Goal: Task Accomplishment & Management: Use online tool/utility

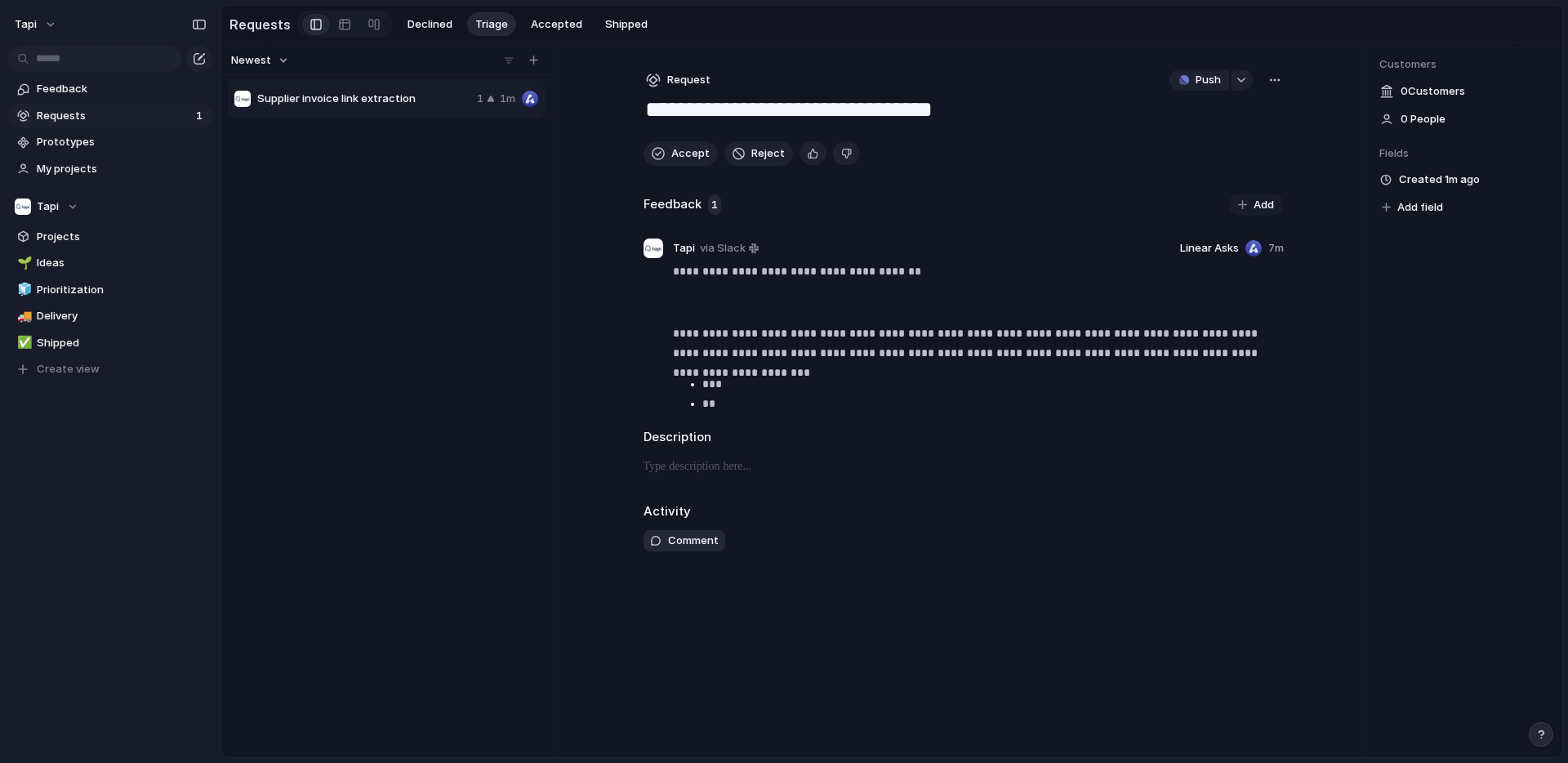
click at [116, 105] on link "Requests 1" at bounding box center [110, 116] width 204 height 24
click at [121, 88] on span "Feedback" at bounding box center [122, 89] width 170 height 16
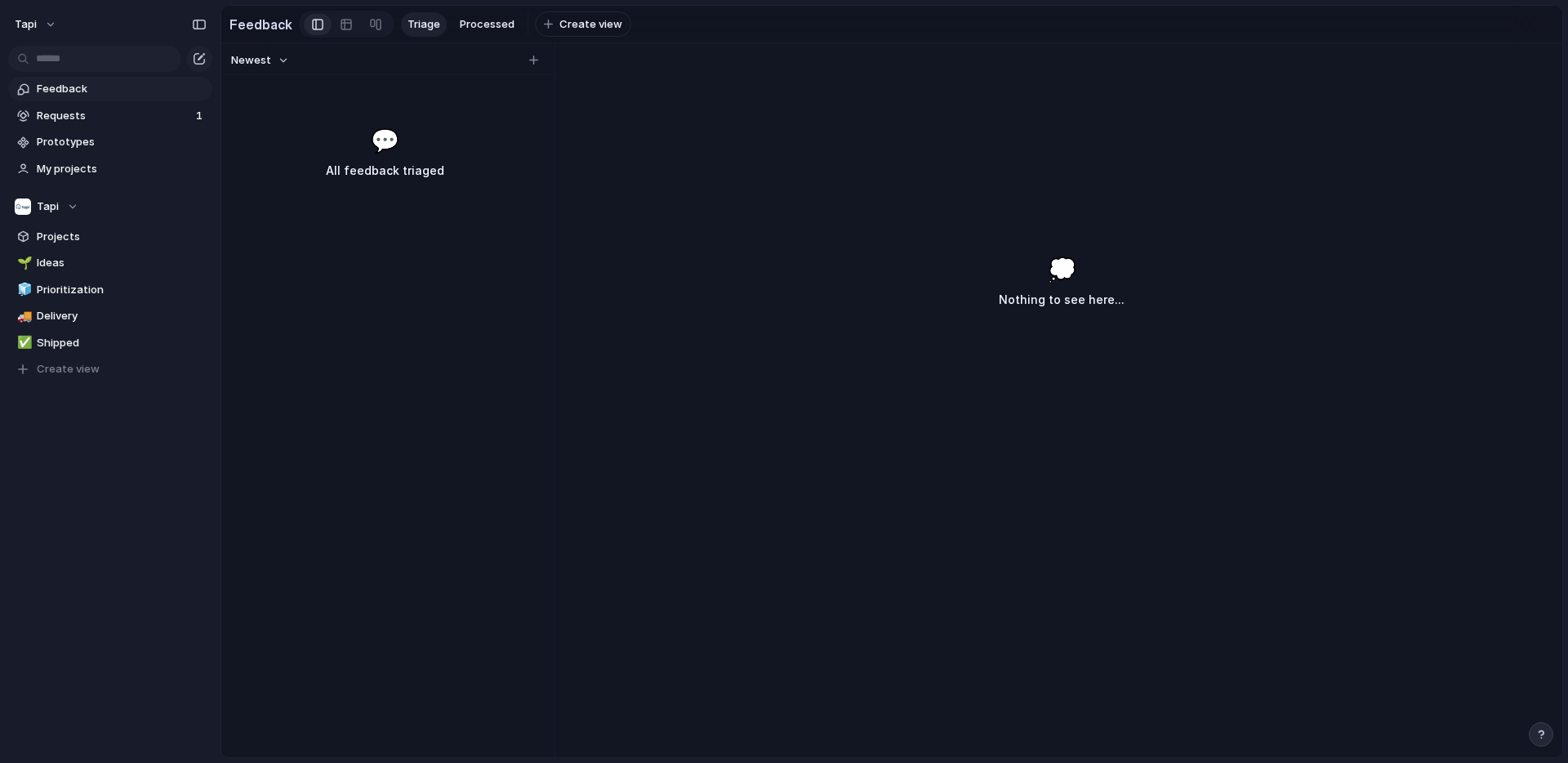
click at [308, 130] on div "💬 All feedback triaged" at bounding box center [385, 151] width 320 height 57
click at [131, 111] on span "Requests" at bounding box center [114, 116] width 154 height 16
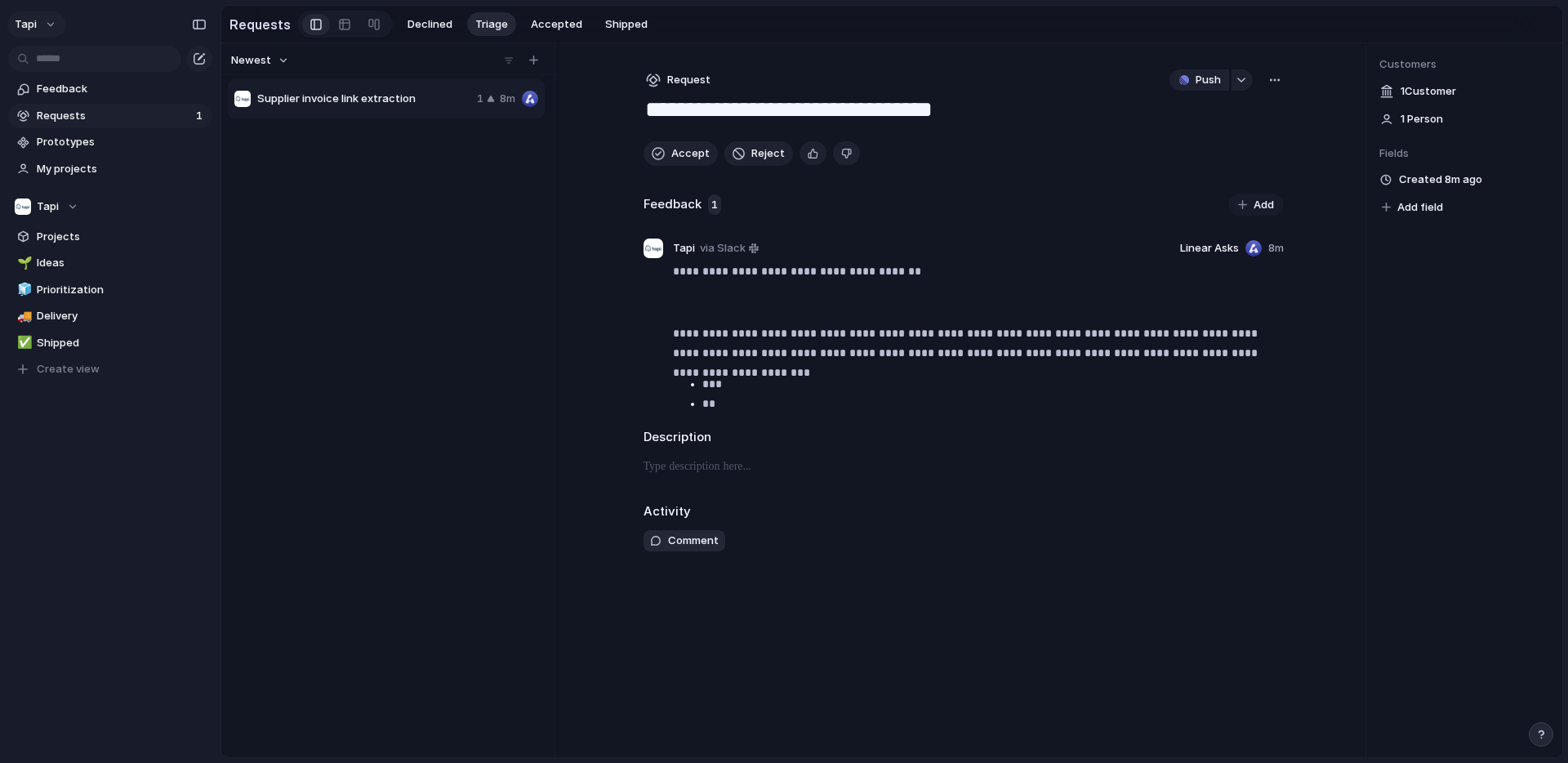
click at [29, 19] on span "tapi" at bounding box center [25, 24] width 22 height 16
click at [72, 62] on span "Settings" at bounding box center [60, 61] width 45 height 16
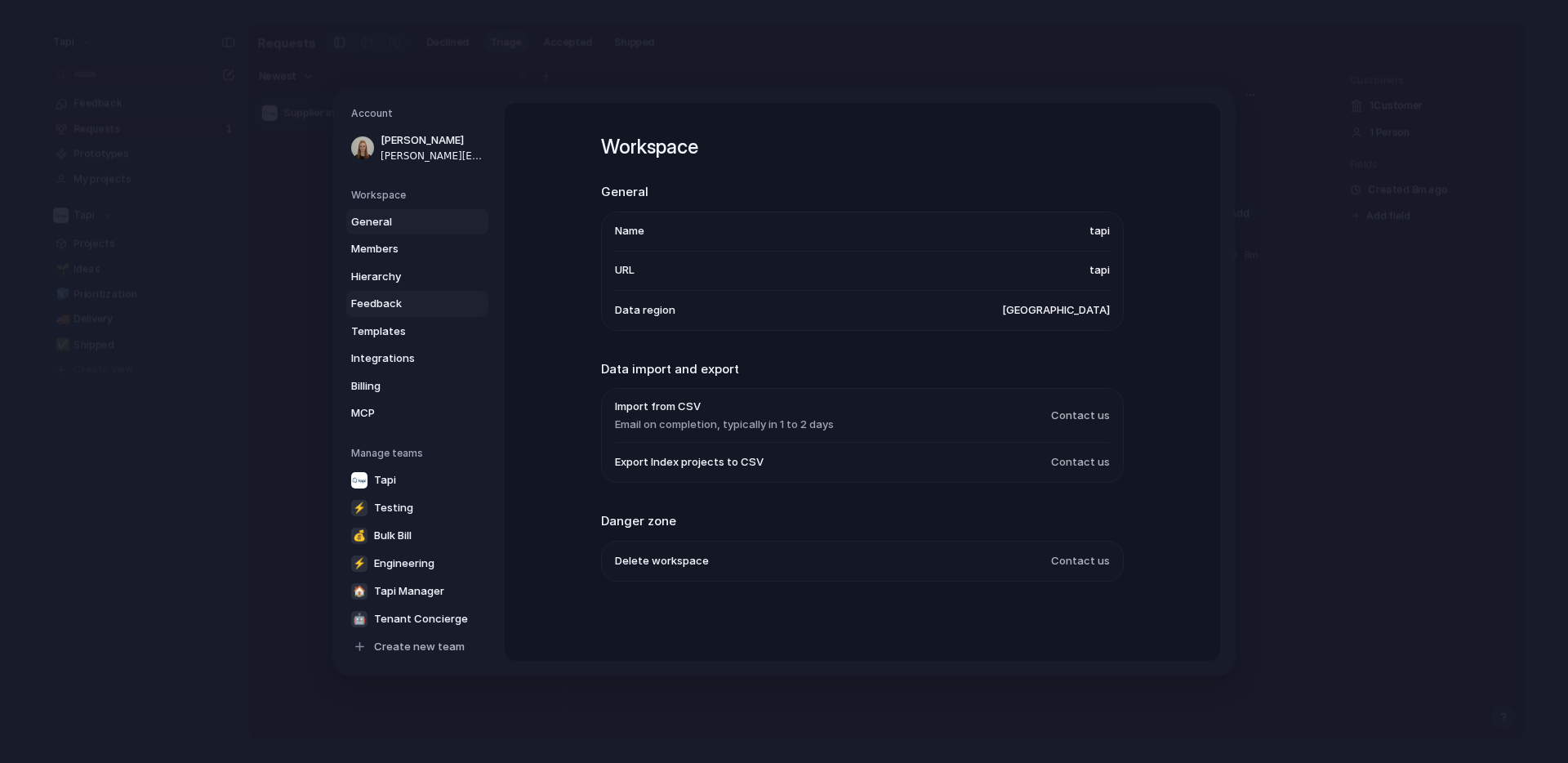
click at [413, 296] on span "Feedback" at bounding box center [403, 304] width 104 height 16
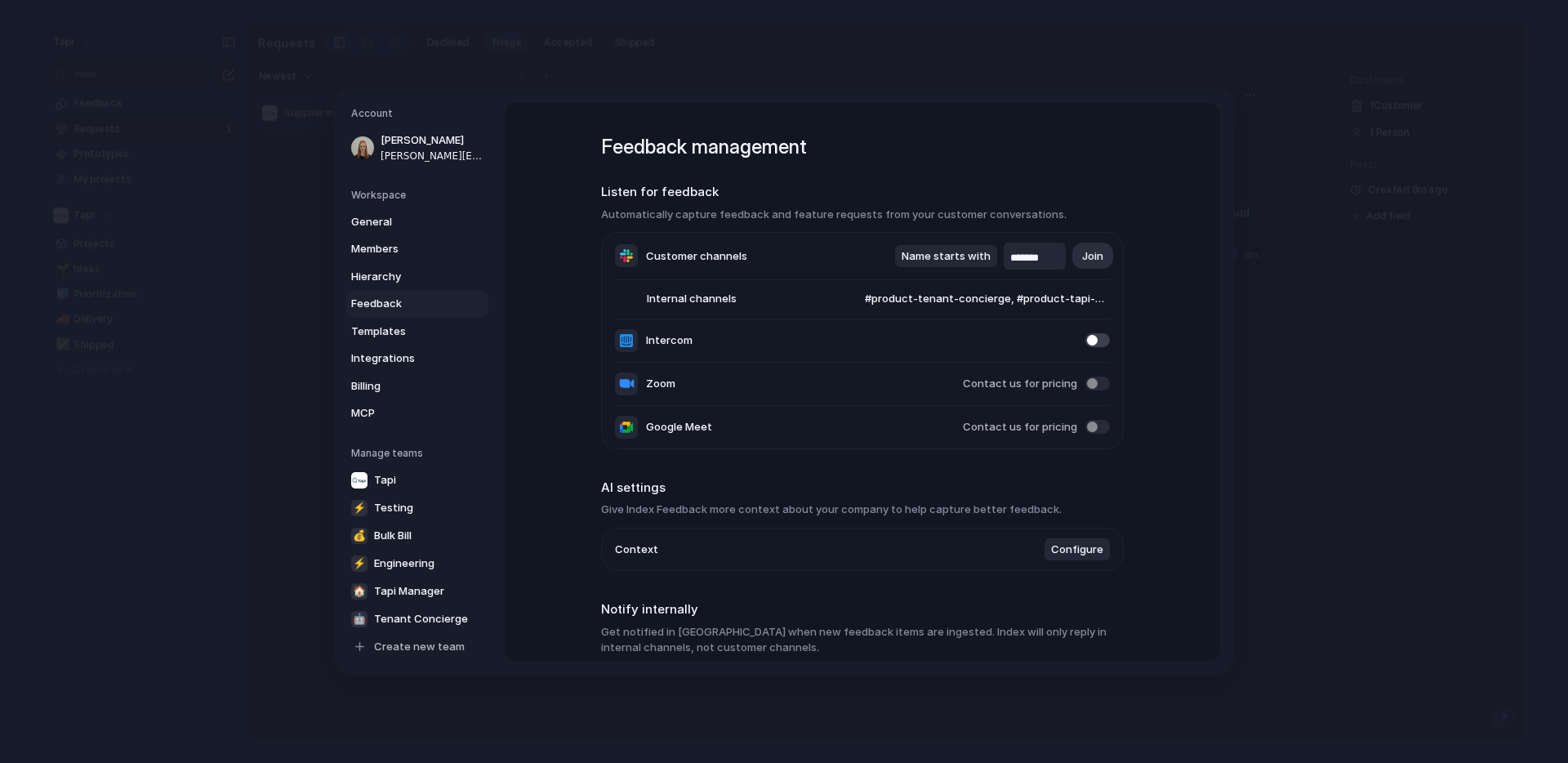
click at [944, 291] on span "#product-tenant-concierge, #product-tapi-manager, #product-bulk-bill" at bounding box center [971, 299] width 277 height 16
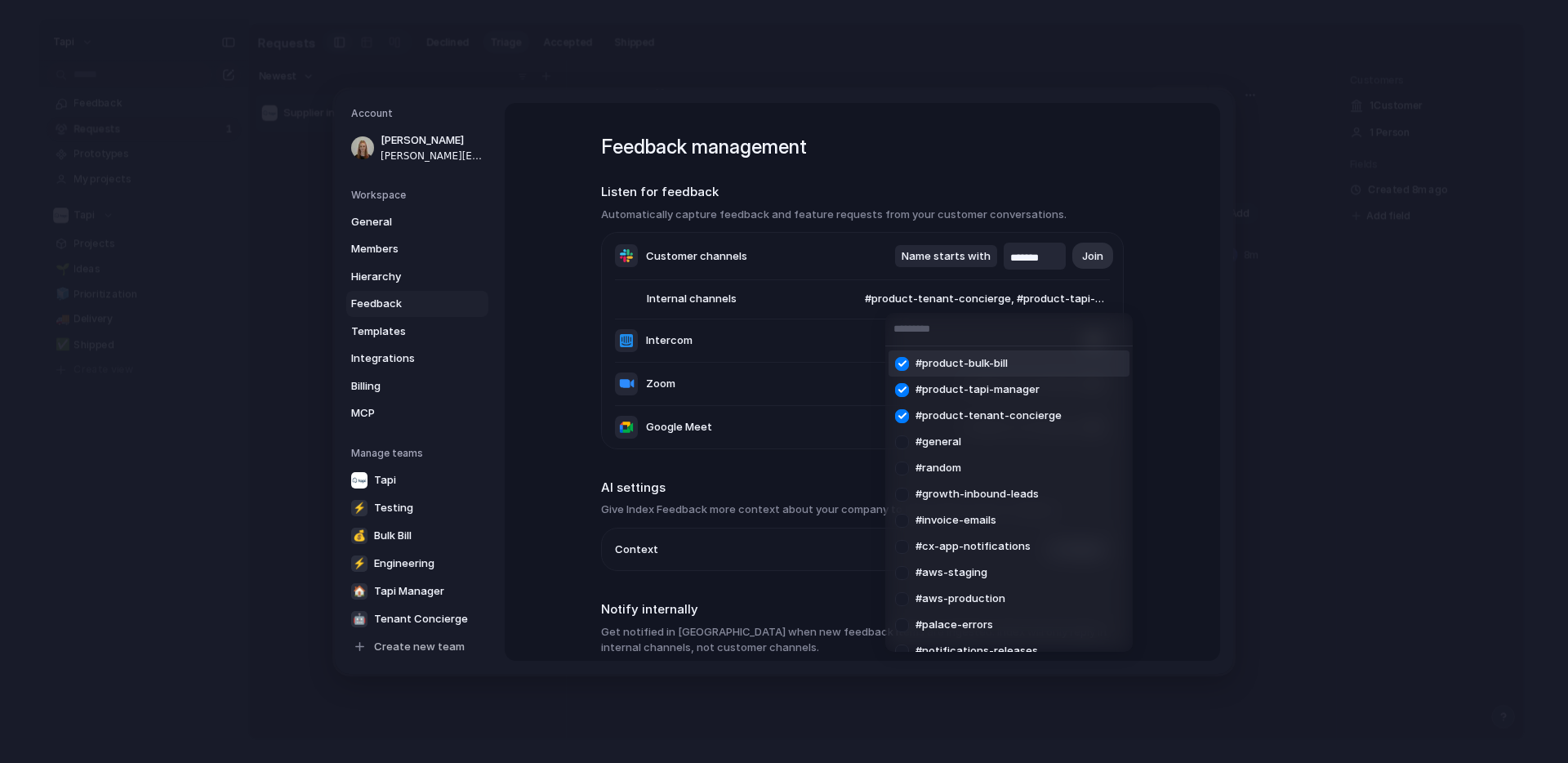
click at [906, 361] on div at bounding box center [903, 365] width 29 height 29
click at [901, 378] on div at bounding box center [903, 391] width 29 height 29
click at [901, 365] on div at bounding box center [903, 365] width 29 height 29
click at [853, 187] on div "#general #random #growth-inbound-leads #invoice-emails #cx-app-notifications #p…" at bounding box center [784, 381] width 1568 height 763
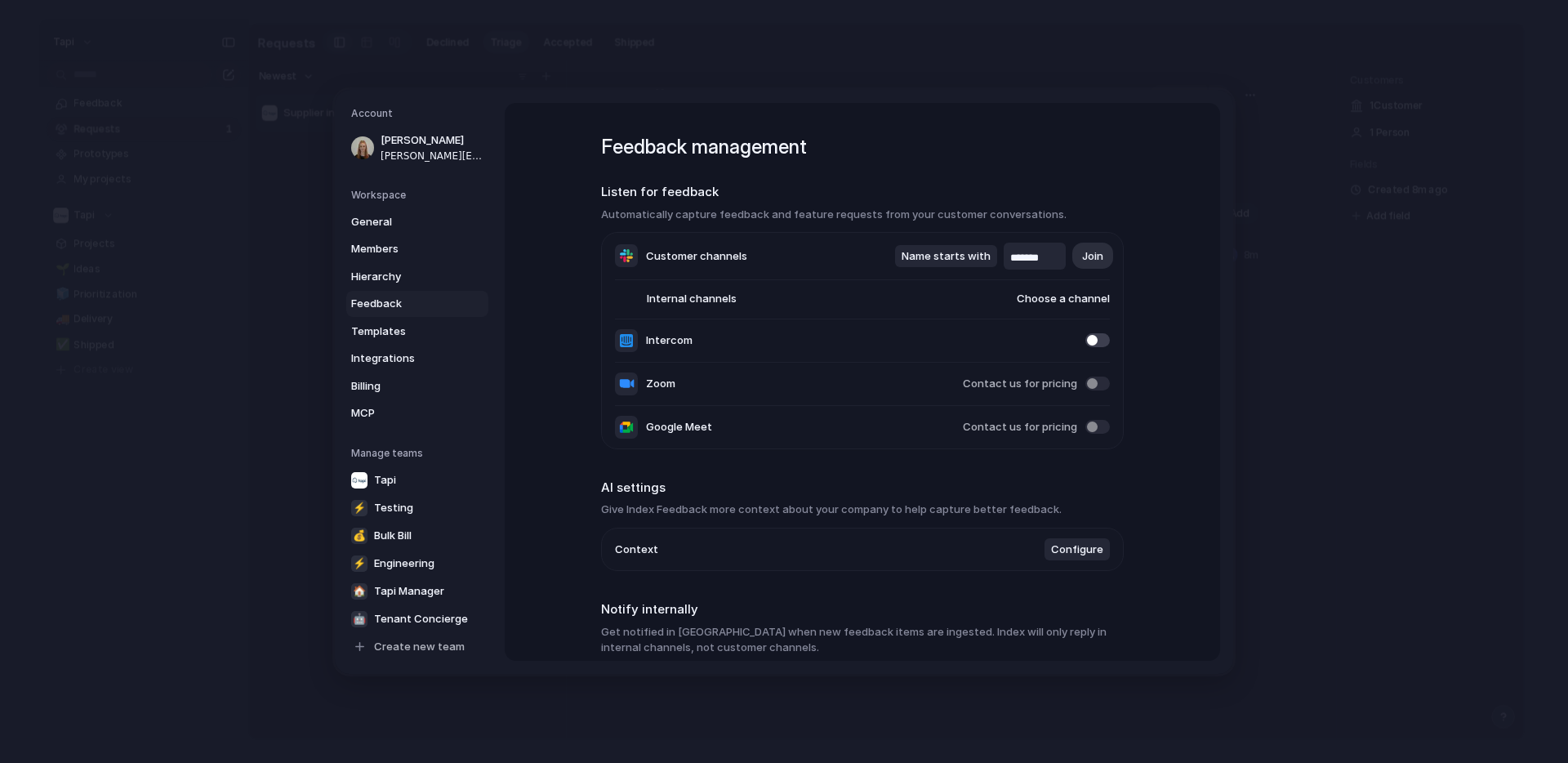
click at [1050, 259] on input "*******" at bounding box center [1035, 258] width 49 height 16
drag, startPoint x: 1055, startPoint y: 254, endPoint x: 969, endPoint y: 255, distance: 86.0
click at [969, 255] on div "Name starts with ******* Join" at bounding box center [1002, 257] width 215 height 27
click at [480, 377] on link "Billing" at bounding box center [417, 385] width 142 height 26
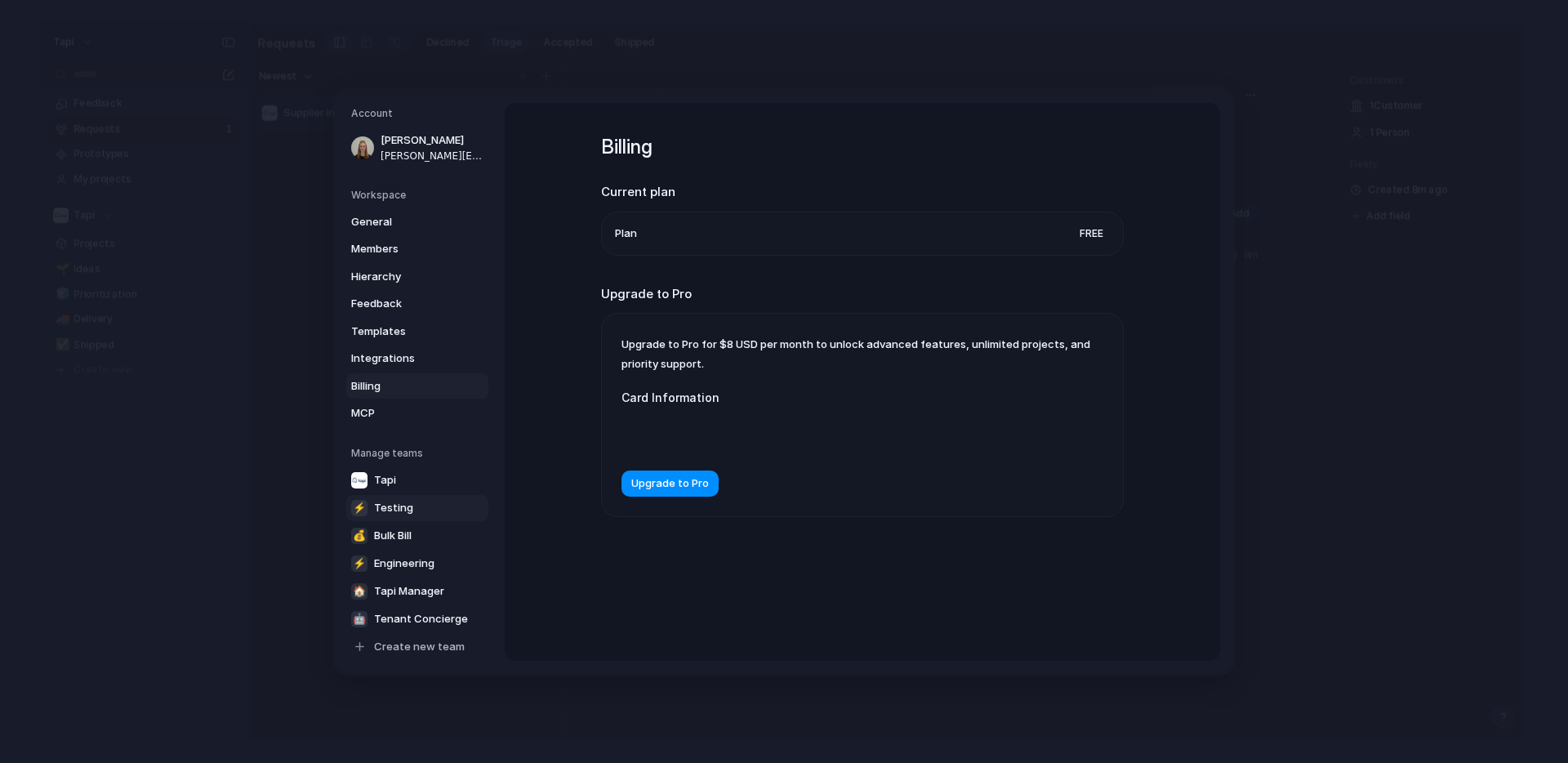
click at [400, 507] on span "Testing" at bounding box center [393, 507] width 40 height 16
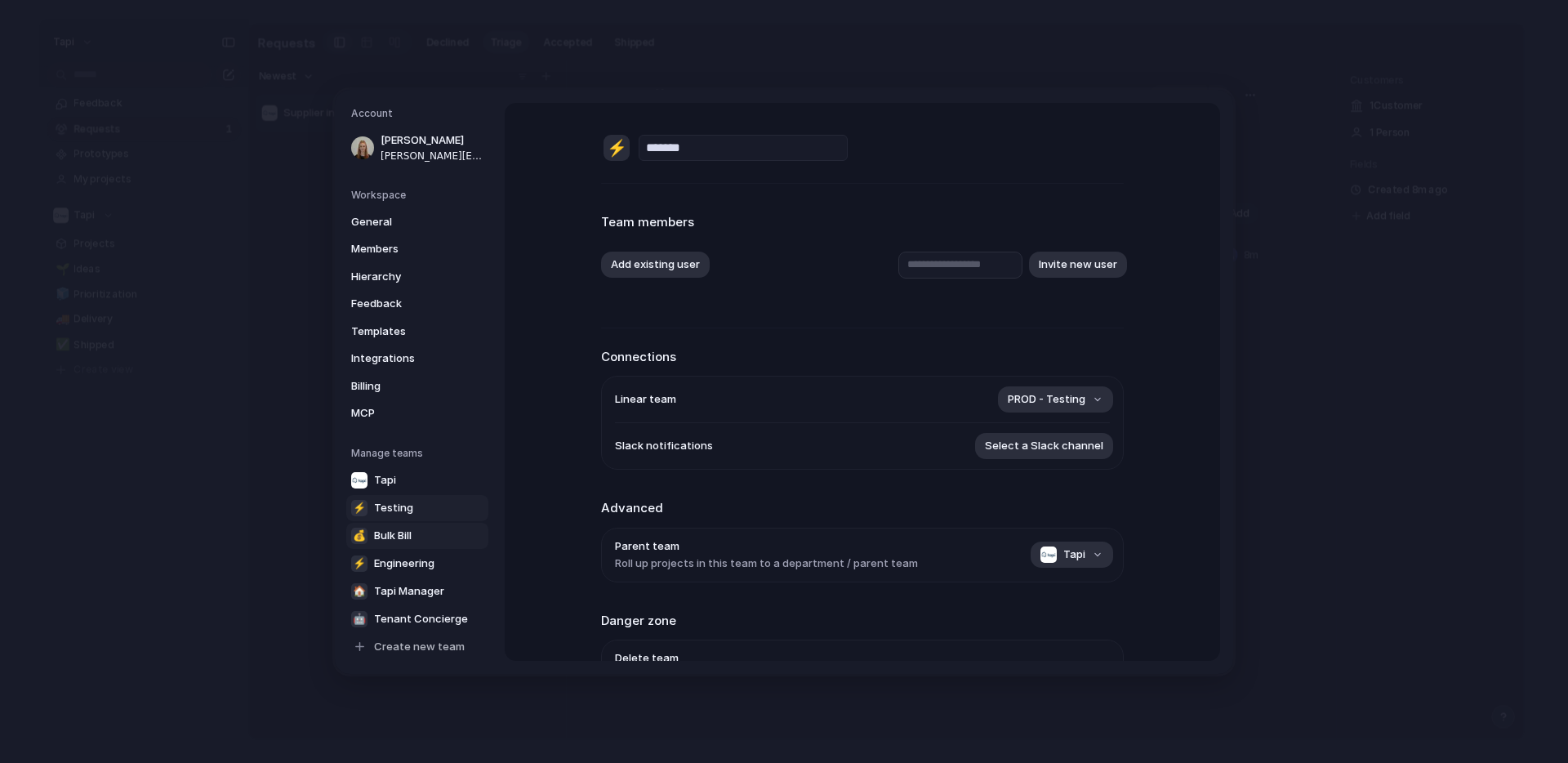
click at [400, 535] on span "Bulk Bill" at bounding box center [392, 534] width 38 height 16
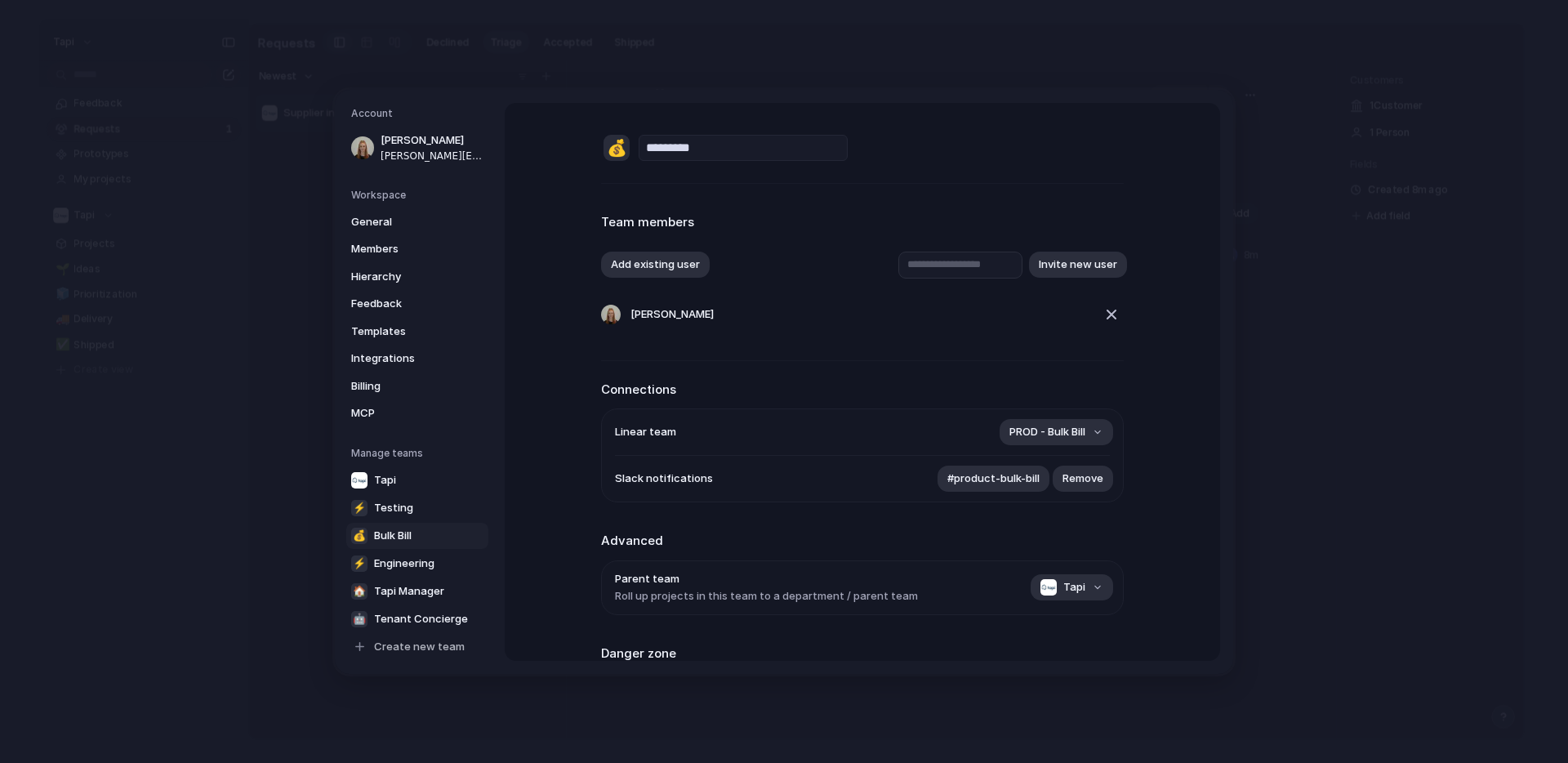
scroll to position [140, 0]
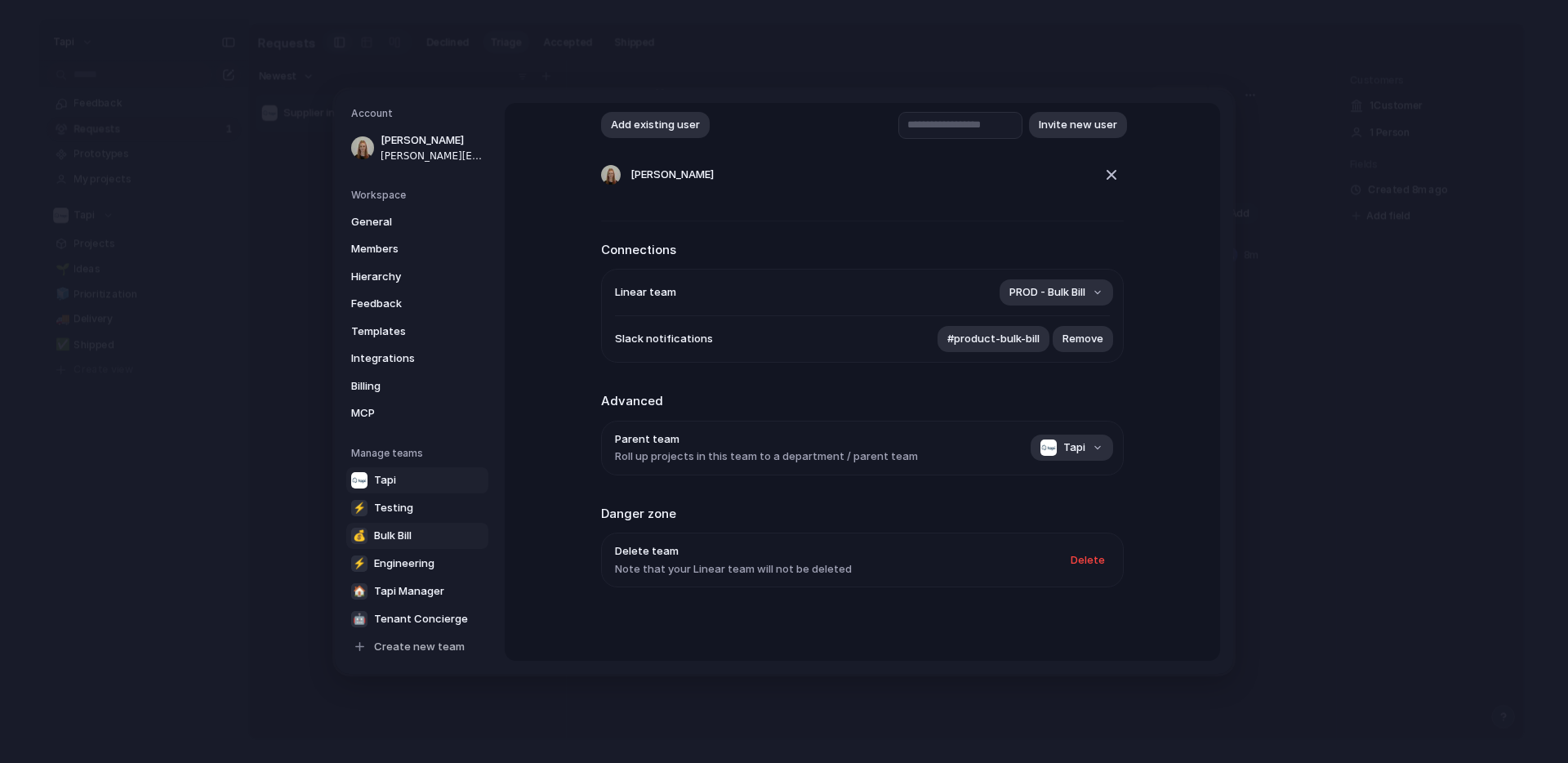
click at [417, 474] on link "Tapi" at bounding box center [417, 479] width 142 height 26
type input "****"
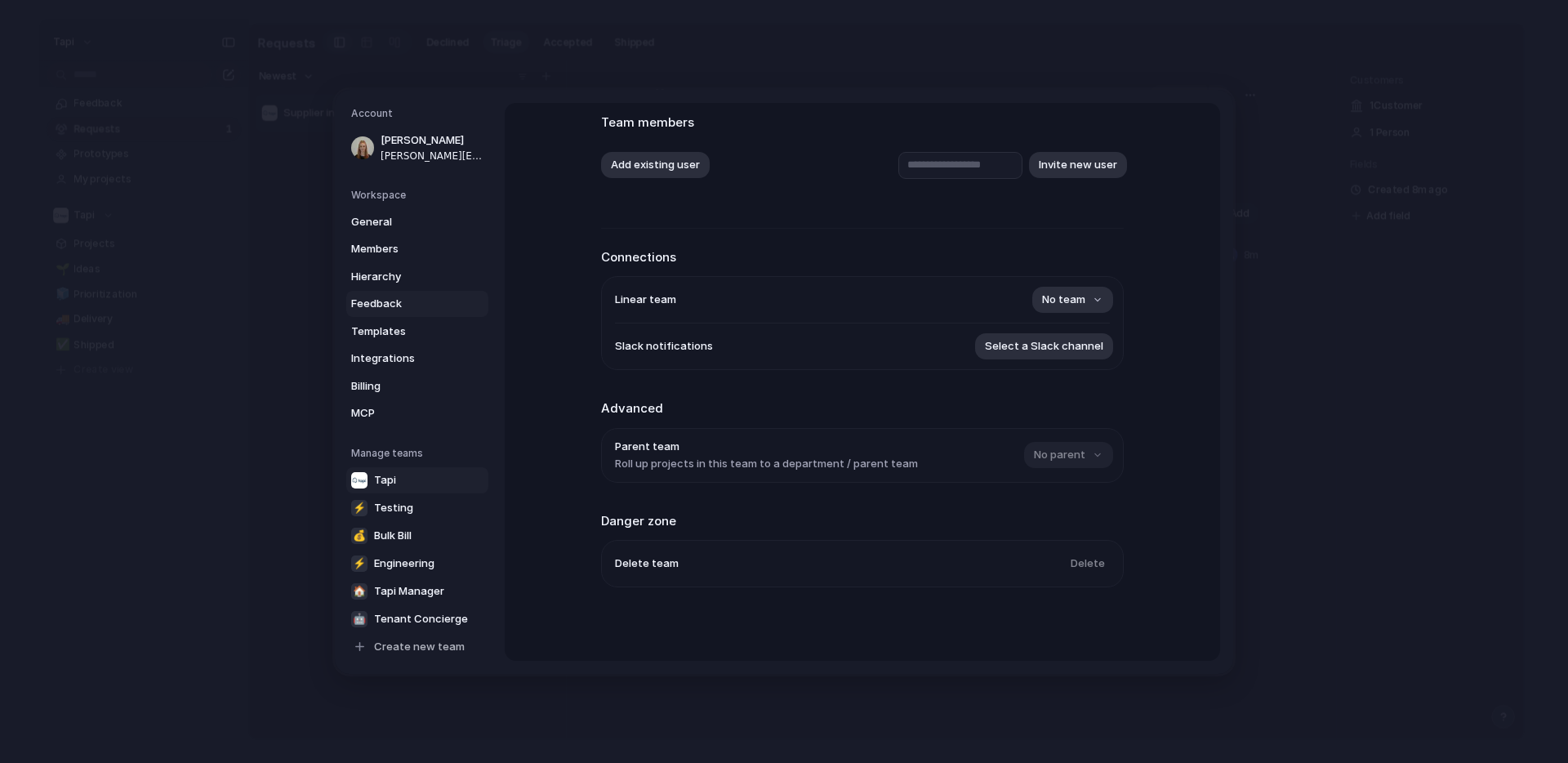
click at [430, 301] on span "Feedback" at bounding box center [403, 304] width 104 height 16
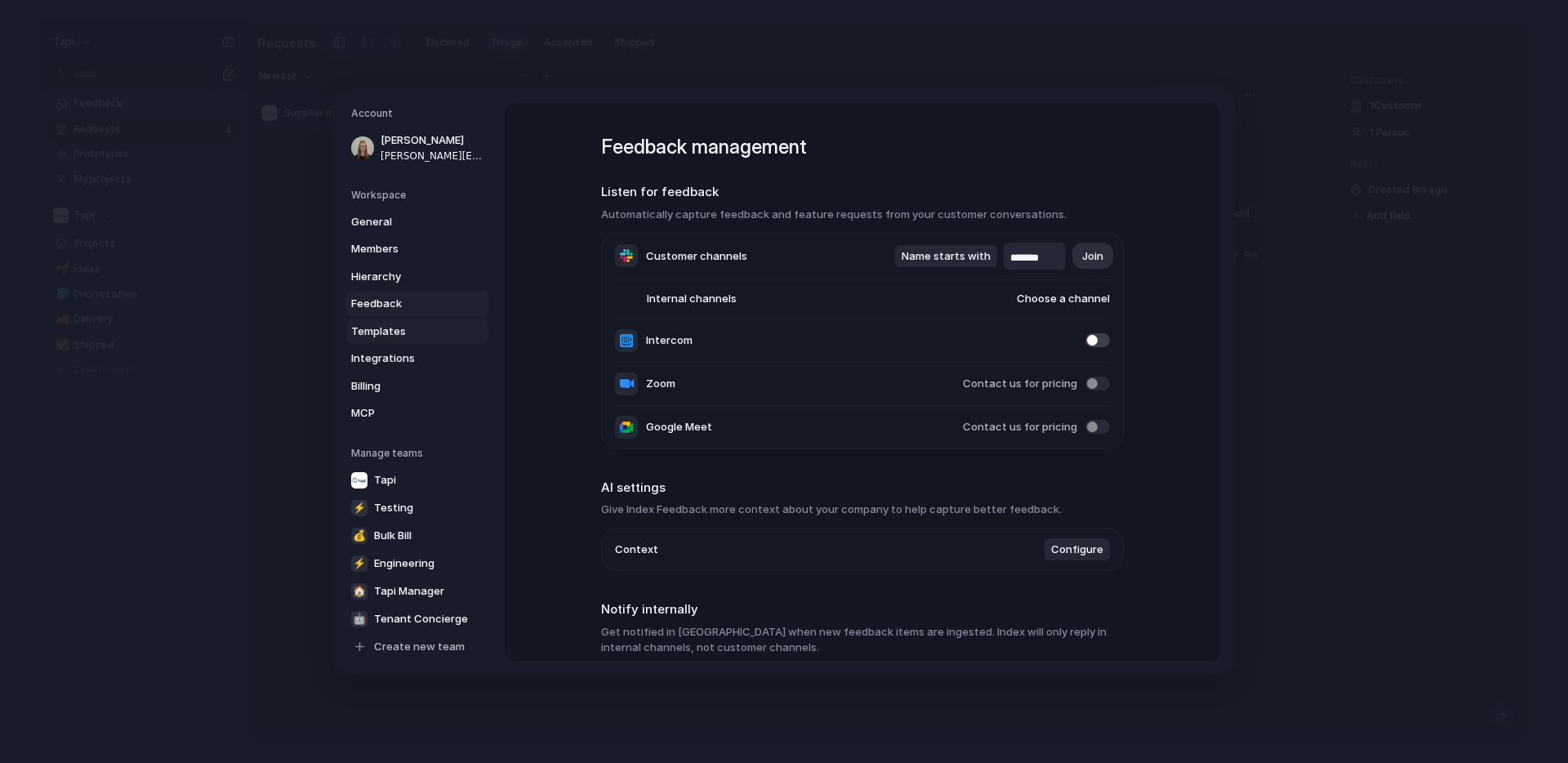
click at [407, 332] on span "Templates" at bounding box center [403, 331] width 104 height 16
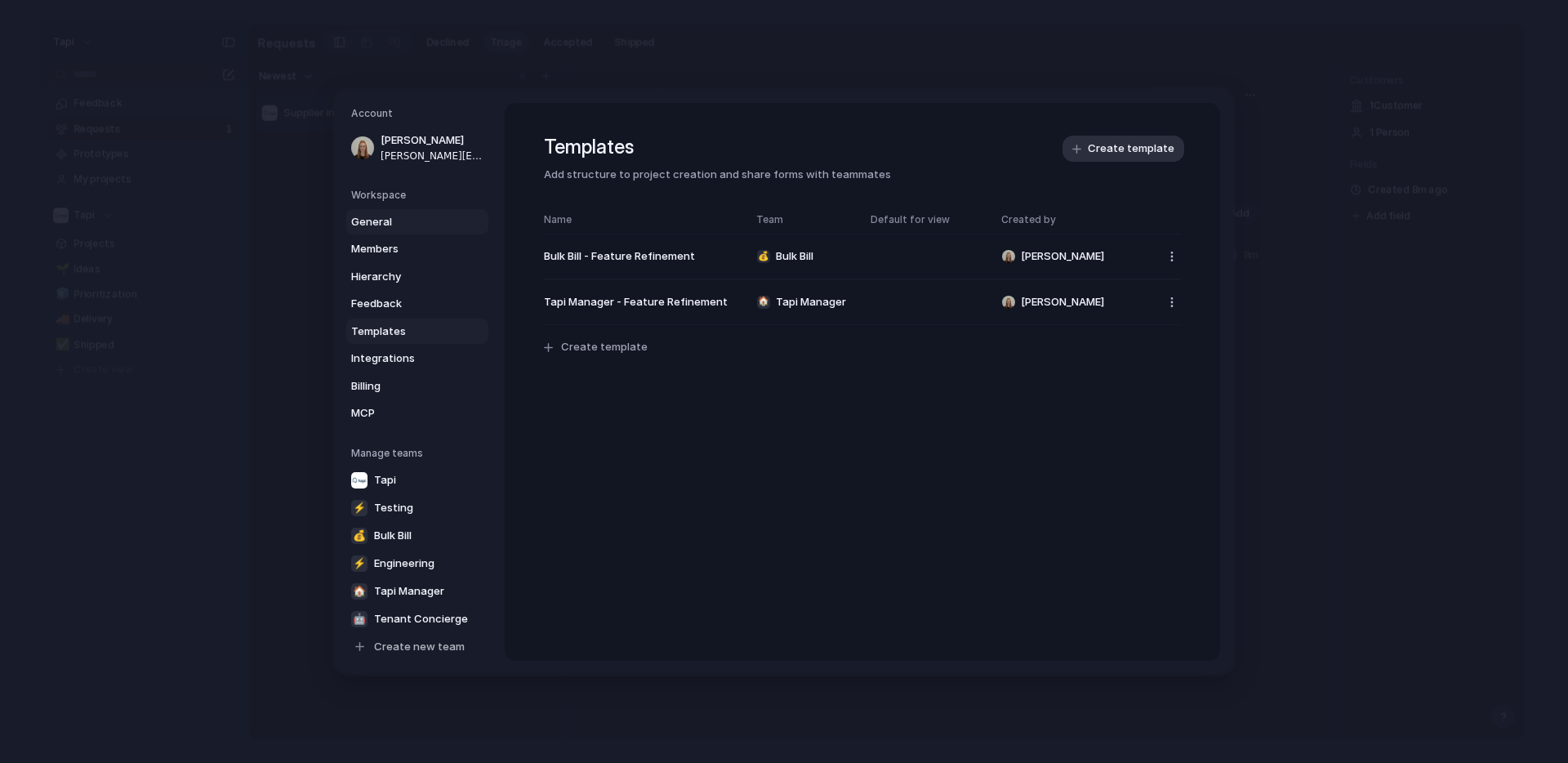
click at [390, 221] on span "General" at bounding box center [403, 221] width 104 height 16
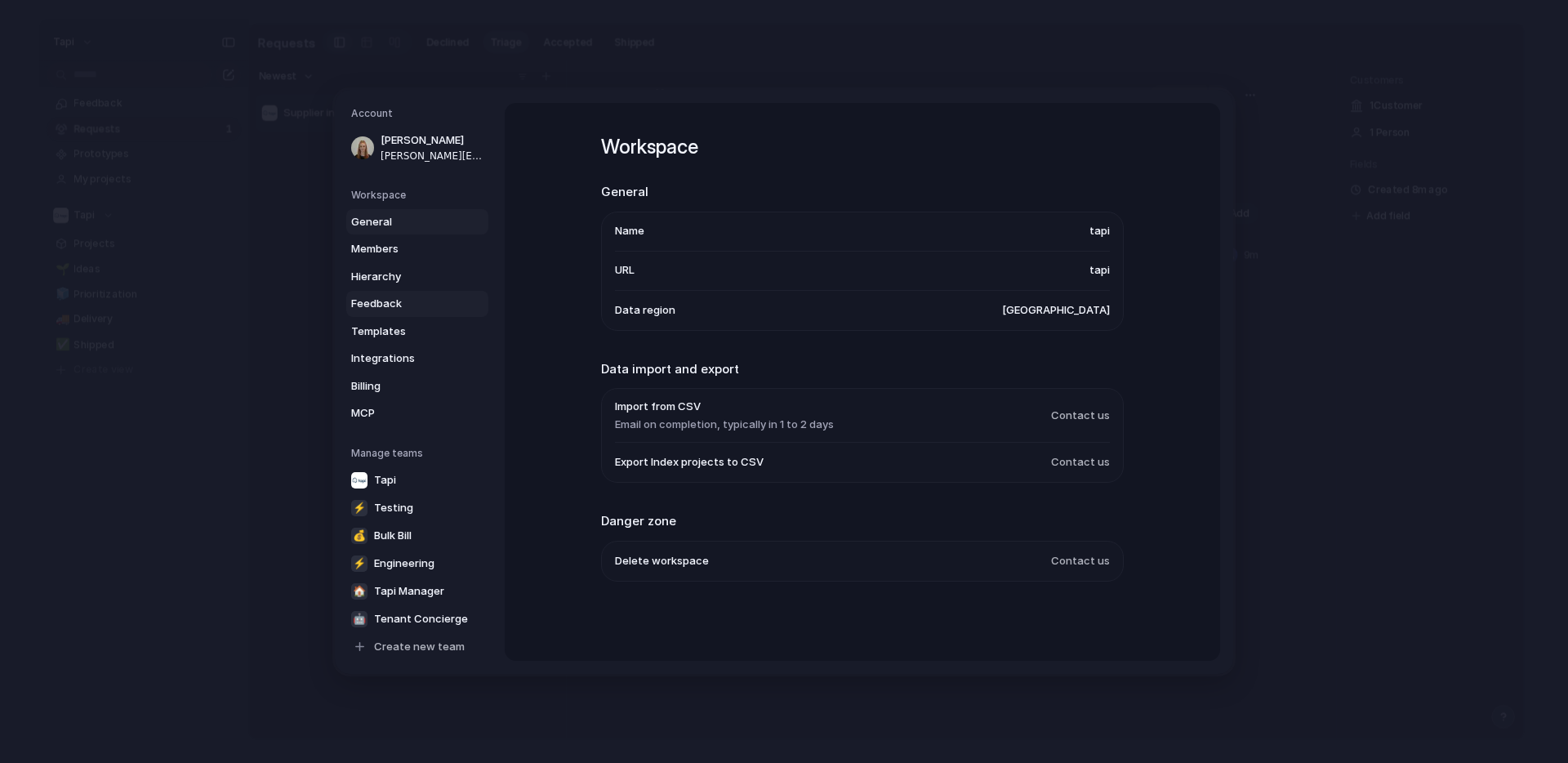
click at [388, 307] on span "Feedback" at bounding box center [403, 304] width 104 height 16
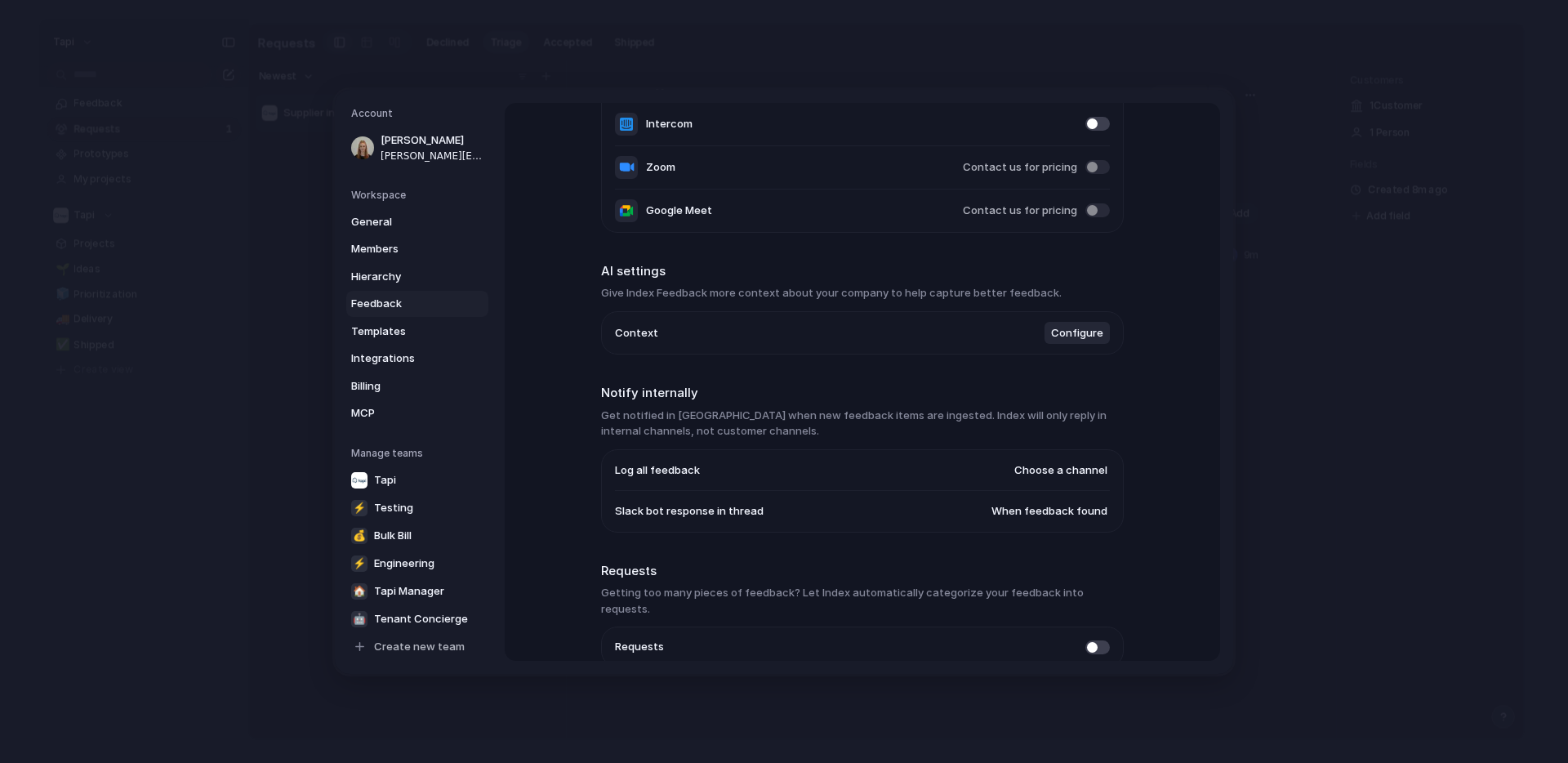
scroll to position [281, 0]
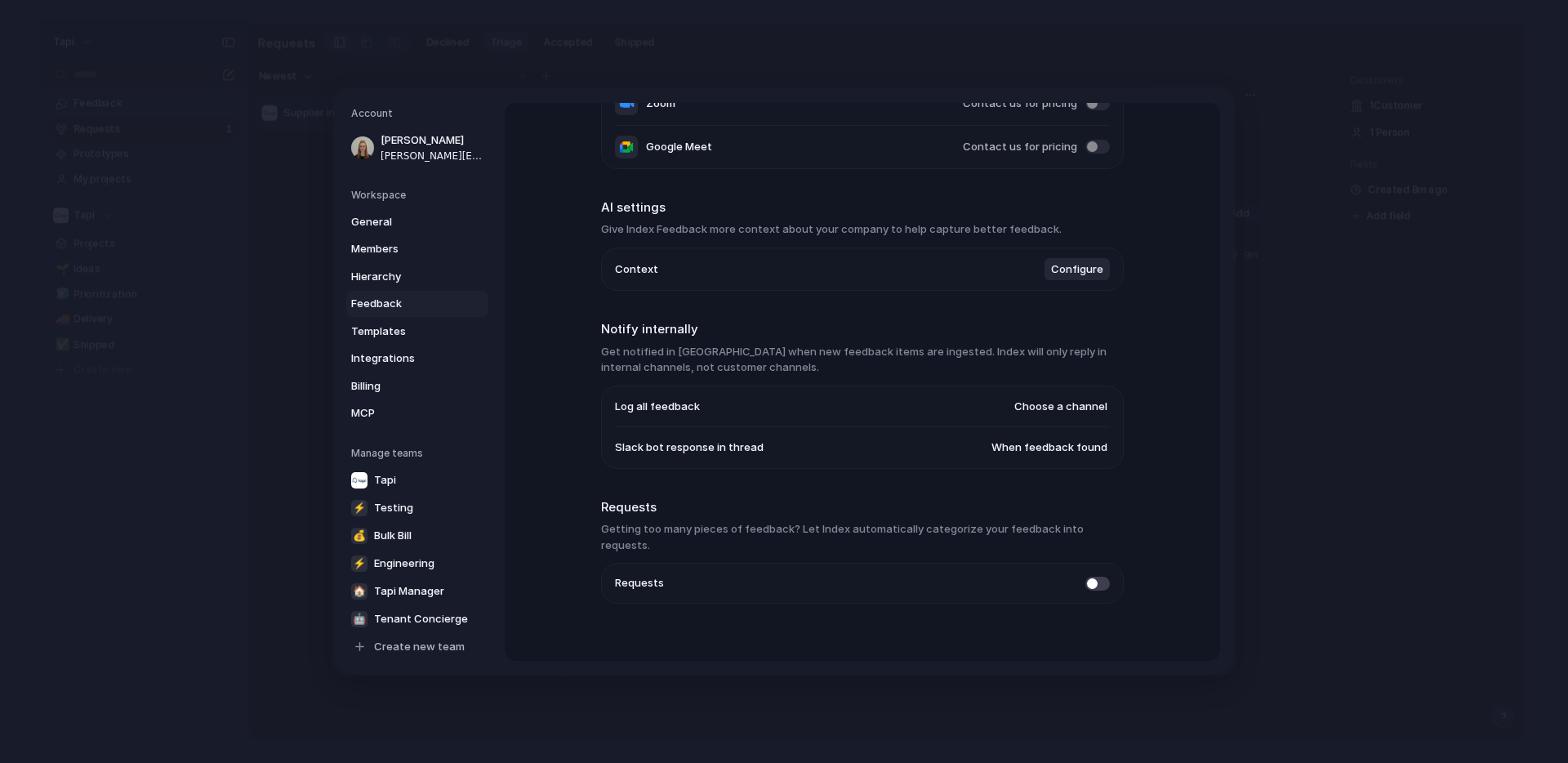
click at [1102, 576] on span at bounding box center [1097, 583] width 24 height 14
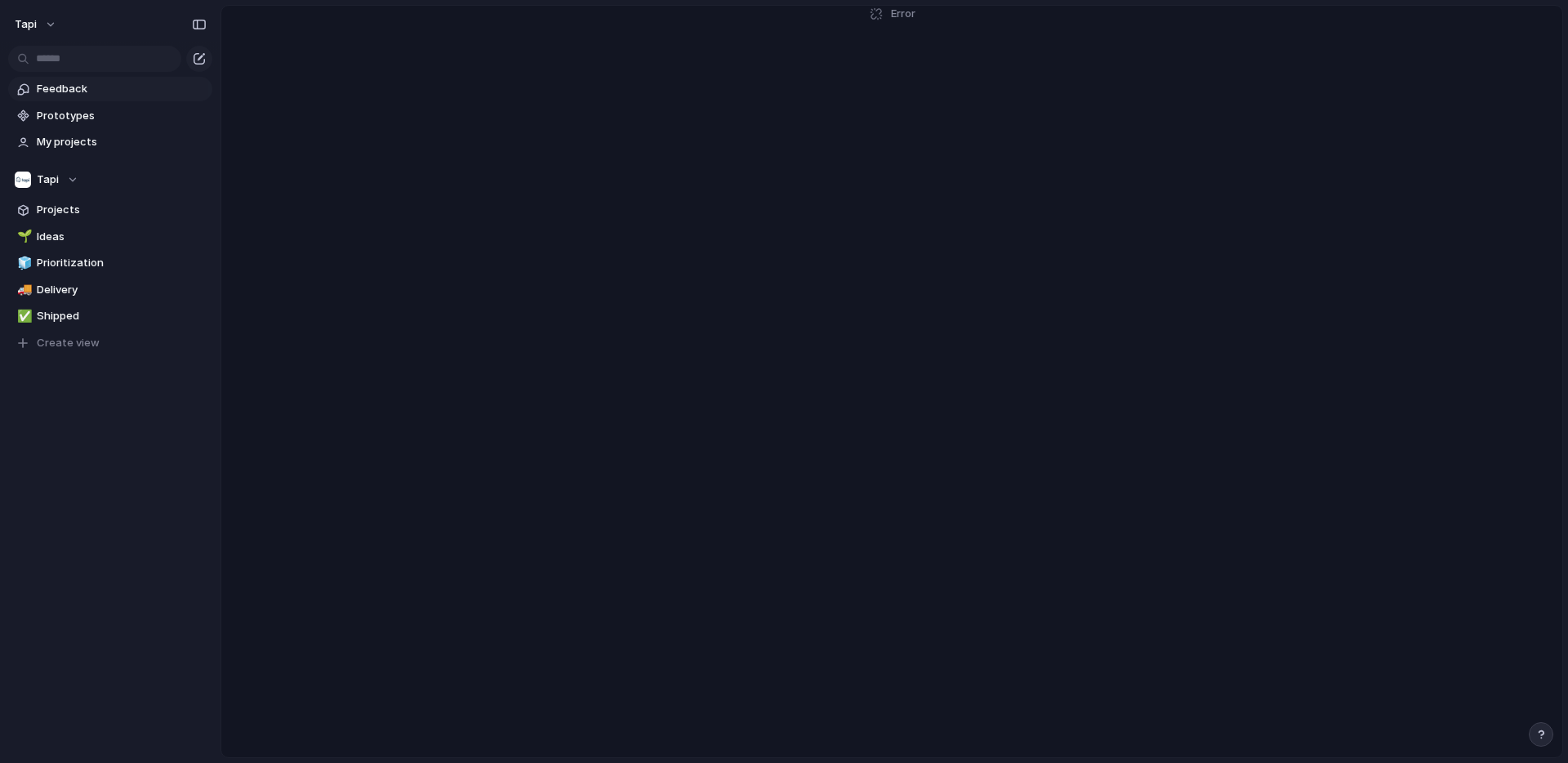
click at [110, 97] on link "Feedback" at bounding box center [110, 89] width 204 height 24
click at [93, 141] on span "My projects" at bounding box center [122, 142] width 170 height 16
click at [94, 112] on span "Prototypes" at bounding box center [122, 116] width 170 height 16
click at [102, 90] on span "Feedback" at bounding box center [122, 89] width 170 height 16
click at [136, 87] on span "Feedback" at bounding box center [122, 89] width 170 height 16
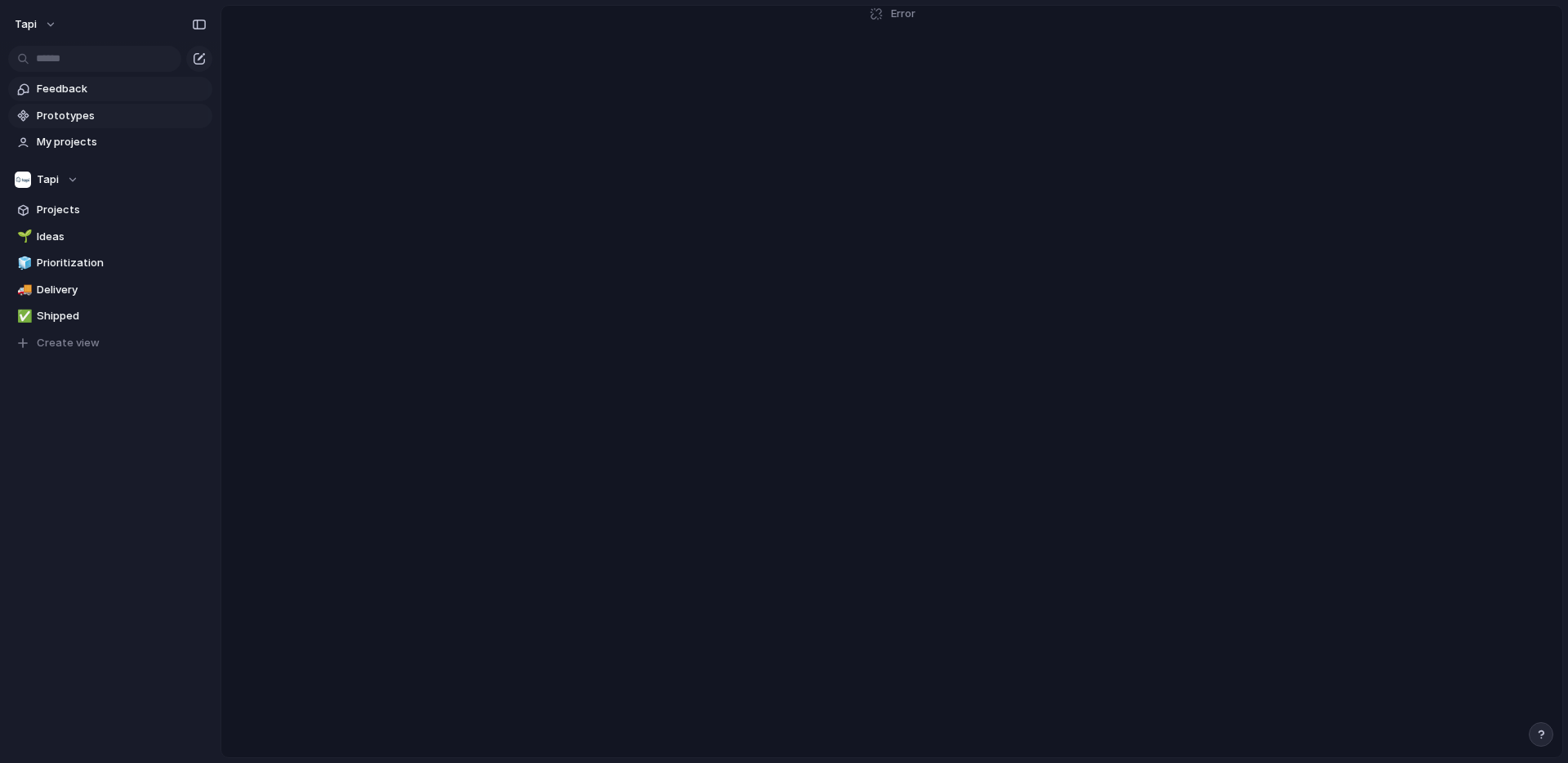
click at [107, 123] on span "Prototypes" at bounding box center [122, 116] width 170 height 16
click at [101, 79] on link "Feedback" at bounding box center [110, 89] width 204 height 24
click at [427, 27] on span "Triage" at bounding box center [424, 24] width 33 height 16
click at [480, 26] on span "Processed" at bounding box center [487, 24] width 55 height 16
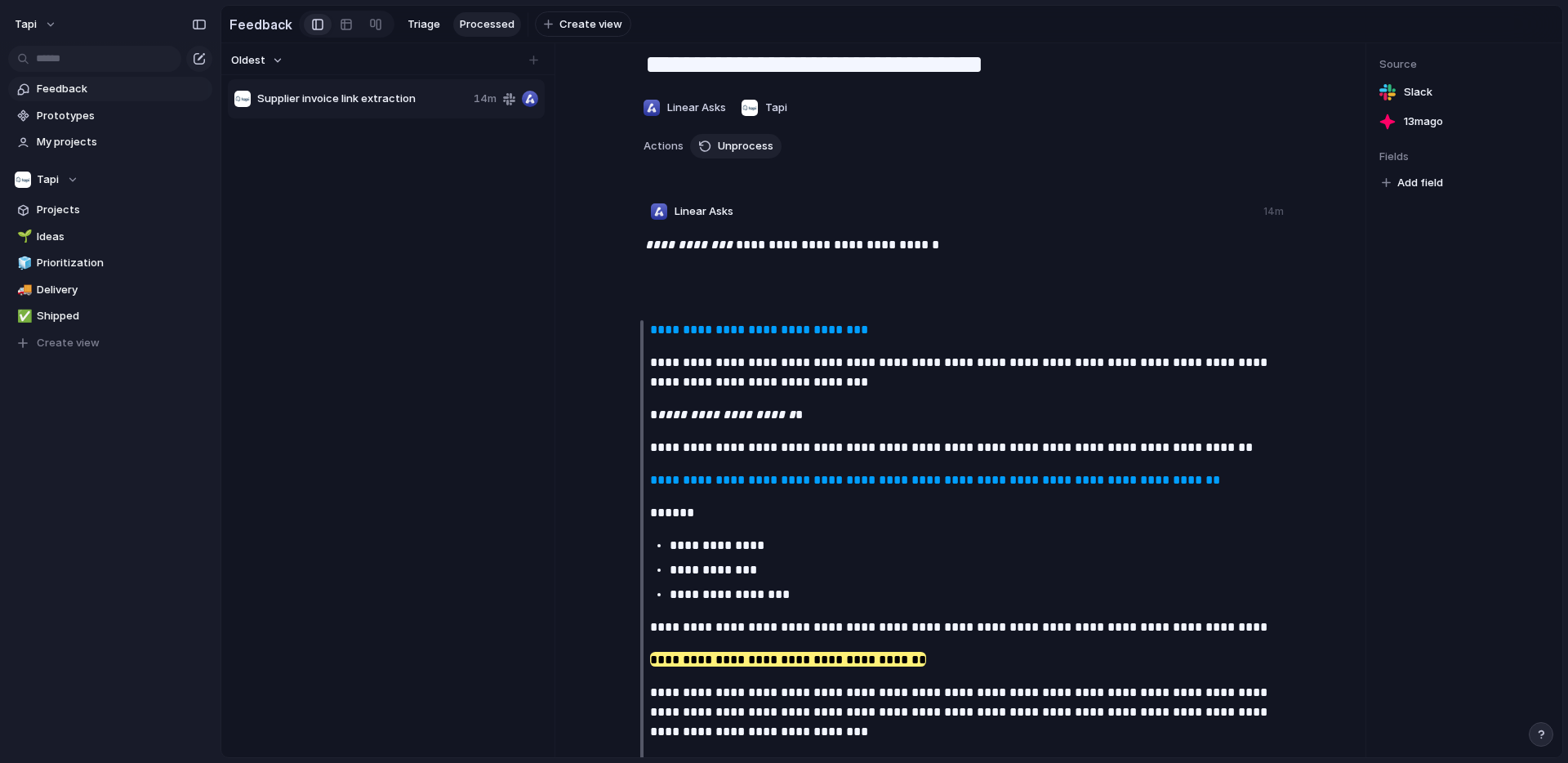
scroll to position [29, 0]
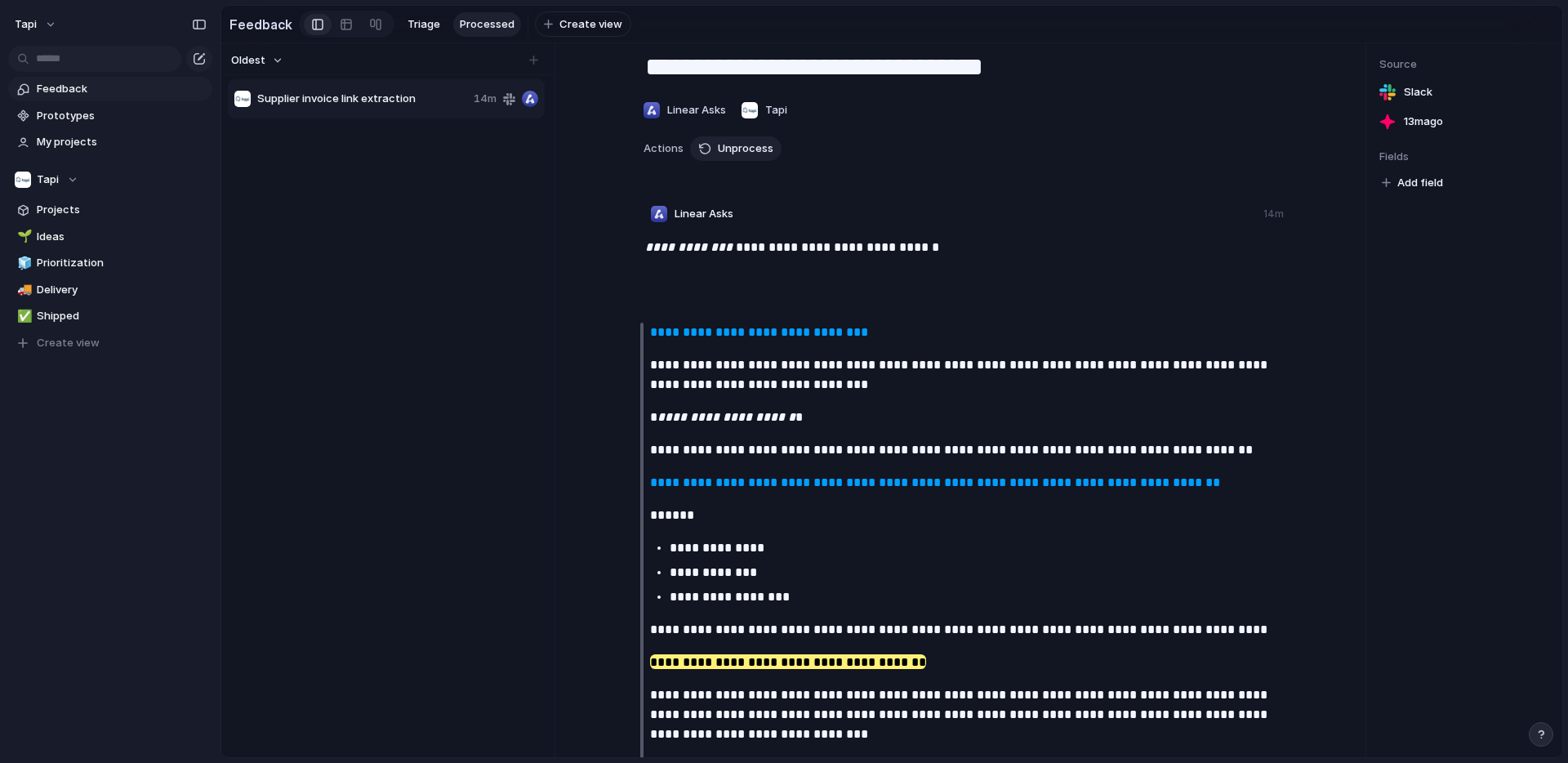
click at [1427, 179] on span "Add field" at bounding box center [1419, 182] width 45 height 16
click at [1390, 179] on div "No results found" at bounding box center [784, 381] width 1568 height 763
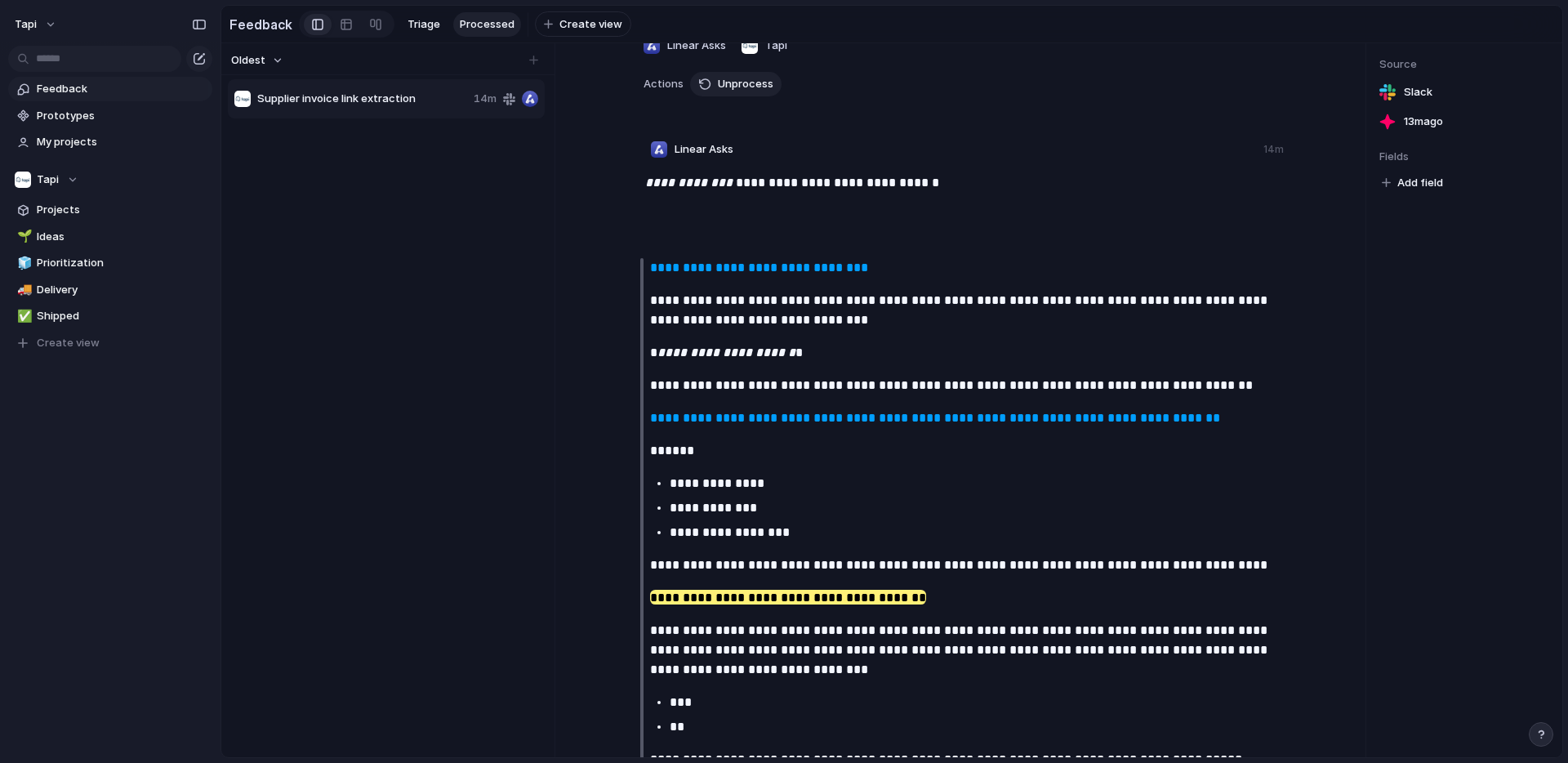
scroll to position [0, 0]
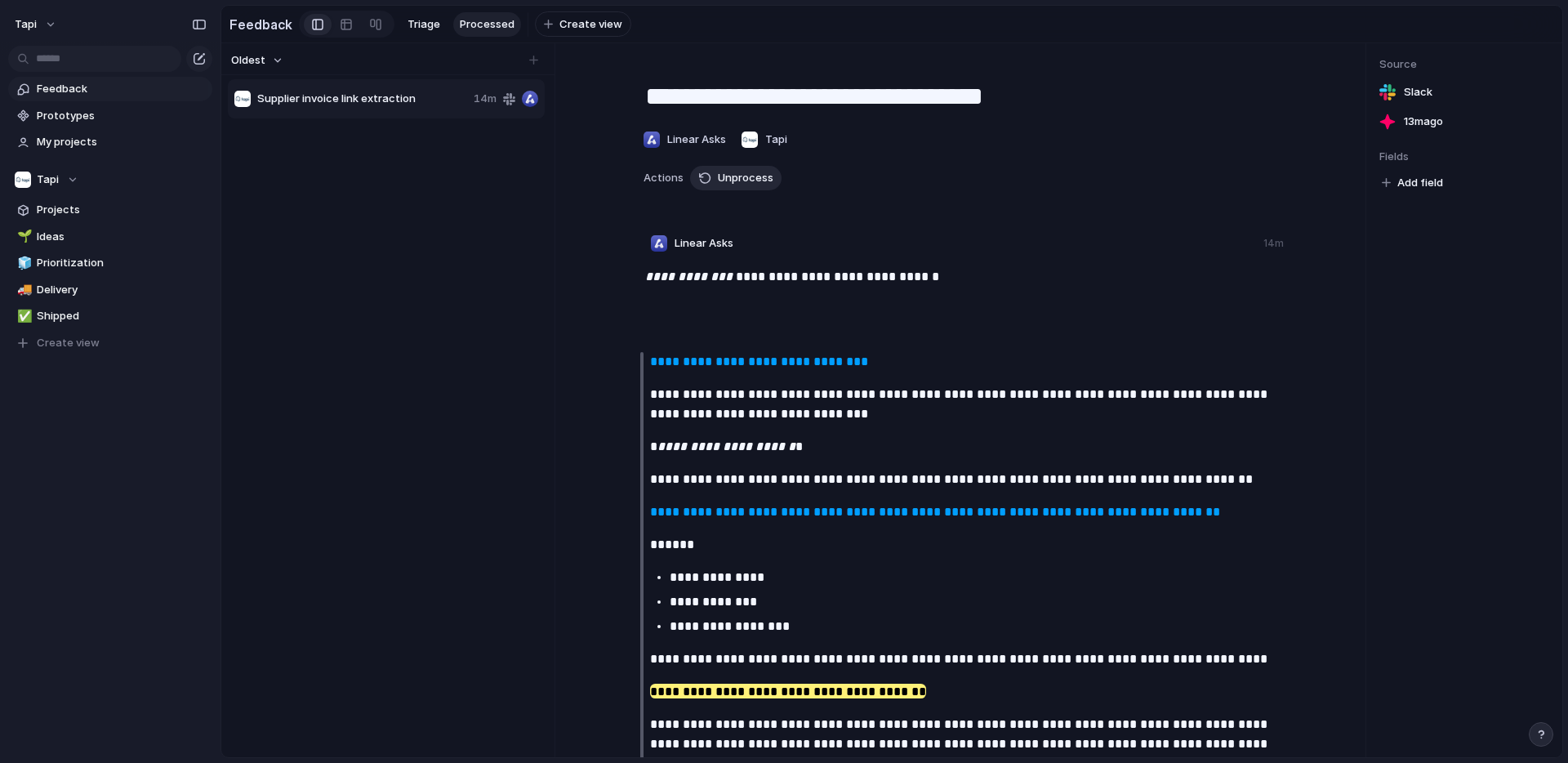
click at [726, 178] on span "Unprocess" at bounding box center [746, 177] width 56 height 16
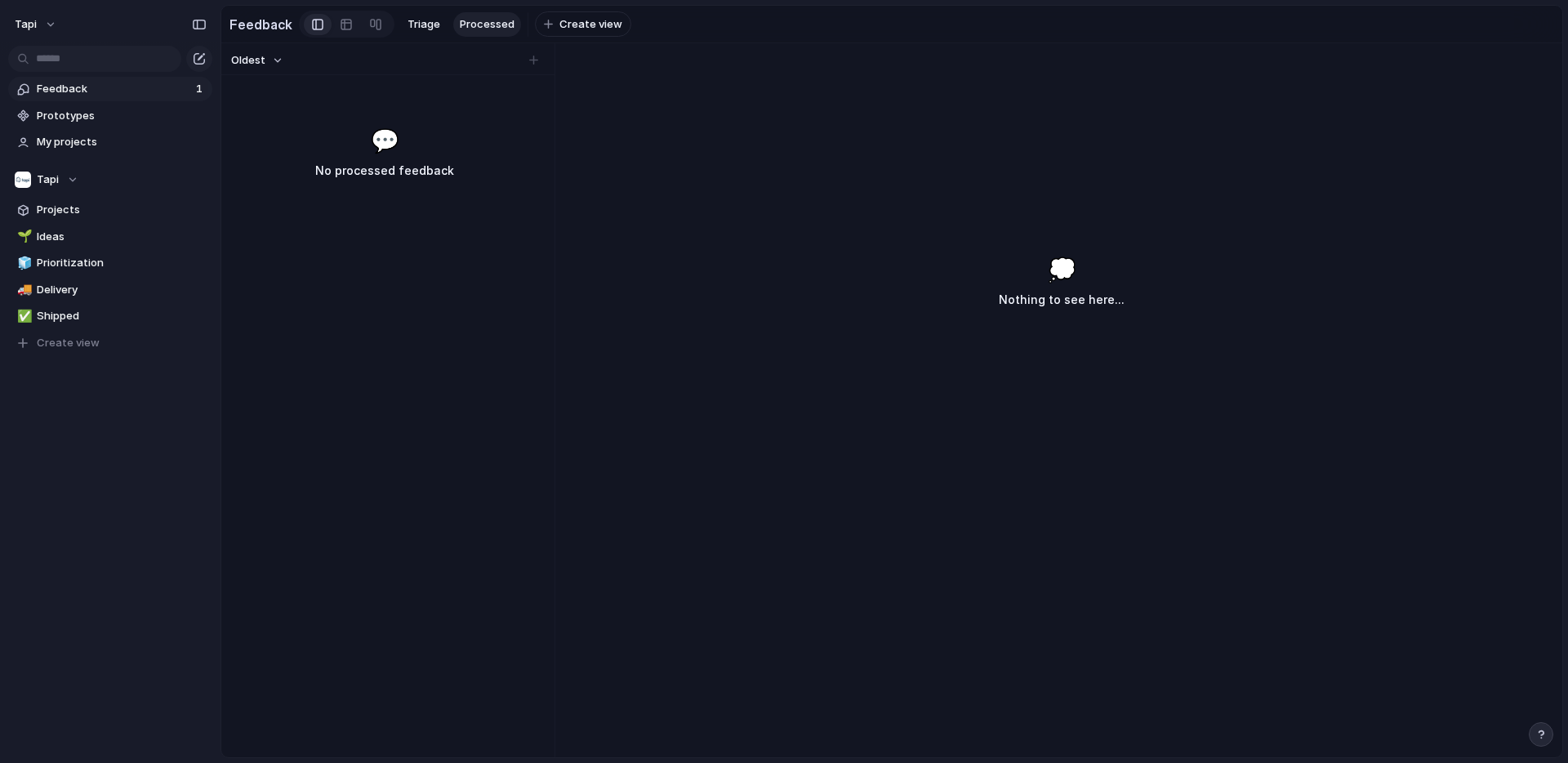
click at [164, 88] on span "Feedback" at bounding box center [114, 89] width 154 height 16
click at [424, 26] on span "Triage" at bounding box center [424, 24] width 33 height 16
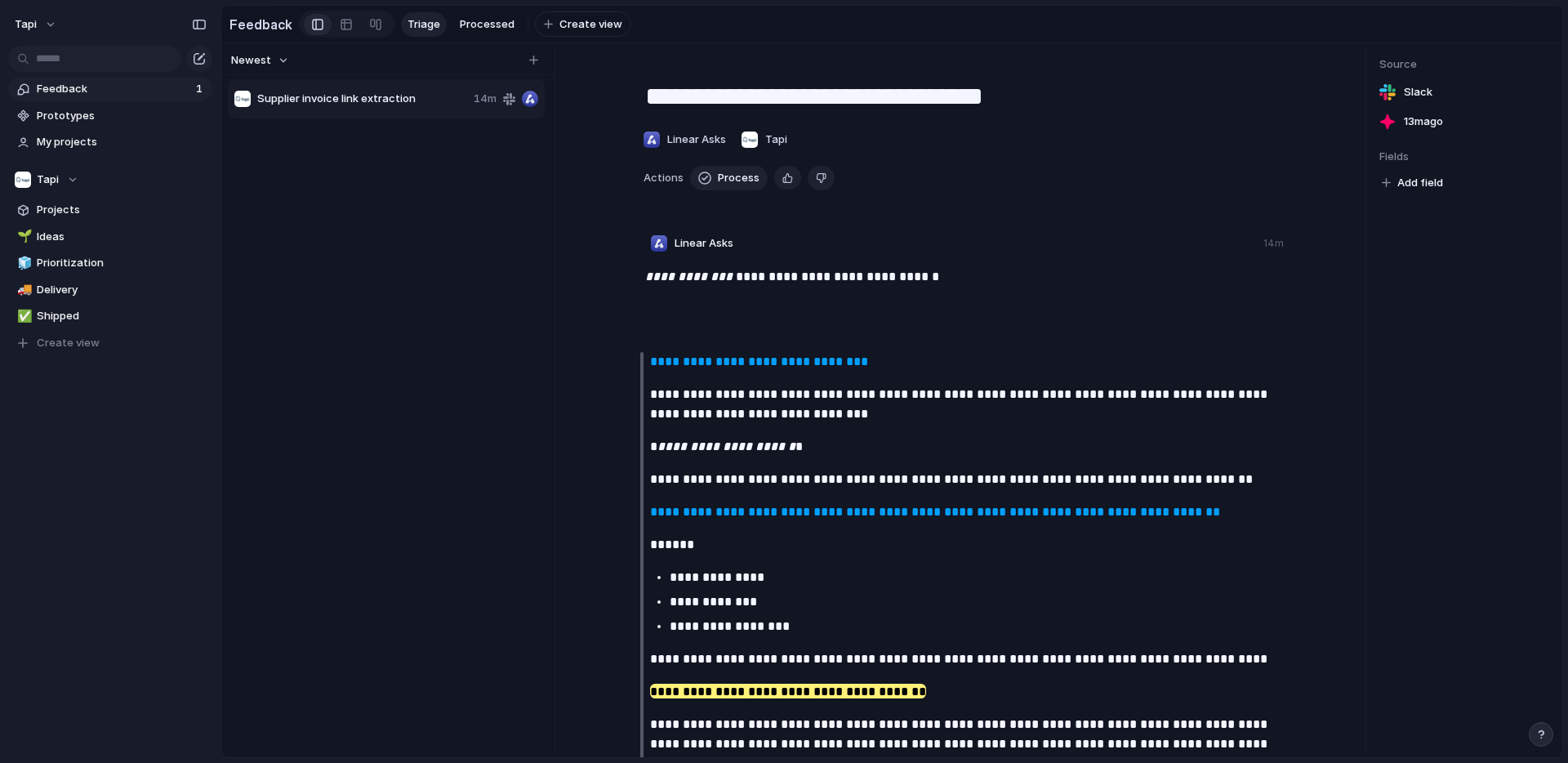
click at [430, 87] on div "Supplier invoice link extraction 14m" at bounding box center [386, 98] width 317 height 40
click at [1429, 183] on span "Add field" at bounding box center [1419, 182] width 45 height 16
click at [1367, 259] on span "No results found" at bounding box center [1376, 250] width 133 height 26
click at [1372, 251] on span "No results found" at bounding box center [1376, 250] width 133 height 26
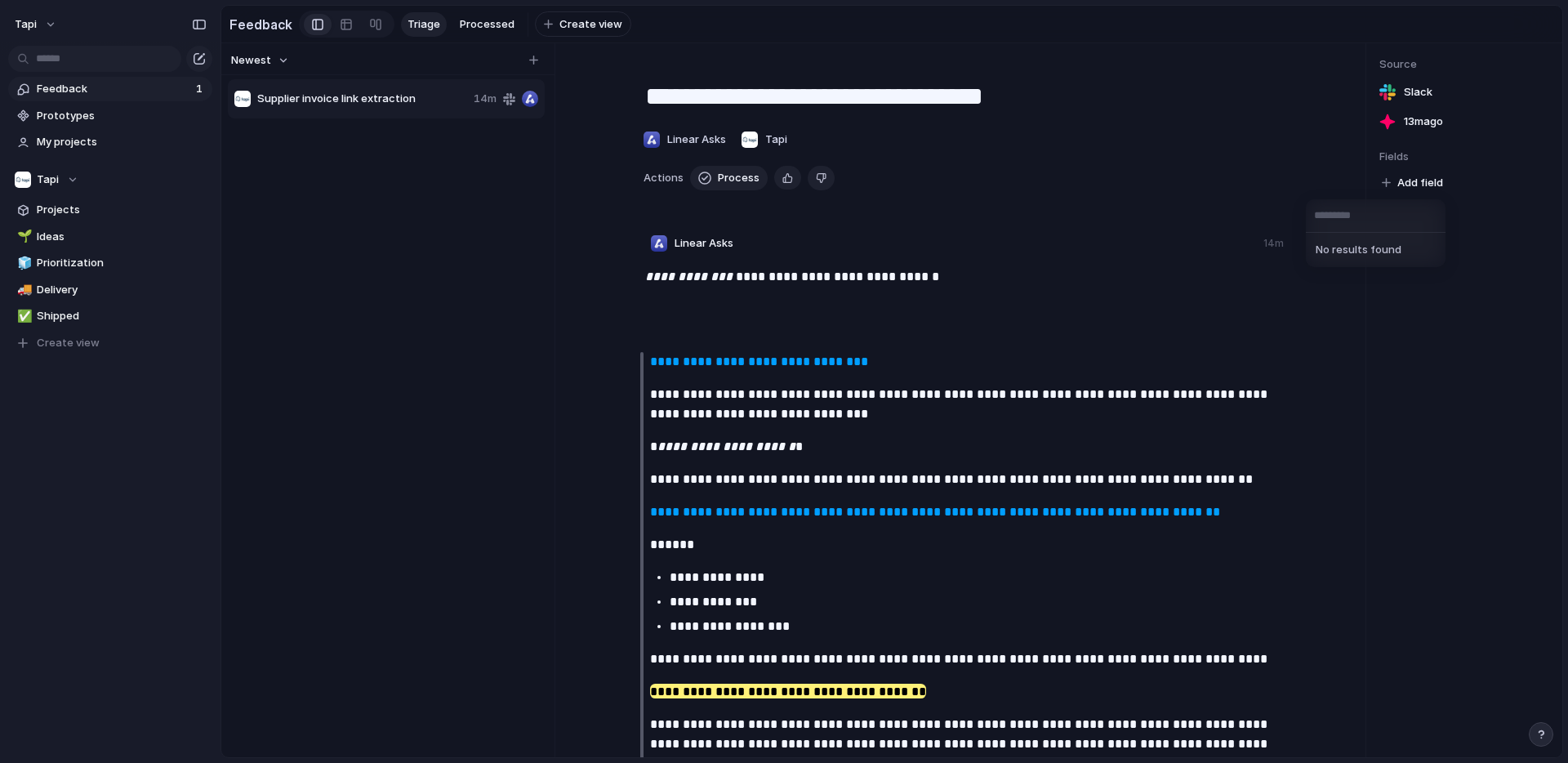
click at [1372, 251] on span "No results found" at bounding box center [1376, 250] width 133 height 26
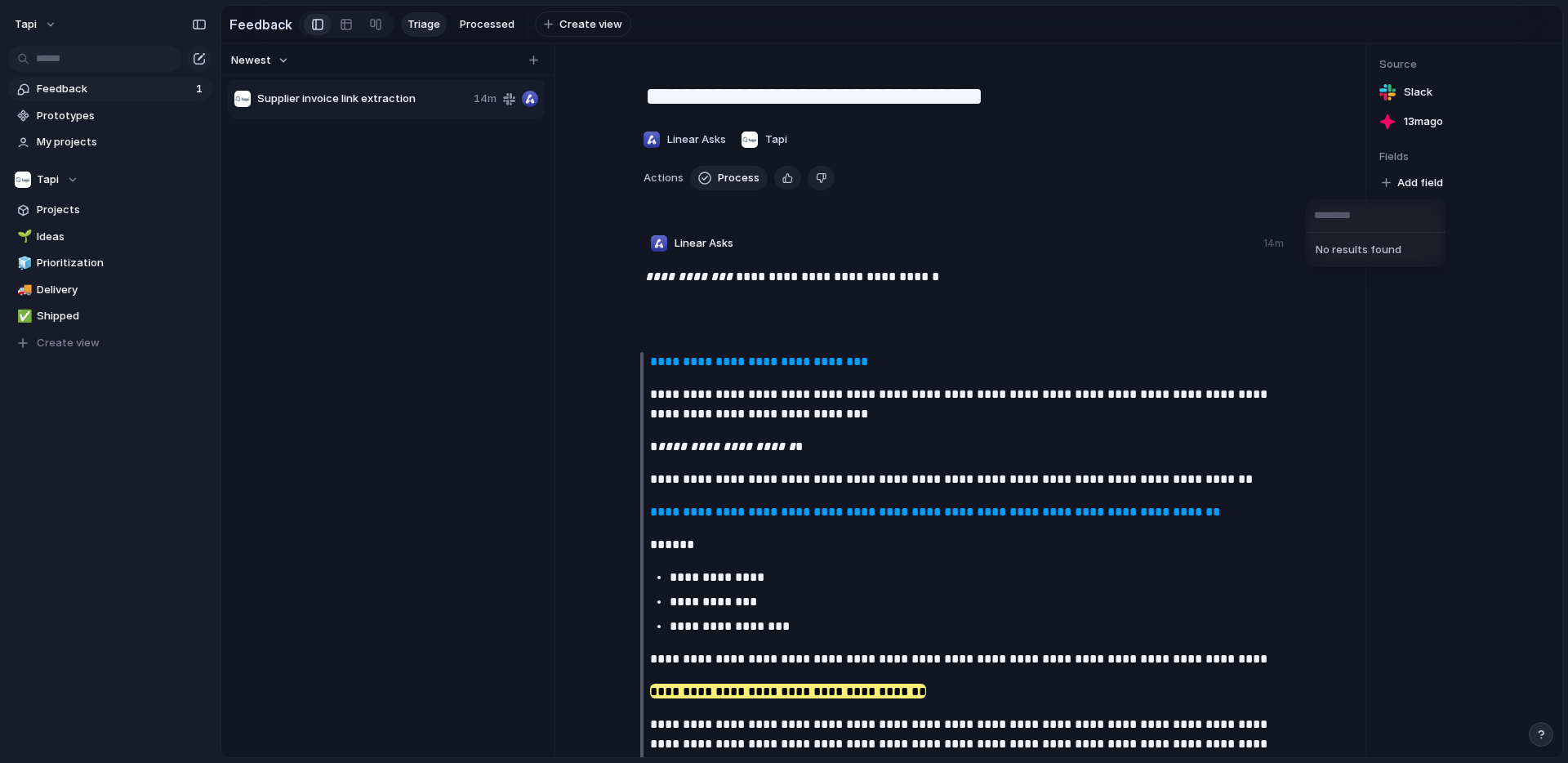
click at [1377, 226] on input "text" at bounding box center [1375, 216] width 140 height 33
click at [1547, 738] on div "No results found" at bounding box center [784, 381] width 1568 height 763
click at [1541, 737] on div "button" at bounding box center [1541, 735] width 12 height 12
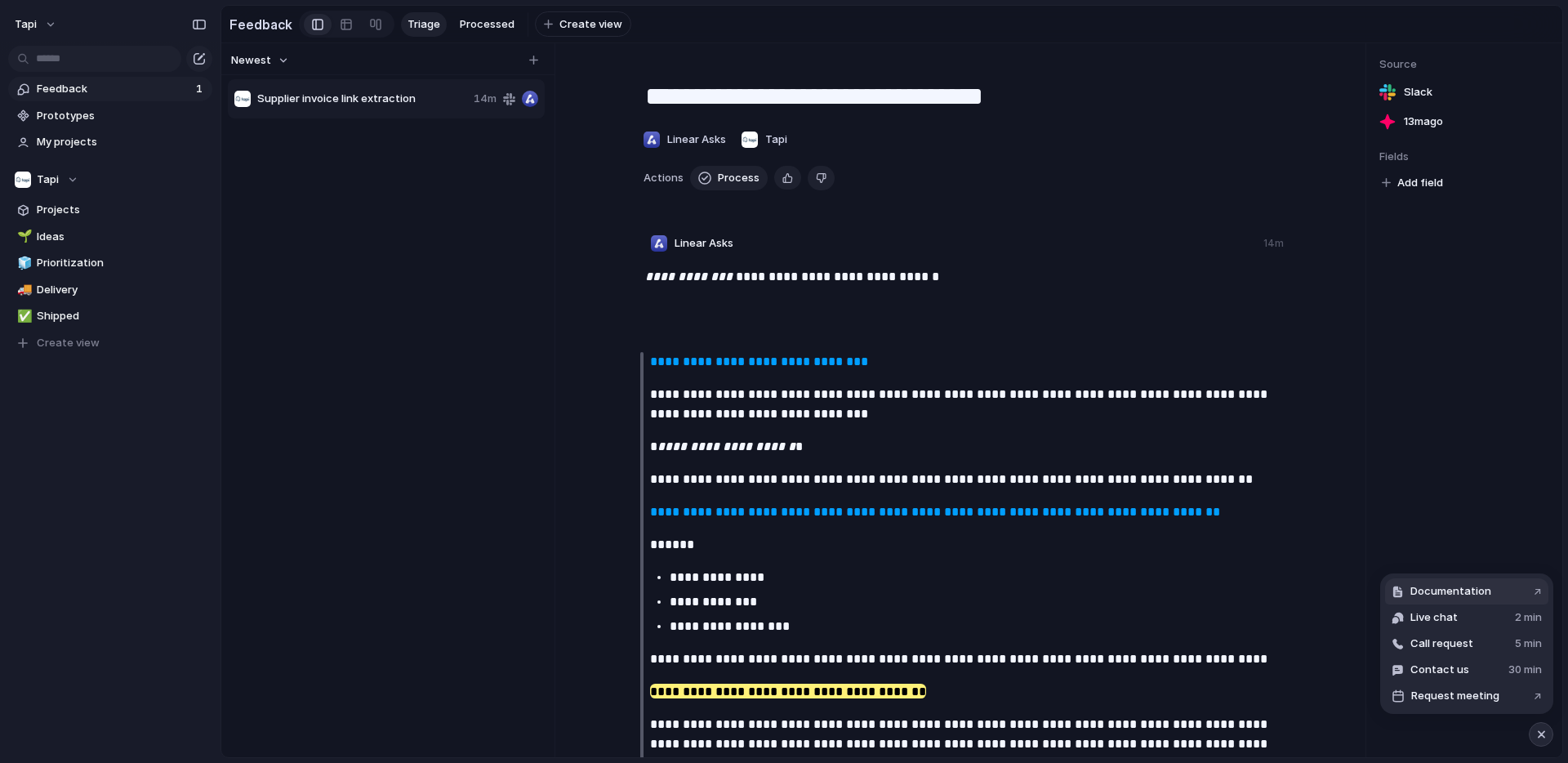
click at [1493, 587] on button "Documentation ↗" at bounding box center [1467, 591] width 163 height 26
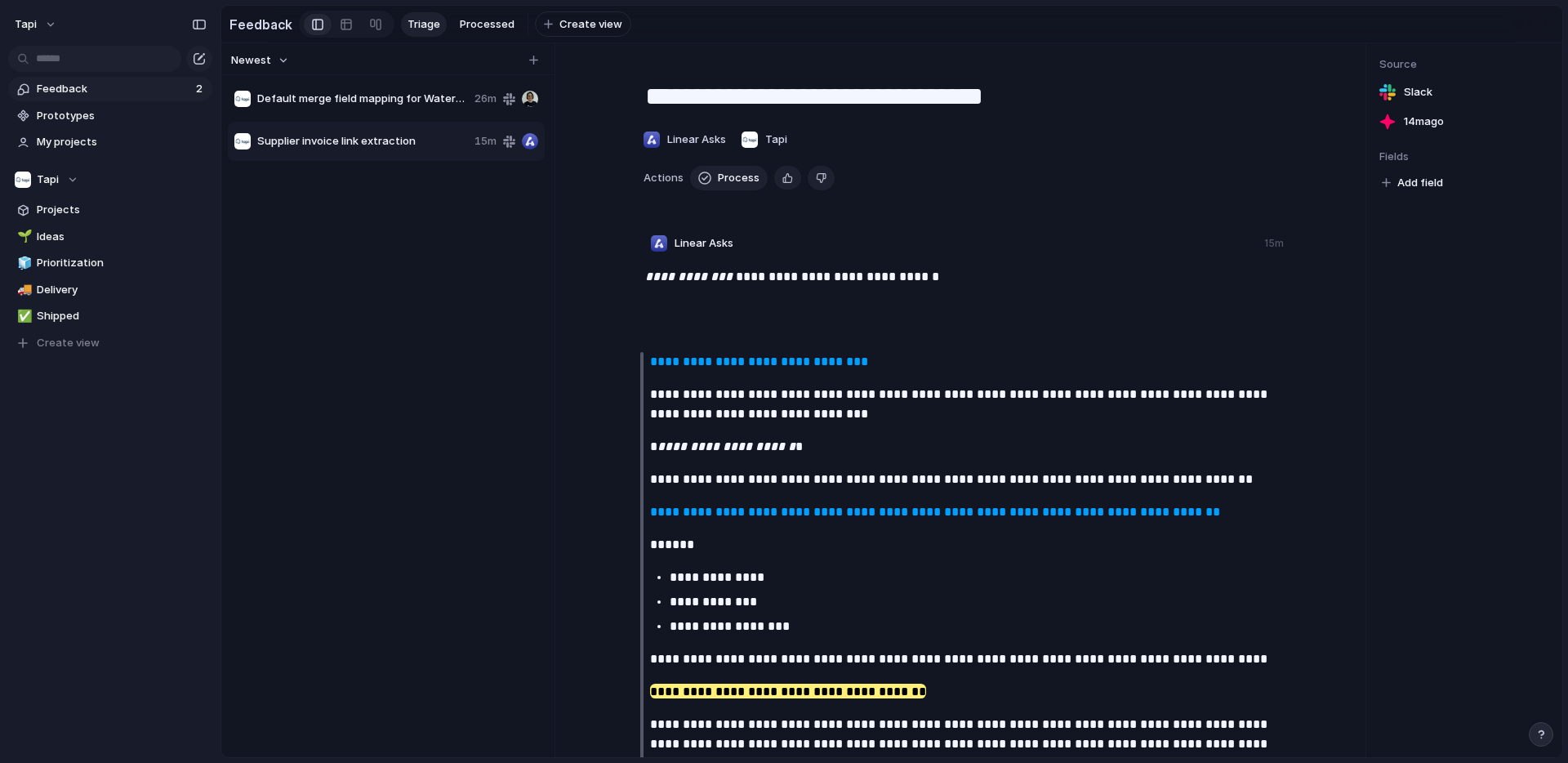
click at [1546, 729] on div "button" at bounding box center [1541, 735] width 12 height 12
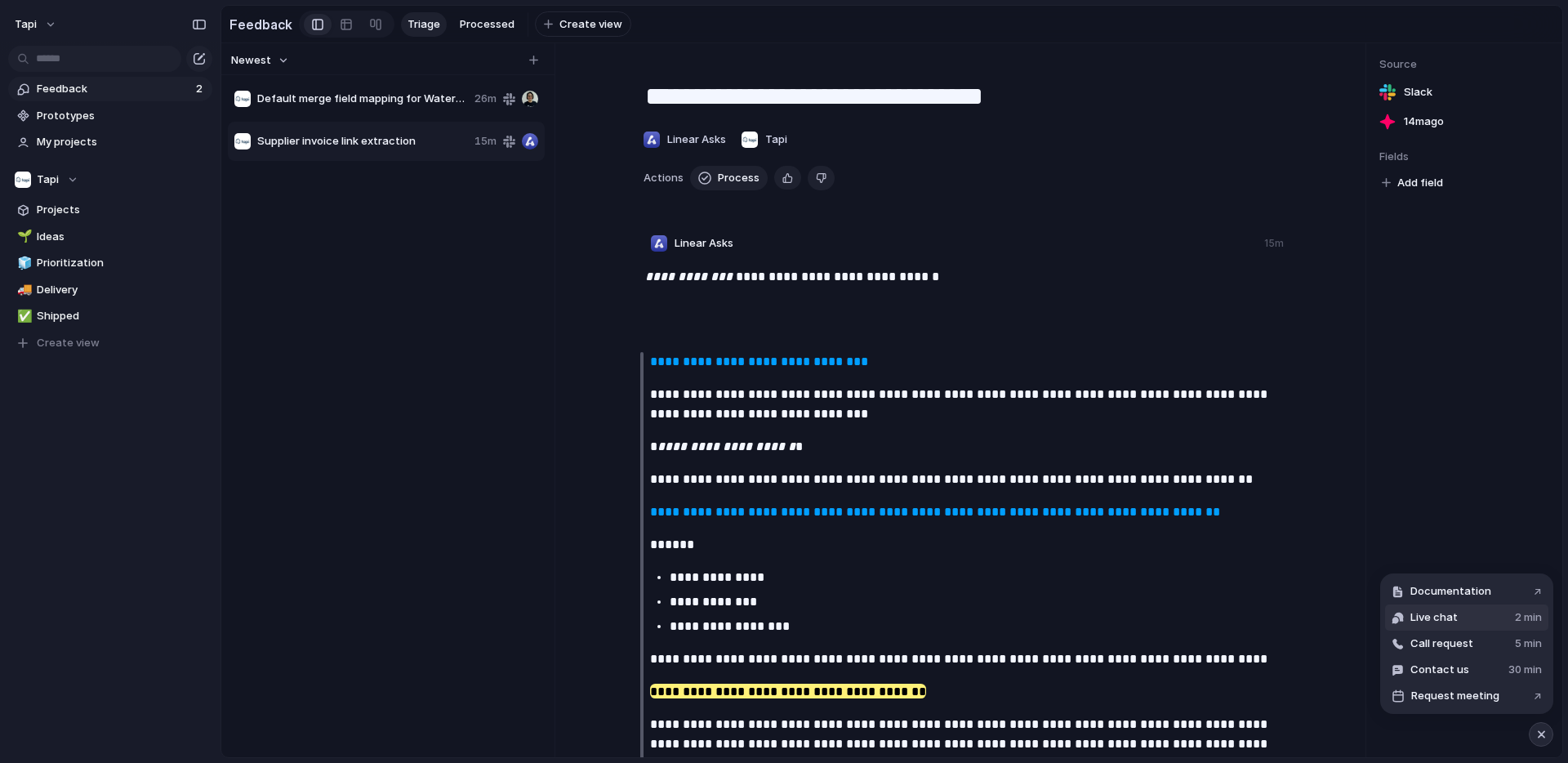
click at [1455, 616] on span "Live chat" at bounding box center [1434, 617] width 47 height 16
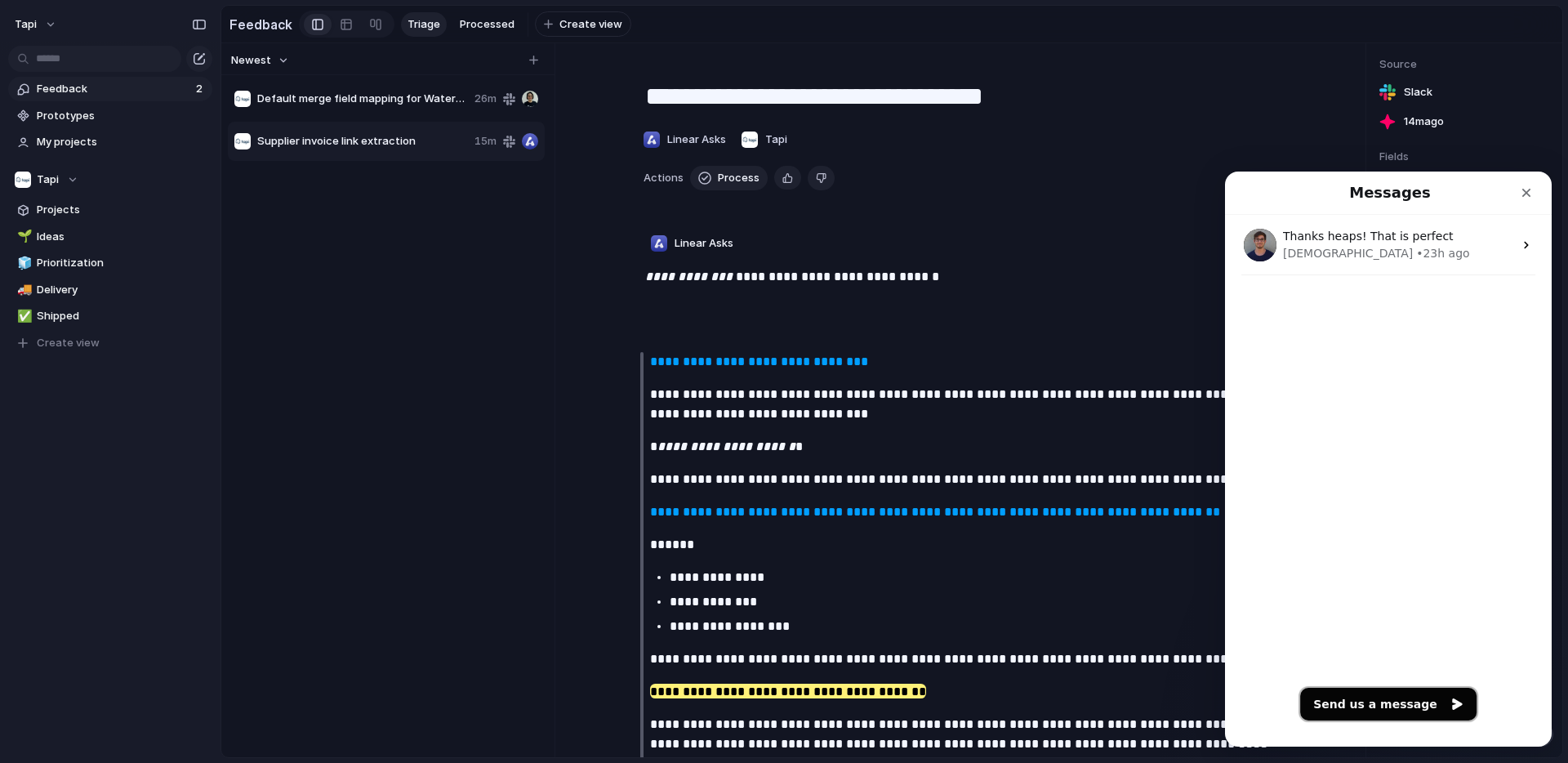
click at [1373, 700] on button "Send us a message" at bounding box center [1388, 704] width 176 height 33
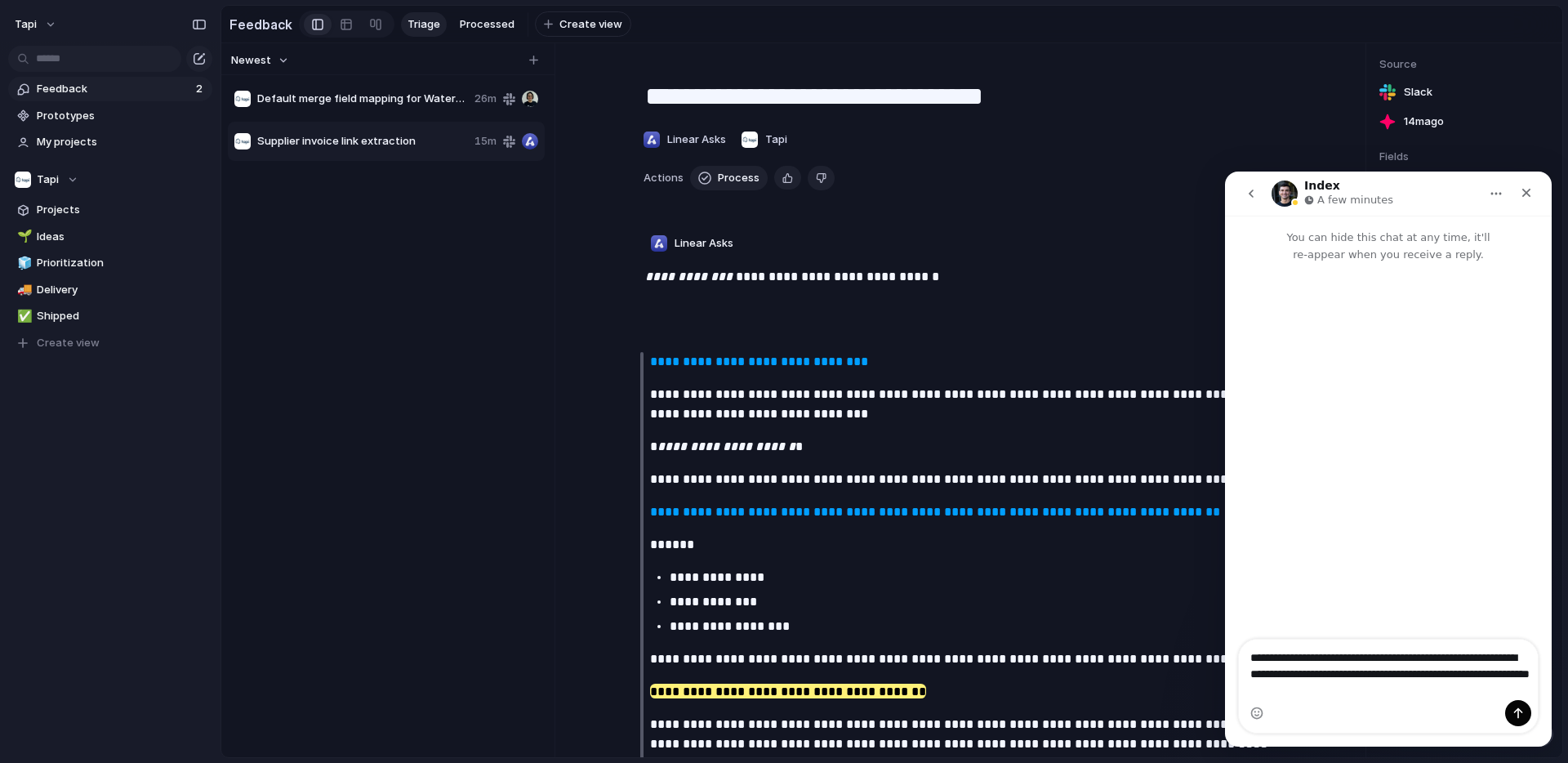
type textarea "**********"
click at [1139, 329] on p at bounding box center [965, 319] width 640 height 40
click at [1247, 193] on icon "go back" at bounding box center [1252, 194] width 14 height 14
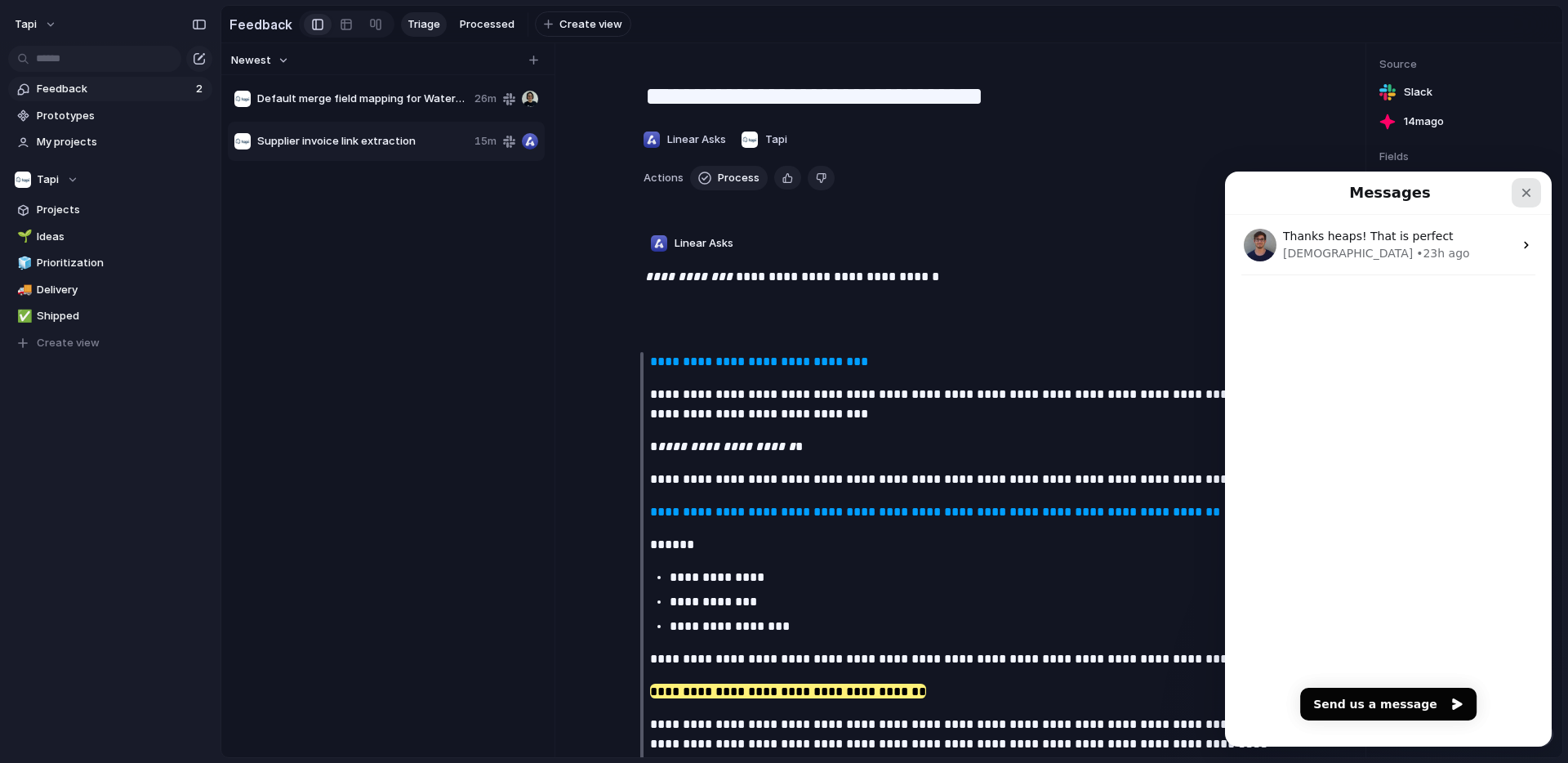
click at [1536, 192] on div "Close" at bounding box center [1527, 193] width 29 height 29
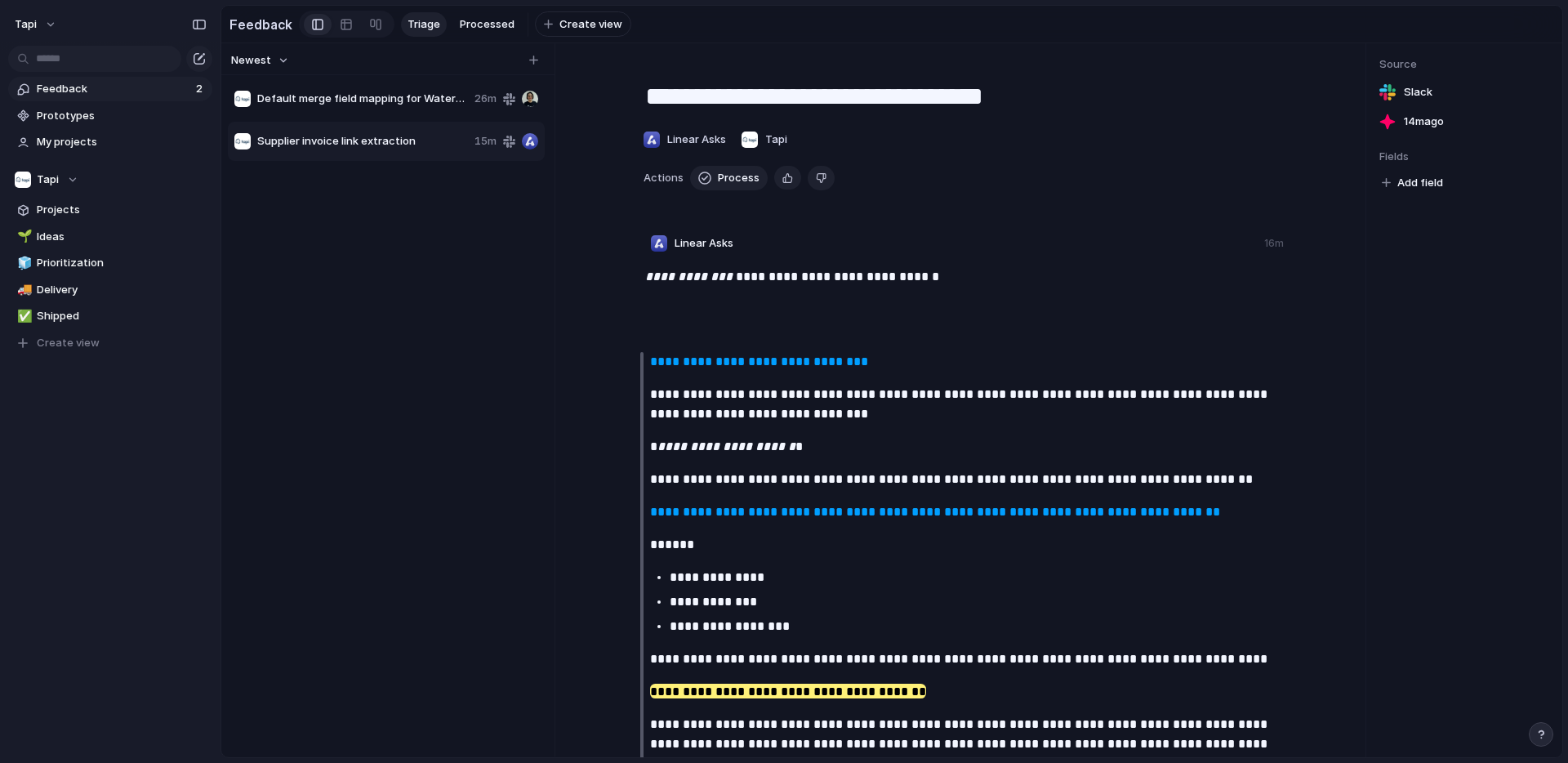
click at [1435, 182] on span "Add field" at bounding box center [1419, 182] width 45 height 16
click at [1506, 281] on div "No results found" at bounding box center [784, 381] width 1568 height 763
click at [1415, 183] on span "Add field" at bounding box center [1419, 182] width 45 height 16
click at [1539, 732] on div "No results found" at bounding box center [784, 381] width 1568 height 763
click at [1545, 734] on div "button" at bounding box center [1541, 735] width 12 height 12
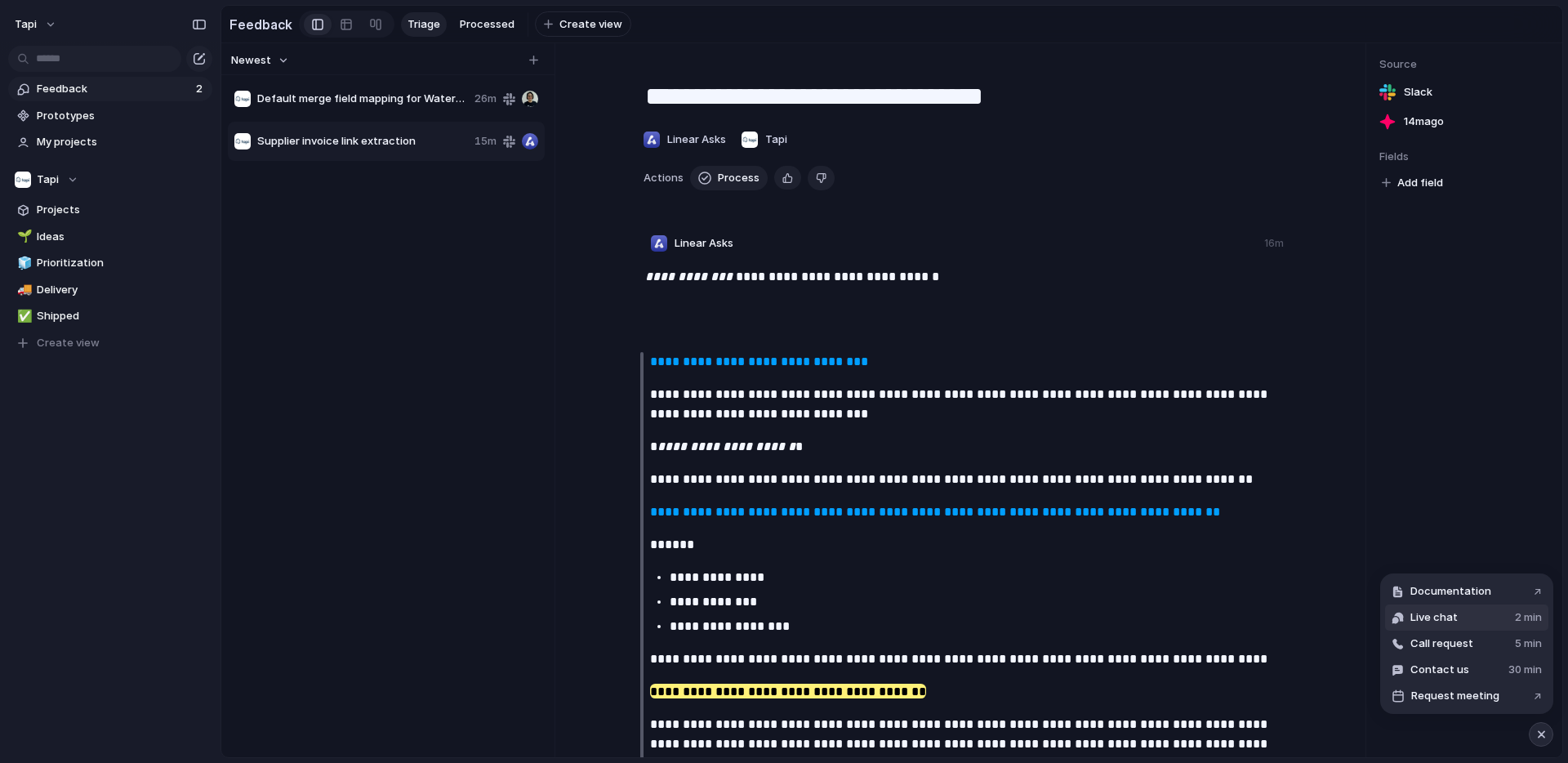
click at [1482, 613] on button "Live chat 2 min" at bounding box center [1467, 617] width 163 height 26
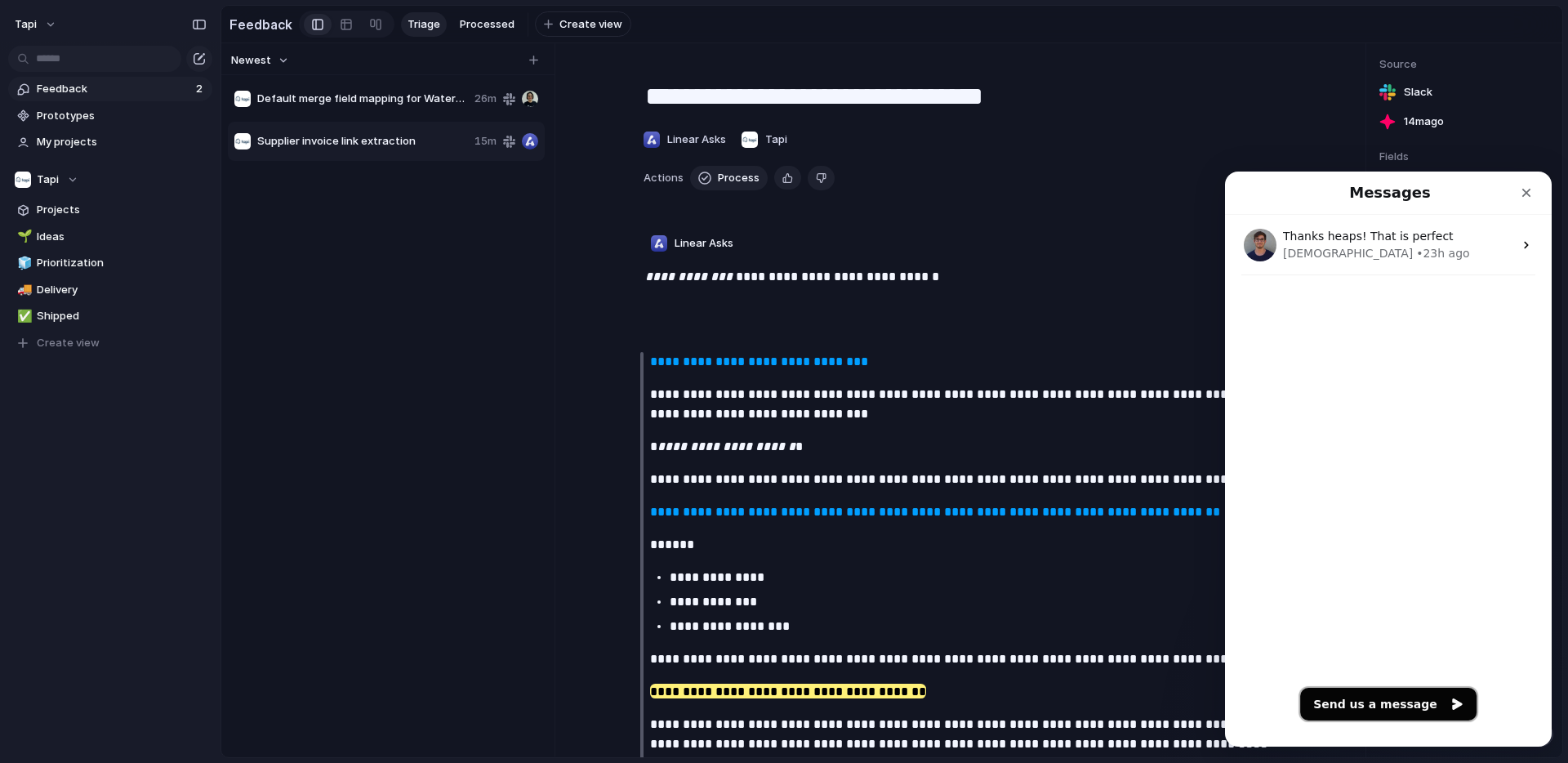
click at [1372, 708] on button "Send us a message" at bounding box center [1388, 704] width 176 height 33
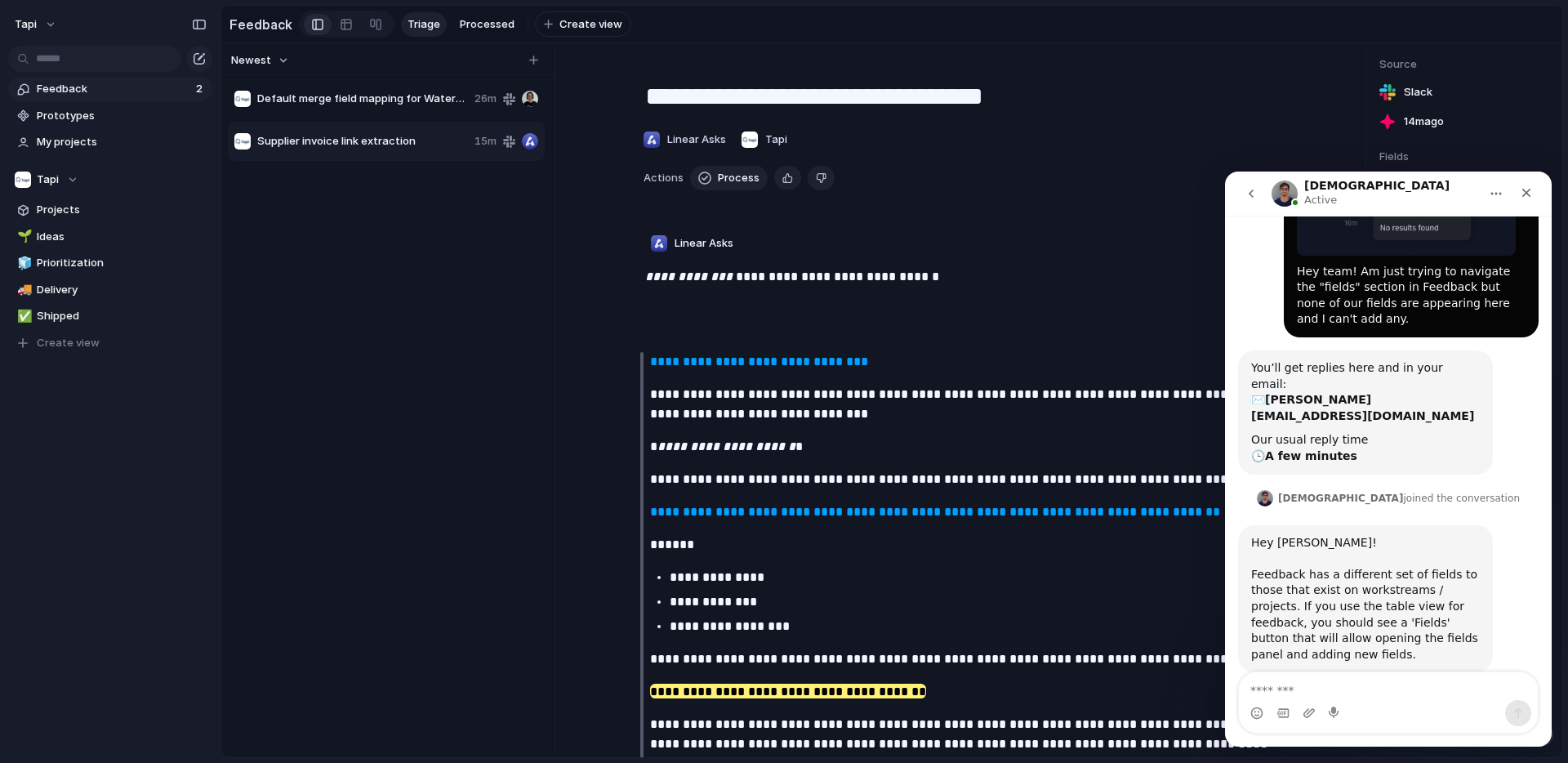
scroll to position [204, 0]
click at [349, 26] on link at bounding box center [346, 24] width 29 height 26
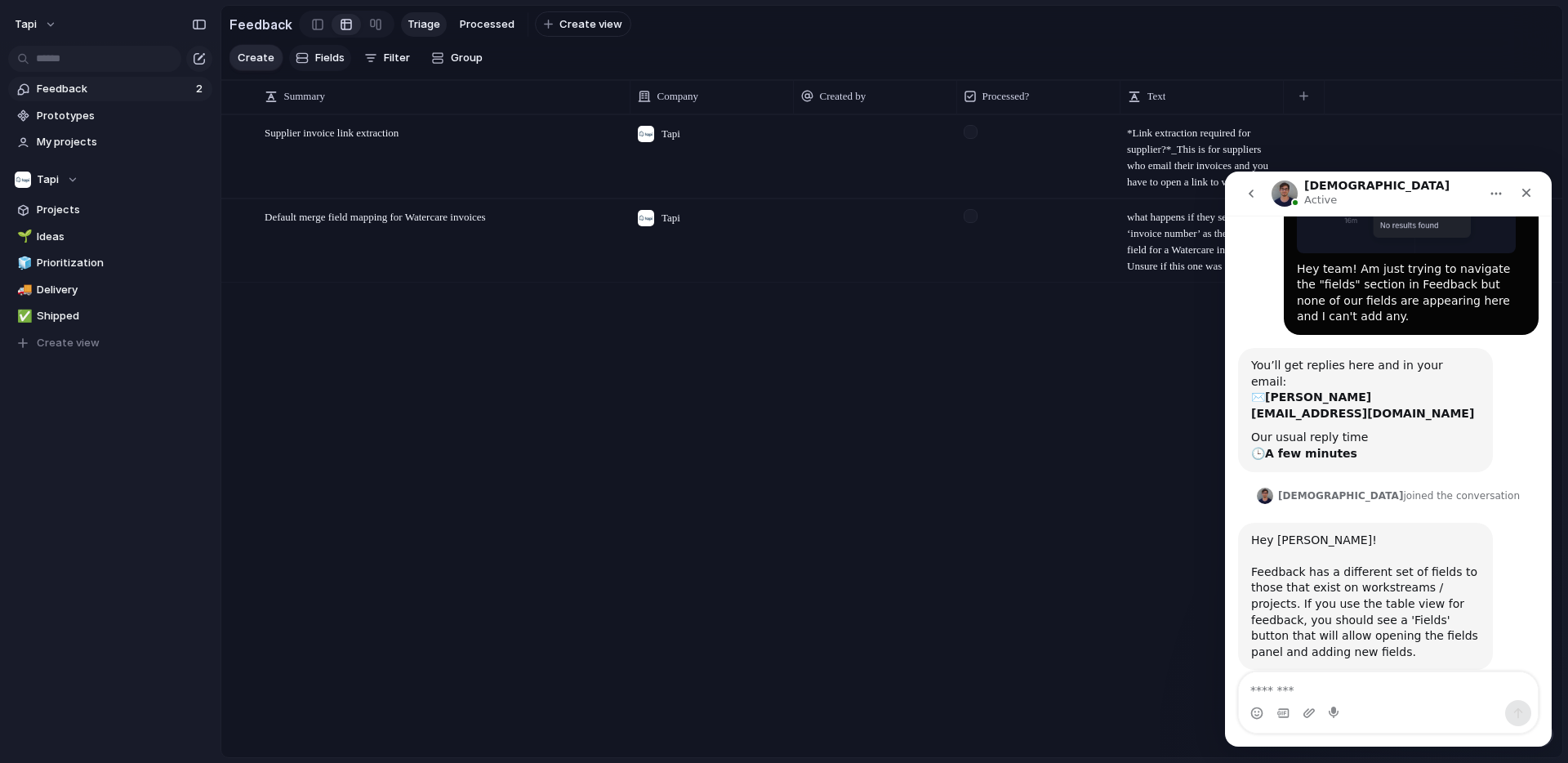
click at [334, 58] on span "Fields" at bounding box center [330, 58] width 29 height 16
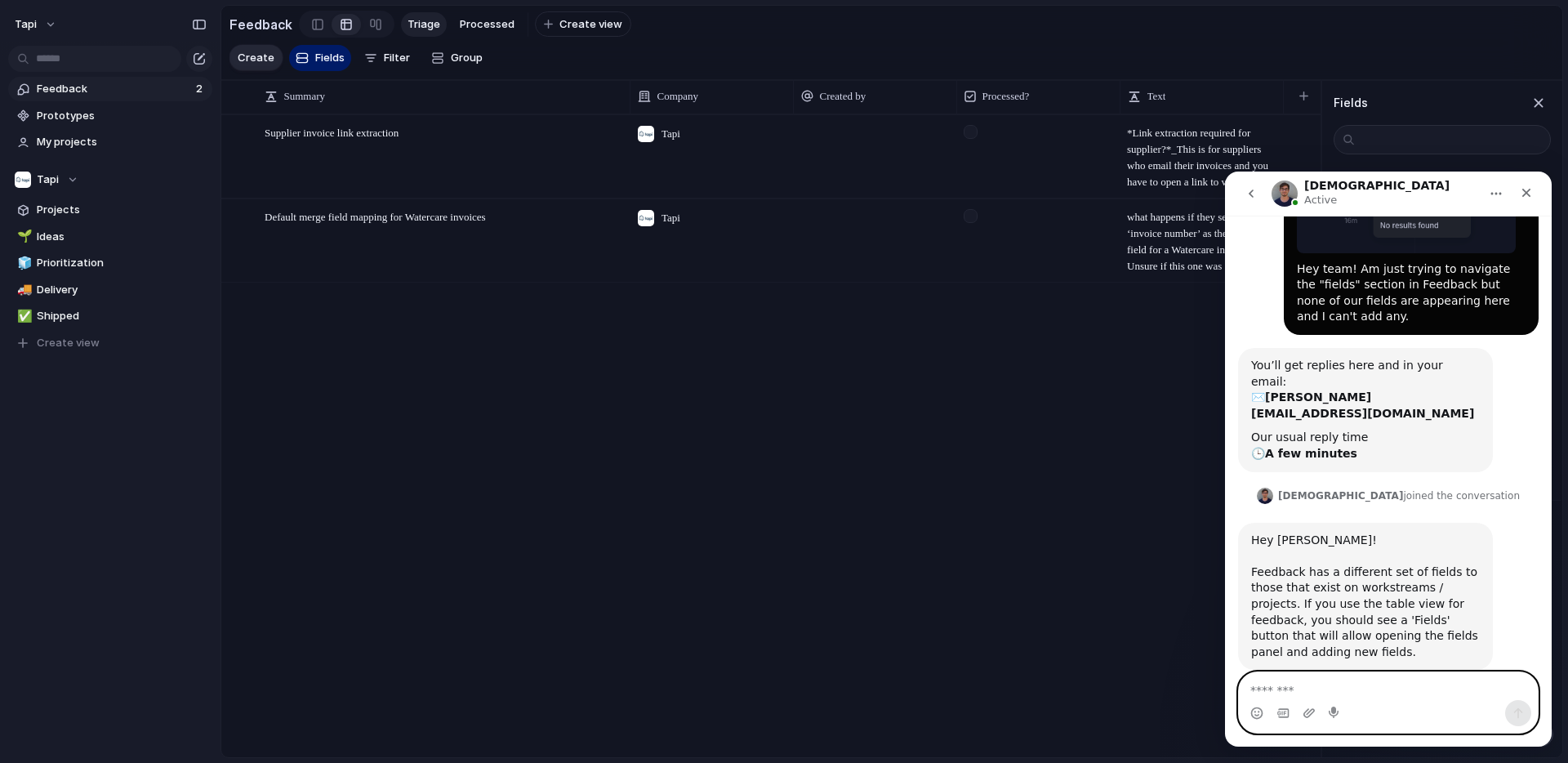
click at [1285, 697] on textarea "Message…" at bounding box center [1389, 686] width 299 height 28
type textarea "**********"
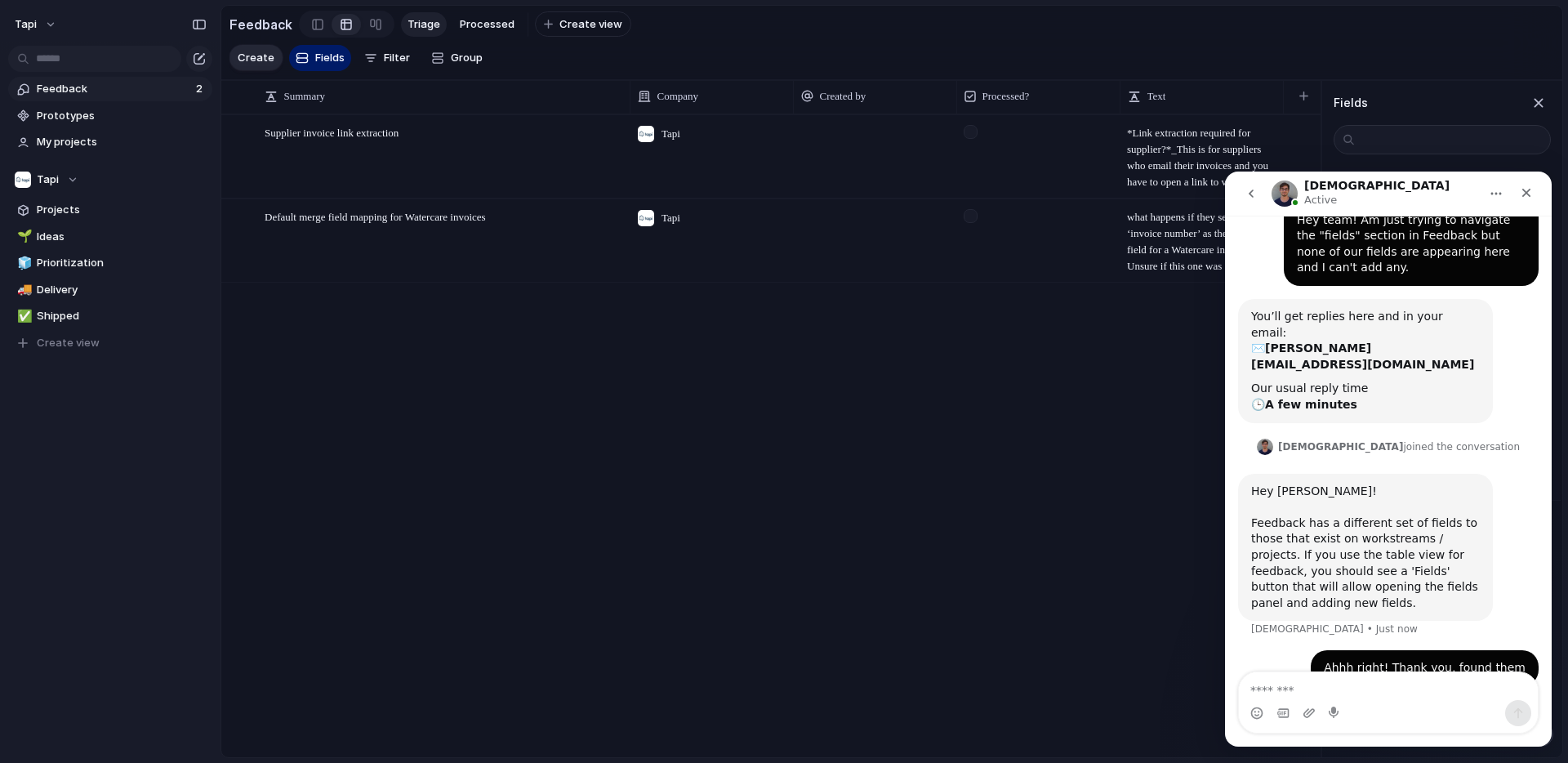
click at [1126, 374] on div "Supplier invoice link extraction Open Tapi ​*Link extraction required for suppl…" at bounding box center [771, 436] width 1099 height 642
click at [1527, 196] on icon "Close" at bounding box center [1527, 193] width 14 height 14
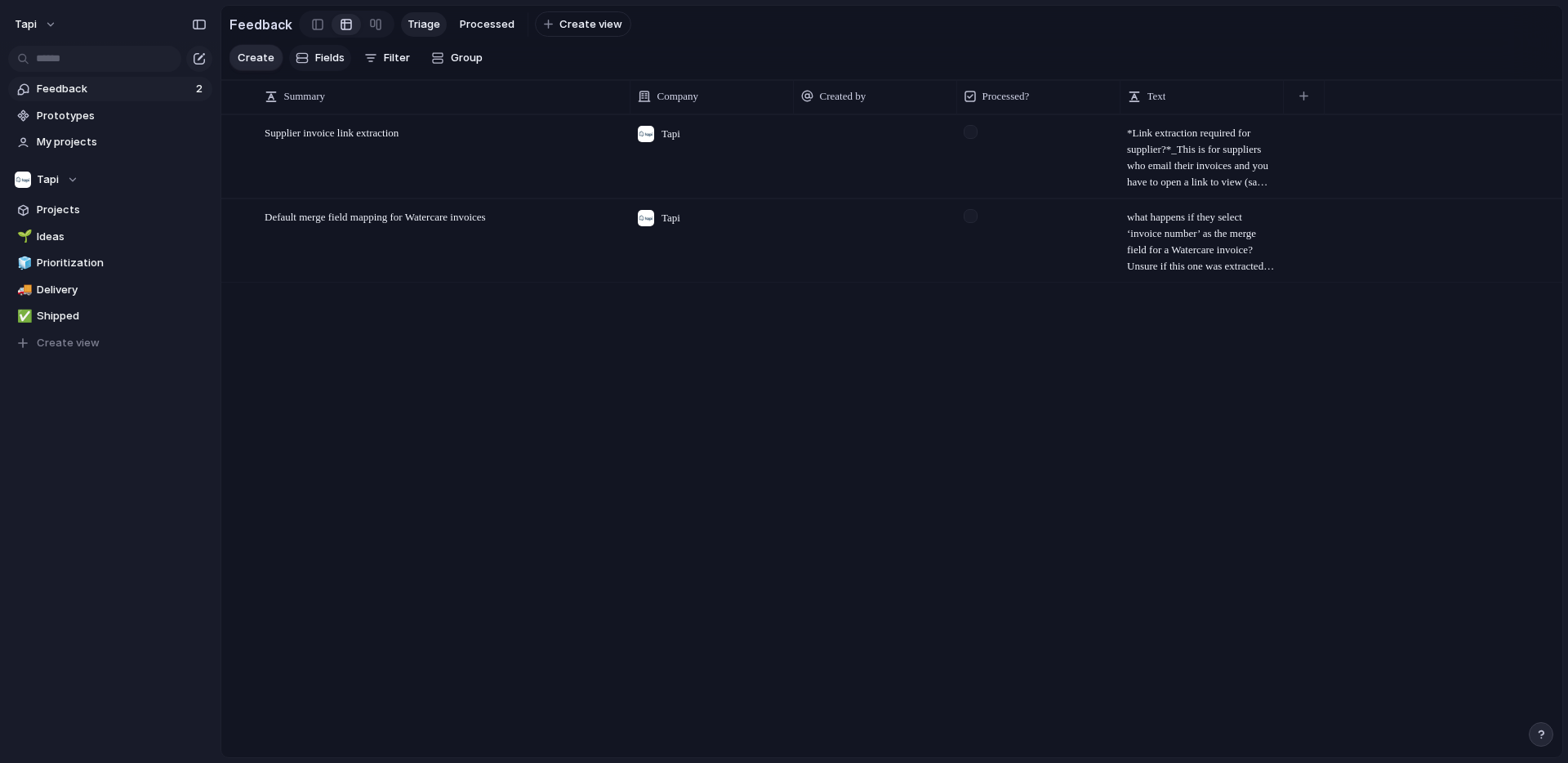
click at [323, 59] on span "Fields" at bounding box center [330, 58] width 29 height 16
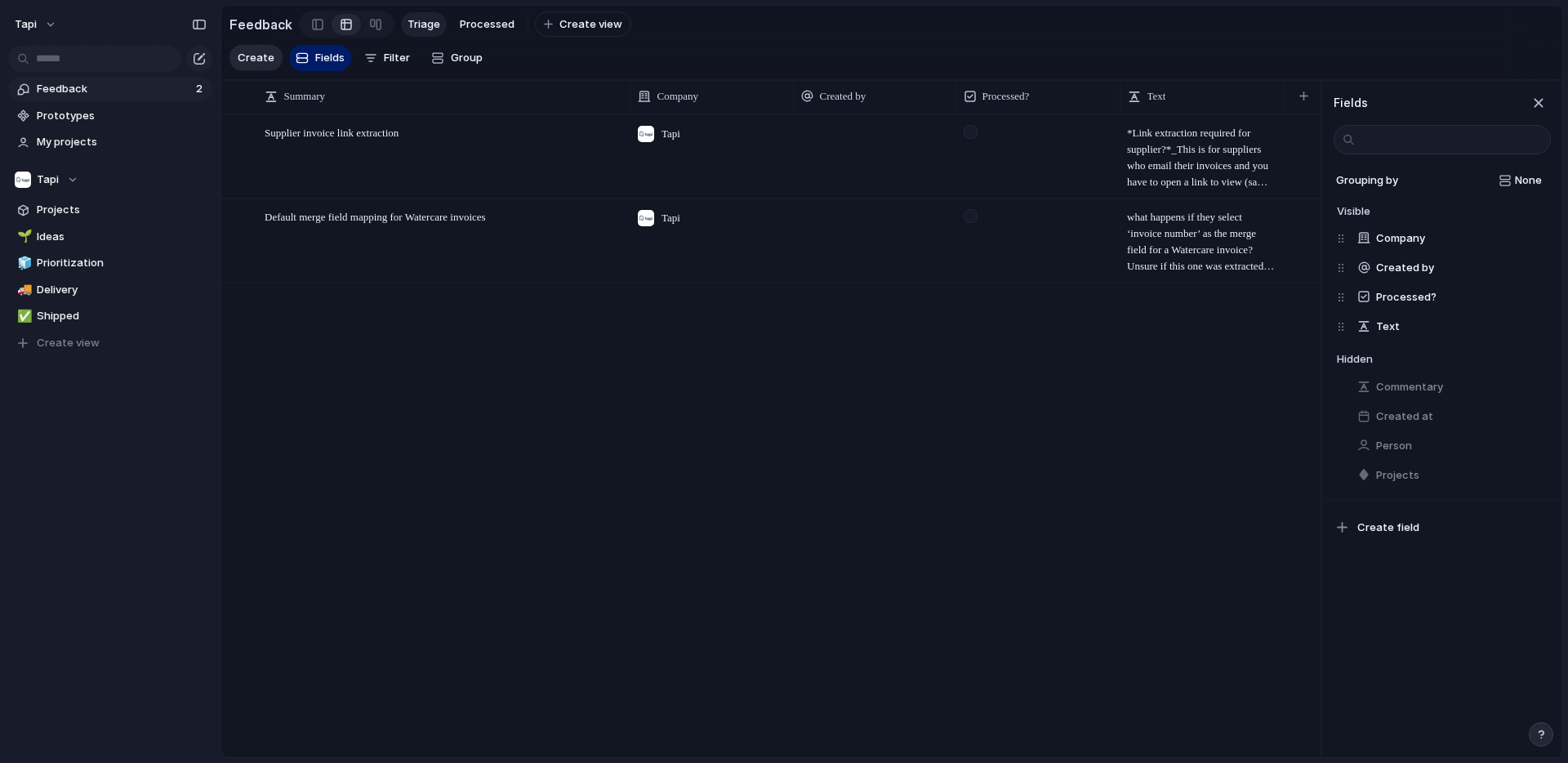
click at [1204, 381] on div "Supplier invoice link extraction Open Tapi ​*Link extraction required for suppl…" at bounding box center [771, 436] width 1099 height 642
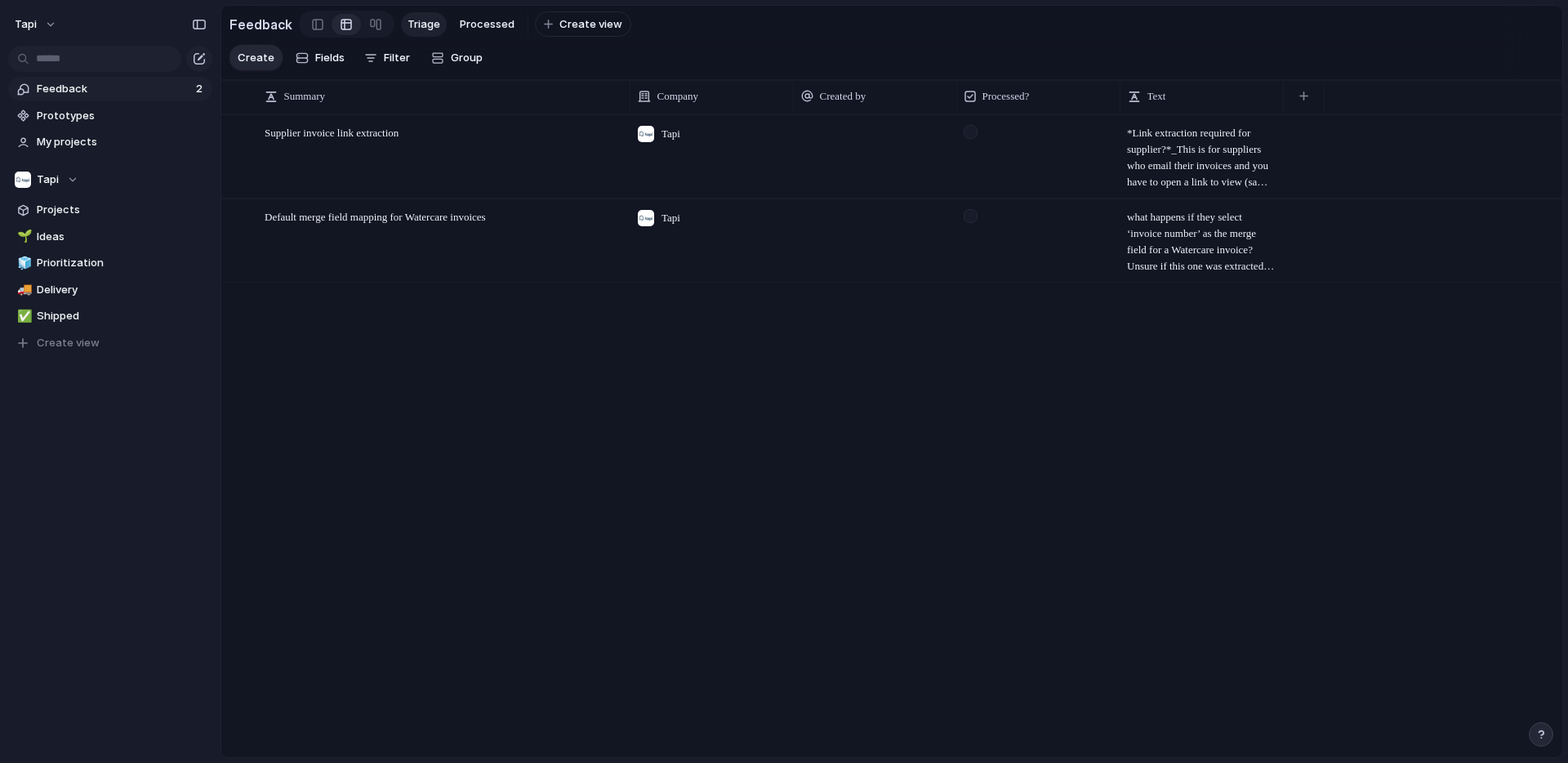
click at [853, 163] on div at bounding box center [874, 156] width 163 height 83
click at [985, 129] on div at bounding box center [1039, 127] width 162 height 23
click at [966, 133] on div at bounding box center [970, 132] width 14 height 14
click at [971, 130] on div at bounding box center [970, 132] width 14 height 14
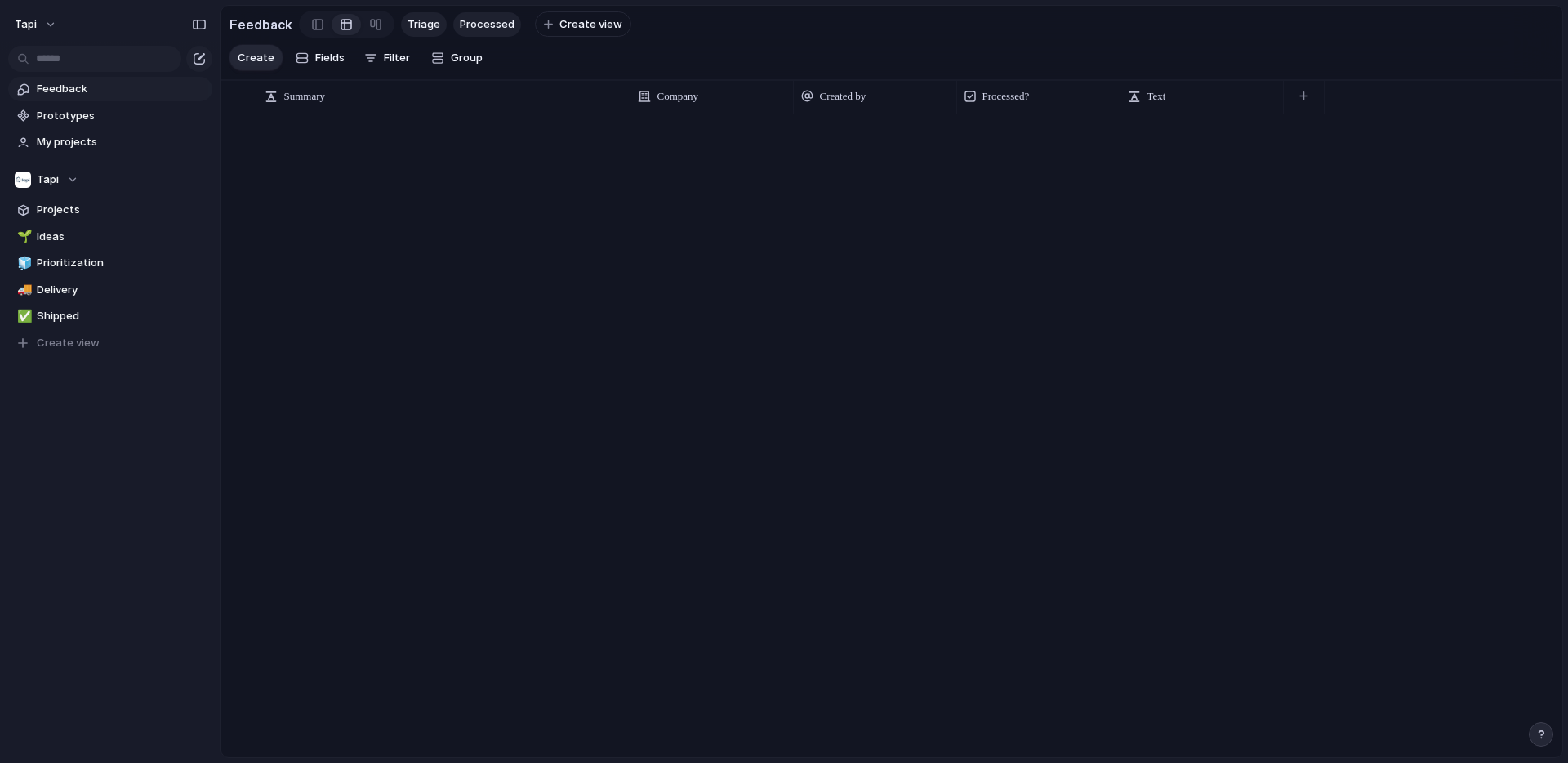
click at [473, 23] on span "Processed" at bounding box center [487, 24] width 55 height 16
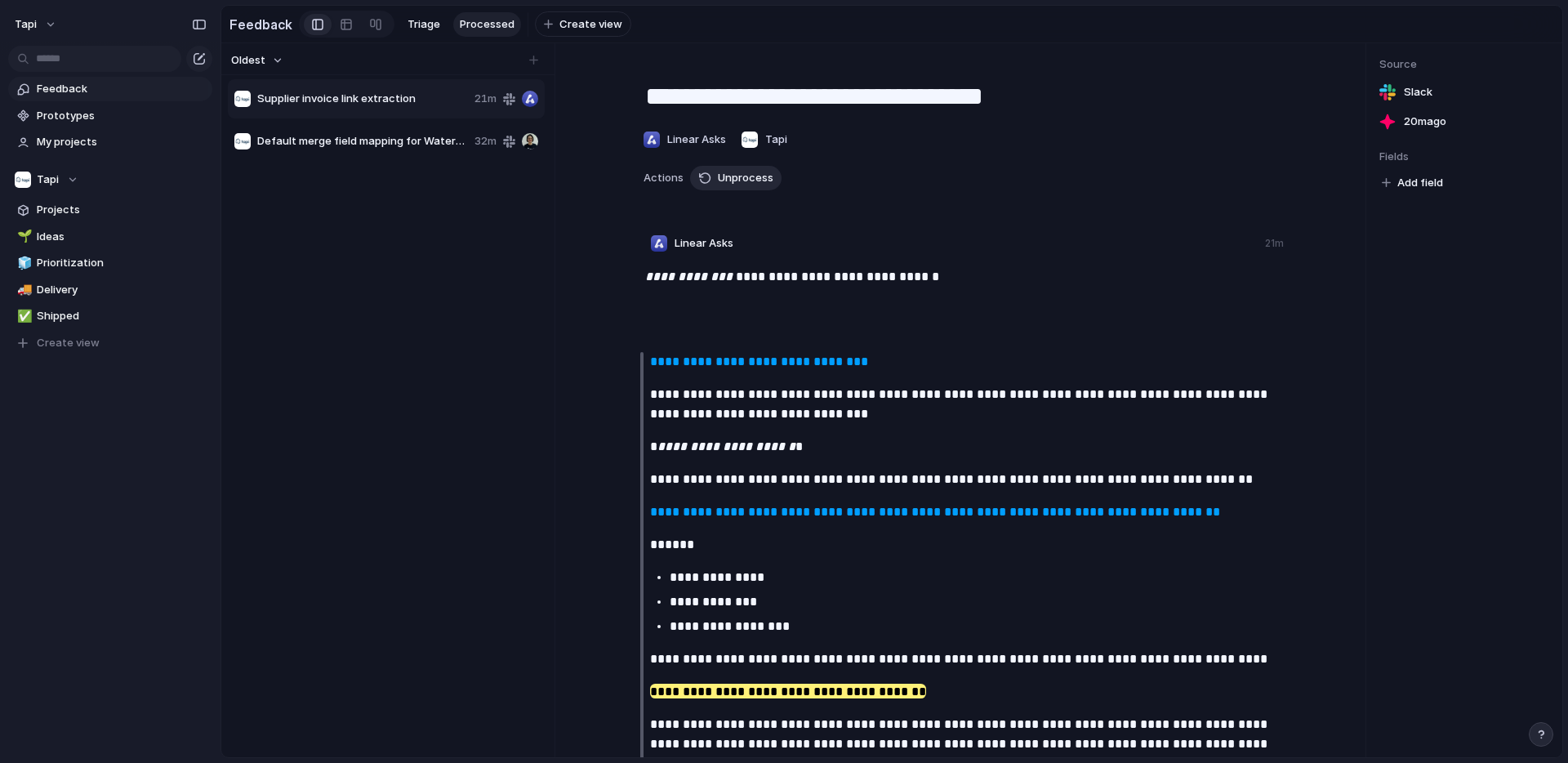
click at [752, 174] on span "Unprocess" at bounding box center [746, 177] width 56 height 16
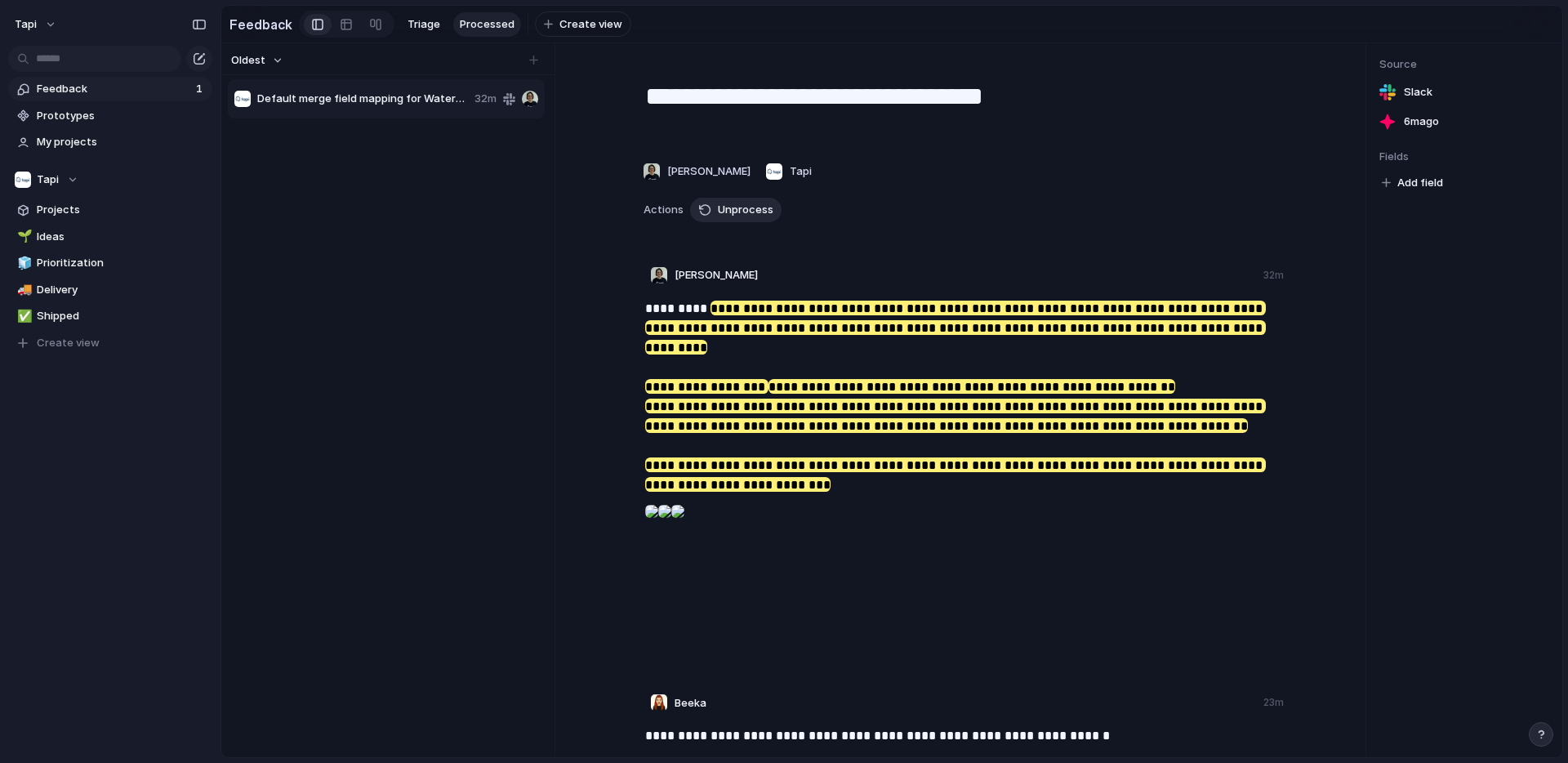
click at [736, 208] on span "Unprocess" at bounding box center [746, 209] width 56 height 16
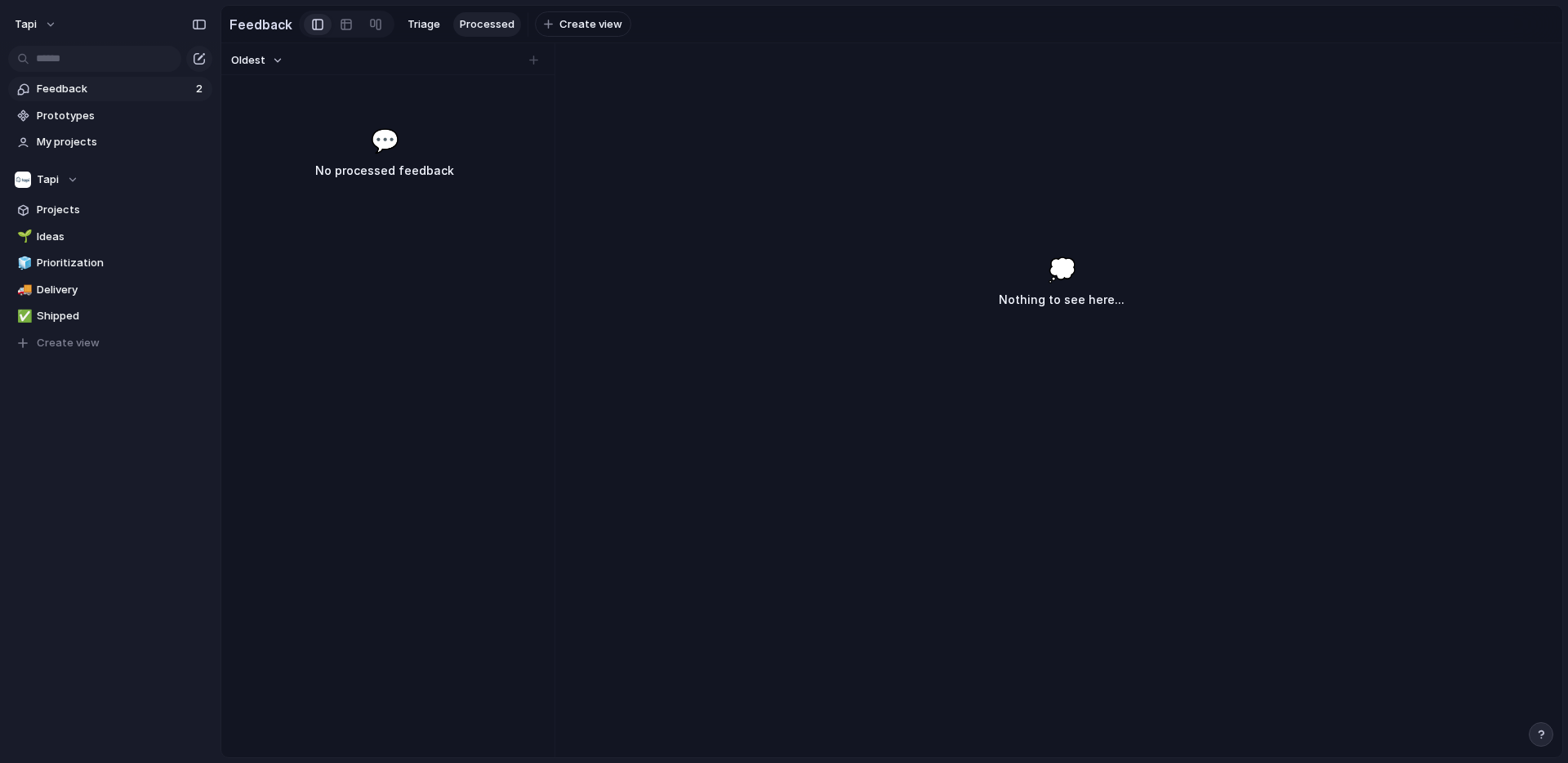
click at [167, 88] on span "Feedback" at bounding box center [114, 89] width 154 height 16
click at [339, 28] on div at bounding box center [346, 24] width 14 height 26
click at [476, 26] on span "Processed" at bounding box center [487, 24] width 55 height 16
click at [481, 28] on span "Processed" at bounding box center [487, 24] width 55 height 16
click at [418, 28] on span "Triage" at bounding box center [424, 24] width 33 height 16
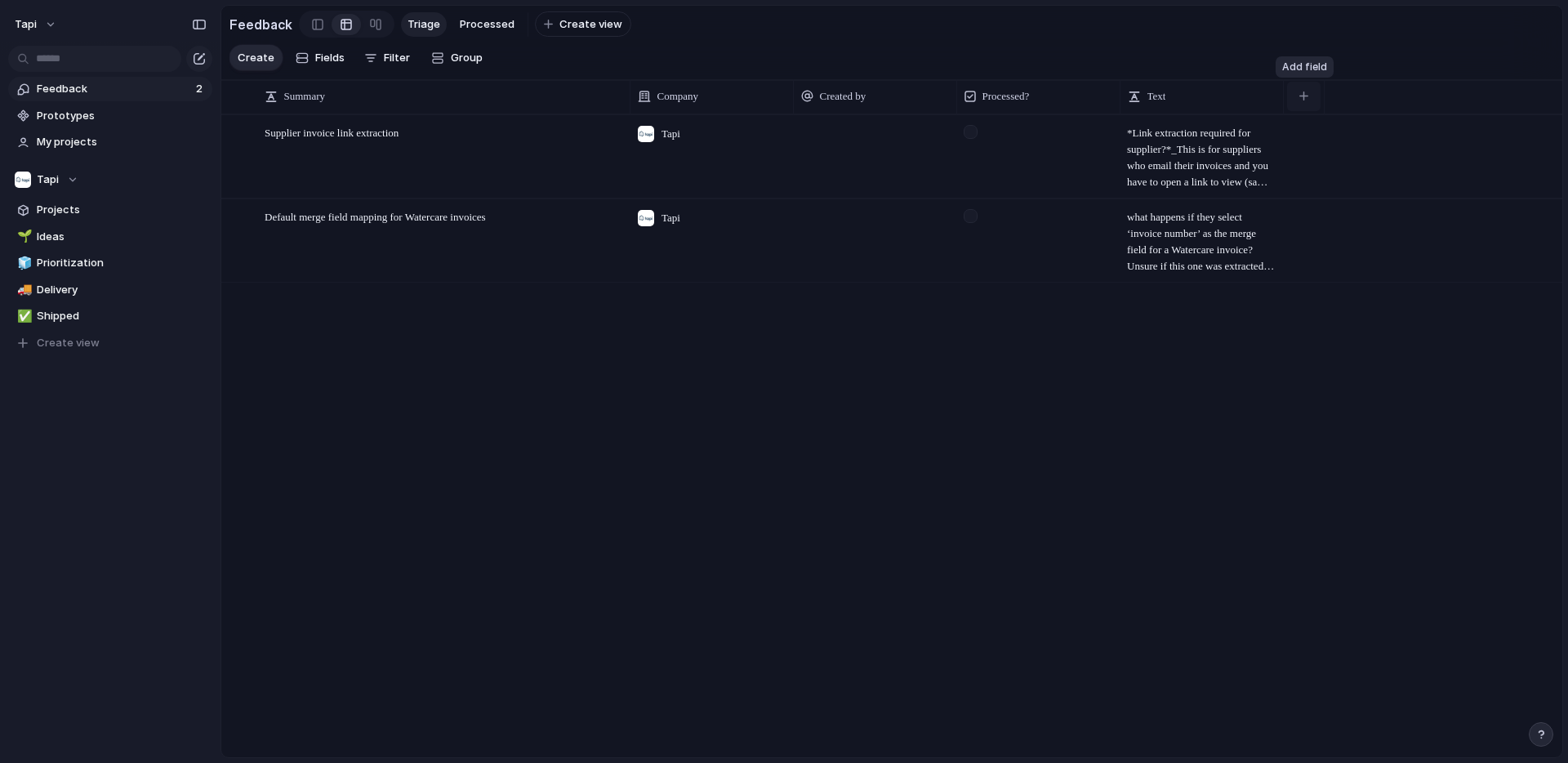
click at [1303, 98] on div "button" at bounding box center [1304, 95] width 9 height 9
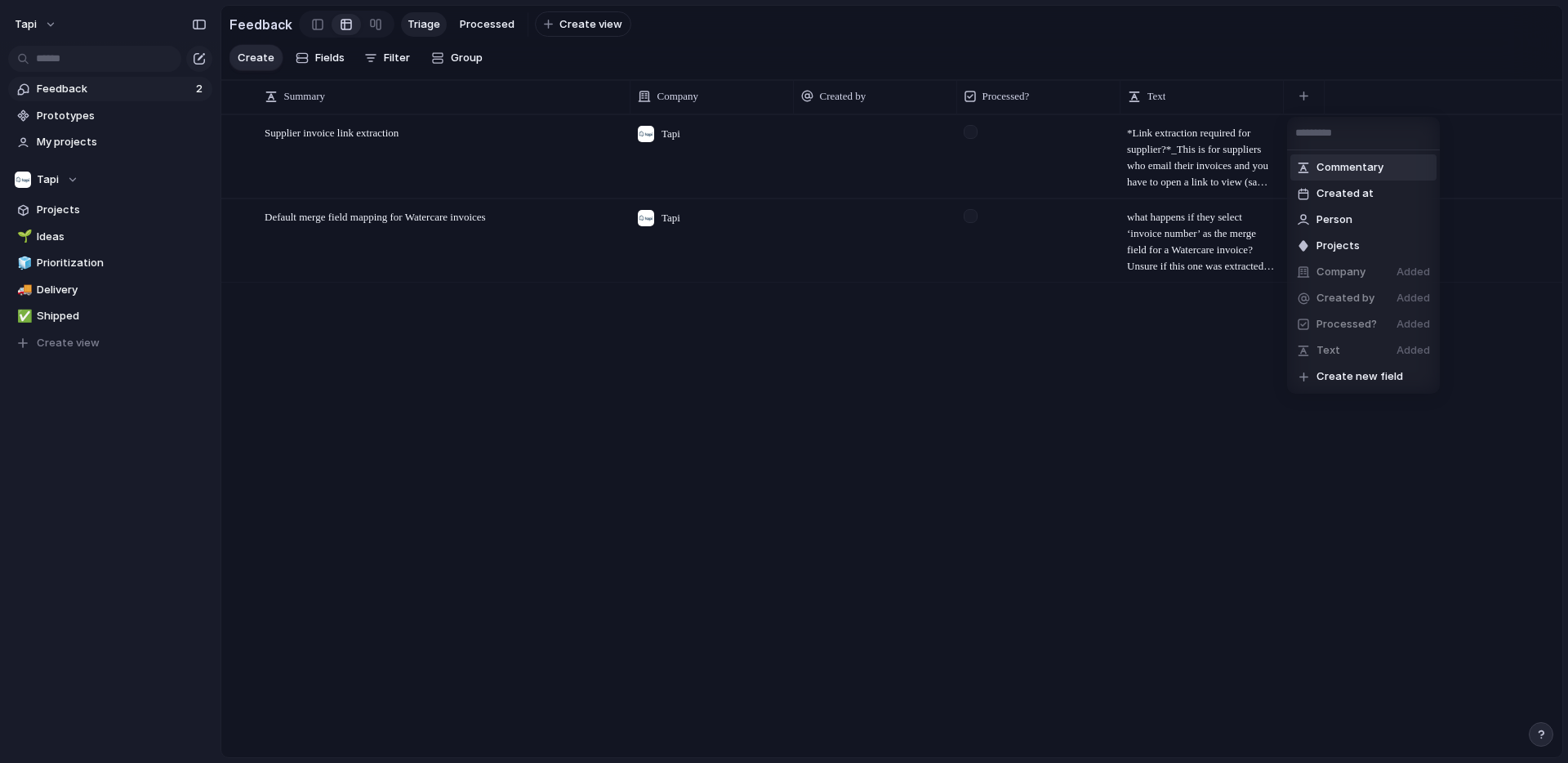
click at [1330, 135] on input "text" at bounding box center [1364, 133] width 152 height 33
click at [1384, 378] on span "Create new field" at bounding box center [1360, 376] width 87 height 16
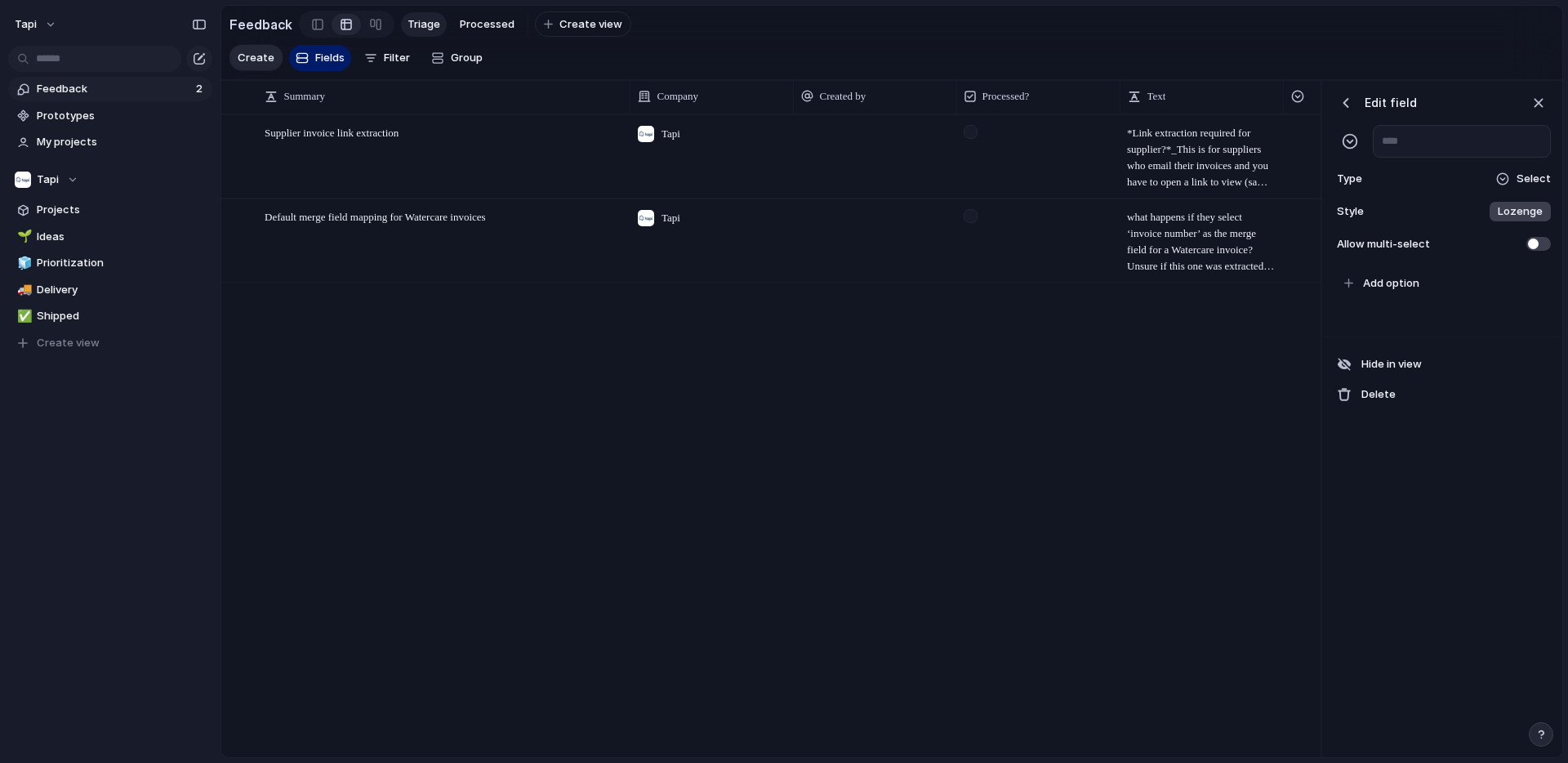
scroll to position [0, 167]
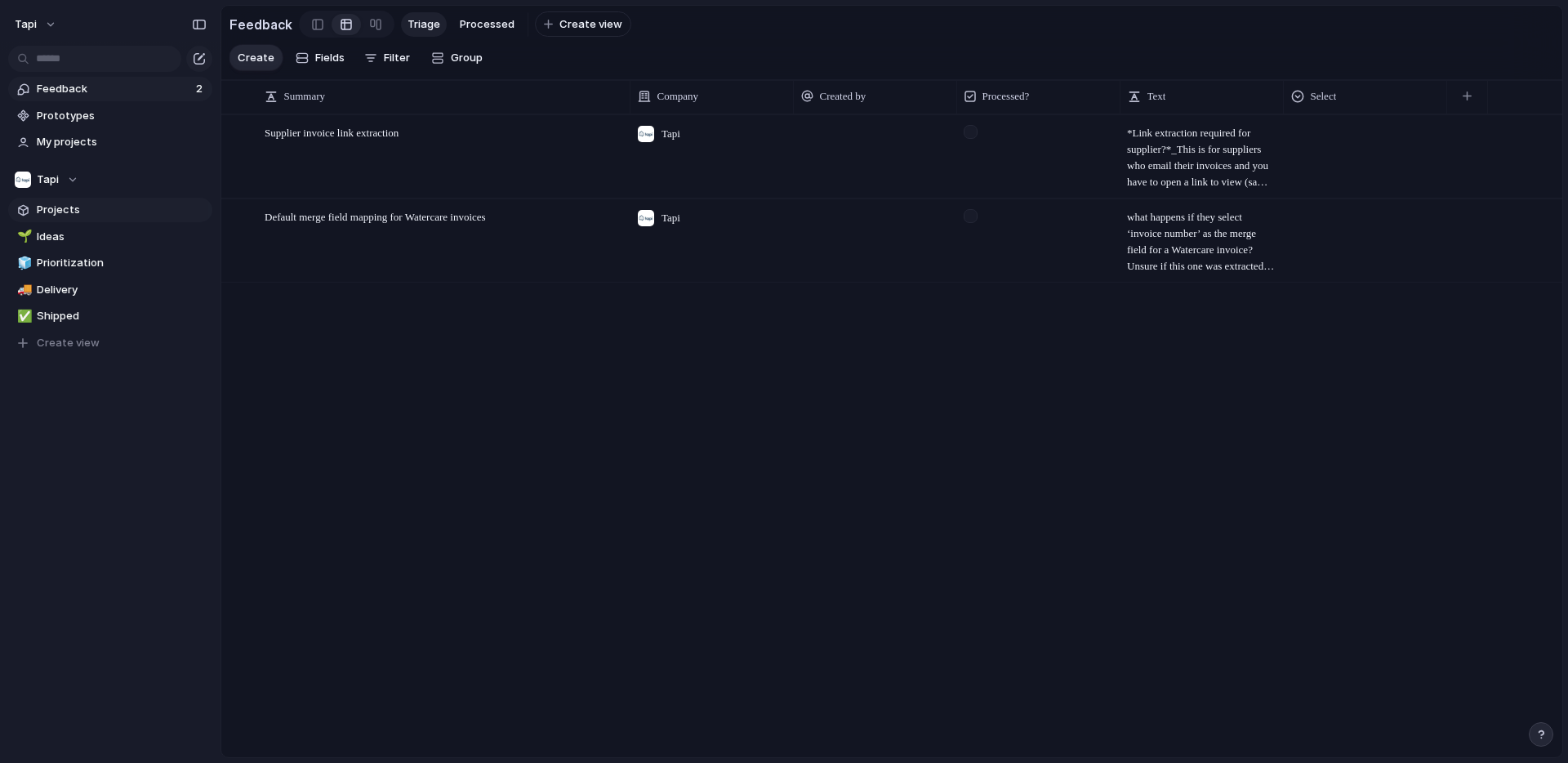
click at [72, 209] on span "Projects" at bounding box center [122, 209] width 170 height 16
click at [1469, 95] on div "button" at bounding box center [1467, 95] width 9 height 9
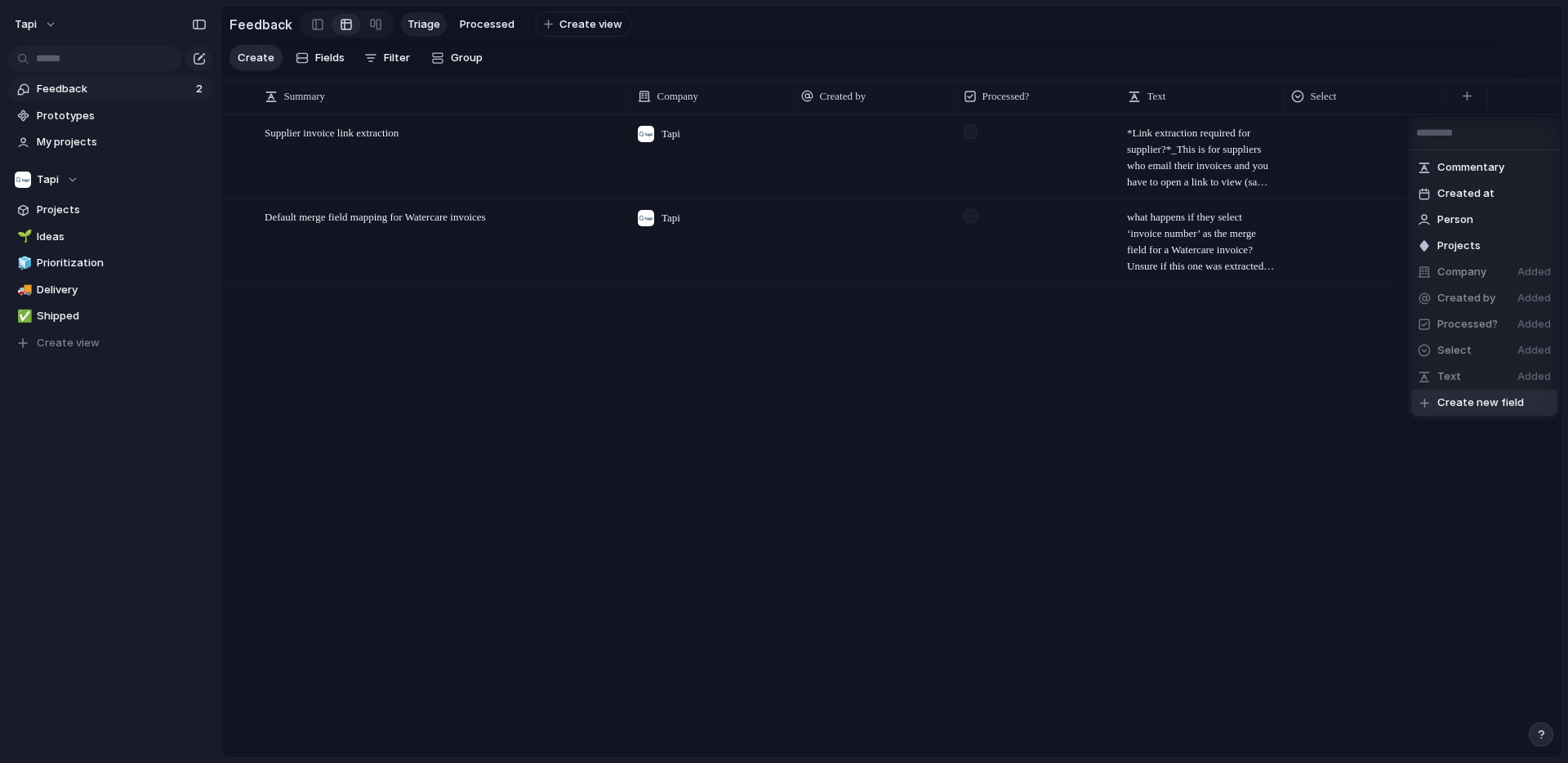
click at [1454, 396] on span "Create new field" at bounding box center [1481, 402] width 87 height 16
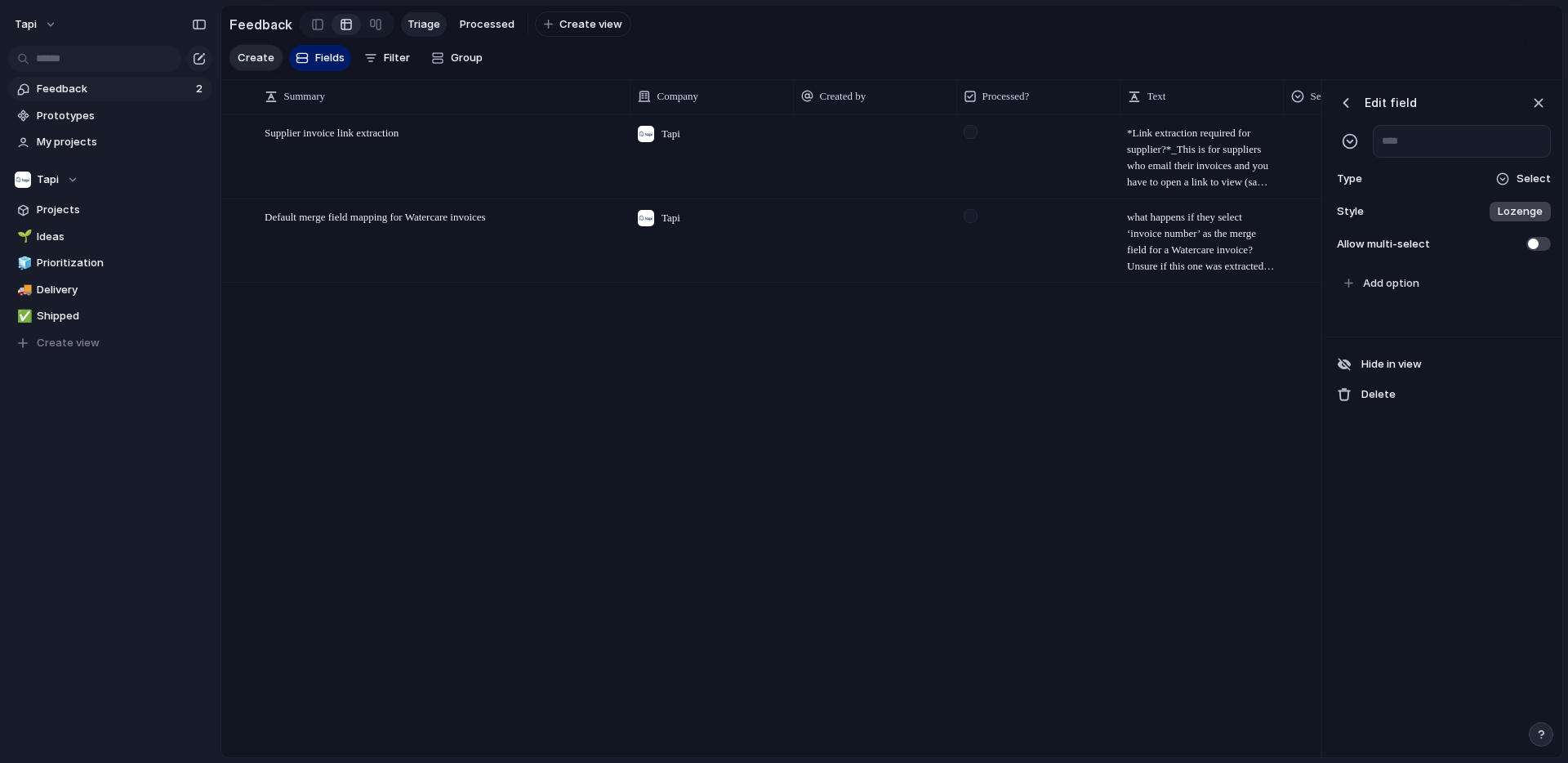
scroll to position [0, 330]
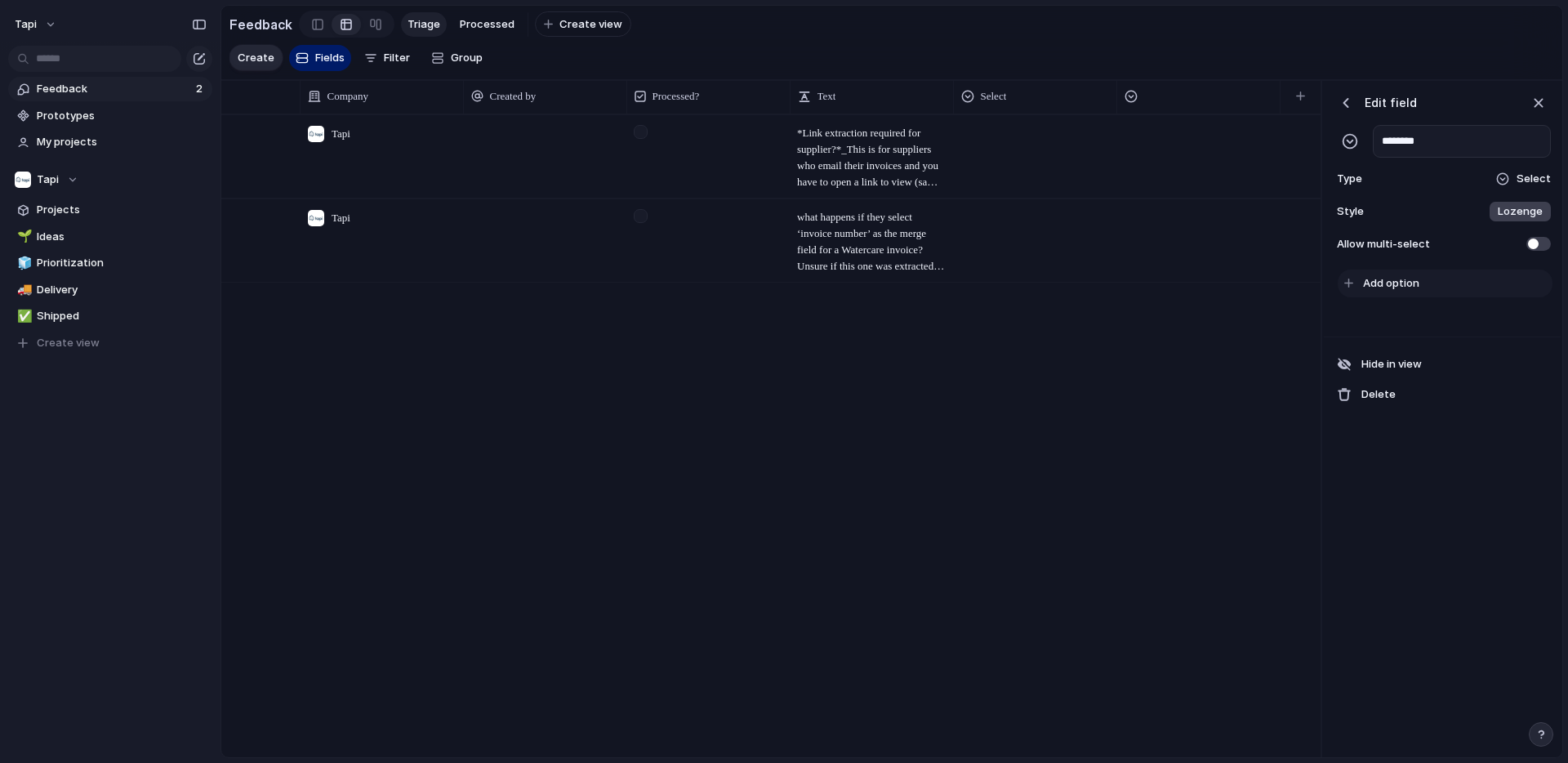
type input "********"
click at [1401, 283] on span "Add option" at bounding box center [1392, 283] width 56 height 16
type input "*"
type input "***"
type input "******"
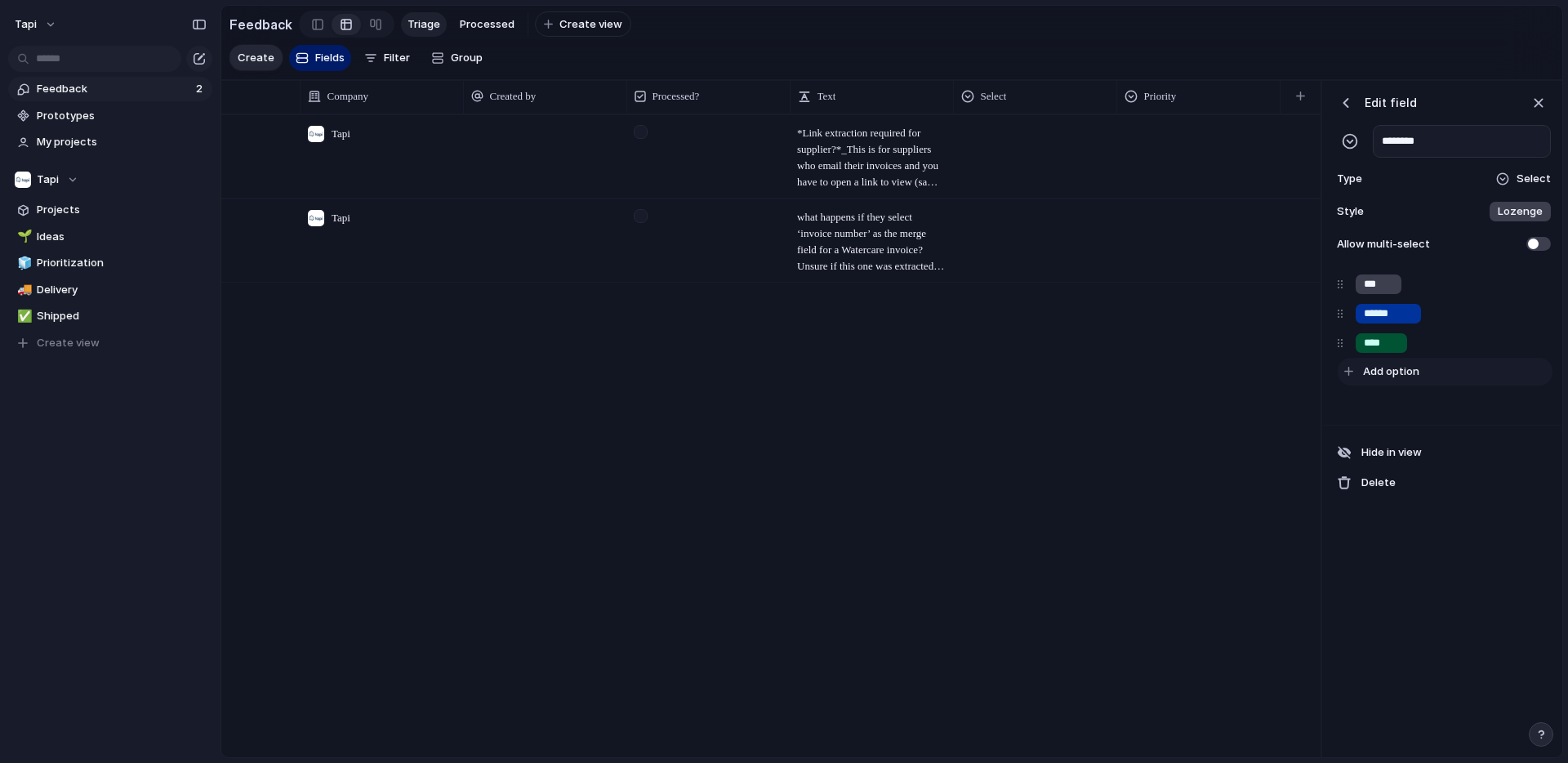
type input "****"
type input "******"
click at [1380, 344] on input "****" at bounding box center [1382, 342] width 35 height 16
type input "****"
click at [1386, 291] on div "***" at bounding box center [1378, 285] width 45 height 19
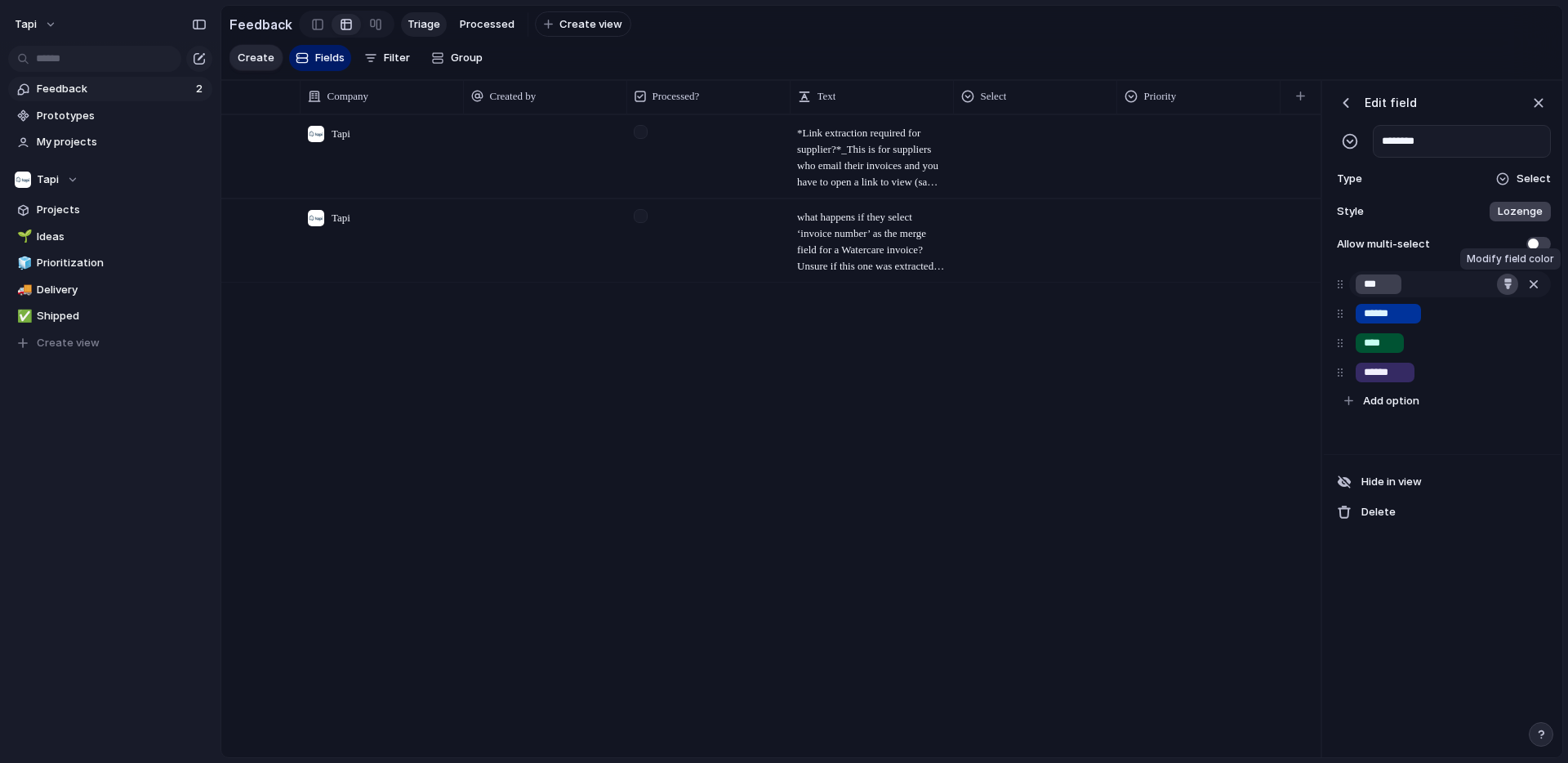
click at [1503, 284] on div "button" at bounding box center [1508, 284] width 11 height 11
click at [1500, 323] on button "button" at bounding box center [1498, 323] width 21 height 21
click at [1393, 314] on div at bounding box center [784, 381] width 1568 height 763
click at [1505, 313] on div "button" at bounding box center [1508, 313] width 11 height 11
click at [1466, 383] on button "button" at bounding box center [1469, 381] width 21 height 21
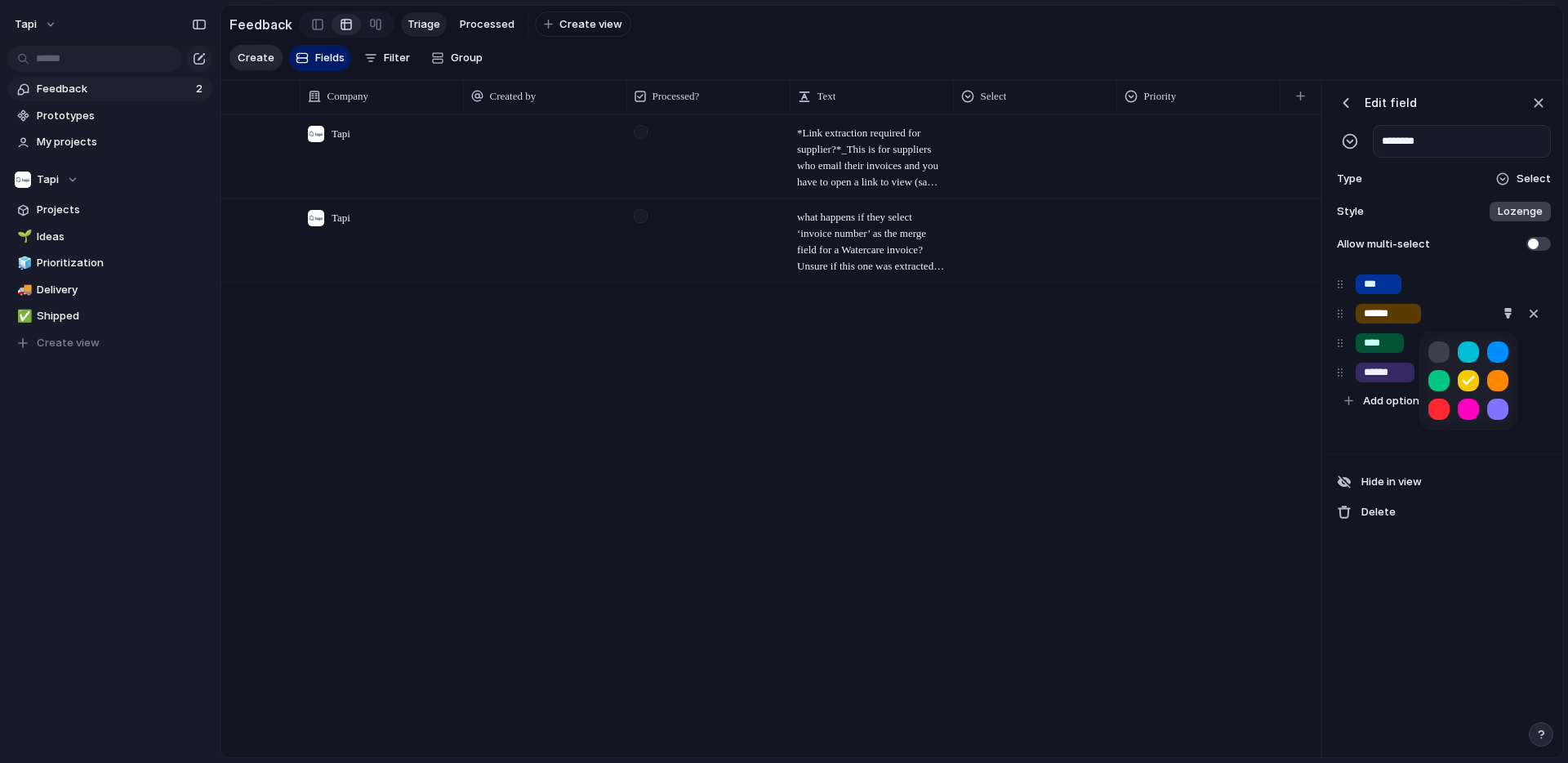
click at [1386, 346] on div at bounding box center [784, 381] width 1568 height 763
click at [1512, 343] on div "button" at bounding box center [1508, 342] width 11 height 11
click at [1493, 417] on button "button" at bounding box center [1498, 409] width 21 height 21
click at [1402, 374] on div at bounding box center [784, 381] width 1568 height 763
click at [1506, 373] on div "button" at bounding box center [1508, 371] width 11 height 11
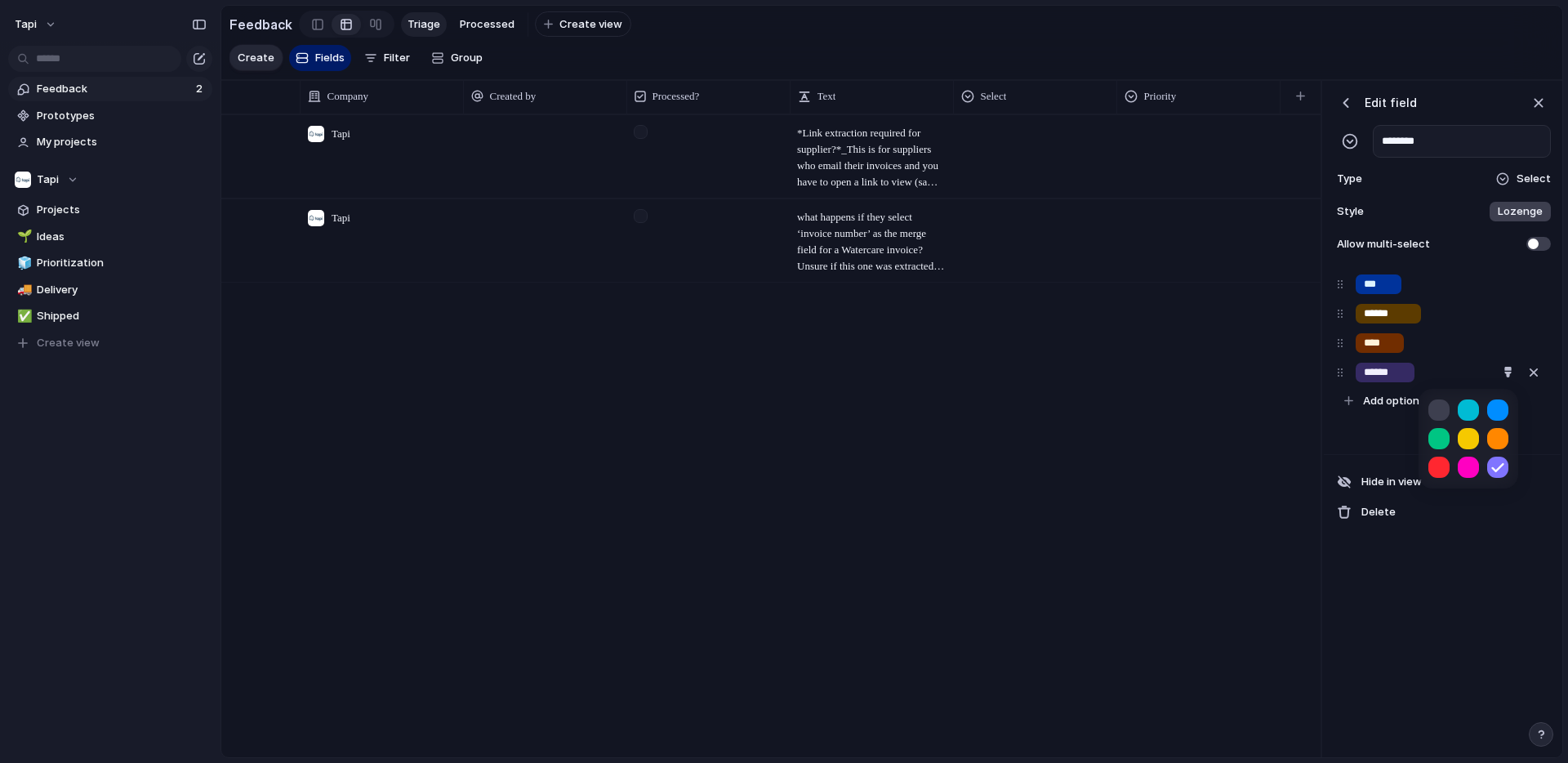
click at [1439, 462] on button "button" at bounding box center [1439, 467] width 21 height 21
click at [1389, 281] on div at bounding box center [784, 381] width 1568 height 763
click at [1349, 100] on div "button" at bounding box center [1345, 102] width 16 height 16
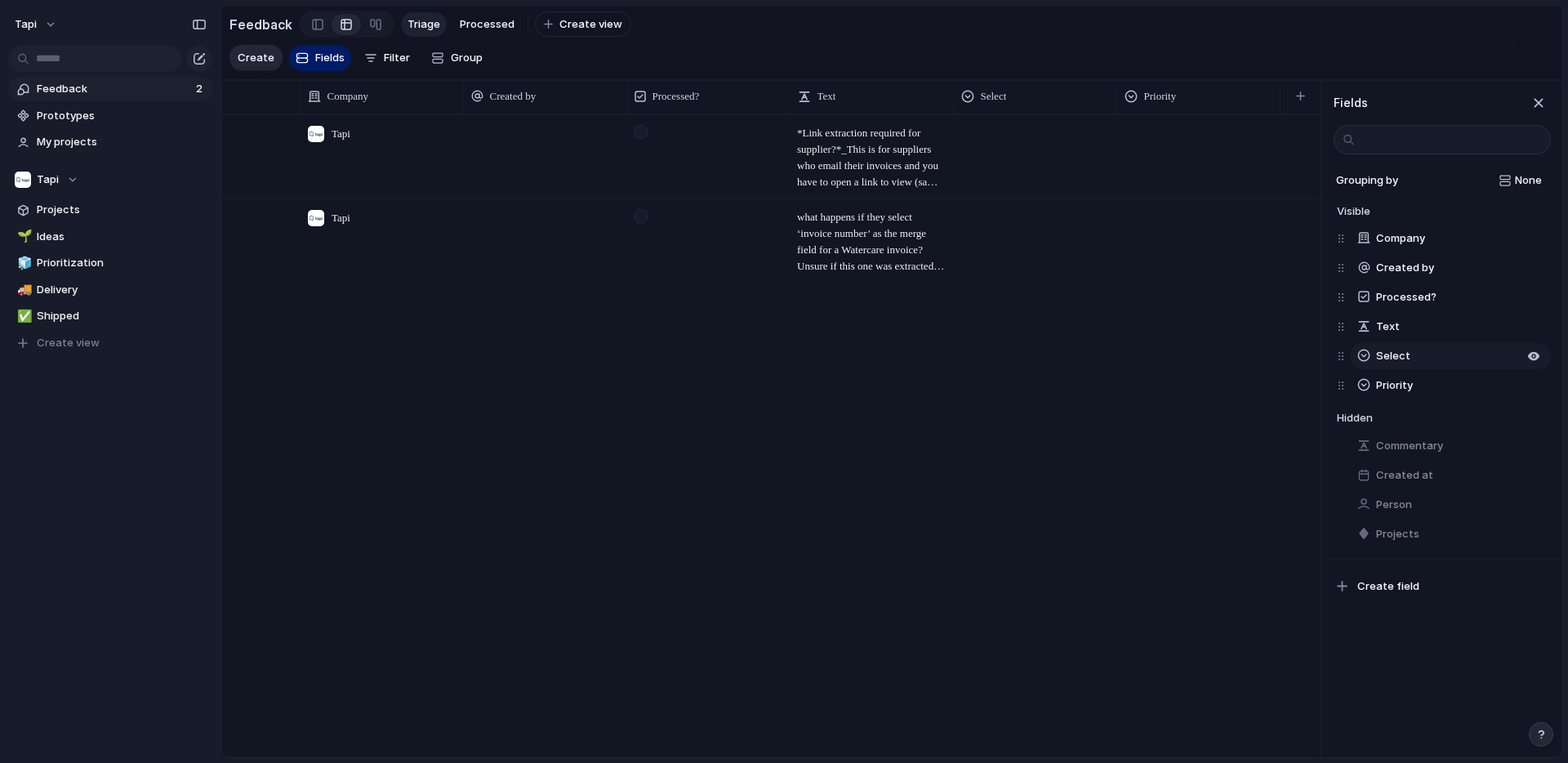
click at [1392, 352] on span "Select" at bounding box center [1393, 356] width 35 height 16
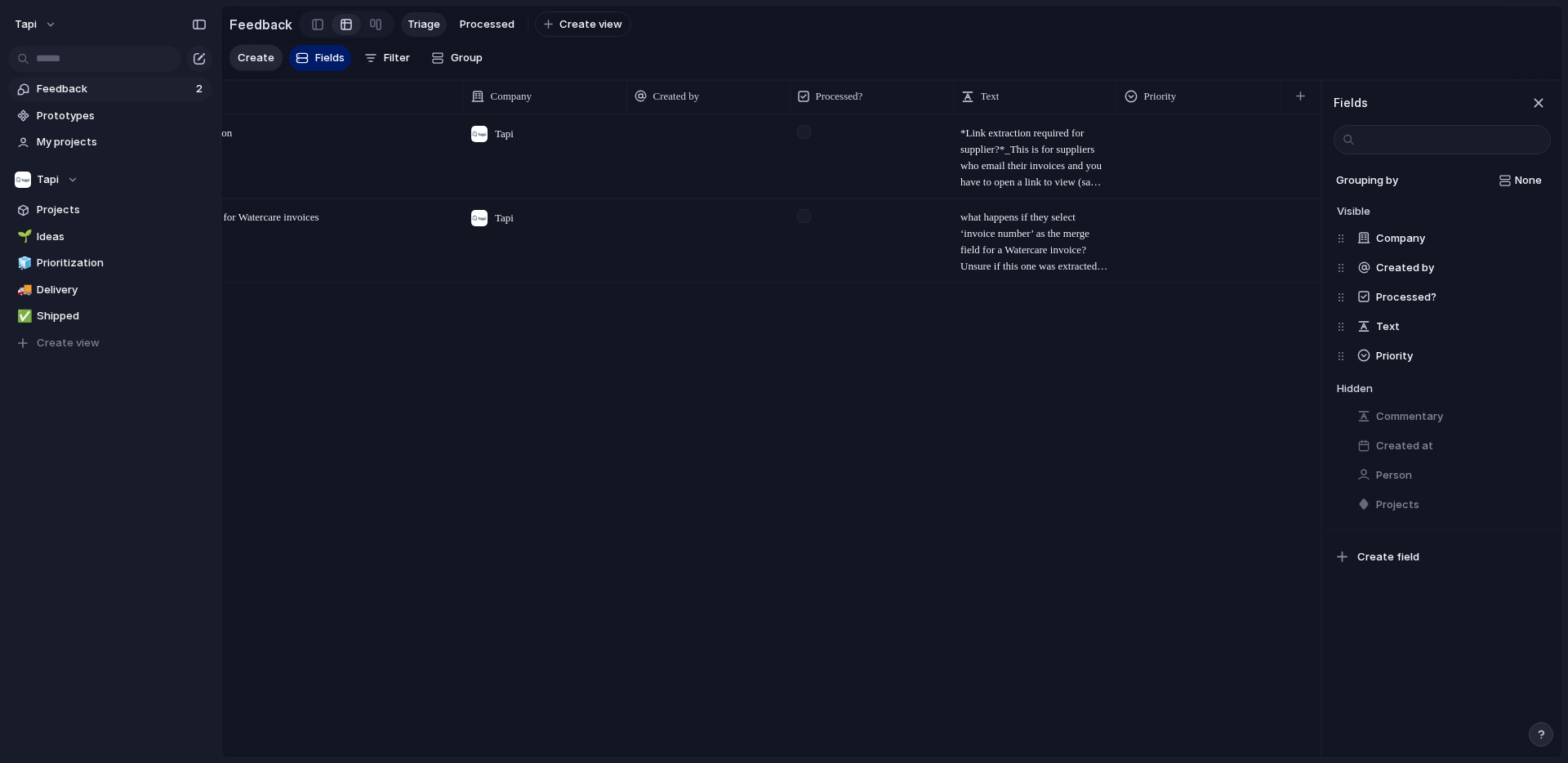
scroll to position [0, 167]
click at [1385, 555] on span "Create field" at bounding box center [1389, 557] width 62 height 16
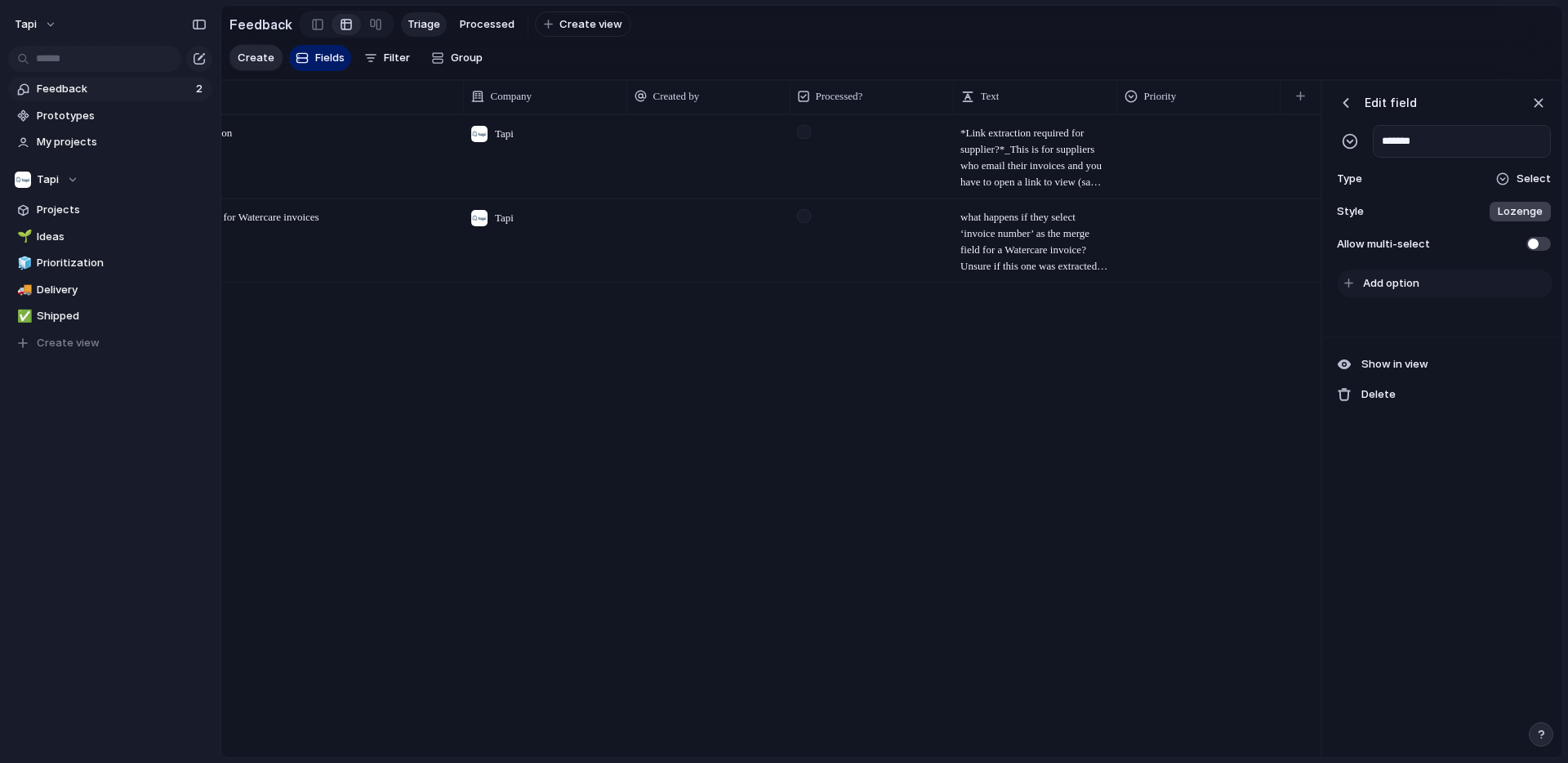
type input "*******"
click at [1399, 285] on span "Add option" at bounding box center [1392, 283] width 56 height 16
type input "*********"
type input "**********"
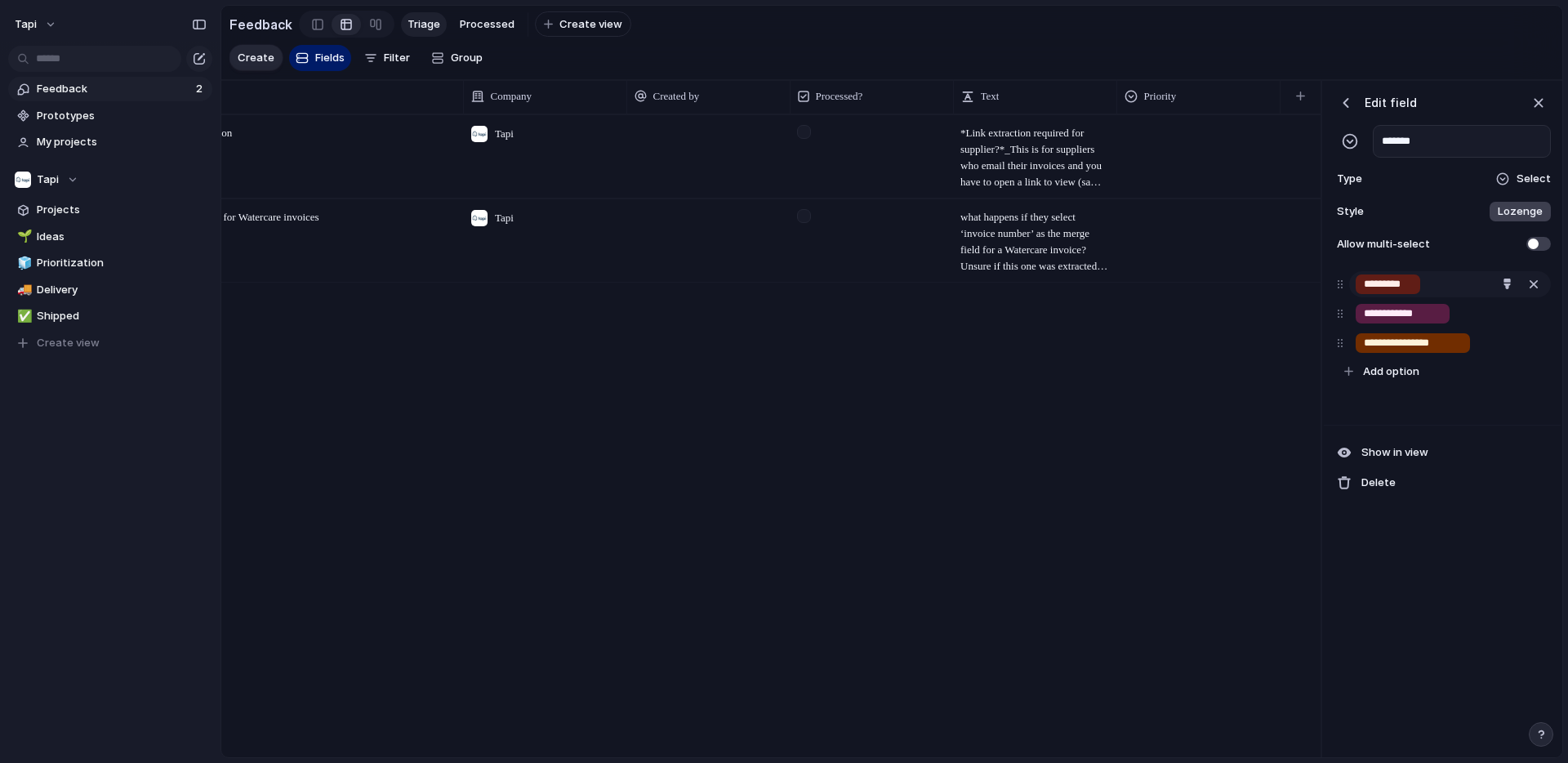
click at [1386, 286] on input "*********" at bounding box center [1389, 284] width 48 height 16
click at [1505, 279] on div "button" at bounding box center [1507, 284] width 11 height 11
click at [1445, 350] on button "button" at bounding box center [1439, 351] width 21 height 21
click at [1386, 308] on div at bounding box center [784, 381] width 1568 height 763
click at [1514, 313] on button "button" at bounding box center [1508, 313] width 21 height 21
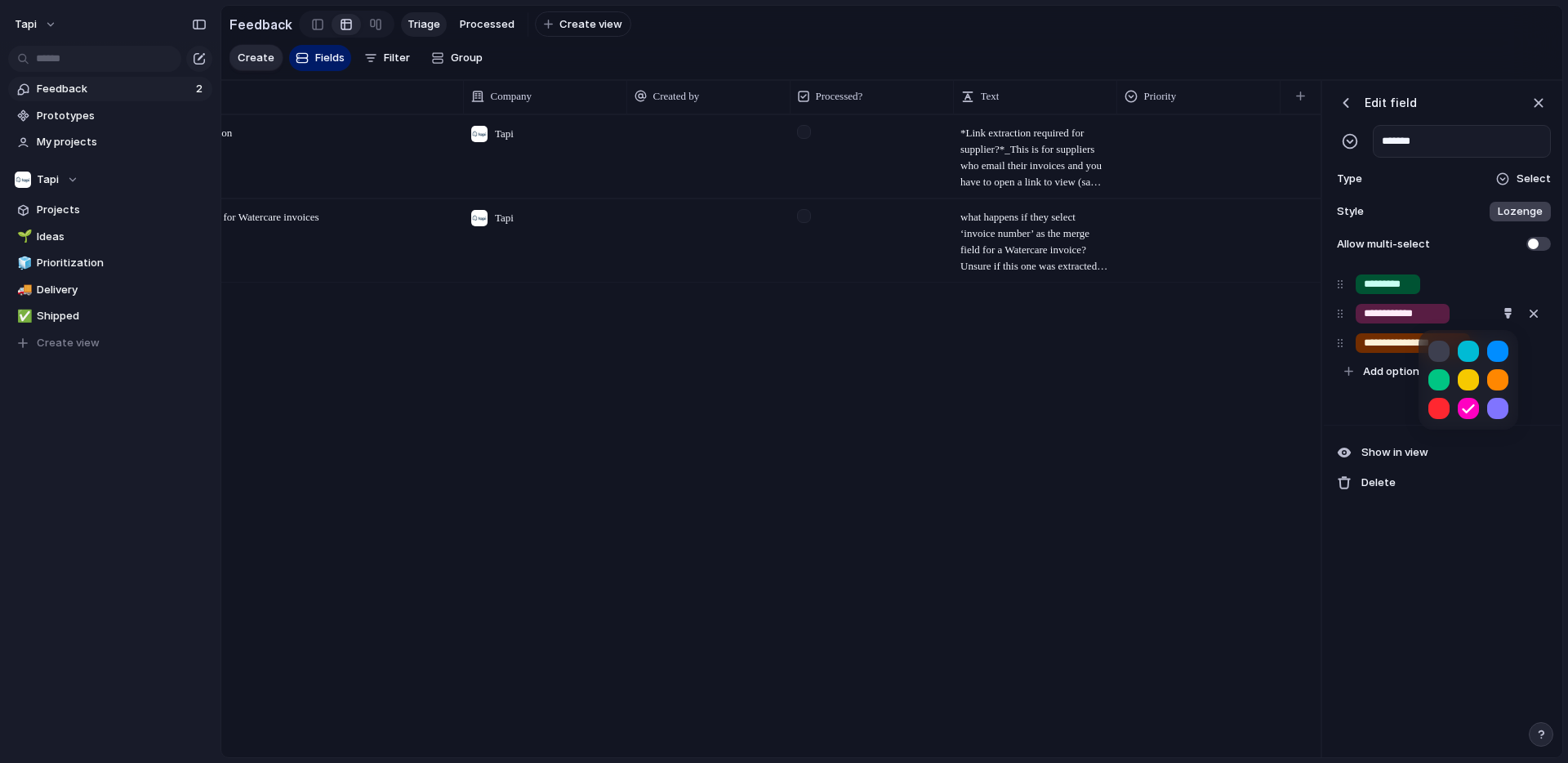
click at [1499, 351] on button "button" at bounding box center [1498, 351] width 21 height 21
click at [1423, 409] on div at bounding box center [1468, 379] width 99 height 99
click at [1391, 420] on div at bounding box center [784, 381] width 1568 height 763
click at [1346, 104] on div "button" at bounding box center [1345, 102] width 16 height 16
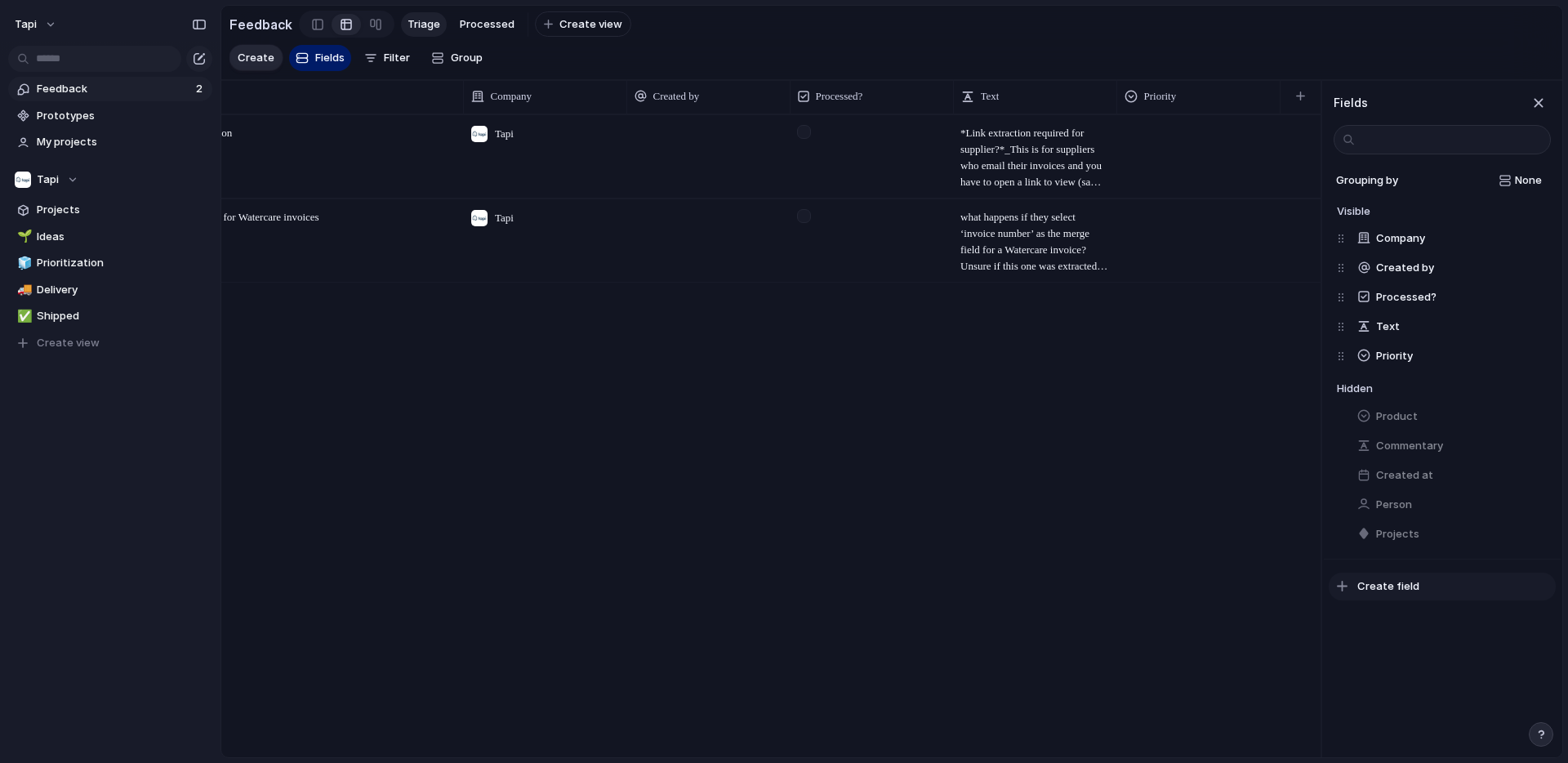
click at [1375, 583] on span "Create field" at bounding box center [1389, 586] width 62 height 16
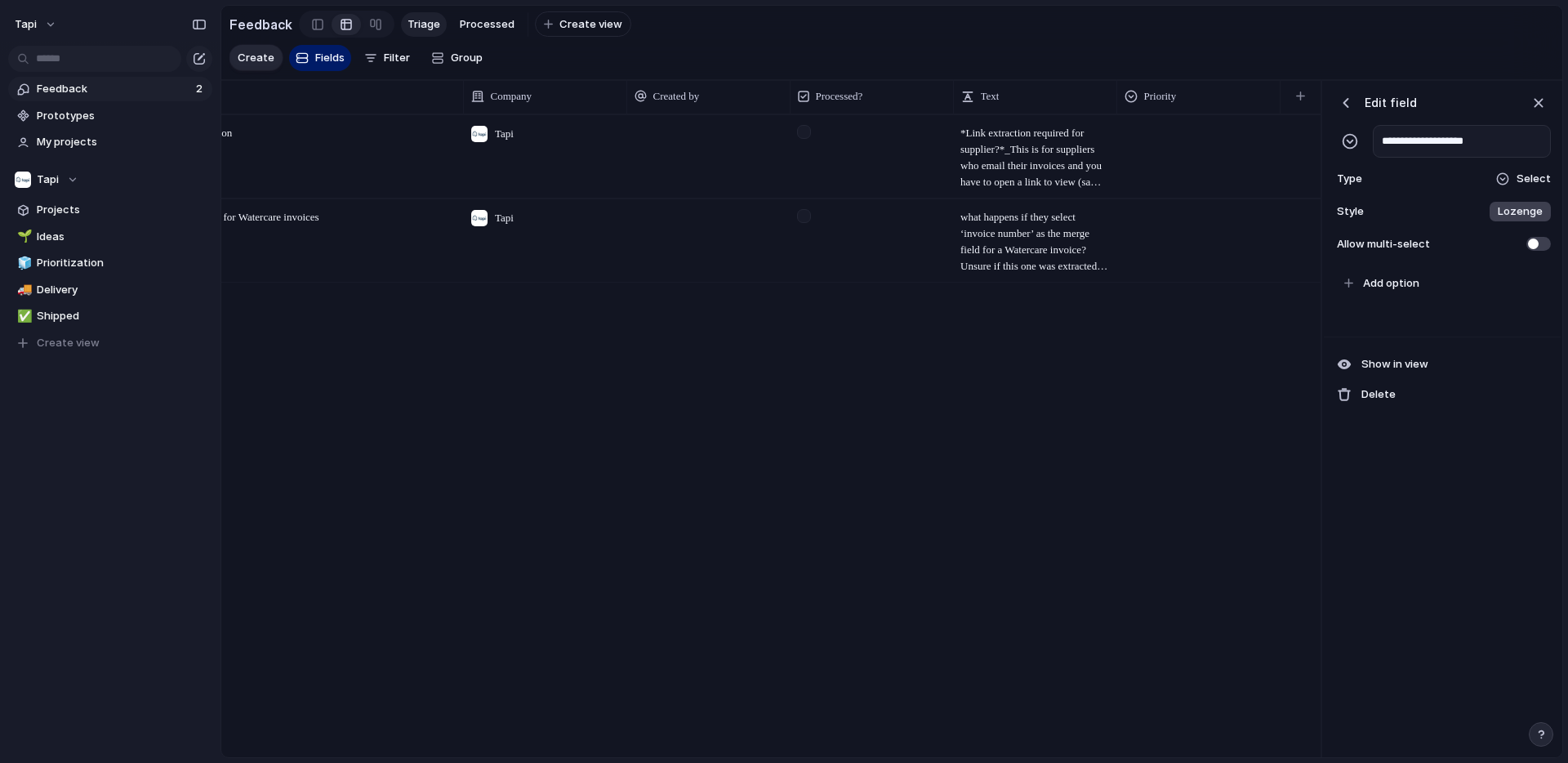
click at [1461, 145] on input "**********" at bounding box center [1462, 142] width 178 height 33
type input "**********"
click at [1394, 283] on span "Add option" at bounding box center [1392, 283] width 56 height 16
click at [1386, 289] on span "Add option" at bounding box center [1392, 283] width 56 height 16
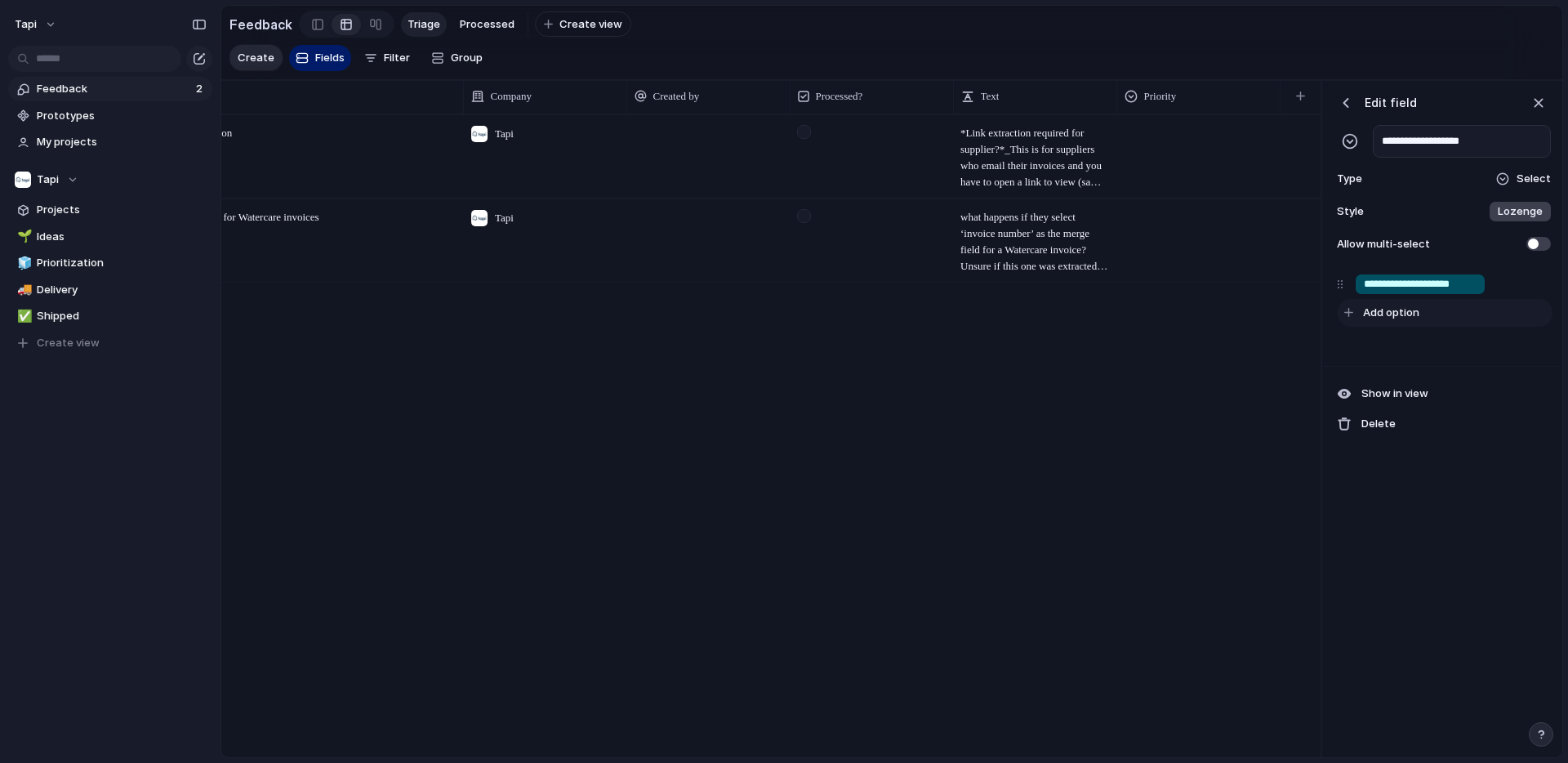
type input "**********"
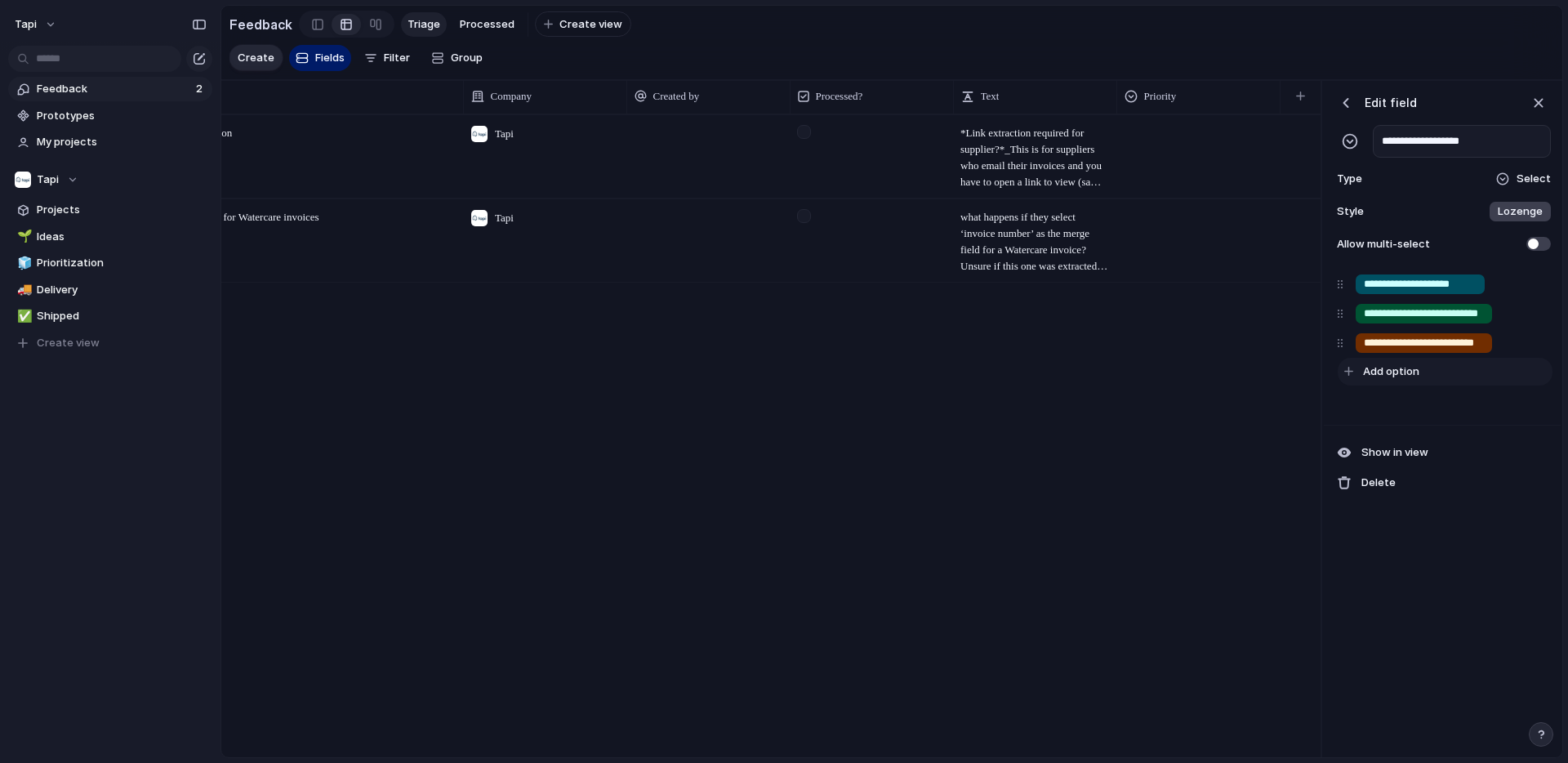
scroll to position [0, 4]
type input "**********"
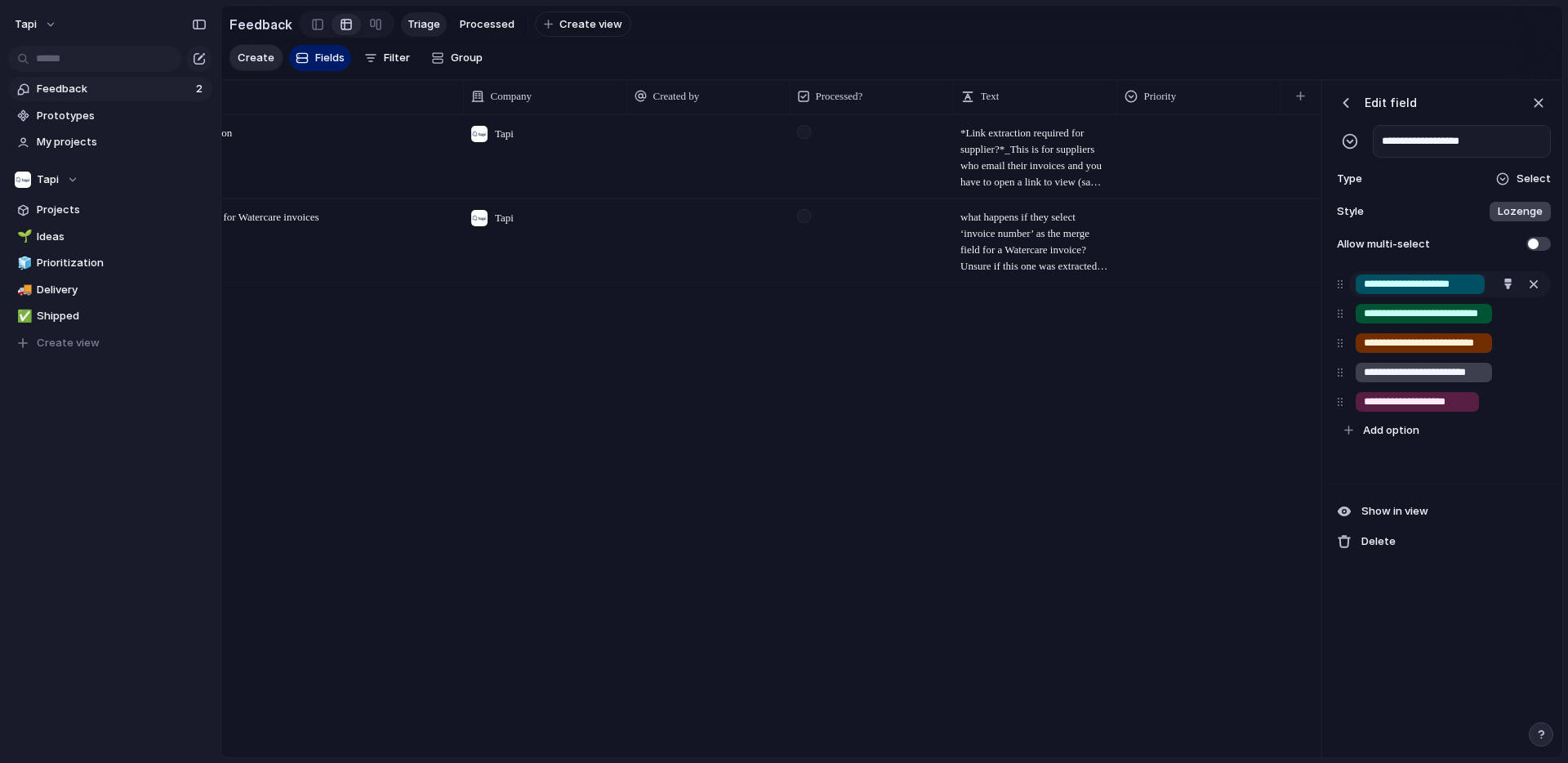
type input "**********"
click at [1410, 313] on input "**********" at bounding box center [1425, 313] width 122 height 16
click at [1512, 312] on div "button" at bounding box center [1508, 313] width 11 height 11
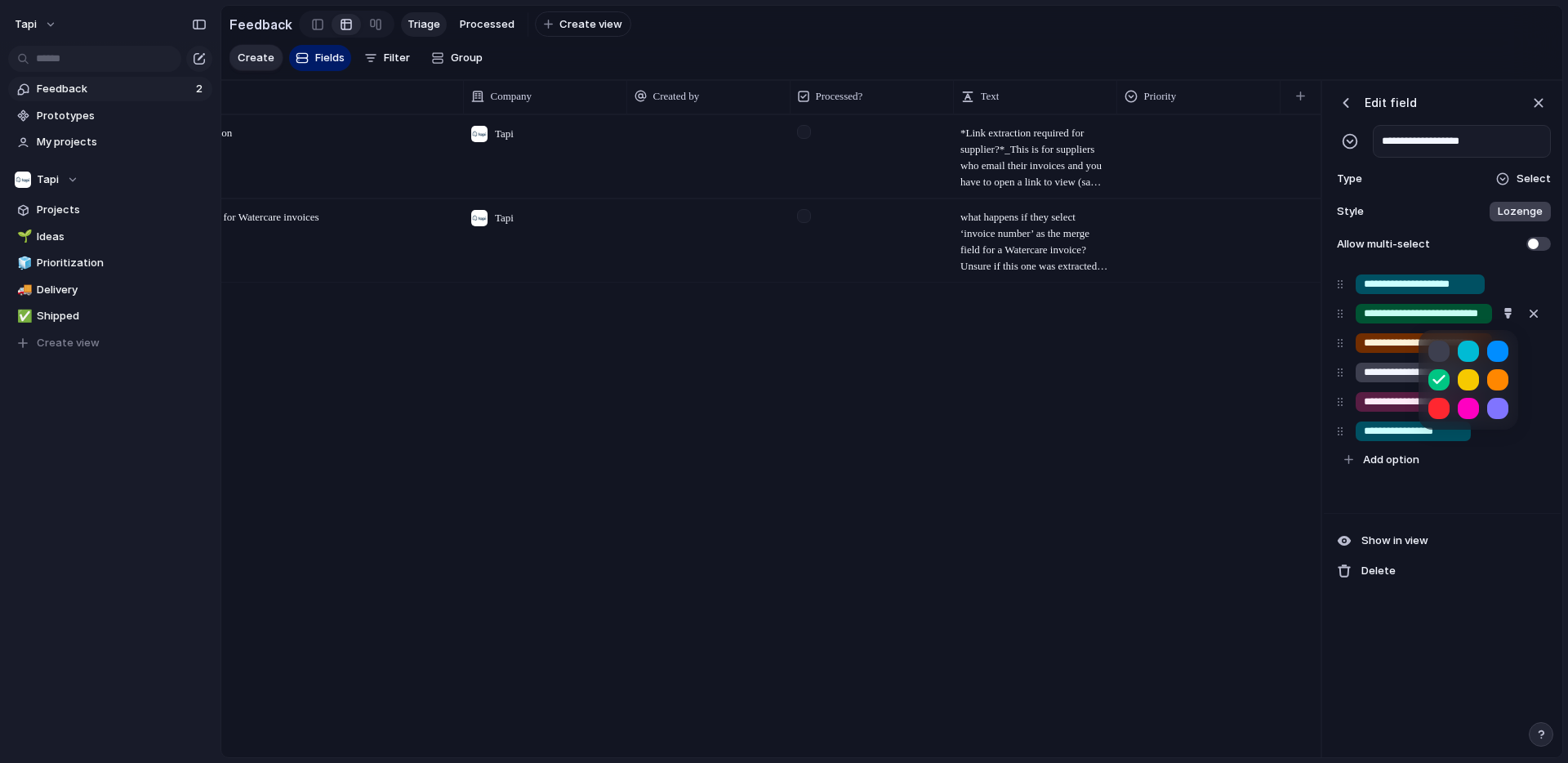
click at [1503, 344] on button "button" at bounding box center [1498, 351] width 21 height 21
click at [1398, 343] on div at bounding box center [784, 381] width 1568 height 763
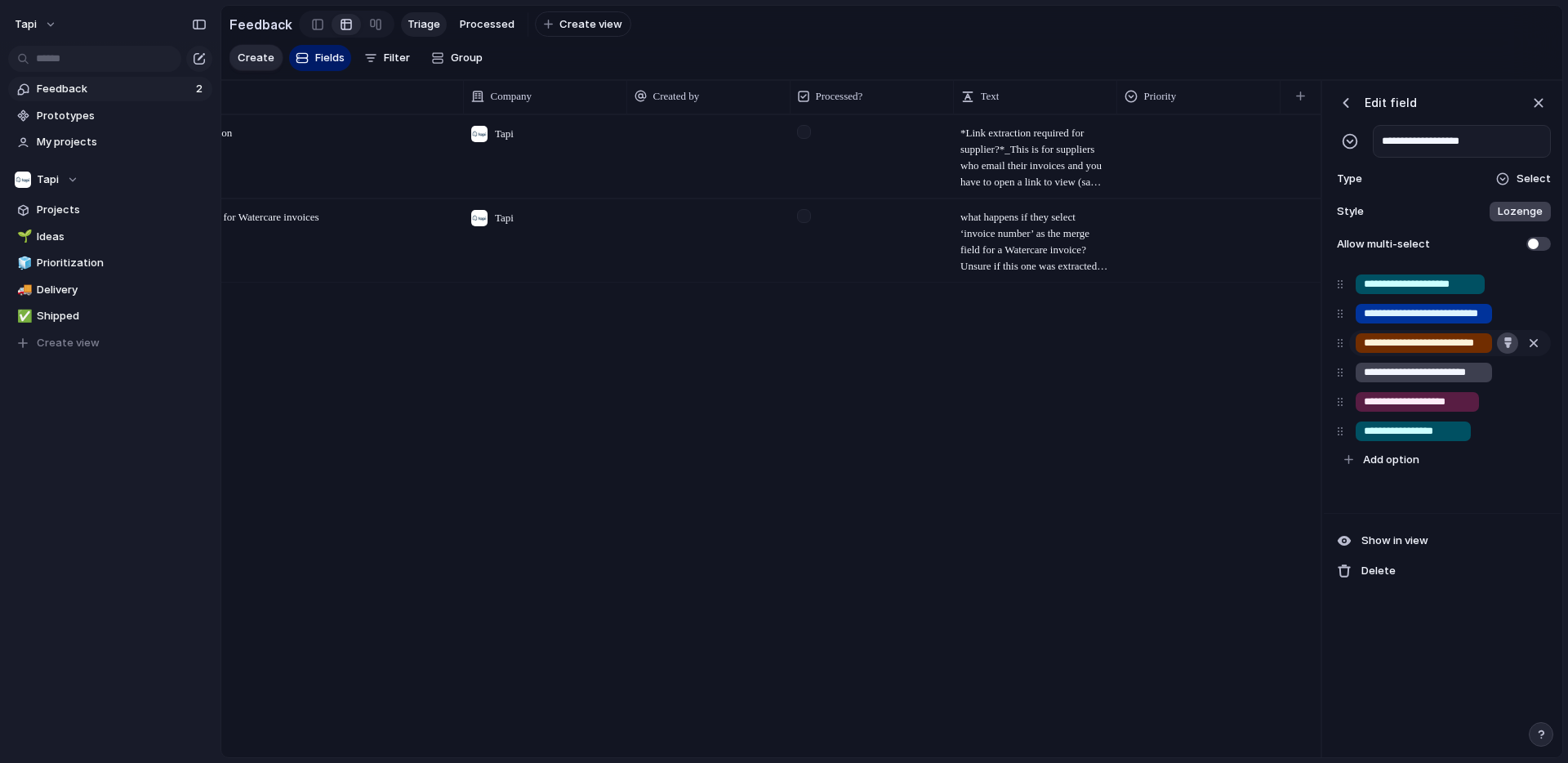
click at [1503, 346] on div "button" at bounding box center [1508, 342] width 11 height 11
click at [1439, 381] on button "button" at bounding box center [1439, 381] width 21 height 21
click at [1409, 373] on div at bounding box center [784, 381] width 1568 height 763
drag, startPoint x: 1343, startPoint y: 432, endPoint x: 1338, endPoint y: 376, distance: 56.2
click at [1338, 376] on div "**********" at bounding box center [1443, 372] width 224 height 204
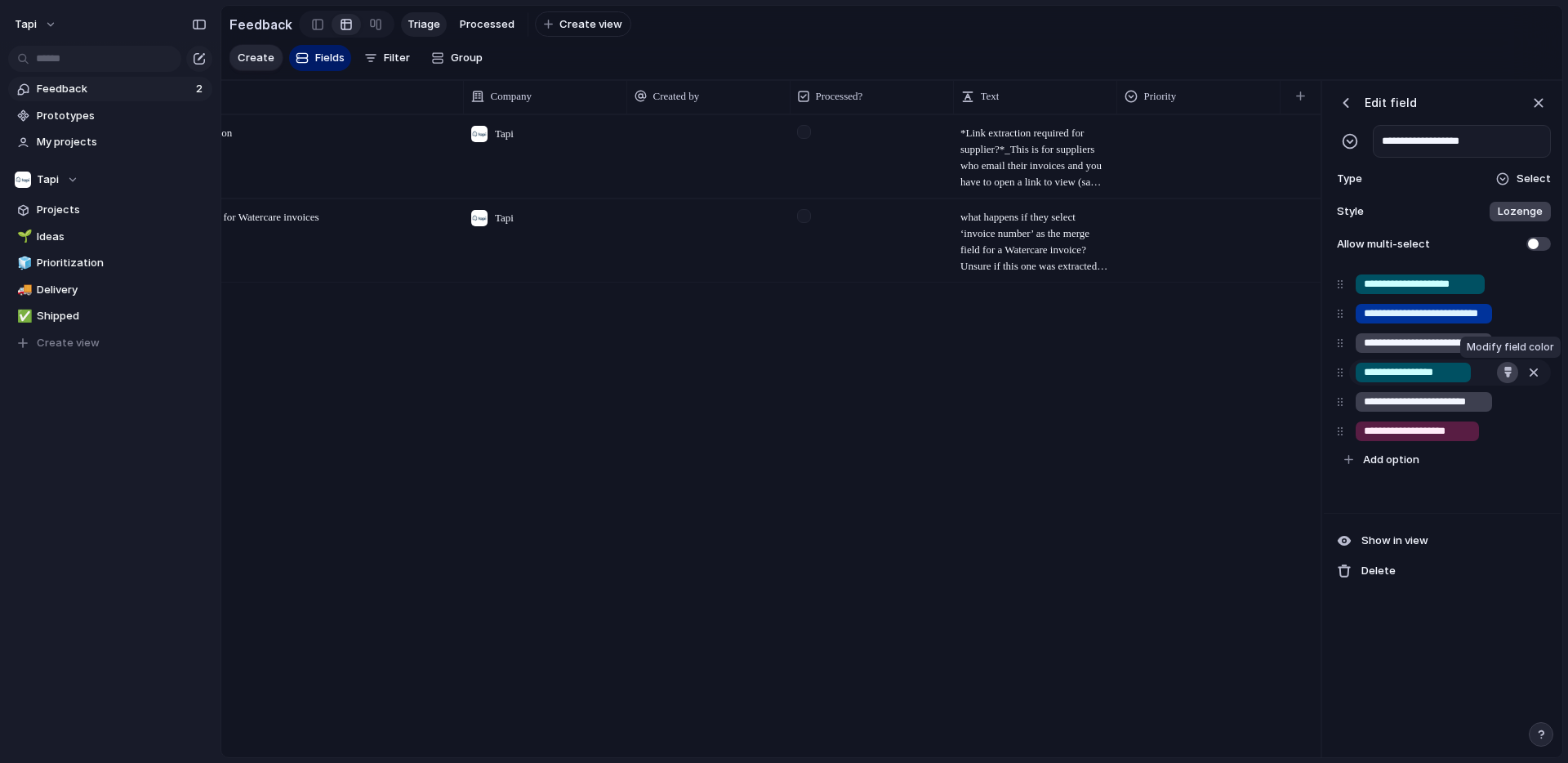
click at [1509, 368] on div "button" at bounding box center [1508, 371] width 11 height 11
click at [1499, 441] on button "button" at bounding box center [1498, 440] width 21 height 21
click at [1447, 473] on button "button" at bounding box center [1439, 468] width 21 height 21
click at [1396, 401] on div at bounding box center [784, 381] width 1568 height 763
click at [1510, 403] on div "button" at bounding box center [1508, 401] width 11 height 11
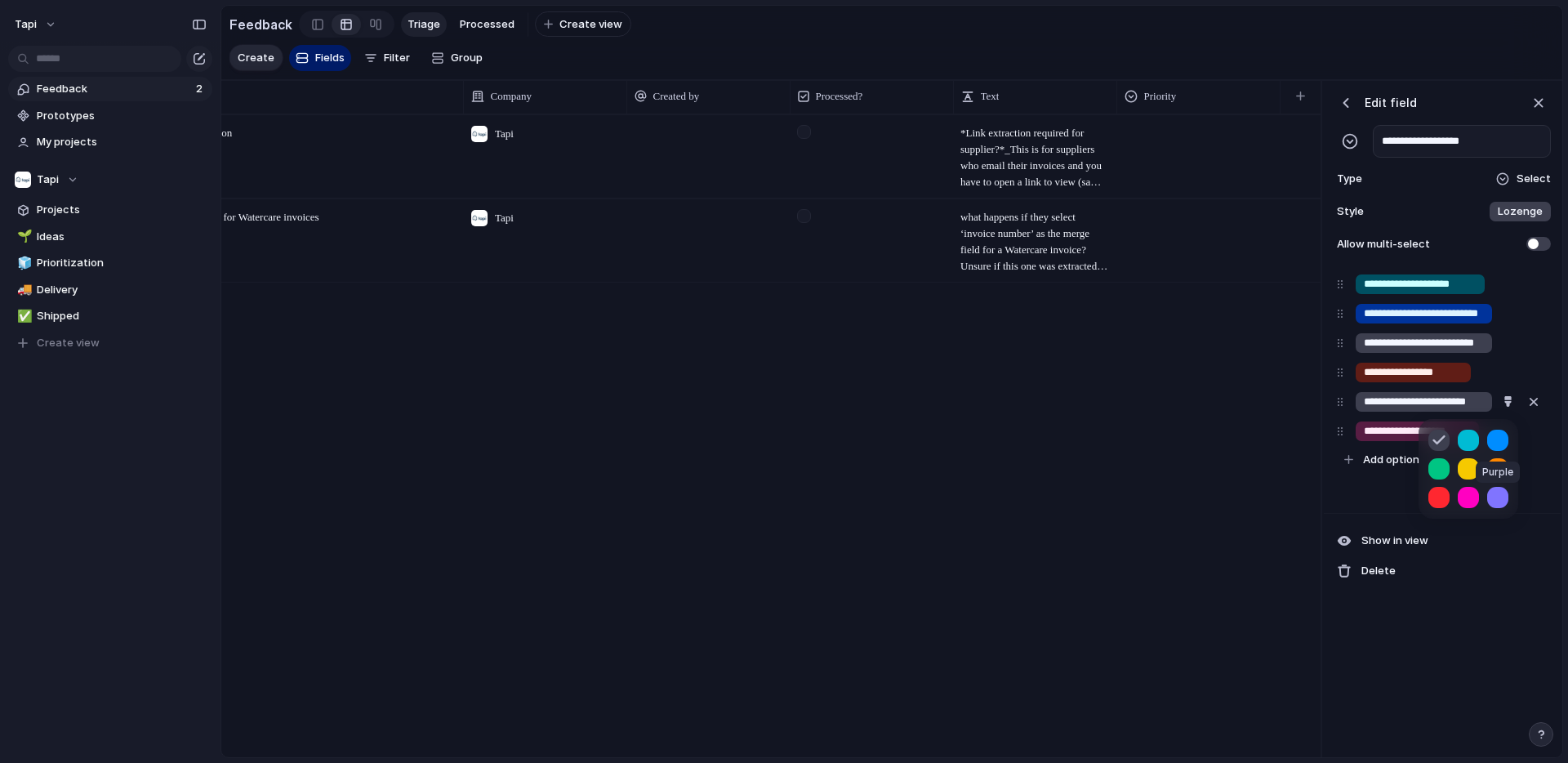
click at [1503, 495] on button "button" at bounding box center [1498, 498] width 21 height 21
click at [1405, 428] on div at bounding box center [784, 381] width 1568 height 763
click at [1508, 431] on div "button" at bounding box center [1508, 430] width 11 height 11
click at [1497, 493] on button "button" at bounding box center [1498, 498] width 21 height 21
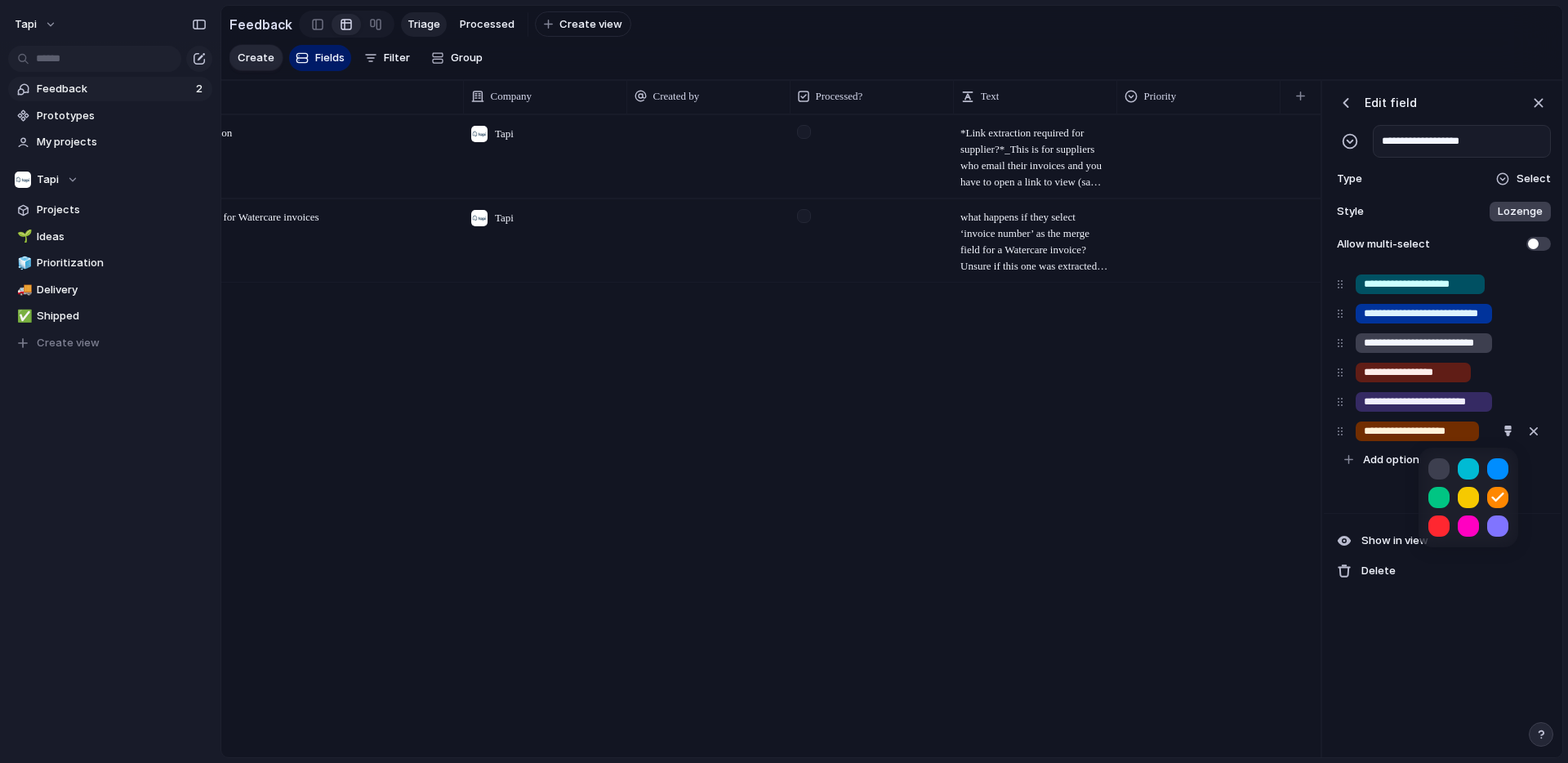
click at [1344, 110] on div at bounding box center [784, 381] width 1568 height 763
click at [1346, 104] on div "button" at bounding box center [1345, 102] width 16 height 16
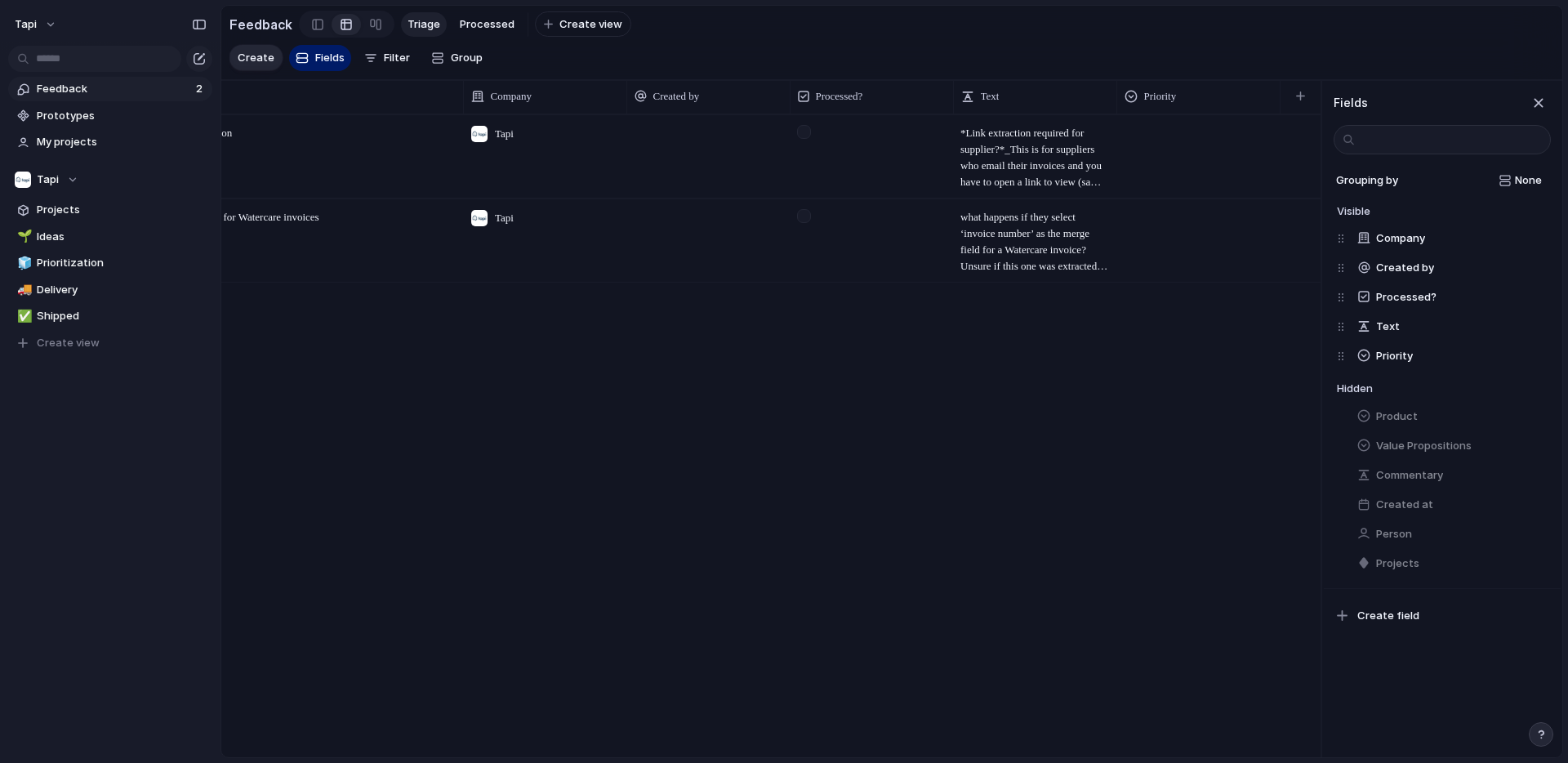
click at [1191, 467] on div "Supplier invoice link extraction Open Tapi ​*Link extraction required for suppl…" at bounding box center [771, 436] width 1099 height 642
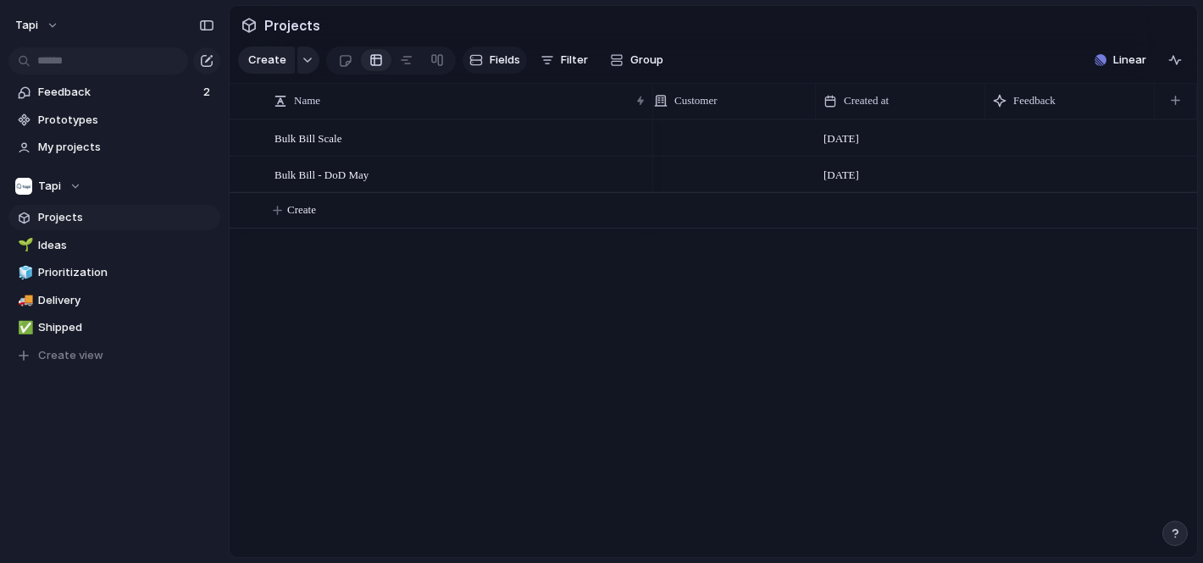
click at [502, 53] on span "Fields" at bounding box center [505, 60] width 30 height 17
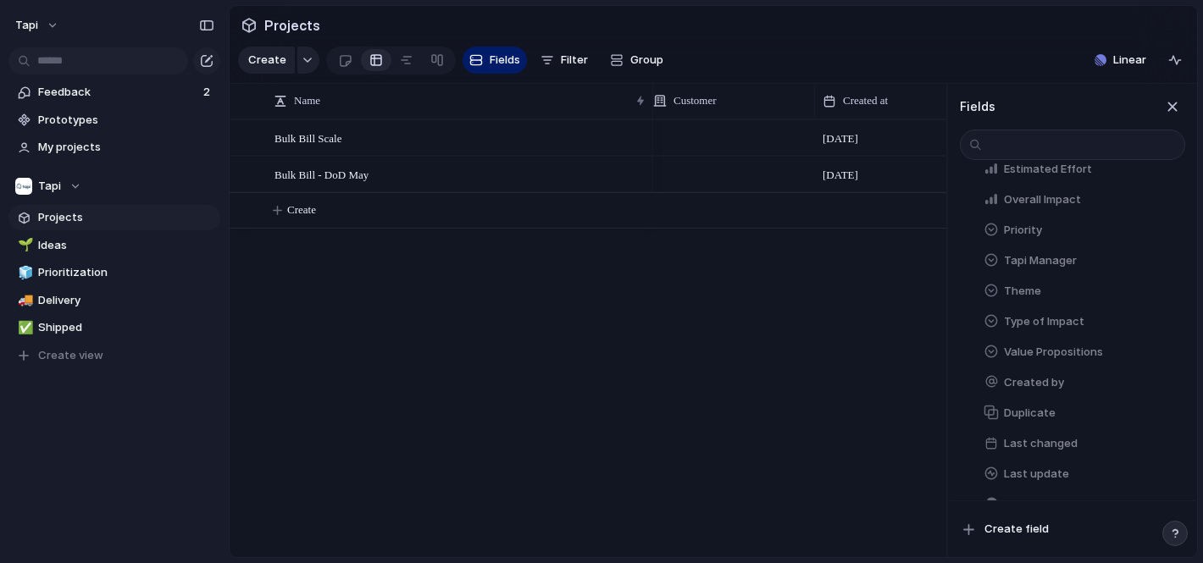
scroll to position [417, 0]
click at [1038, 356] on span "Value Propositions" at bounding box center [1053, 350] width 99 height 17
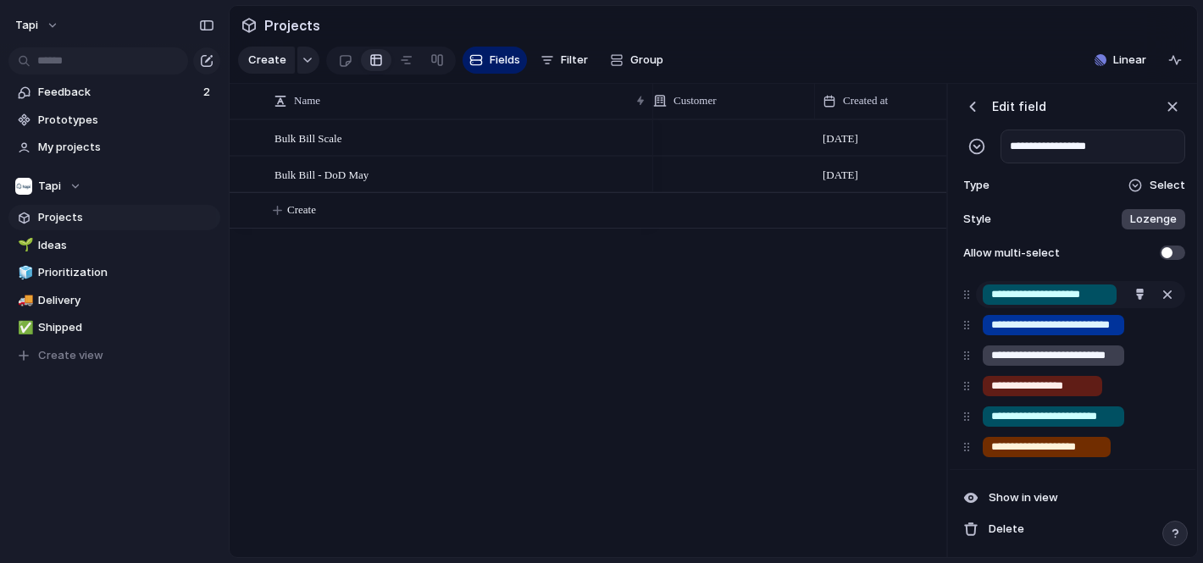
click at [989, 294] on div "**********" at bounding box center [1050, 295] width 134 height 20
click at [1082, 418] on input "**********" at bounding box center [1054, 416] width 127 height 17
click at [1138, 419] on div "button" at bounding box center [1140, 416] width 11 height 11
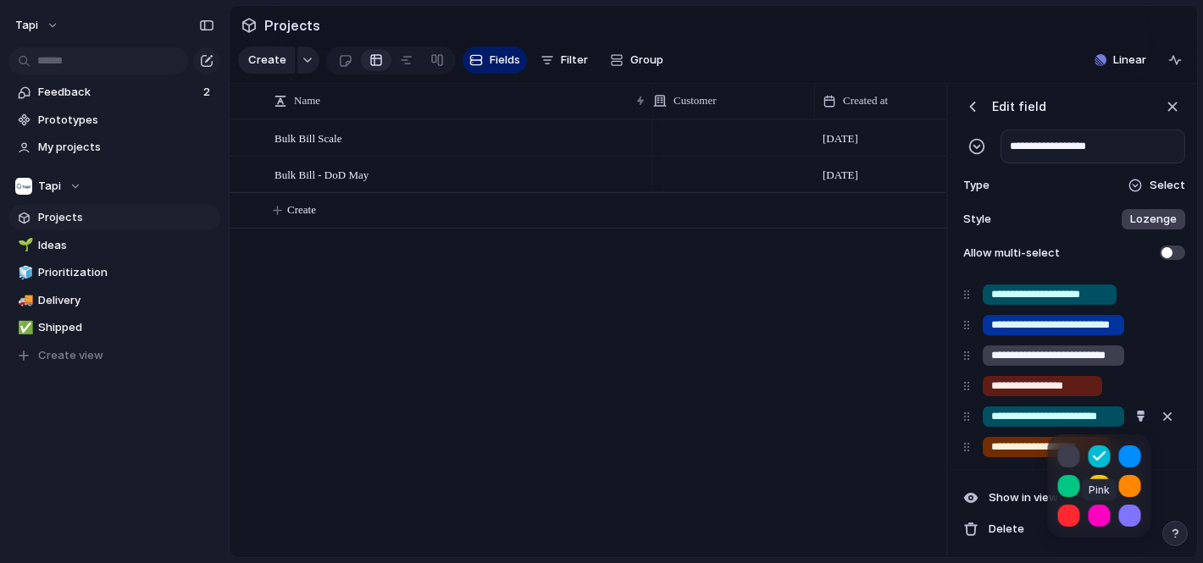
click at [1099, 517] on button "button" at bounding box center [1099, 516] width 22 height 22
click at [1132, 486] on button "button" at bounding box center [1130, 486] width 22 height 22
click at [1128, 514] on button "button" at bounding box center [1130, 516] width 22 height 22
click at [977, 105] on div at bounding box center [601, 281] width 1203 height 563
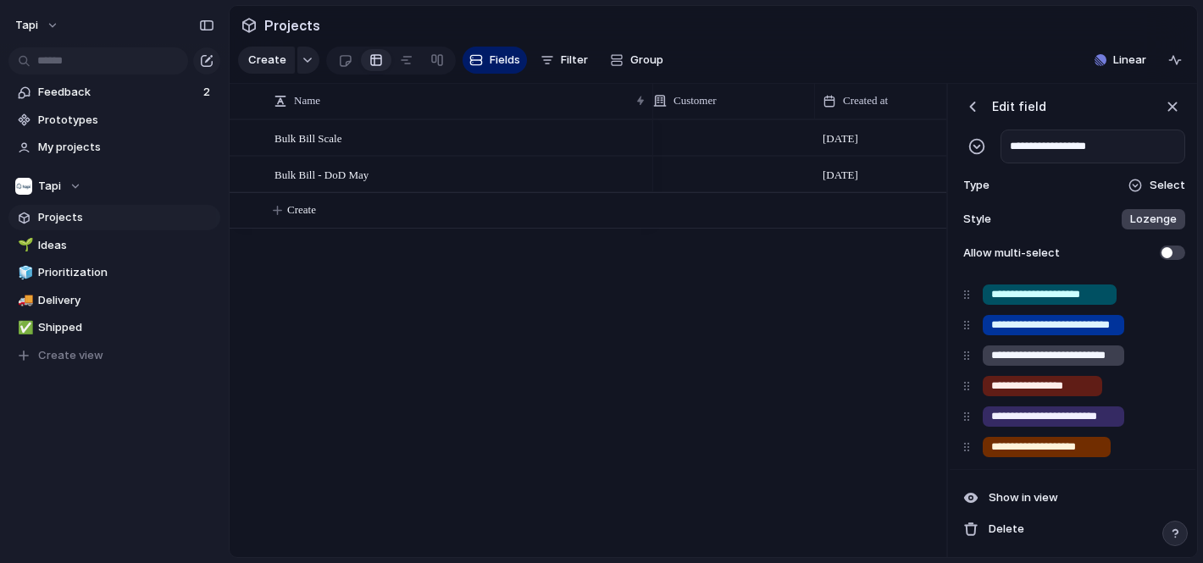
click at [975, 105] on div "button" at bounding box center [972, 106] width 17 height 17
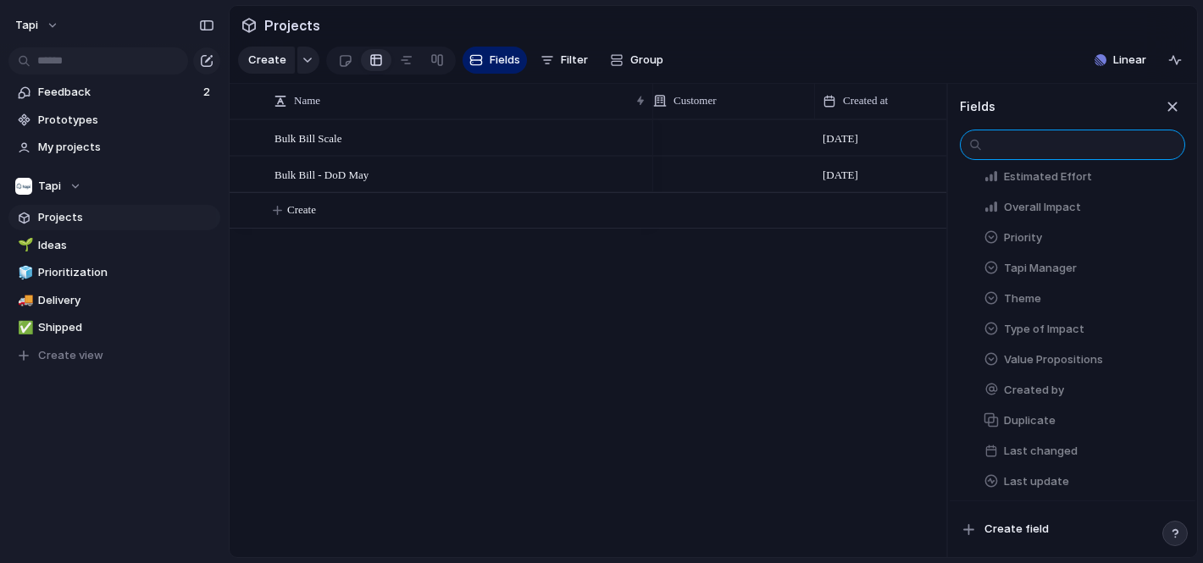
scroll to position [424, 0]
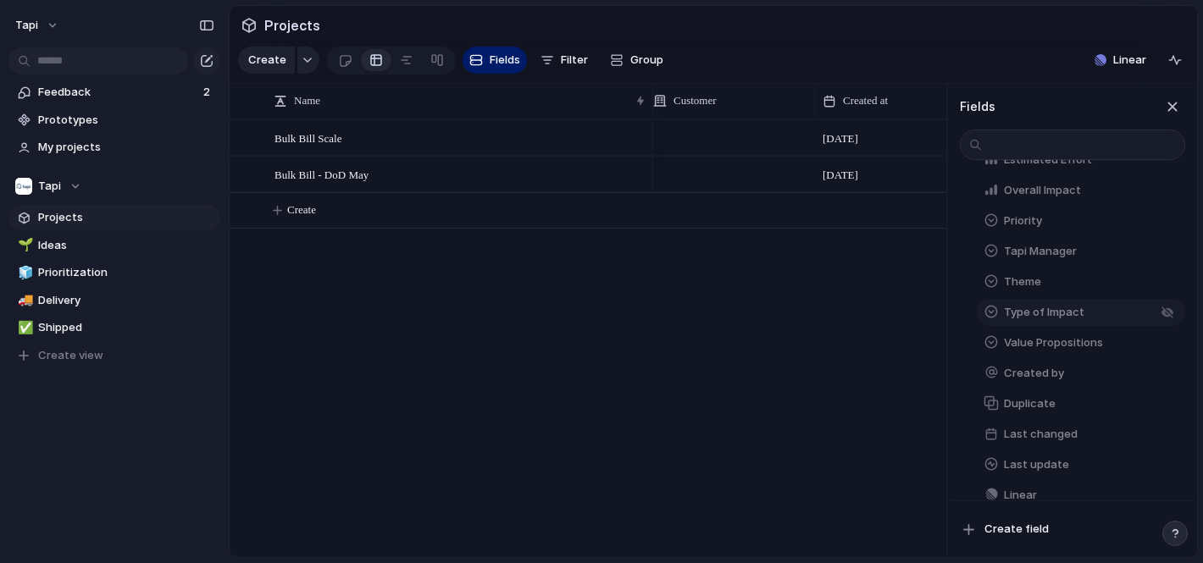
click at [1057, 309] on span "Type of Impact" at bounding box center [1044, 312] width 80 height 17
click at [1087, 287] on button "Theme" at bounding box center [1081, 282] width 208 height 27
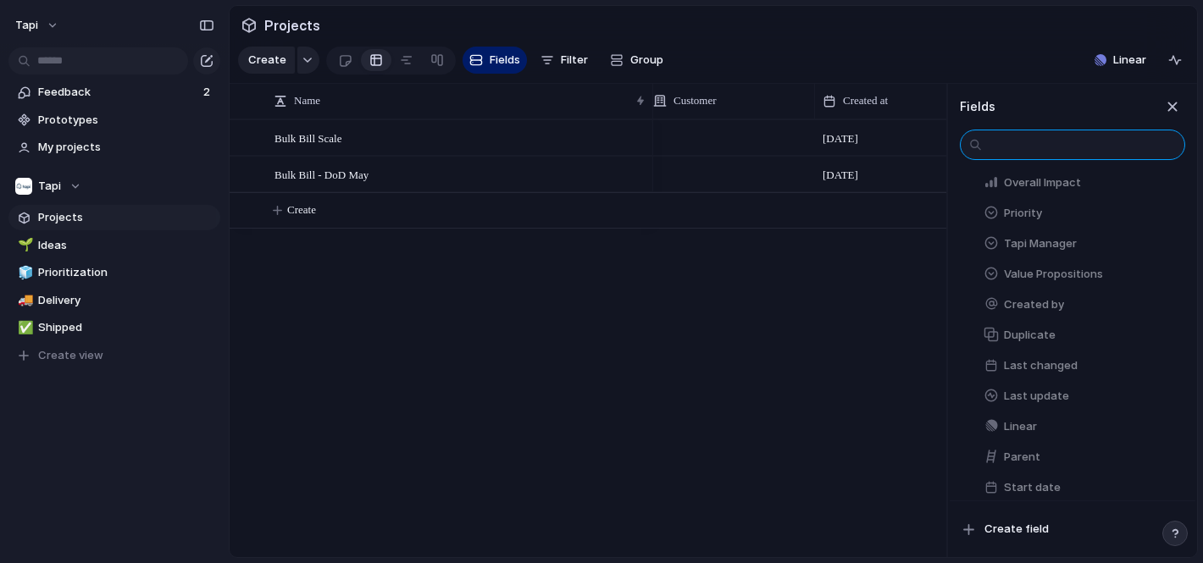
scroll to position [445, 0]
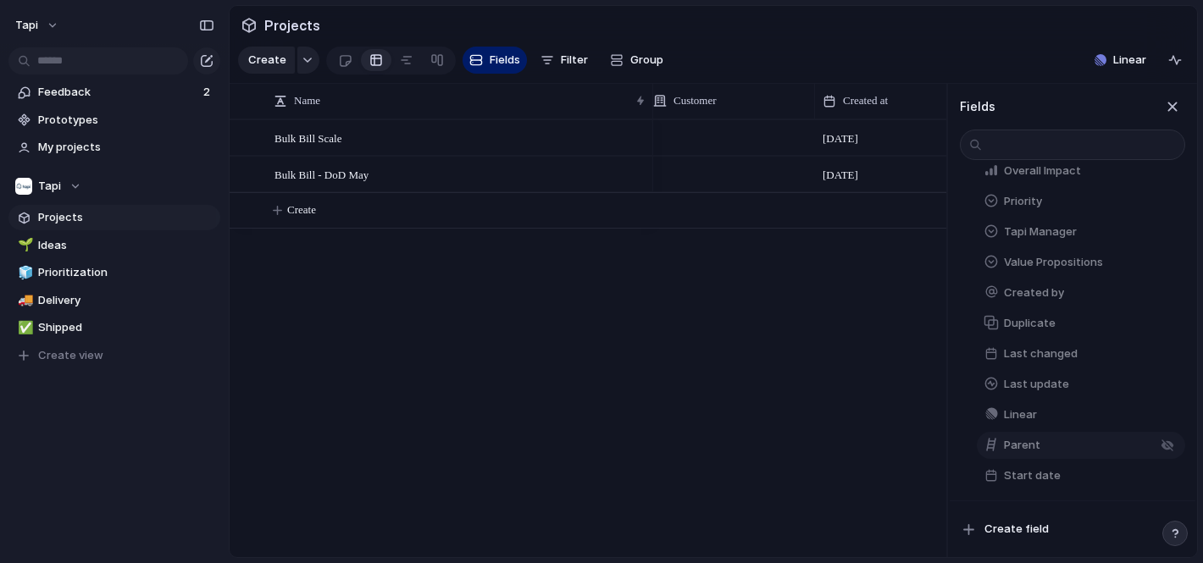
click at [1048, 442] on button "Parent" at bounding box center [1081, 445] width 208 height 27
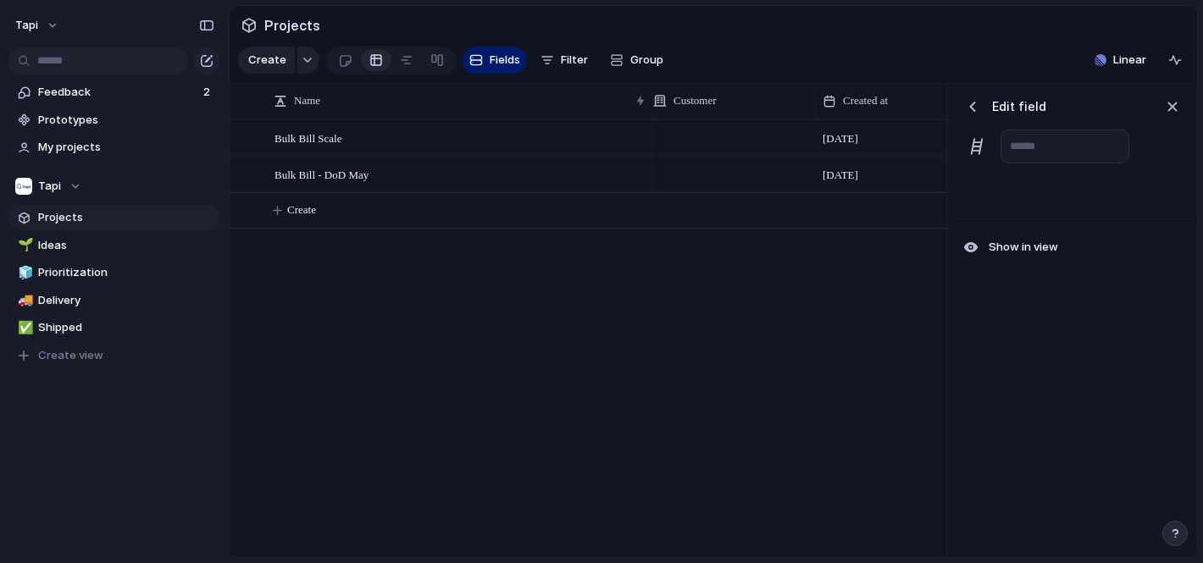
click at [973, 102] on div "button" at bounding box center [972, 106] width 17 height 17
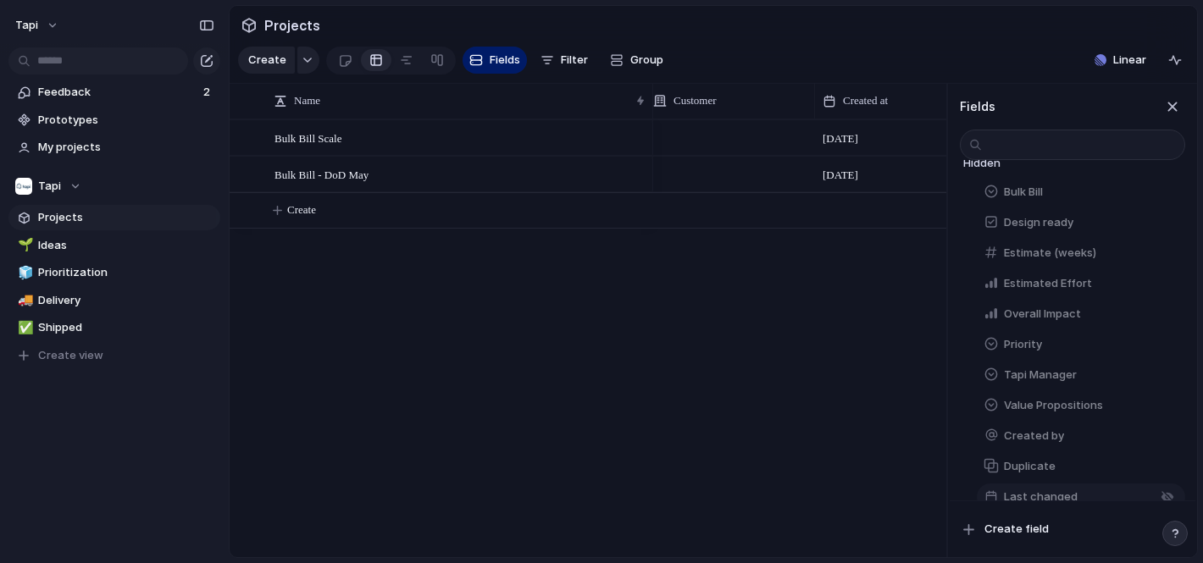
scroll to position [299, 0]
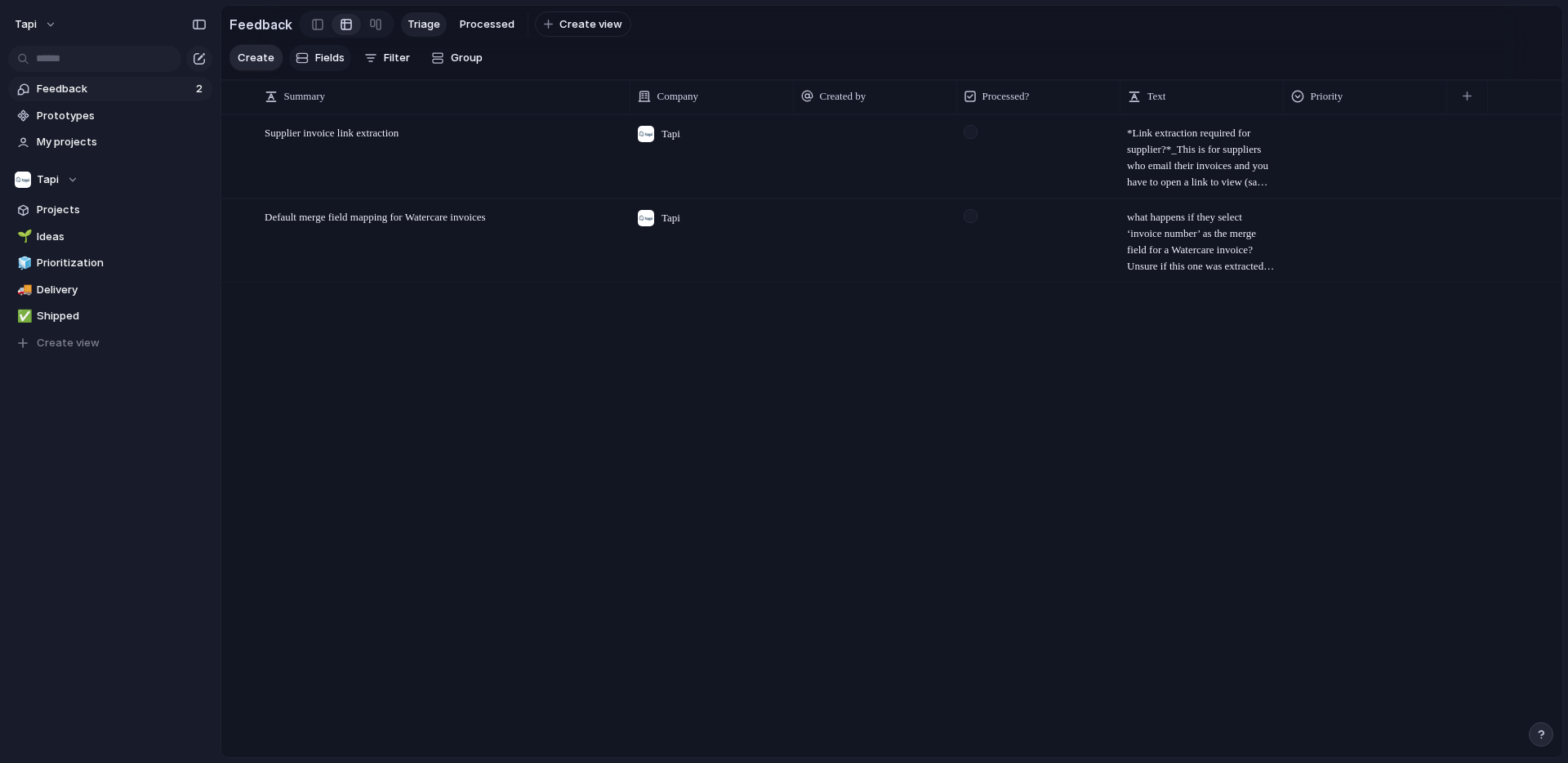
click at [327, 62] on span "Fields" at bounding box center [330, 58] width 29 height 16
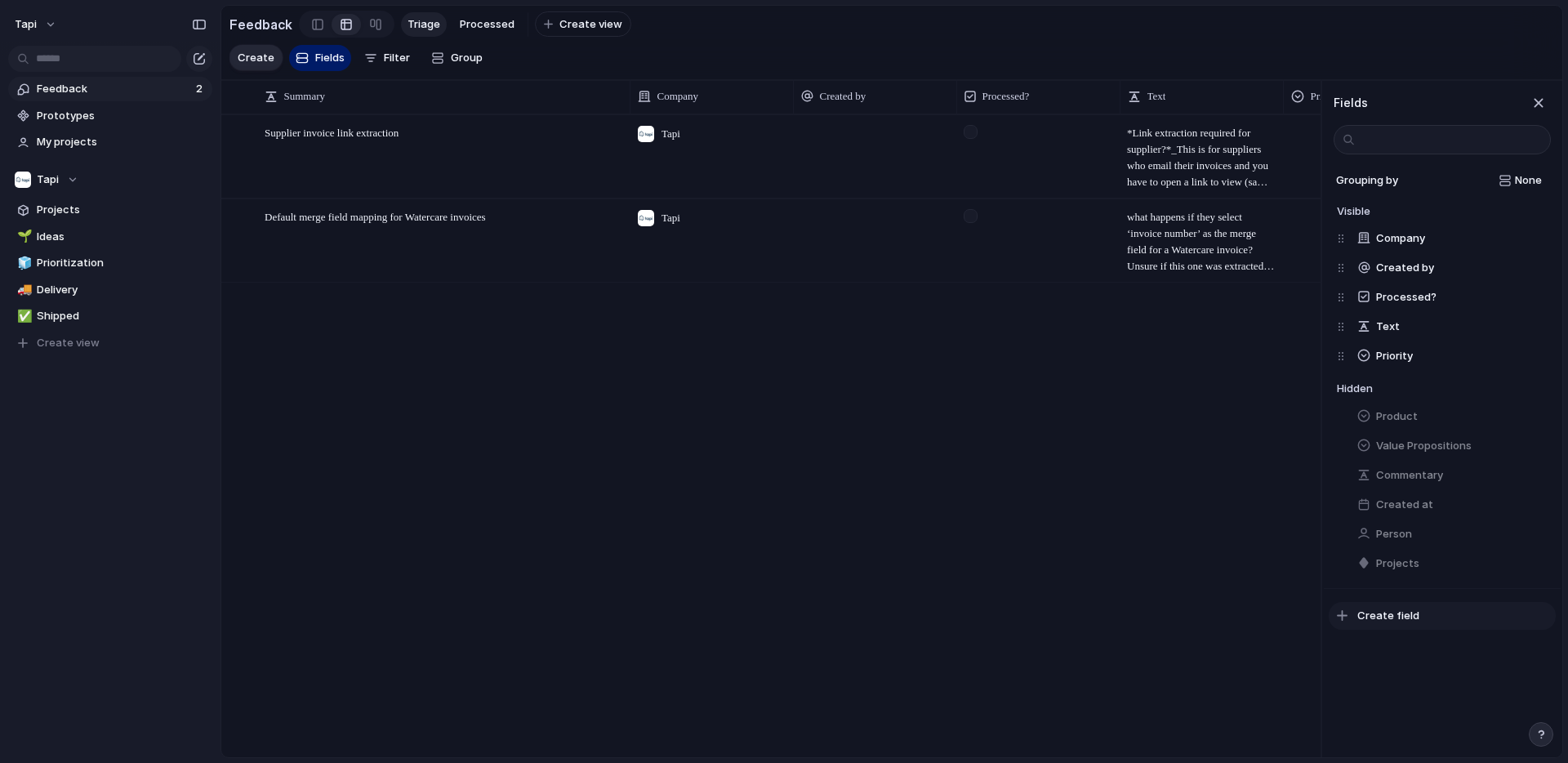
click at [1403, 615] on span "Create field" at bounding box center [1389, 615] width 62 height 16
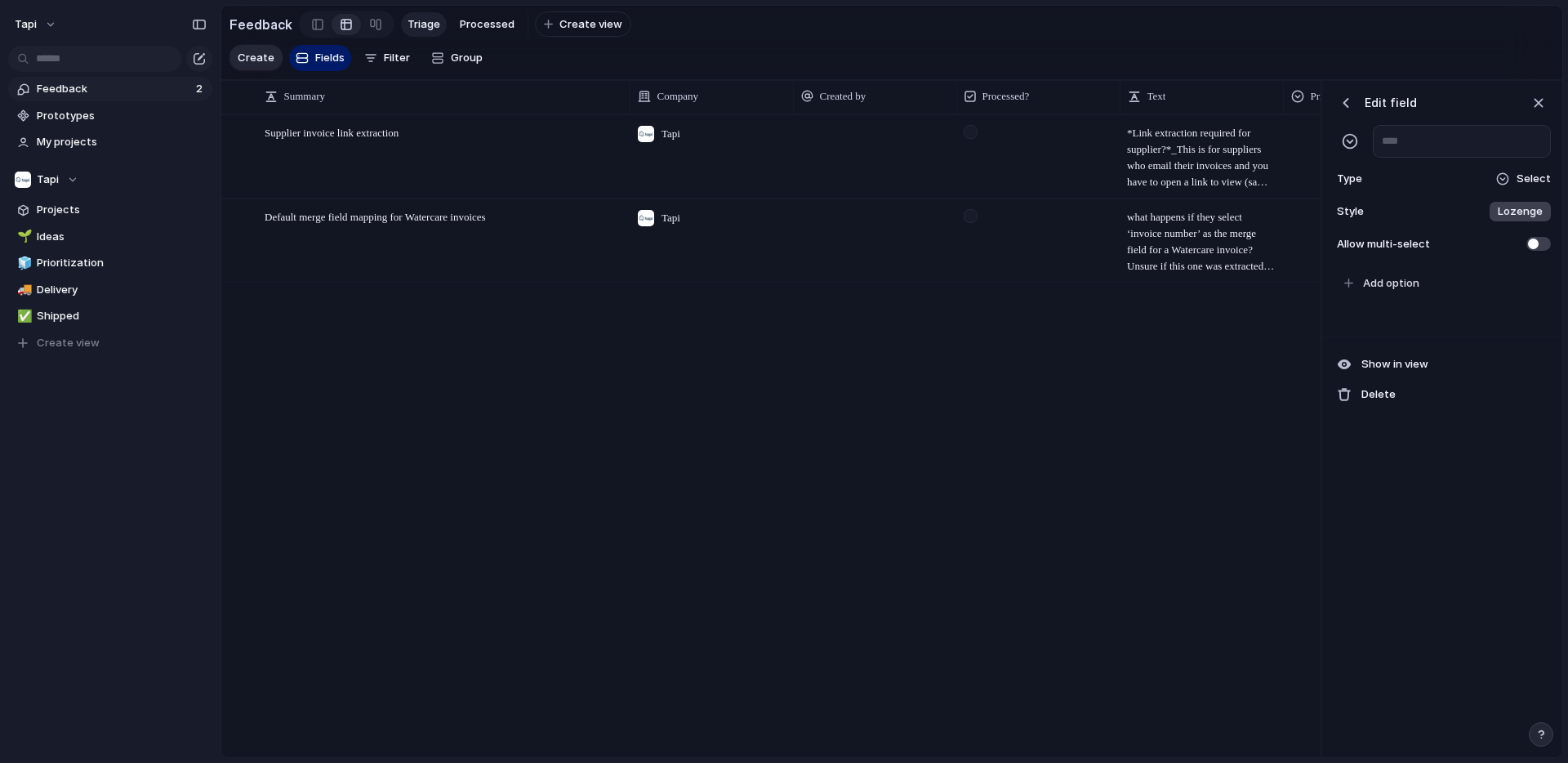
scroll to position [0, 167]
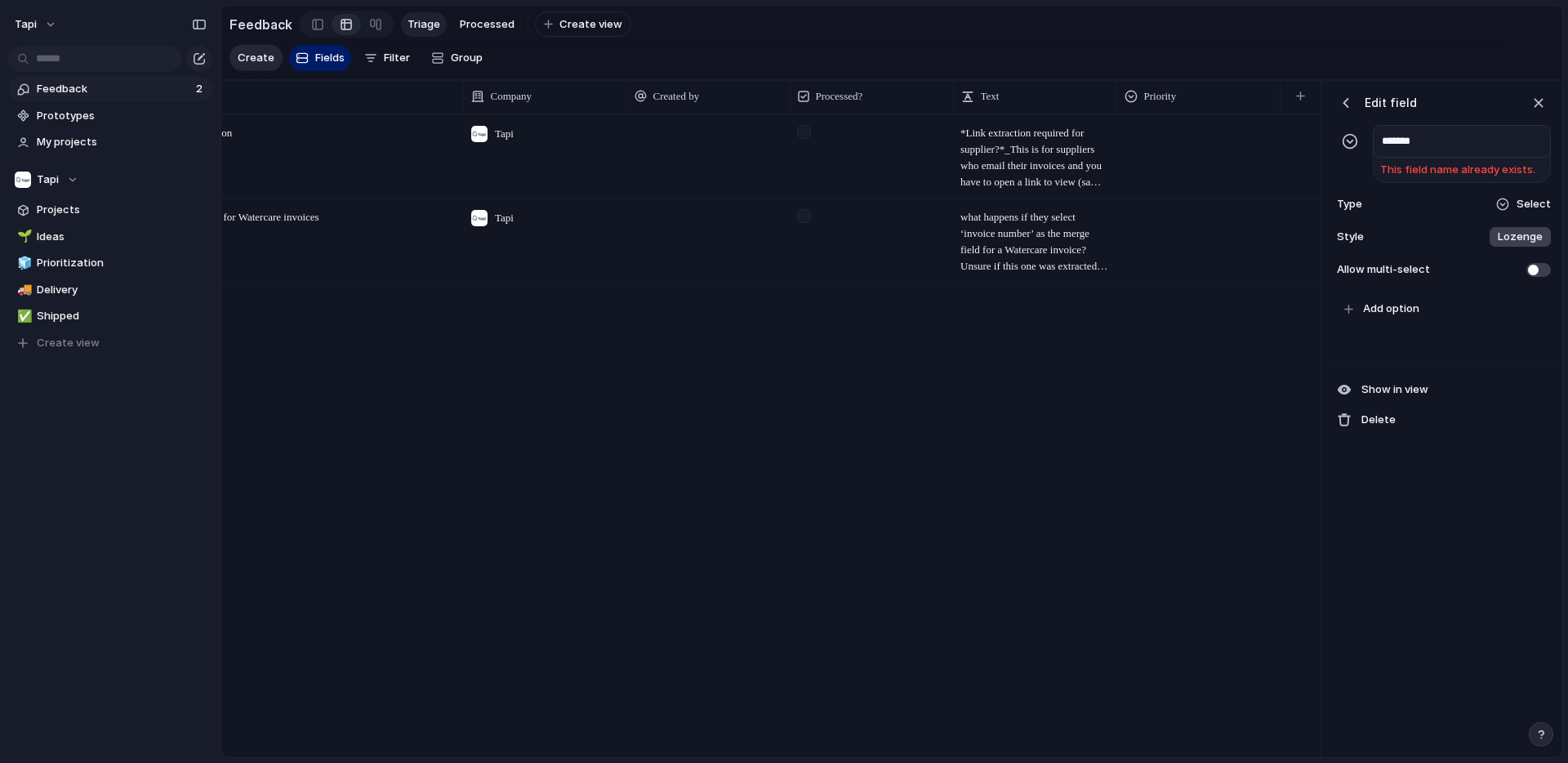
type input "*******"
click at [1348, 98] on div "button" at bounding box center [1345, 102] width 16 height 16
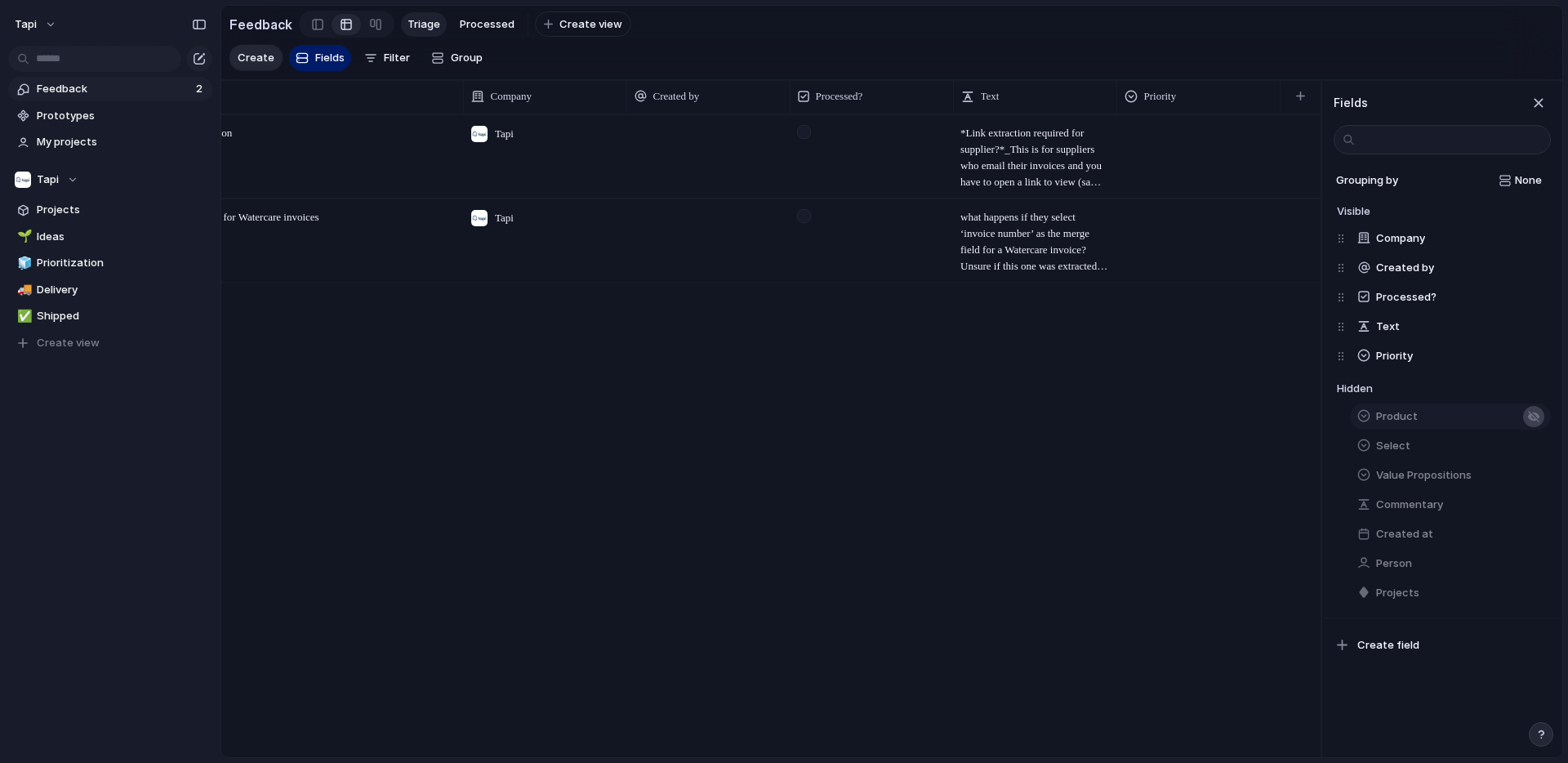
click at [1536, 415] on div "button" at bounding box center [1534, 417] width 14 height 14
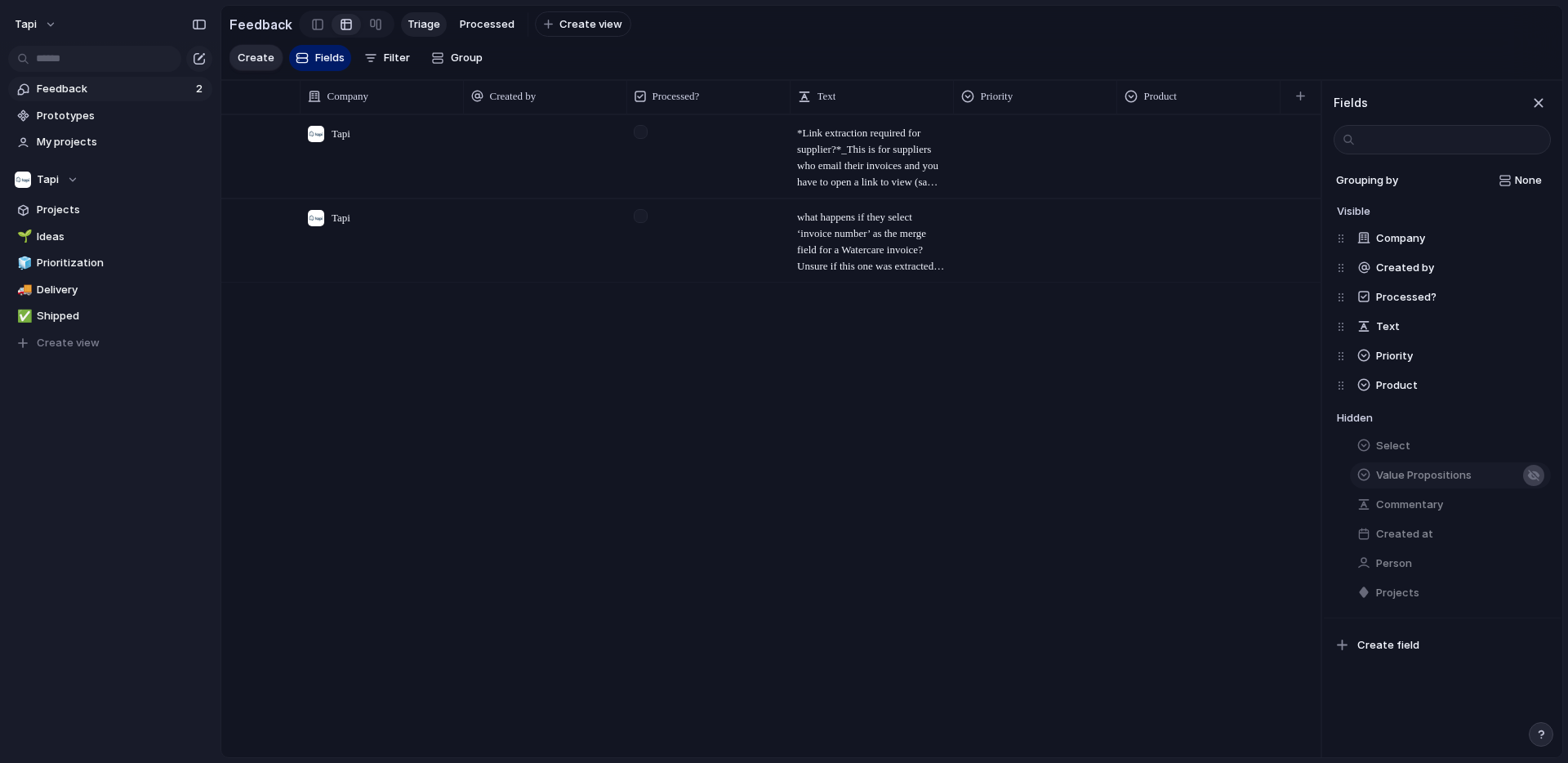
click at [1535, 471] on div "button" at bounding box center [1534, 476] width 14 height 14
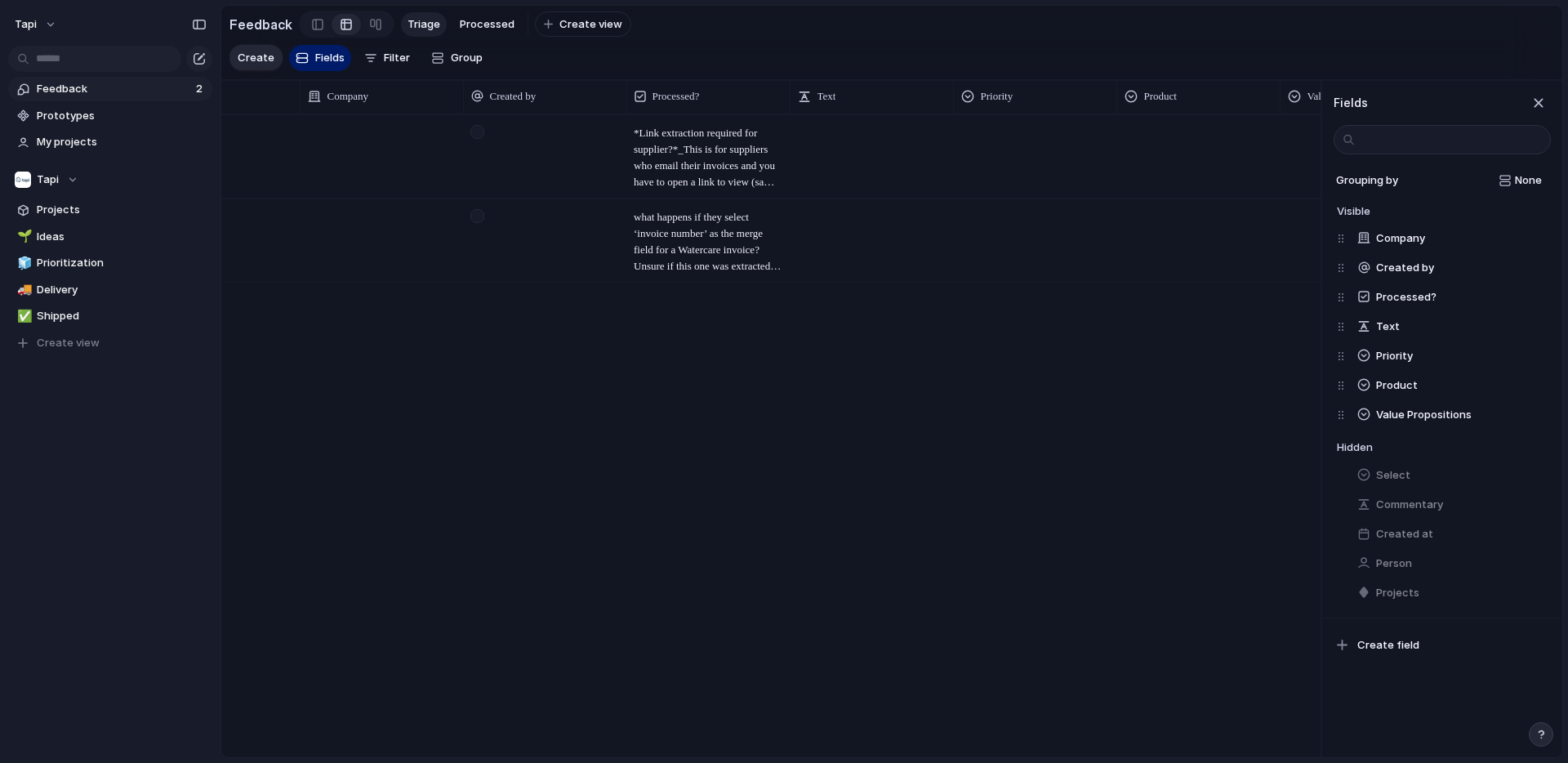
scroll to position [0, 494]
click at [1401, 474] on span "Select" at bounding box center [1393, 475] width 35 height 16
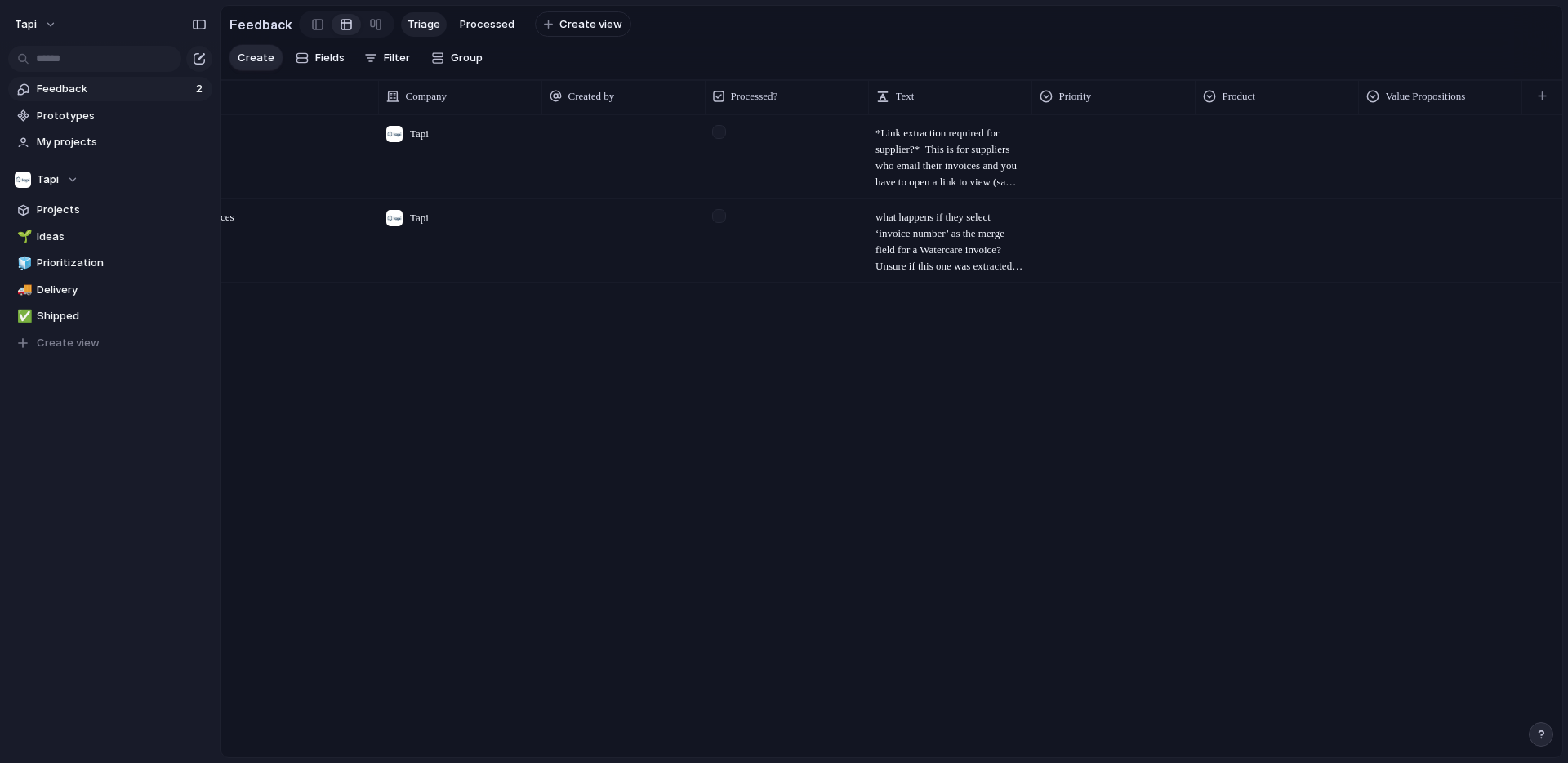
click at [1232, 501] on div "Supplier invoice link extraction Open Tapi ​*Link extraction required for suppl…" at bounding box center [892, 436] width 1341 height 642
click at [1543, 95] on div "button" at bounding box center [1542, 95] width 9 height 9
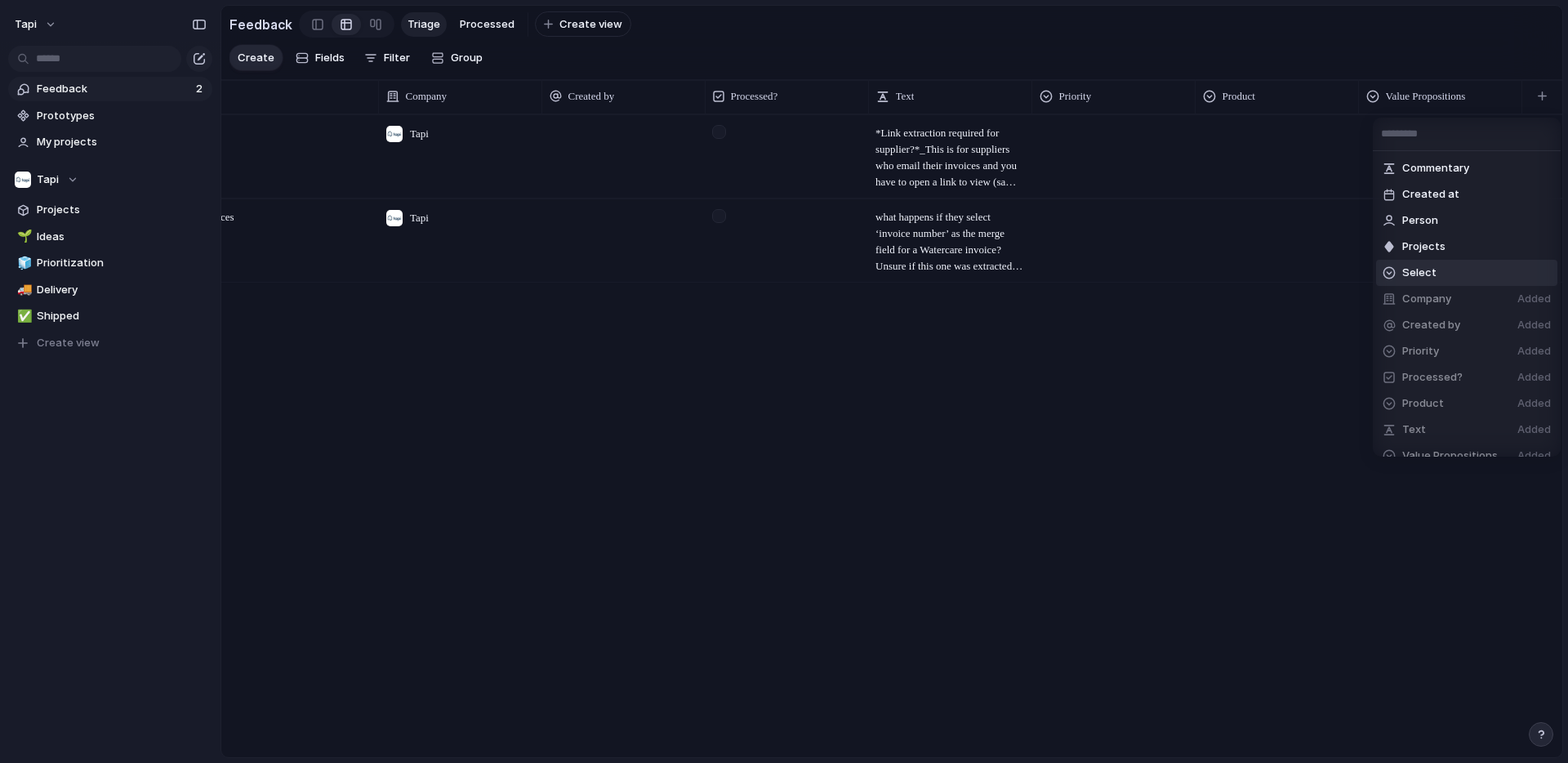
click at [1428, 272] on span "Select" at bounding box center [1419, 272] width 35 height 16
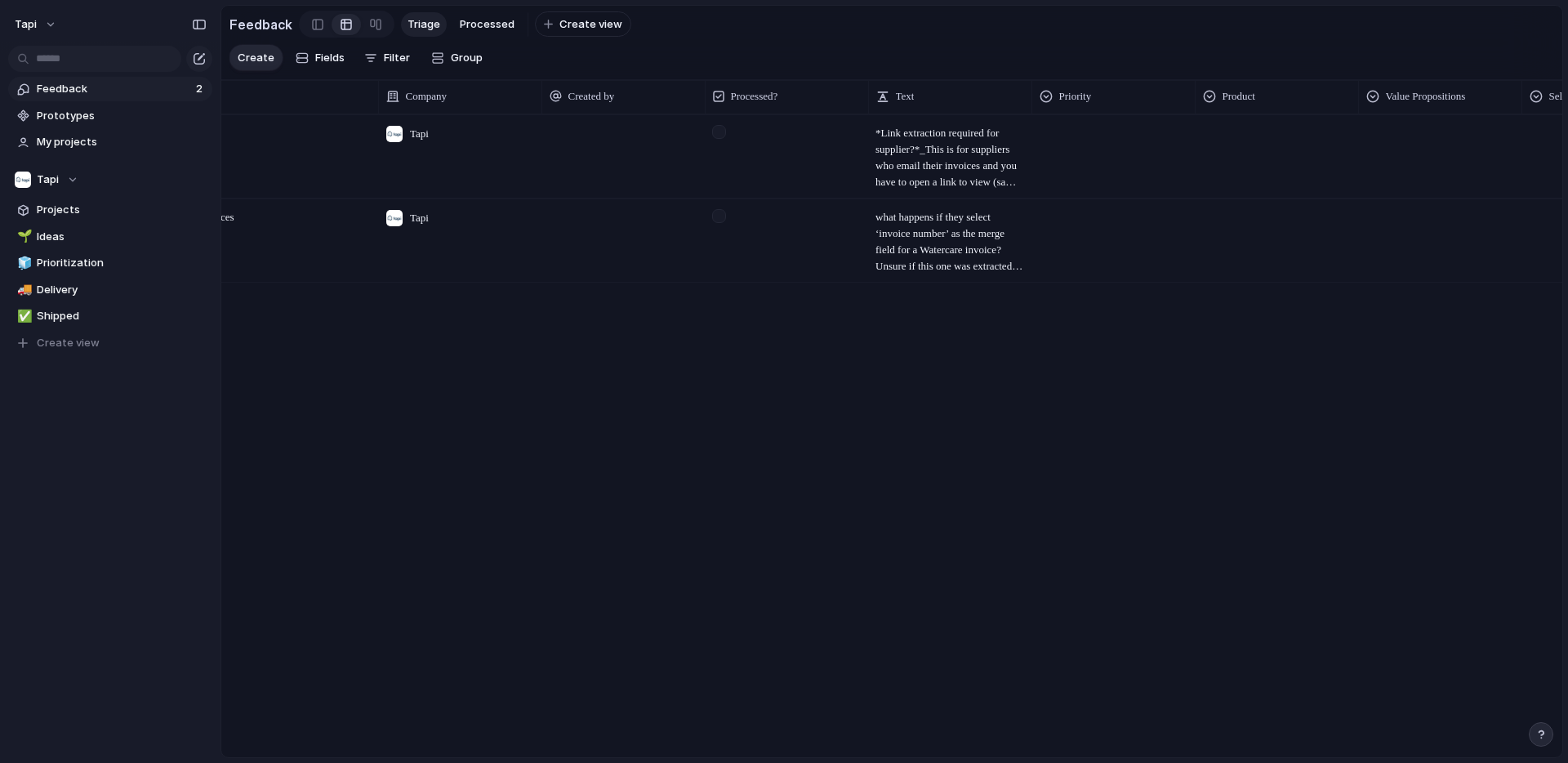
scroll to position [0, 415]
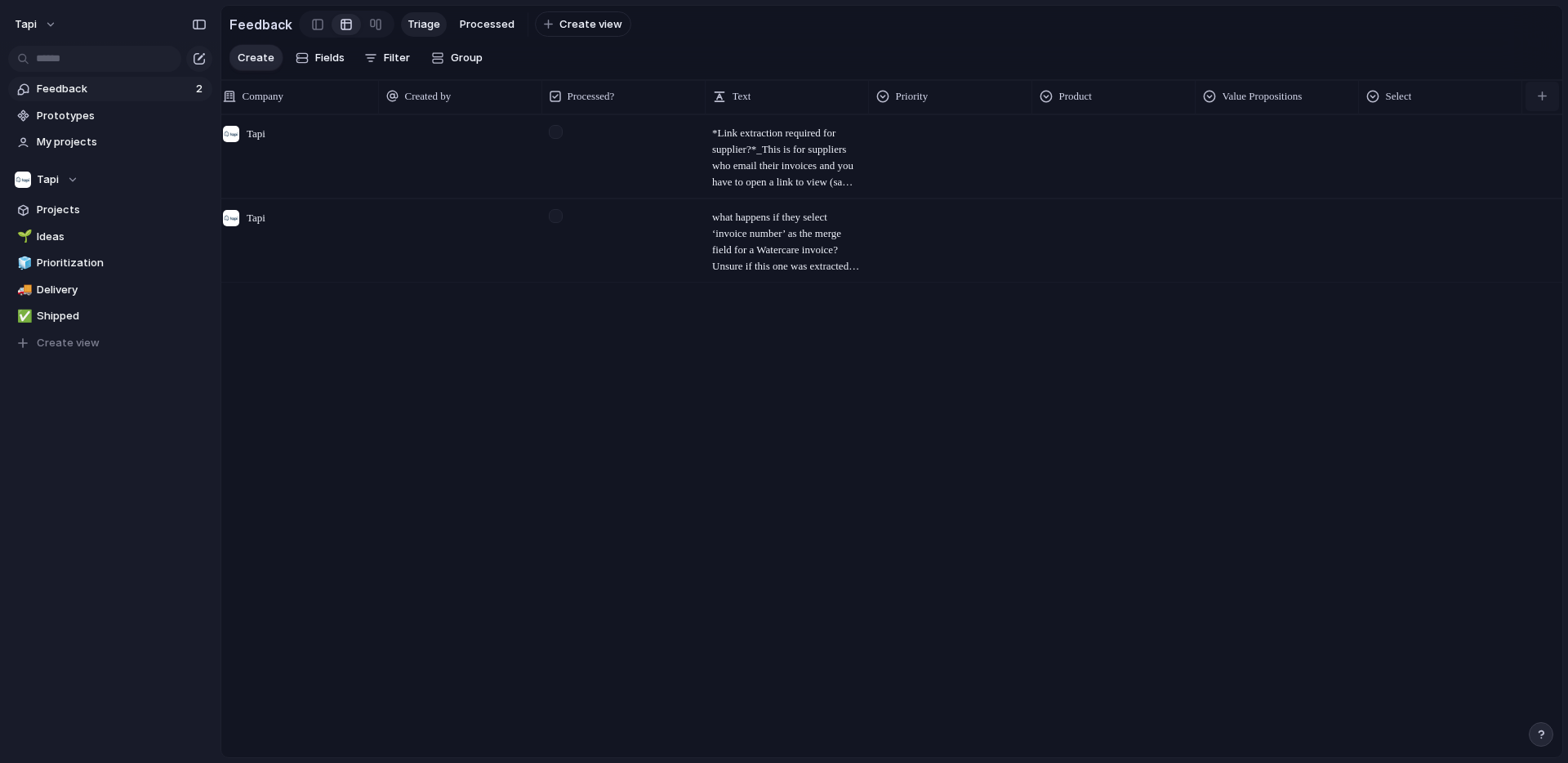
click at [1549, 92] on button "button" at bounding box center [1542, 96] width 34 height 29
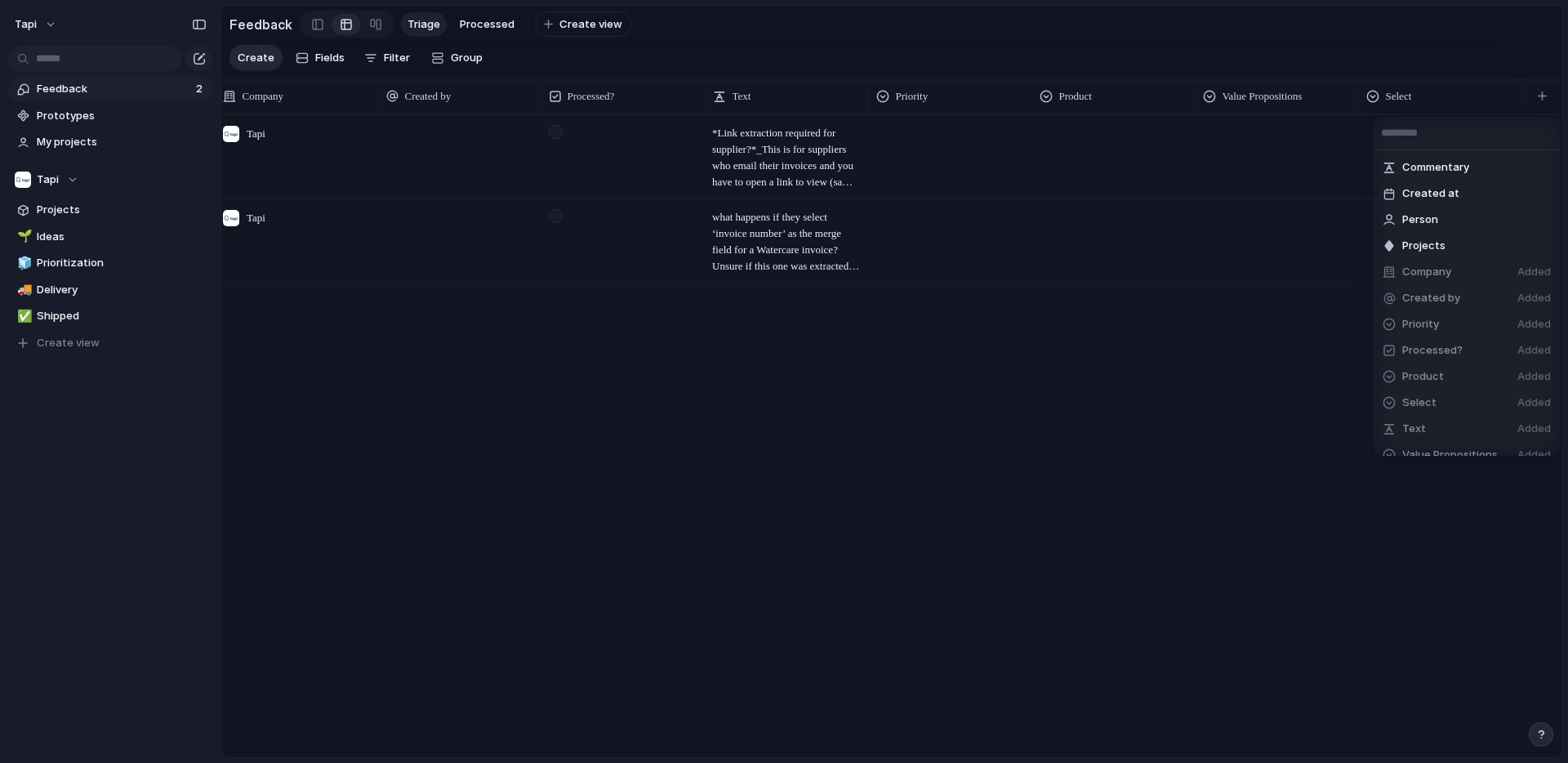
scroll to position [42, 0]
click at [1431, 442] on span "Create new field" at bounding box center [1446, 438] width 87 height 16
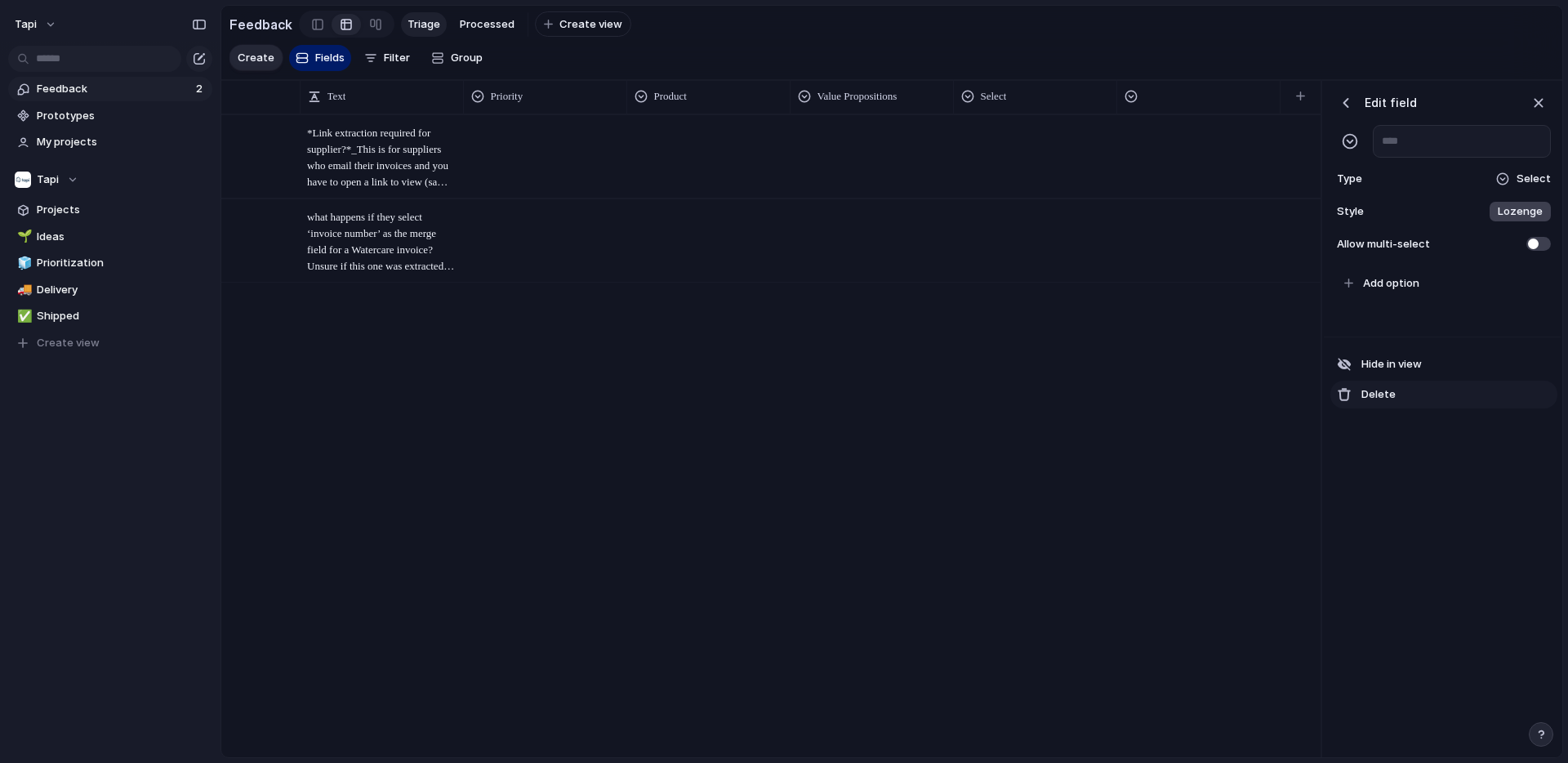
scroll to position [0, 657]
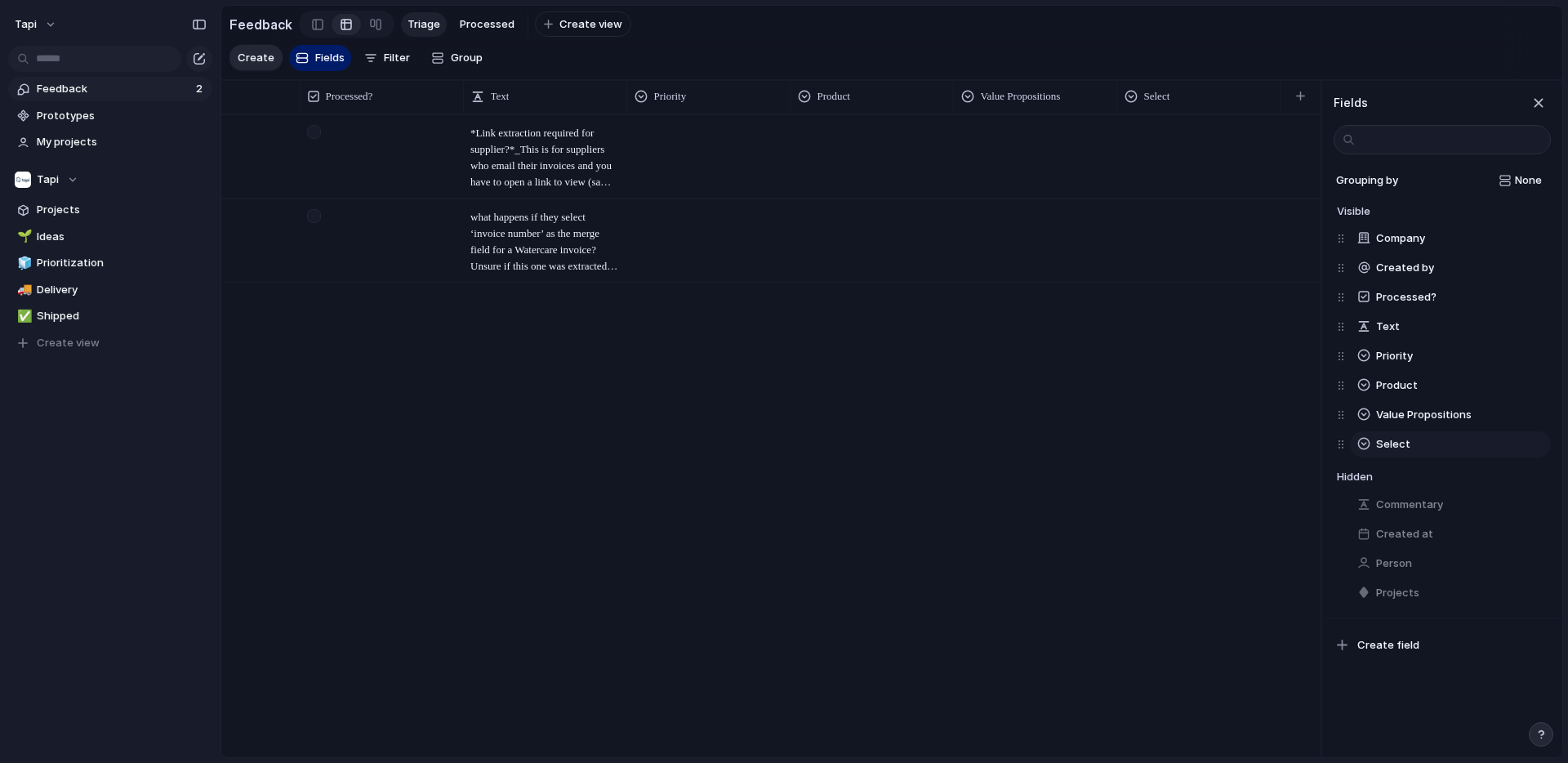
click at [1343, 446] on div at bounding box center [1344, 445] width 14 height 29
click at [1391, 448] on span "Select" at bounding box center [1393, 444] width 35 height 16
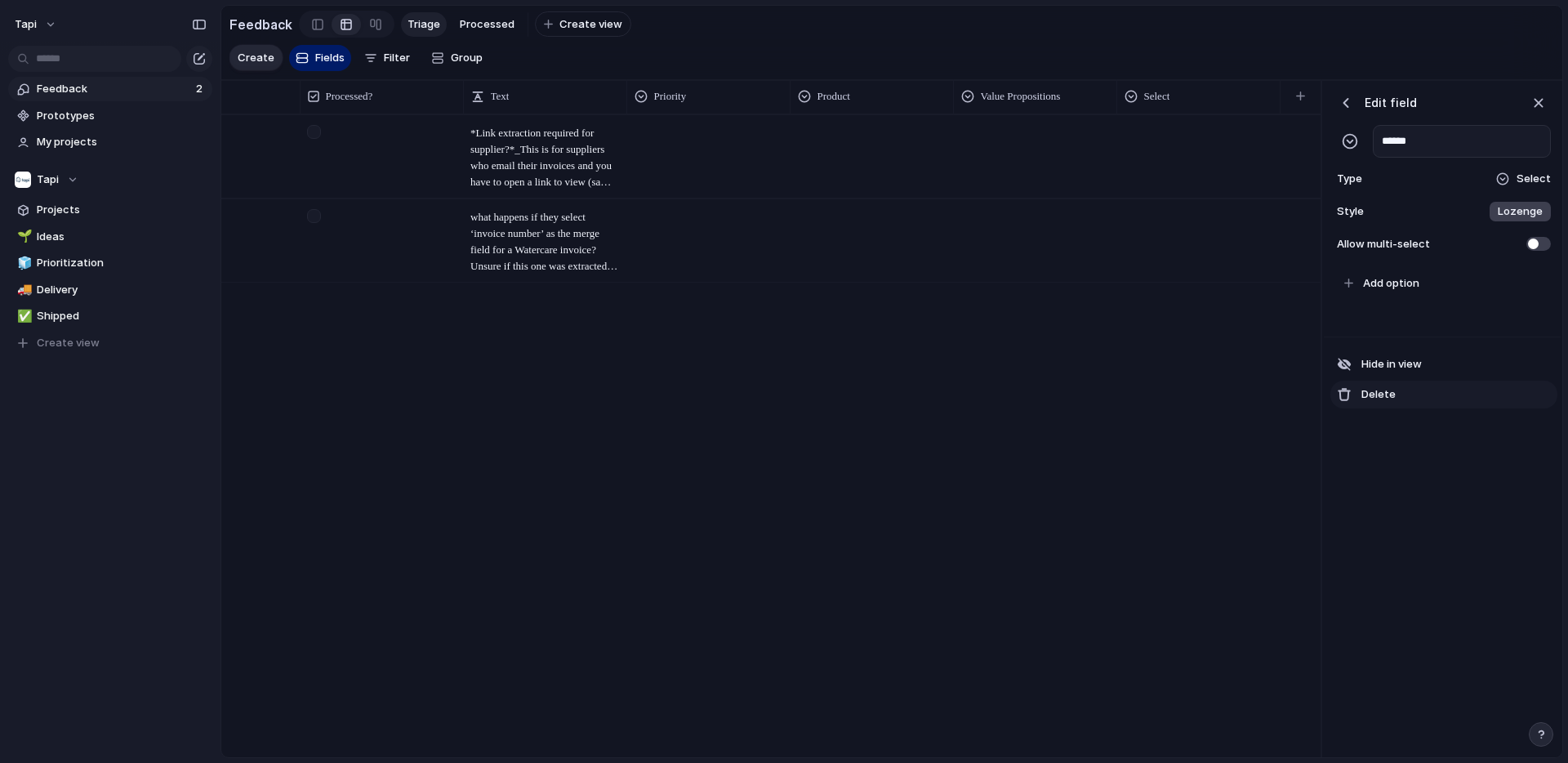
scroll to position [0, 494]
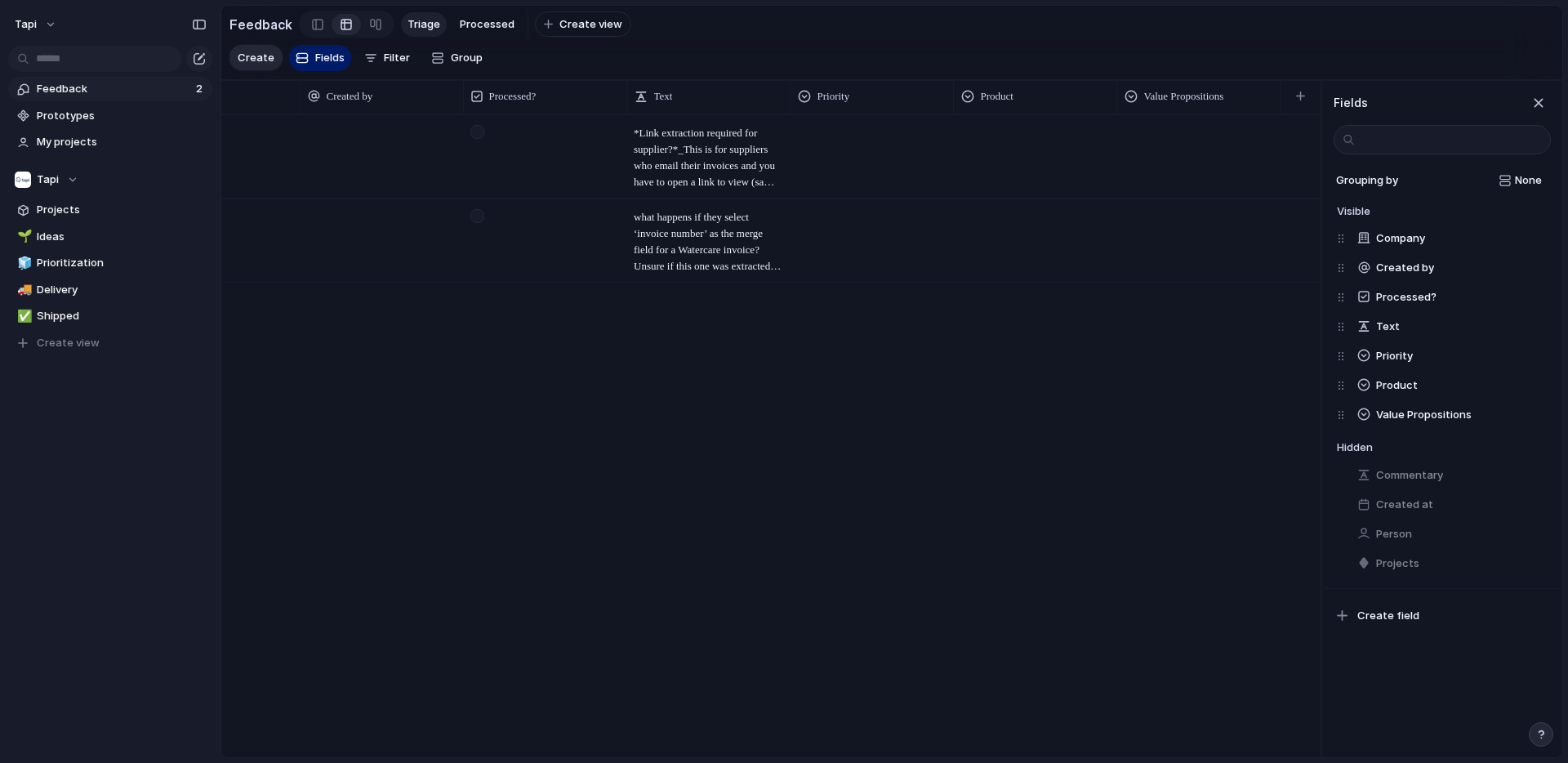
click at [1243, 516] on div "Tapi ​*Link extraction required for supplier?*​ ​_This is for suppliers who ema…" at bounding box center [771, 436] width 1099 height 642
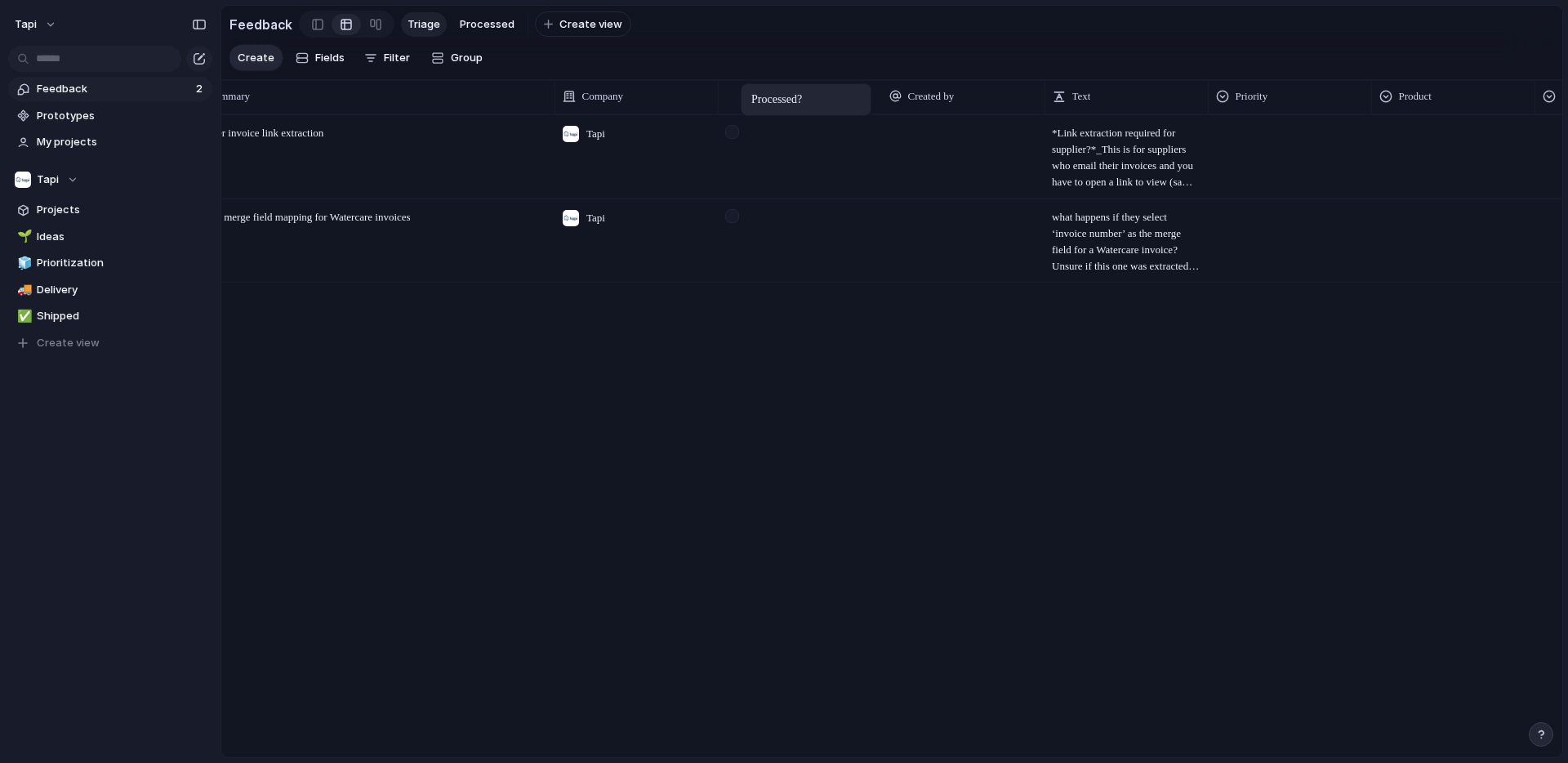
drag, startPoint x: 919, startPoint y: 92, endPoint x: 744, endPoint y: 83, distance: 175.2
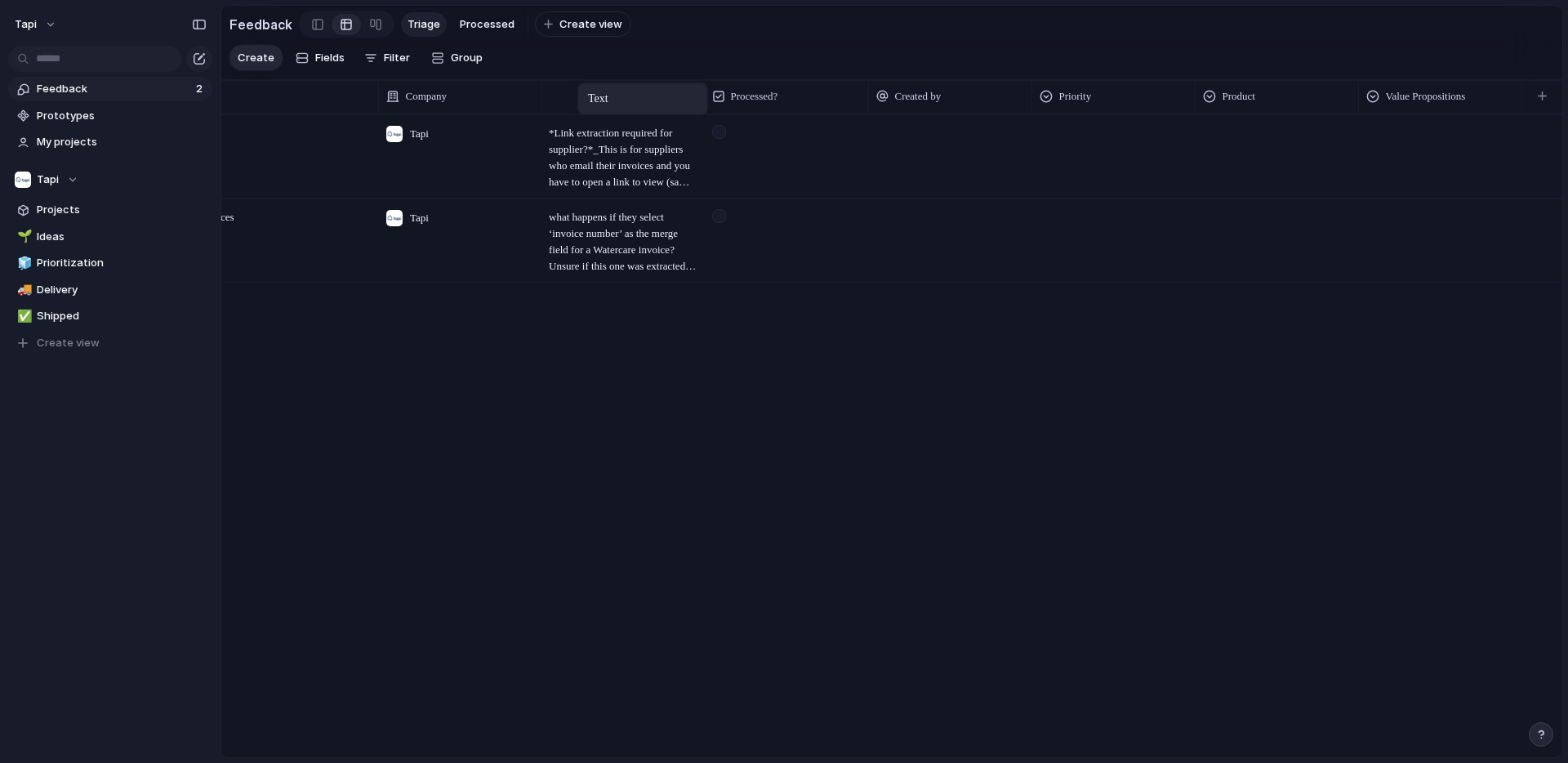
drag, startPoint x: 910, startPoint y: 94, endPoint x: 585, endPoint y: 86, distance: 325.1
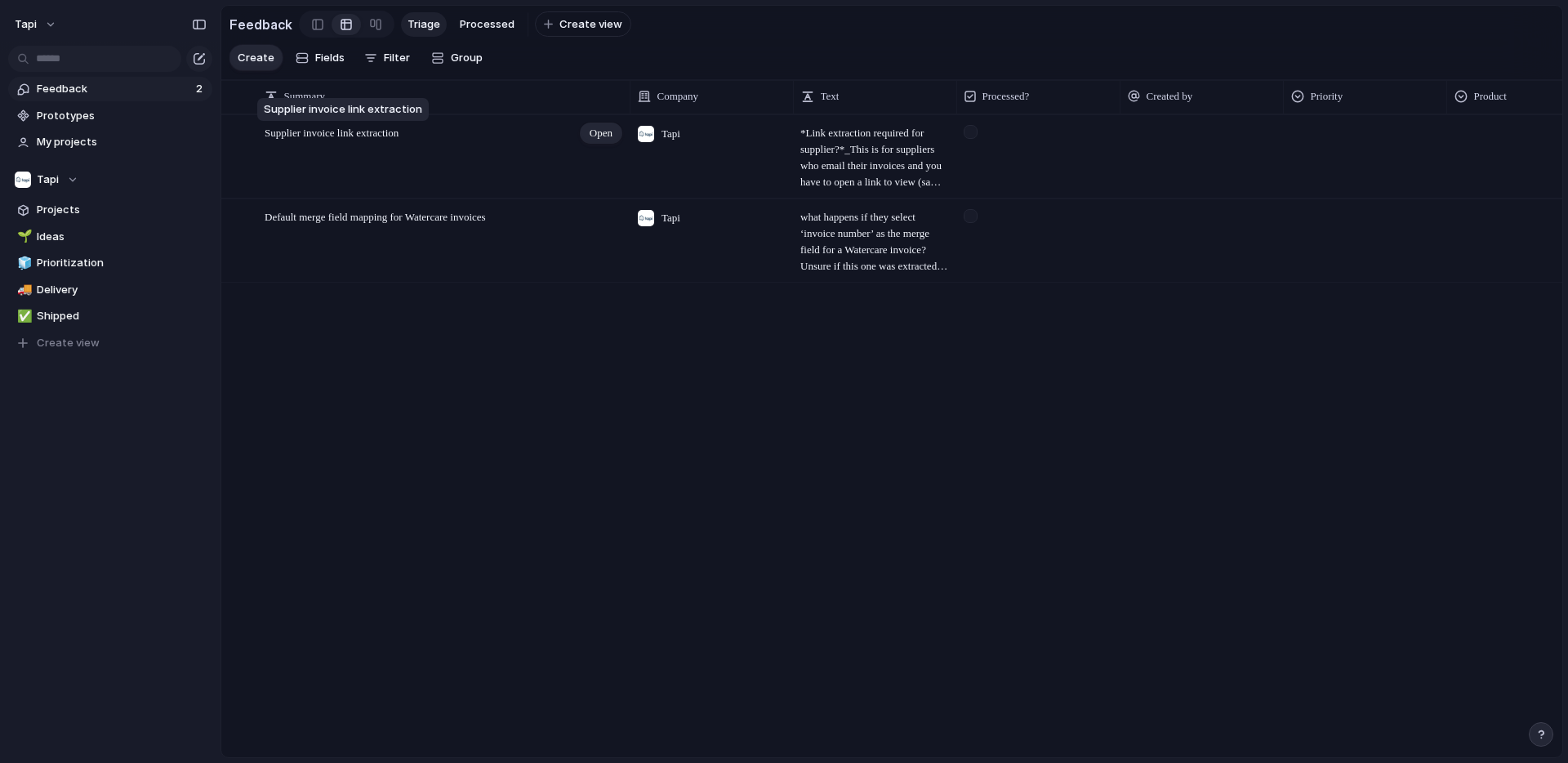
click at [329, 137] on span "Supplier invoice link extraction" at bounding box center [331, 132] width 134 height 13
click at [419, 146] on div "**********" at bounding box center [425, 133] width 407 height 35
click at [597, 131] on span "Open" at bounding box center [602, 133] width 23 height 16
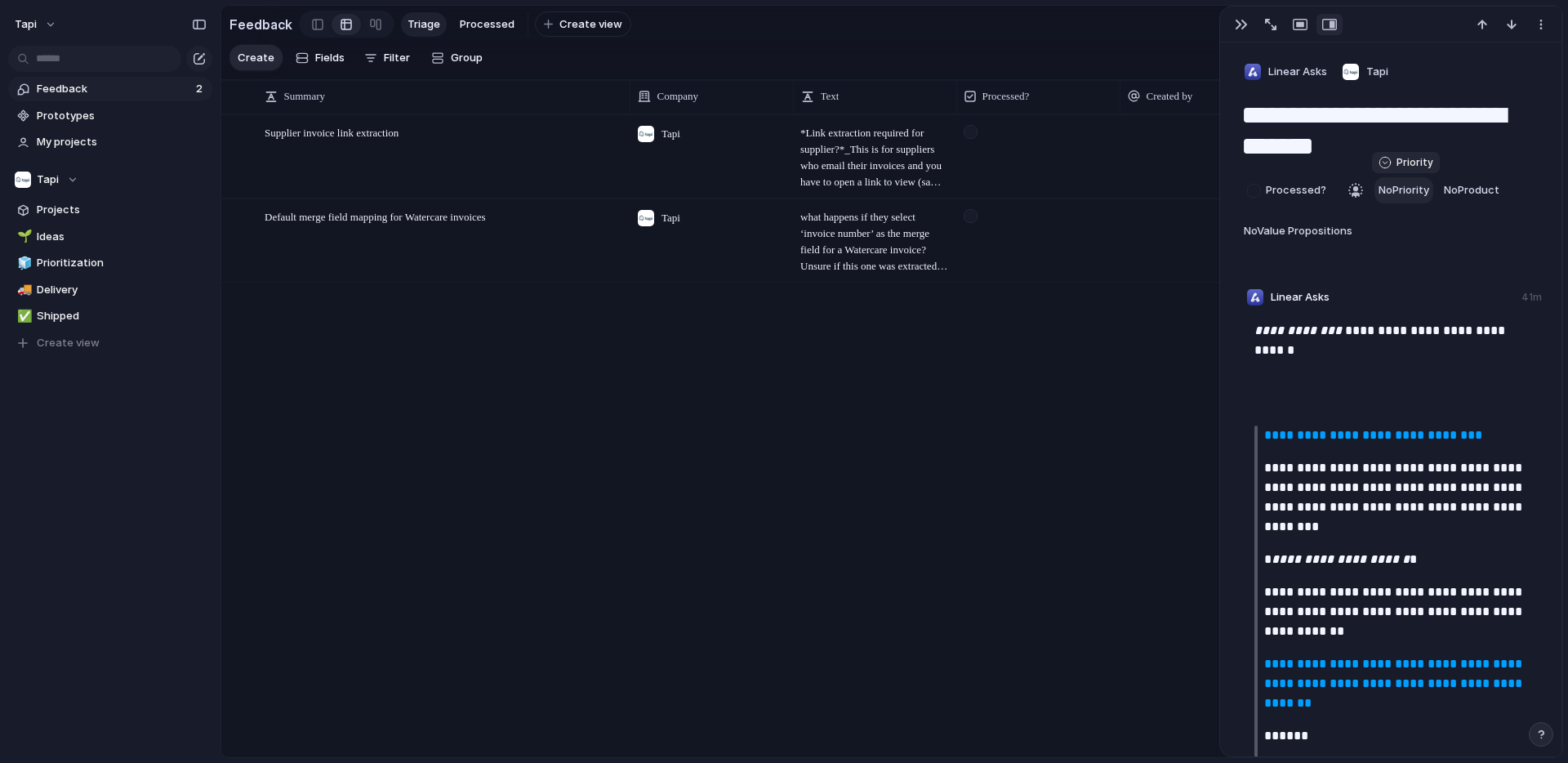
click at [1418, 185] on span "No Priority" at bounding box center [1404, 190] width 51 height 14
click at [1418, 185] on div "Low Medium High Urgent" at bounding box center [784, 381] width 1568 height 763
click at [1432, 189] on button "No Priority" at bounding box center [1404, 190] width 59 height 26
click at [1041, 289] on div "Supplier invoice link extraction Open Tapi ​*Link extraction required for suppl…" at bounding box center [892, 436] width 1341 height 642
click at [830, 222] on span "what happens if they select ‘invoice number’ as the merge field for a Watercare…" at bounding box center [875, 242] width 149 height 66
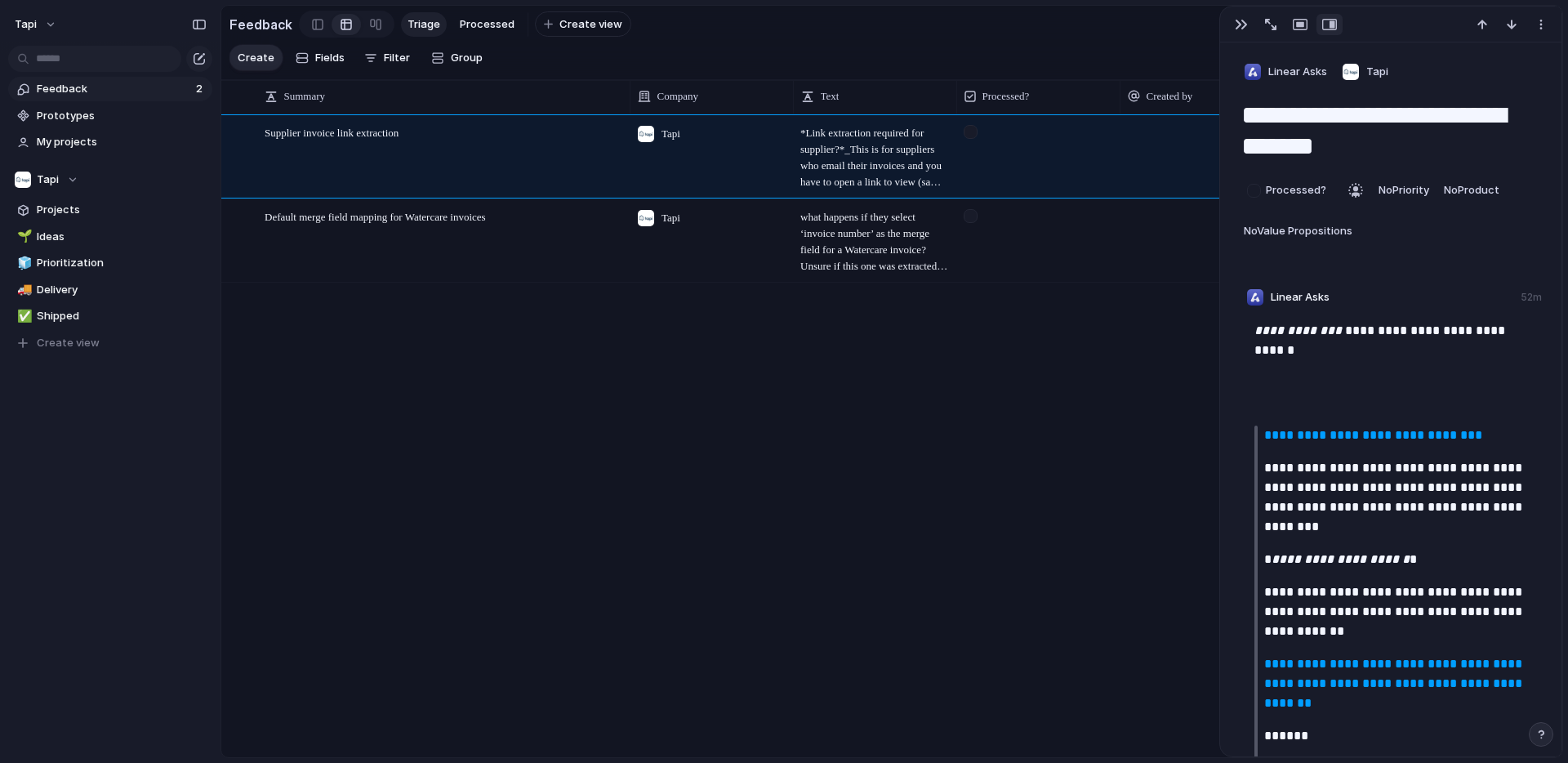
click at [120, 88] on span "Feedback" at bounding box center [114, 89] width 154 height 16
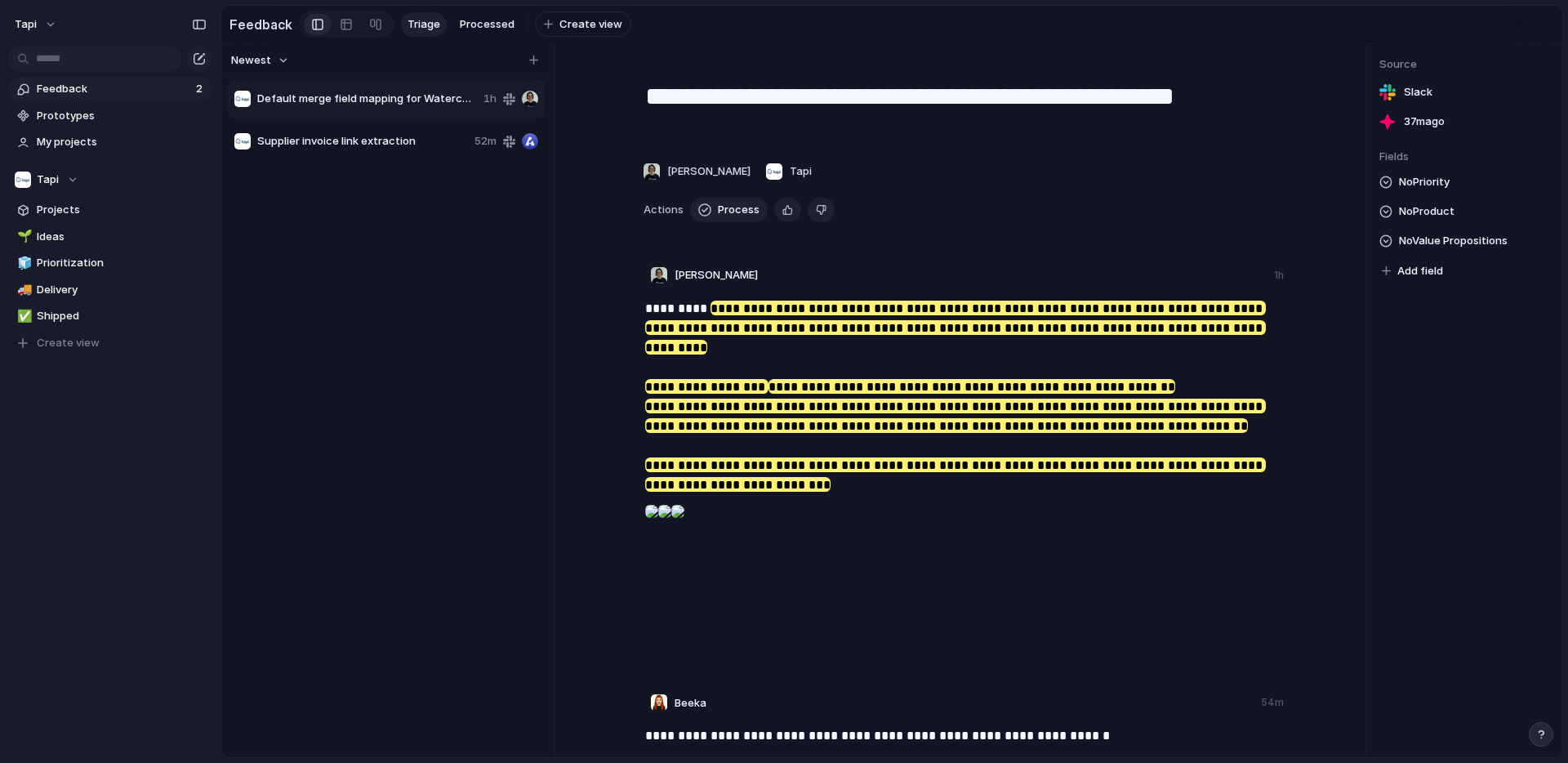
click at [1449, 184] on span "No Priority" at bounding box center [1424, 182] width 51 height 19
click at [1493, 156] on div "Low Medium High Urgent" at bounding box center [784, 381] width 1568 height 763
drag, startPoint x: 645, startPoint y: 308, endPoint x: 706, endPoint y: 308, distance: 61.0
click at [716, 308] on p "**********" at bounding box center [965, 481] width 640 height 365
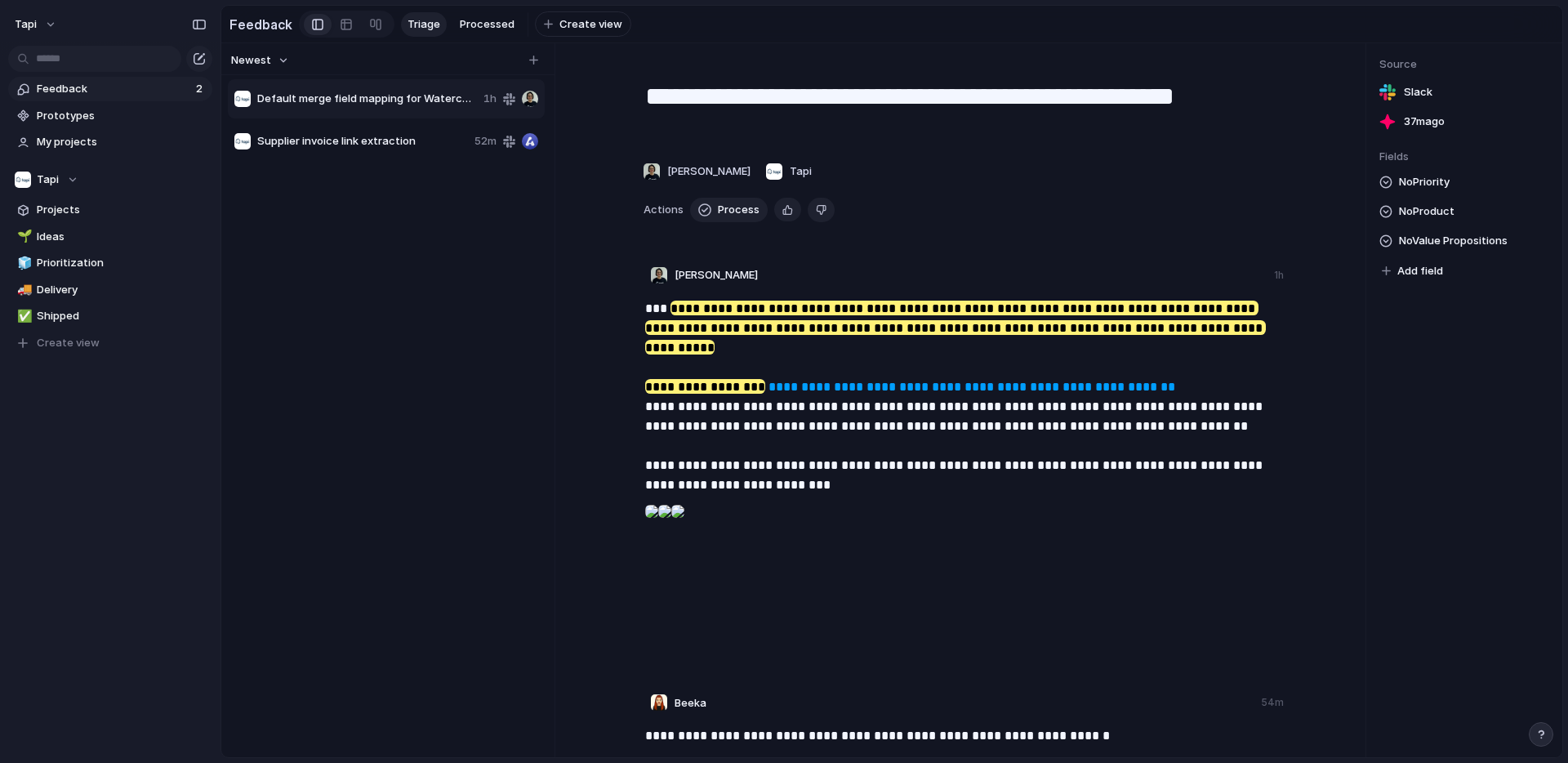
click at [732, 305] on mark "**********" at bounding box center [956, 347] width 621 height 94
drag, startPoint x: 675, startPoint y: 308, endPoint x: 652, endPoint y: 308, distance: 23.0
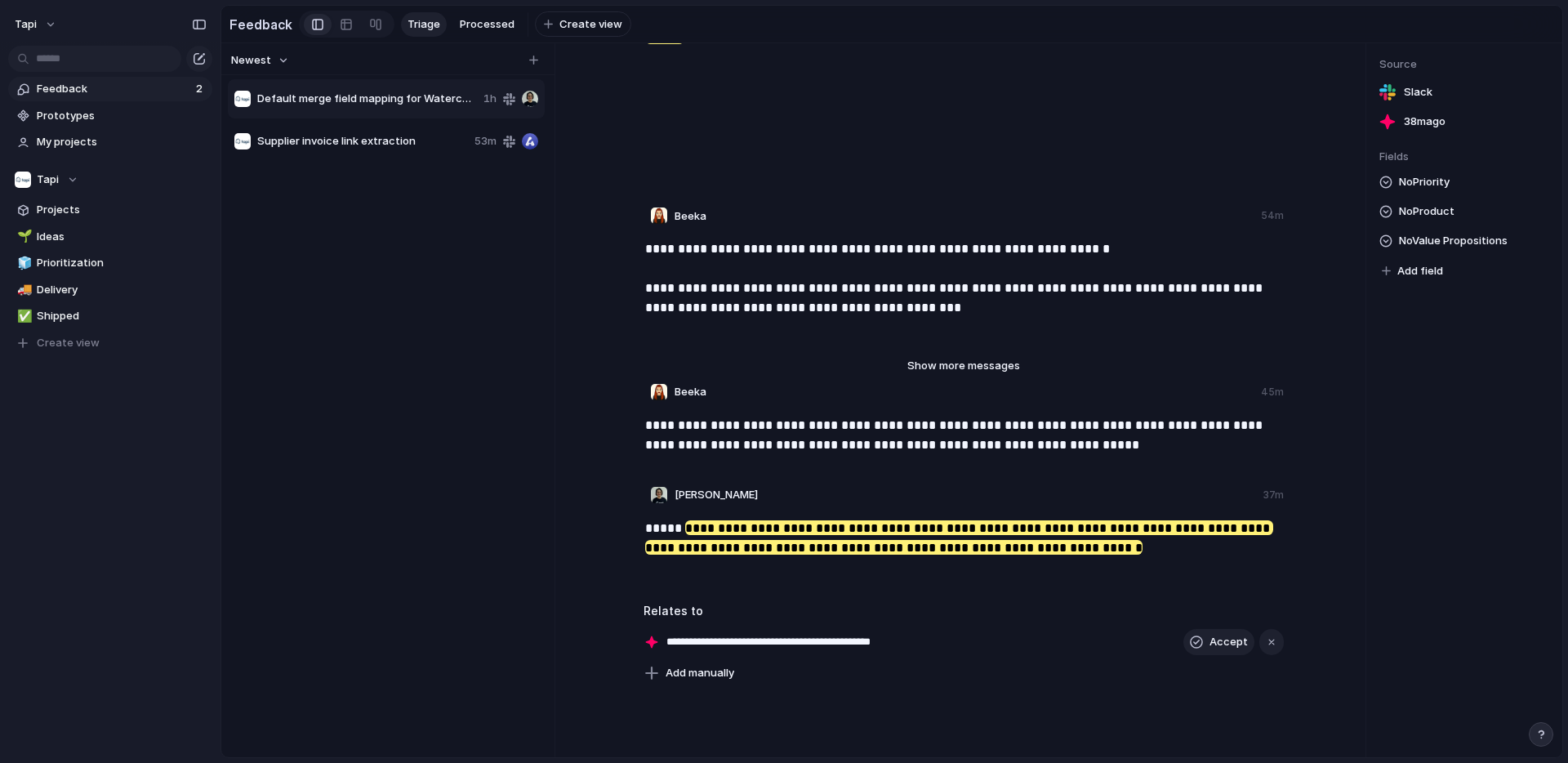
scroll to position [626, 0]
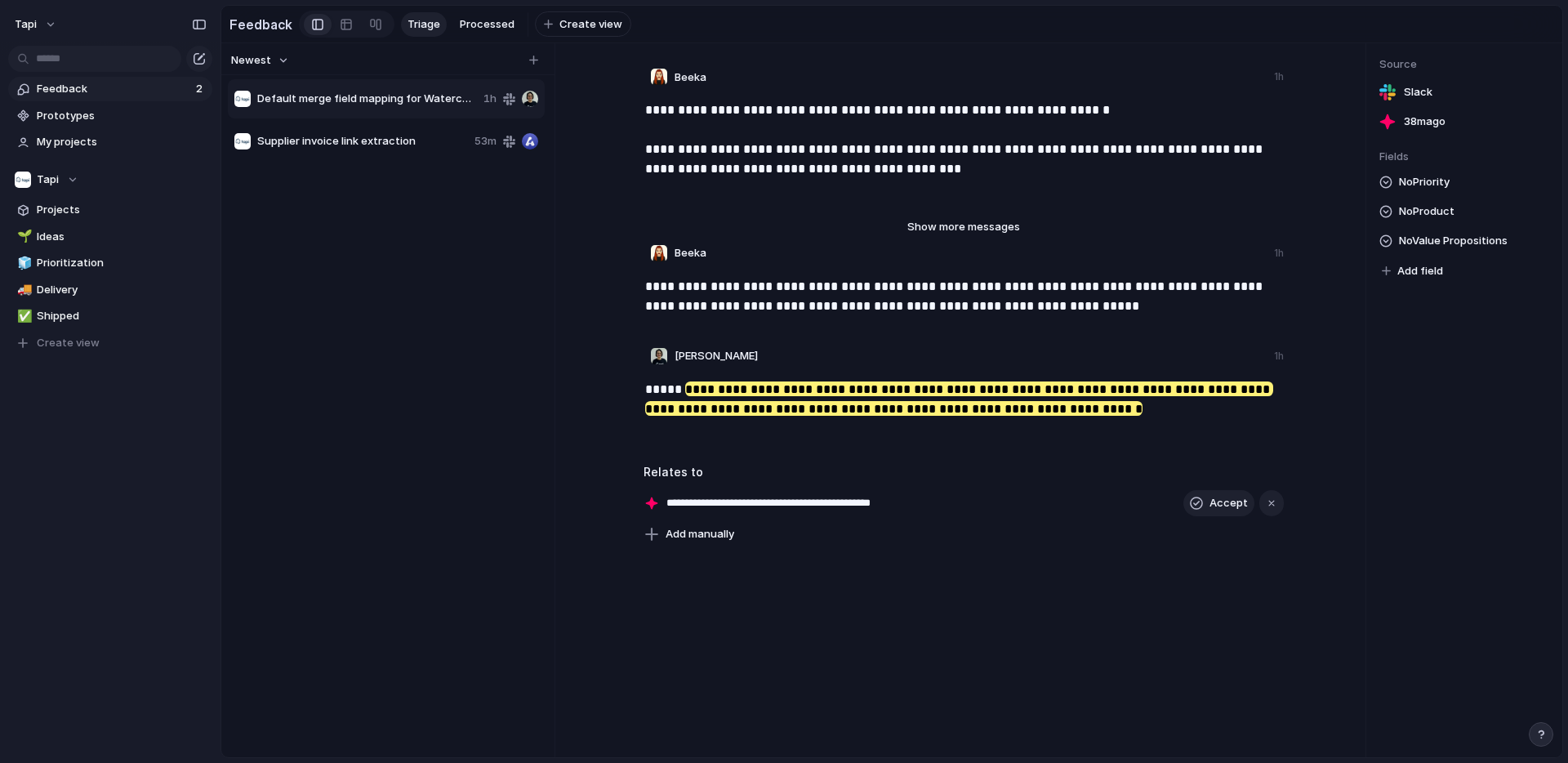
click at [384, 106] on div "Default merge field mapping for Watercare invoices" at bounding box center [356, 98] width 243 height 16
click at [382, 130] on div "Supplier invoice link extraction 53m" at bounding box center [386, 141] width 317 height 40
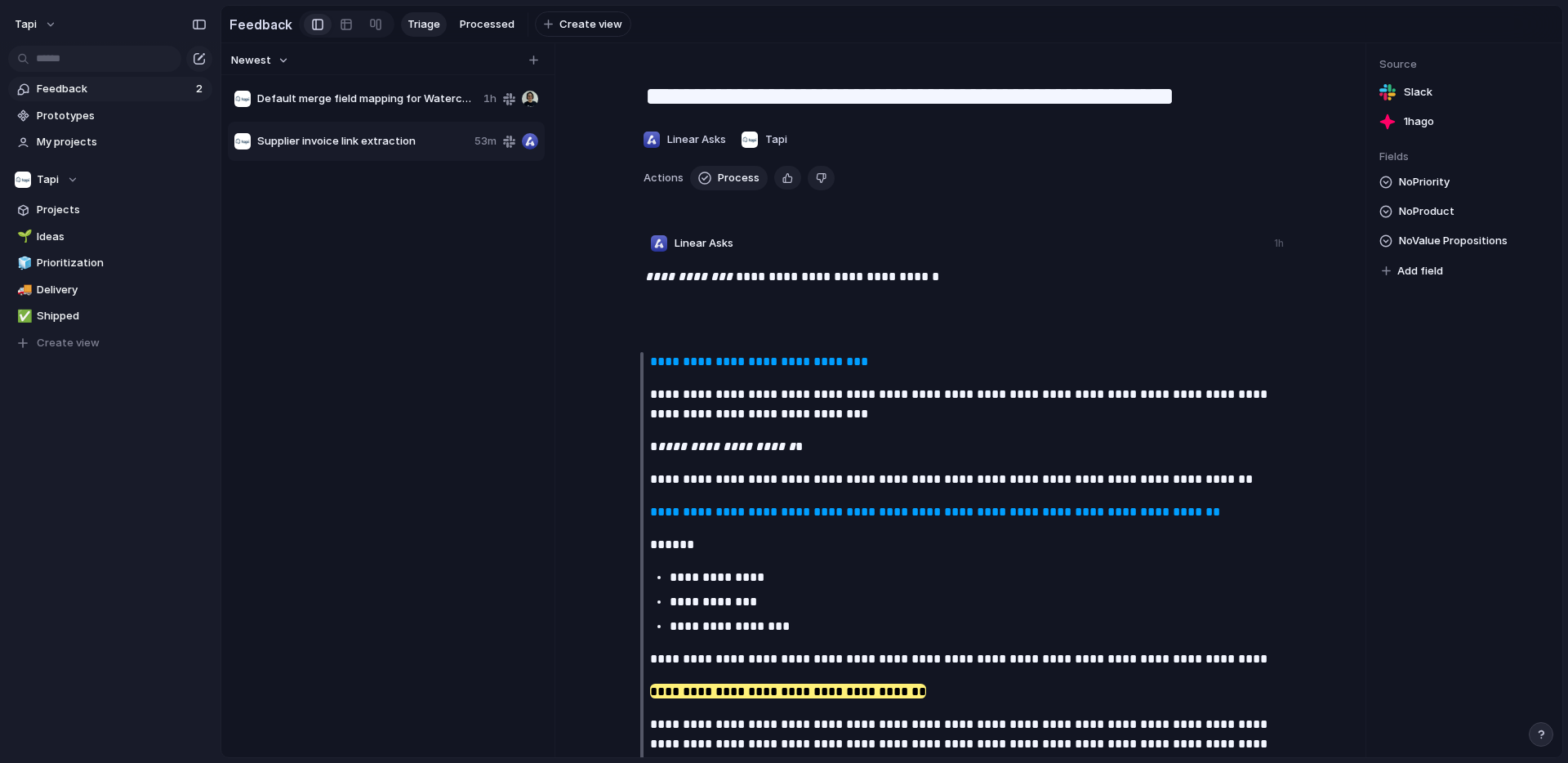
click at [392, 98] on span "Default merge field mapping for Watercare invoices" at bounding box center [367, 98] width 220 height 16
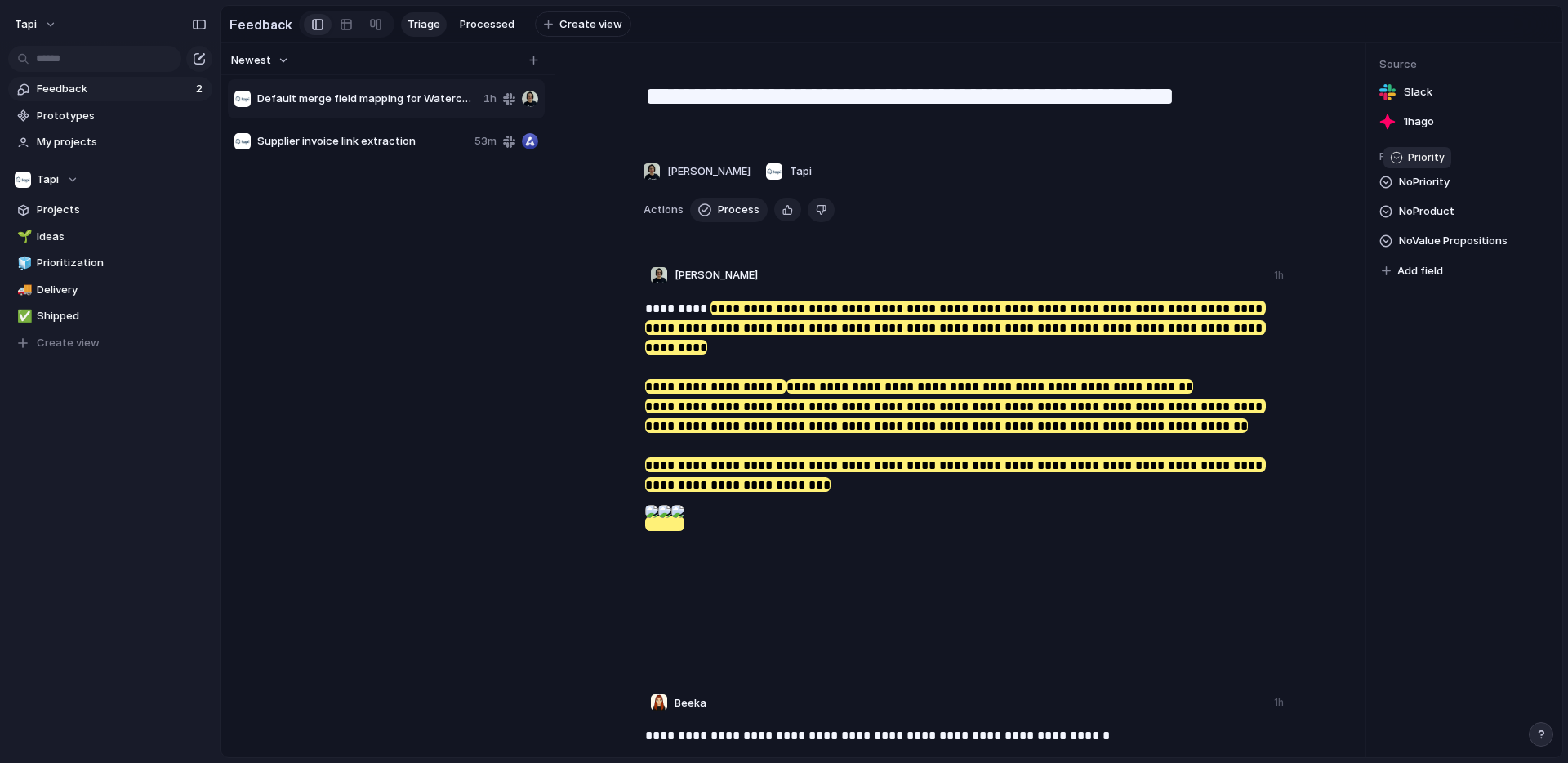
click at [1426, 178] on span "No Priority" at bounding box center [1424, 182] width 51 height 19
click at [1426, 178] on div "Low Medium High Urgent" at bounding box center [784, 381] width 1568 height 763
click at [1429, 210] on span "No Product" at bounding box center [1427, 211] width 56 height 19
click at [1428, 207] on div "Bulk Bill Tapi Manager Tenant Concierge" at bounding box center [784, 381] width 1568 height 763
click at [1431, 240] on span "No Value Propositions" at bounding box center [1453, 241] width 109 height 19
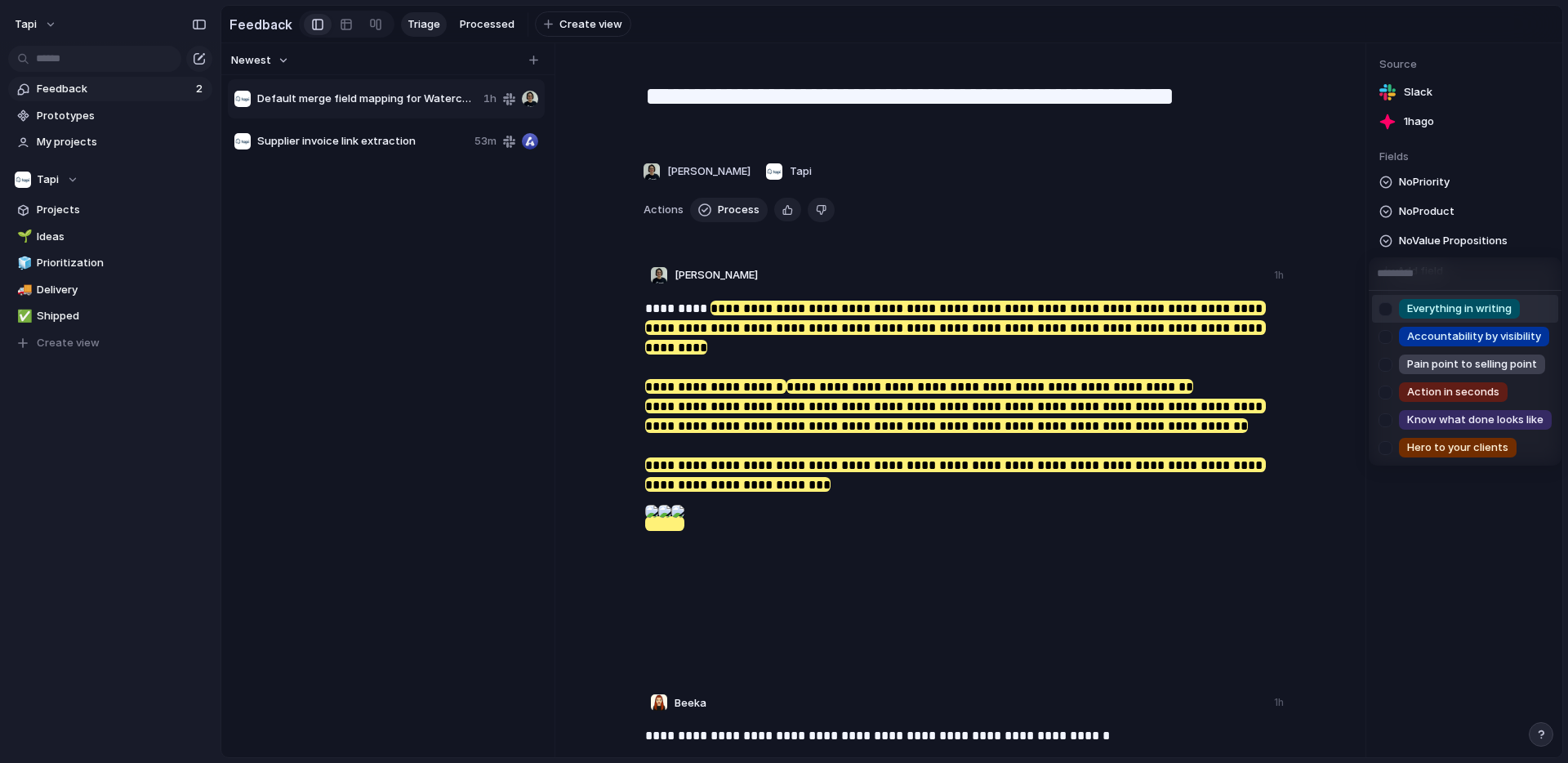
click at [1431, 240] on div "Everything in writing Accountability by visibility Pain point to selling point …" at bounding box center [784, 381] width 1568 height 763
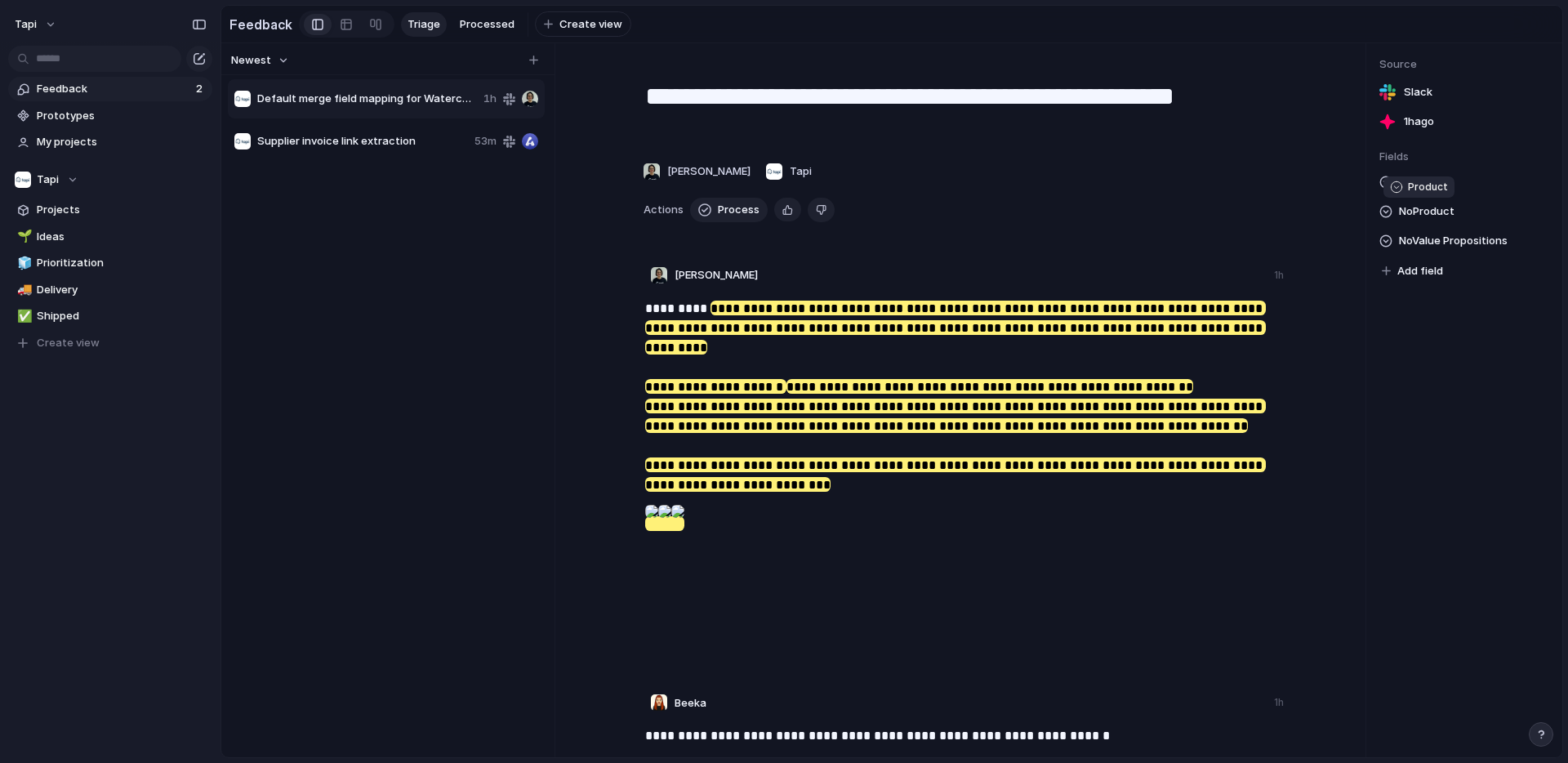
click at [1430, 211] on span "No Product" at bounding box center [1427, 211] width 56 height 19
click at [1468, 204] on div "Bulk Bill Tapi Manager Tenant Concierge" at bounding box center [784, 381] width 1568 height 763
click at [1433, 266] on span "Add field" at bounding box center [1419, 271] width 45 height 16
click at [1433, 266] on div "Priority Product Value Propositions" at bounding box center [784, 381] width 1568 height 763
click at [341, 26] on div at bounding box center [346, 24] width 14 height 26
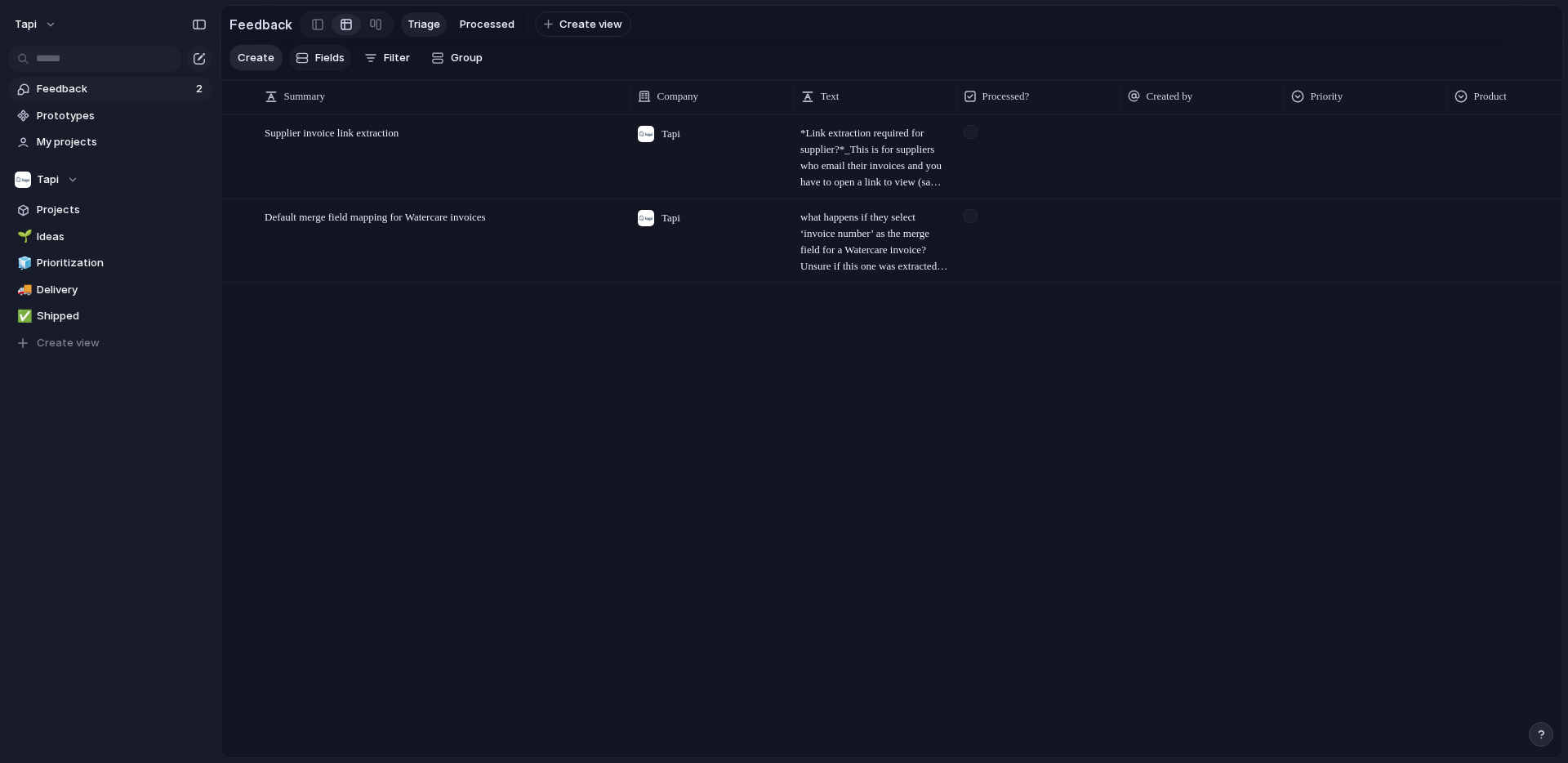
click at [329, 56] on span "Fields" at bounding box center [330, 58] width 29 height 16
click at [1175, 152] on div at bounding box center [1201, 156] width 163 height 83
click at [1162, 125] on div at bounding box center [1201, 156] width 163 height 83
click at [1156, 163] on div at bounding box center [1201, 156] width 163 height 83
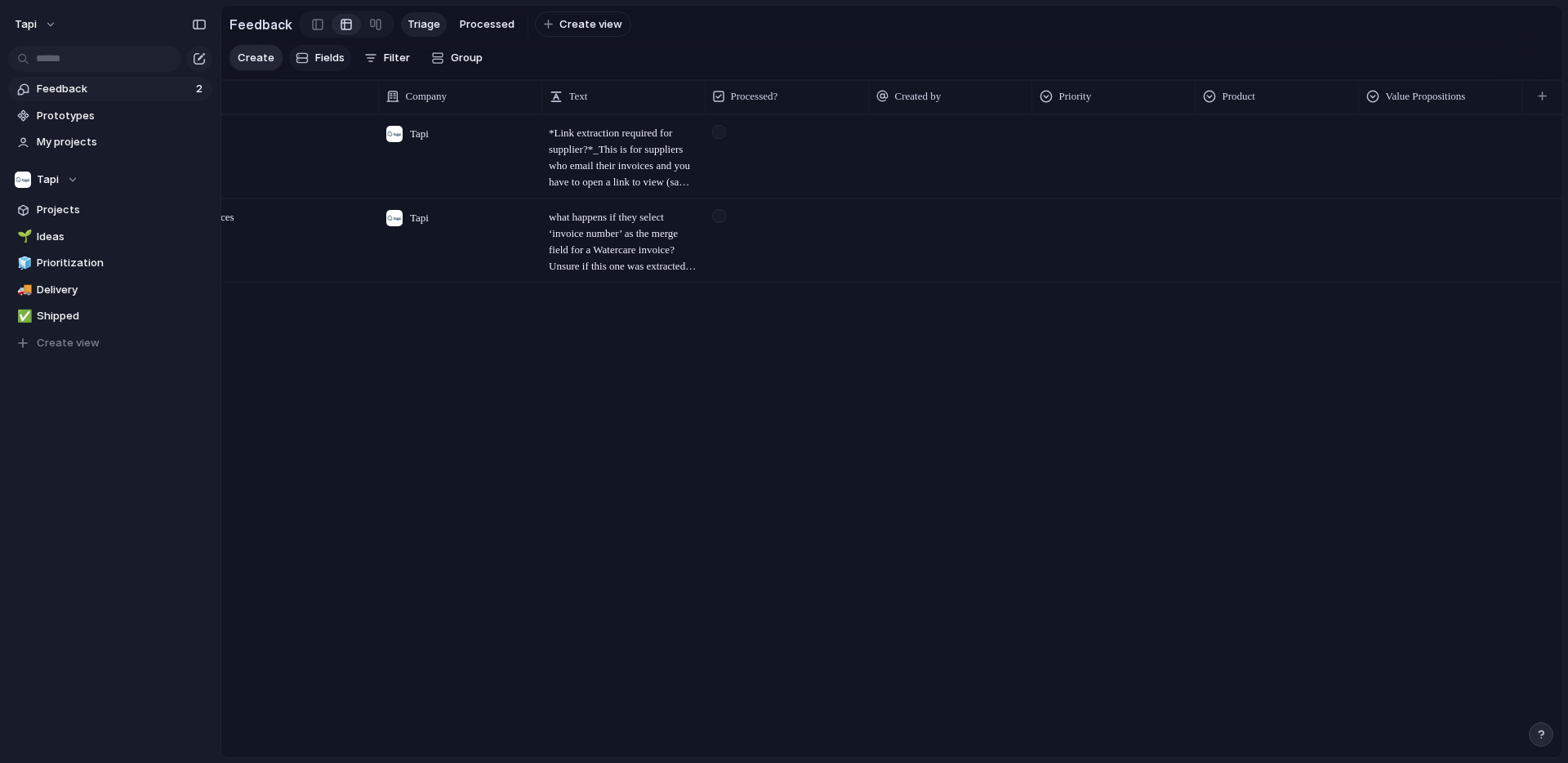
click at [315, 58] on span "Fields" at bounding box center [330, 58] width 29 height 16
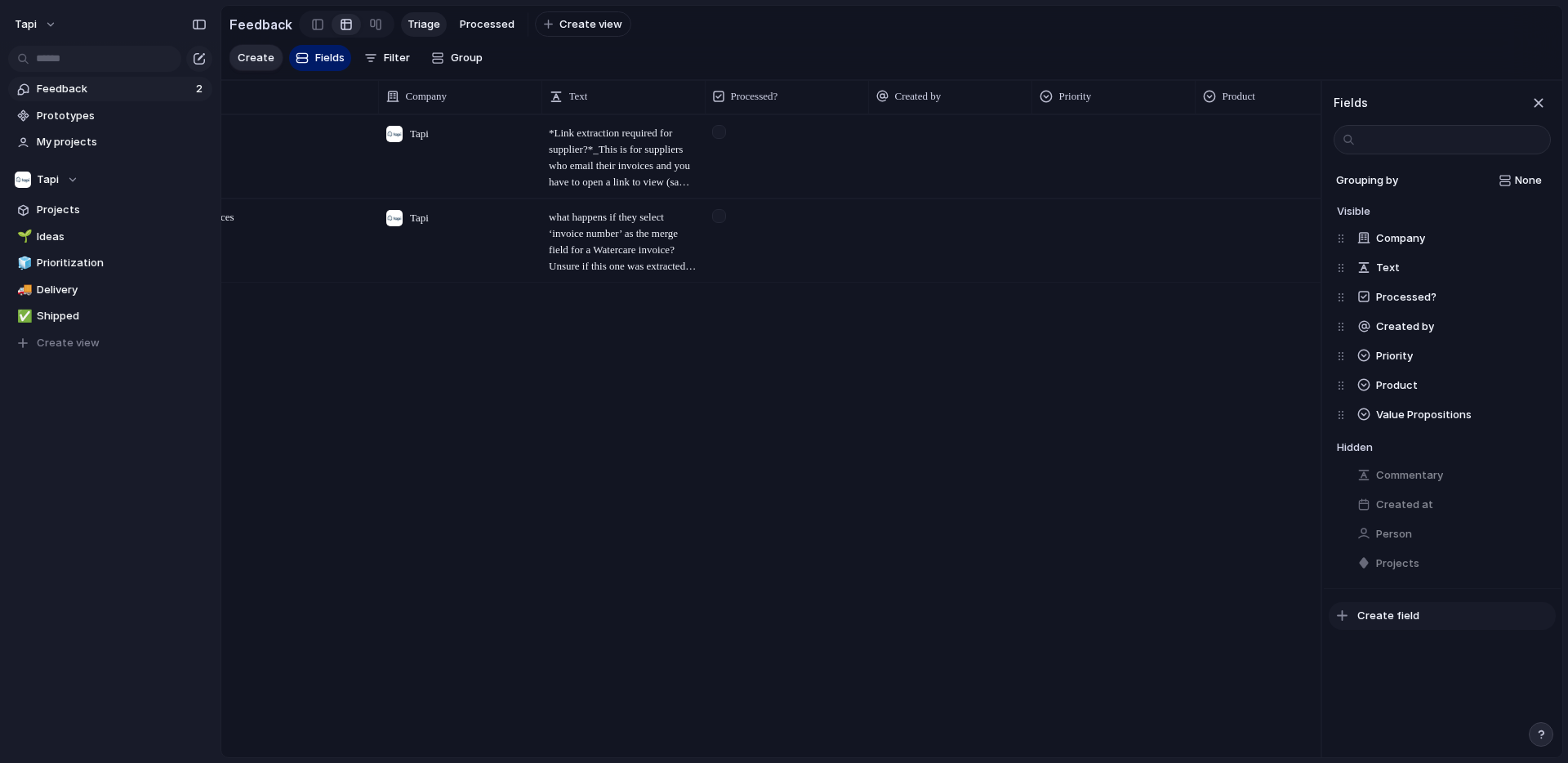
click at [1376, 618] on span "Create field" at bounding box center [1389, 615] width 62 height 16
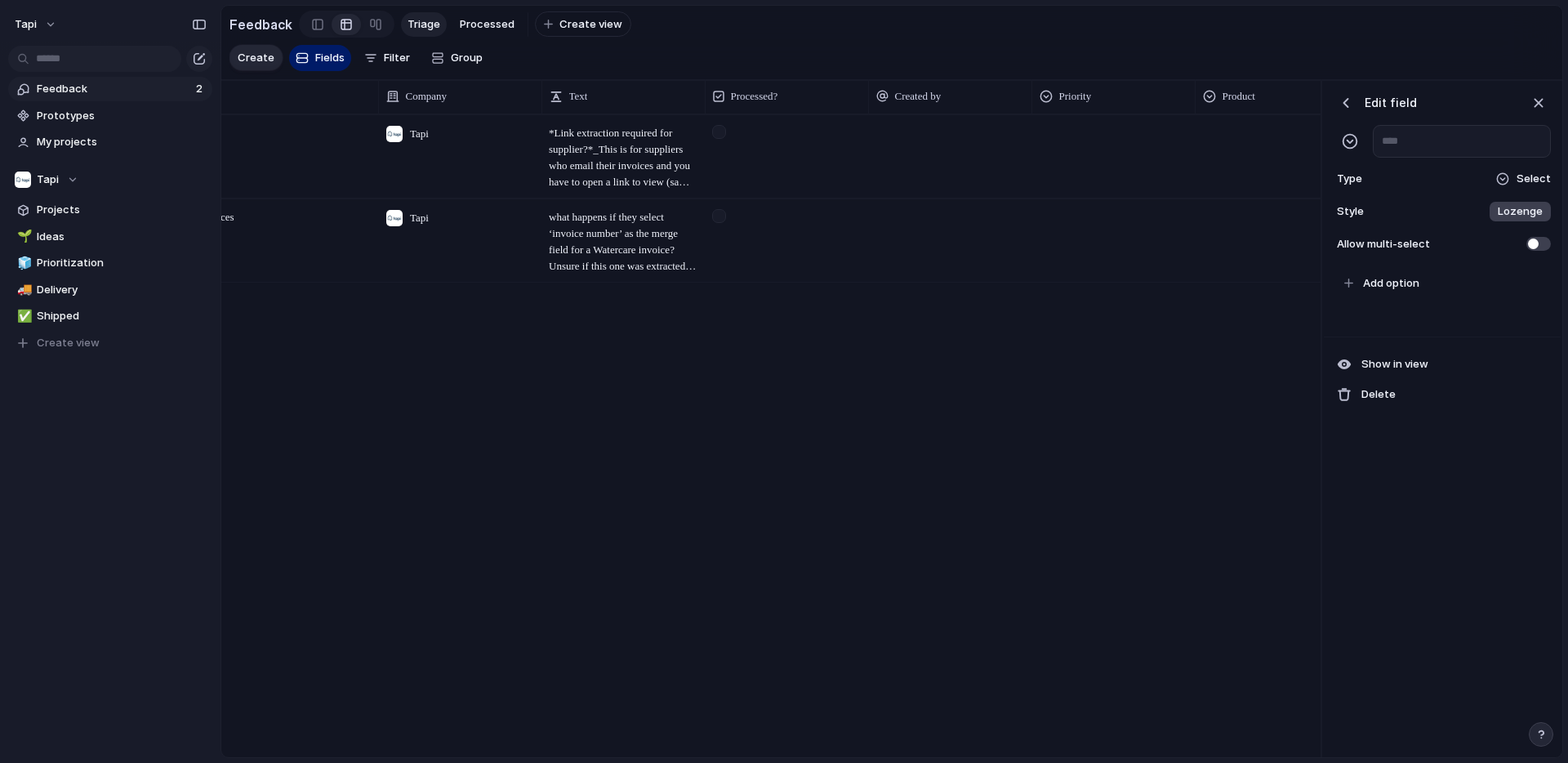
scroll to position [0, 494]
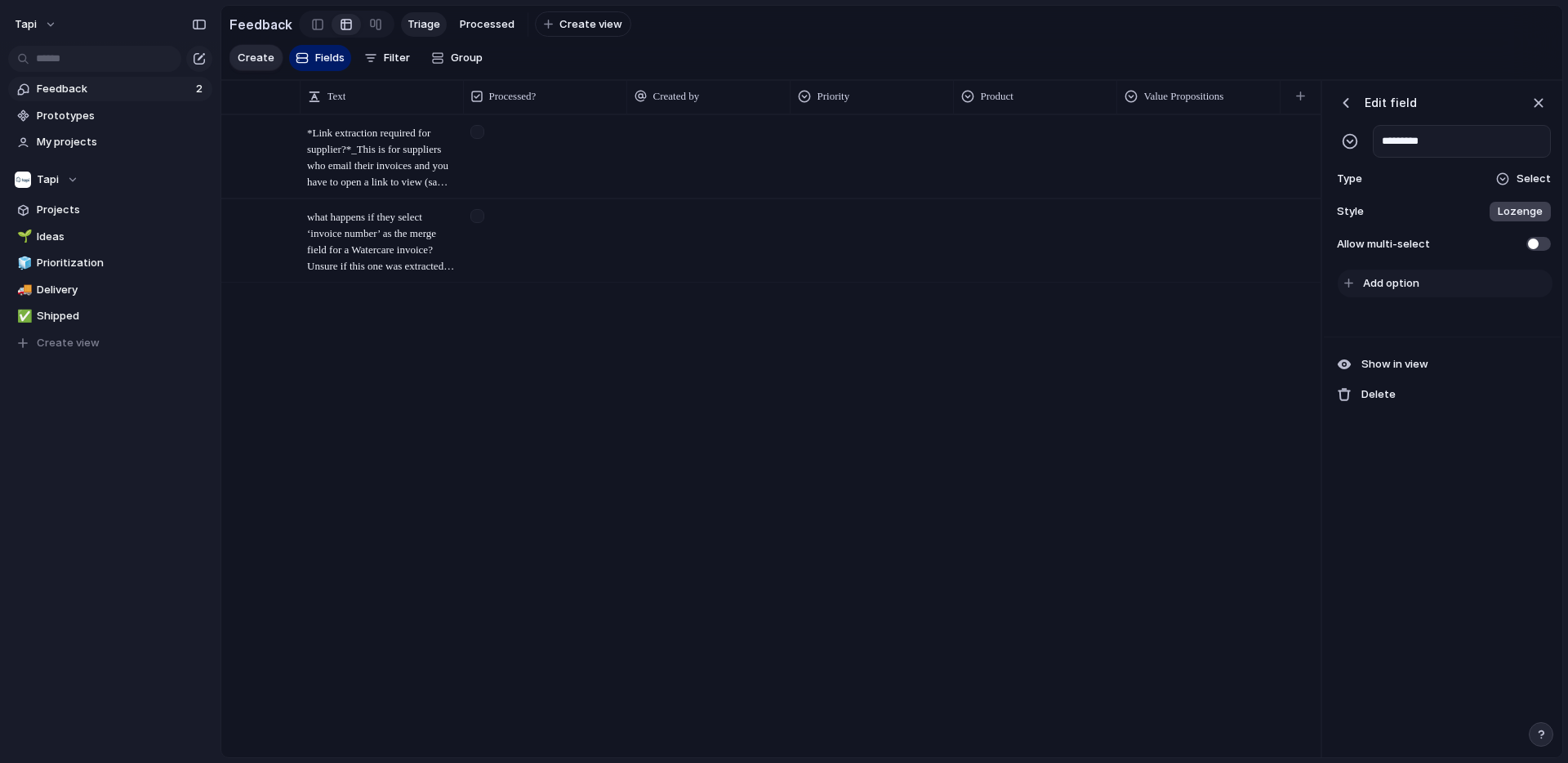
type input "*********"
click at [1392, 280] on span "Add option" at bounding box center [1392, 283] width 56 height 16
type input "**********"
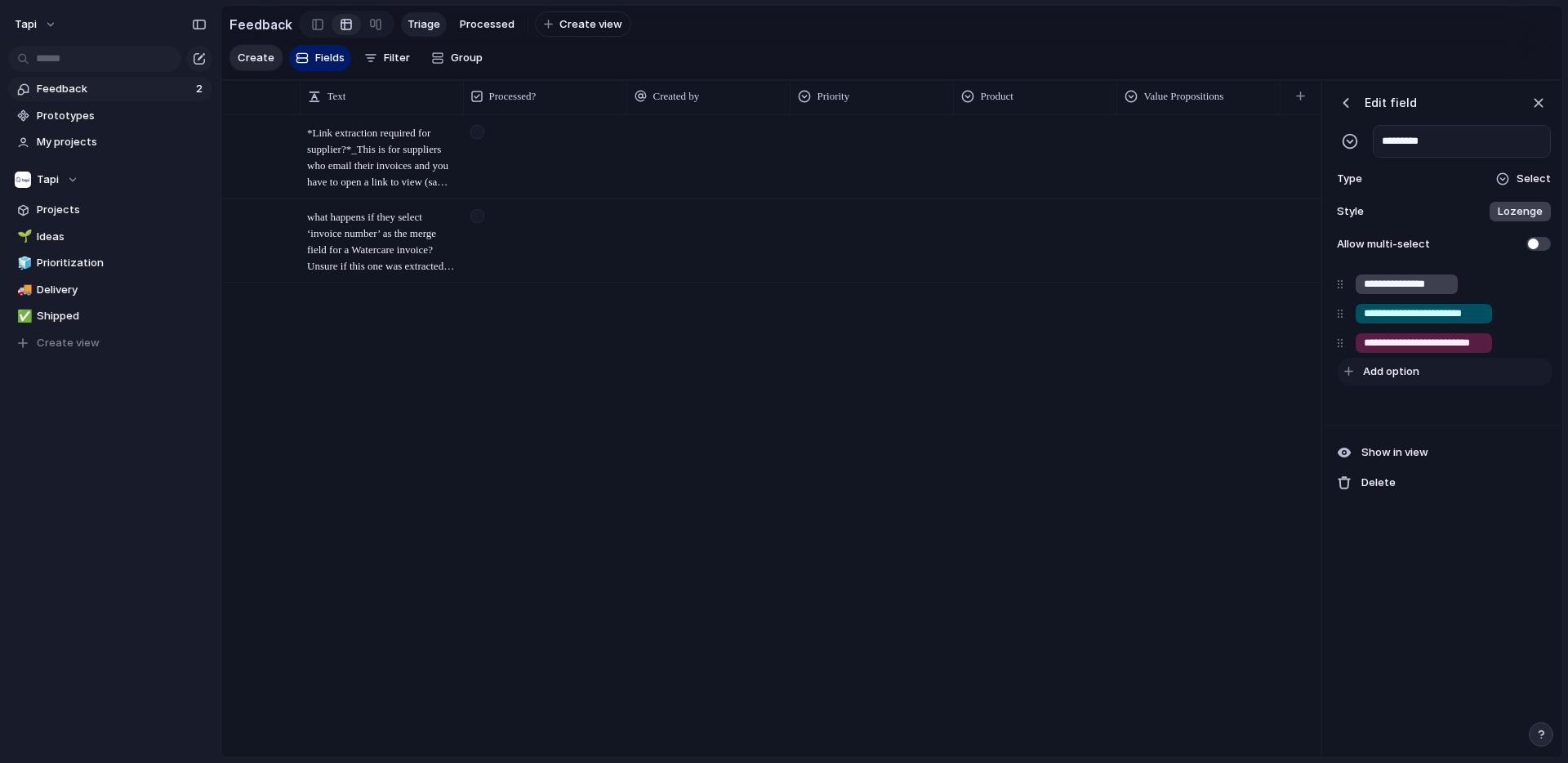
type input "**********"
type input "********"
type input "*****"
click at [1426, 286] on input "**********" at bounding box center [1407, 284] width 86 height 16
type input "**********"
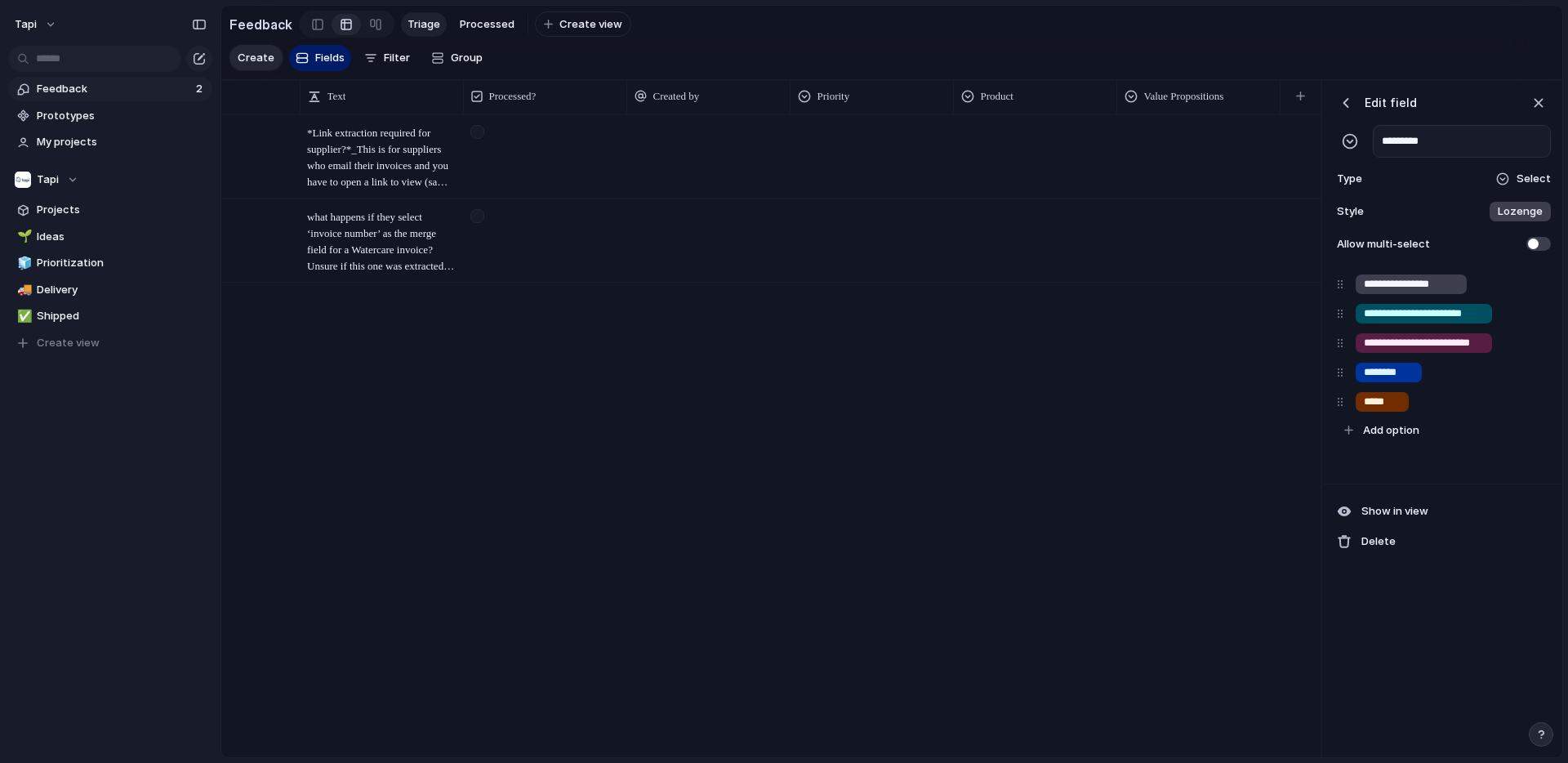
click at [1348, 106] on div "button" at bounding box center [1345, 102] width 16 height 16
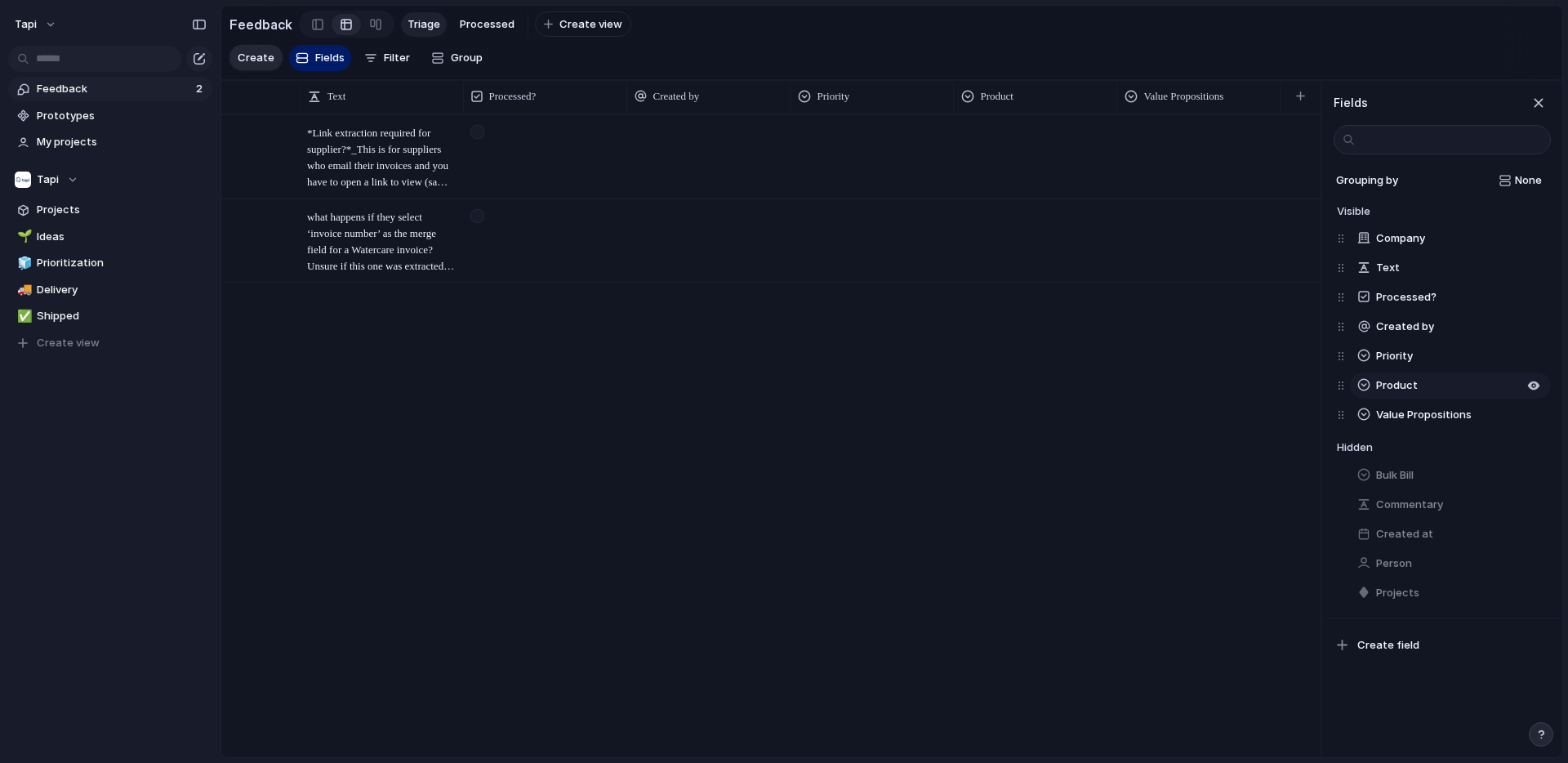
click at [1400, 386] on span "Product" at bounding box center [1396, 385] width 41 height 16
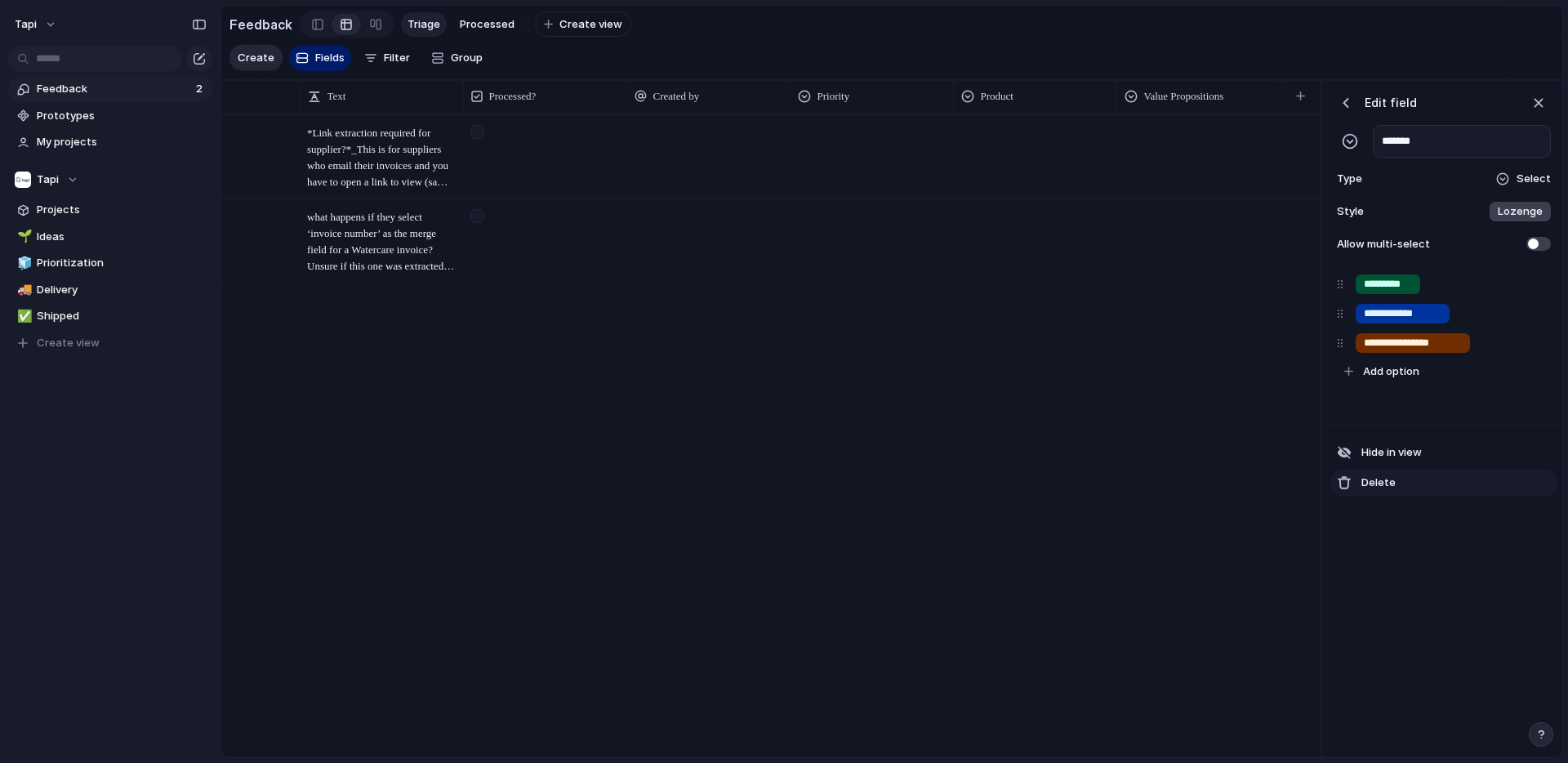
scroll to position [0, 330]
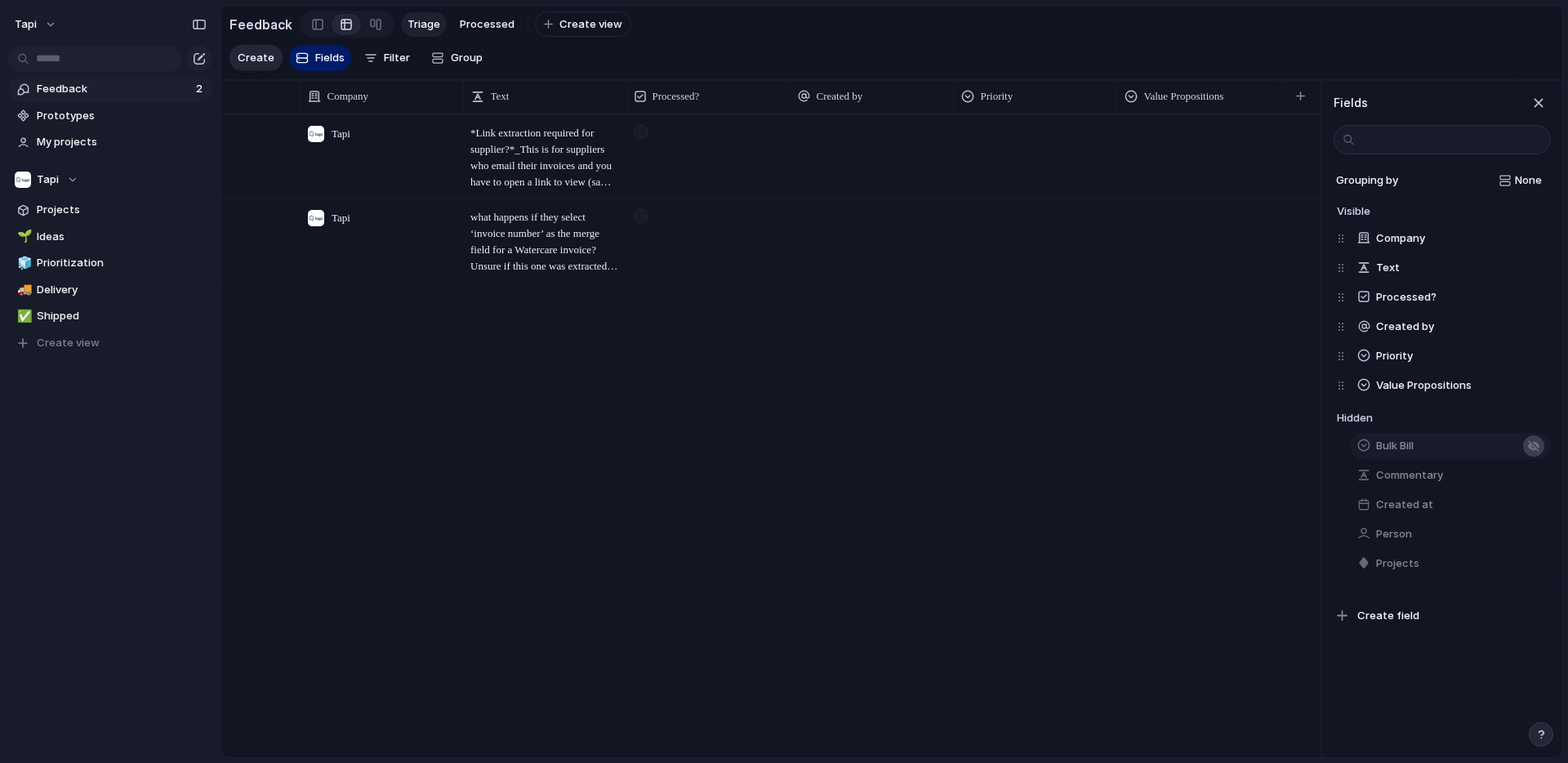
click at [1535, 445] on div "button" at bounding box center [1534, 447] width 14 height 14
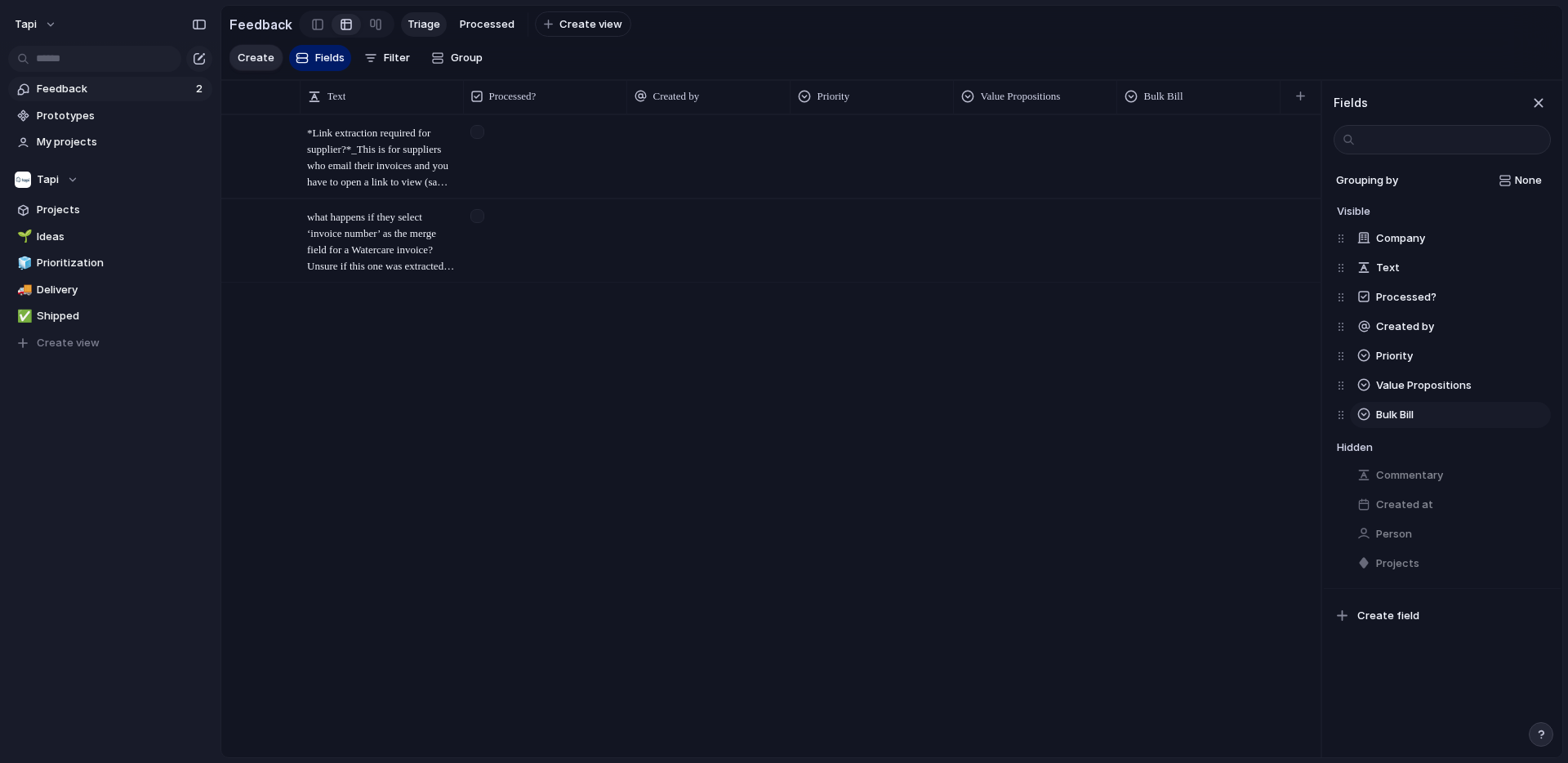
click at [1344, 409] on div "Company Text Processed? Created by Priority Value Propositions Bulk Bill Bulk B…" at bounding box center [1445, 326] width 214 height 205
click at [1373, 615] on span "Create field" at bounding box center [1389, 615] width 62 height 16
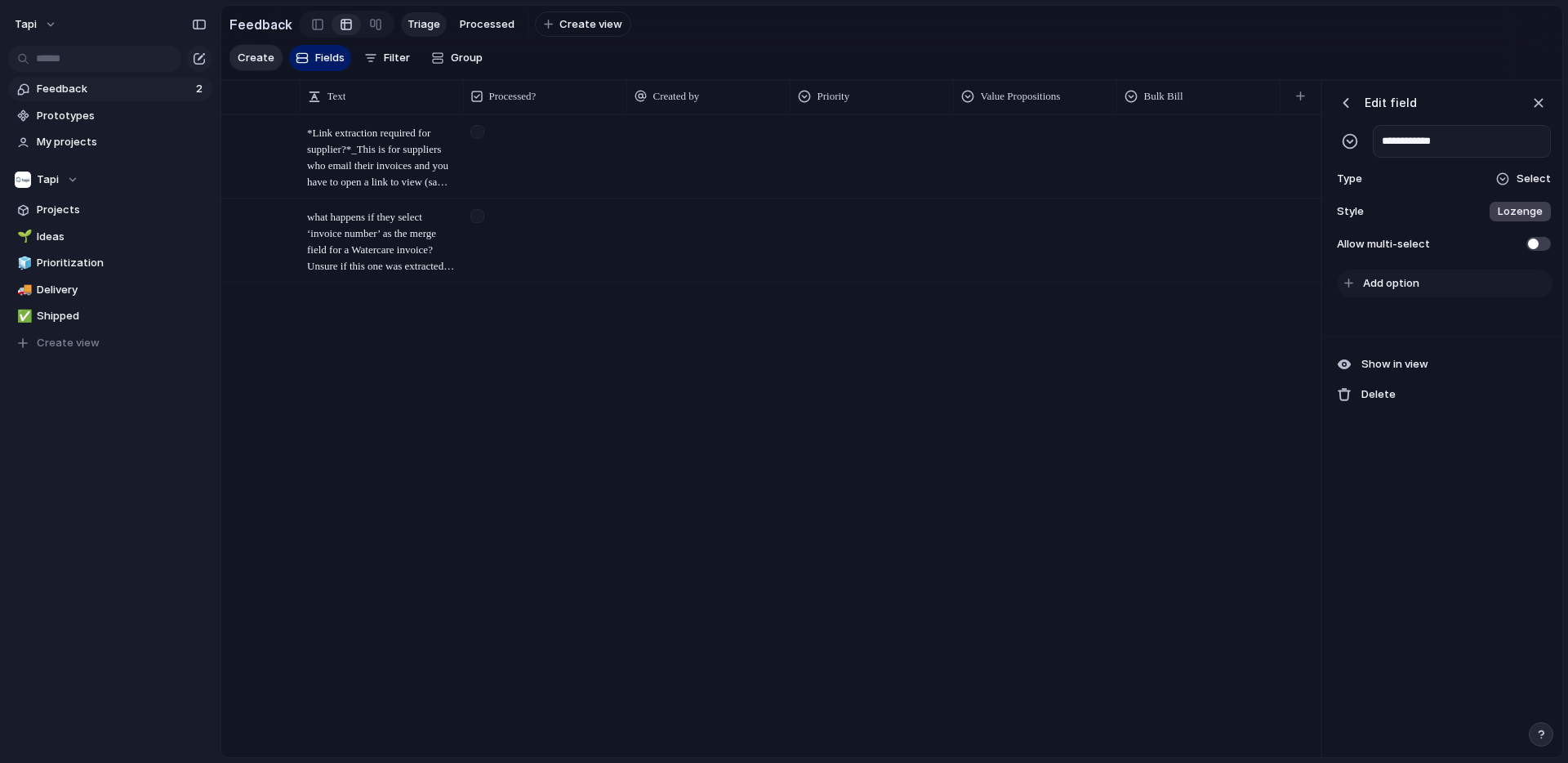
type input "**********"
click at [1393, 286] on span "Add option" at bounding box center [1392, 283] width 56 height 16
type input "*****"
click at [1543, 245] on span at bounding box center [1538, 244] width 24 height 14
click at [1418, 281] on div "*****" at bounding box center [1449, 284] width 202 height 26
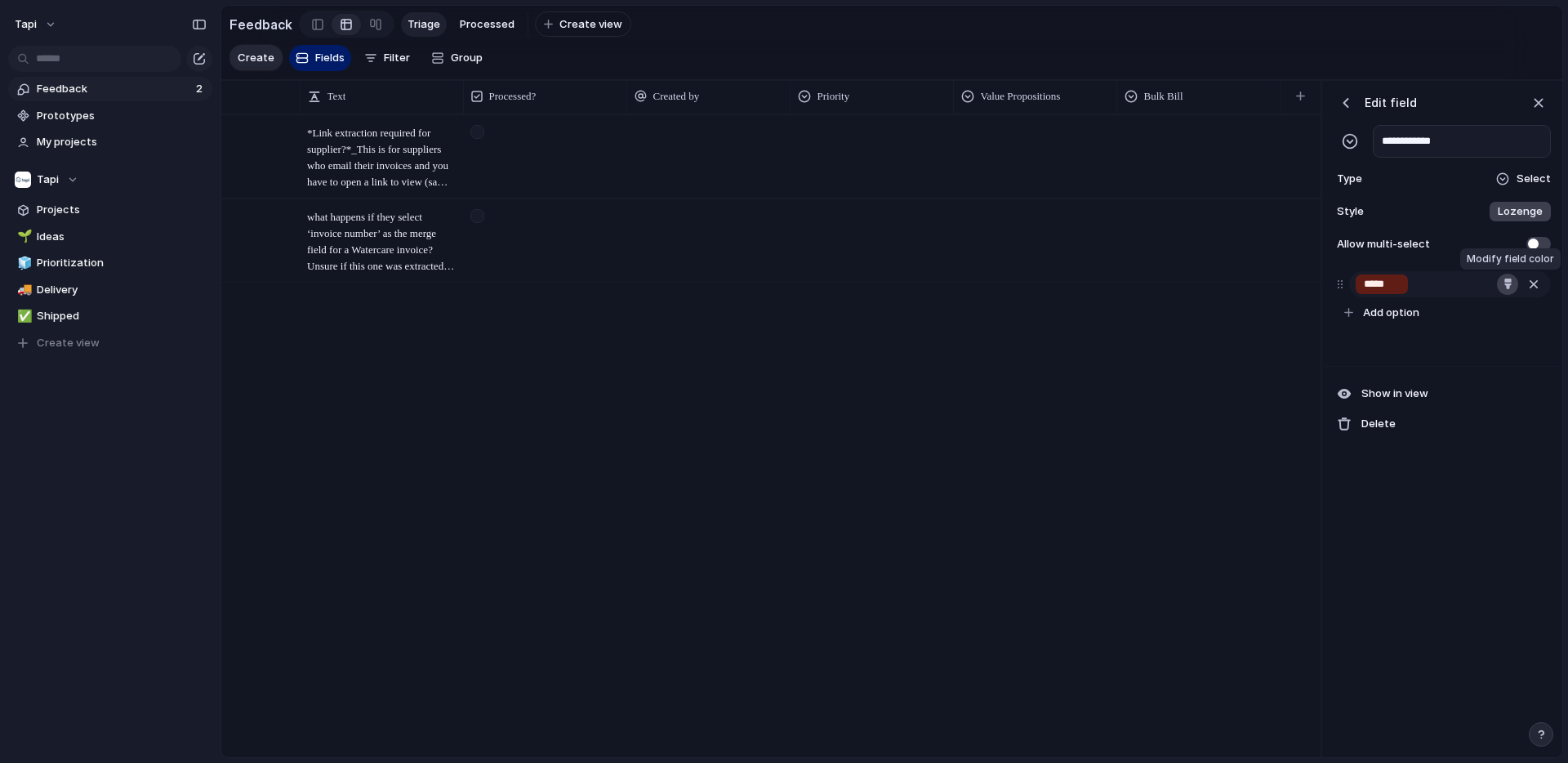
click at [1509, 287] on div "button" at bounding box center [1508, 284] width 11 height 11
click at [1473, 324] on button "button" at bounding box center [1469, 323] width 21 height 21
click at [1441, 281] on div at bounding box center [784, 381] width 1568 height 763
click at [1387, 307] on span "Add option" at bounding box center [1392, 313] width 56 height 16
type input "**********"
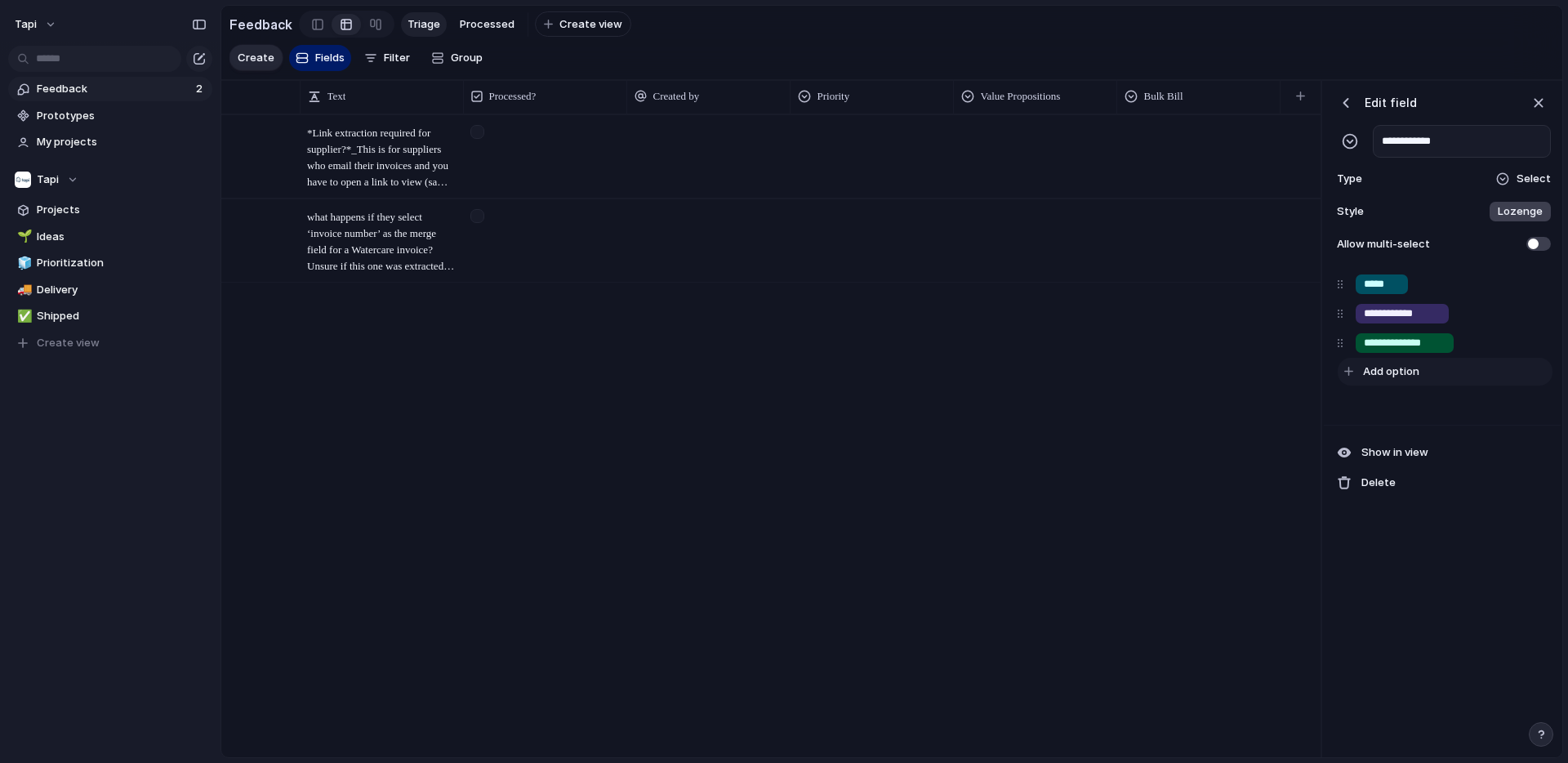
type input "**********"
type input "*******"
type input "**********"
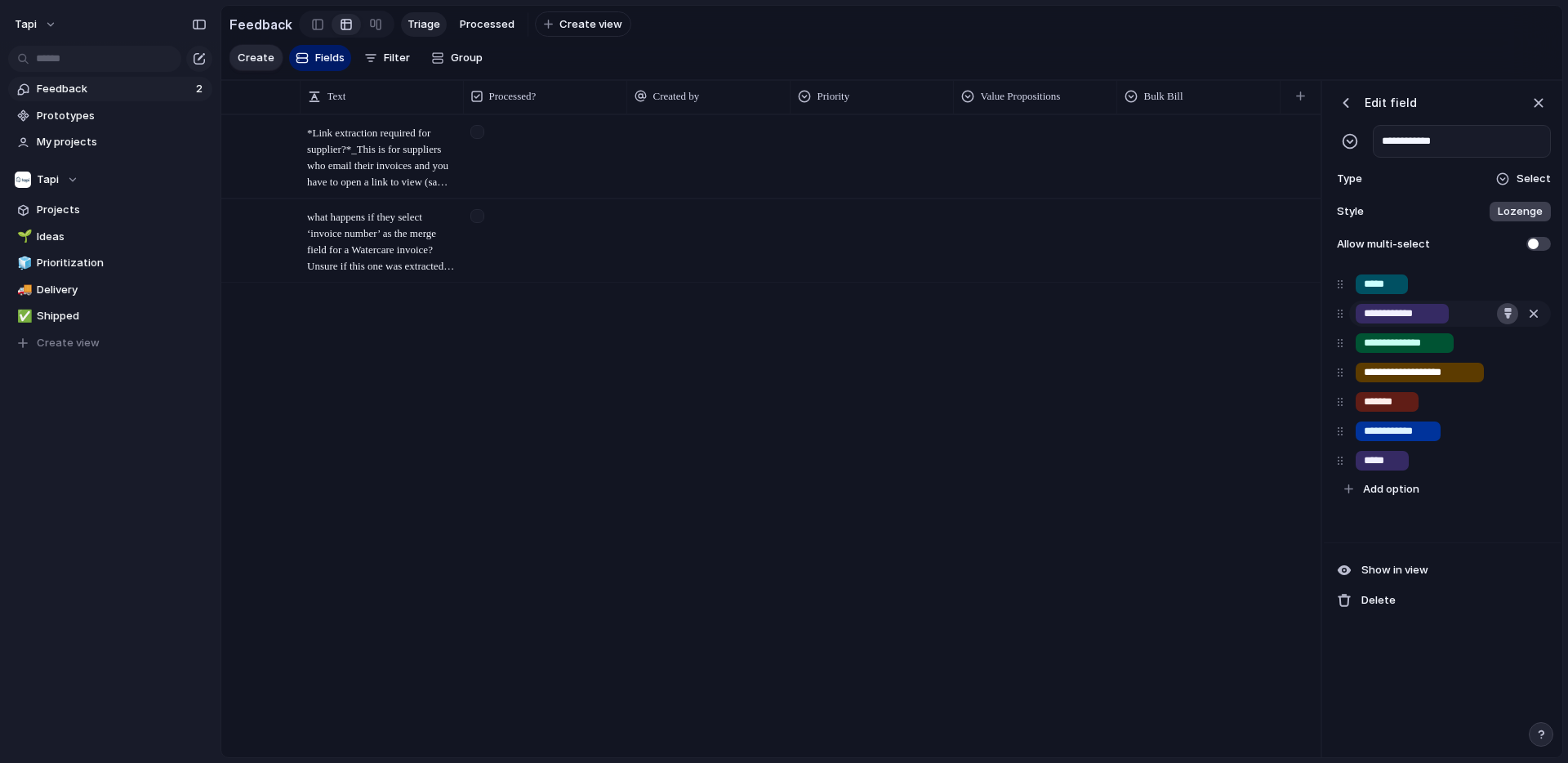
type input "*****"
click at [1503, 313] on div "button" at bounding box center [1508, 313] width 11 height 11
click at [1441, 358] on button "button" at bounding box center [1439, 351] width 21 height 21
click at [1411, 342] on div at bounding box center [784, 381] width 1568 height 763
click at [1508, 343] on div "button" at bounding box center [1508, 342] width 11 height 11
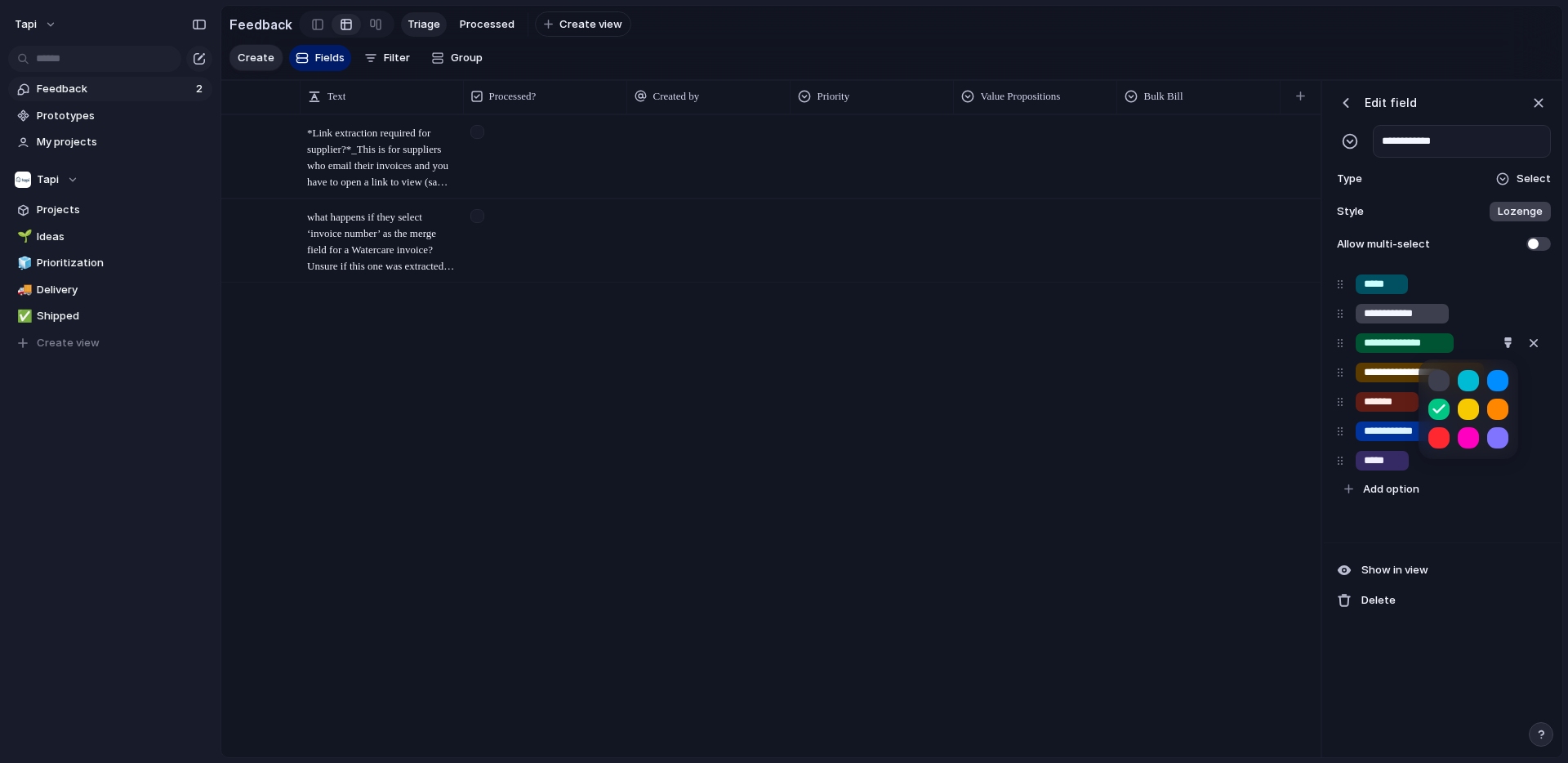
click at [1495, 413] on button "button" at bounding box center [1498, 409] width 21 height 21
click at [1400, 371] on div at bounding box center [784, 381] width 1568 height 763
click at [1509, 372] on div "button" at bounding box center [1507, 371] width 11 height 11
click at [1497, 468] on button "button" at bounding box center [1498, 467] width 21 height 21
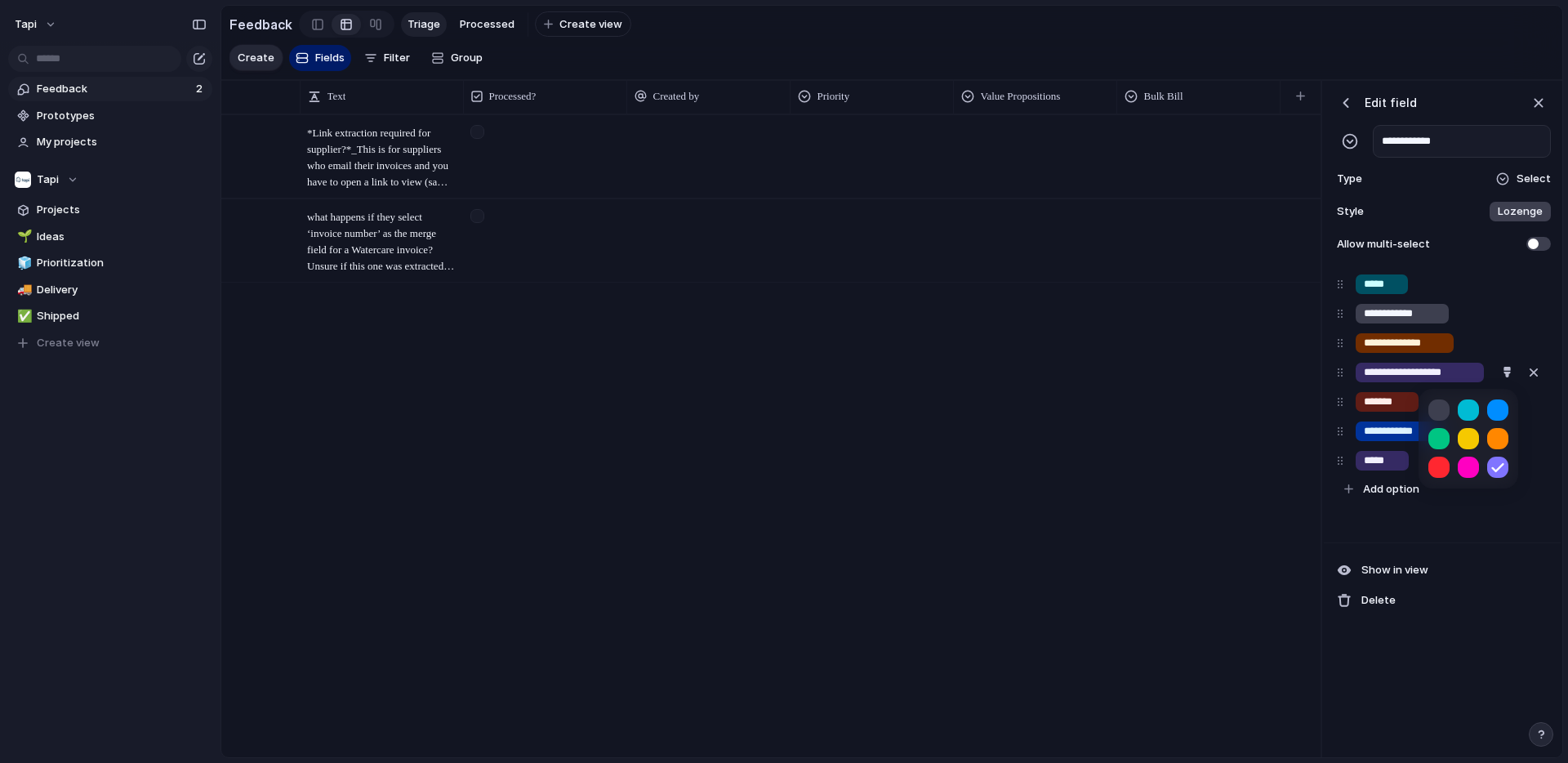
click at [1385, 403] on div at bounding box center [784, 381] width 1568 height 763
click at [1400, 434] on input "**********" at bounding box center [1398, 431] width 68 height 16
click at [1504, 431] on div "button" at bounding box center [1508, 430] width 11 height 11
click at [1471, 499] on button "button" at bounding box center [1469, 498] width 21 height 21
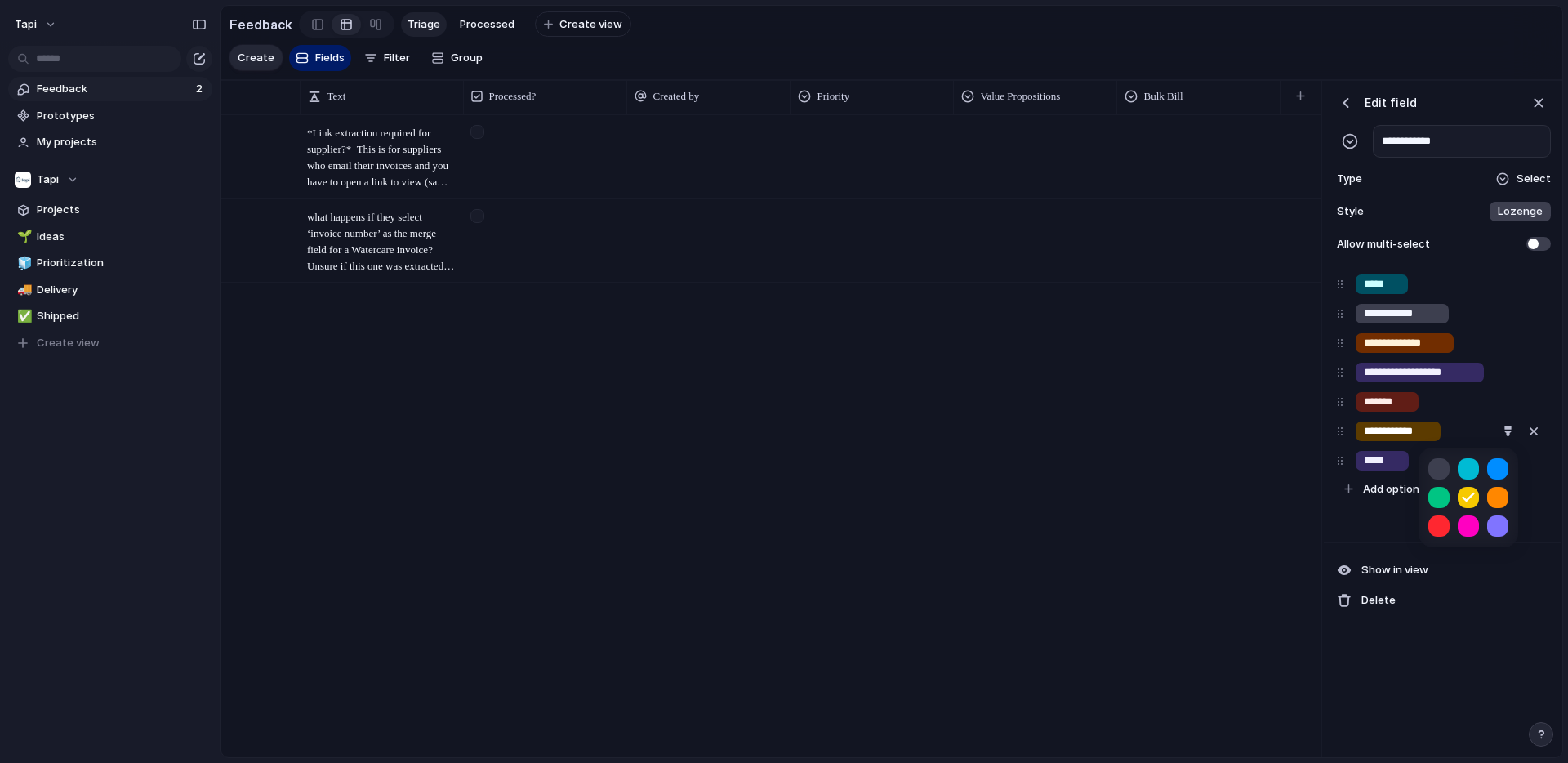
click at [1393, 460] on div at bounding box center [784, 381] width 1568 height 763
click at [1500, 459] on button "button" at bounding box center [1508, 461] width 21 height 21
click at [1503, 499] on button "button" at bounding box center [1498, 500] width 21 height 21
click at [1384, 491] on div at bounding box center [784, 381] width 1568 height 763
click at [1384, 491] on span "Add option" at bounding box center [1392, 489] width 56 height 16
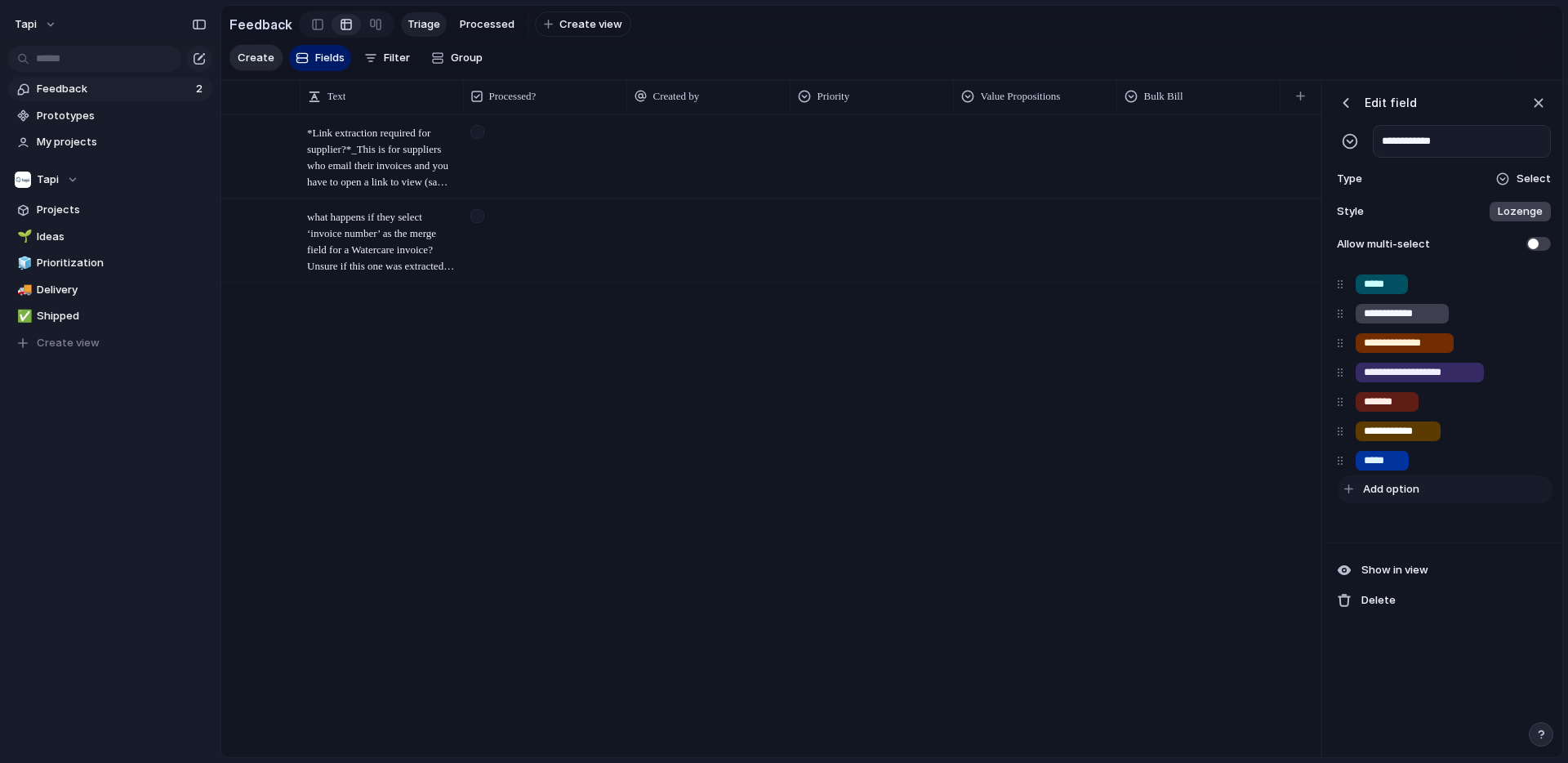
click at [1457, 486] on button "Add option" at bounding box center [1445, 489] width 215 height 28
click at [1441, 494] on button "Add option" at bounding box center [1445, 489] width 215 height 28
click at [1416, 495] on span "Add option" at bounding box center [1392, 489] width 56 height 16
type input "******"
click at [1512, 485] on div "button" at bounding box center [1508, 489] width 11 height 11
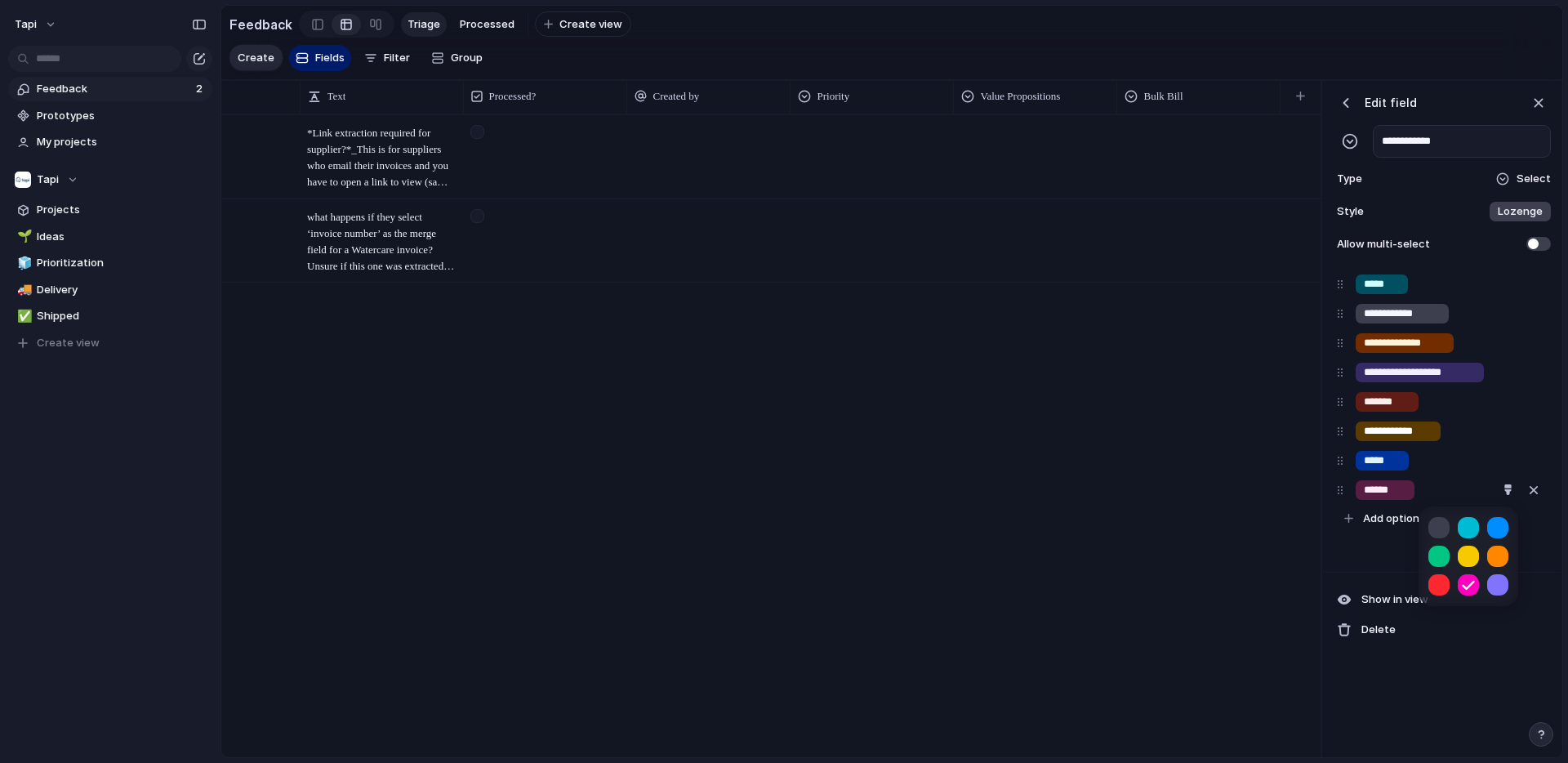
click at [1438, 550] on button "button" at bounding box center [1439, 557] width 21 height 21
drag, startPoint x: 1338, startPoint y: 494, endPoint x: 1346, endPoint y: 424, distance: 70.5
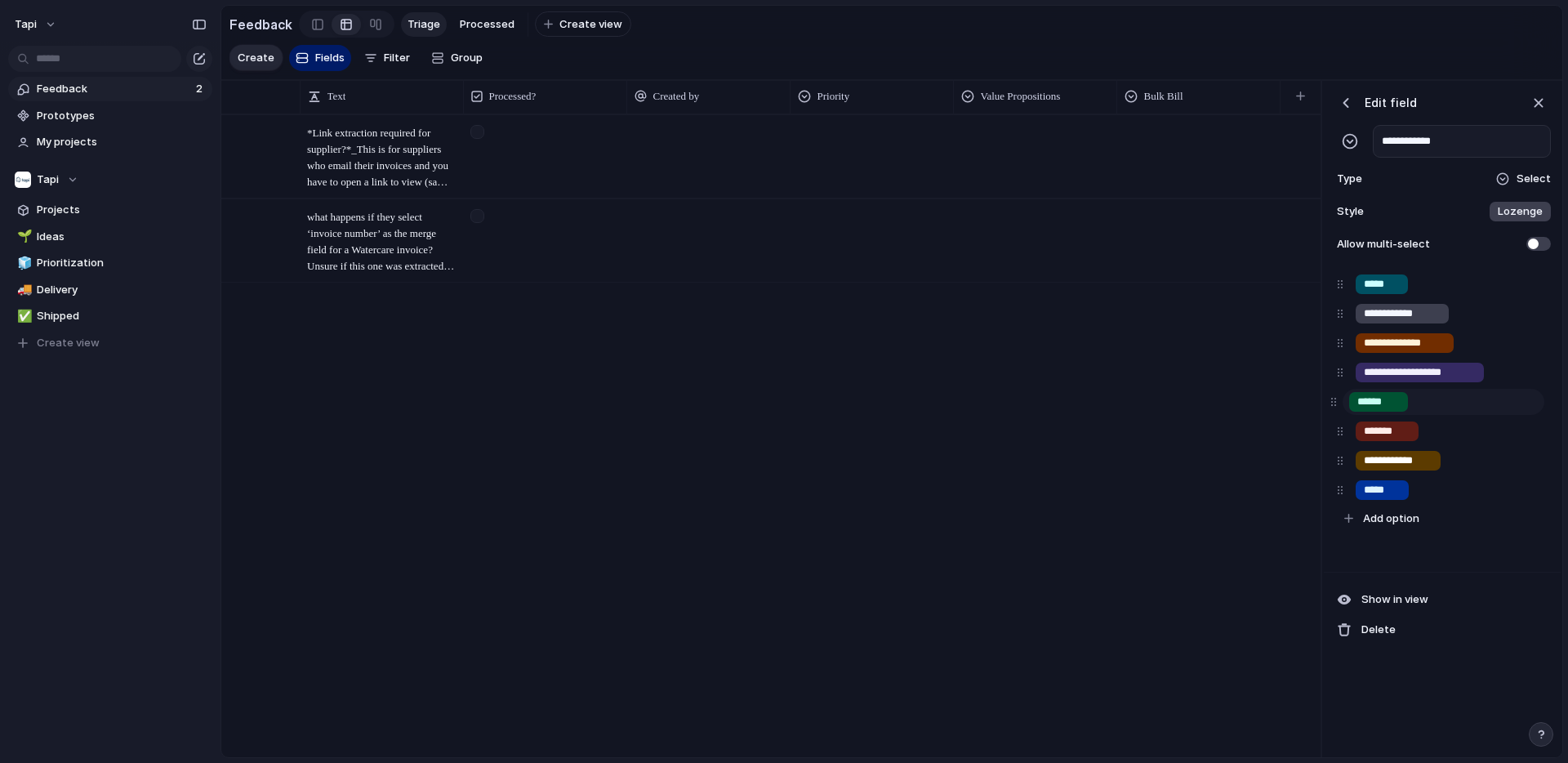
drag, startPoint x: 1342, startPoint y: 492, endPoint x: 1337, endPoint y: 406, distance: 86.1
click at [1337, 405] on div "**********" at bounding box center [1443, 401] width 224 height 263
click at [1392, 440] on div "*******" at bounding box center [1387, 431] width 63 height 19
click at [1503, 429] on div "button" at bounding box center [1507, 430] width 11 height 11
click at [1466, 526] on button "button" at bounding box center [1469, 526] width 21 height 21
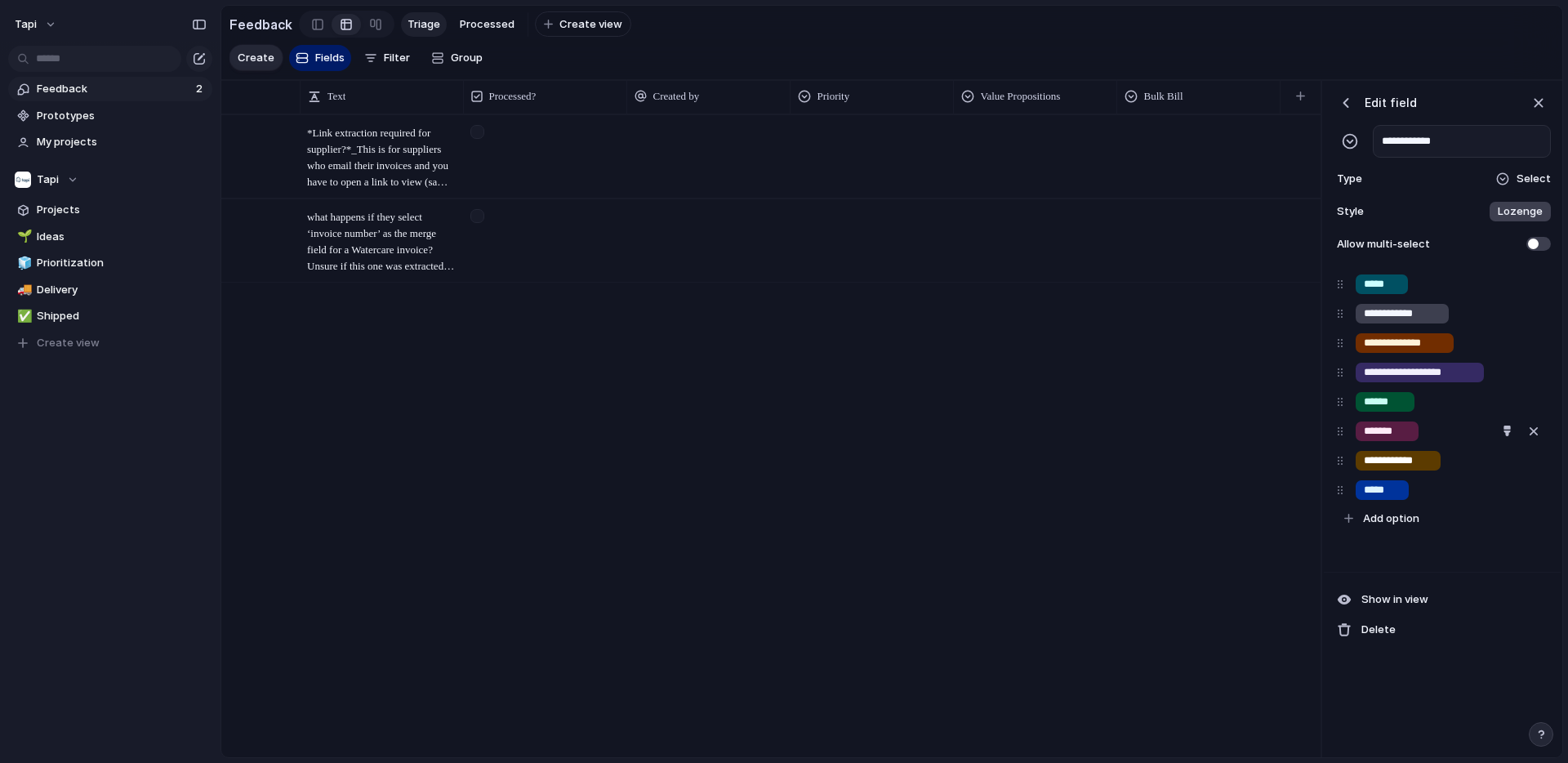
click at [1409, 458] on div at bounding box center [784, 381] width 1568 height 763
click at [1508, 457] on div "button" at bounding box center [1508, 460] width 11 height 11
click at [1496, 531] on button "button" at bounding box center [1498, 528] width 21 height 21
click at [1433, 557] on button "button" at bounding box center [1439, 557] width 21 height 21
click at [1381, 557] on div at bounding box center [784, 381] width 1568 height 763
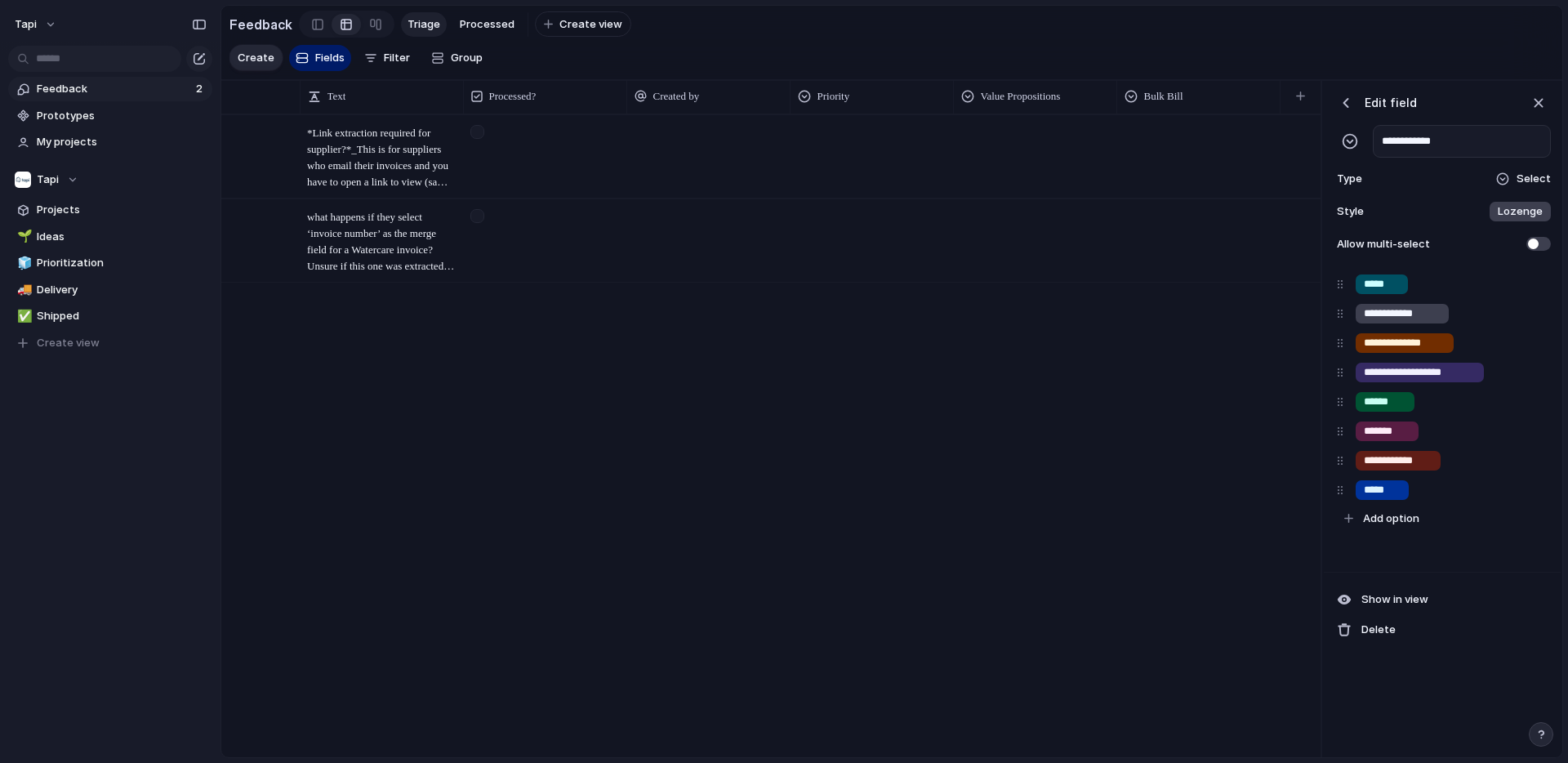
click at [1270, 510] on div "Supplier invoice link extraction Open Tapi ​*Link extraction required for suppl…" at bounding box center [771, 436] width 1099 height 642
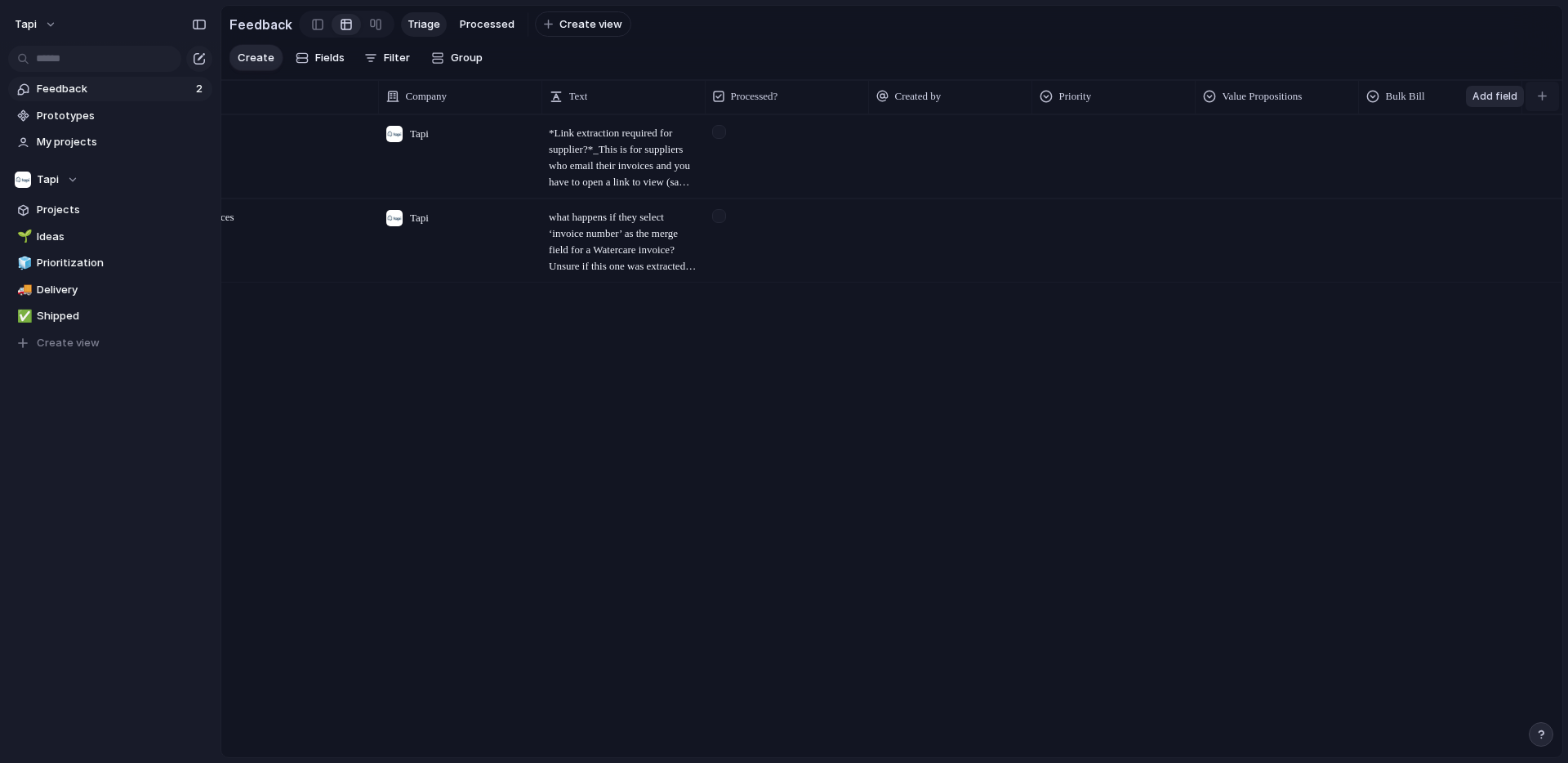
click at [1540, 92] on div "button" at bounding box center [1542, 95] width 9 height 9
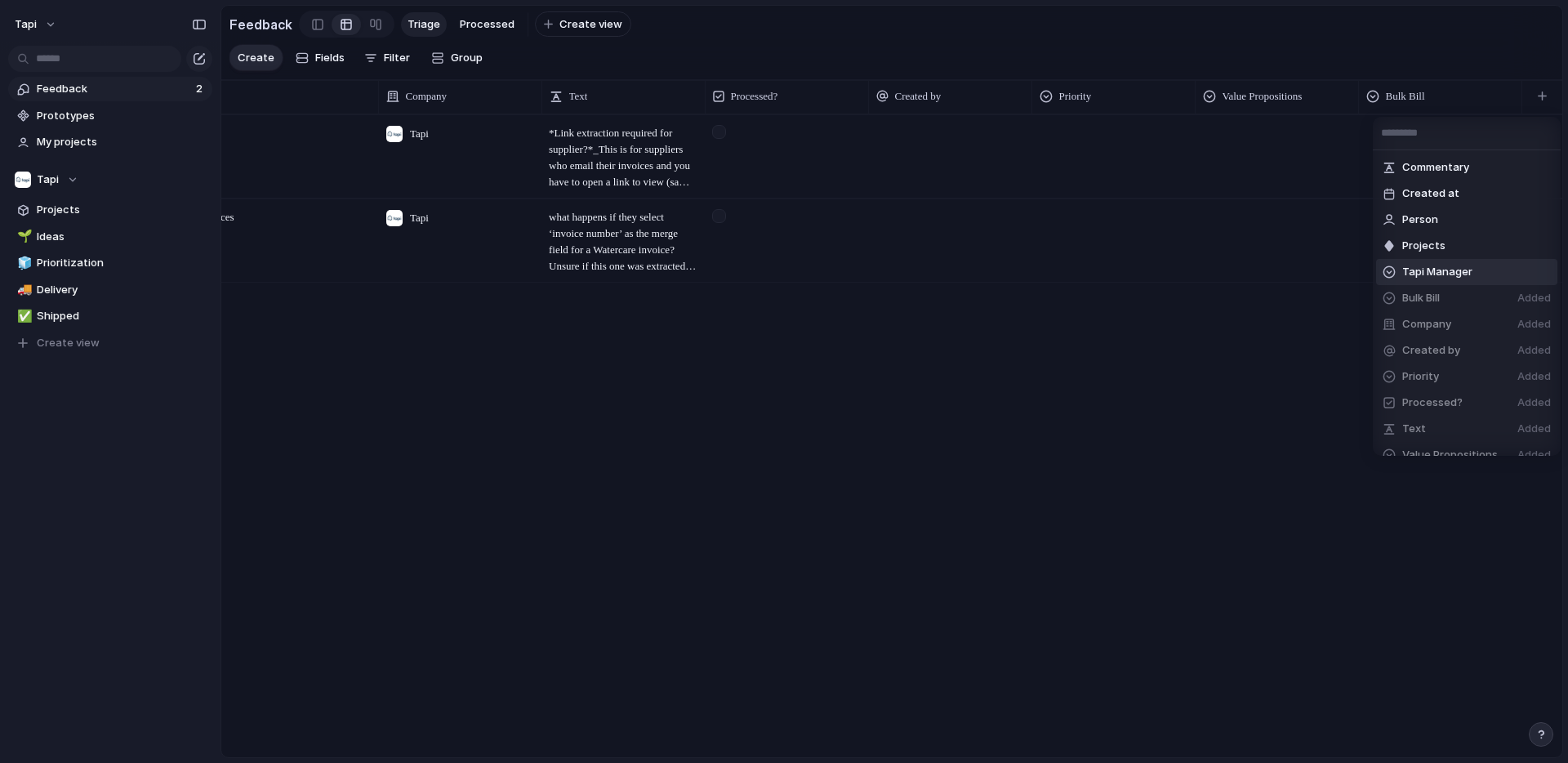
click at [1432, 269] on span "Tapi Manager" at bounding box center [1437, 272] width 70 height 16
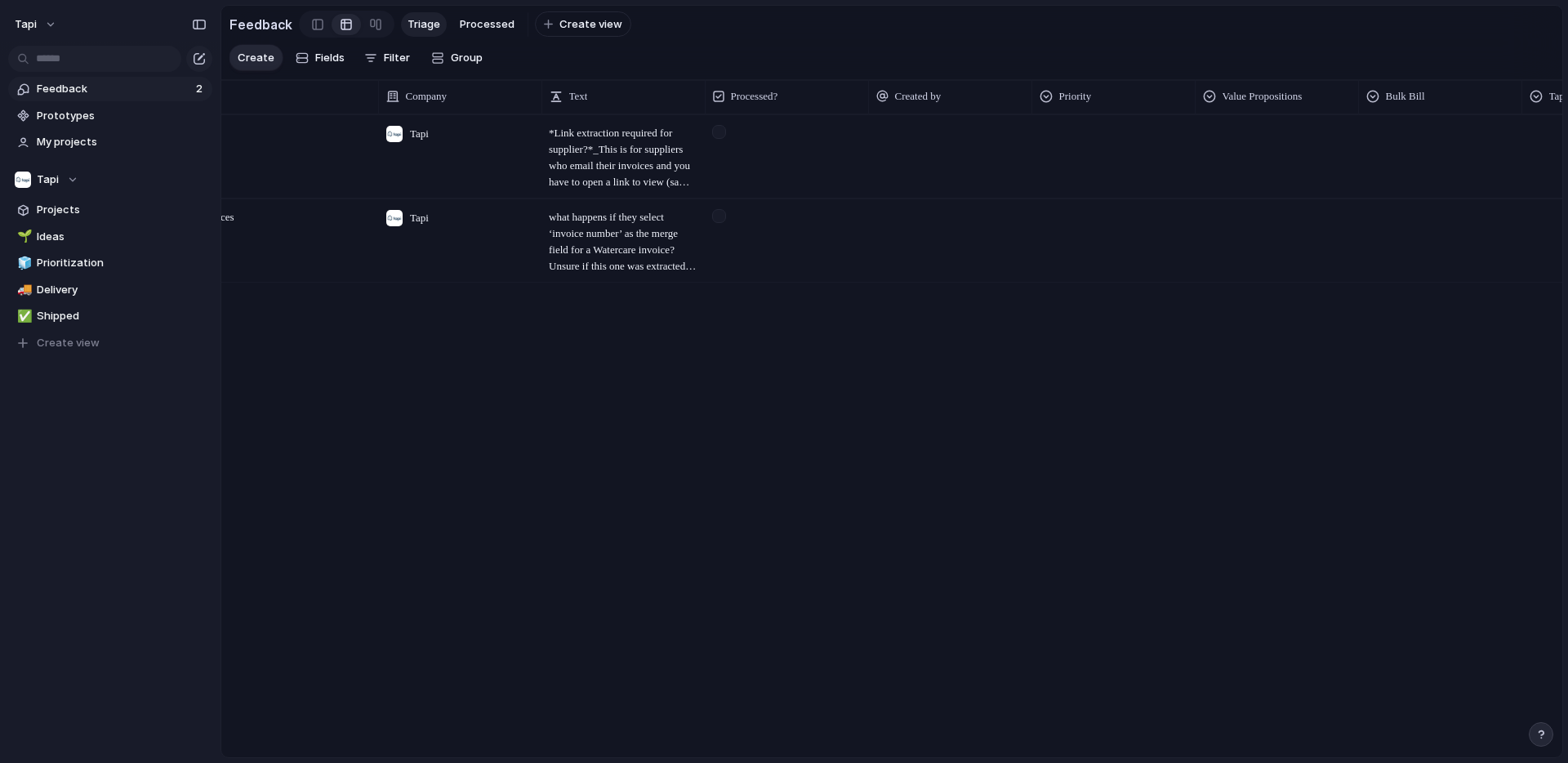
scroll to position [0, 415]
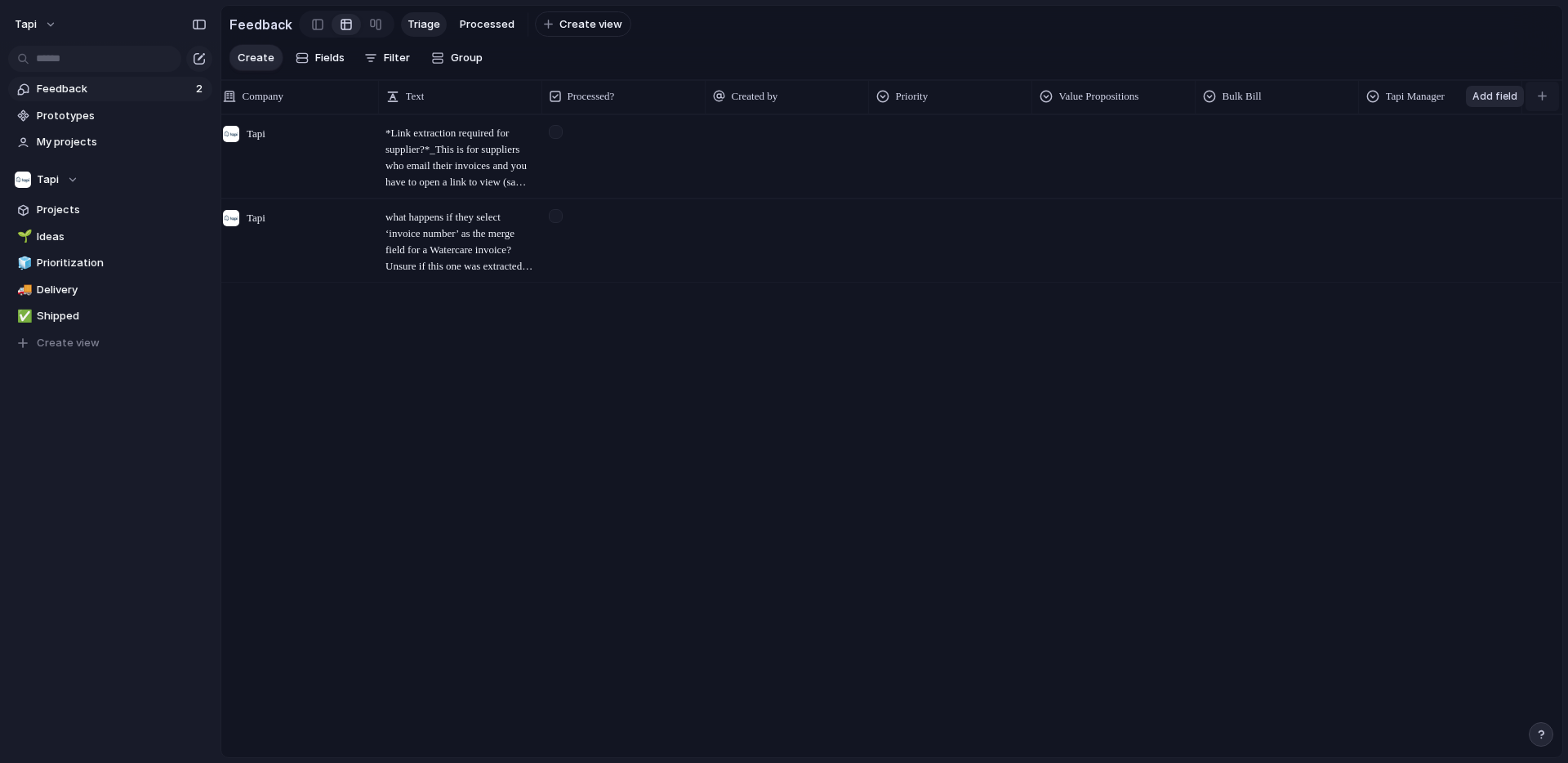
click at [1545, 98] on div "button" at bounding box center [1542, 95] width 9 height 9
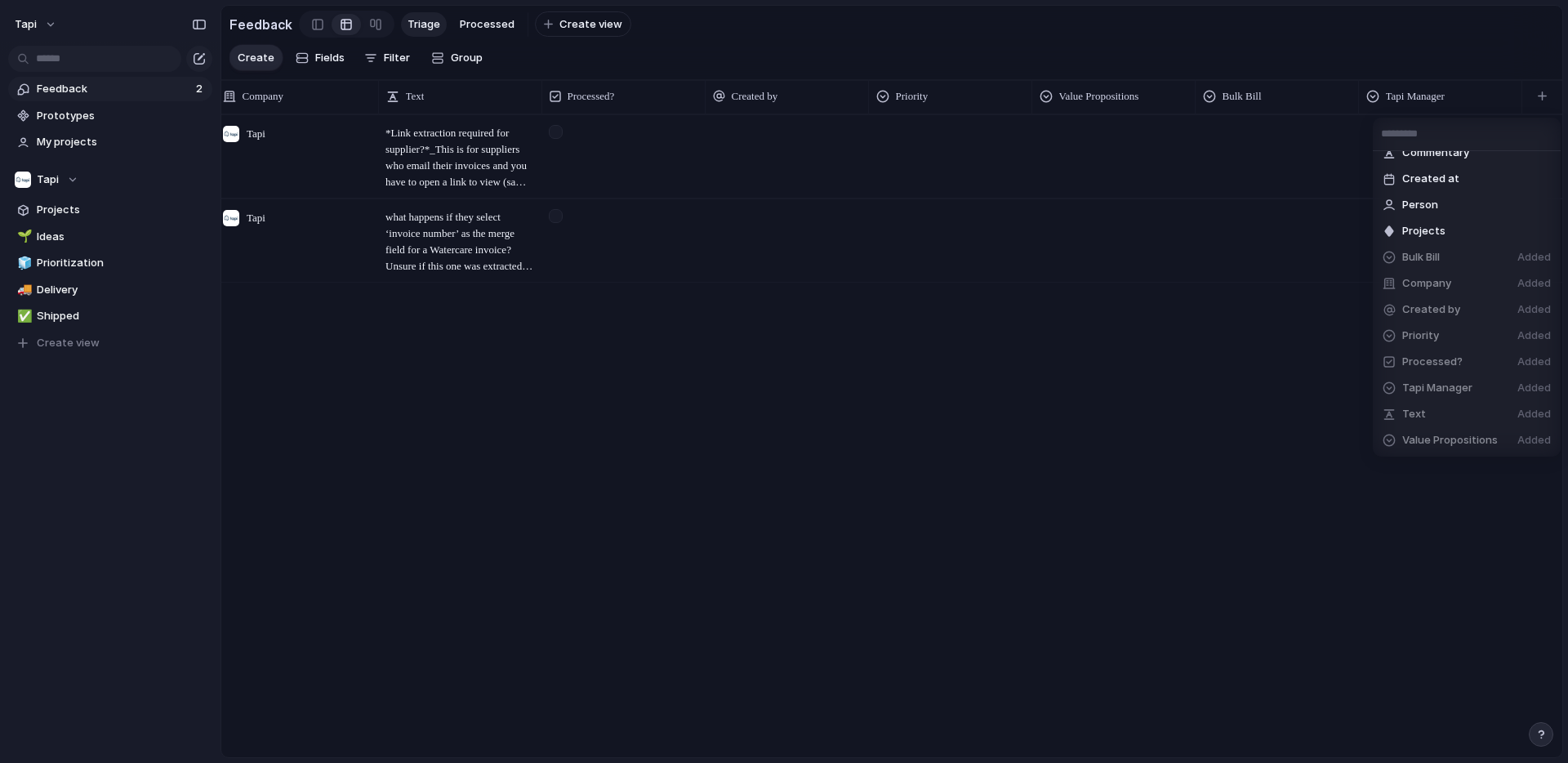
scroll to position [16, 0]
click at [1470, 227] on li "Projects" at bounding box center [1467, 230] width 181 height 26
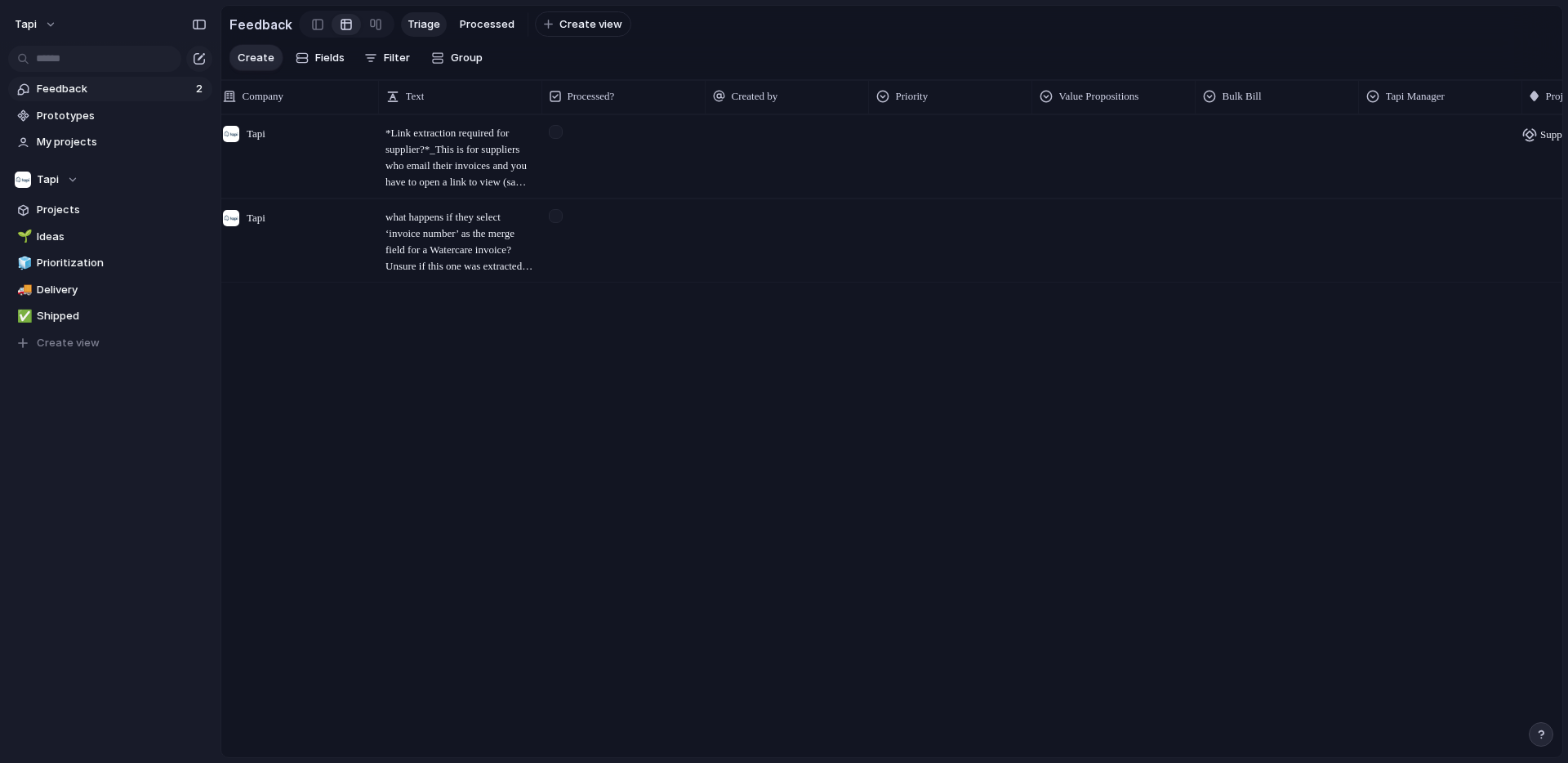
scroll to position [0, 579]
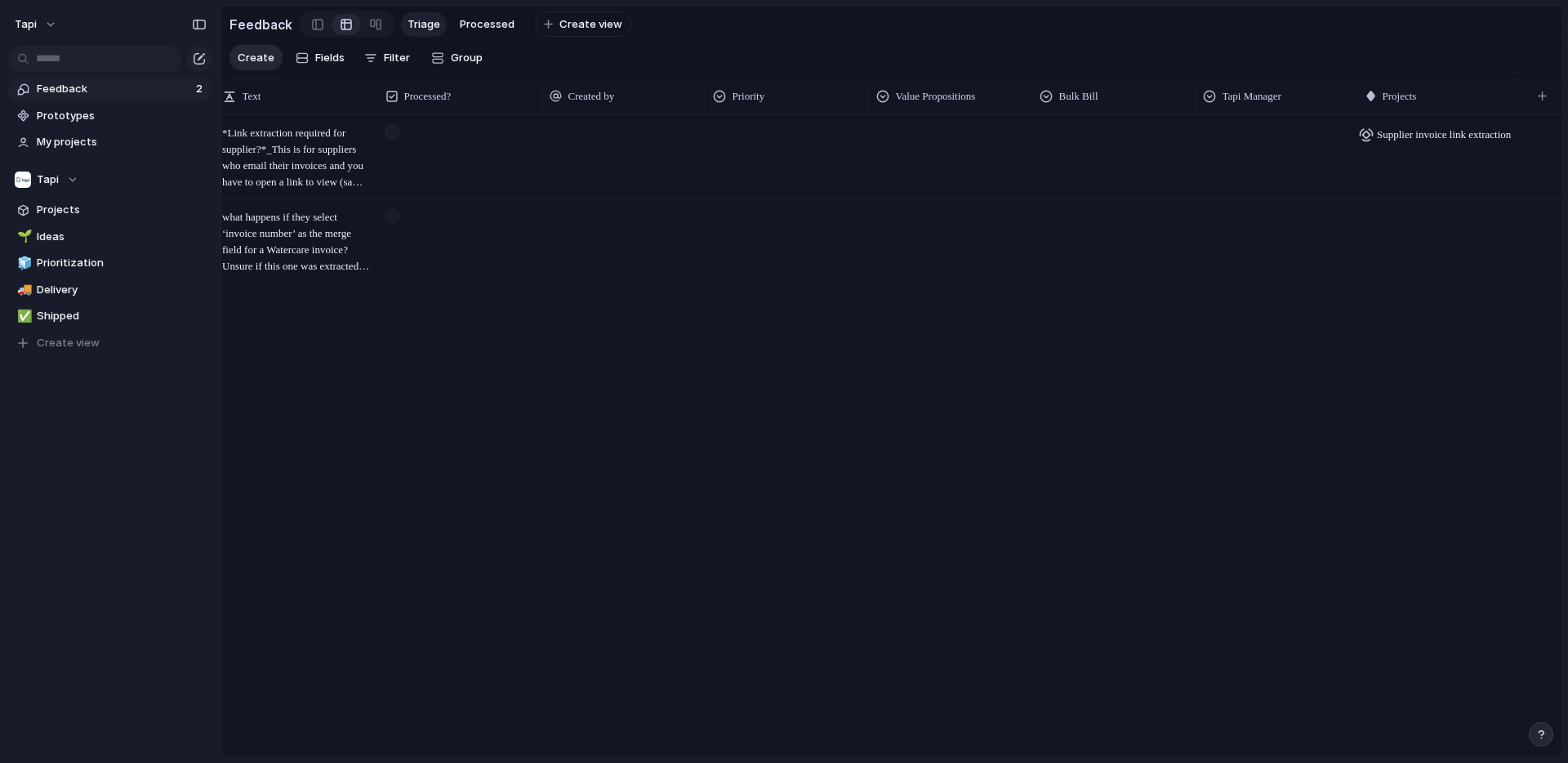
click at [1419, 134] on span "Supplier invoice link extraction" at bounding box center [1444, 134] width 134 height 16
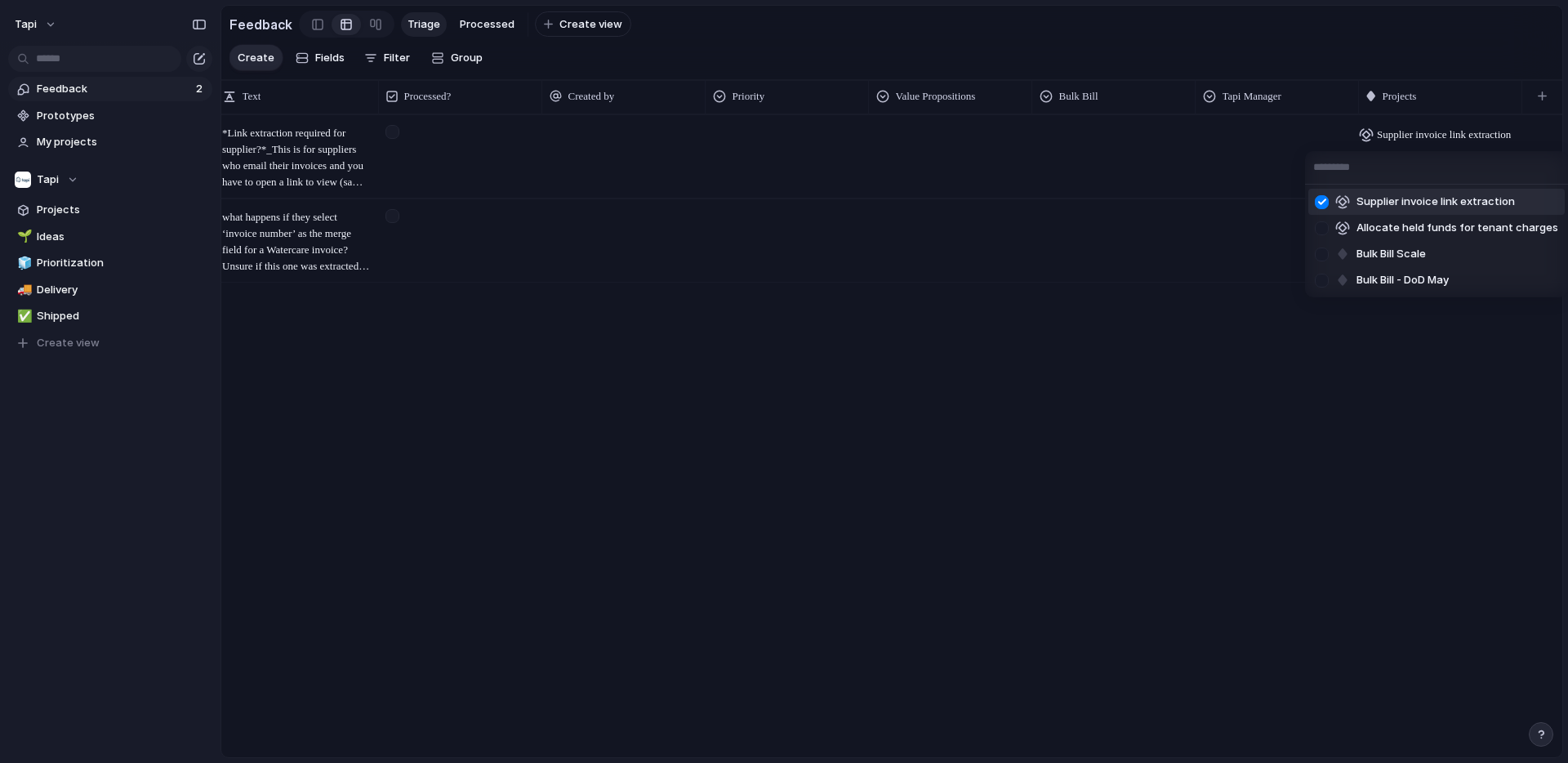
click at [1321, 202] on div at bounding box center [1322, 203] width 29 height 29
click at [1266, 217] on div "Supplier invoice link extraction Allocate held funds for tenant charges Bulk Bi…" at bounding box center [784, 381] width 1568 height 763
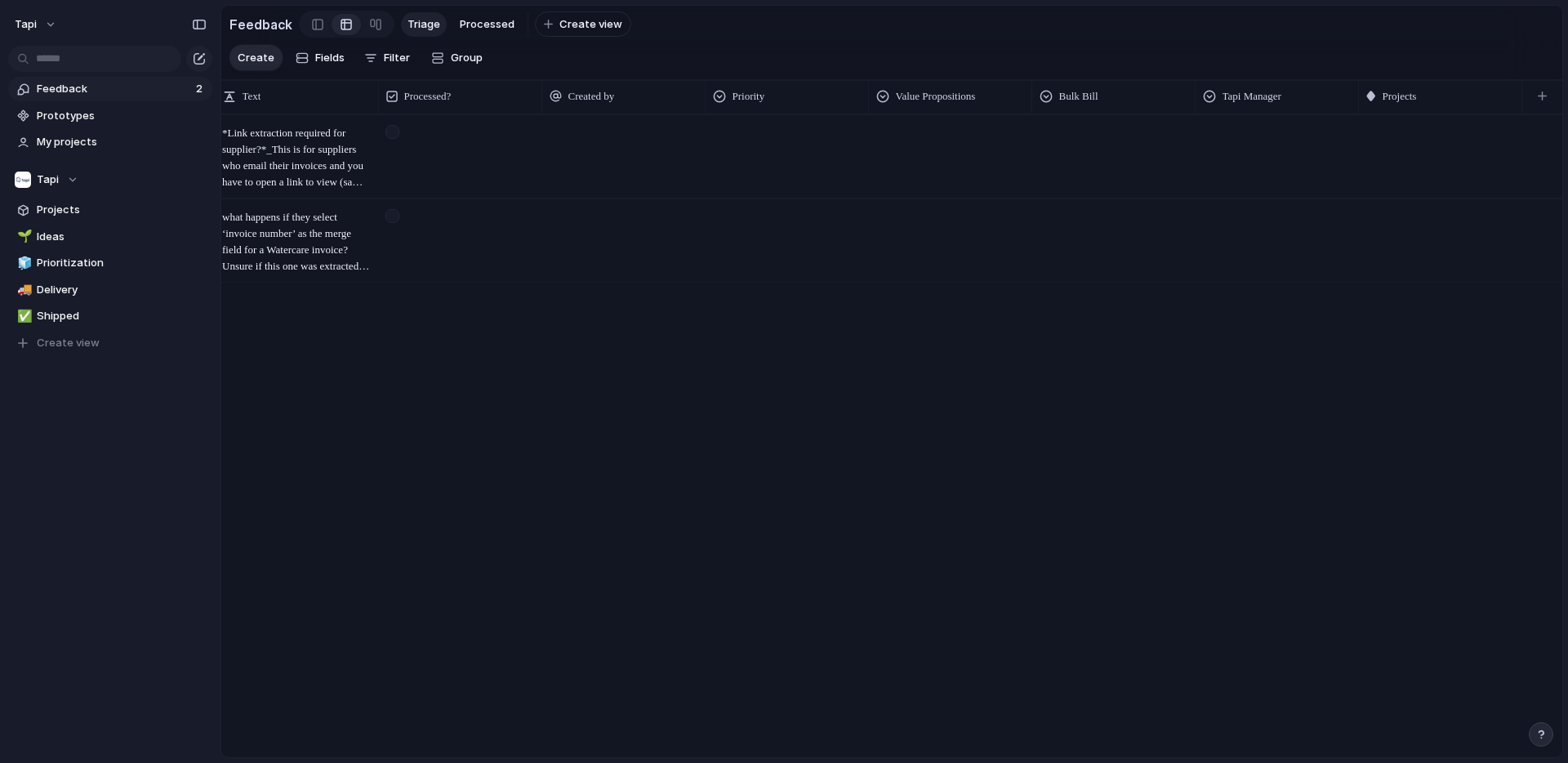
scroll to position [0, 0]
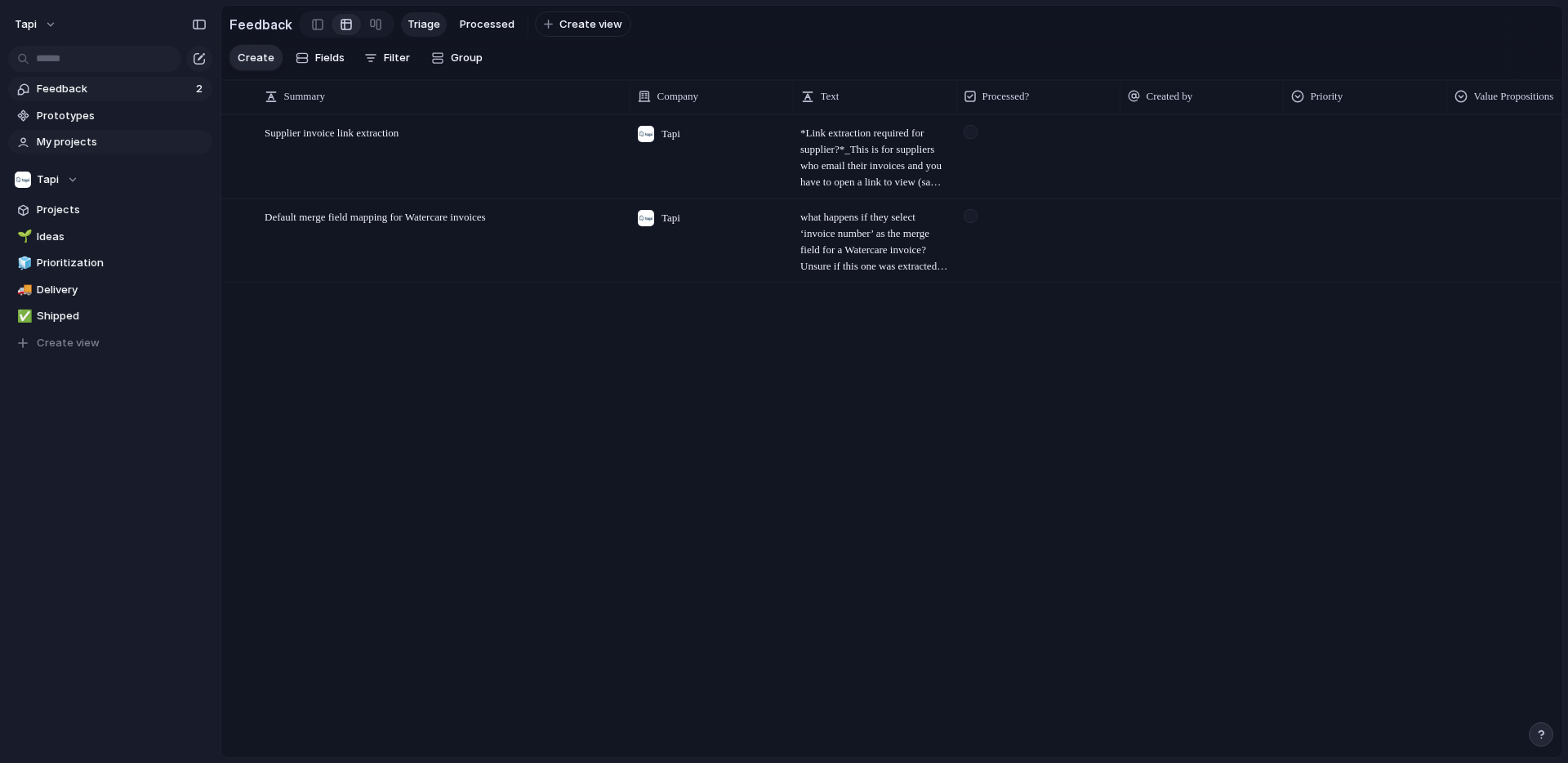
click at [67, 140] on span "My projects" at bounding box center [122, 142] width 170 height 16
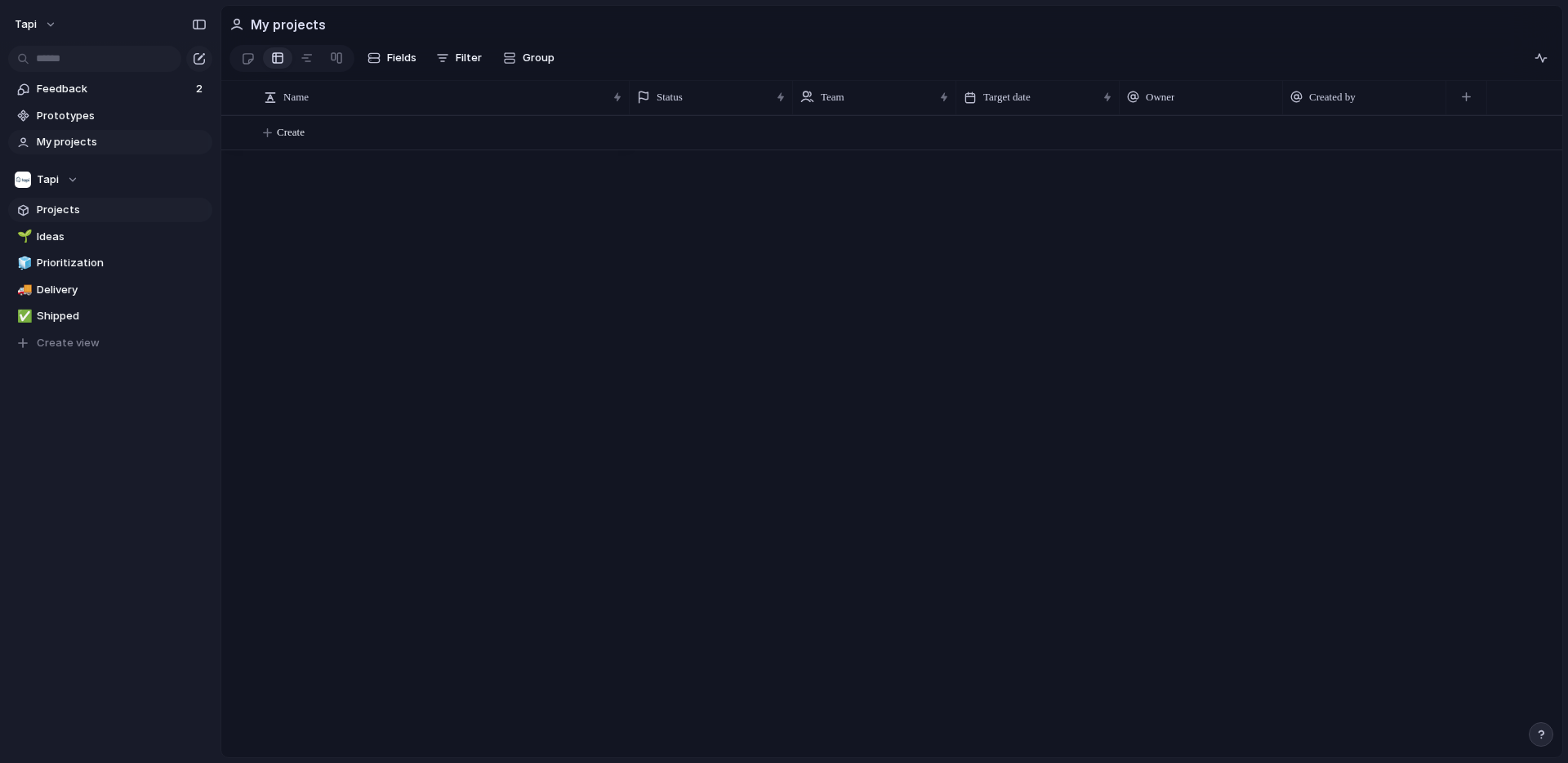
click at [87, 207] on span "Projects" at bounding box center [122, 209] width 170 height 16
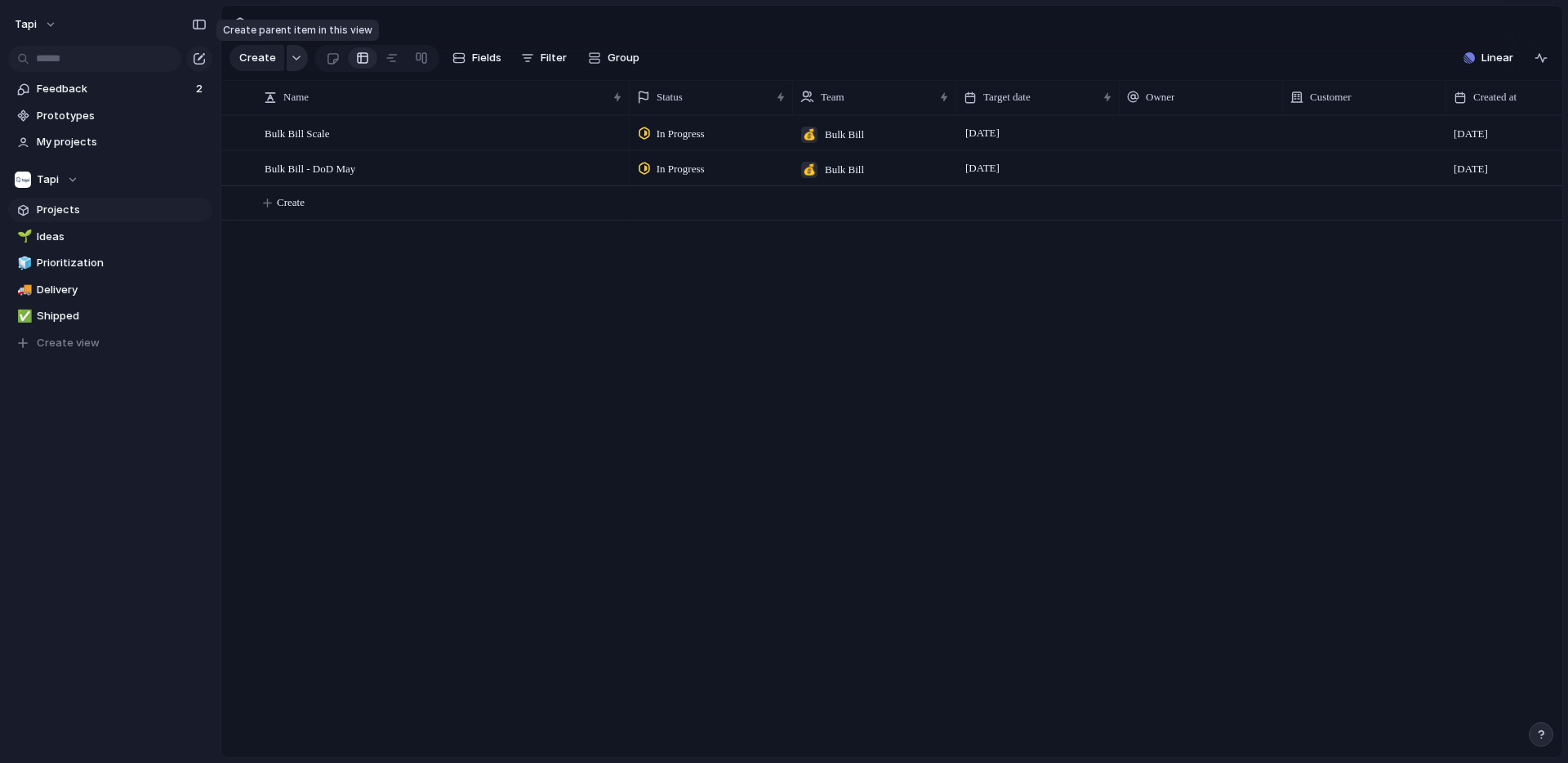
click at [300, 56] on button "button" at bounding box center [297, 58] width 21 height 26
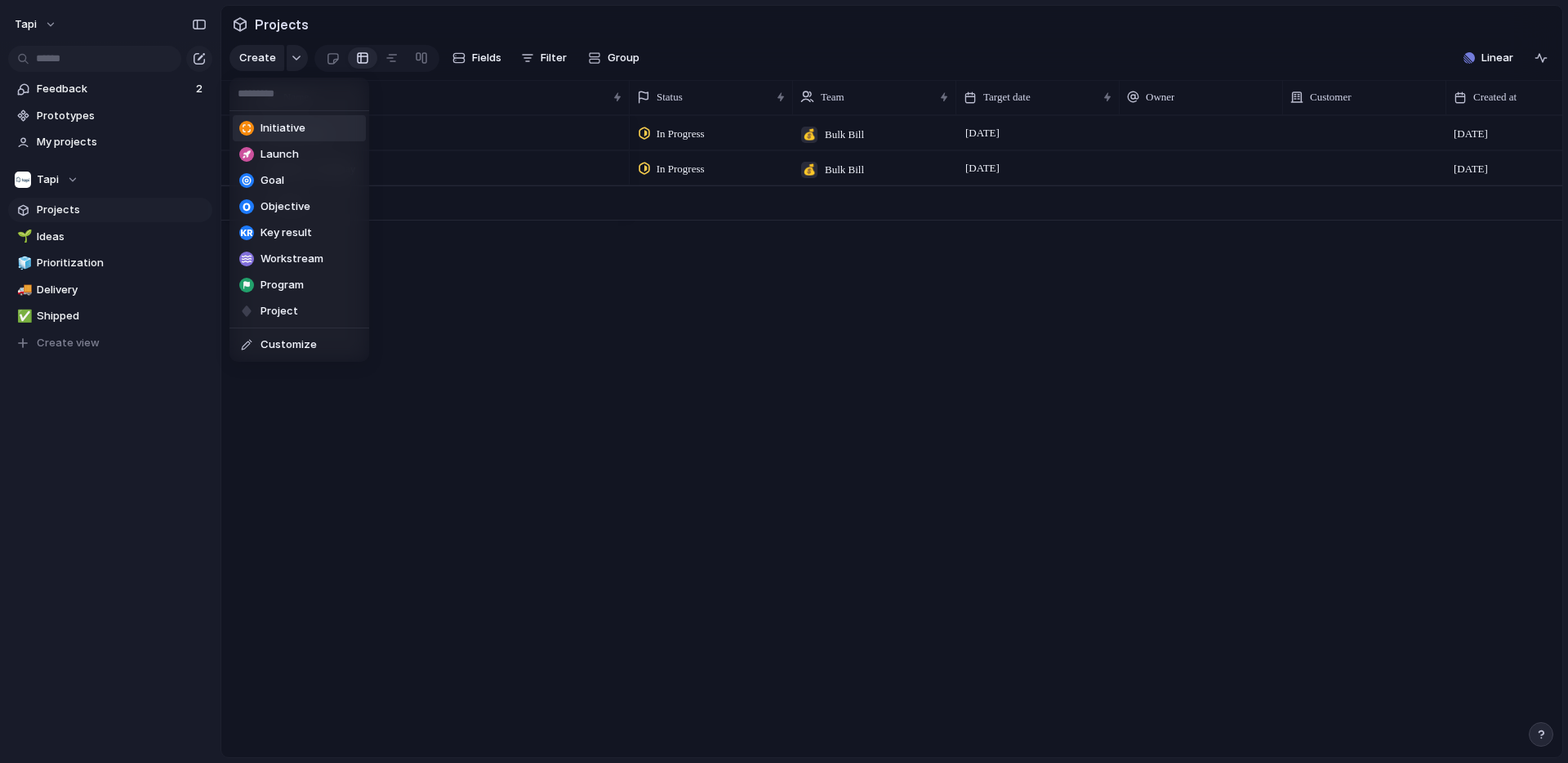
click at [293, 56] on div "Initiative Launch Goal Objective Key result Workstream Program Project Customize" at bounding box center [784, 381] width 1568 height 763
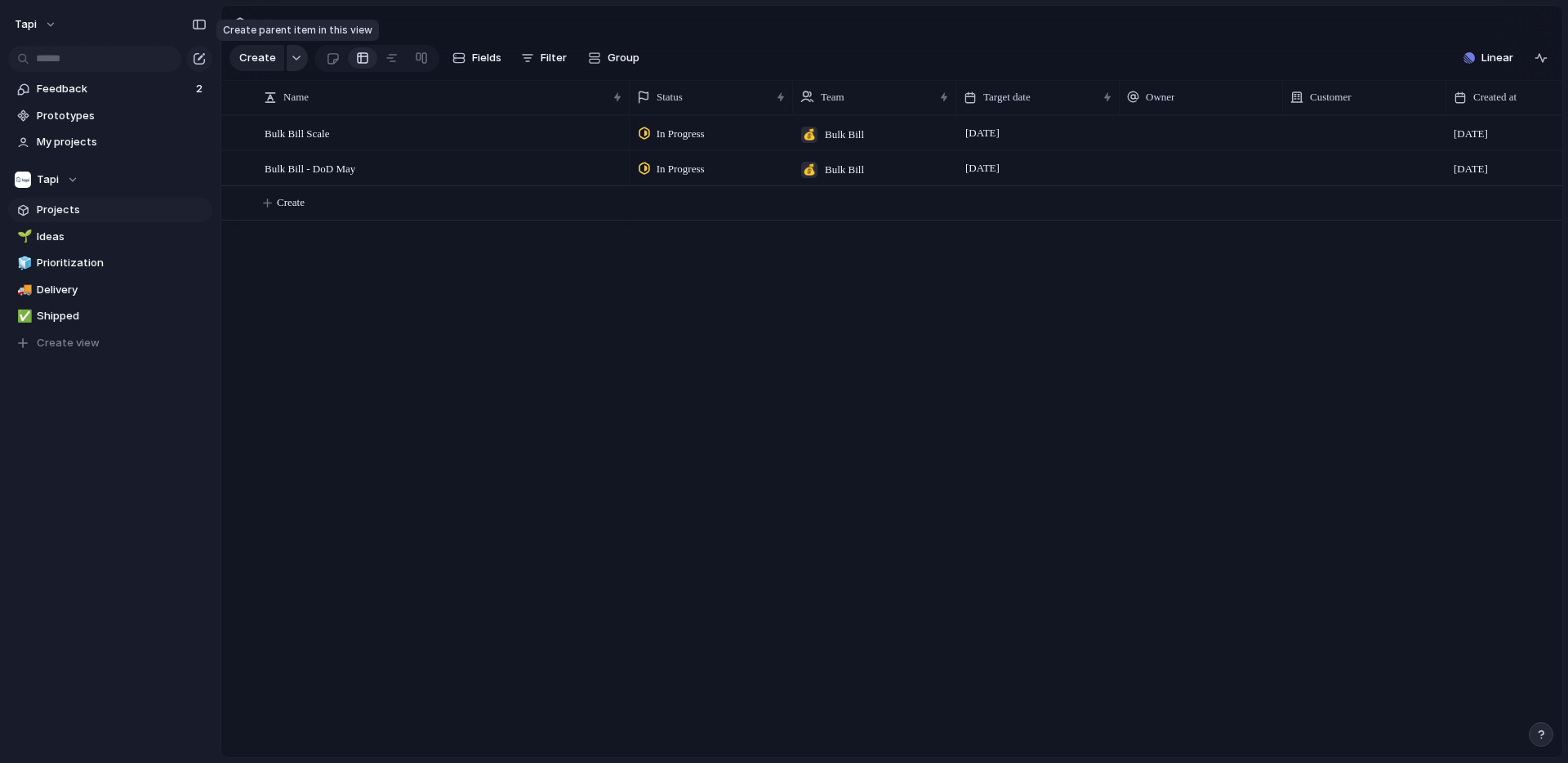
click at [296, 57] on div "button" at bounding box center [297, 58] width 12 height 7
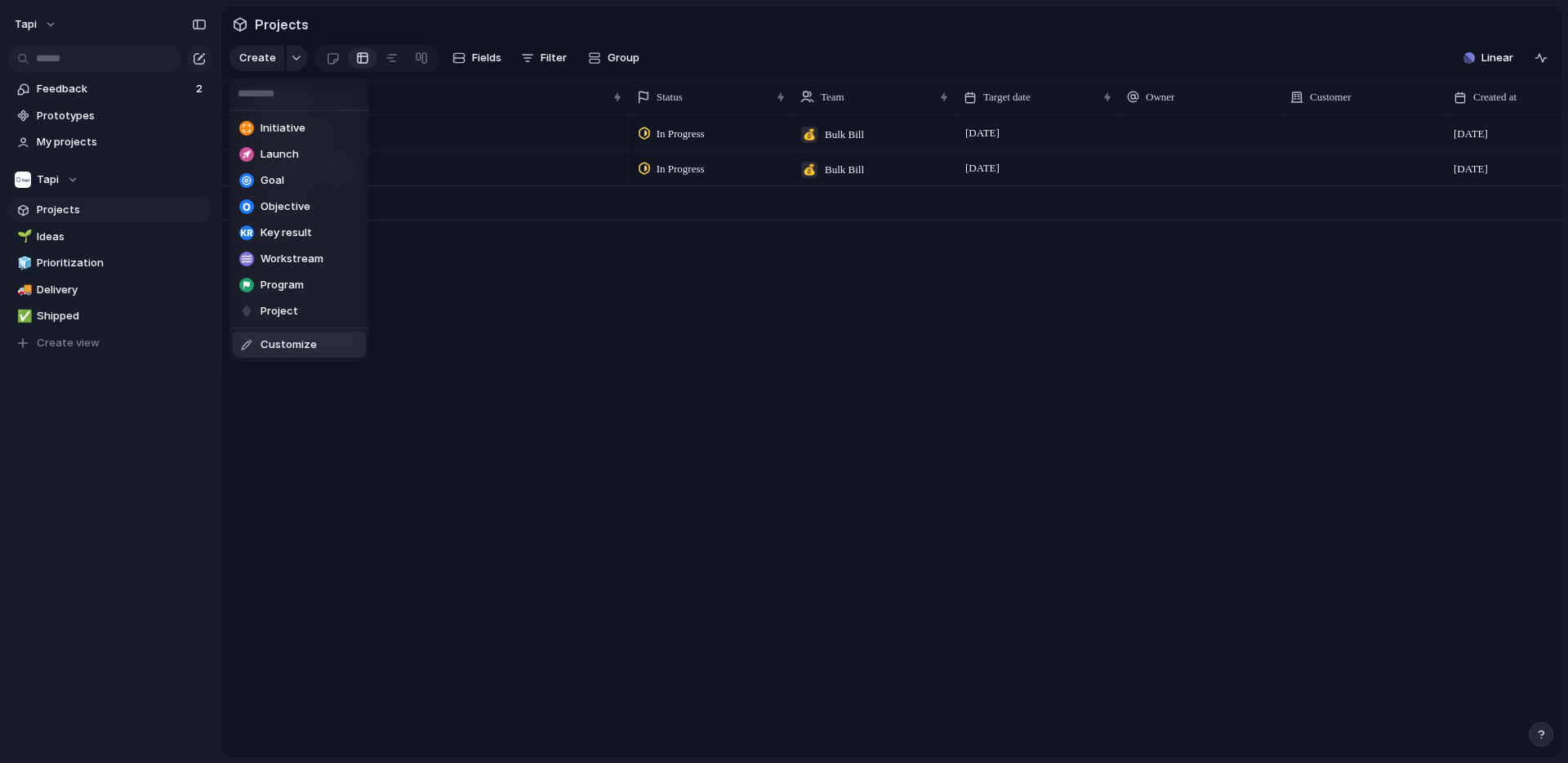
click at [307, 344] on span "Customize" at bounding box center [288, 344] width 56 height 16
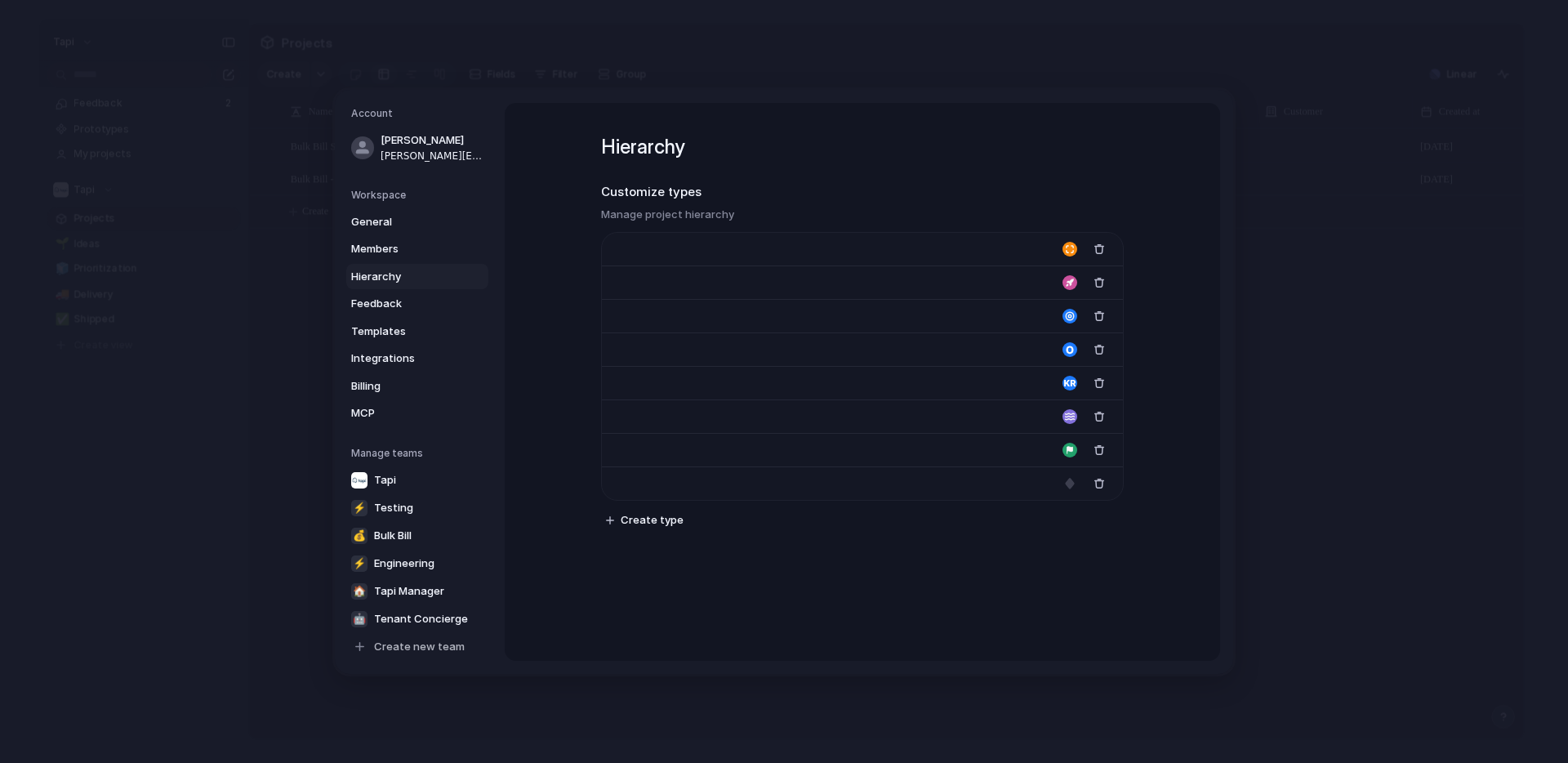
type input "**********"
type input "******"
type input "****"
type input "*********"
type input "**********"
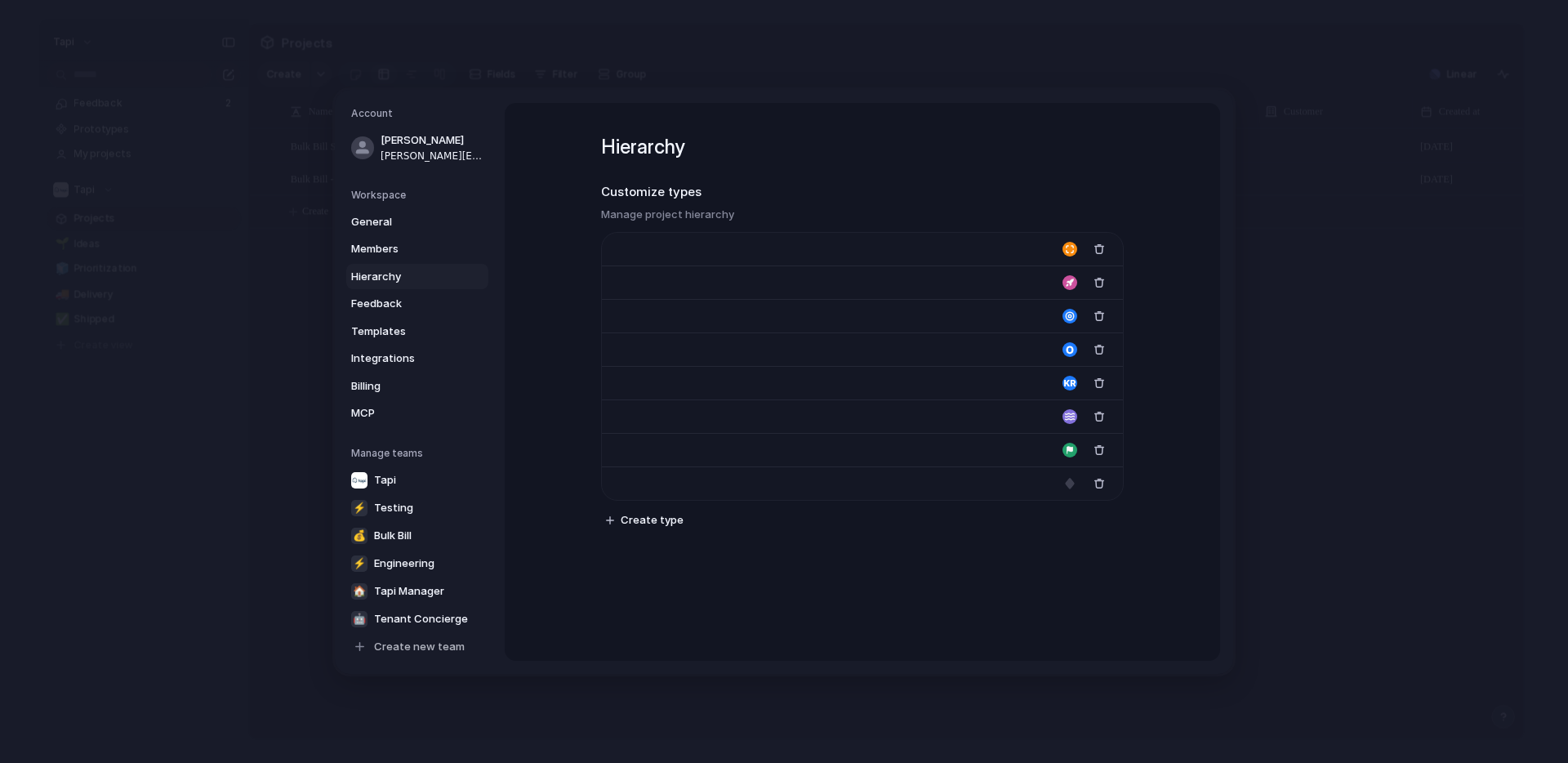
type input "**********"
type input "*******"
click at [1102, 315] on div "button" at bounding box center [1099, 316] width 12 height 12
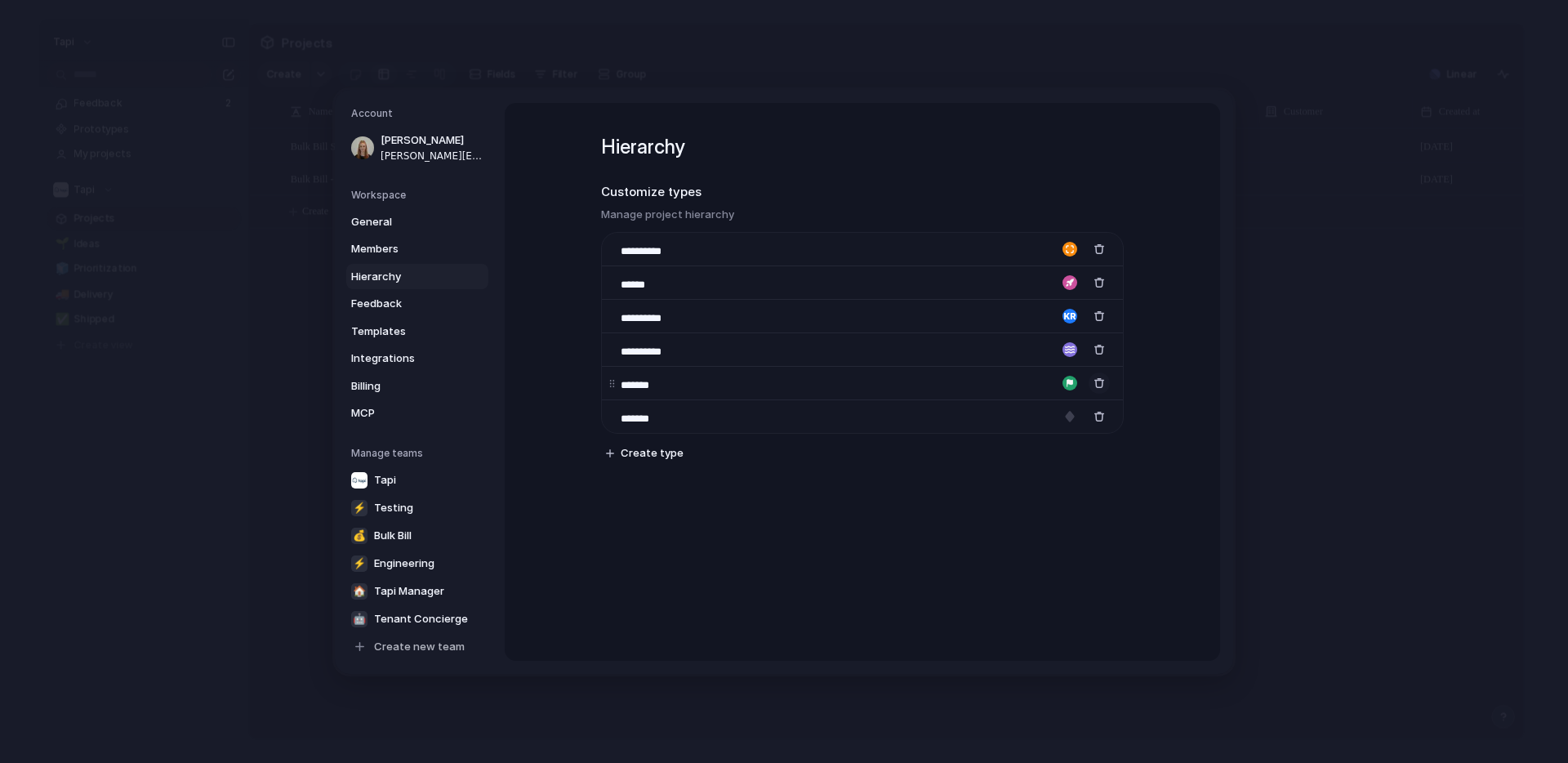
click at [1100, 382] on div "button" at bounding box center [1099, 383] width 12 height 12
drag, startPoint x: 614, startPoint y: 386, endPoint x: 620, endPoint y: 285, distance: 101.2
click at [620, 285] on body "tapi Feedback 2 Prototypes My projects Tapi Projects 🌱 Ideas 🧊 Prioritization 🚚…" at bounding box center [784, 381] width 1568 height 763
drag, startPoint x: 613, startPoint y: 351, endPoint x: 613, endPoint y: 312, distance: 39.0
click at [613, 312] on body "tapi Feedback 2 Prototypes My projects Tapi Projects 🌱 Ideas 🧊 Prioritization 🚚…" at bounding box center [784, 381] width 1568 height 763
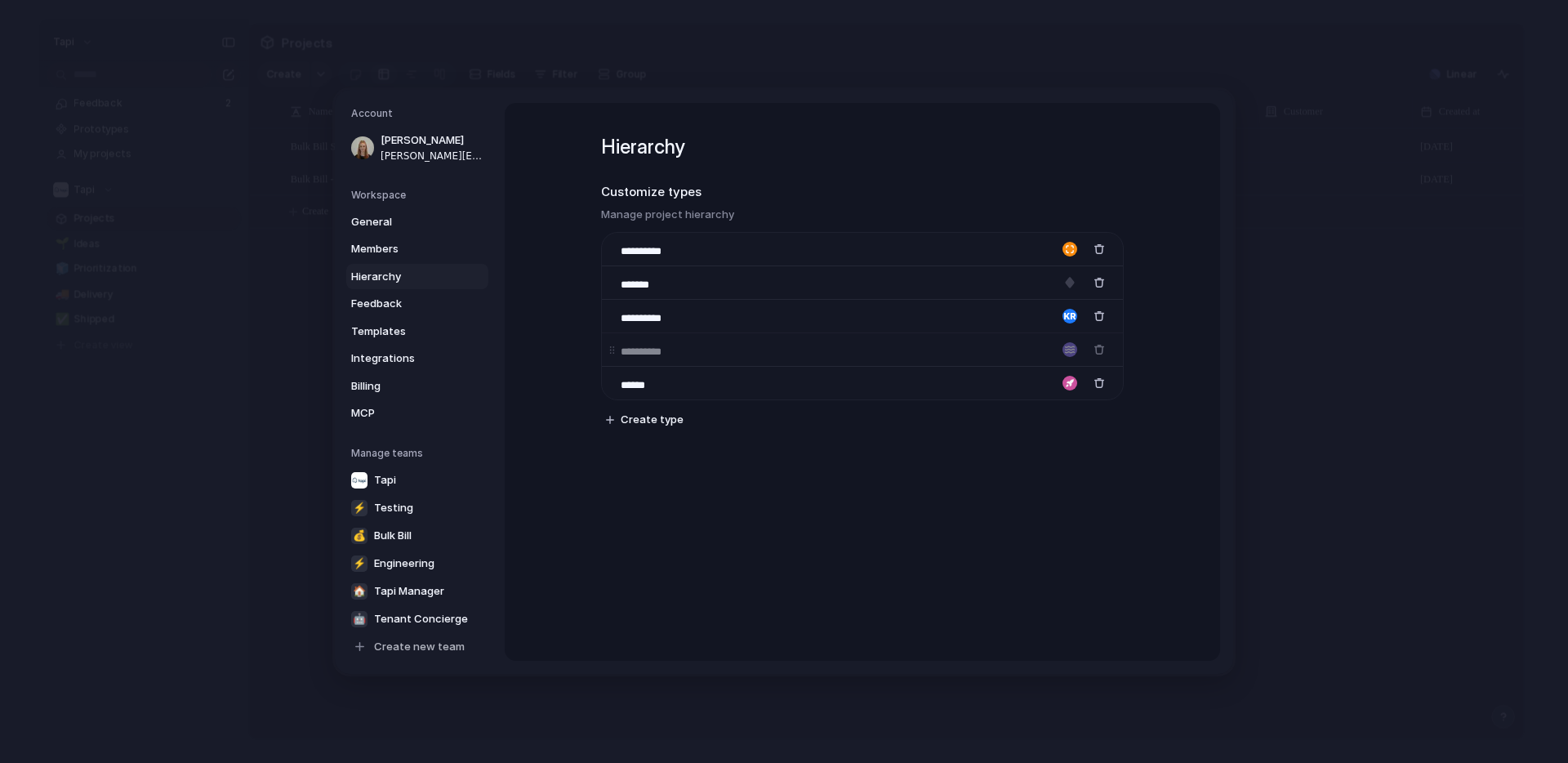
drag, startPoint x: 613, startPoint y: 384, endPoint x: 608, endPoint y: 358, distance: 26.5
click at [608, 360] on body "tapi Feedback 2 Prototypes My projects Tapi Projects 🌱 Ideas 🧊 Prioritization 🚚…" at bounding box center [784, 381] width 1568 height 763
drag, startPoint x: 608, startPoint y: 387, endPoint x: 611, endPoint y: 285, distance: 102.0
click at [611, 283] on div "**********" at bounding box center [862, 316] width 521 height 168
drag, startPoint x: 611, startPoint y: 382, endPoint x: 611, endPoint y: 325, distance: 57.0
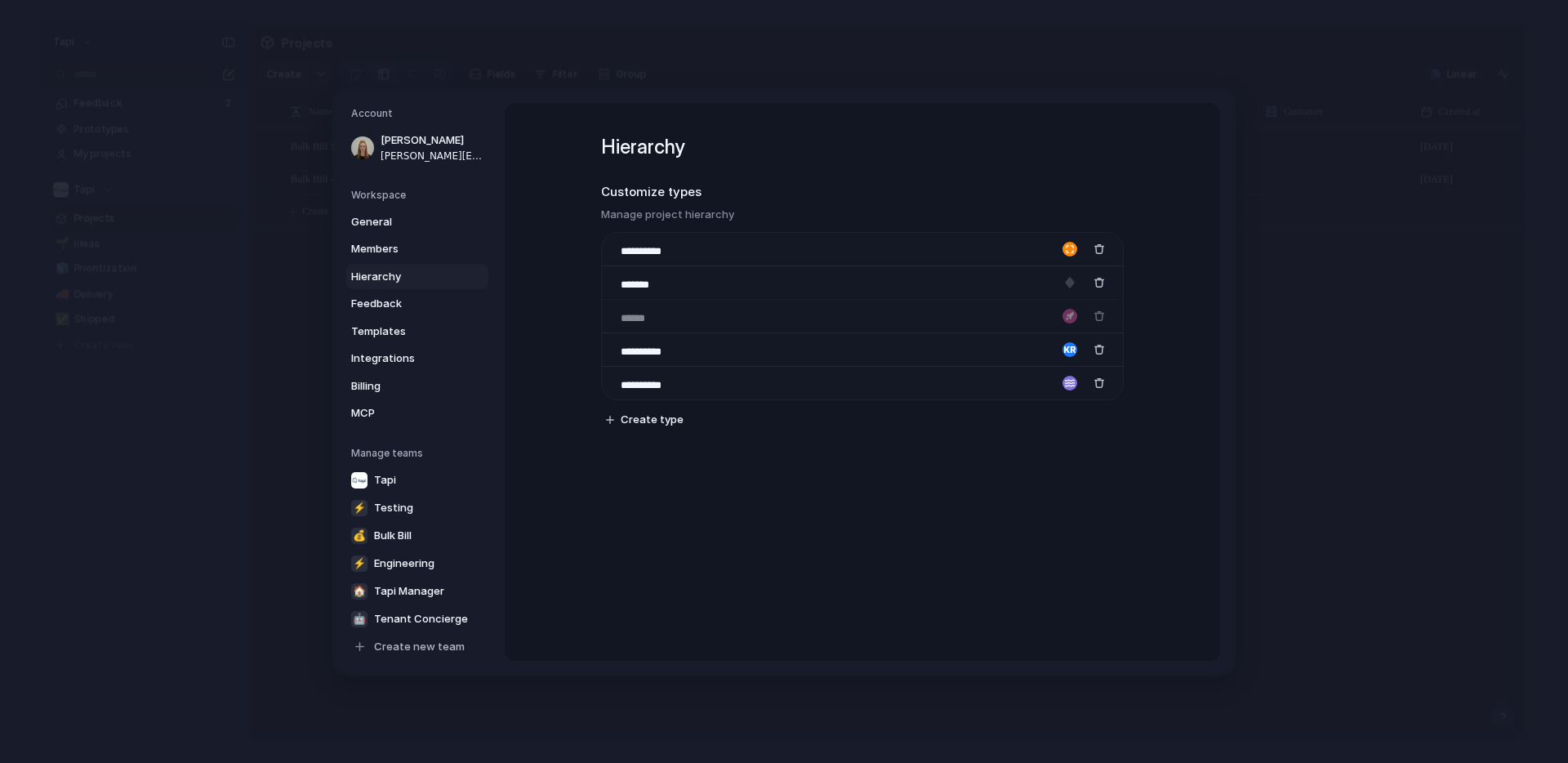
click at [611, 325] on body "tapi Feedback 2 Prototypes My projects Tapi Projects 🌱 Ideas 🧊 Prioritization 🚚…" at bounding box center [784, 381] width 1568 height 763
click at [1070, 319] on div "button" at bounding box center [1069, 315] width 14 height 14
click at [1070, 317] on div at bounding box center [784, 381] width 1568 height 763
click at [1070, 348] on div "button" at bounding box center [1069, 349] width 14 height 14
click at [1070, 348] on div at bounding box center [784, 381] width 1568 height 763
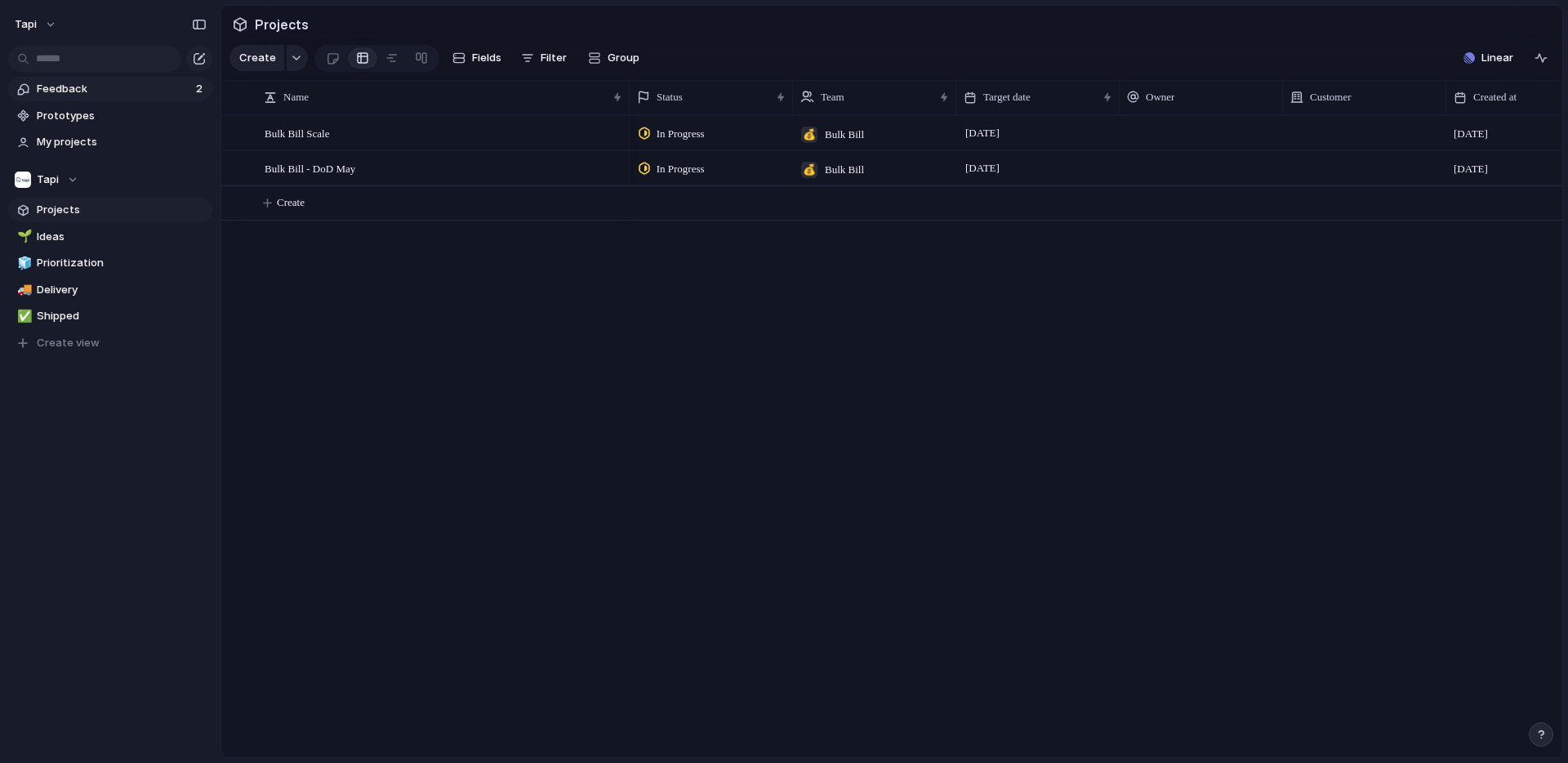
click at [129, 89] on span "Feedback" at bounding box center [114, 89] width 154 height 16
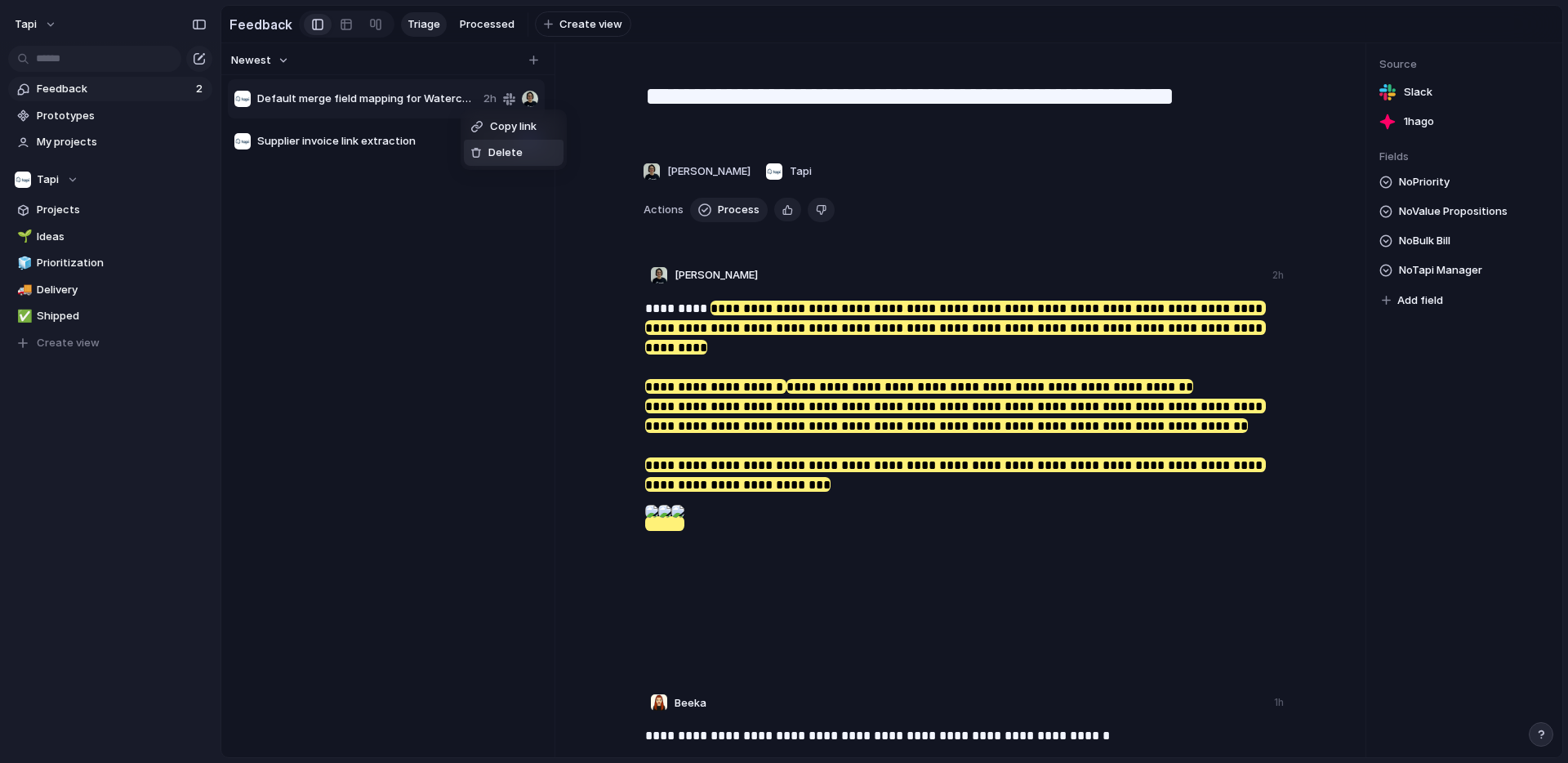
click at [494, 156] on span "Delete" at bounding box center [506, 152] width 35 height 16
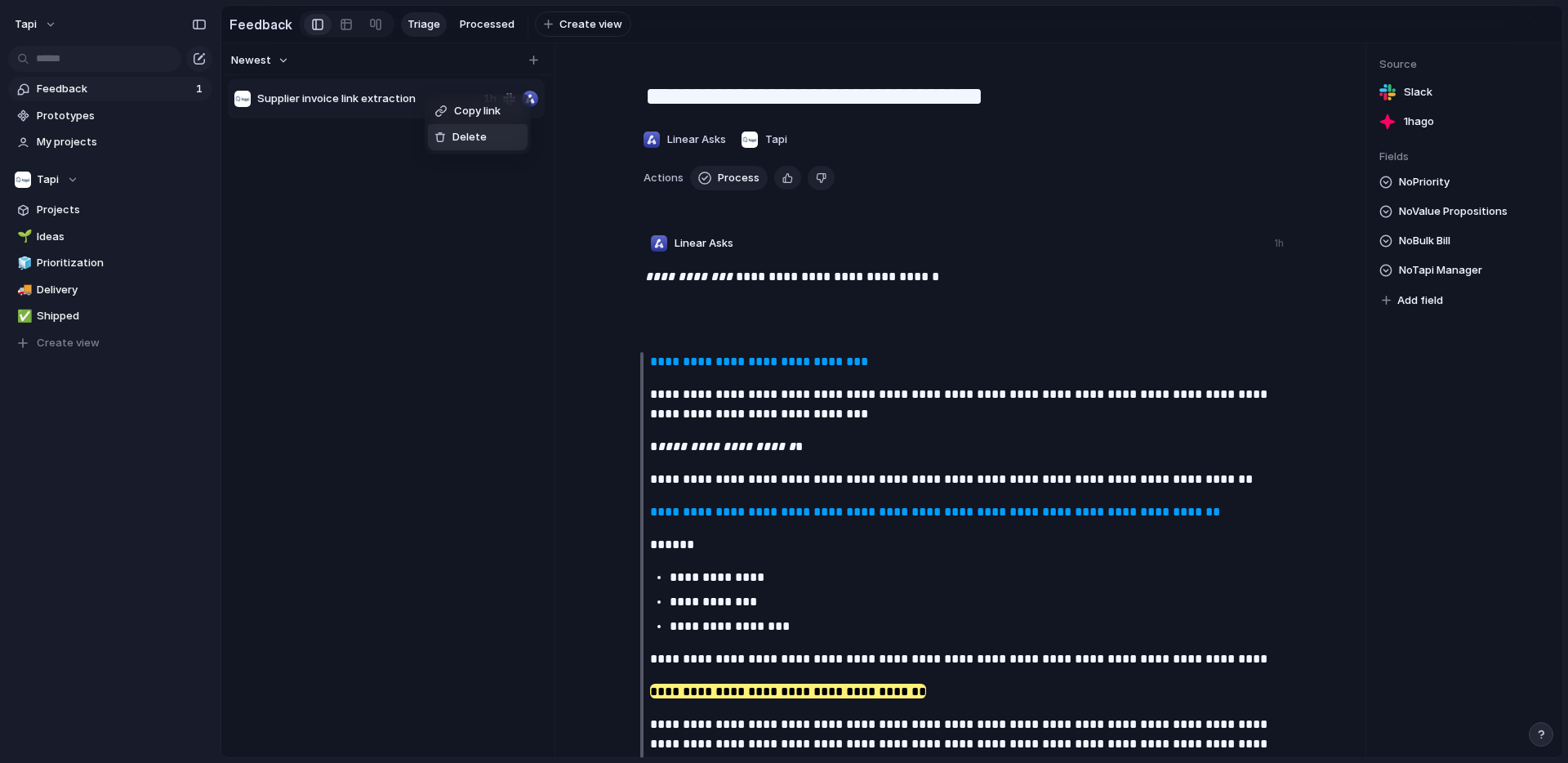
click at [462, 141] on span "Delete" at bounding box center [470, 137] width 35 height 16
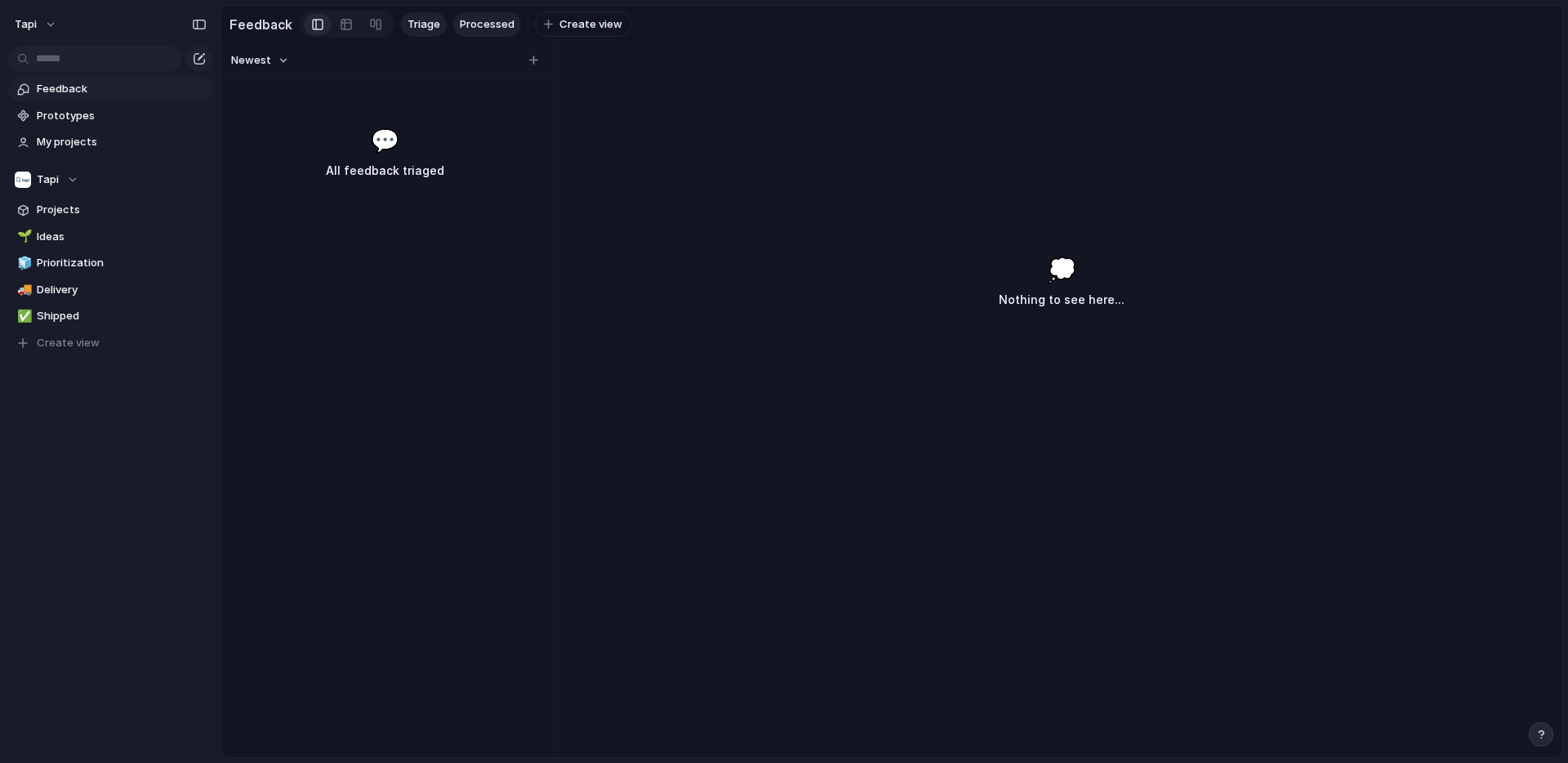
click at [475, 20] on span "Processed" at bounding box center [487, 24] width 55 height 16
click at [429, 23] on span "Triage" at bounding box center [424, 24] width 33 height 16
click at [57, 344] on span "Create view" at bounding box center [68, 342] width 63 height 16
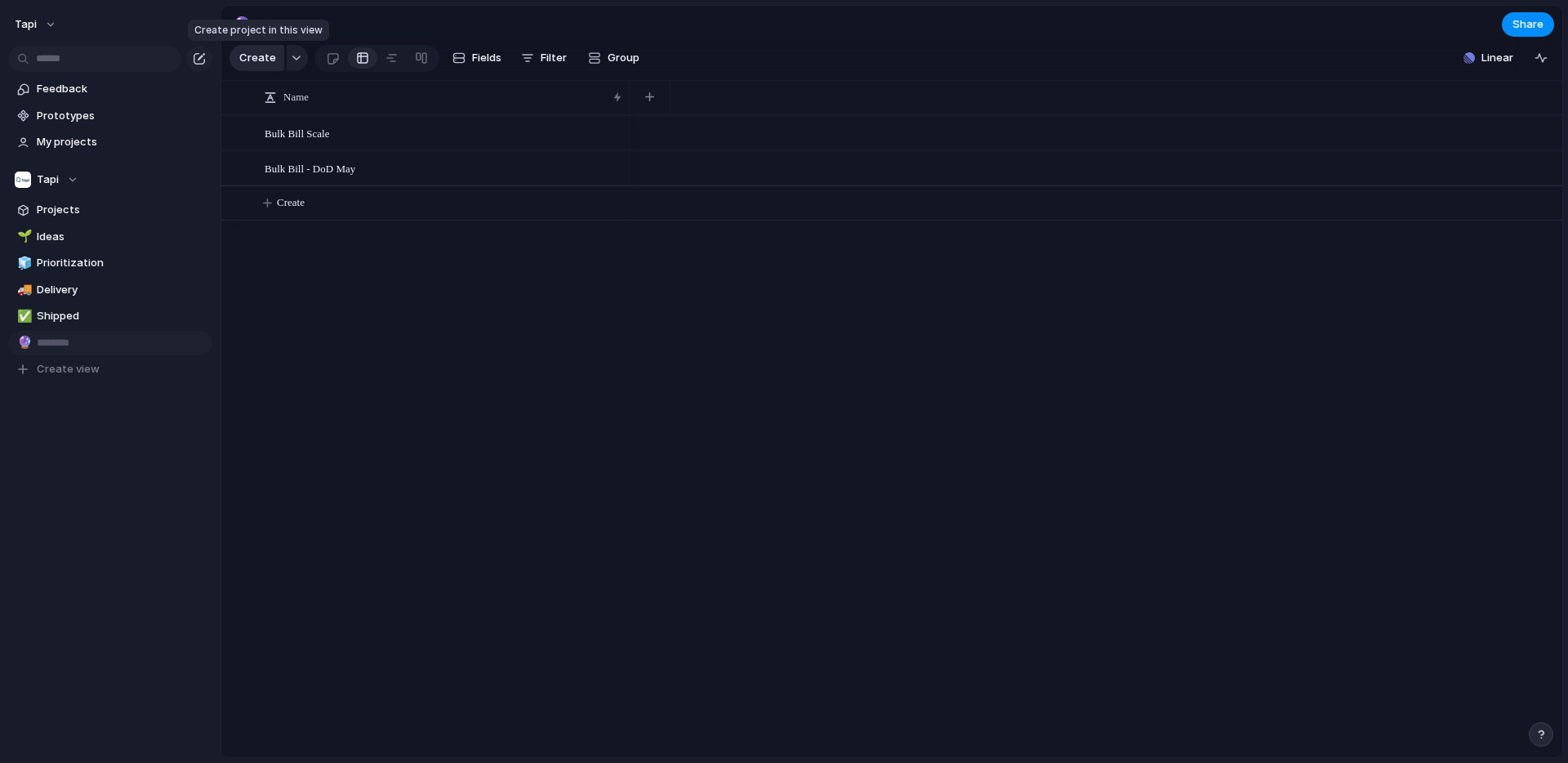
click at [271, 58] on span "Create" at bounding box center [257, 58] width 37 height 16
click at [478, 56] on span "Fields" at bounding box center [487, 58] width 29 height 16
click at [601, 54] on button "Group" at bounding box center [613, 58] width 68 height 26
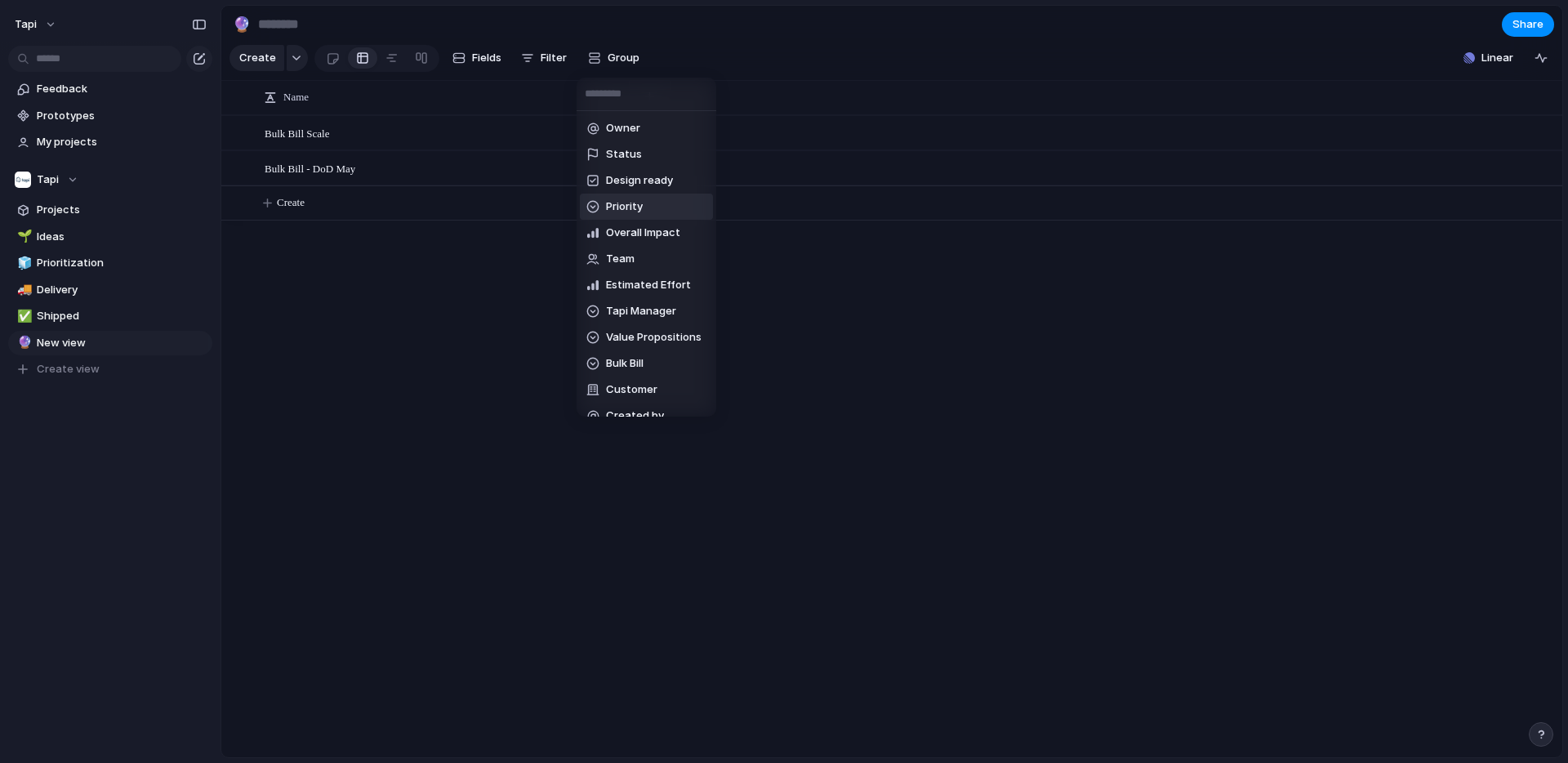
scroll to position [16, 0]
click at [630, 320] on span "Value Propositions" at bounding box center [653, 320] width 95 height 16
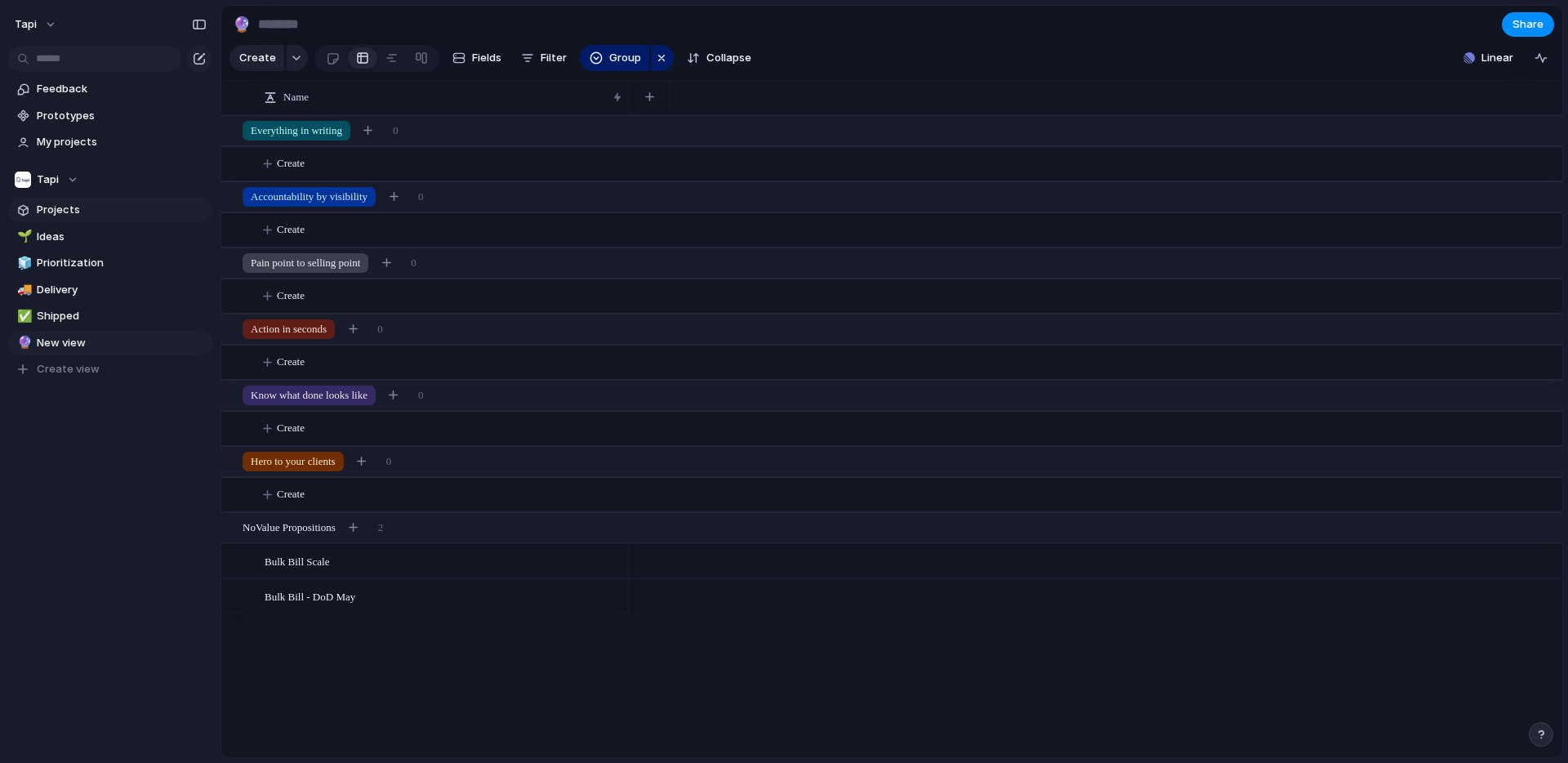
click at [63, 211] on span "Projects" at bounding box center [122, 209] width 170 height 16
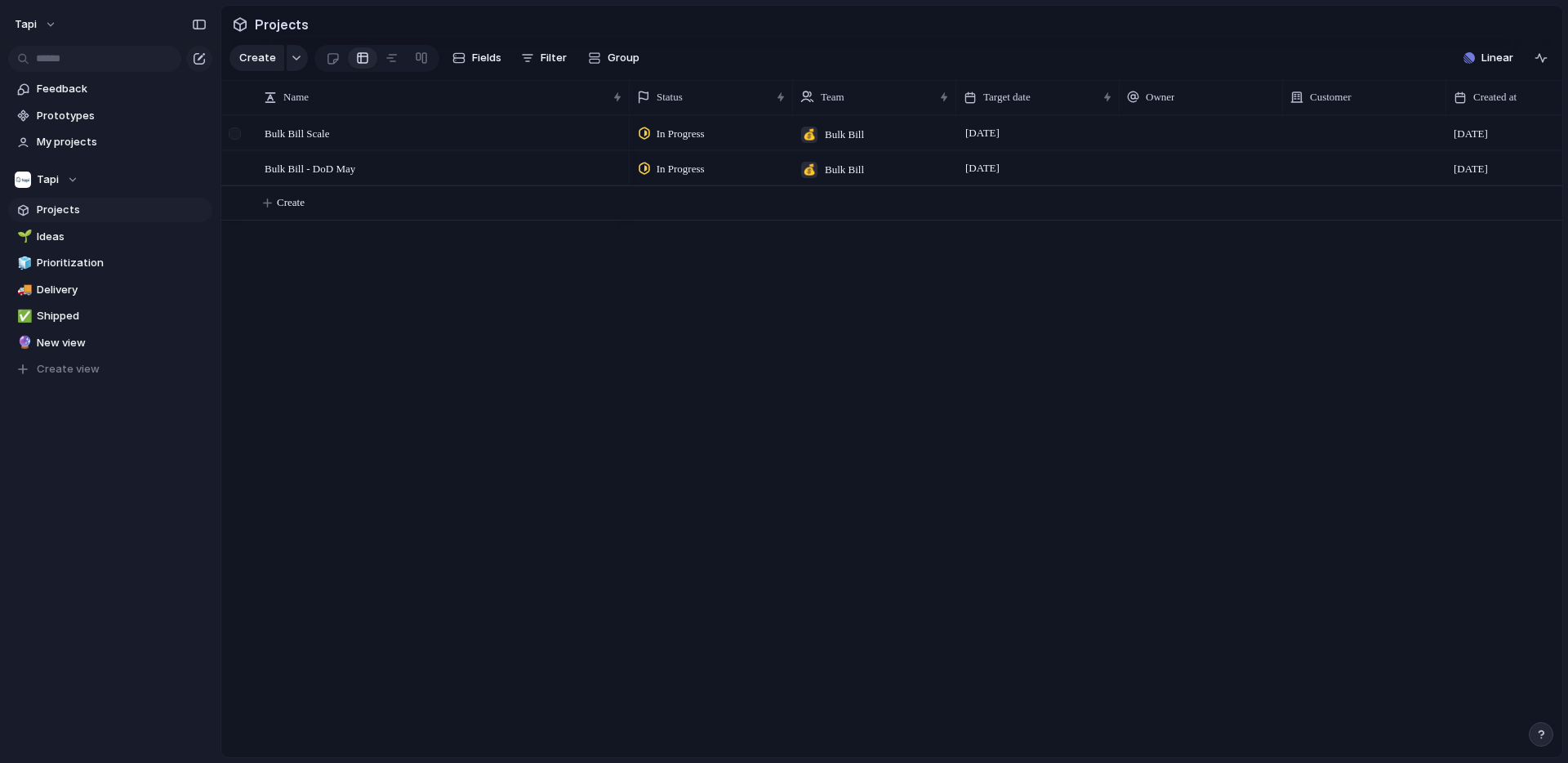
click at [244, 136] on div at bounding box center [236, 139] width 29 height 44
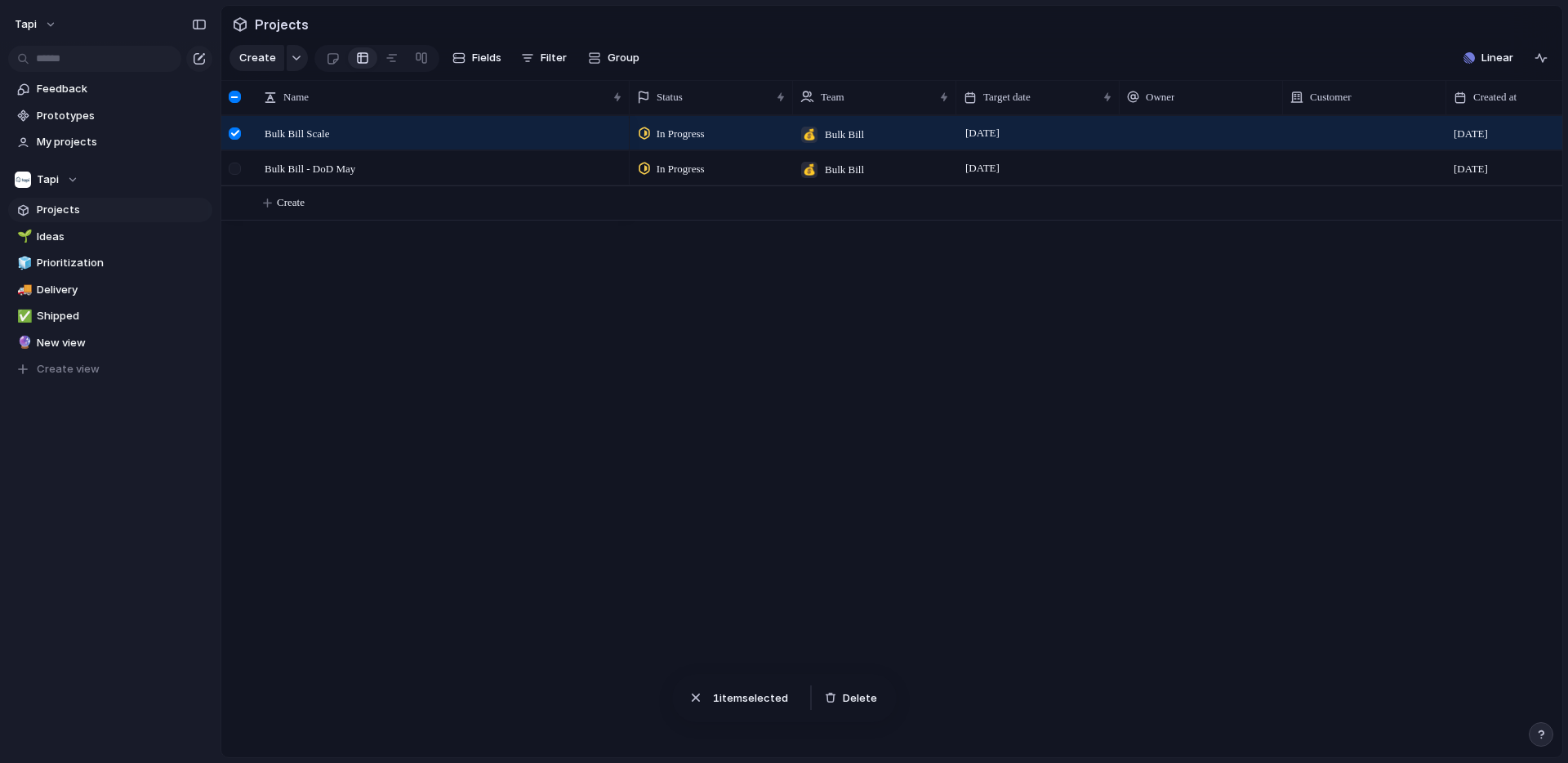
click at [230, 164] on div at bounding box center [234, 169] width 13 height 13
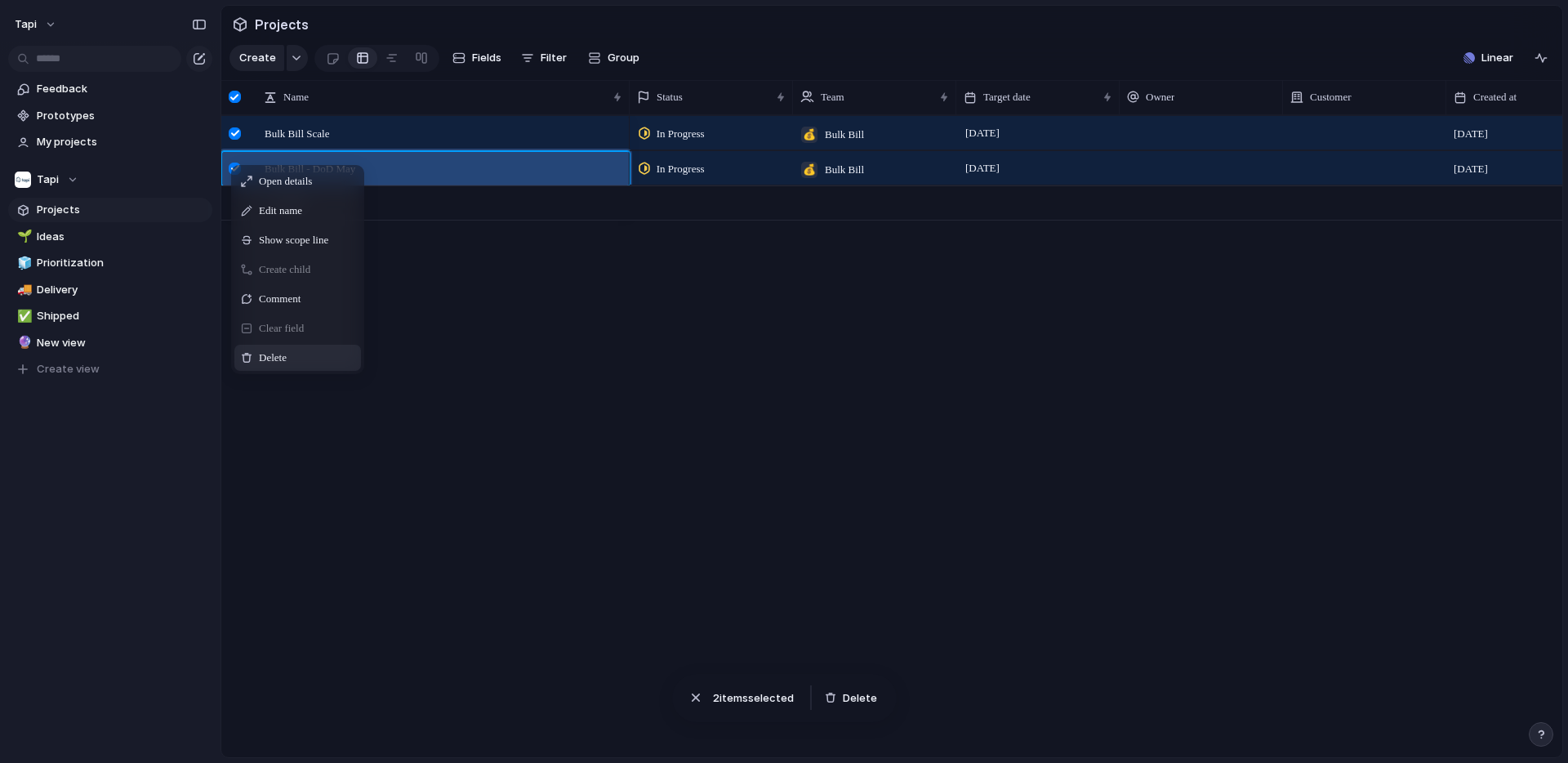
click at [296, 357] on div "Delete" at bounding box center [297, 357] width 126 height 26
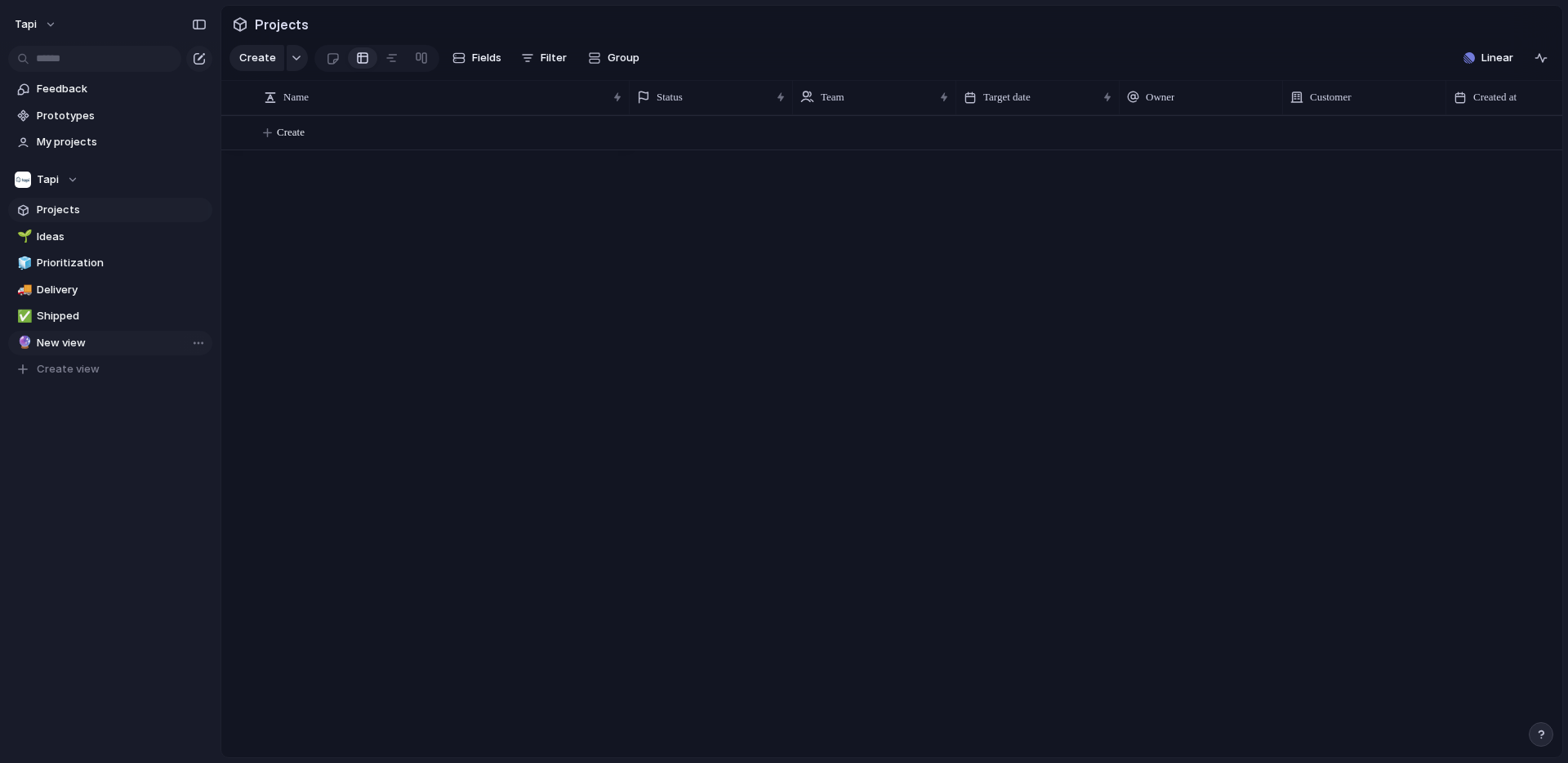
click at [62, 340] on span "New view" at bounding box center [122, 342] width 170 height 16
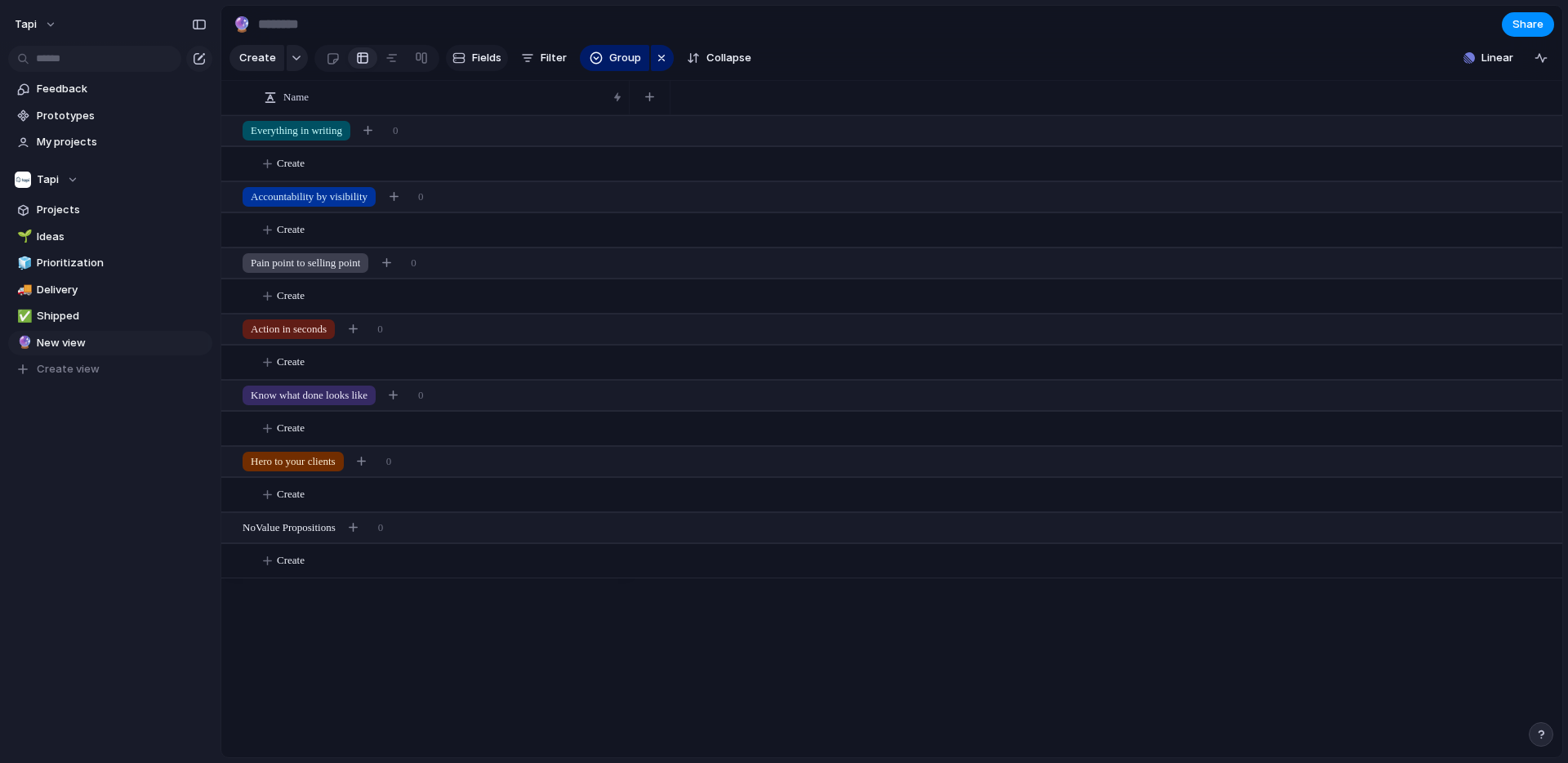
click at [473, 58] on span "Fields" at bounding box center [487, 58] width 29 height 16
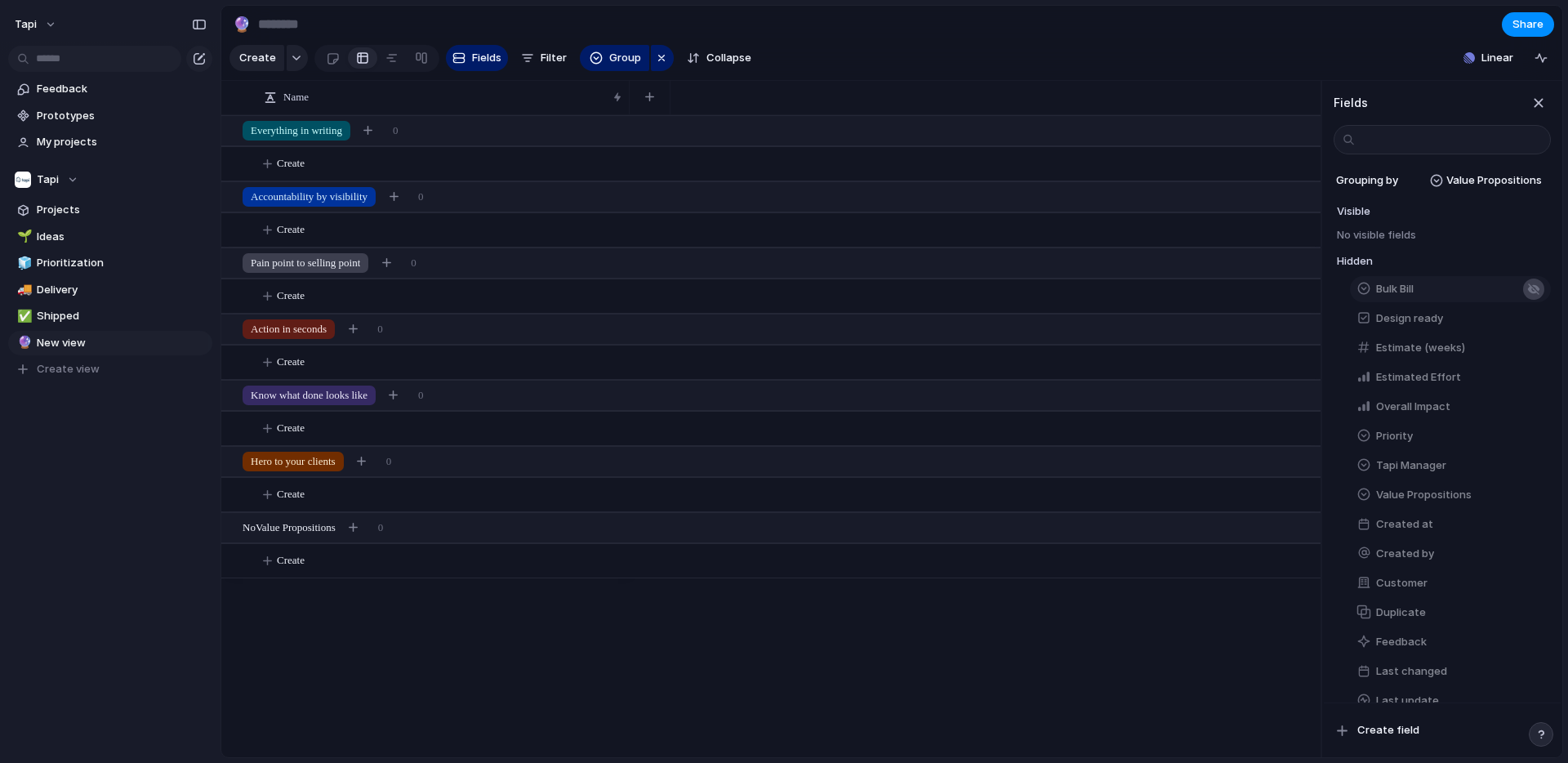
click at [1536, 289] on div "button" at bounding box center [1534, 289] width 14 height 14
click at [1535, 382] on div "button" at bounding box center [1534, 388] width 14 height 14
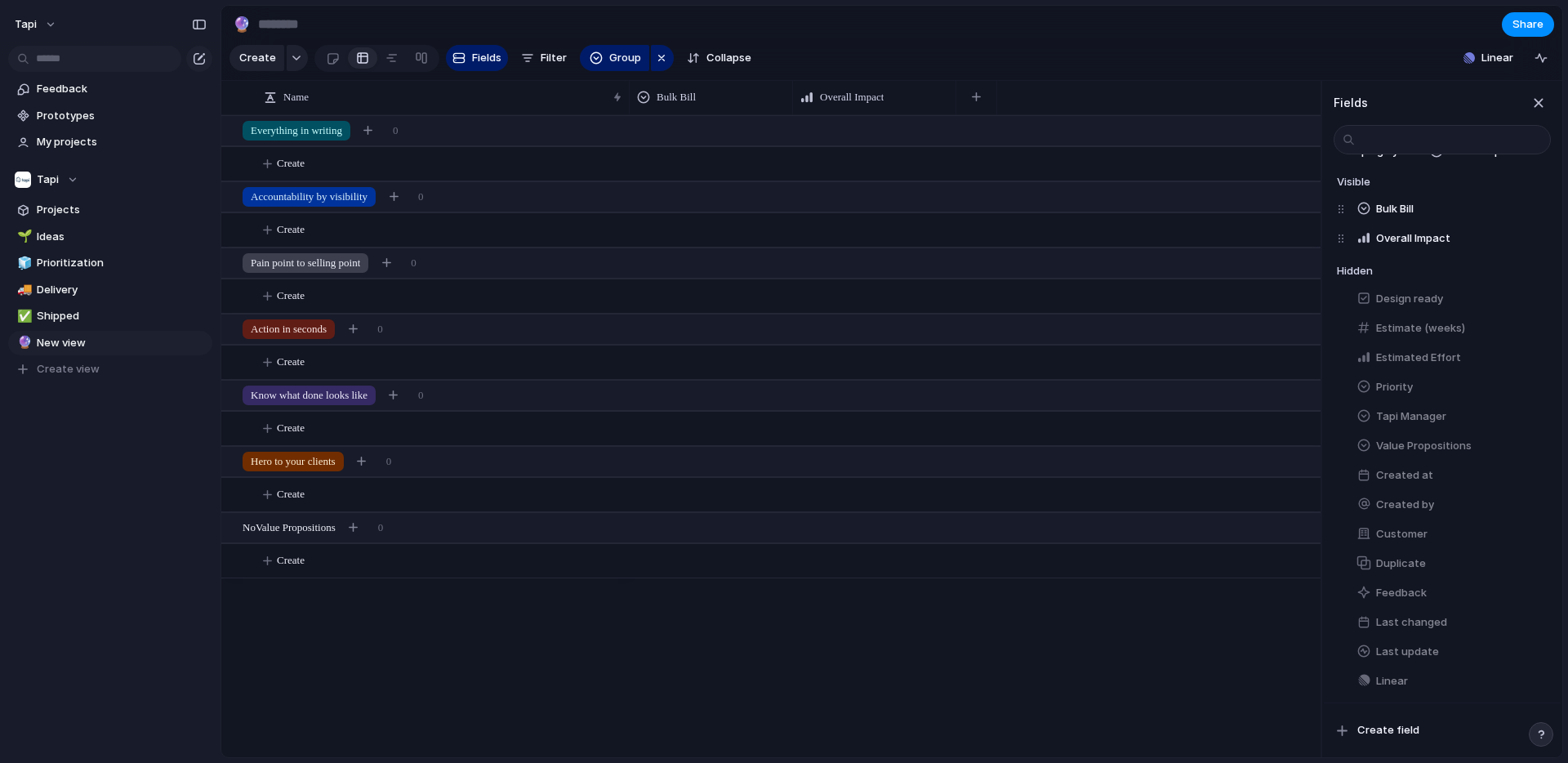
scroll to position [36, 0]
click at [1535, 441] on div "button" at bounding box center [1534, 440] width 14 height 14
click at [1538, 259] on button "button" at bounding box center [1534, 261] width 21 height 21
click at [1535, 378] on div "button" at bounding box center [1534, 381] width 14 height 14
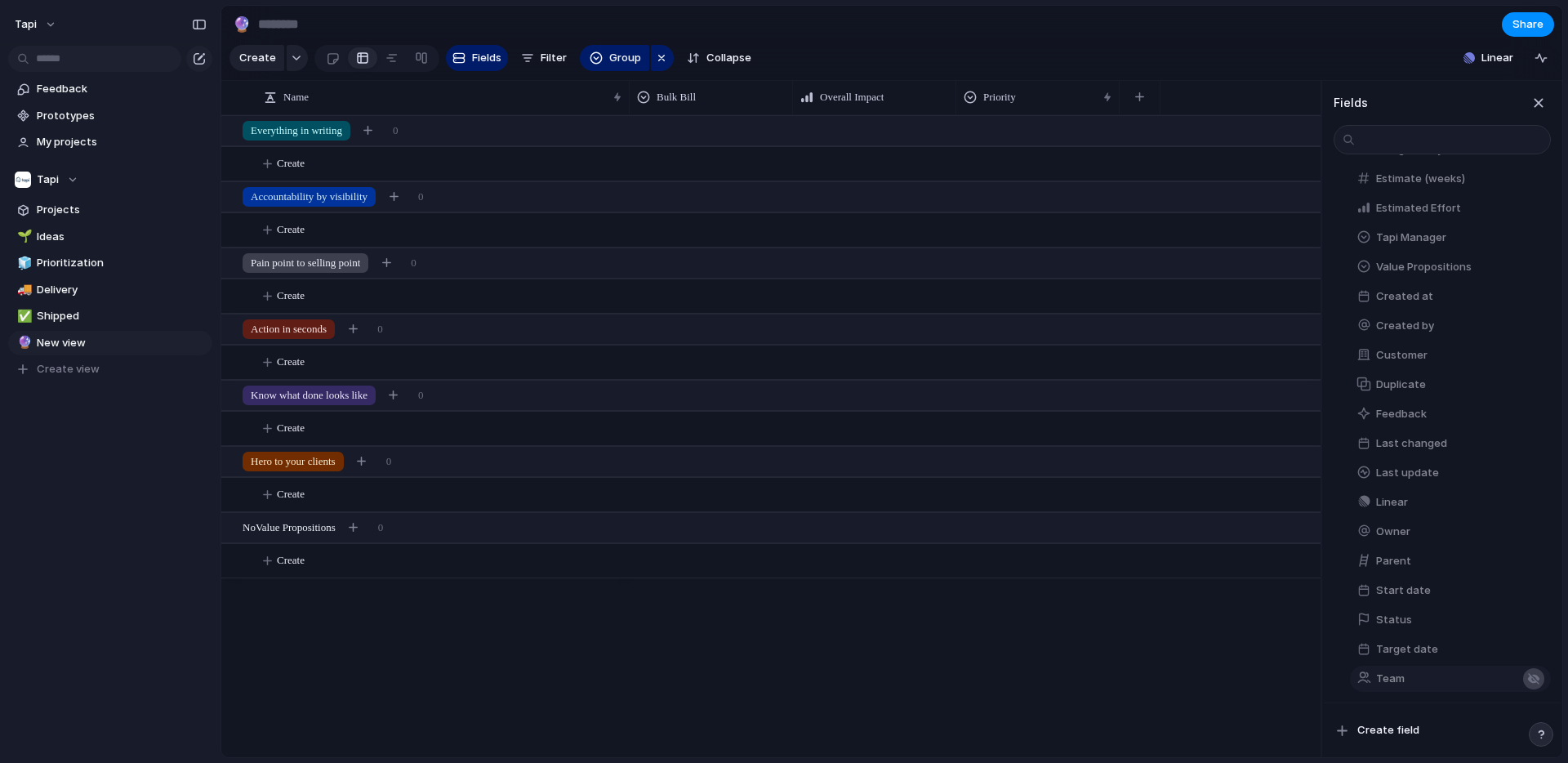
click at [1538, 679] on button "button" at bounding box center [1534, 679] width 21 height 21
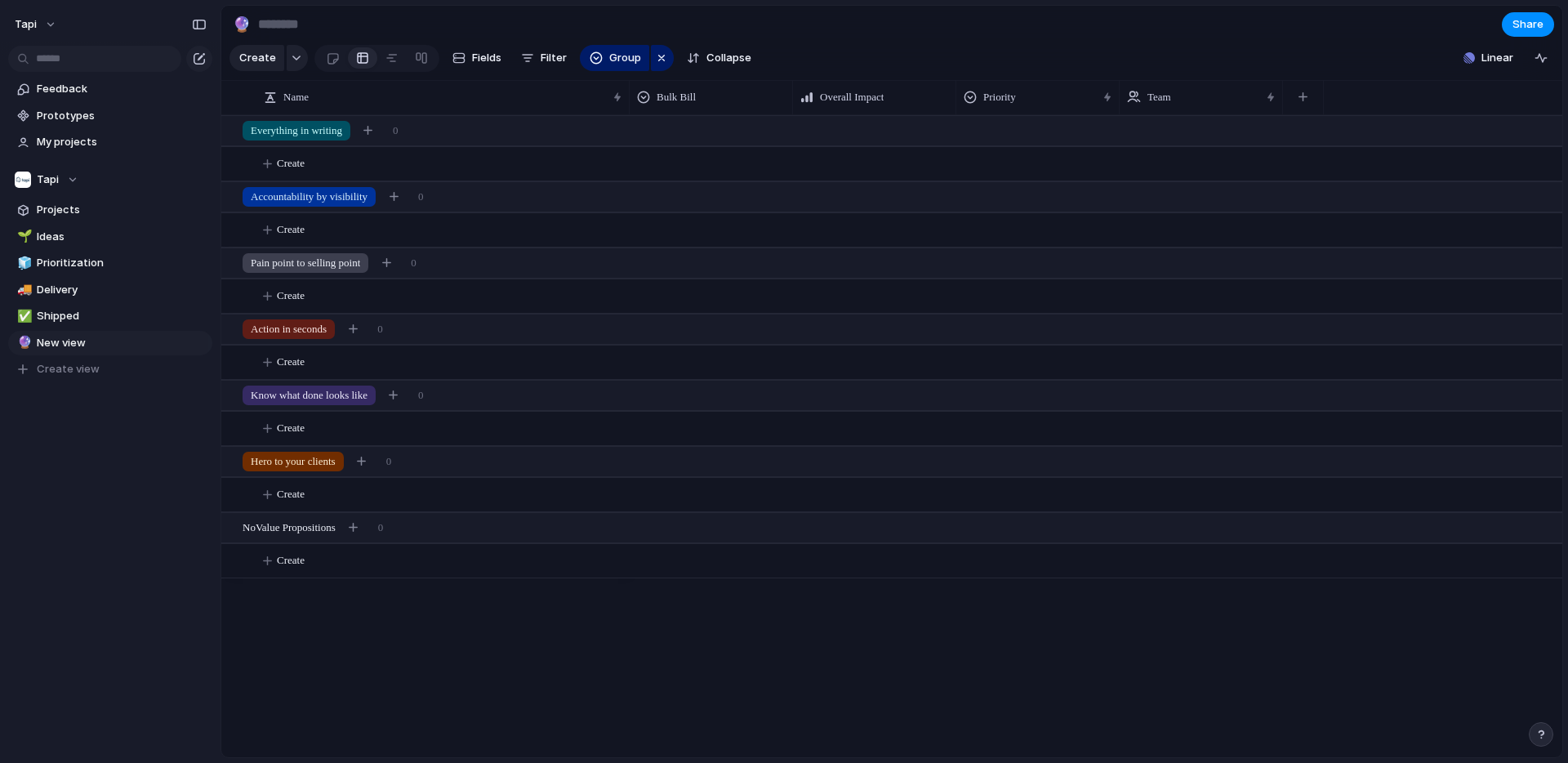
click at [304, 18] on input at bounding box center [350, 24] width 192 height 29
click at [312, 23] on input "**********" at bounding box center [350, 24] width 192 height 29
click at [269, 24] on input "**********" at bounding box center [350, 24] width 192 height 29
type input "**********"
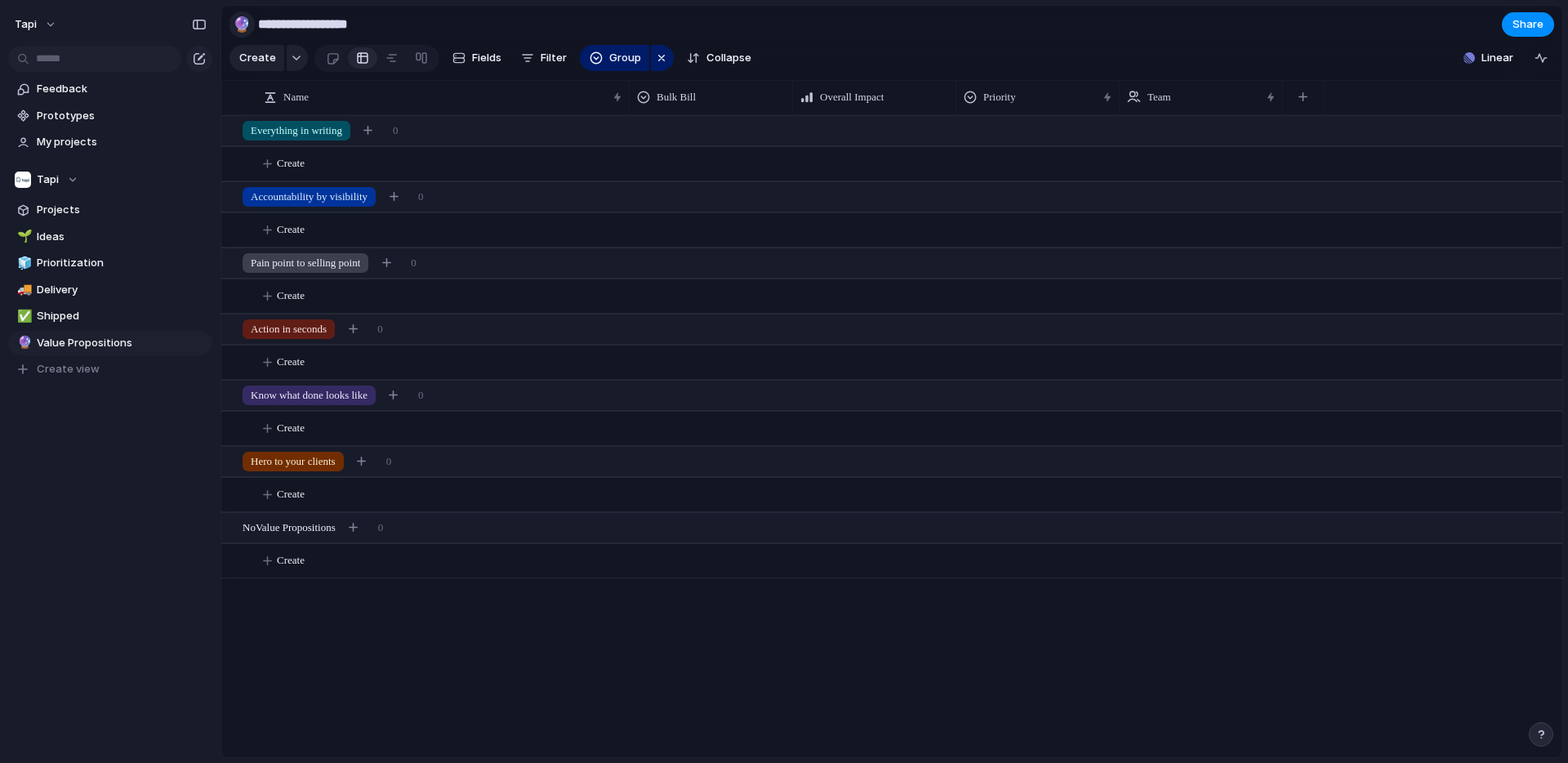
click at [243, 28] on div "🔮" at bounding box center [241, 24] width 18 height 22
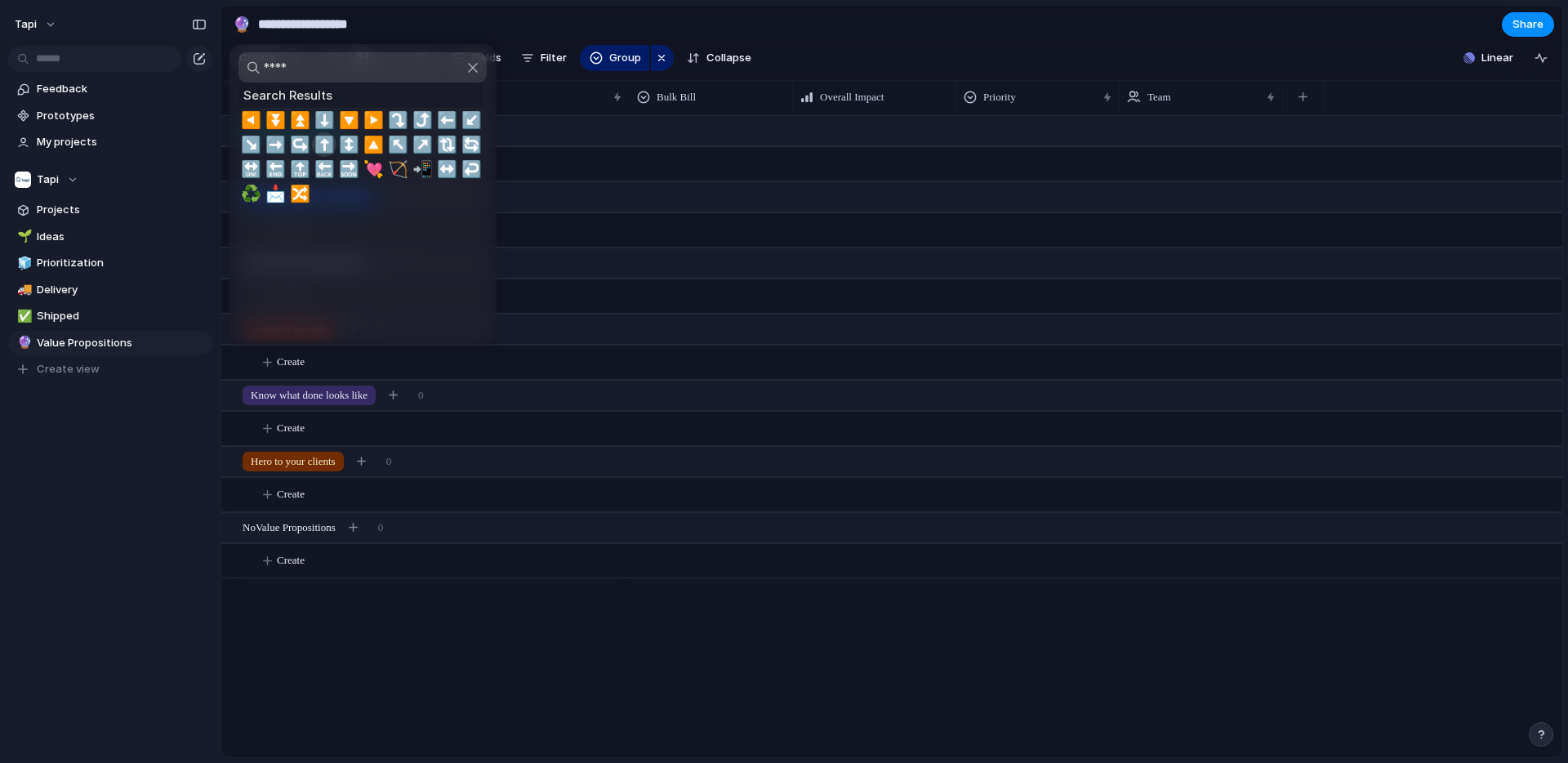
type input "****"
click at [323, 143] on span "⬆️" at bounding box center [324, 145] width 20 height 19
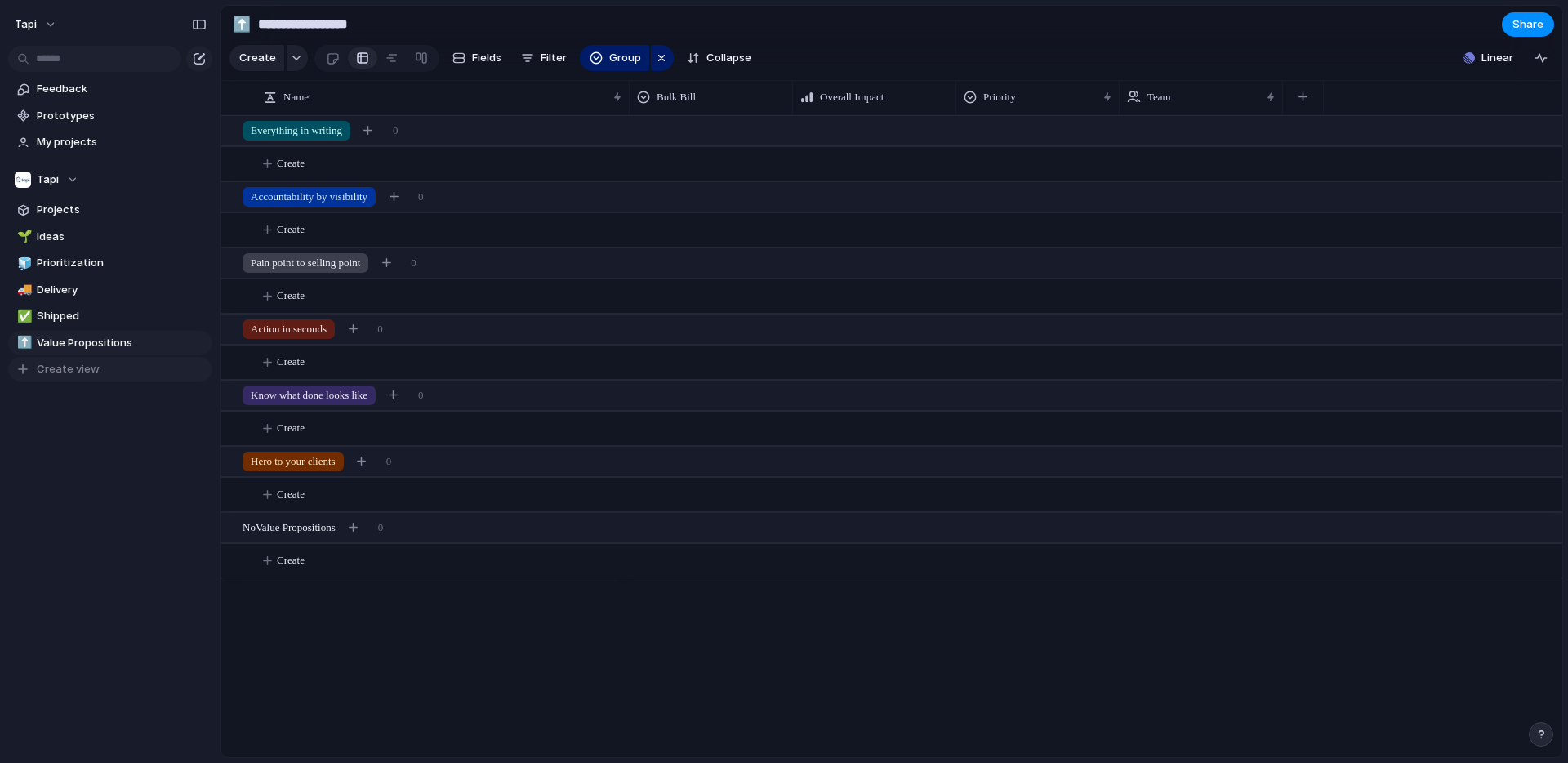
click at [77, 368] on span "Create view" at bounding box center [68, 368] width 63 height 16
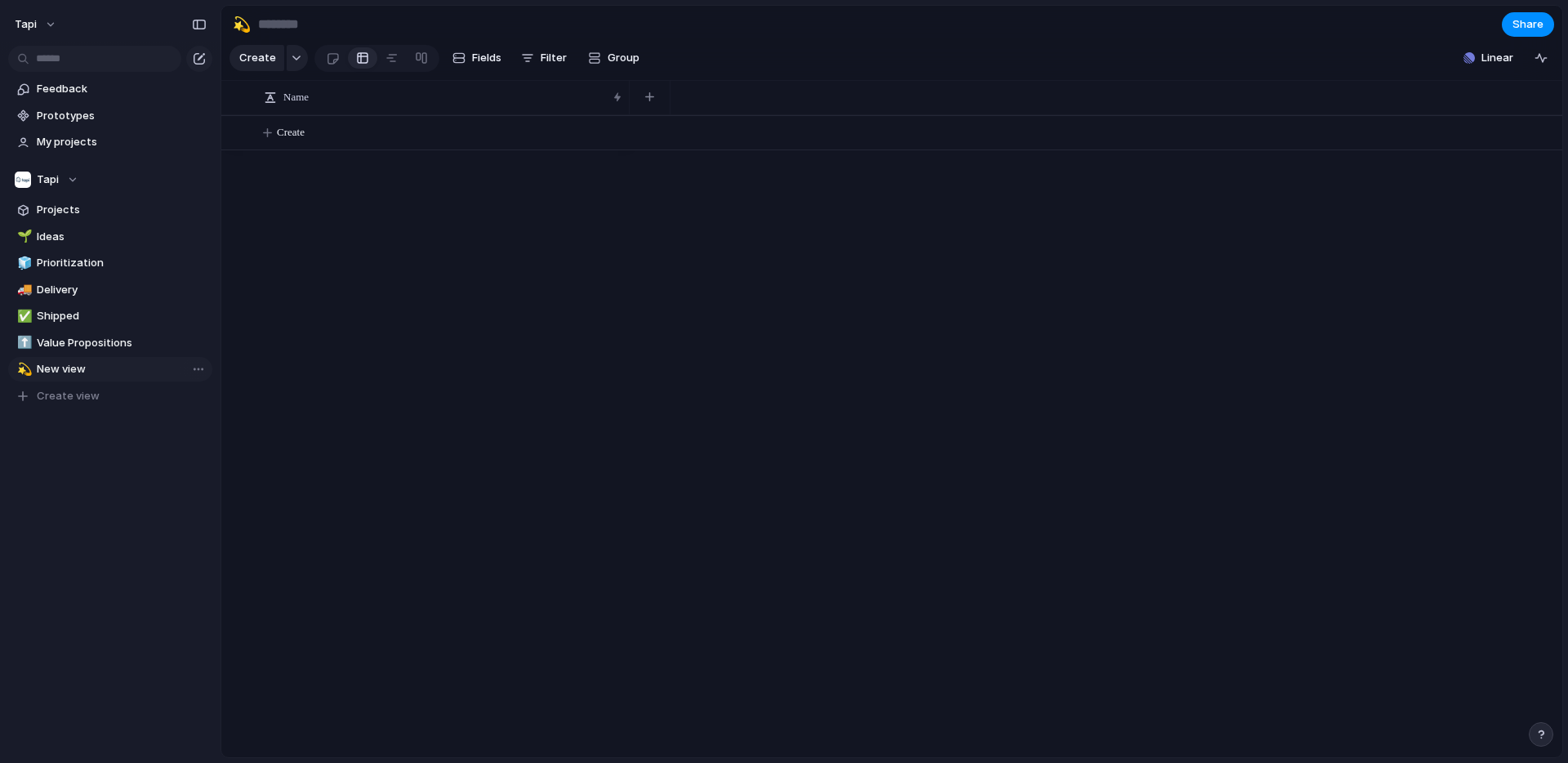
click at [25, 378] on link "💫 New view" at bounding box center [110, 368] width 204 height 24
click at [71, 369] on span "New view" at bounding box center [122, 368] width 170 height 16
click at [267, 27] on input at bounding box center [350, 24] width 192 height 29
type input "**********"
click at [243, 23] on div "💫" at bounding box center [241, 24] width 18 height 22
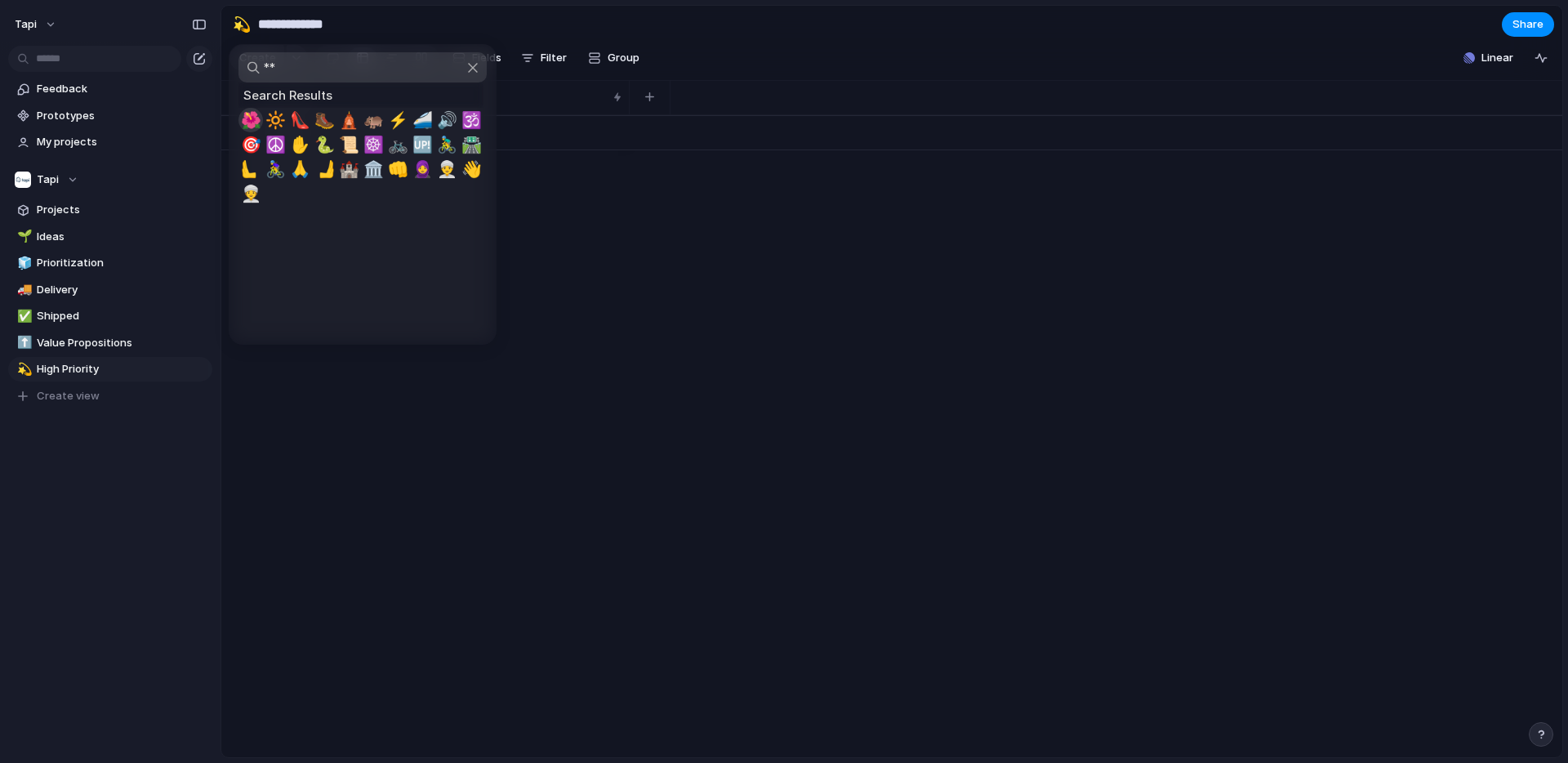
type input "*"
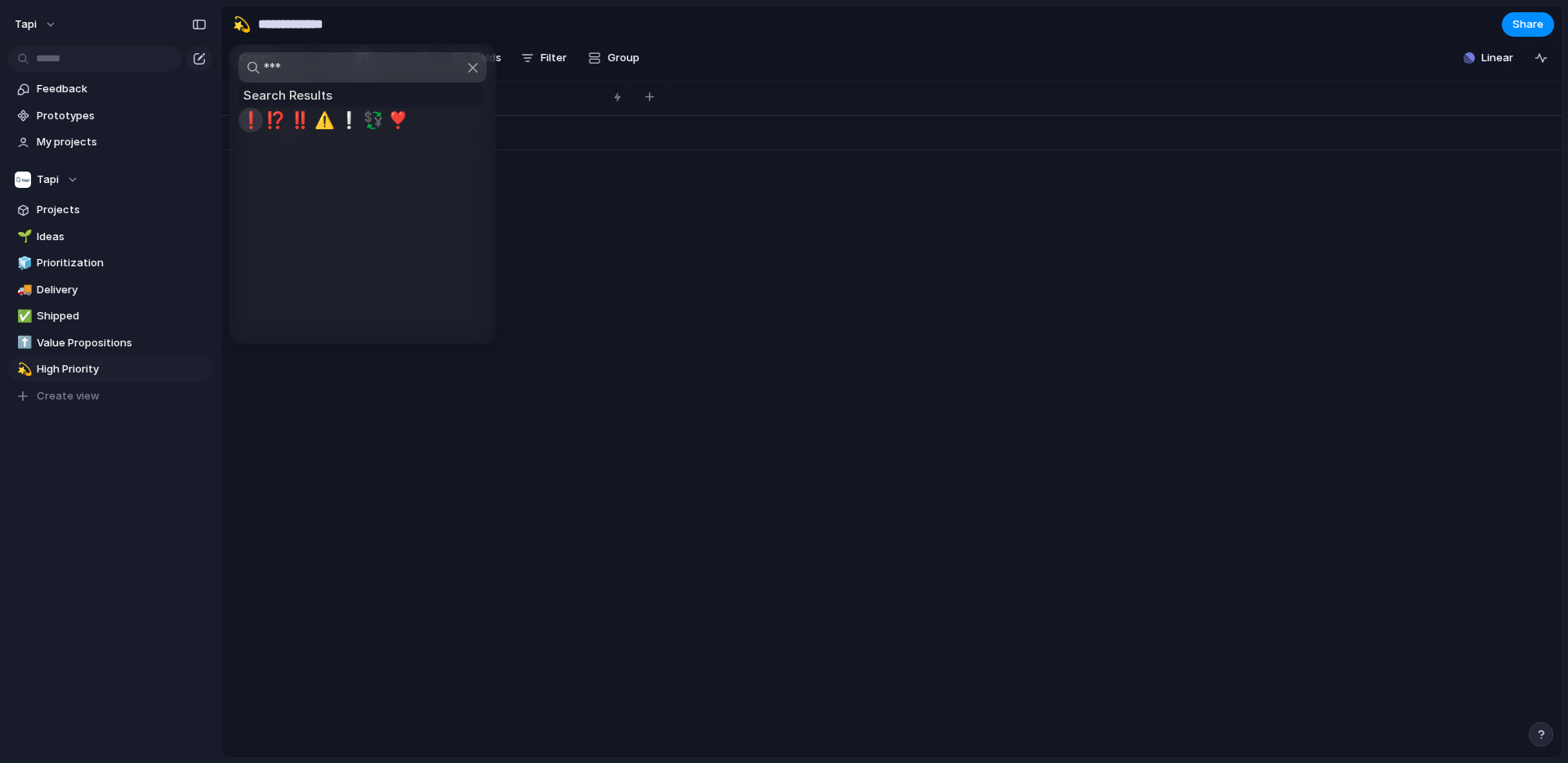
type input "***"
click at [250, 119] on span "❗" at bounding box center [251, 120] width 20 height 19
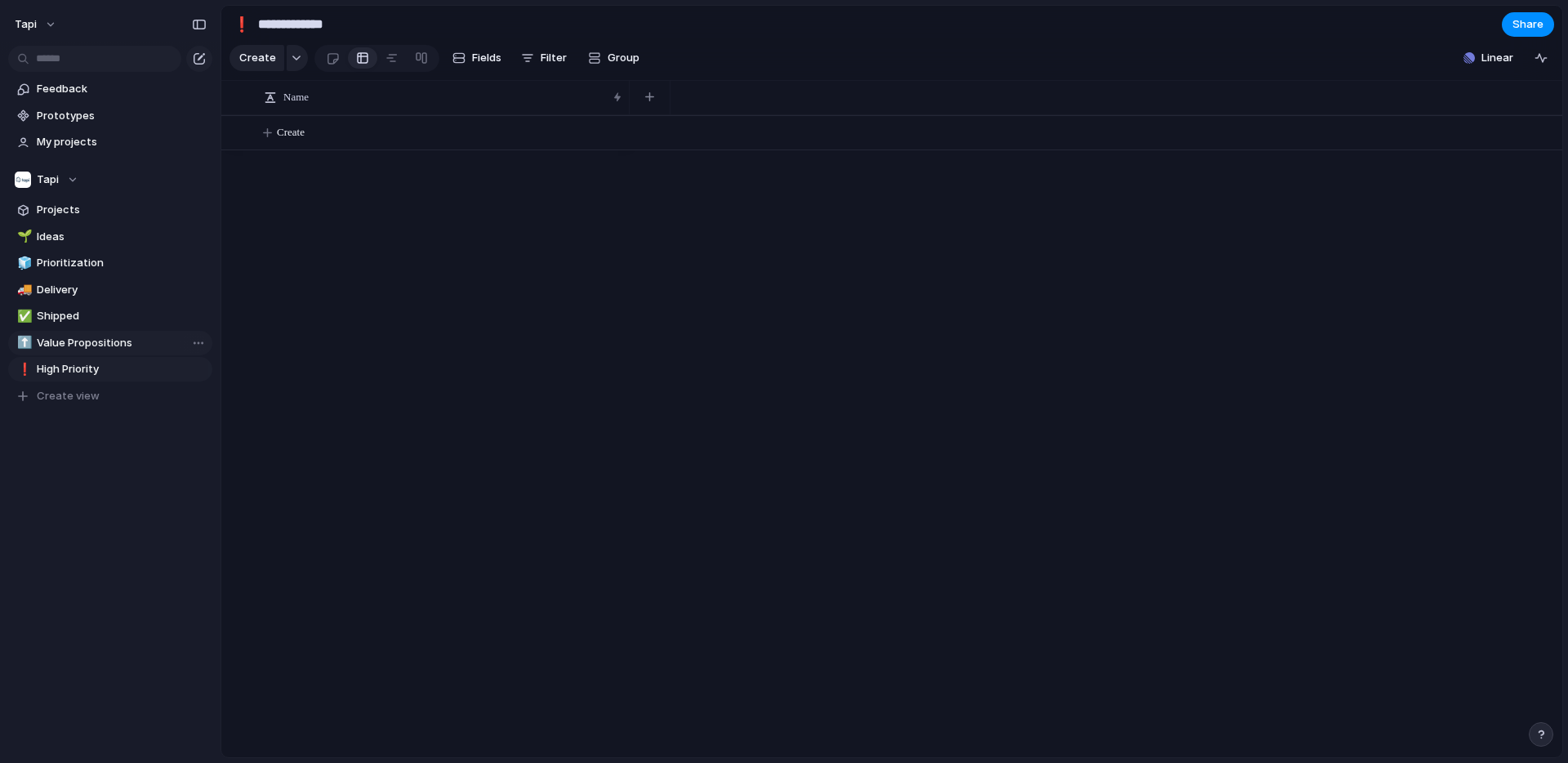
click at [83, 343] on span "Value Propositions" at bounding box center [122, 342] width 170 height 16
type input "**********"
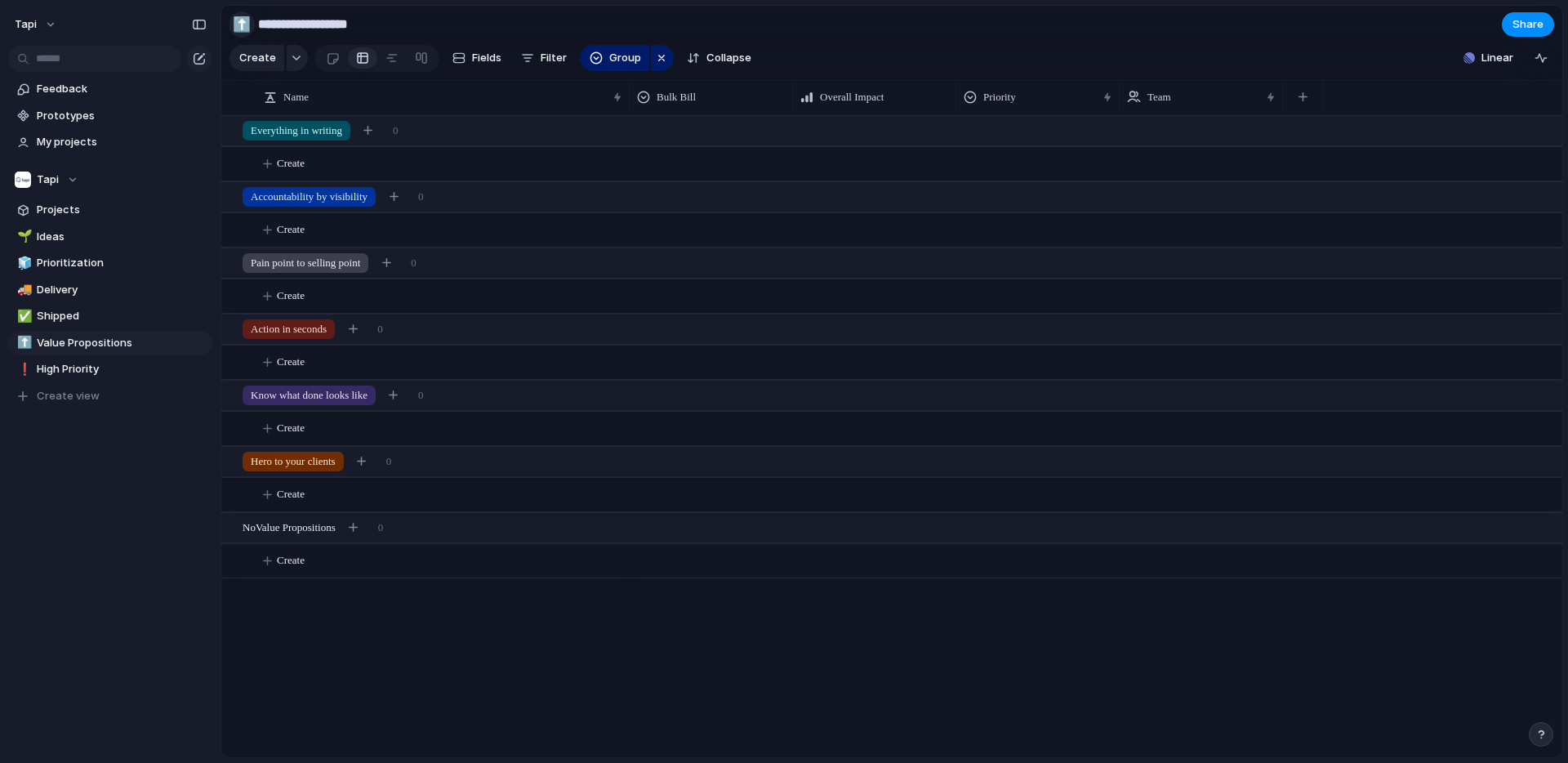
click at [240, 27] on div "⬆️" at bounding box center [241, 24] width 18 height 22
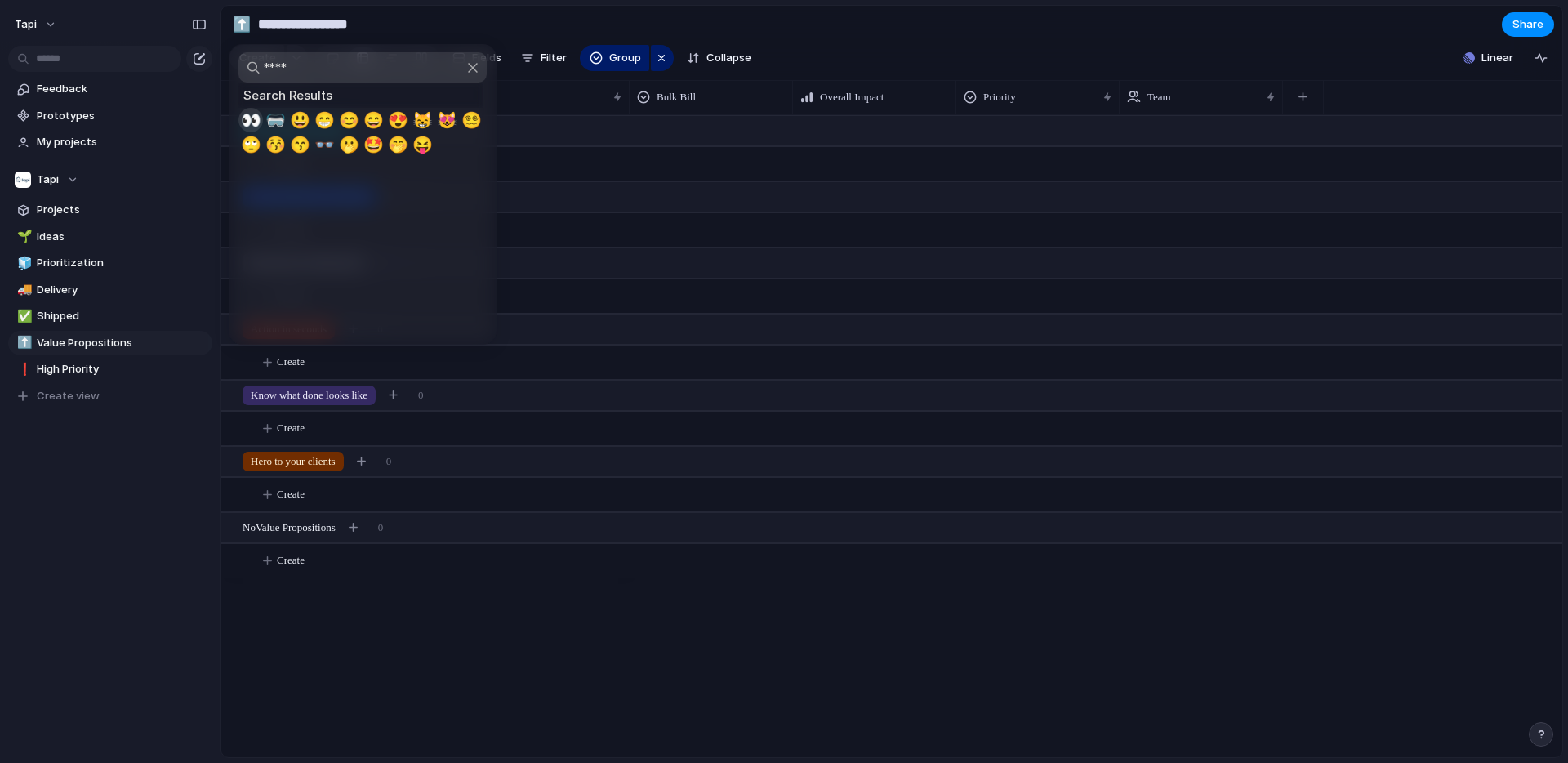
type input "****"
click at [255, 110] on span "👀" at bounding box center [251, 120] width 20 height 19
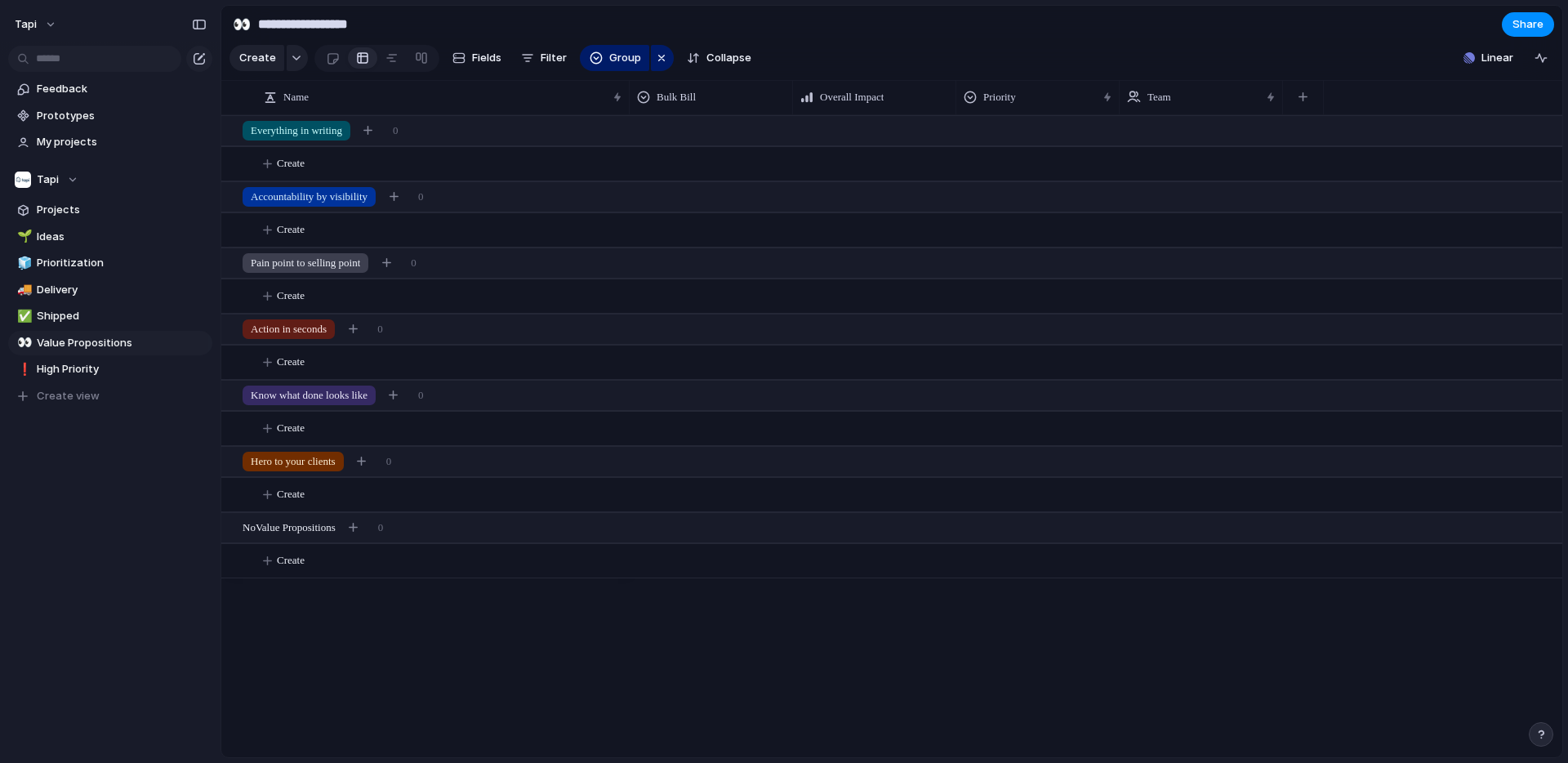
click at [35, 441] on div "Feedback Prototypes My projects Tapi Projects 🌱 Ideas 🧊 Prioritization 🚚 Delive…" at bounding box center [110, 270] width 221 height 541
click at [86, 368] on span "High Priority" at bounding box center [122, 368] width 170 height 16
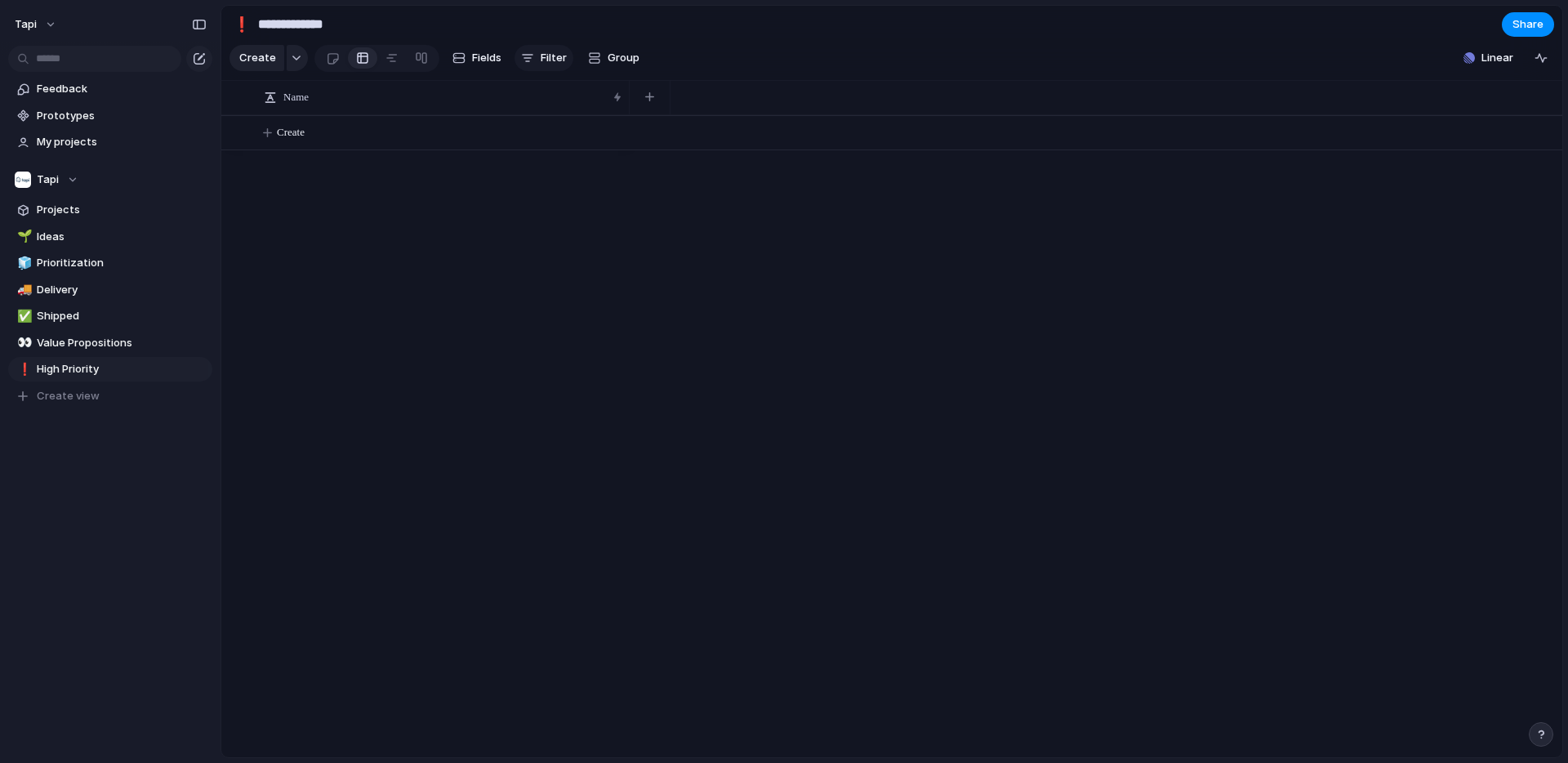
click at [542, 58] on span "Filter" at bounding box center [554, 58] width 26 height 16
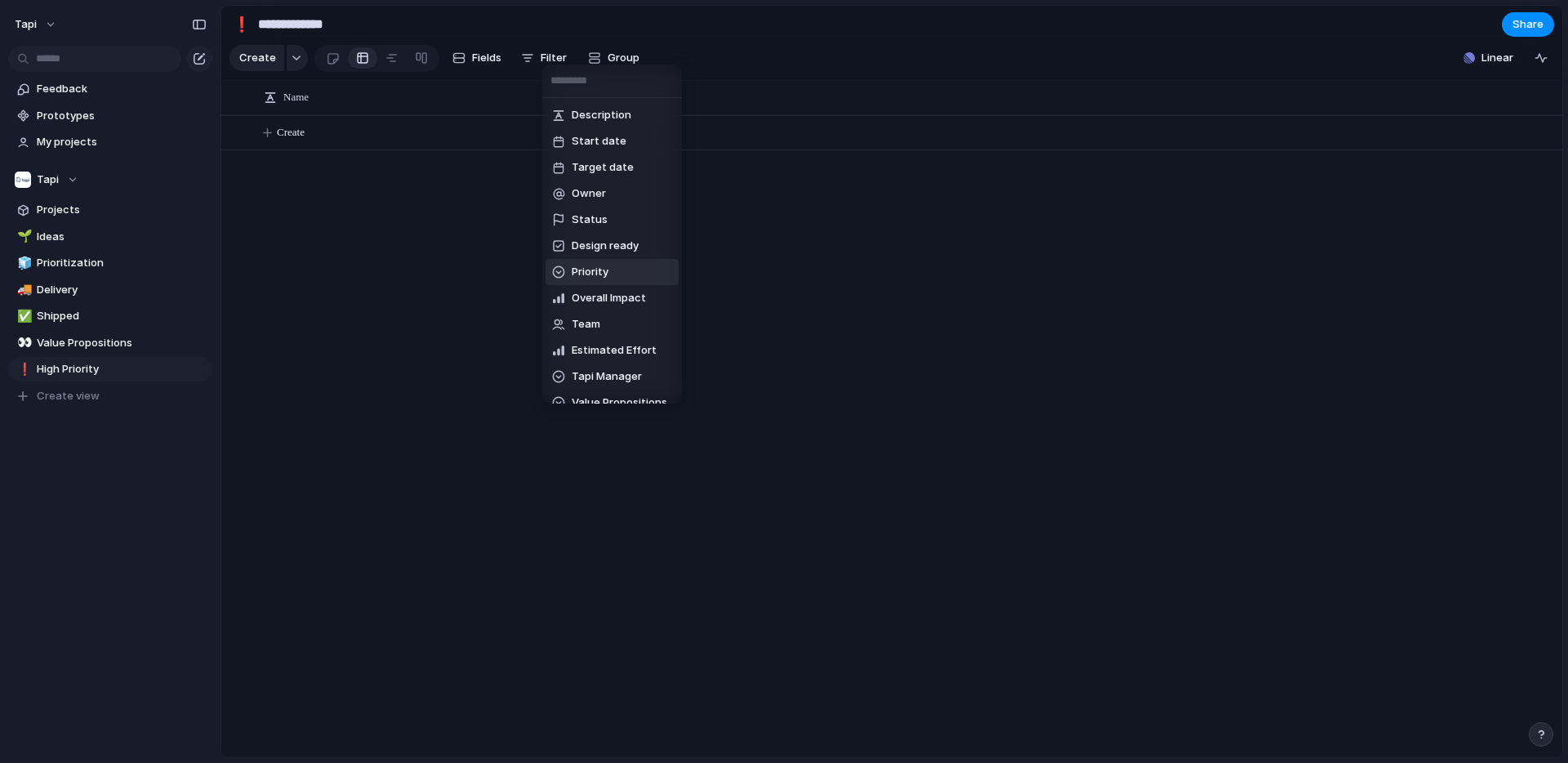
click at [597, 274] on span "Priority" at bounding box center [590, 272] width 37 height 16
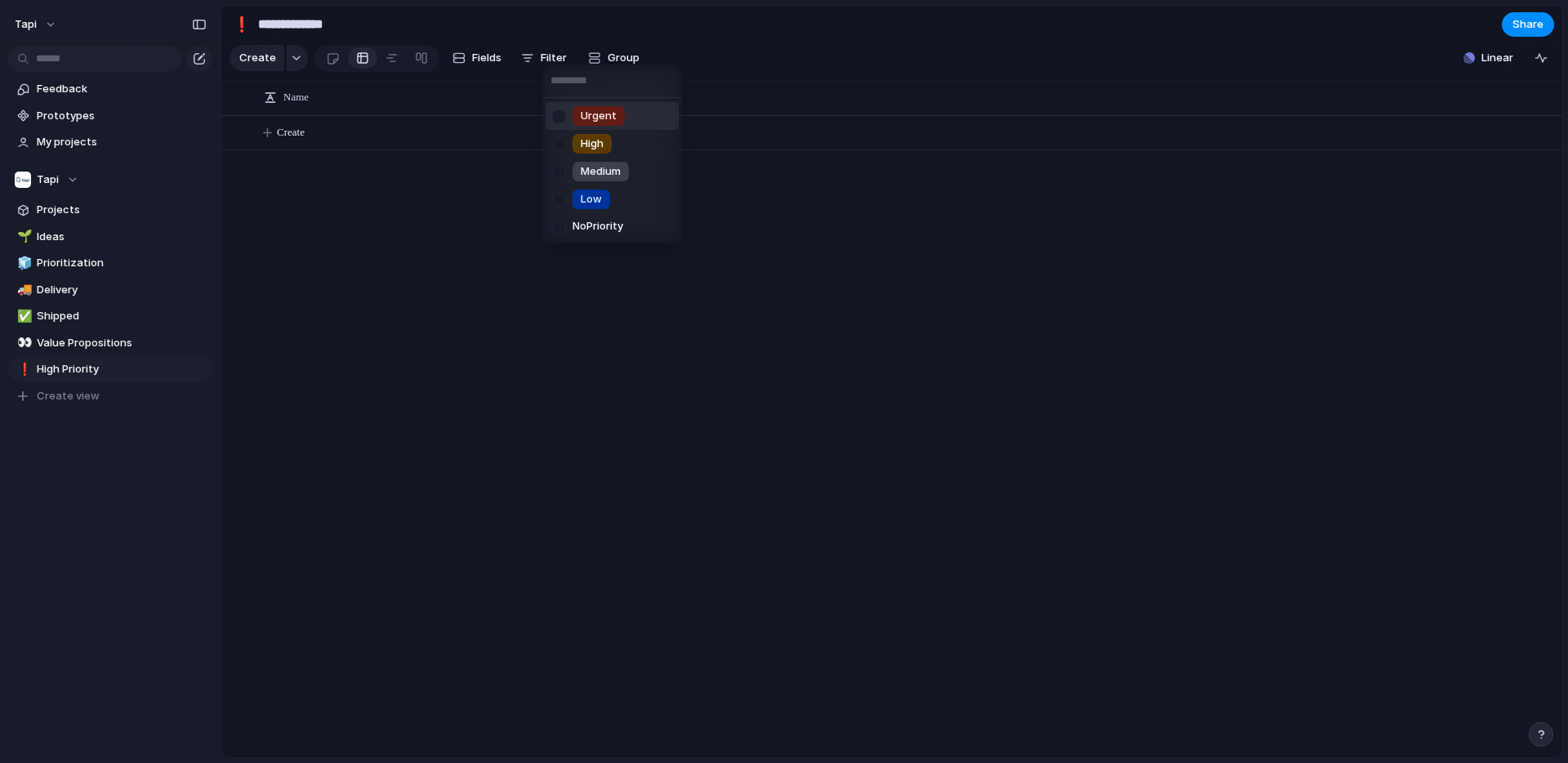
click at [558, 115] on div at bounding box center [559, 117] width 29 height 29
click at [559, 145] on div at bounding box center [559, 145] width 29 height 29
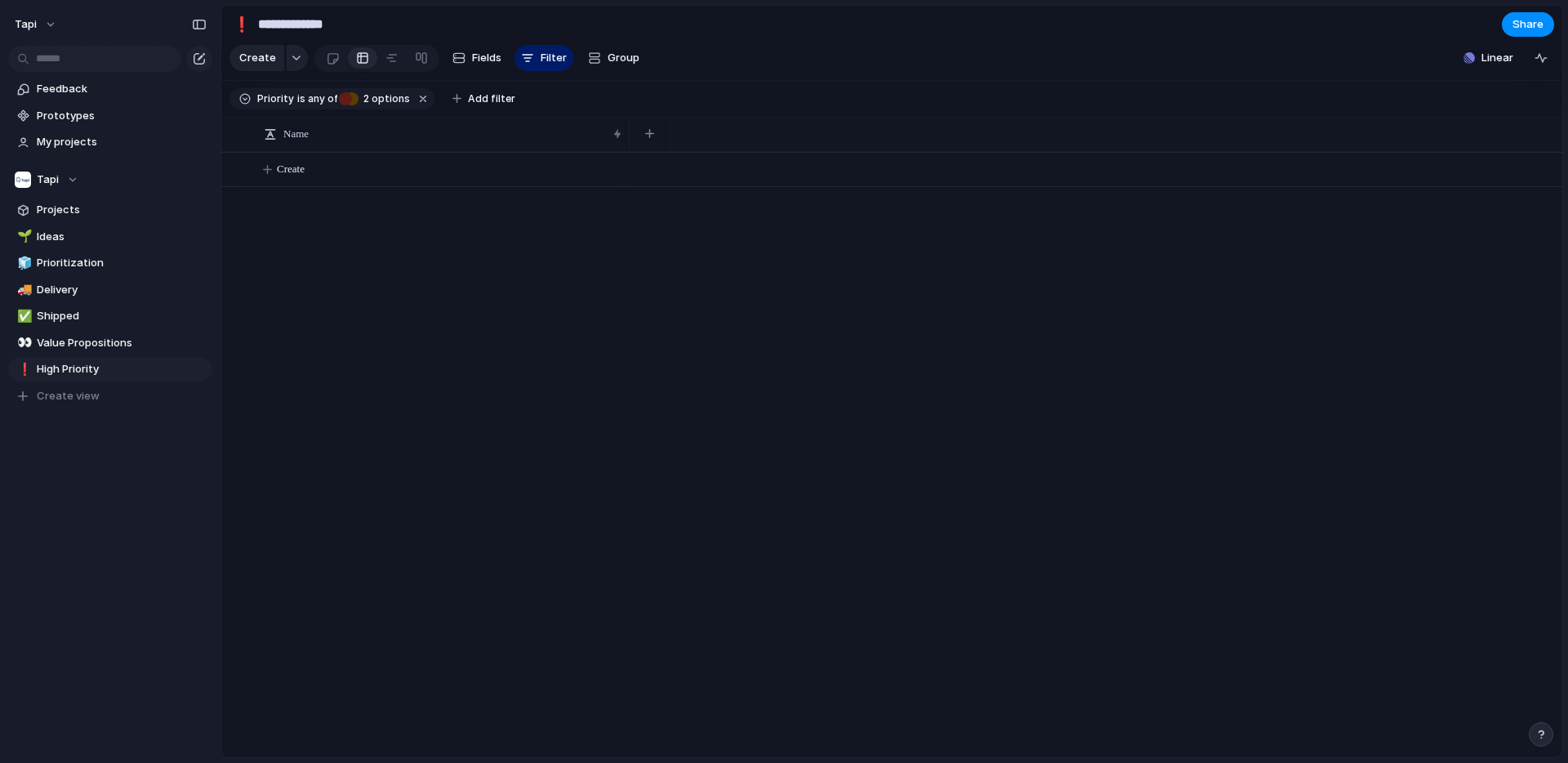
click at [482, 230] on div "Urgent High Medium Low No Priority" at bounding box center [784, 381] width 1568 height 763
click at [601, 54] on button "Group" at bounding box center [613, 58] width 68 height 26
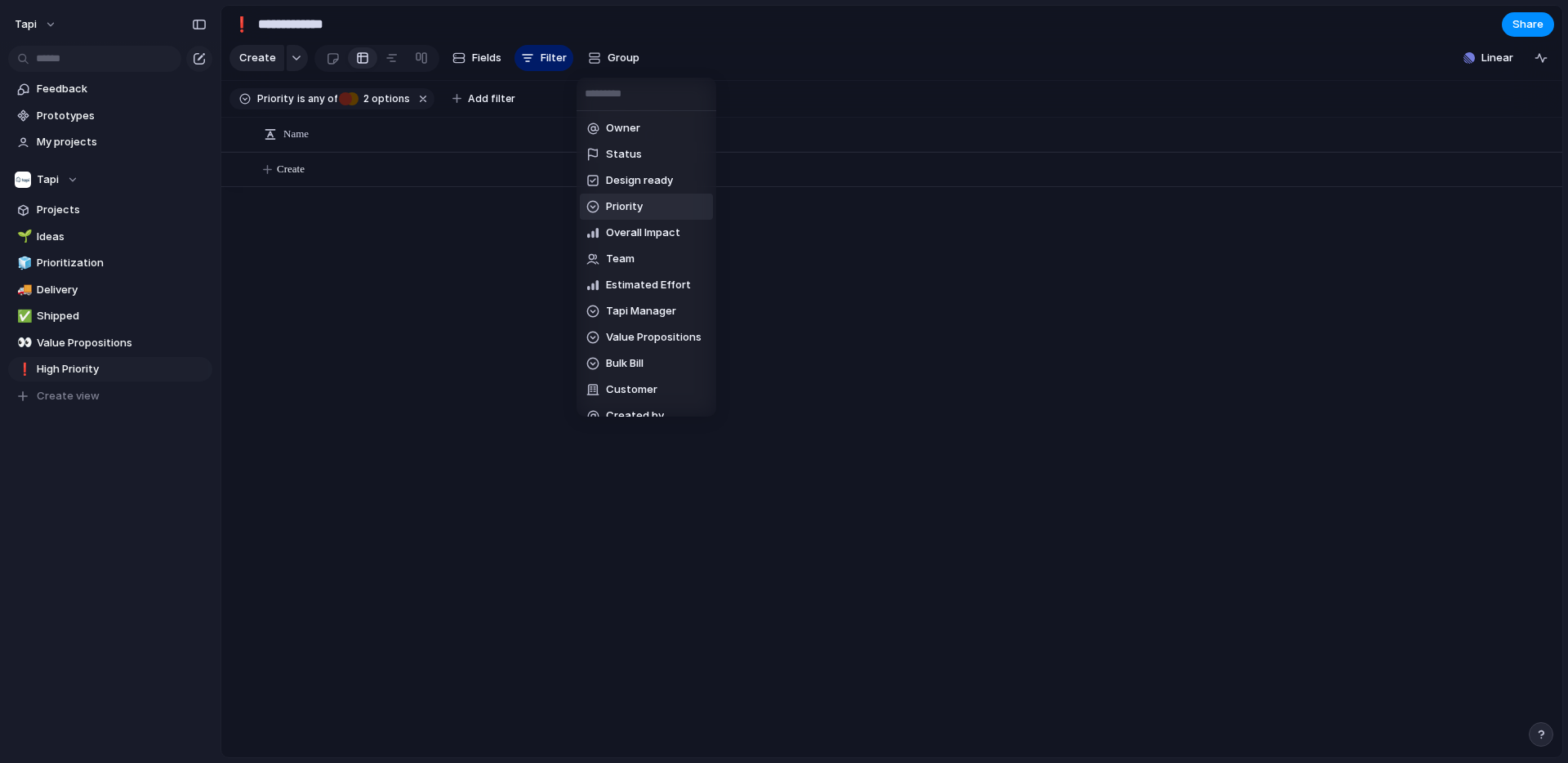
click at [628, 211] on span "Priority" at bounding box center [624, 206] width 37 height 16
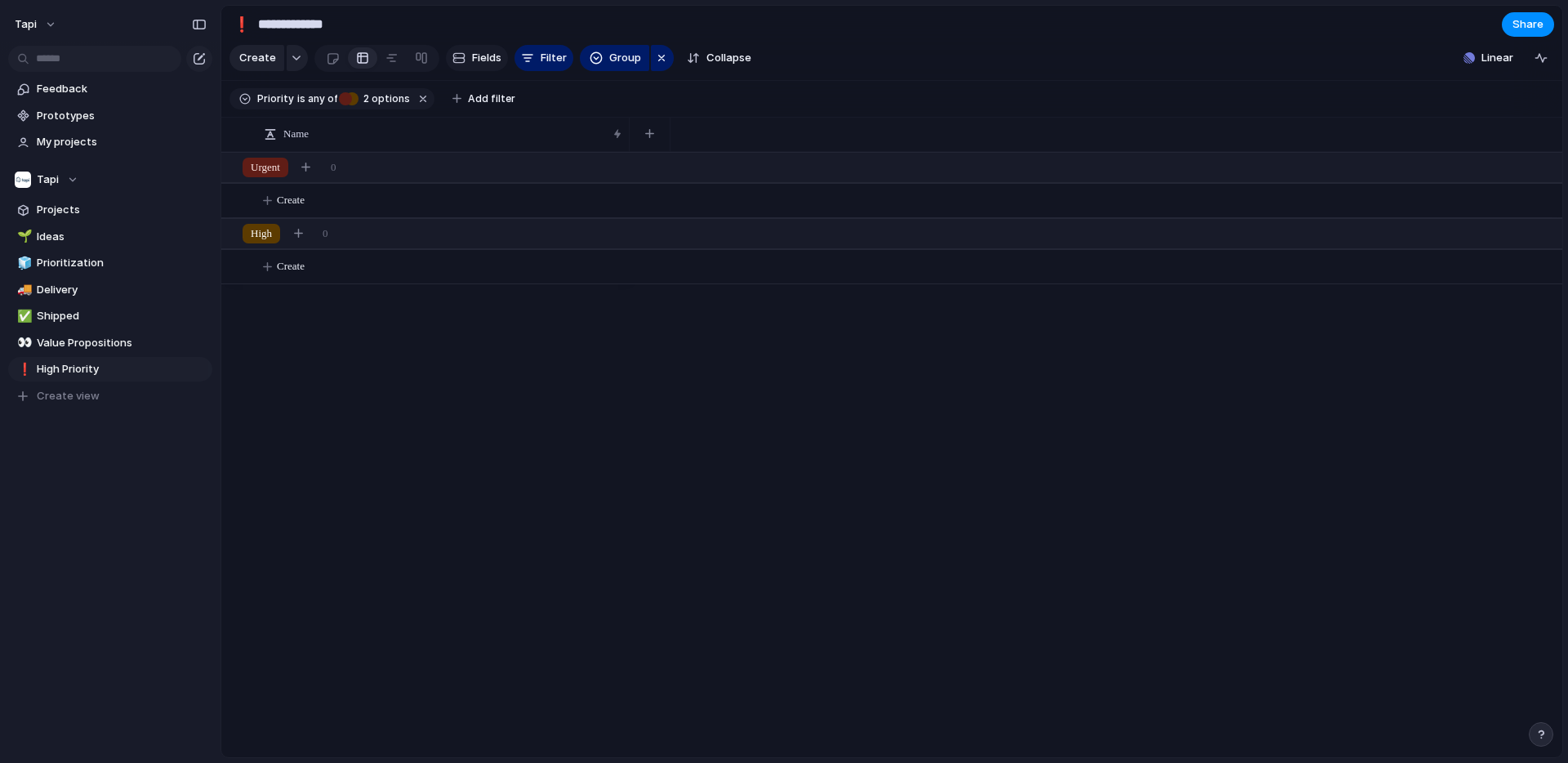
click at [486, 58] on span "Fields" at bounding box center [487, 58] width 29 height 16
click at [181, 313] on div at bounding box center [193, 316] width 29 height 19
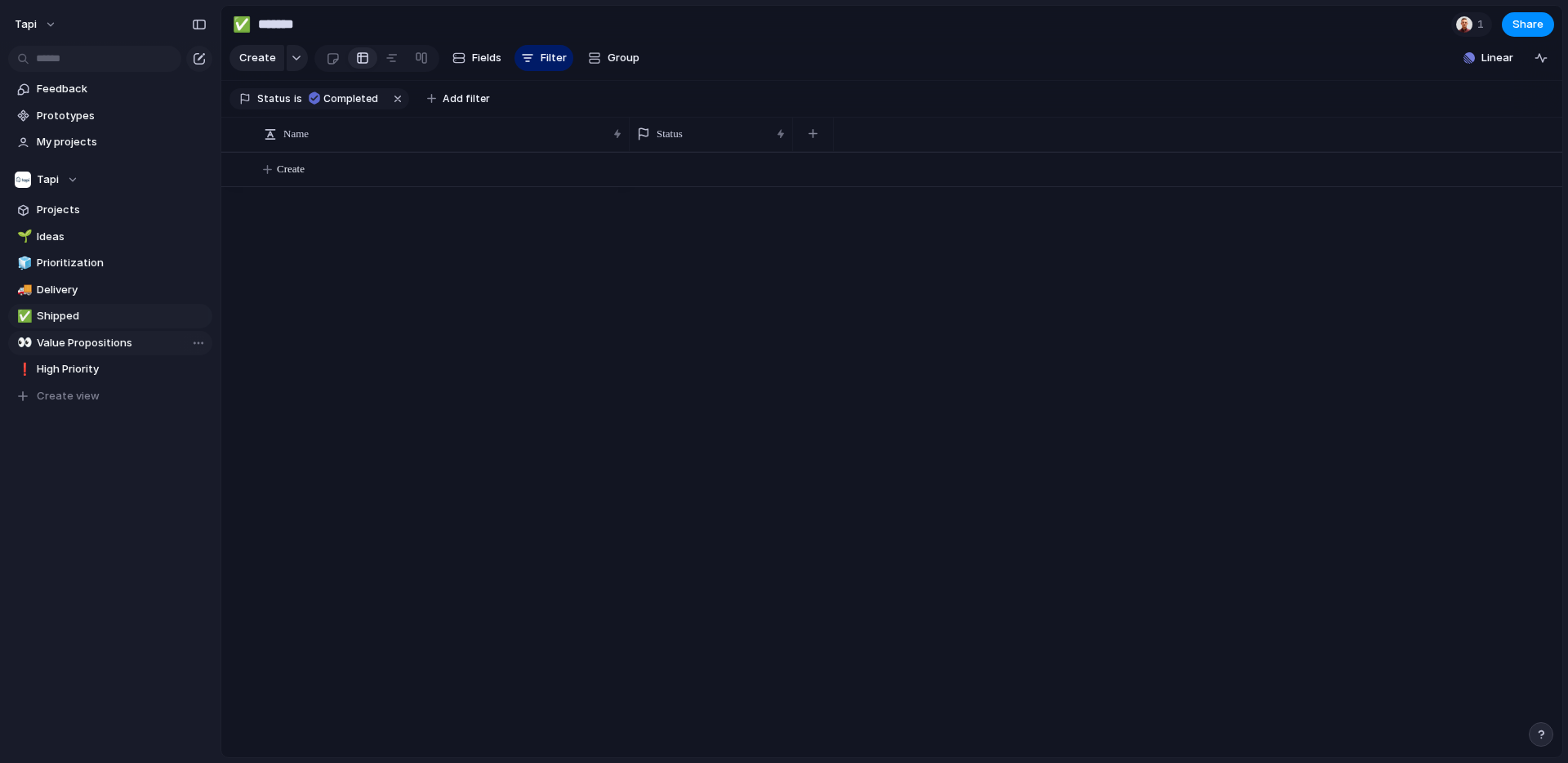
click at [75, 340] on span "Value Propositions" at bounding box center [122, 342] width 170 height 16
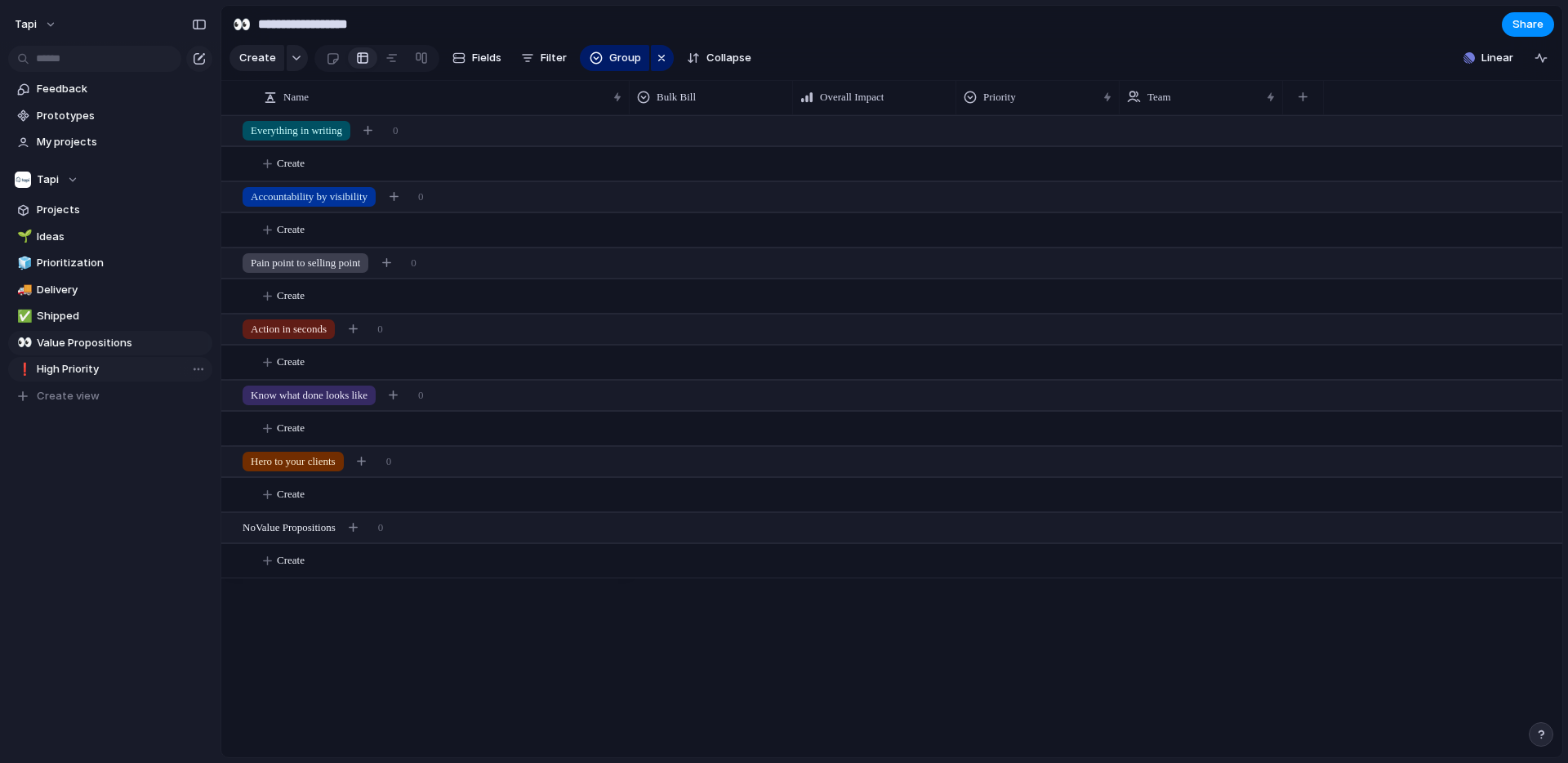
click at [75, 367] on span "High Priority" at bounding box center [122, 368] width 170 height 16
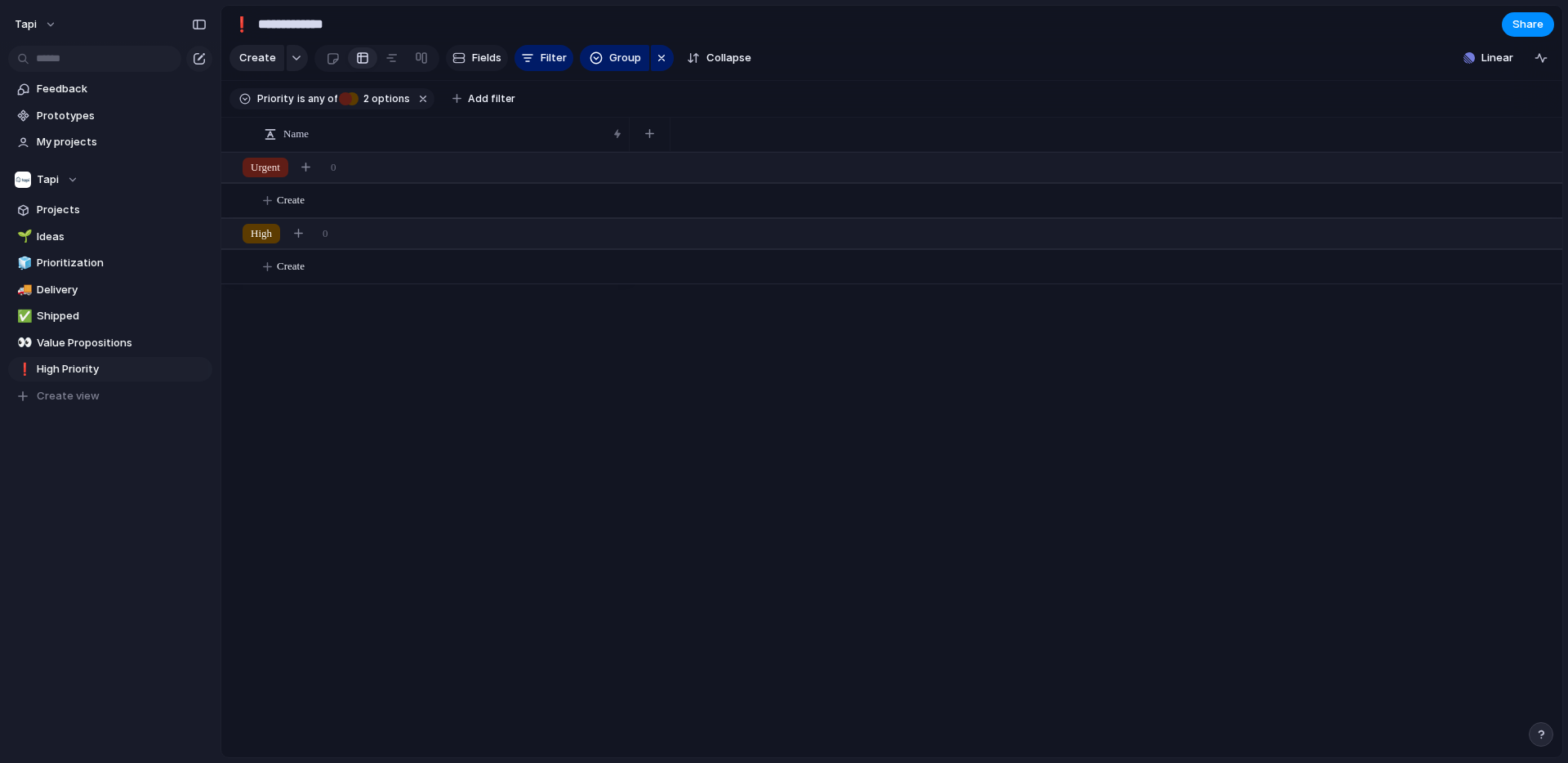
click at [481, 56] on span "Fields" at bounding box center [487, 58] width 29 height 16
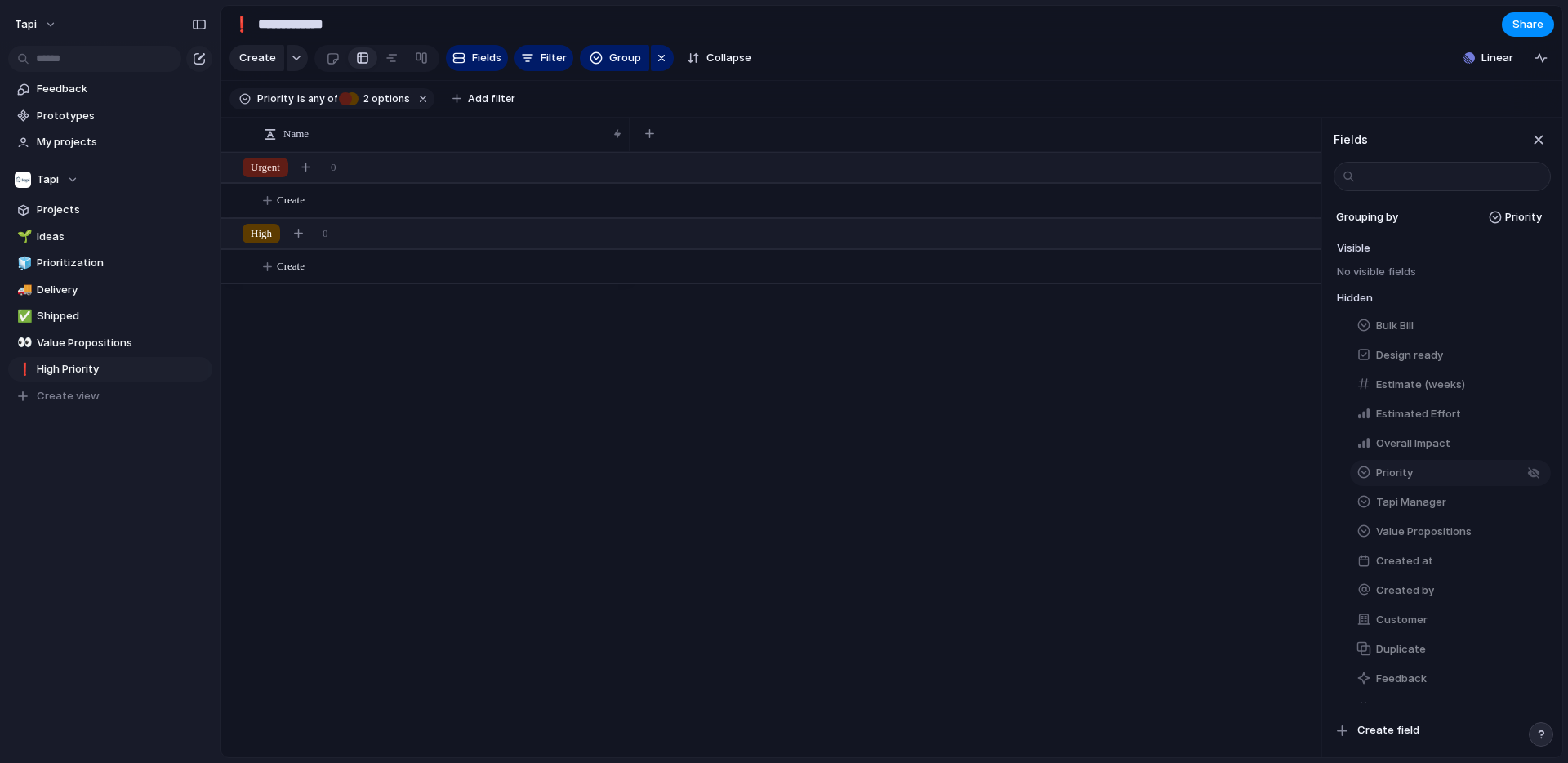
scroll to position [29, 0]
click at [1529, 502] on div "button" at bounding box center [1534, 504] width 14 height 14
click at [1537, 414] on button "button" at bounding box center [1534, 414] width 21 height 21
click at [104, 340] on span "Value Propositions" at bounding box center [122, 342] width 170 height 16
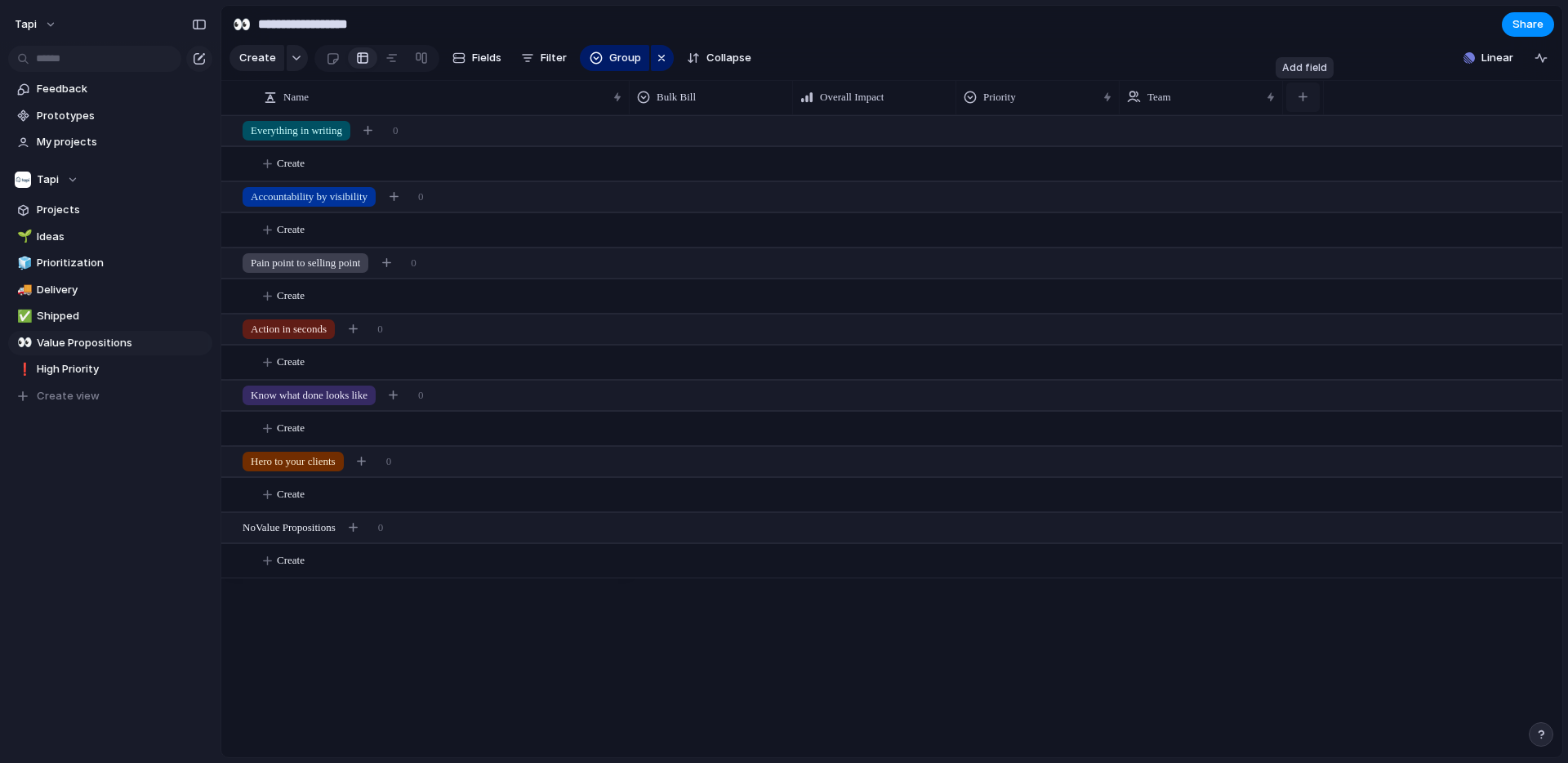
click at [1303, 95] on div "button" at bounding box center [1303, 96] width 9 height 9
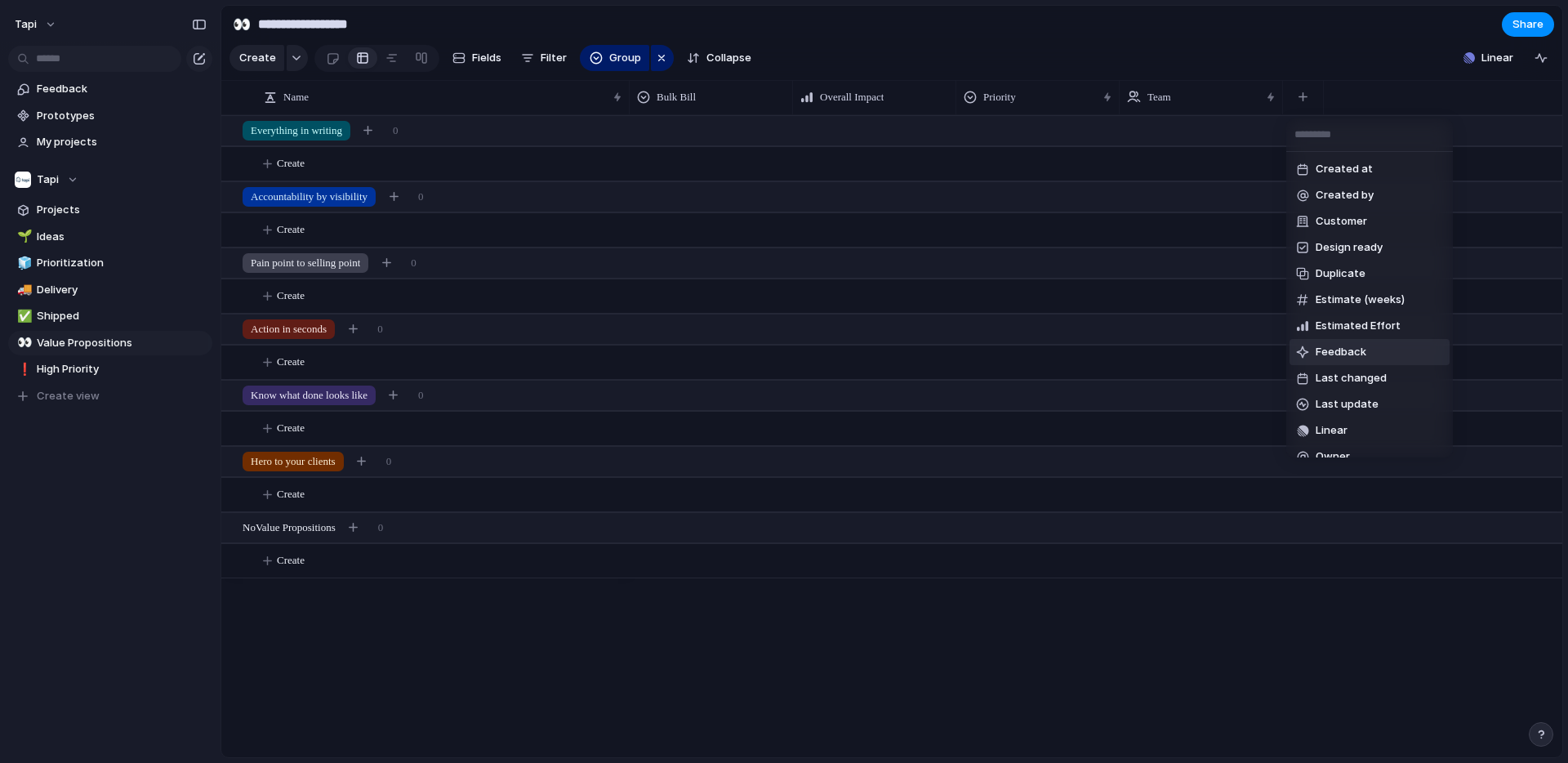
click at [1362, 351] on span "Feedback" at bounding box center [1341, 352] width 51 height 16
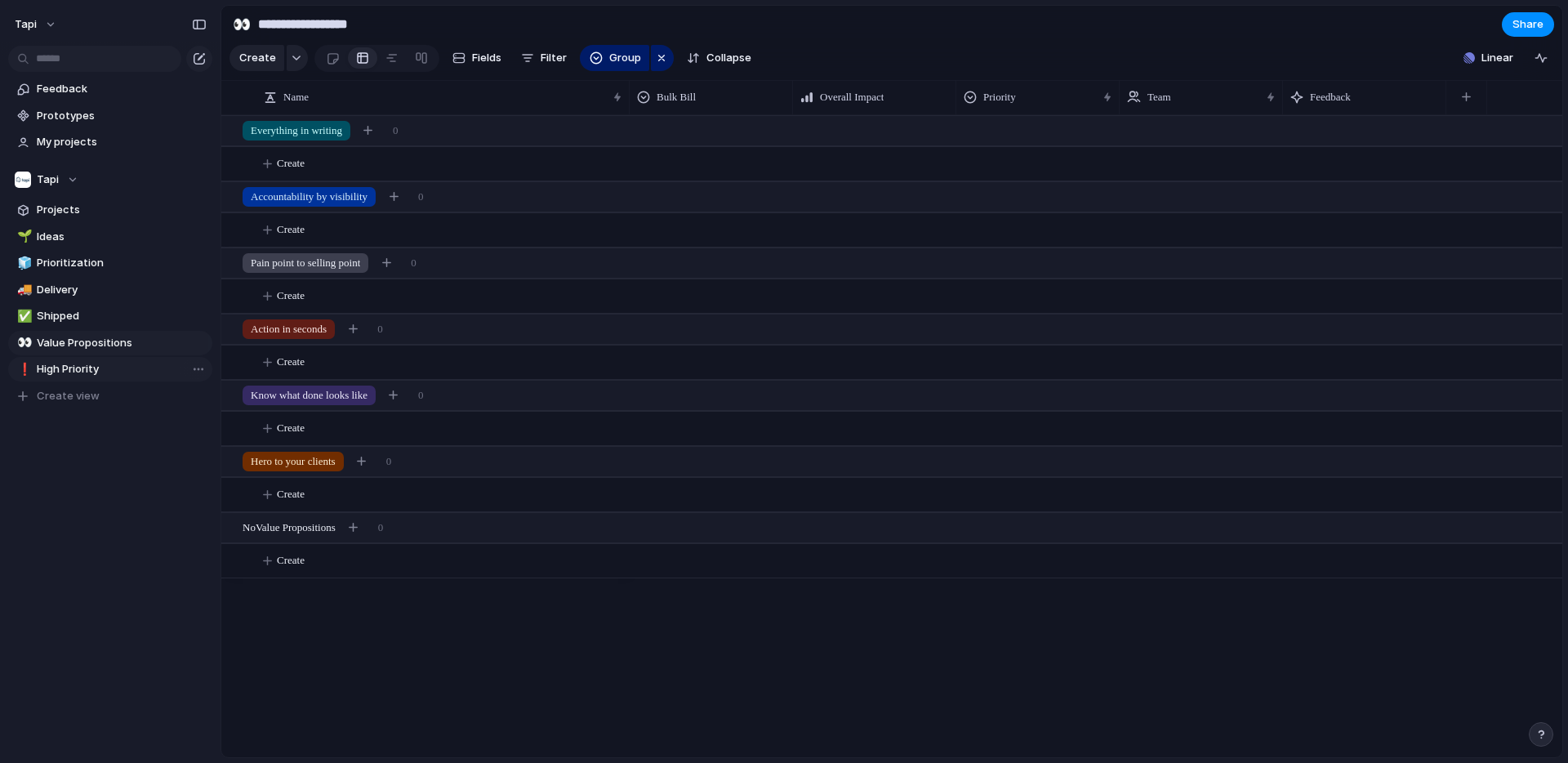
click at [68, 367] on span "High Priority" at bounding box center [122, 368] width 170 height 16
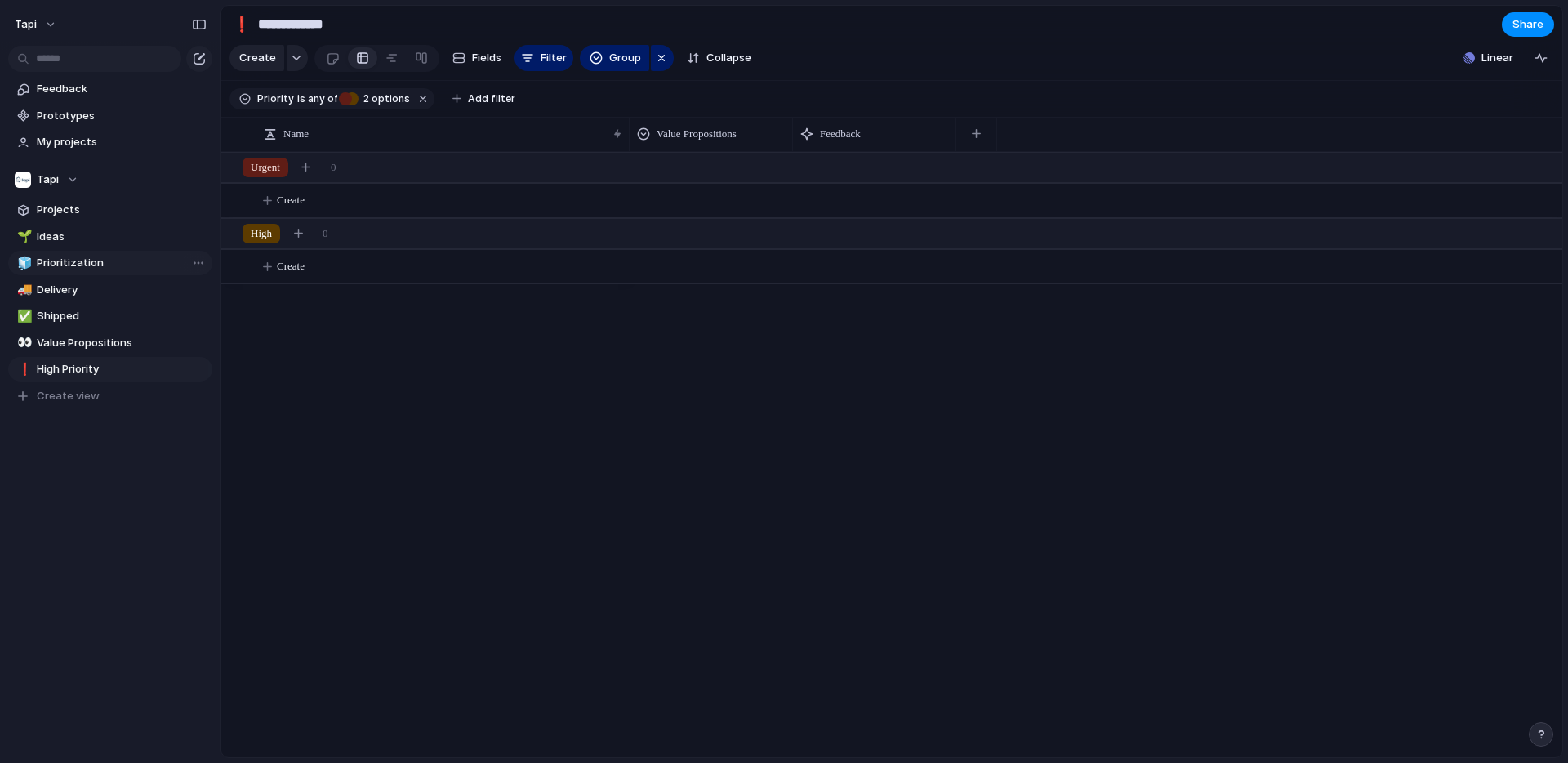
click at [61, 260] on span "Prioritization" at bounding box center [122, 262] width 170 height 16
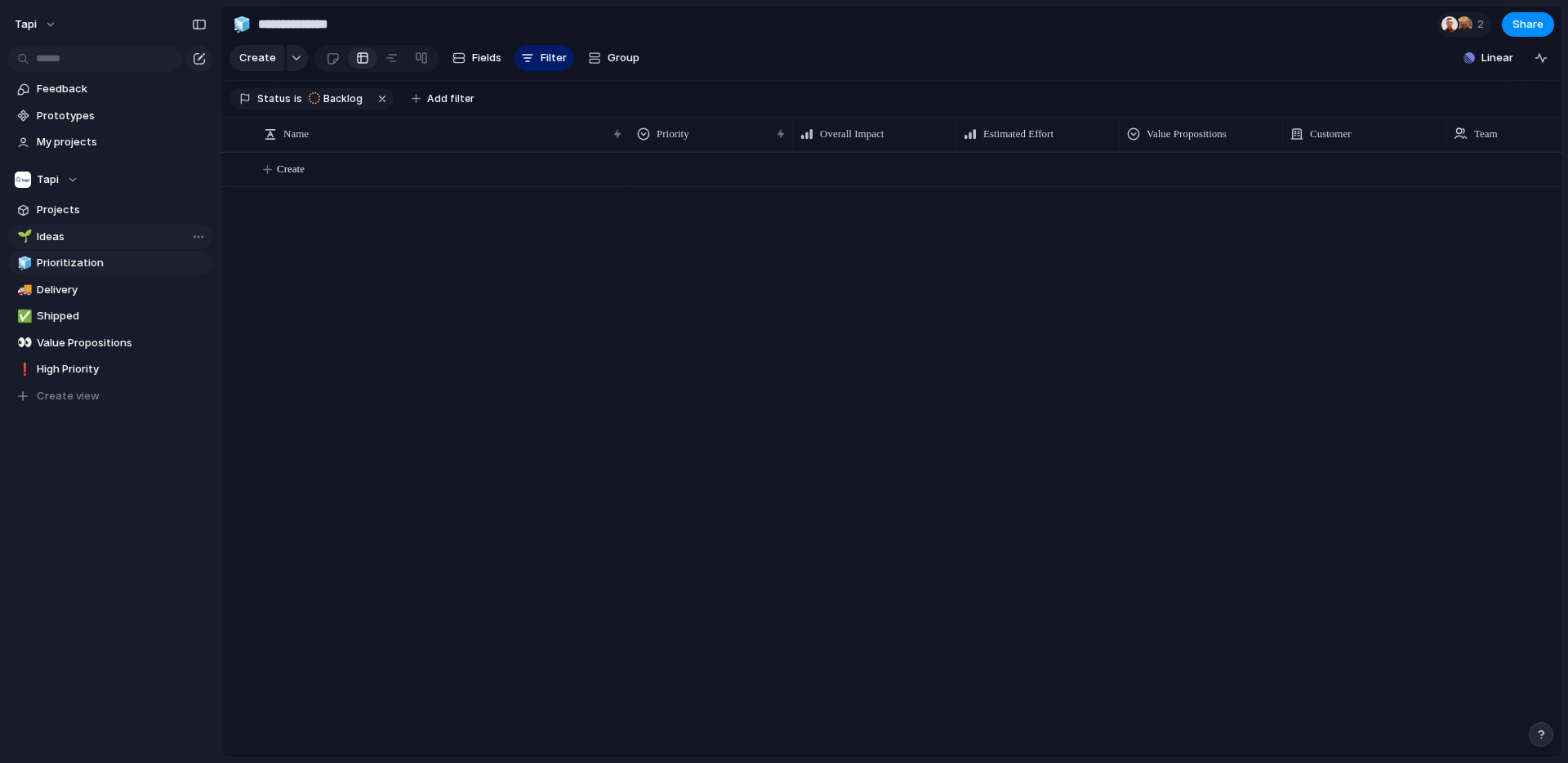
click at [57, 234] on span "Ideas" at bounding box center [122, 236] width 170 height 16
type input "*****"
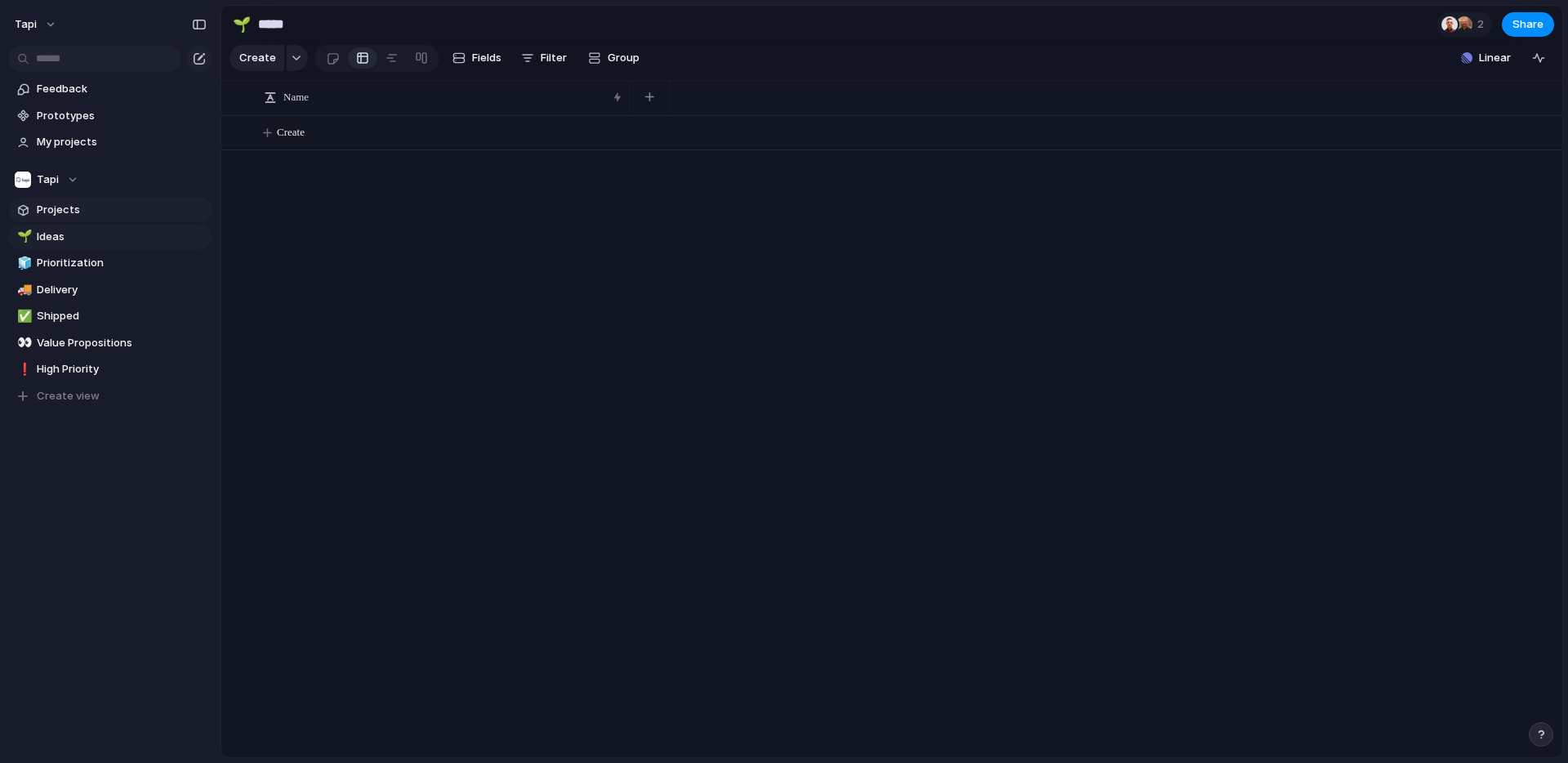
click at [46, 208] on span "Projects" at bounding box center [122, 209] width 170 height 16
click at [68, 237] on span "Ideas" at bounding box center [122, 236] width 170 height 16
click at [202, 205] on span "Projects" at bounding box center [122, 209] width 170 height 16
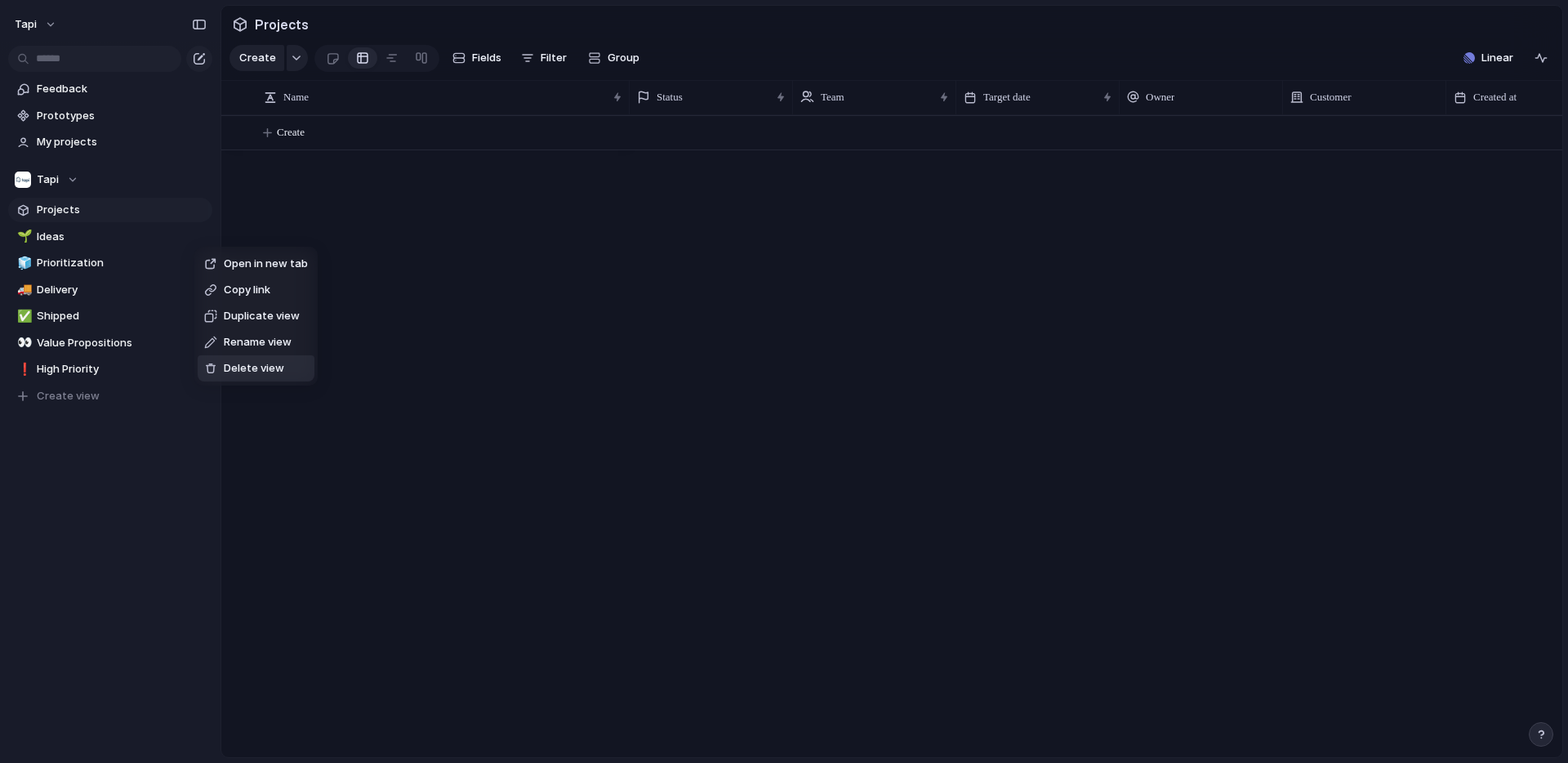
click at [244, 370] on span "Delete view" at bounding box center [254, 368] width 61 height 16
click at [233, 361] on span "Delete view" at bounding box center [263, 364] width 61 height 16
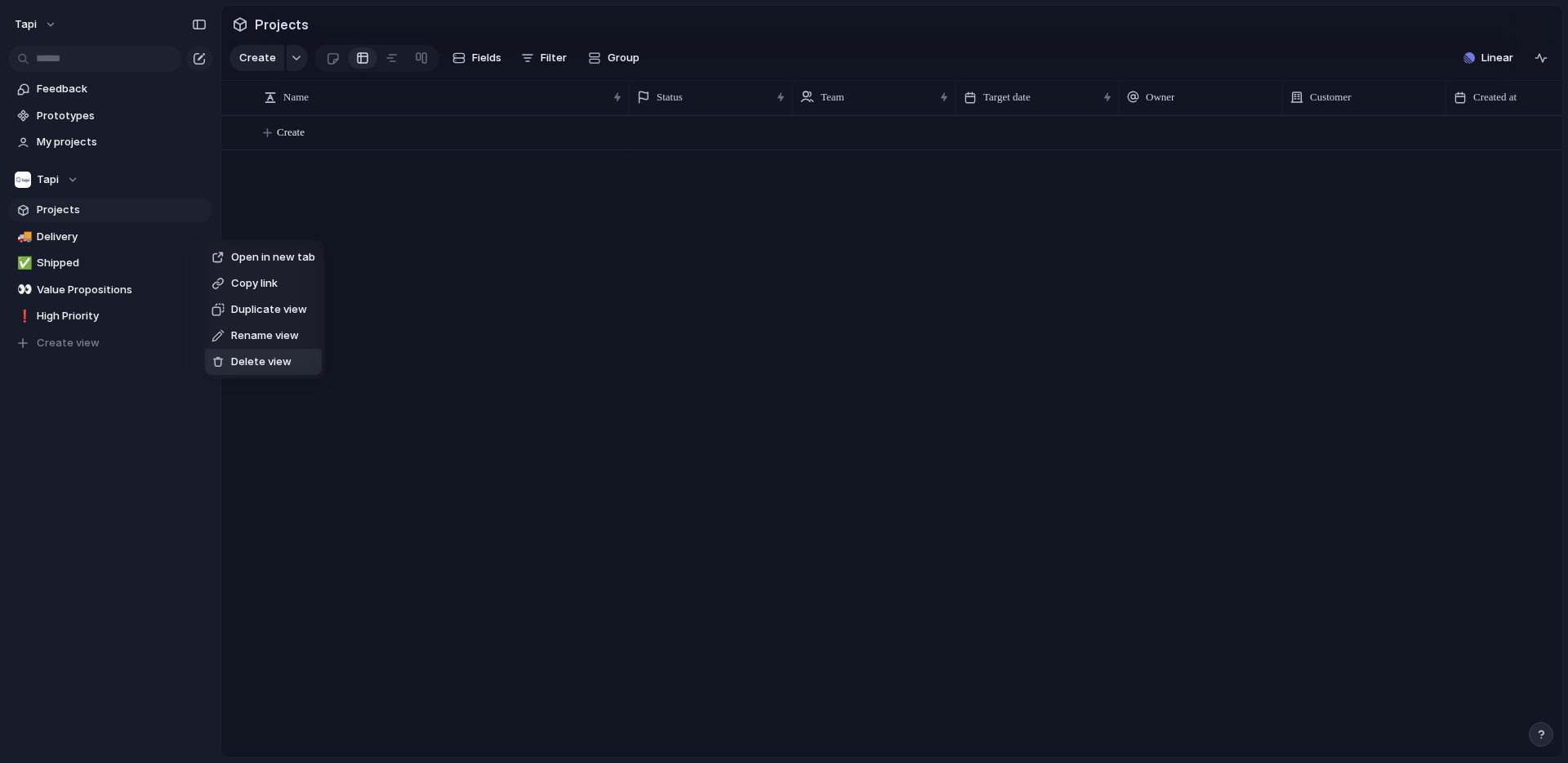
click at [237, 368] on span "Delete view" at bounding box center [261, 362] width 61 height 16
click at [234, 364] on span "Delete view" at bounding box center [257, 365] width 61 height 16
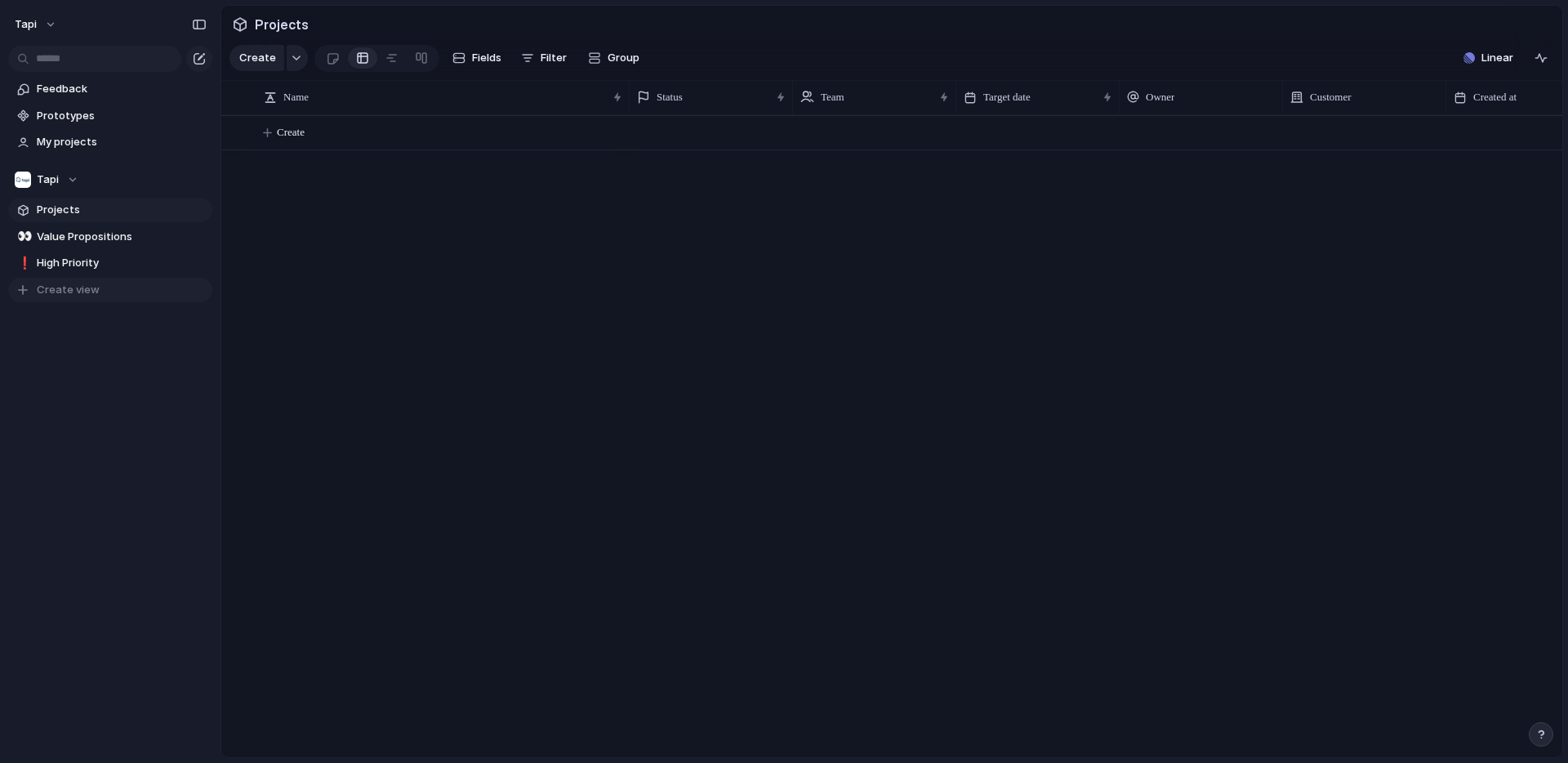
click at [72, 289] on span "Create view" at bounding box center [68, 289] width 63 height 16
click at [245, 19] on div "🧪" at bounding box center [241, 24] width 18 height 22
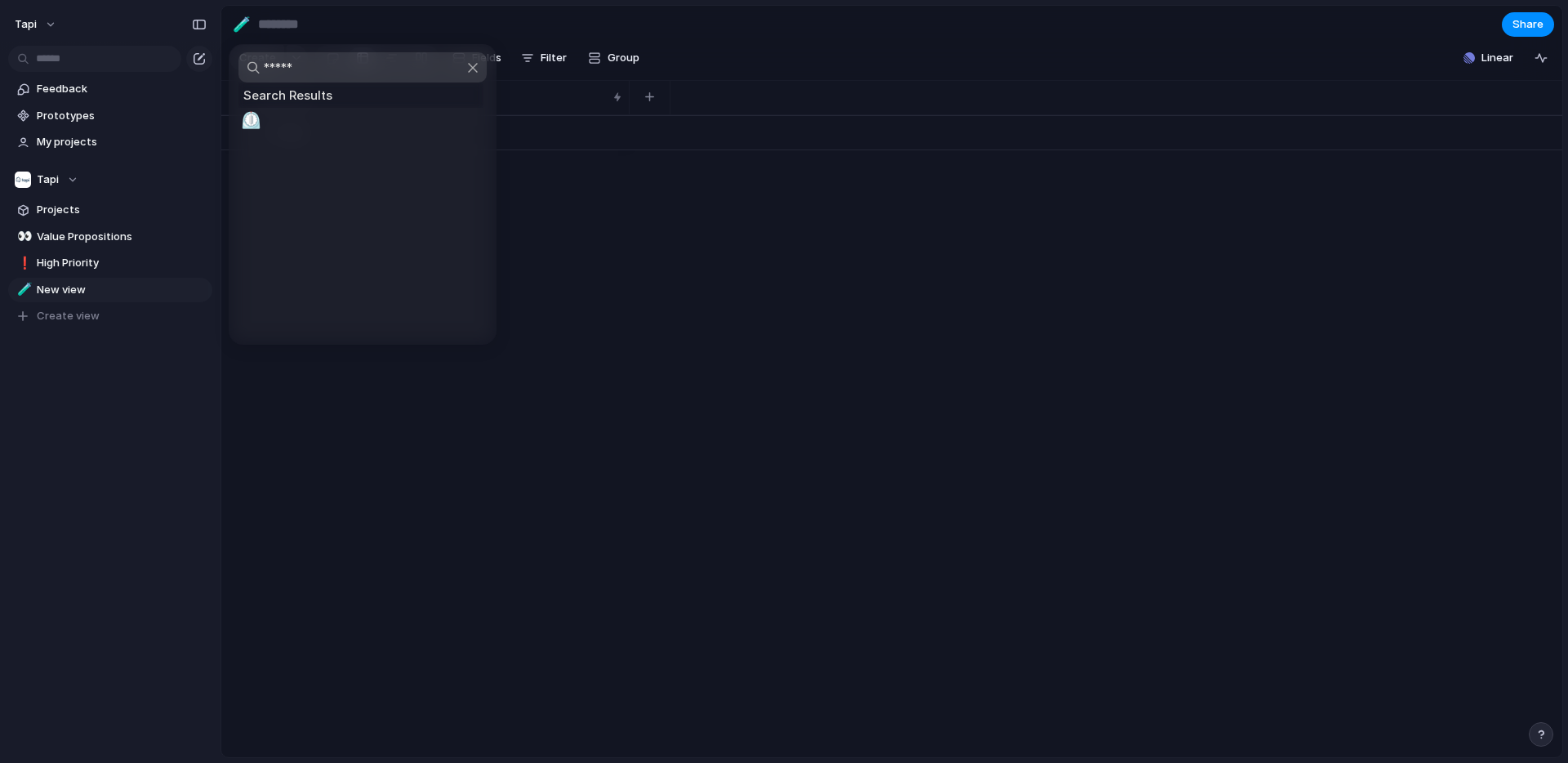
type input "*****"
click at [254, 110] on span "⏲️" at bounding box center [251, 120] width 20 height 19
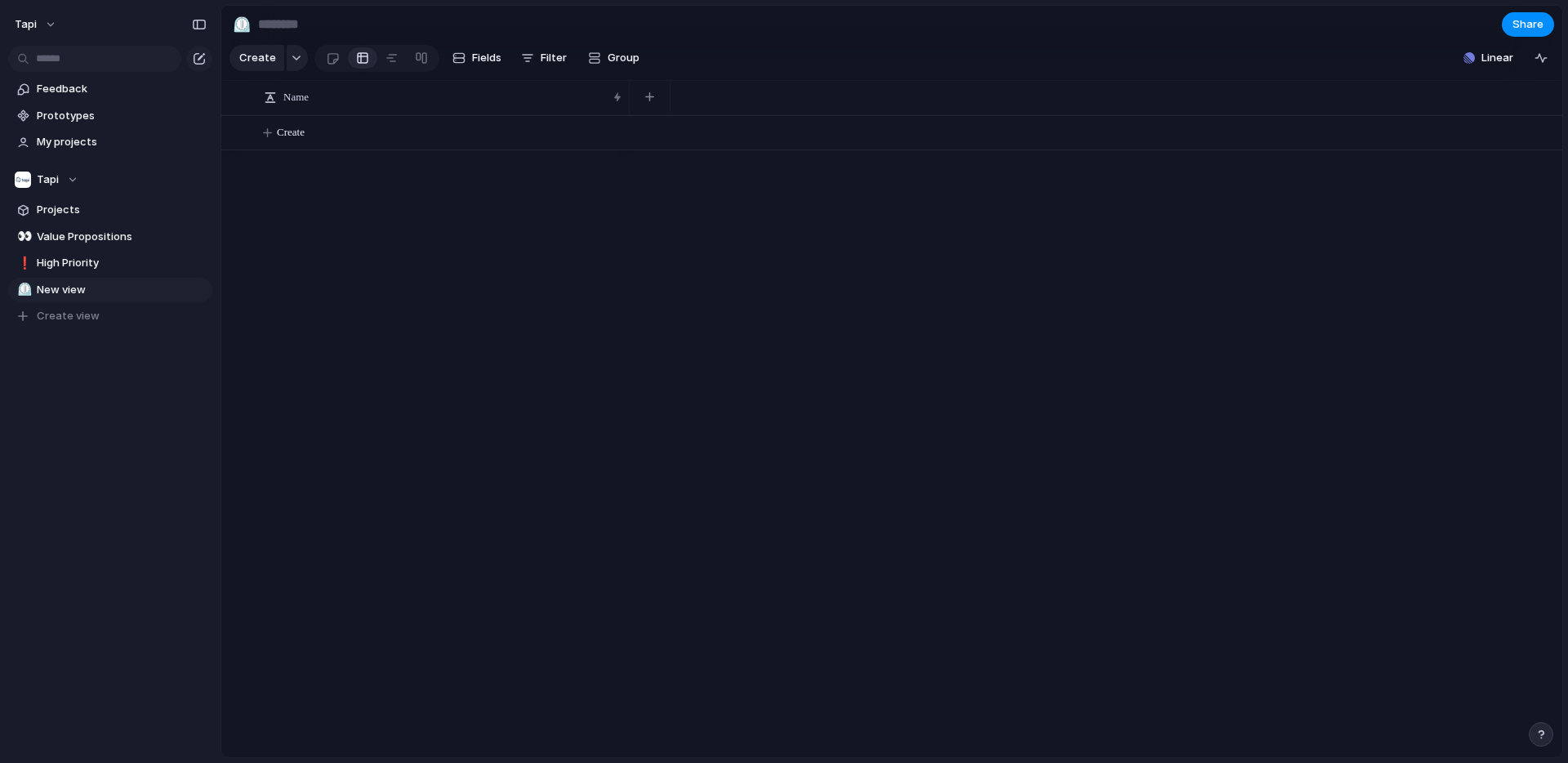
click at [278, 28] on input at bounding box center [350, 24] width 192 height 29
click at [536, 56] on button "Filter" at bounding box center [544, 58] width 59 height 26
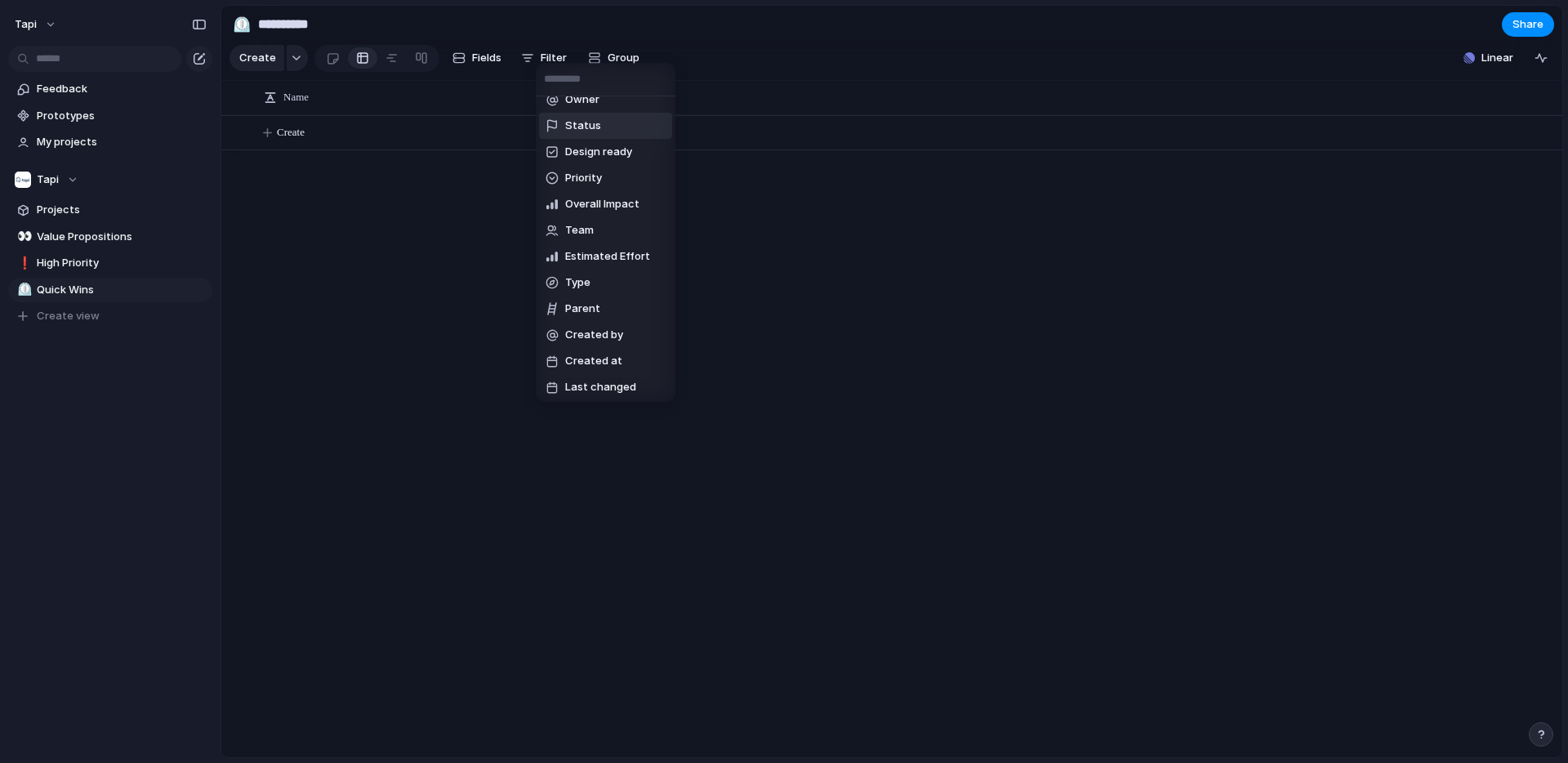
scroll to position [200, 0]
click at [613, 252] on span "Estimated Effort" at bounding box center [608, 254] width 85 height 16
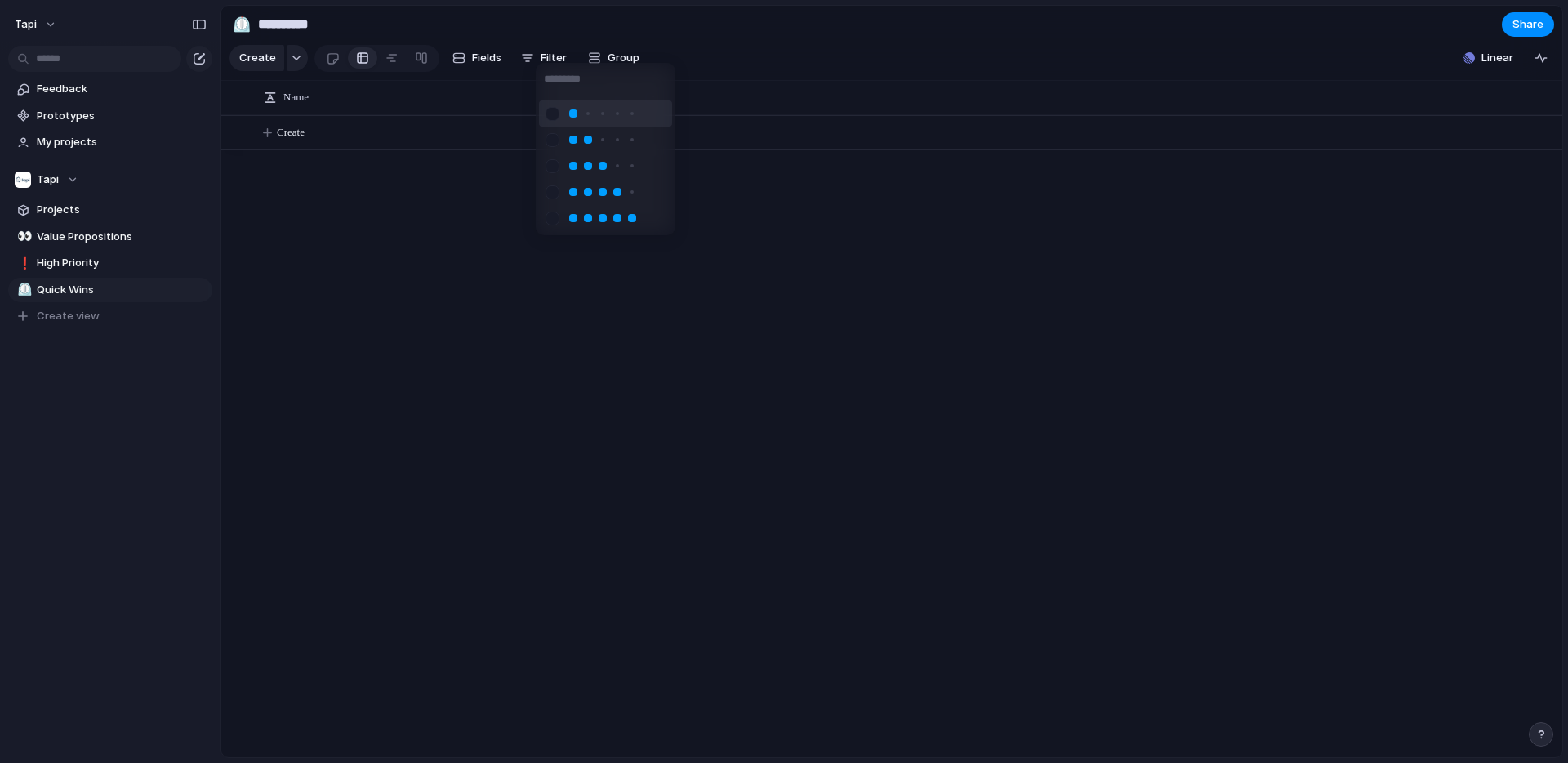
click at [548, 109] on div at bounding box center [553, 114] width 29 height 29
click at [549, 129] on div at bounding box center [553, 140] width 29 height 29
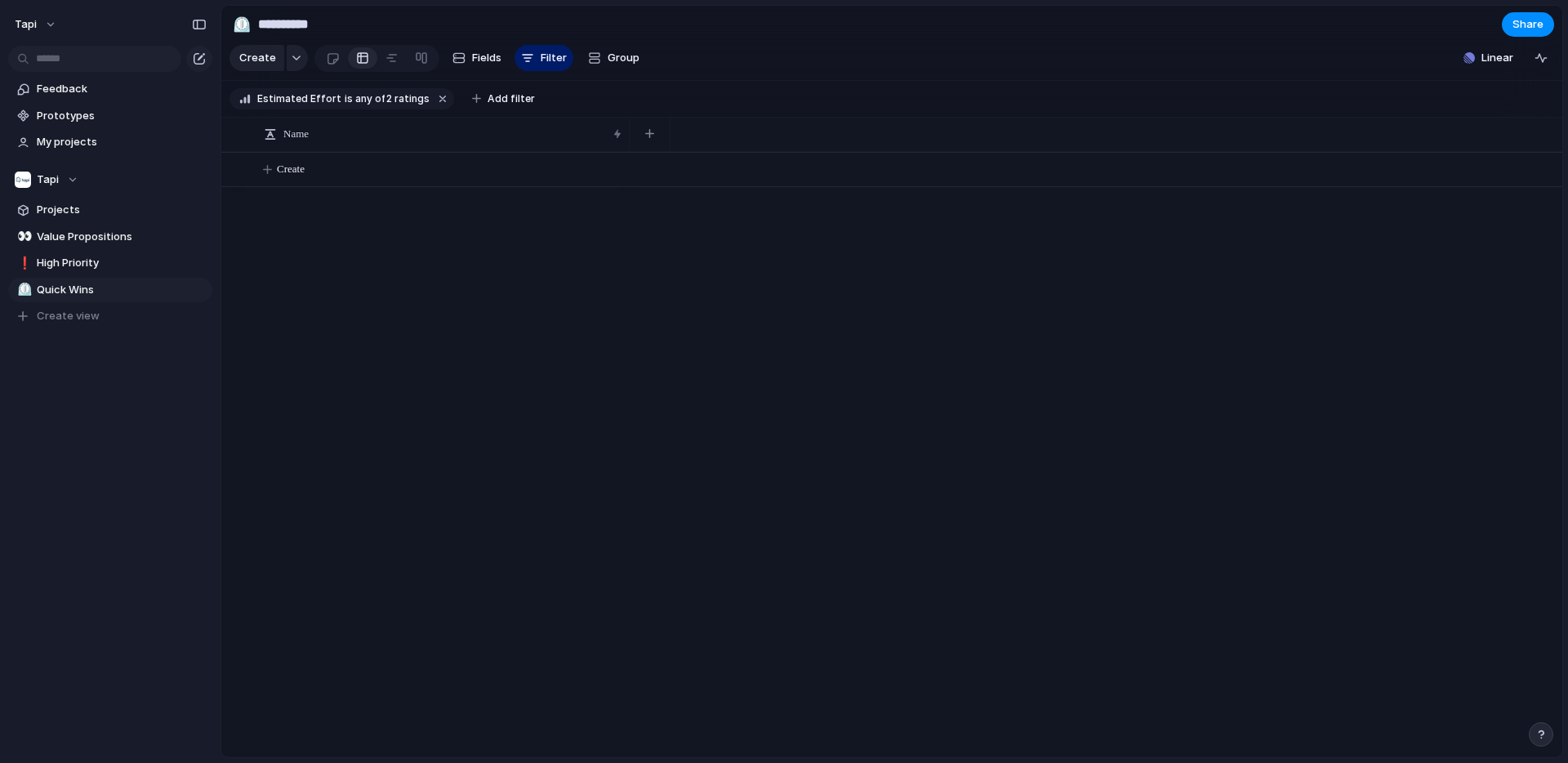
click at [485, 216] on div at bounding box center [784, 381] width 1568 height 763
click at [489, 53] on span "Fields" at bounding box center [487, 58] width 29 height 16
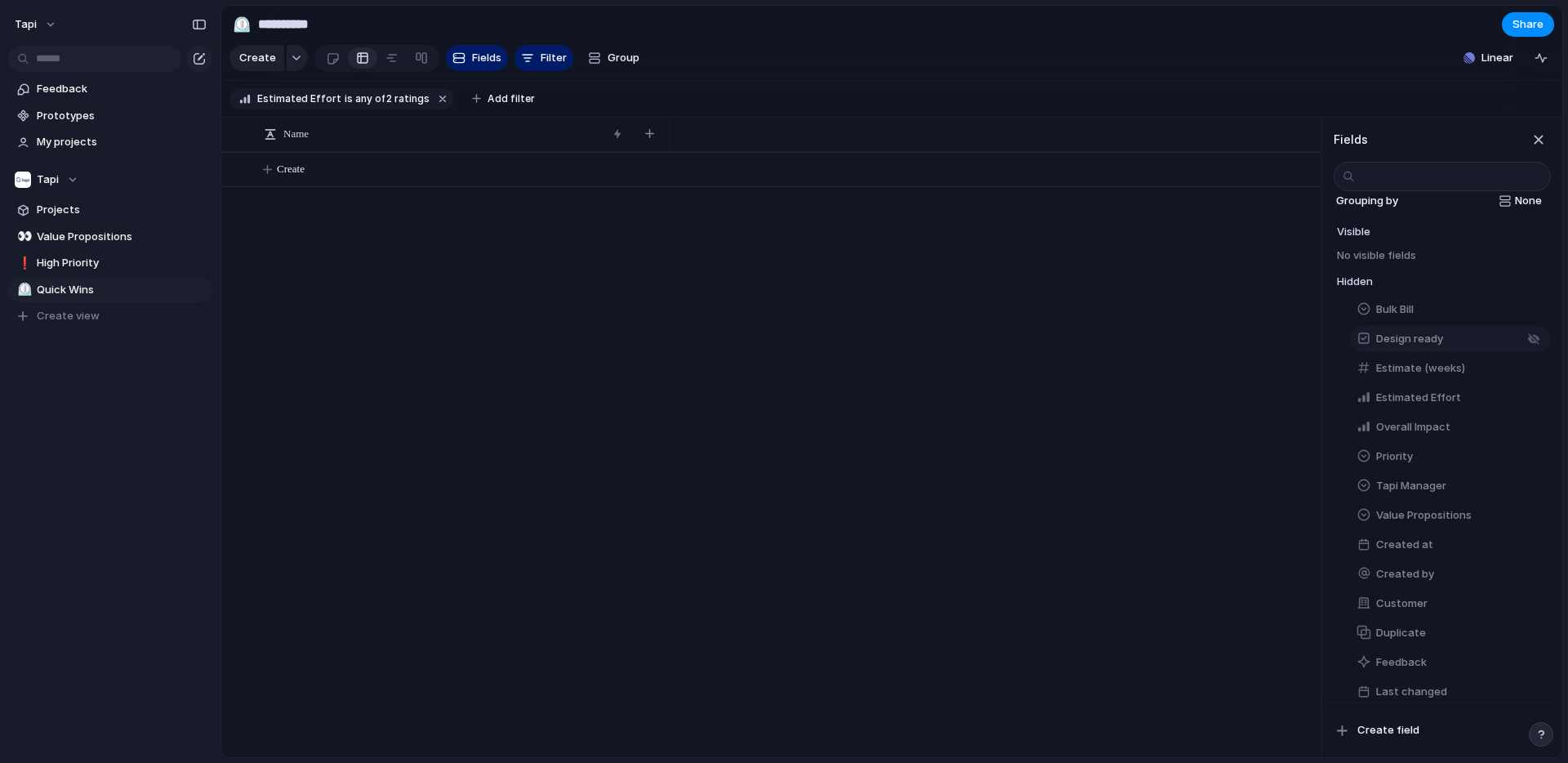
scroll to position [17, 0]
click at [1533, 366] on div "button" at bounding box center [1534, 368] width 14 height 14
click at [1534, 373] on div "button" at bounding box center [1534, 378] width 14 height 14
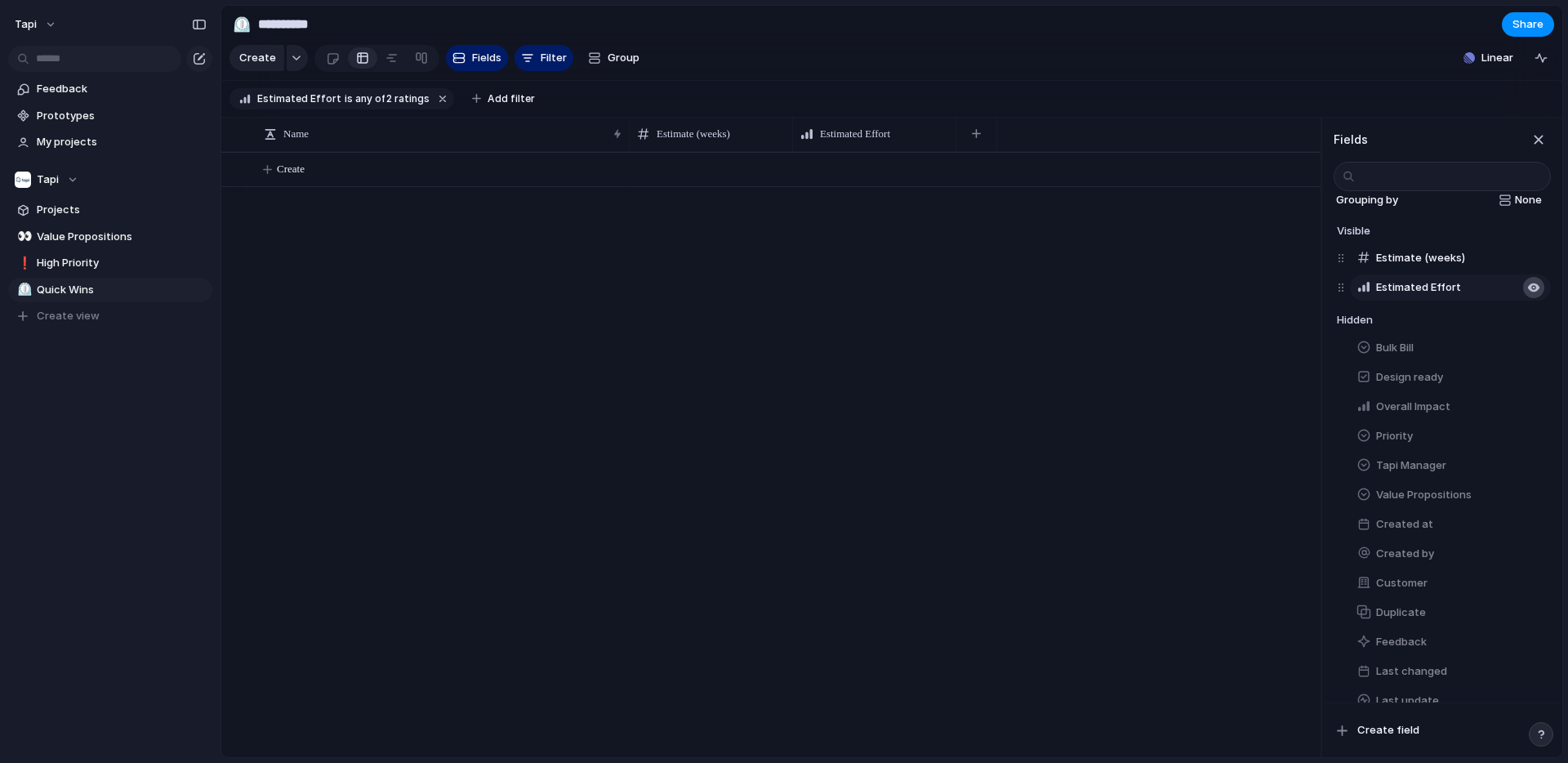
click at [1533, 284] on div "button" at bounding box center [1534, 287] width 14 height 14
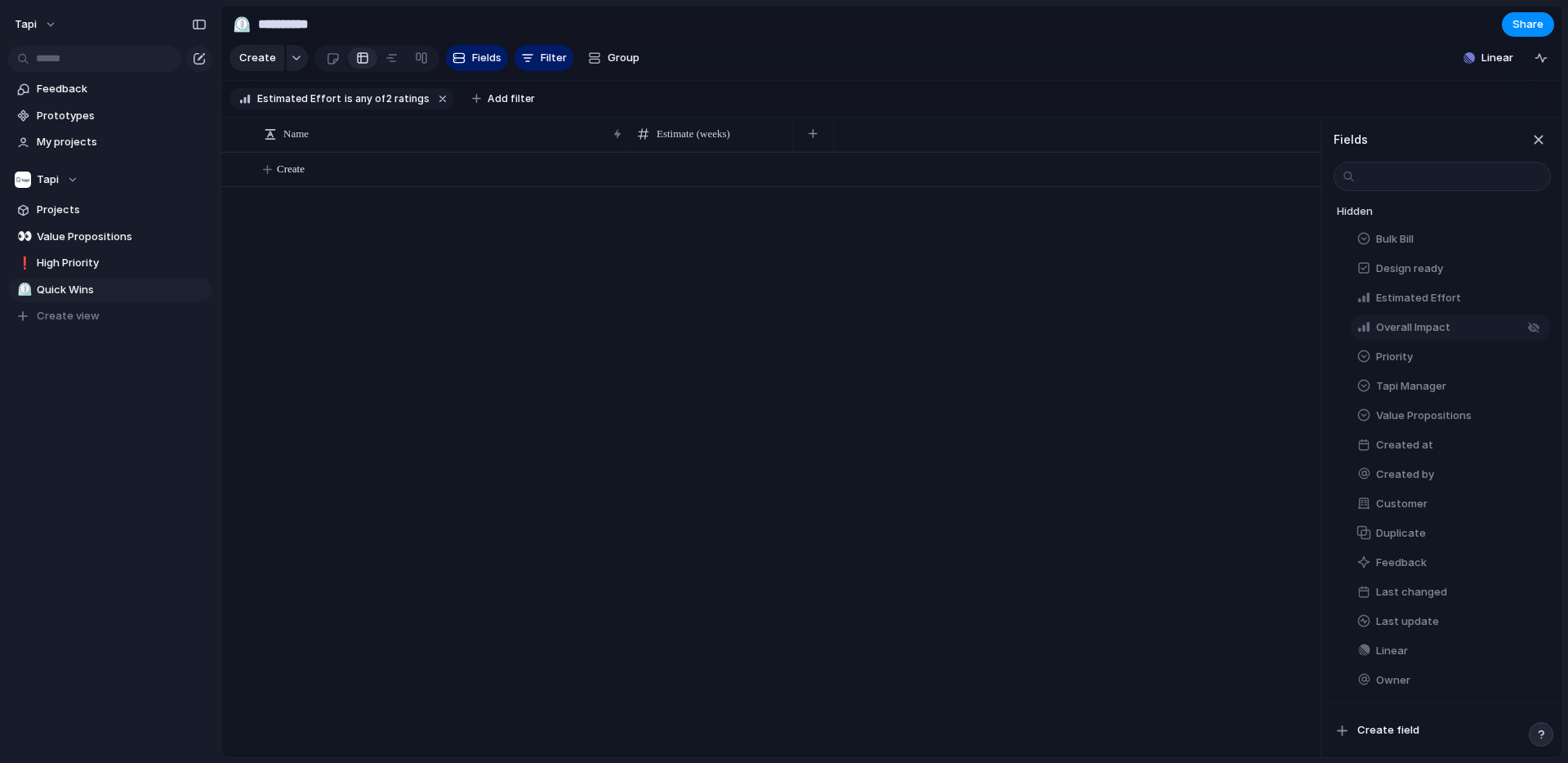
scroll to position [108, 0]
click at [1532, 400] on div "button" at bounding box center [1534, 405] width 14 height 14
click at [1538, 414] on button "button" at bounding box center [1534, 414] width 21 height 21
click at [1533, 677] on div "button" at bounding box center [1534, 679] width 14 height 14
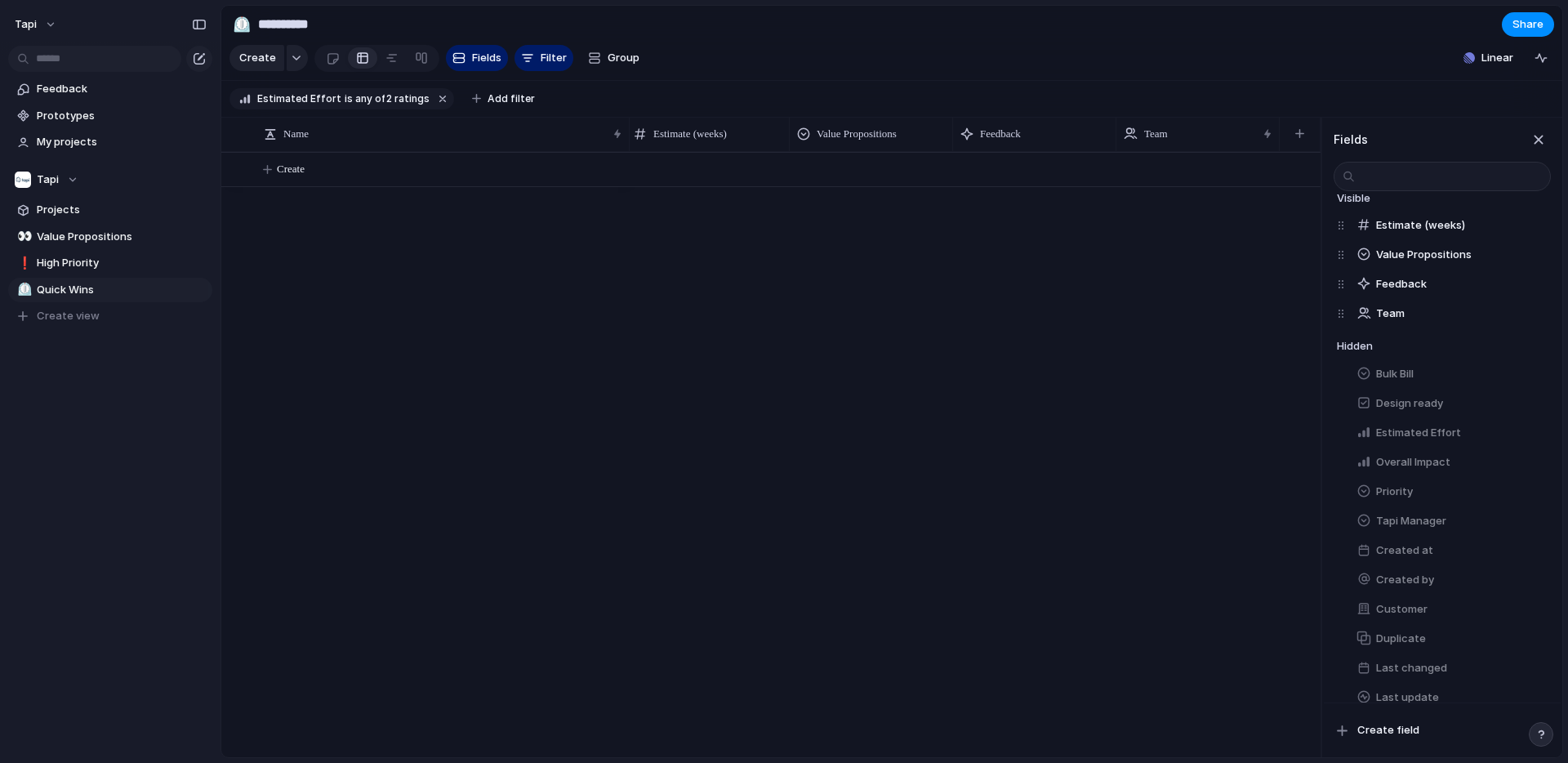
scroll to position [0, 0]
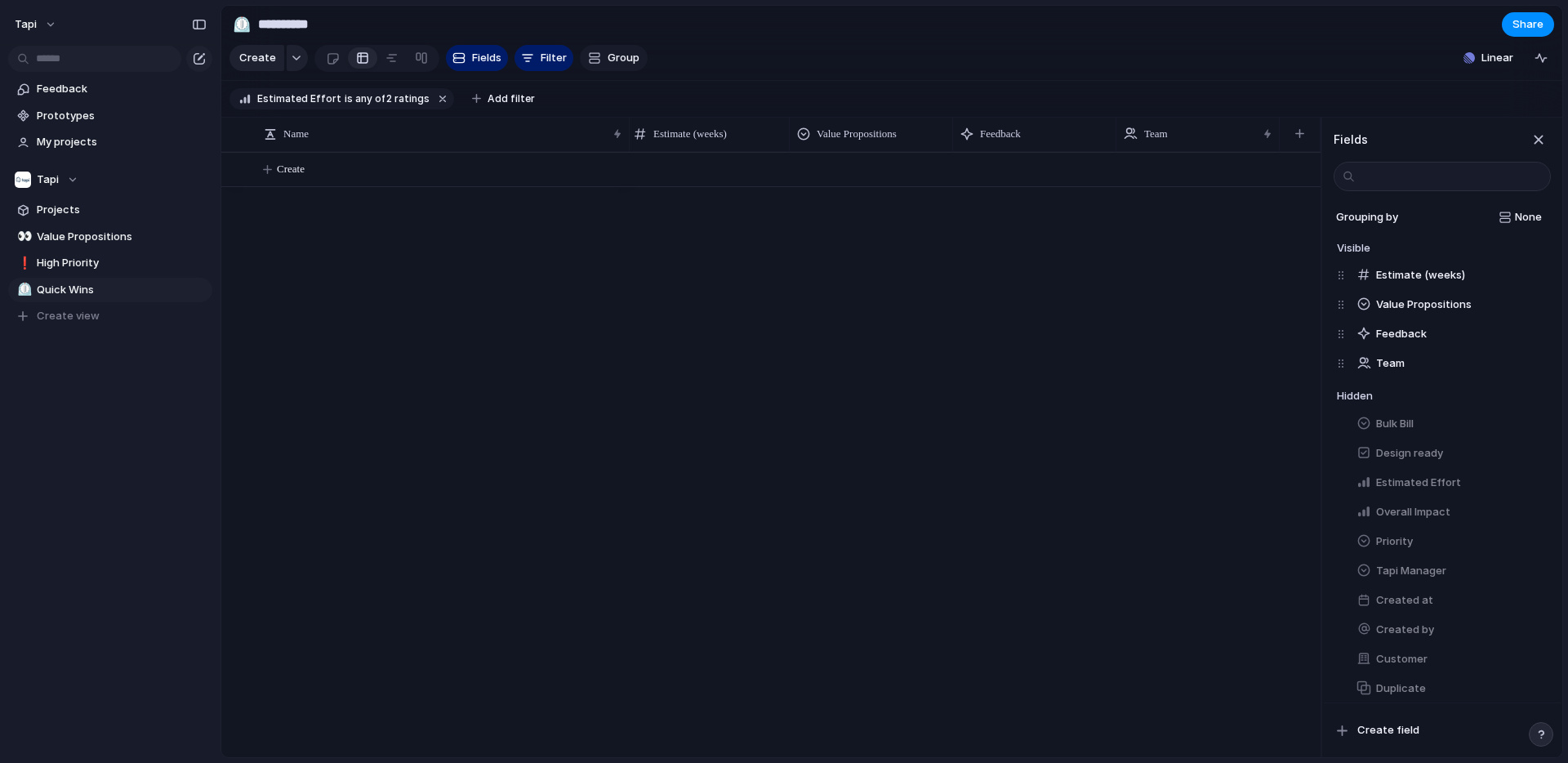
click at [620, 62] on span "Group" at bounding box center [623, 58] width 32 height 16
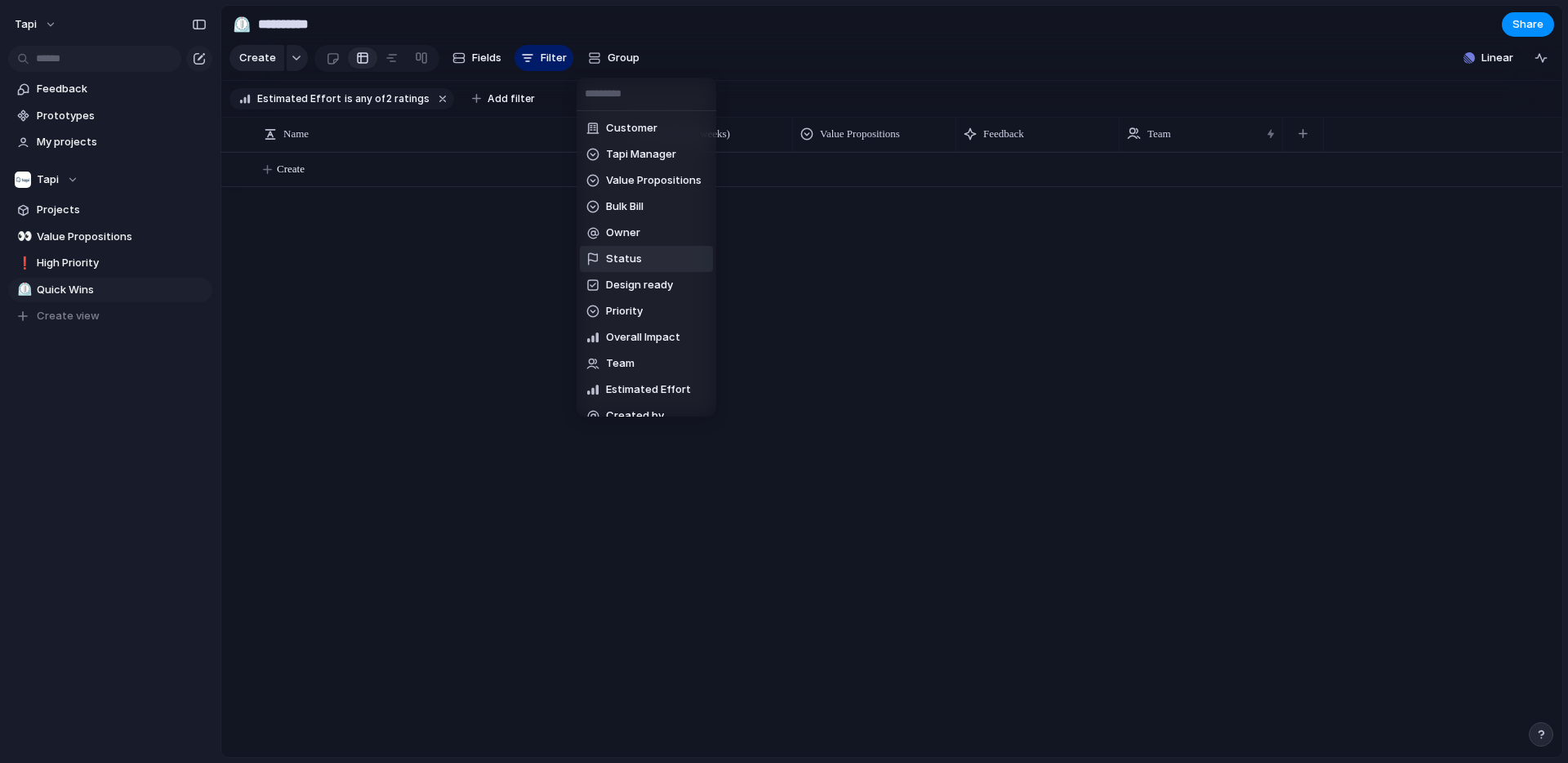
scroll to position [16, 0]
click at [626, 371] on span "Estimated Effort" at bounding box center [648, 373] width 85 height 16
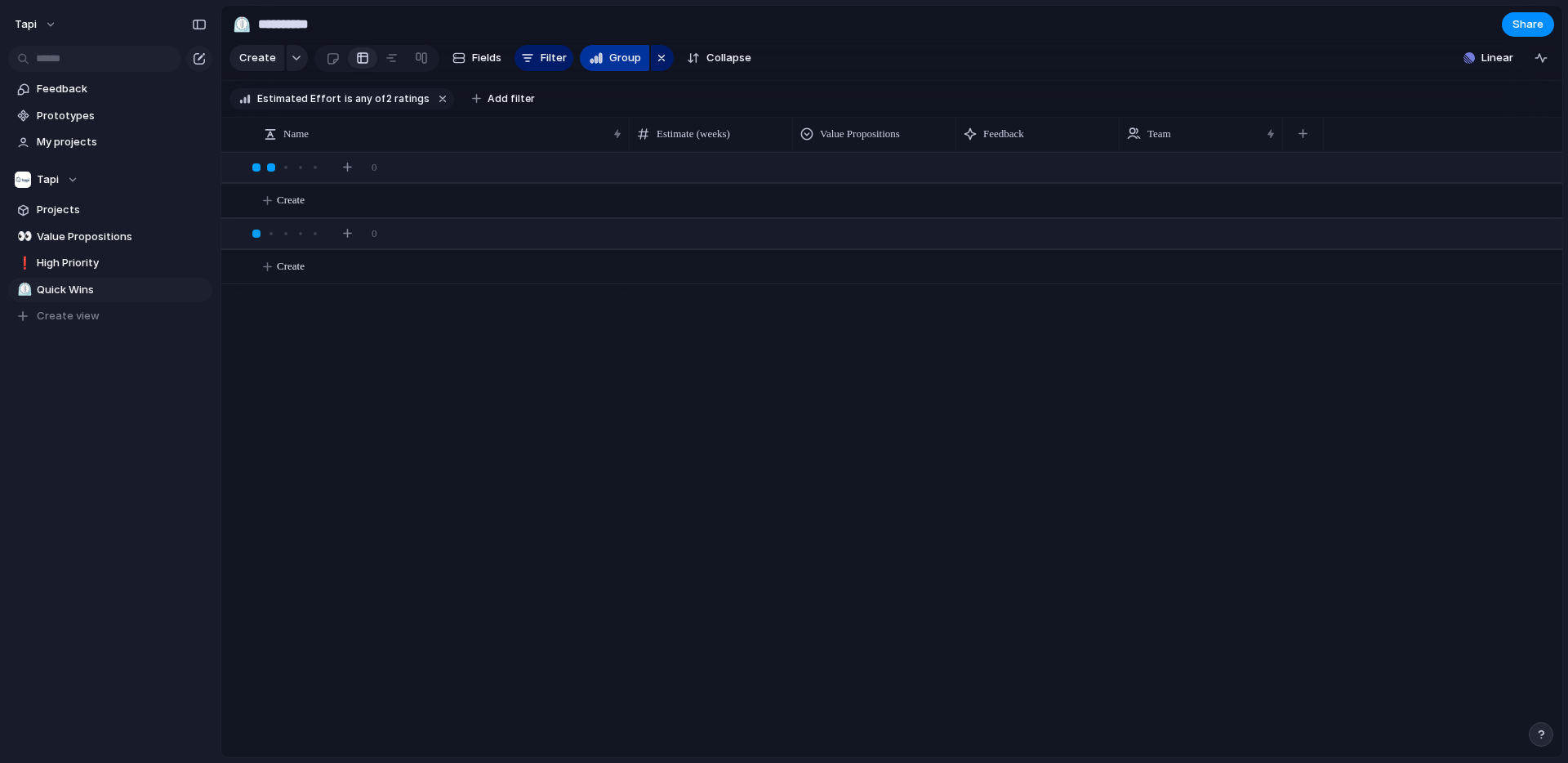
click at [614, 60] on span "Group" at bounding box center [625, 58] width 32 height 16
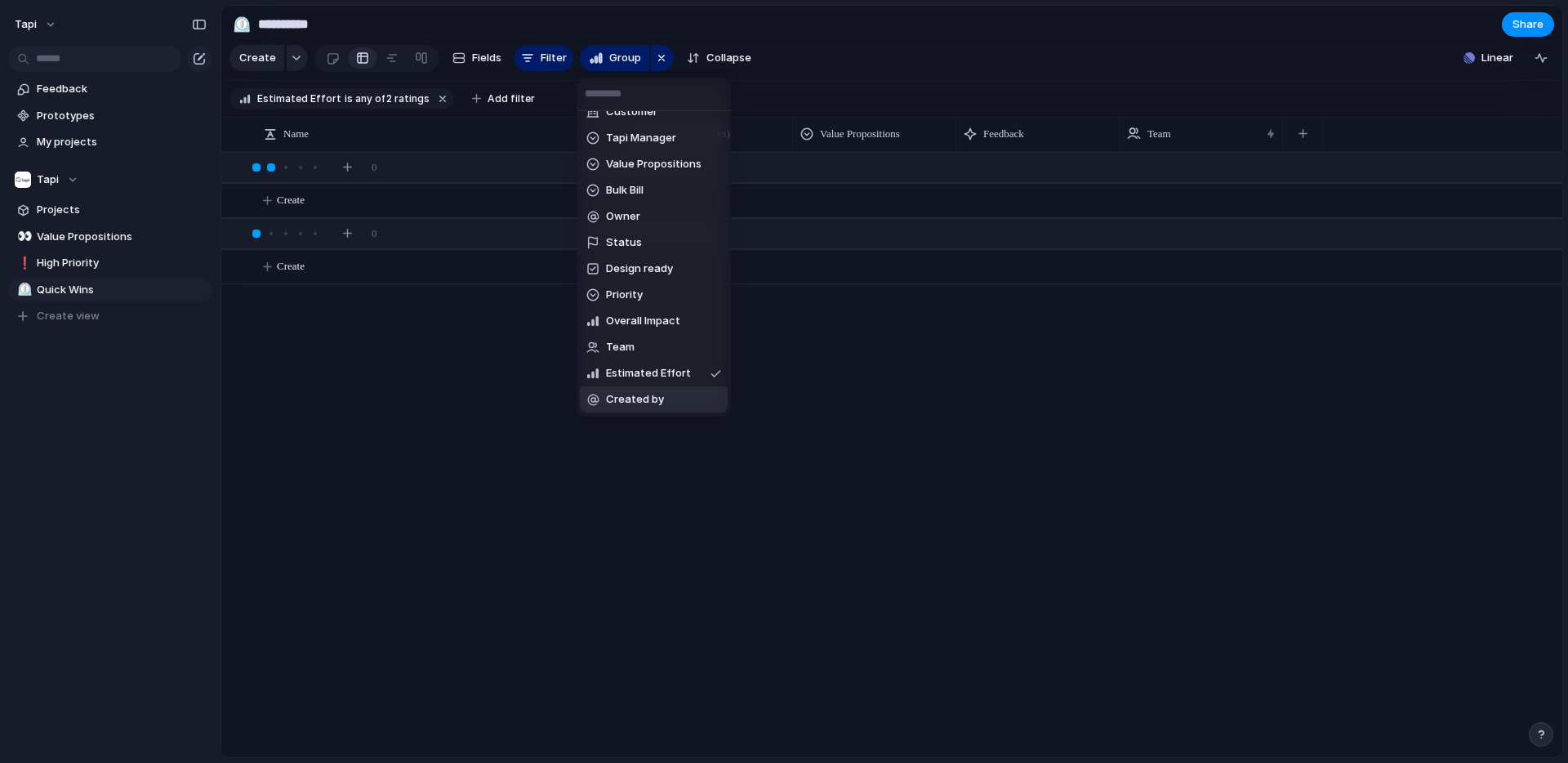
click at [646, 400] on span "Created by" at bounding box center [635, 399] width 58 height 16
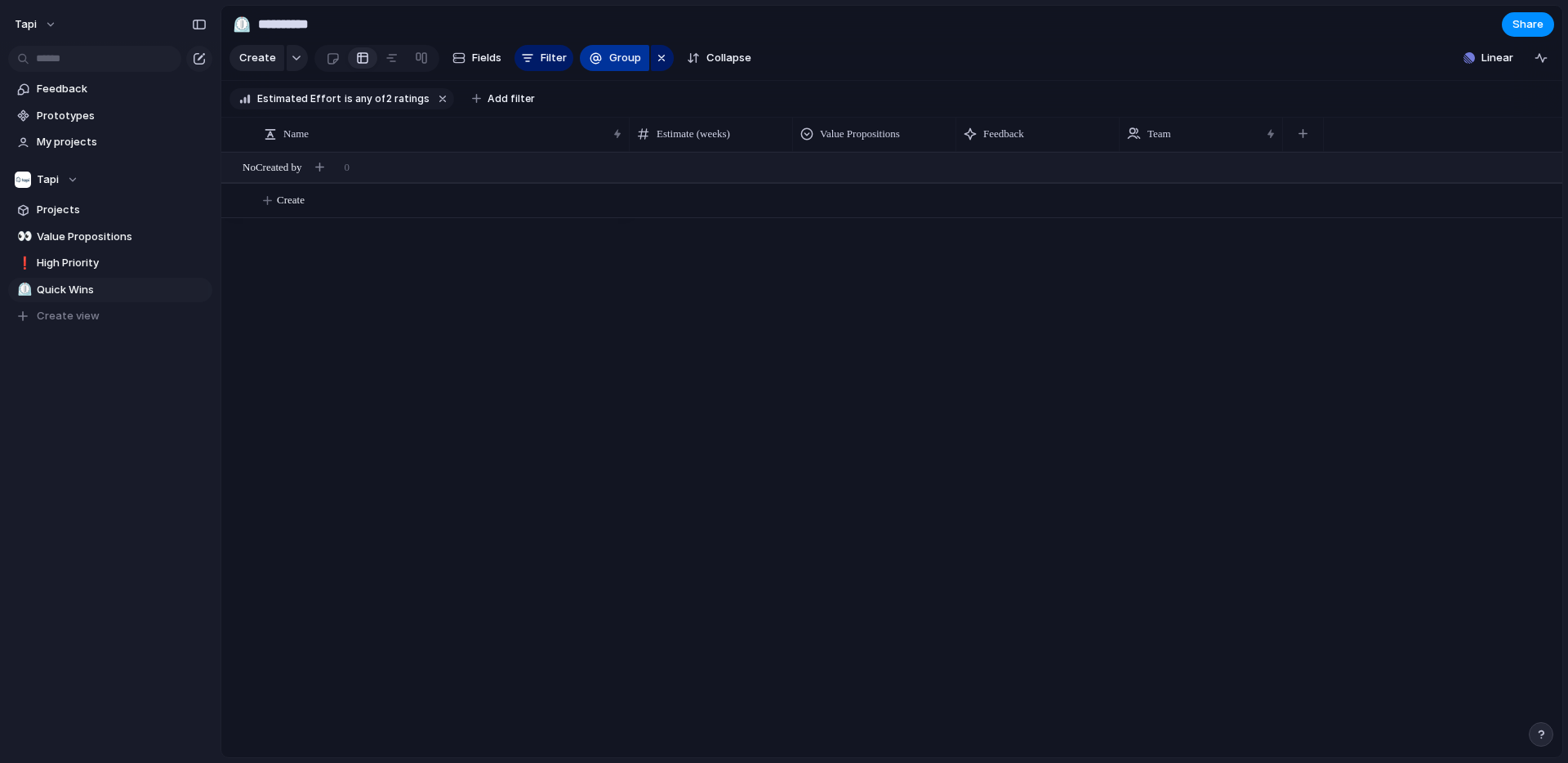
click at [631, 61] on span "Group" at bounding box center [625, 58] width 32 height 16
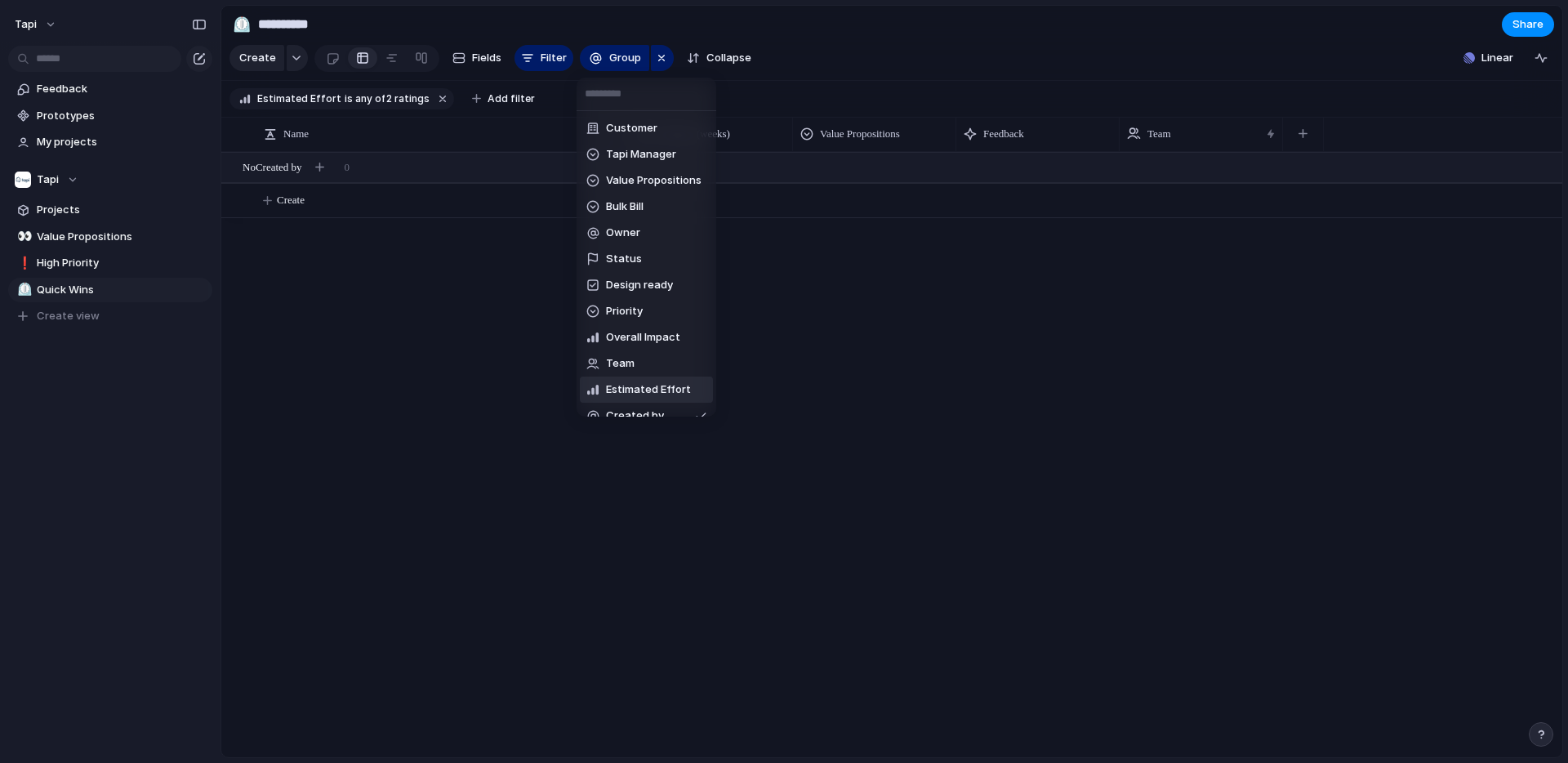
click at [623, 389] on span "Estimated Effort" at bounding box center [648, 390] width 85 height 16
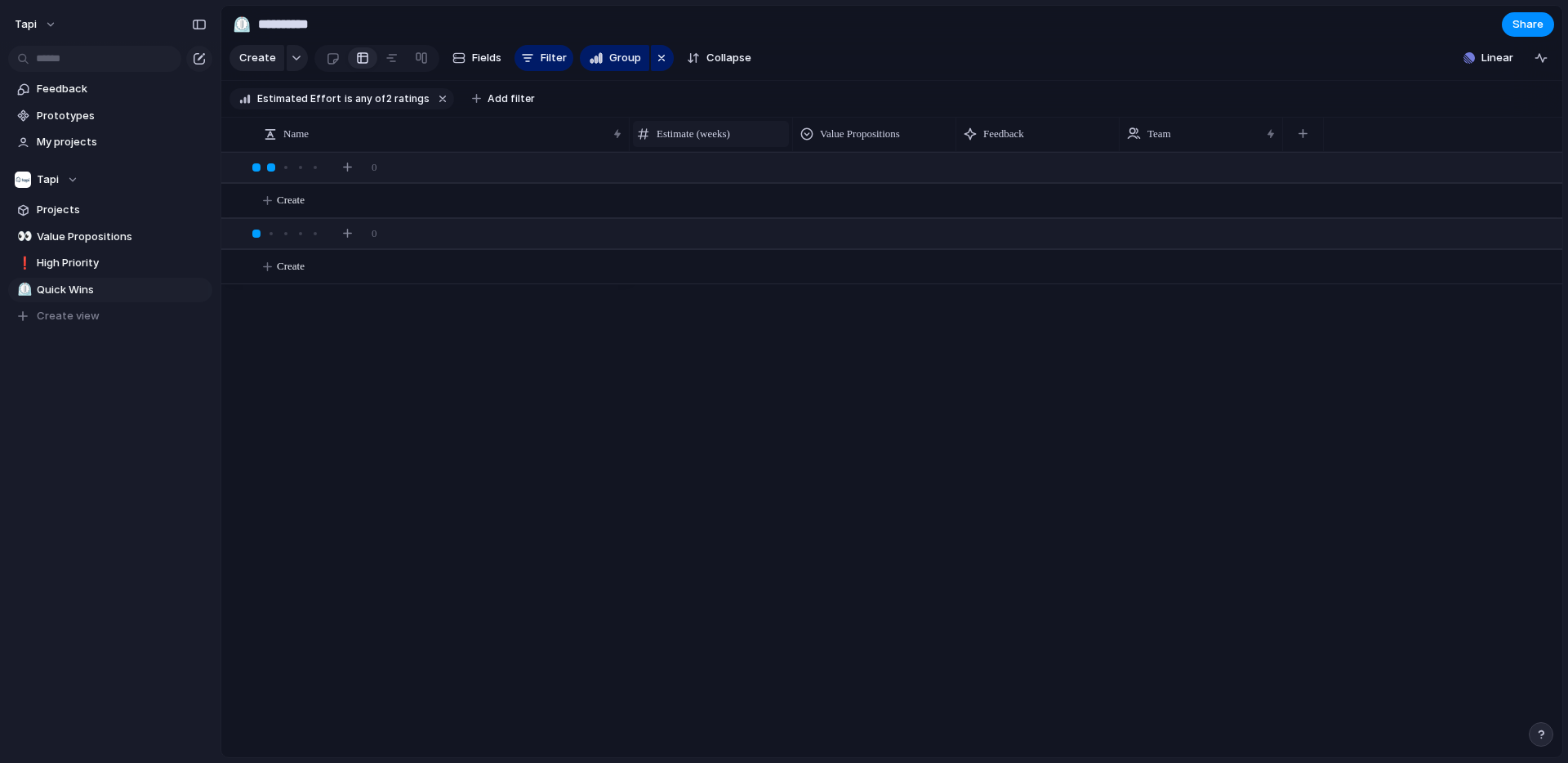
click at [683, 142] on span "Estimate (weeks)" at bounding box center [693, 133] width 73 height 16
click at [683, 131] on div "Modify Hide Sort ascending Sort descending" at bounding box center [784, 381] width 1568 height 763
click at [83, 264] on span "High Priority" at bounding box center [122, 262] width 170 height 16
click at [975, 132] on div "button" at bounding box center [976, 133] width 9 height 9
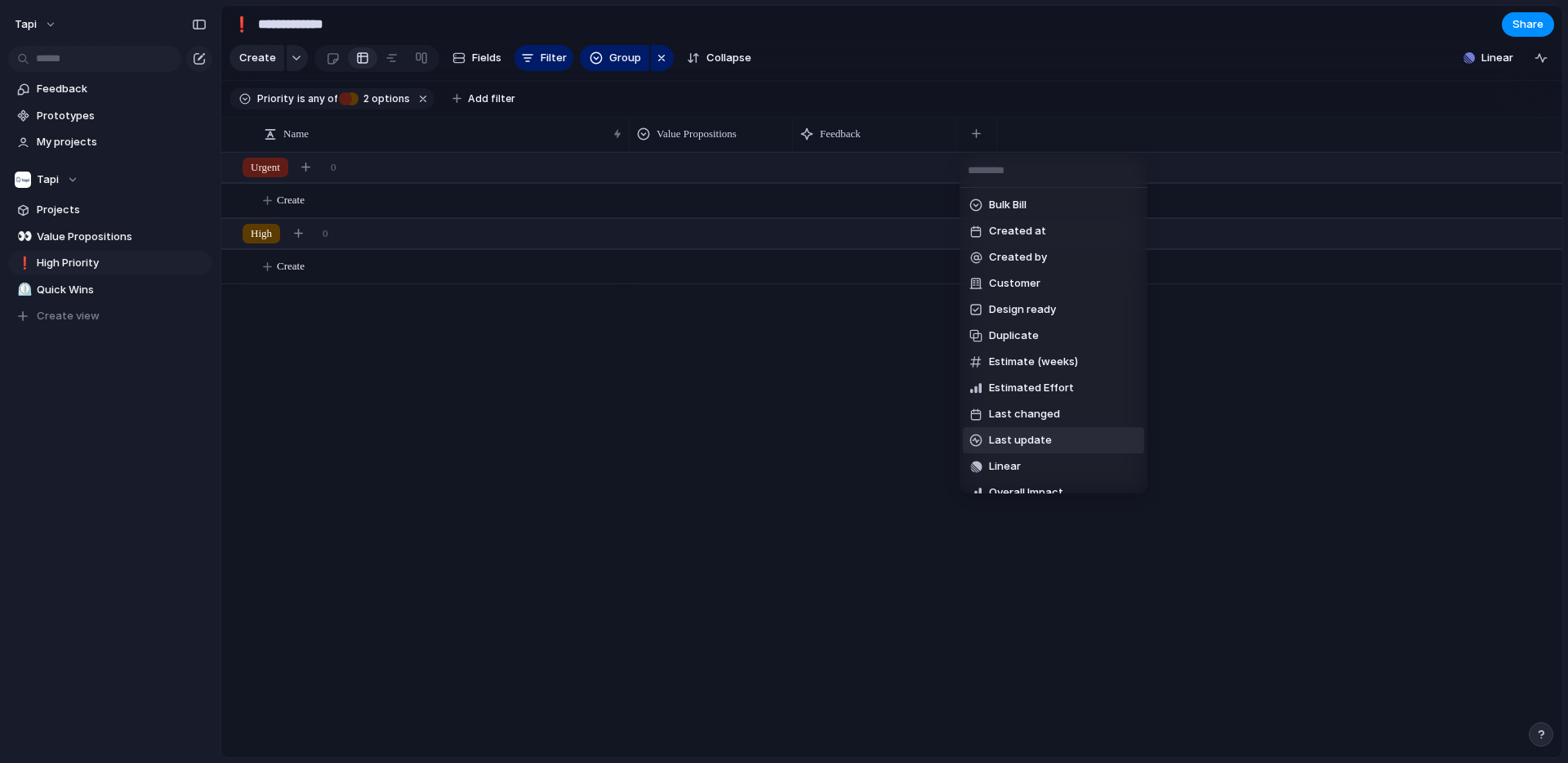
scroll to position [304, 0]
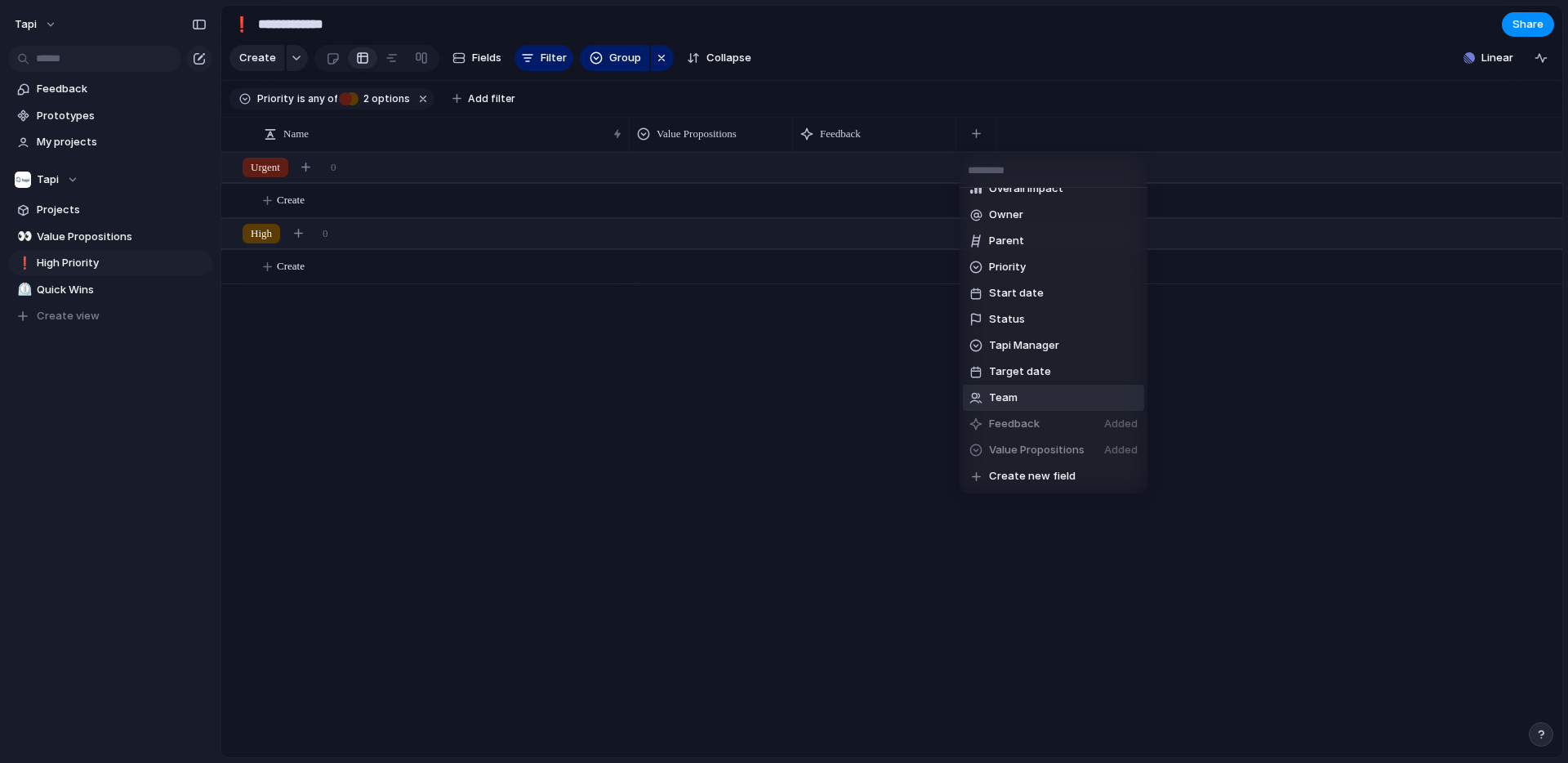
click at [1023, 400] on li "Team" at bounding box center [1054, 397] width 181 height 26
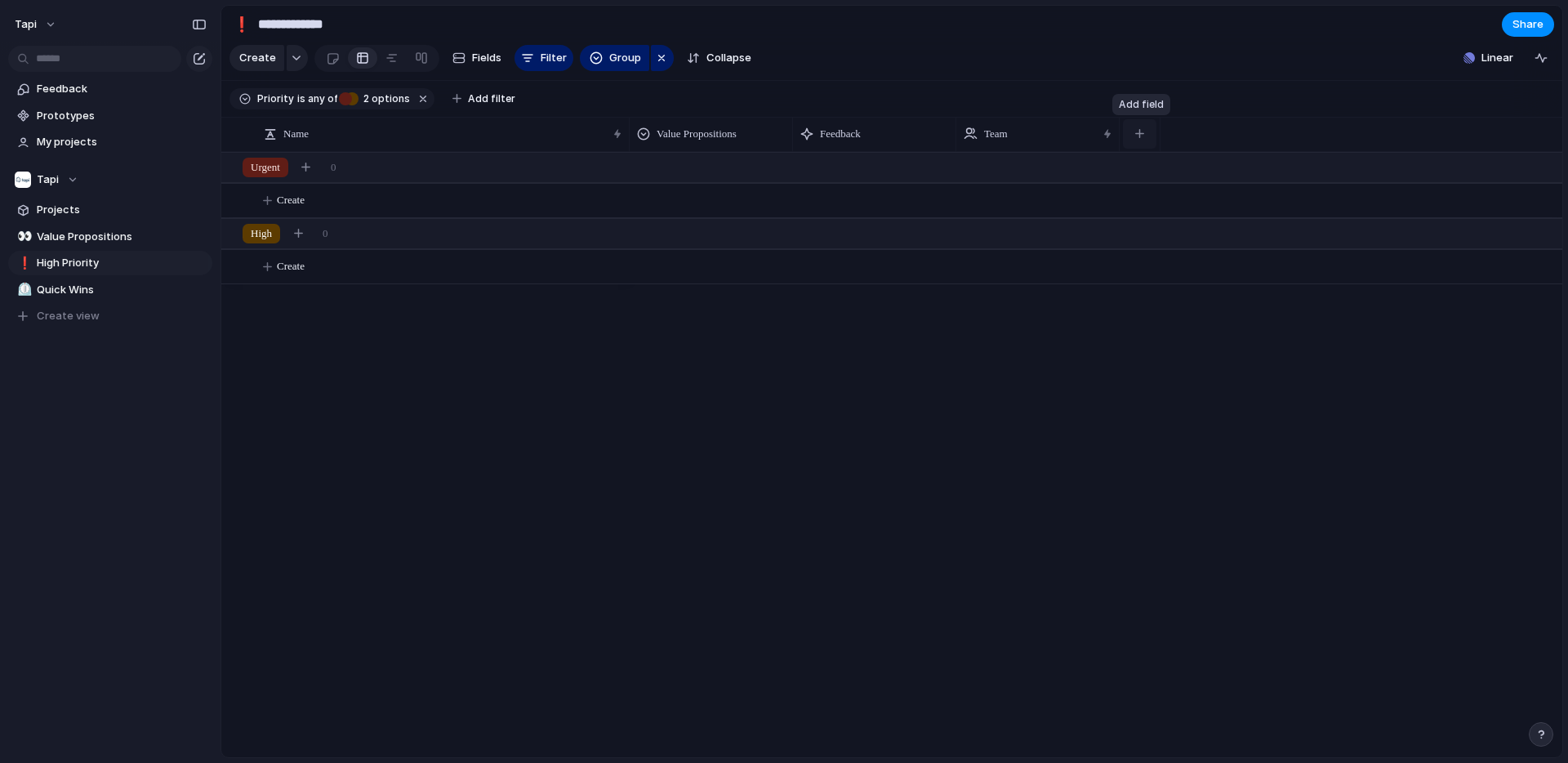
click at [1142, 133] on div "button" at bounding box center [1139, 133] width 9 height 9
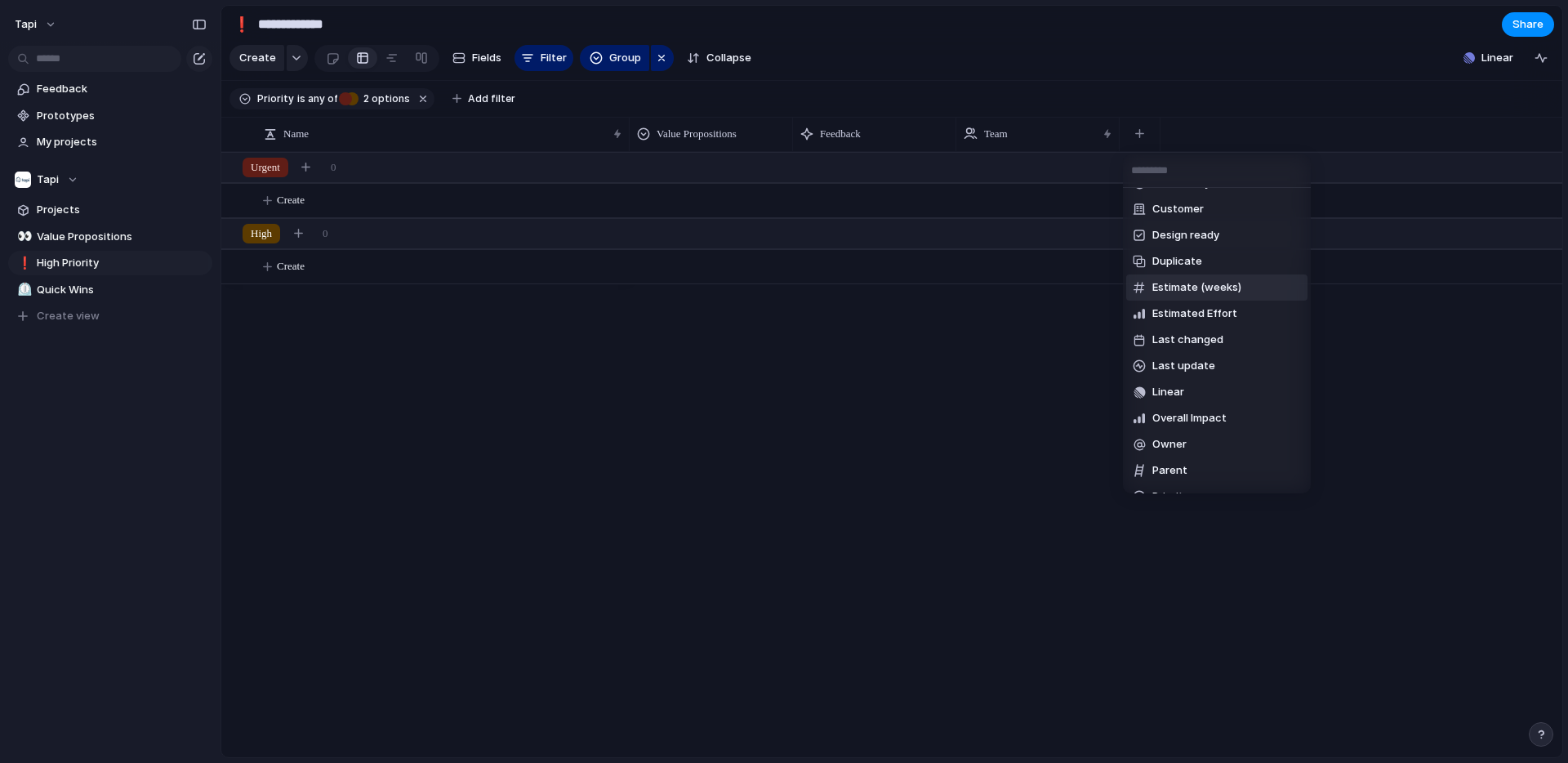
scroll to position [0, 0]
click at [1017, 355] on div "Bulk Bill Created at Created by Customer Design ready Duplicate Estimate (weeks…" at bounding box center [784, 381] width 1568 height 763
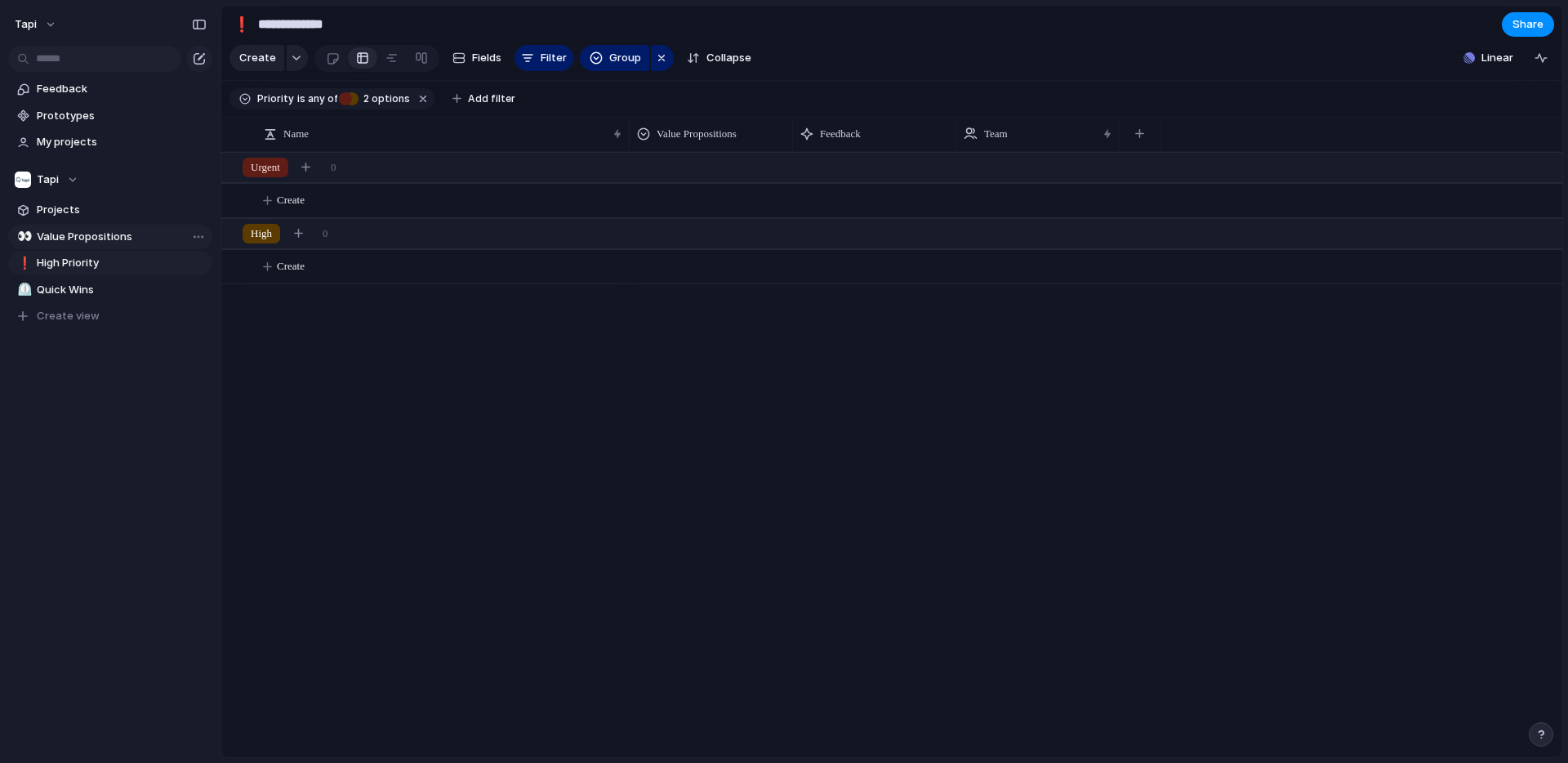
click at [84, 230] on span "Value Propositions" at bounding box center [122, 236] width 170 height 16
type input "**********"
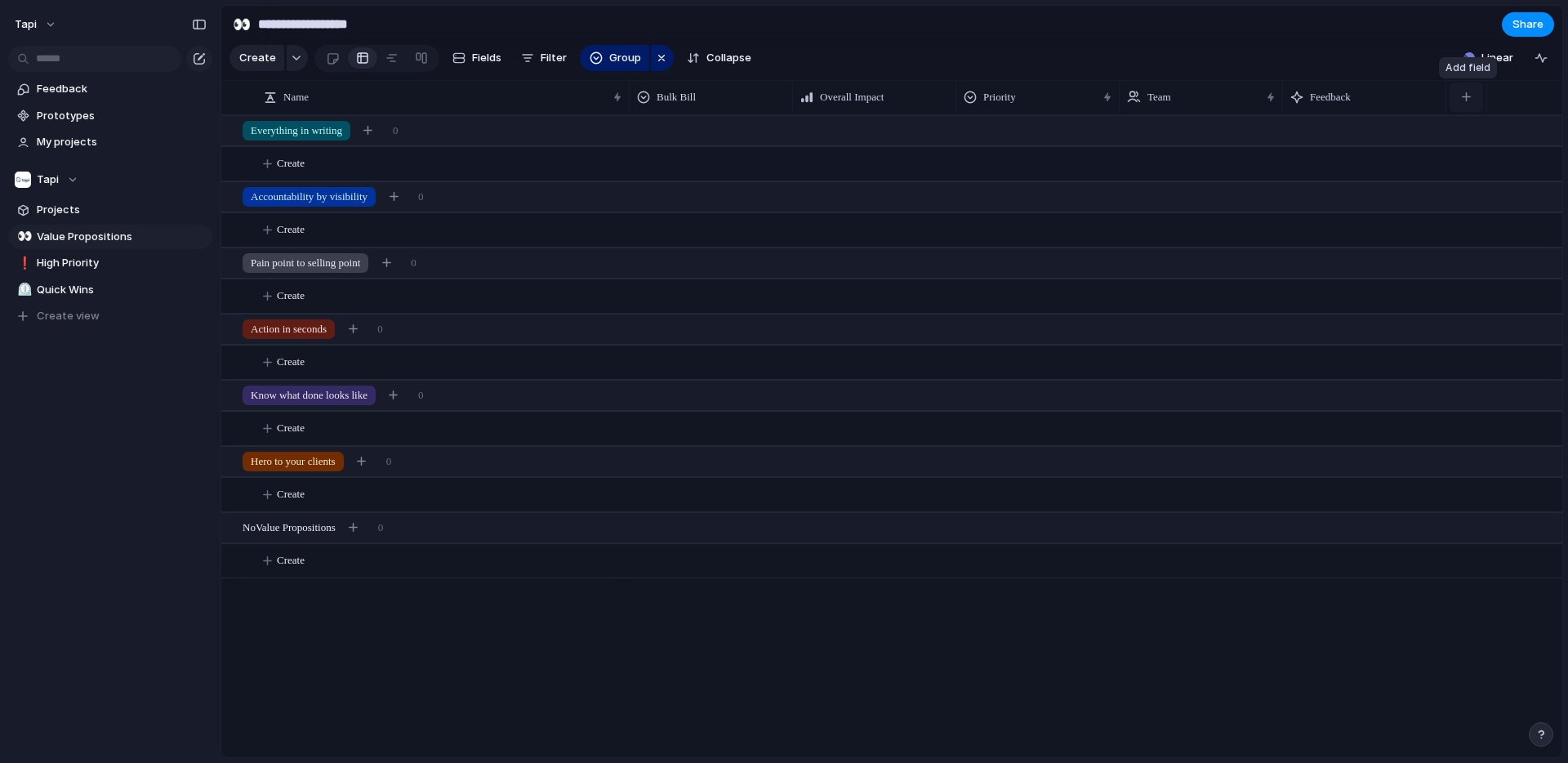
click at [1466, 98] on div "button" at bounding box center [1466, 96] width 9 height 9
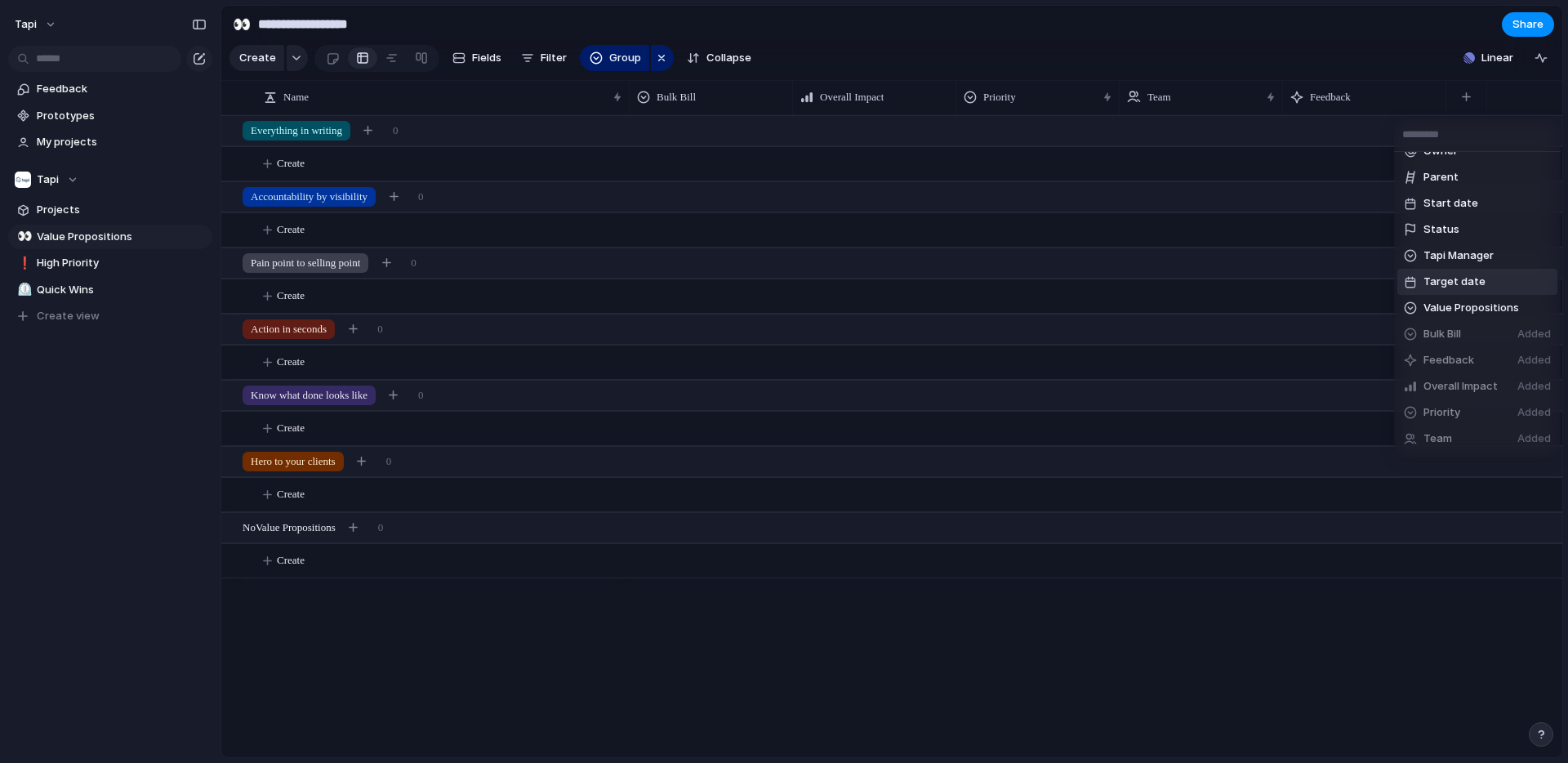
scroll to position [304, 0]
click at [1460, 413] on li "Team Added" at bounding box center [1477, 414] width 160 height 26
click at [1532, 307] on span "Added" at bounding box center [1534, 310] width 34 height 16
click at [1447, 311] on span "Bulk Bill" at bounding box center [1442, 310] width 38 height 16
click at [540, 62] on div "Created at Created by Customer Design ready Duplicate Estimate (weeks) Estimate…" at bounding box center [784, 381] width 1568 height 763
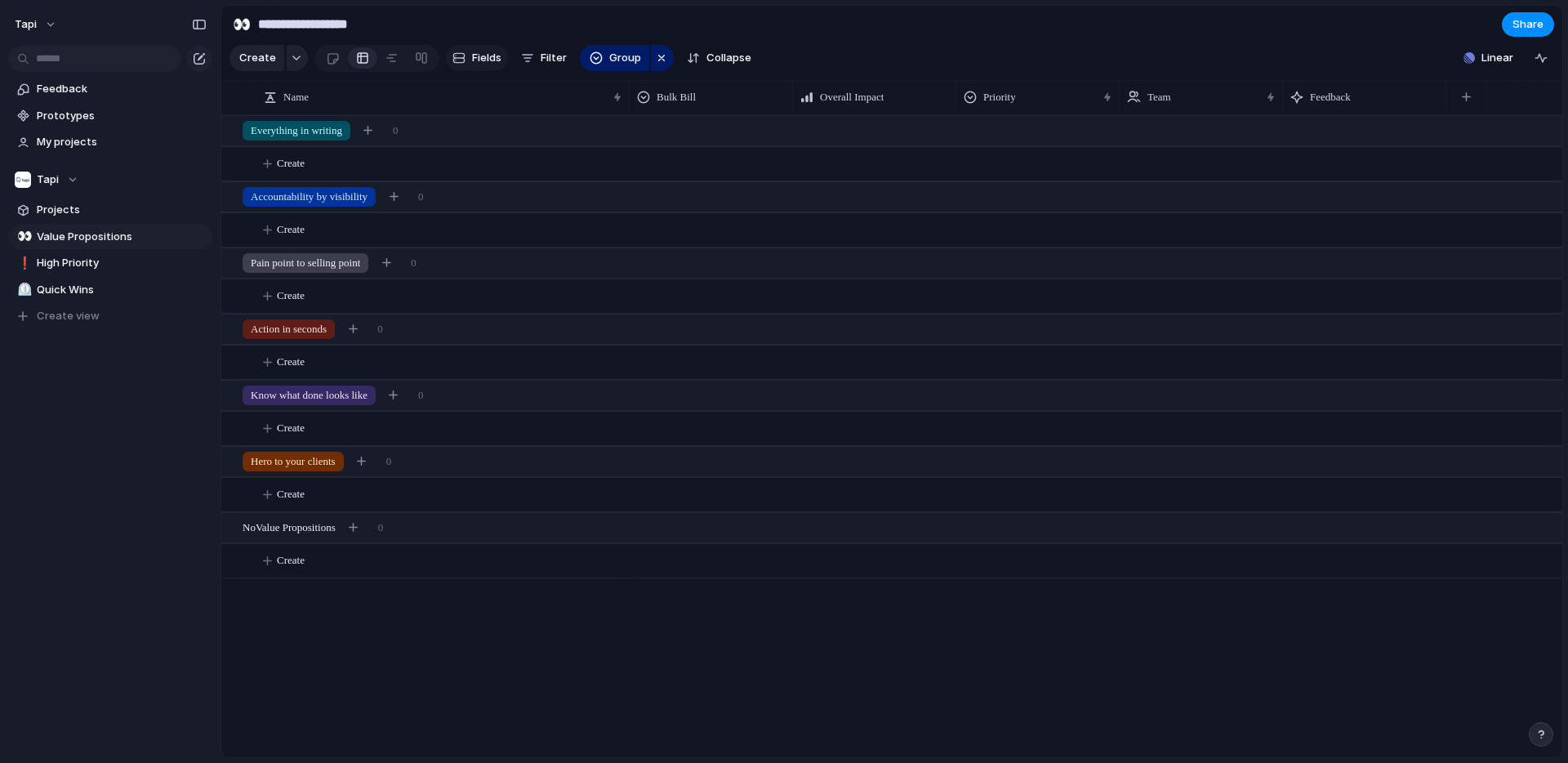
click at [488, 61] on span "Fields" at bounding box center [487, 58] width 29 height 16
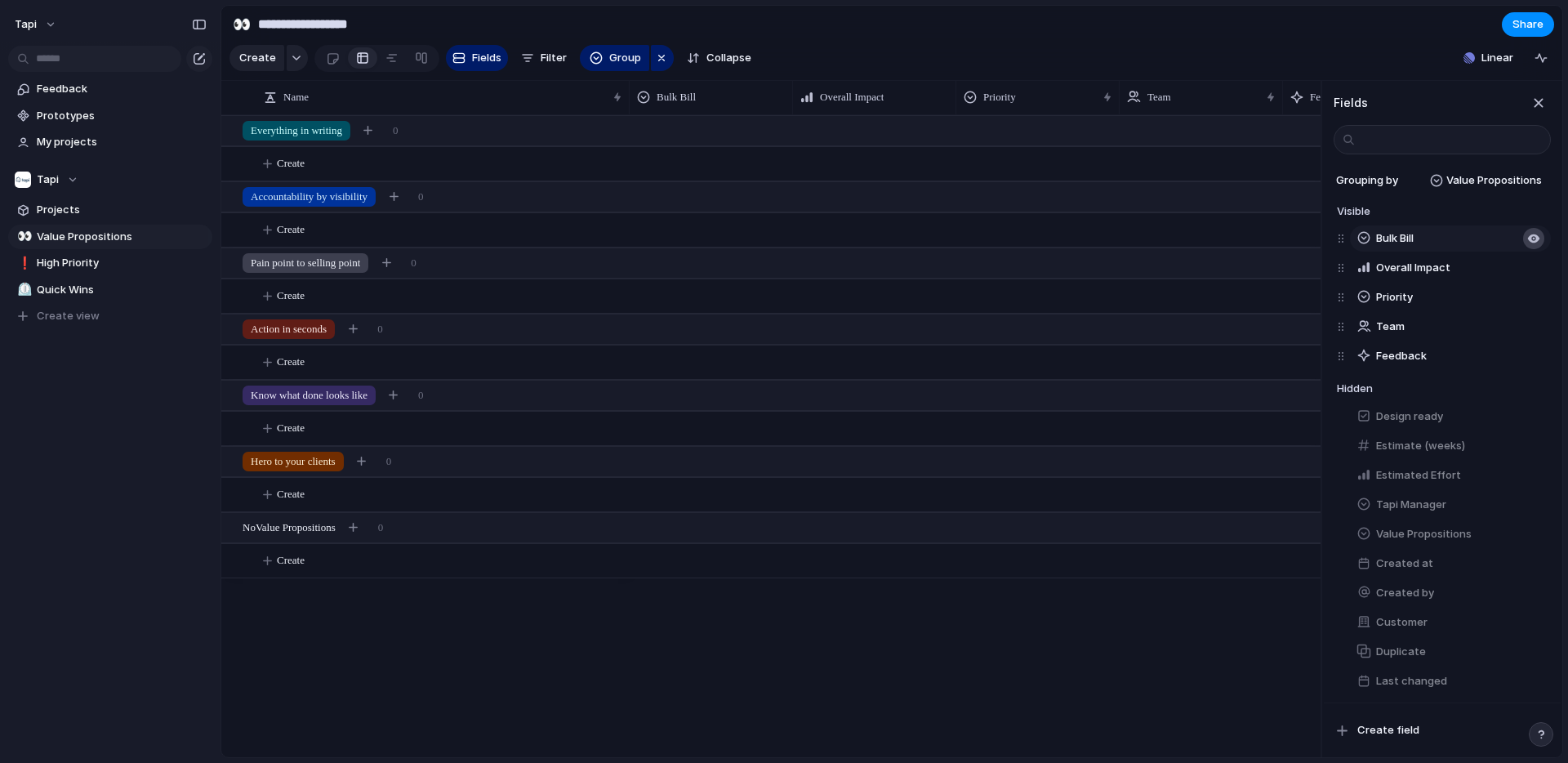
click at [1531, 237] on div "button" at bounding box center [1534, 239] width 14 height 14
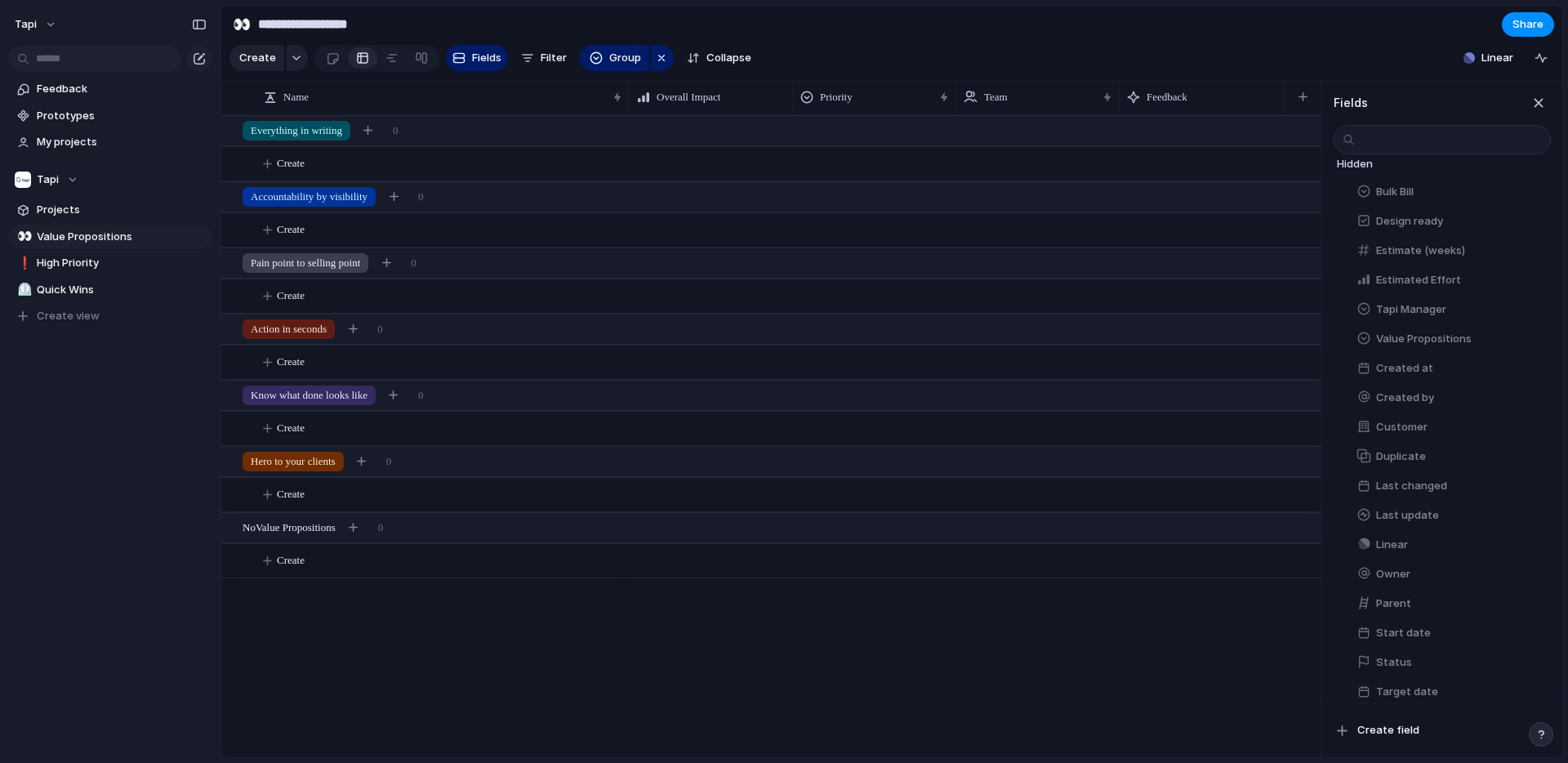
scroll to position [203, 0]
click at [1529, 420] on div "button" at bounding box center [1534, 421] width 14 height 14
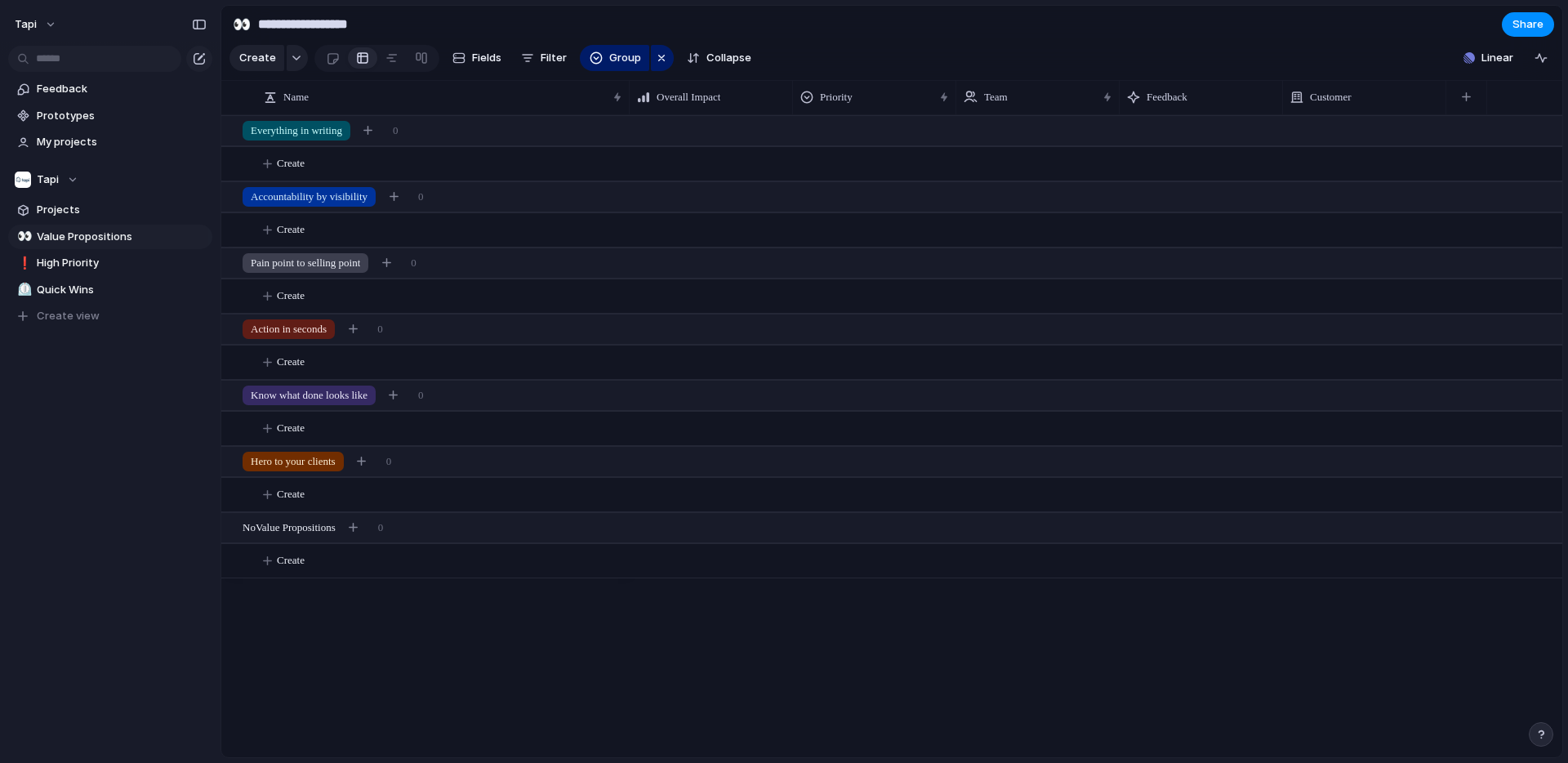
click at [75, 393] on div "Feedback Prototypes My projects Tapi Projects 👀 Value Propositions ❗ High Prior…" at bounding box center [110, 231] width 221 height 461
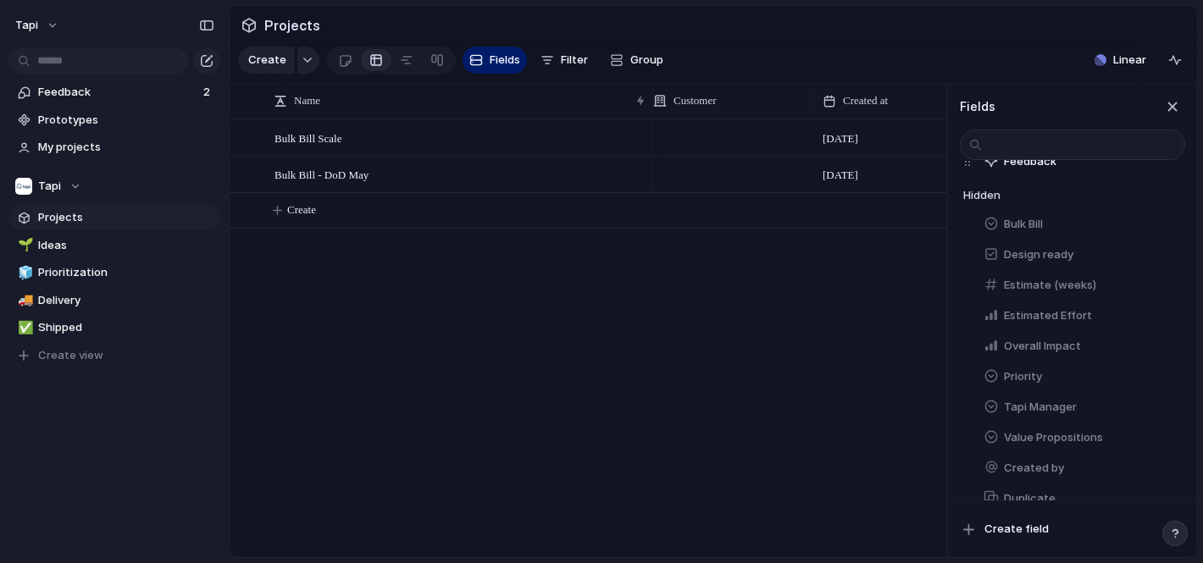
scroll to position [275, 0]
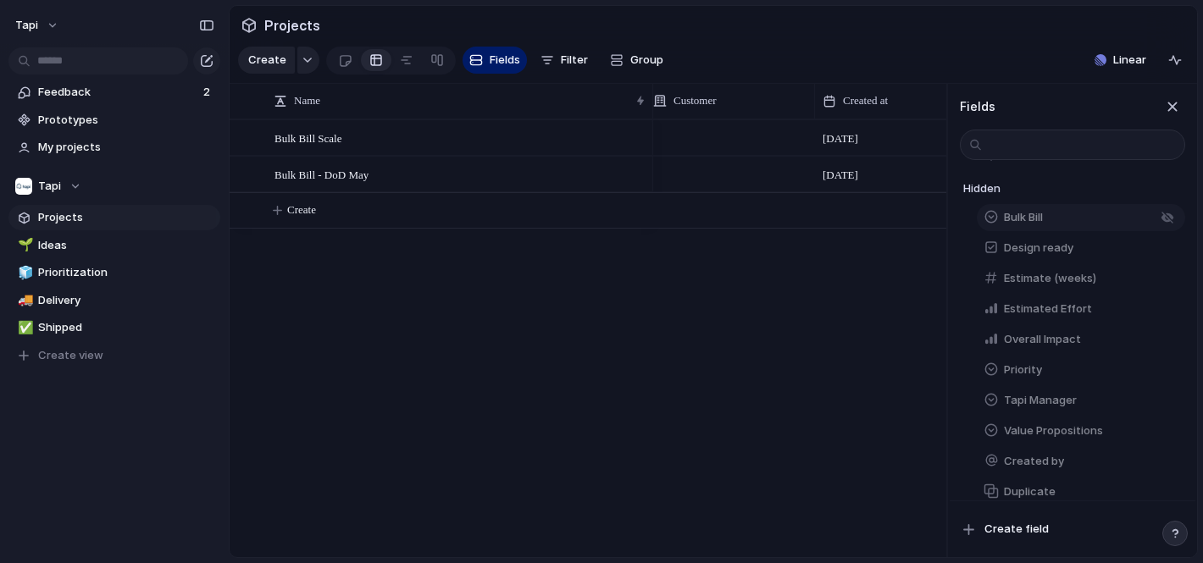
click at [1027, 217] on span "Bulk Bill" at bounding box center [1023, 217] width 39 height 17
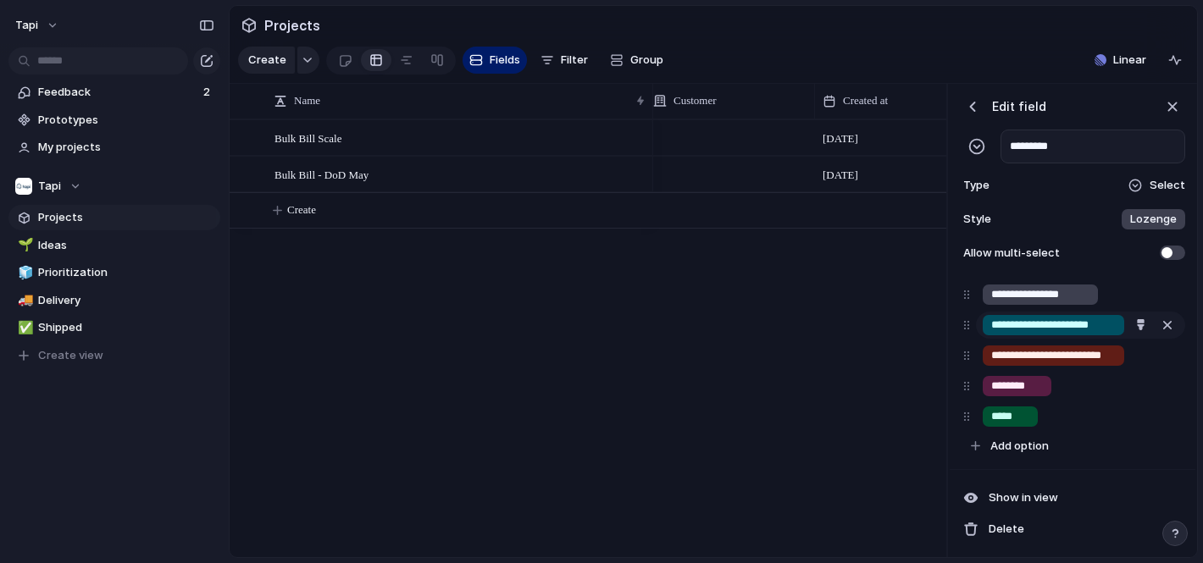
click at [1110, 325] on input "**********" at bounding box center [1053, 325] width 125 height 17
type input "**********"
click at [883, 329] on div "[DATE] September" at bounding box center [799, 338] width 293 height 438
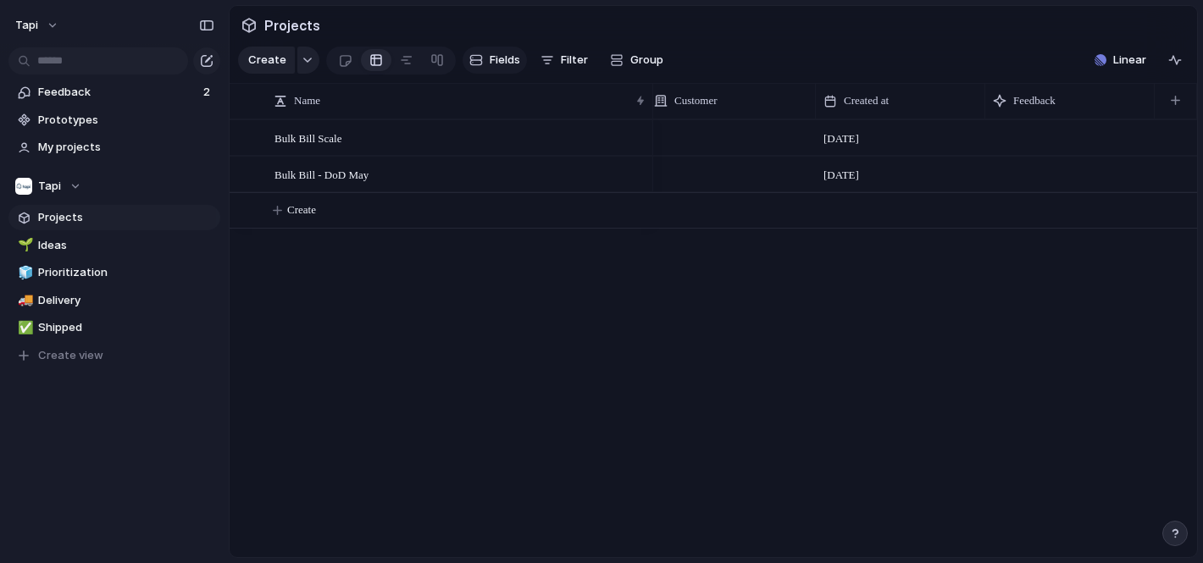
click at [501, 61] on span "Fields" at bounding box center [505, 60] width 30 height 17
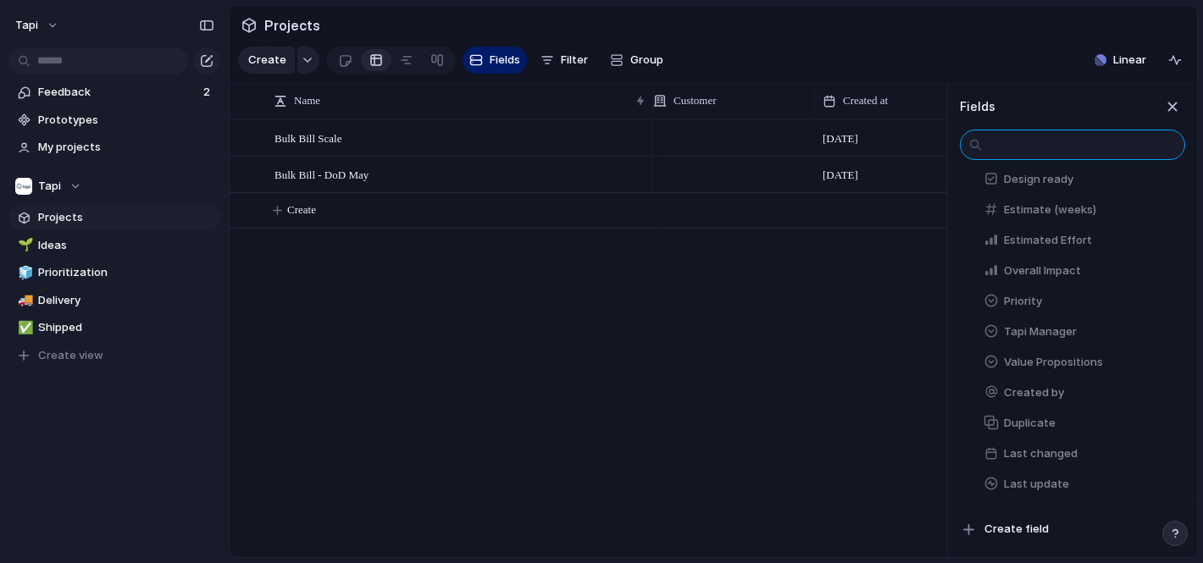
scroll to position [347, 0]
click at [1054, 328] on span "Tapi Manager" at bounding box center [1040, 328] width 73 height 17
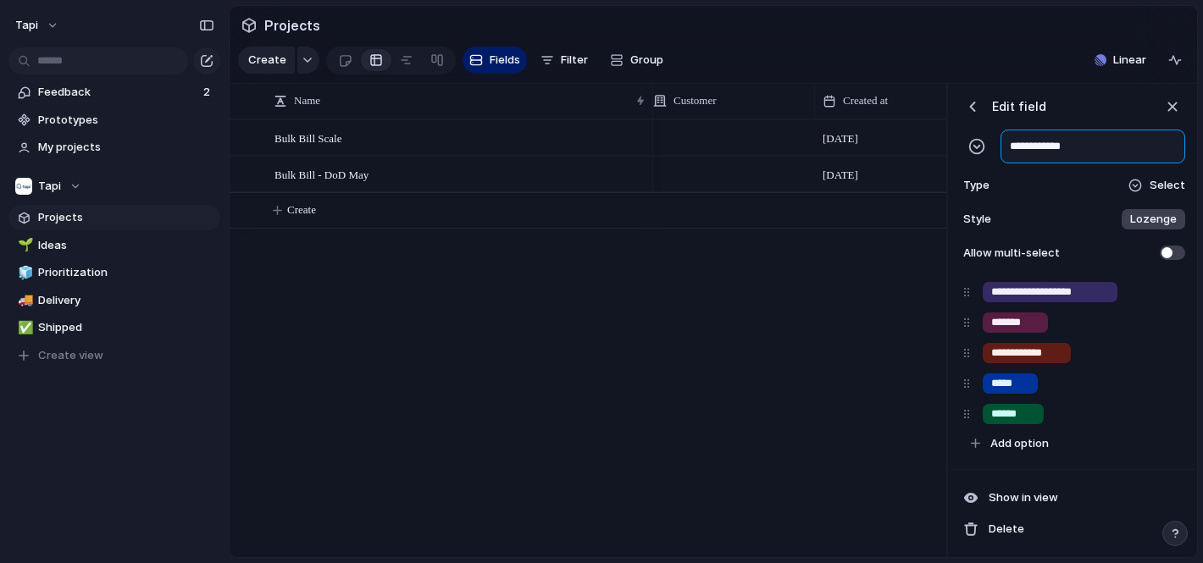
scroll to position [124, 0]
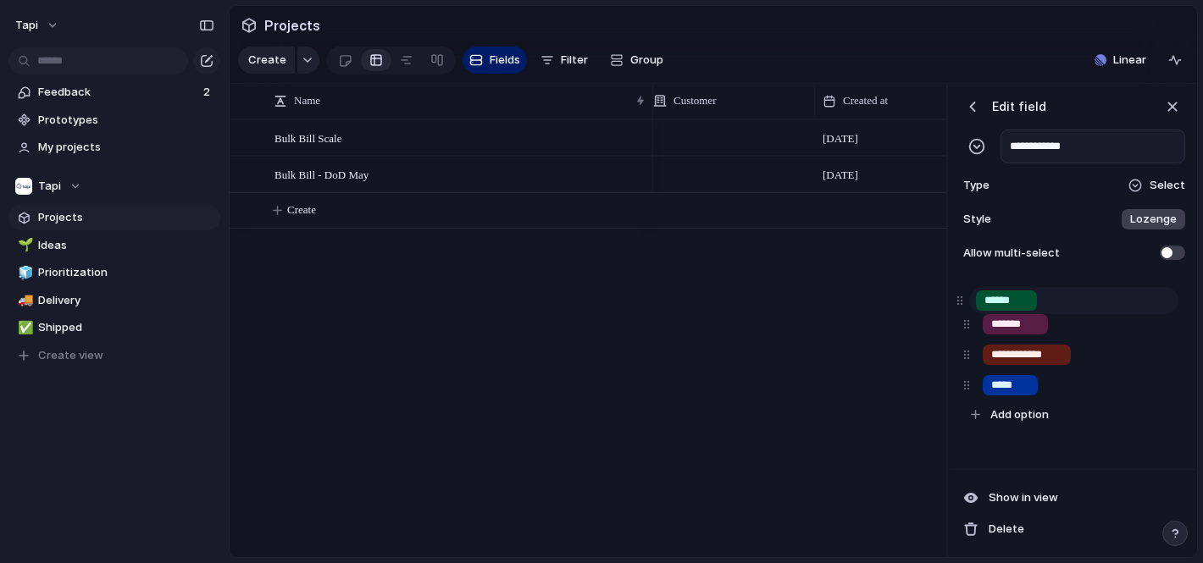
drag, startPoint x: 963, startPoint y: 384, endPoint x: 956, endPoint y: 301, distance: 83.3
click at [956, 301] on div "**********" at bounding box center [1072, 293] width 232 height 273
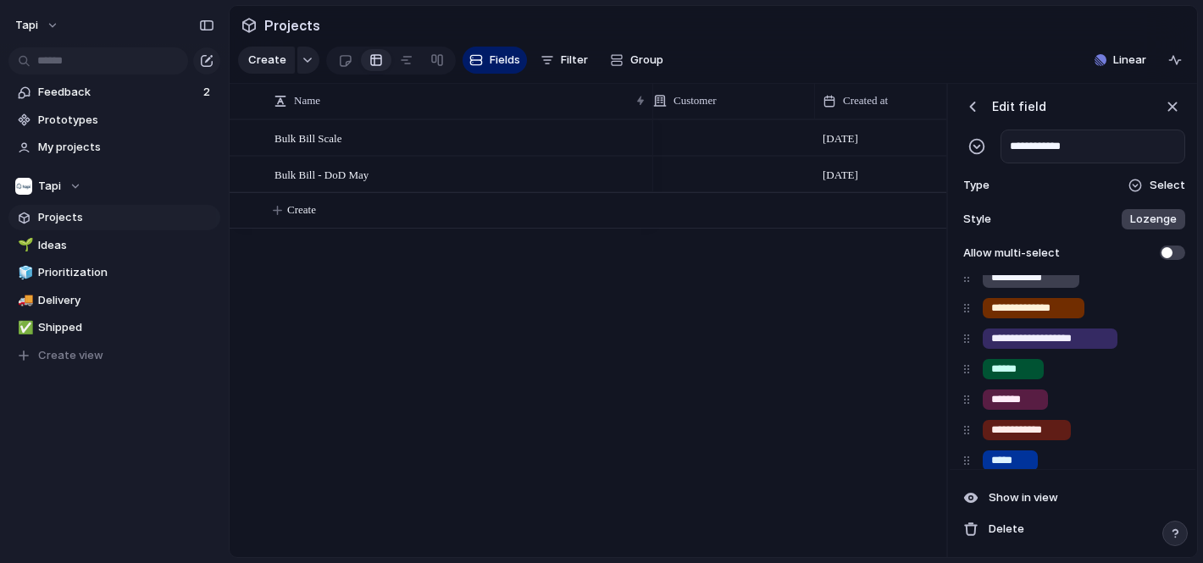
scroll to position [0, 0]
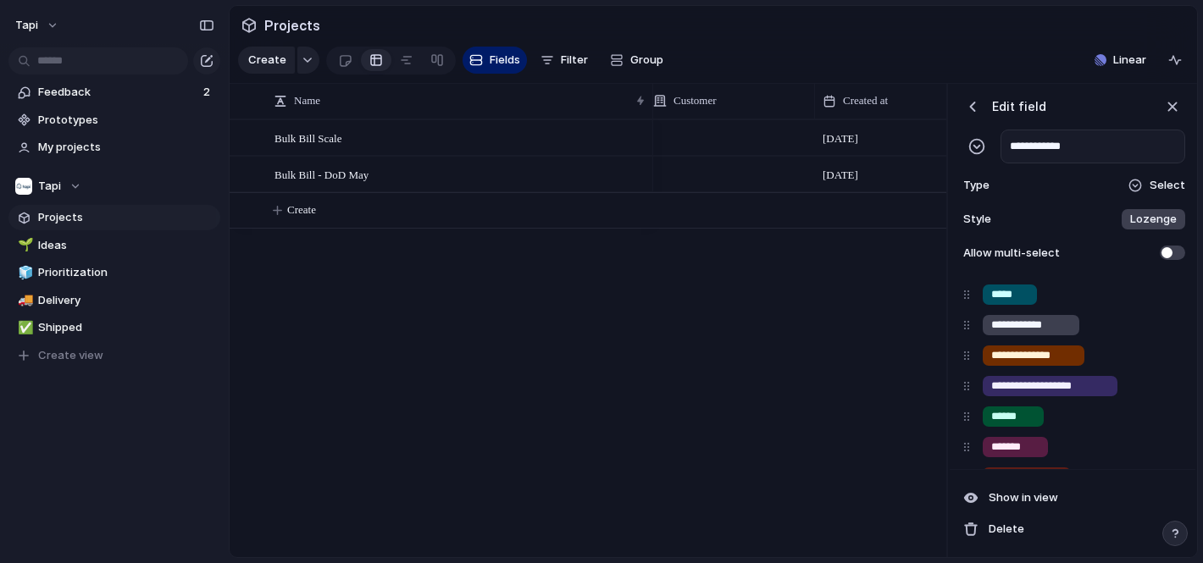
click at [969, 107] on div "button" at bounding box center [972, 106] width 17 height 17
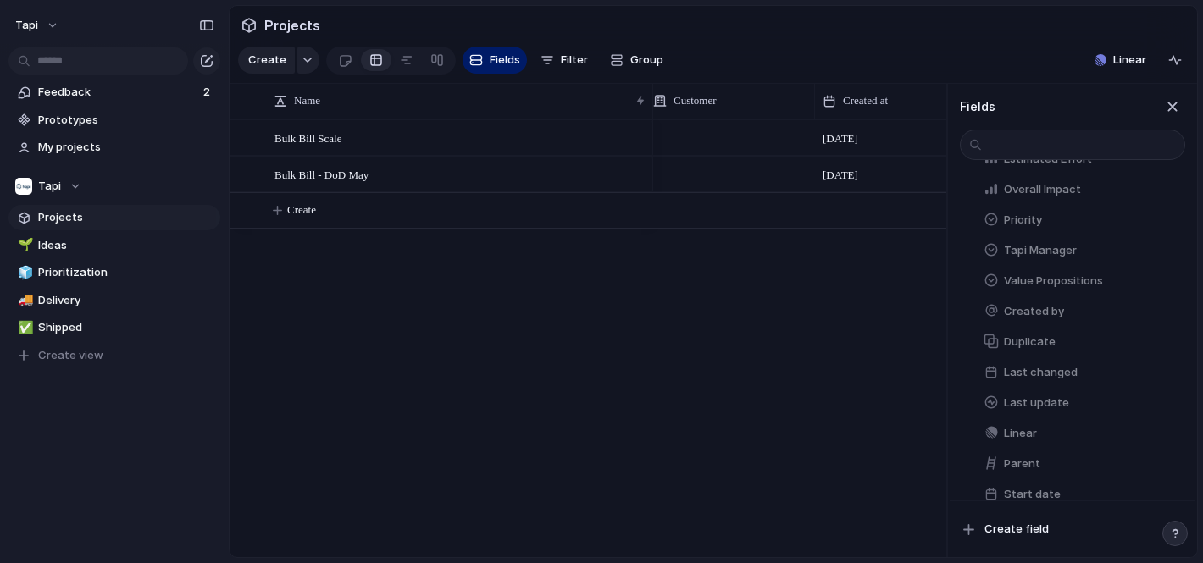
scroll to position [445, 0]
